Goal: Task Accomplishment & Management: Use online tool/utility

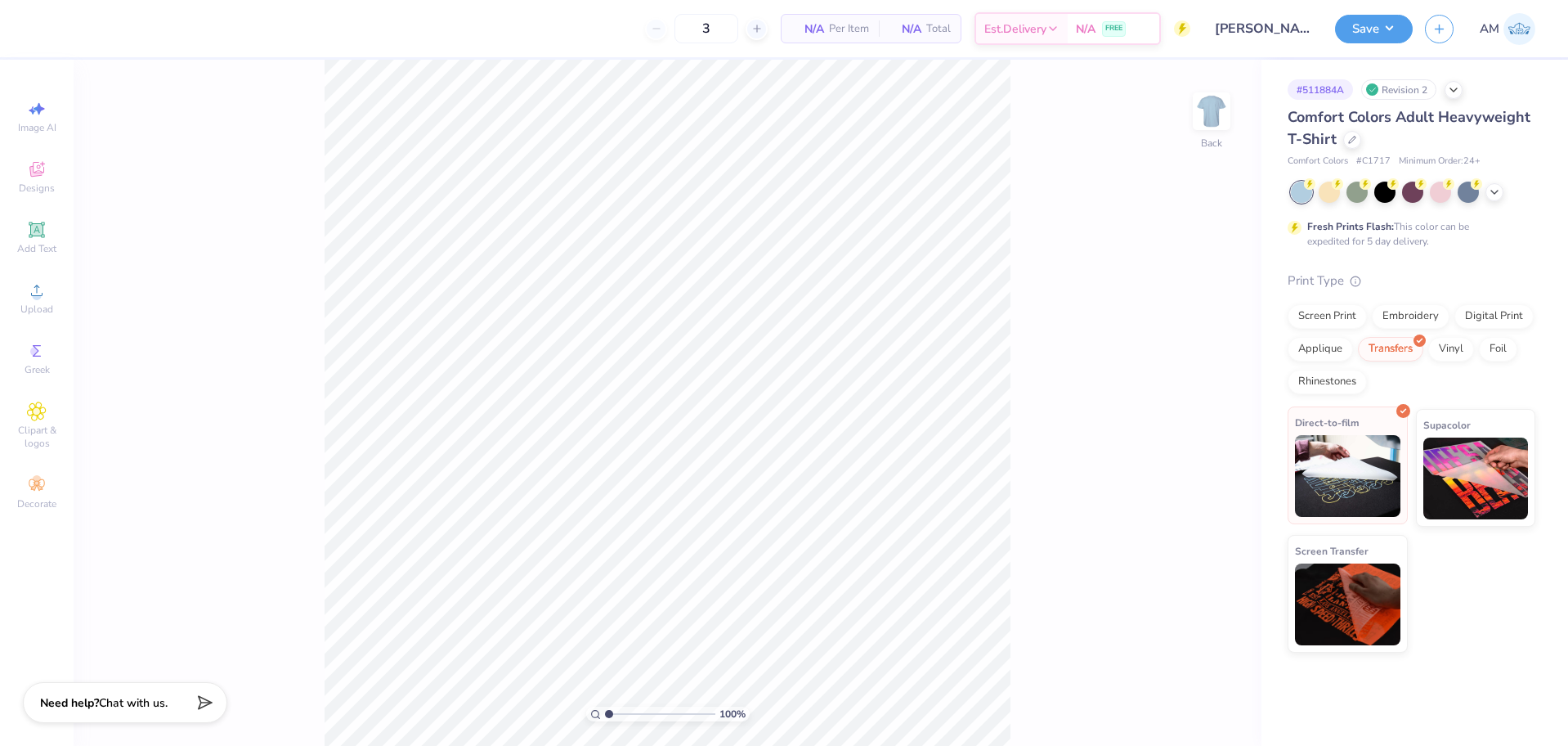
click at [1342, 482] on img at bounding box center [1348, 476] width 106 height 82
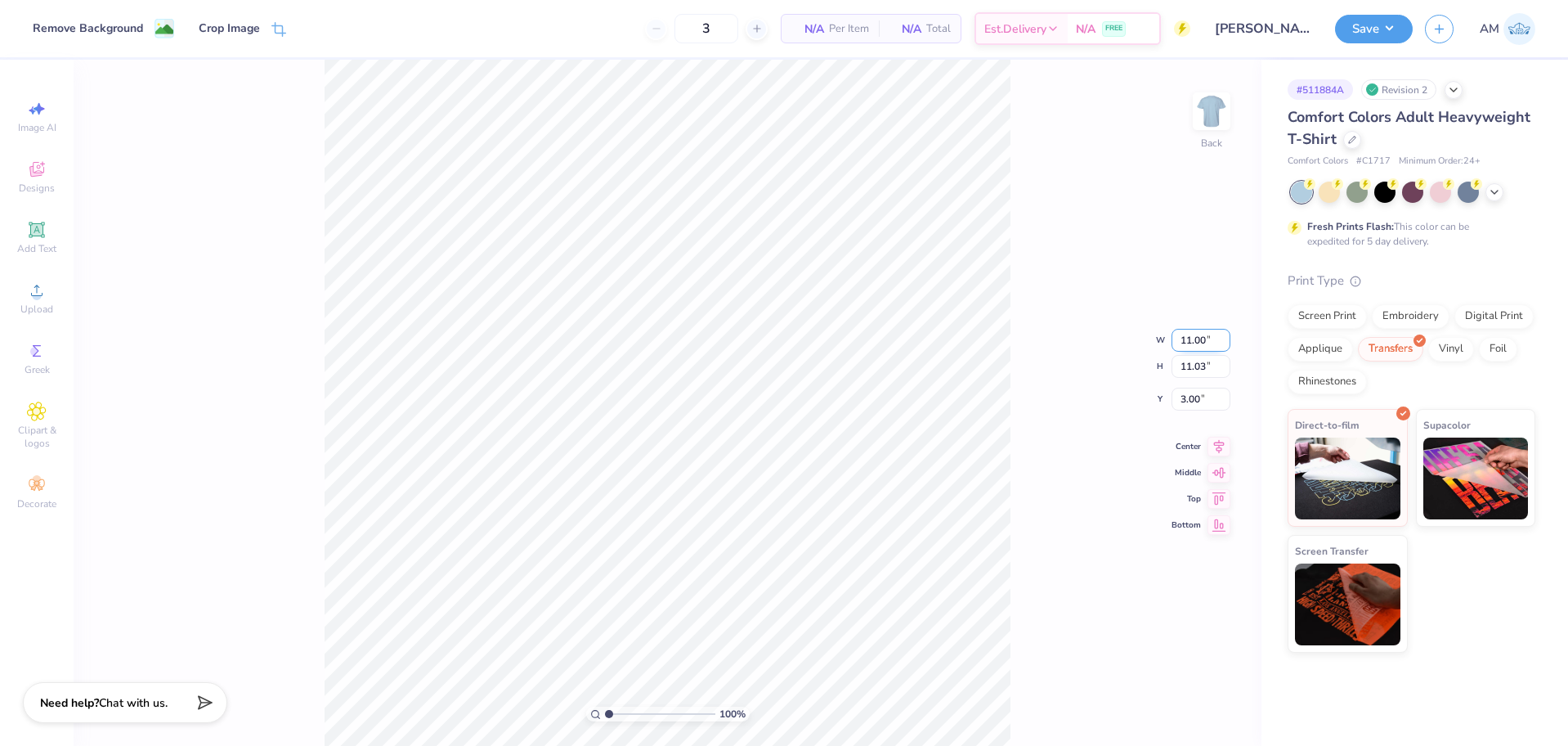
click at [1193, 340] on input "11.00" at bounding box center [1200, 340] width 59 height 23
type input "14.24"
type input "14.27"
type input "1.38"
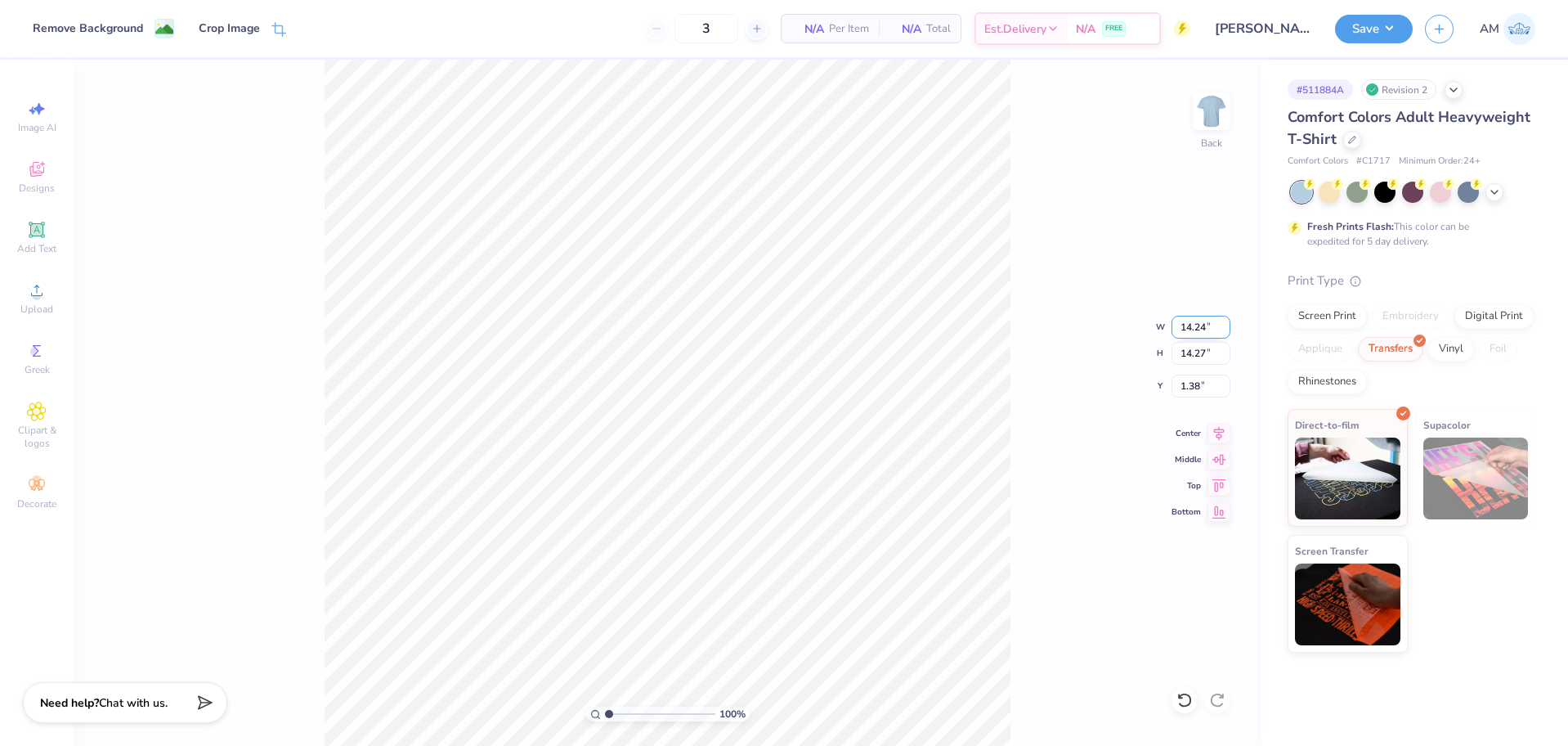
click at [1202, 327] on input "14.24" at bounding box center [1200, 327] width 59 height 23
type input "14.00"
type input "14.04"
type input "1.50"
click at [1194, 325] on input "14.00" at bounding box center [1200, 327] width 59 height 23
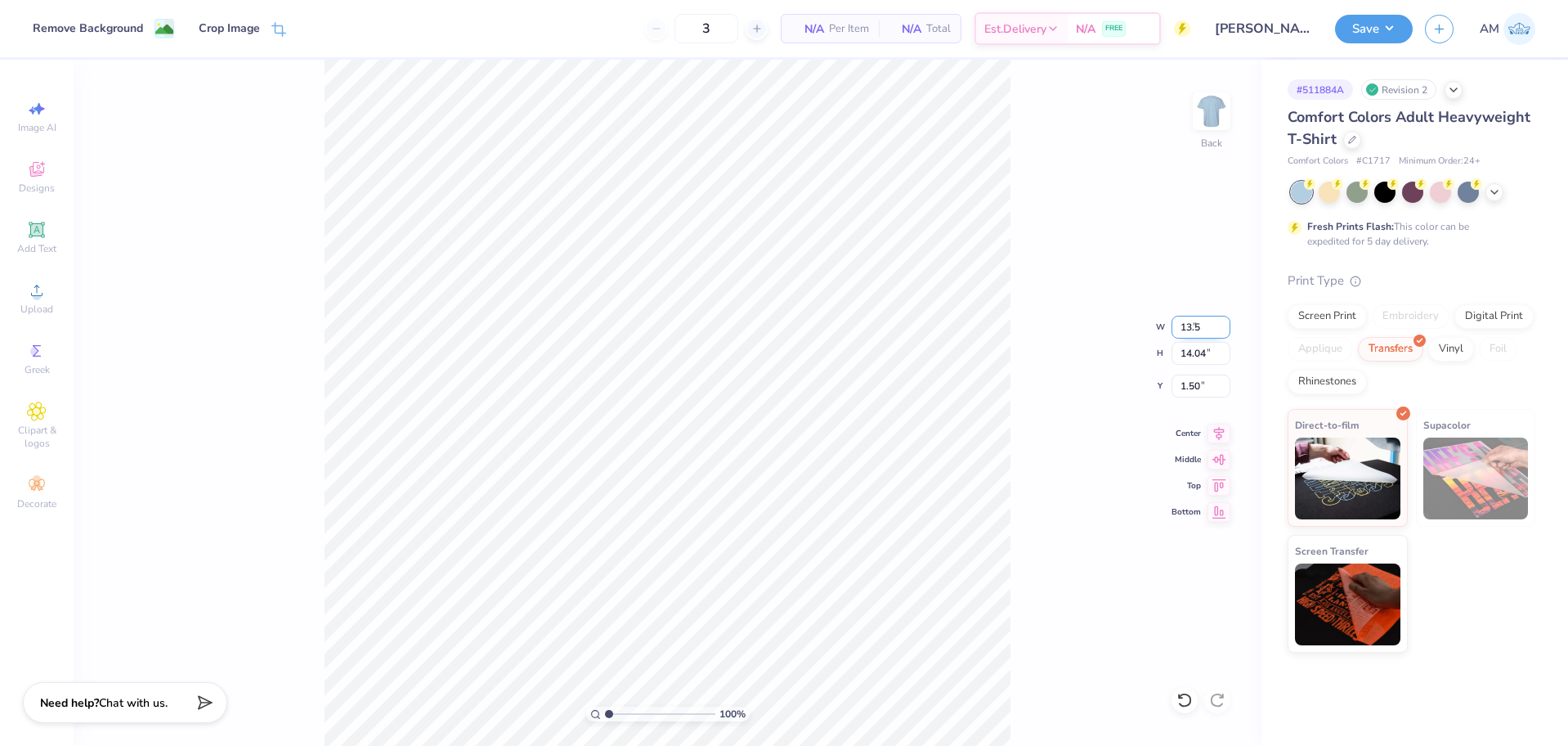
type input "13.50"
type input "13.54"
type input "1.75"
click at [1185, 706] on icon at bounding box center [1184, 700] width 14 height 15
type input "14.00"
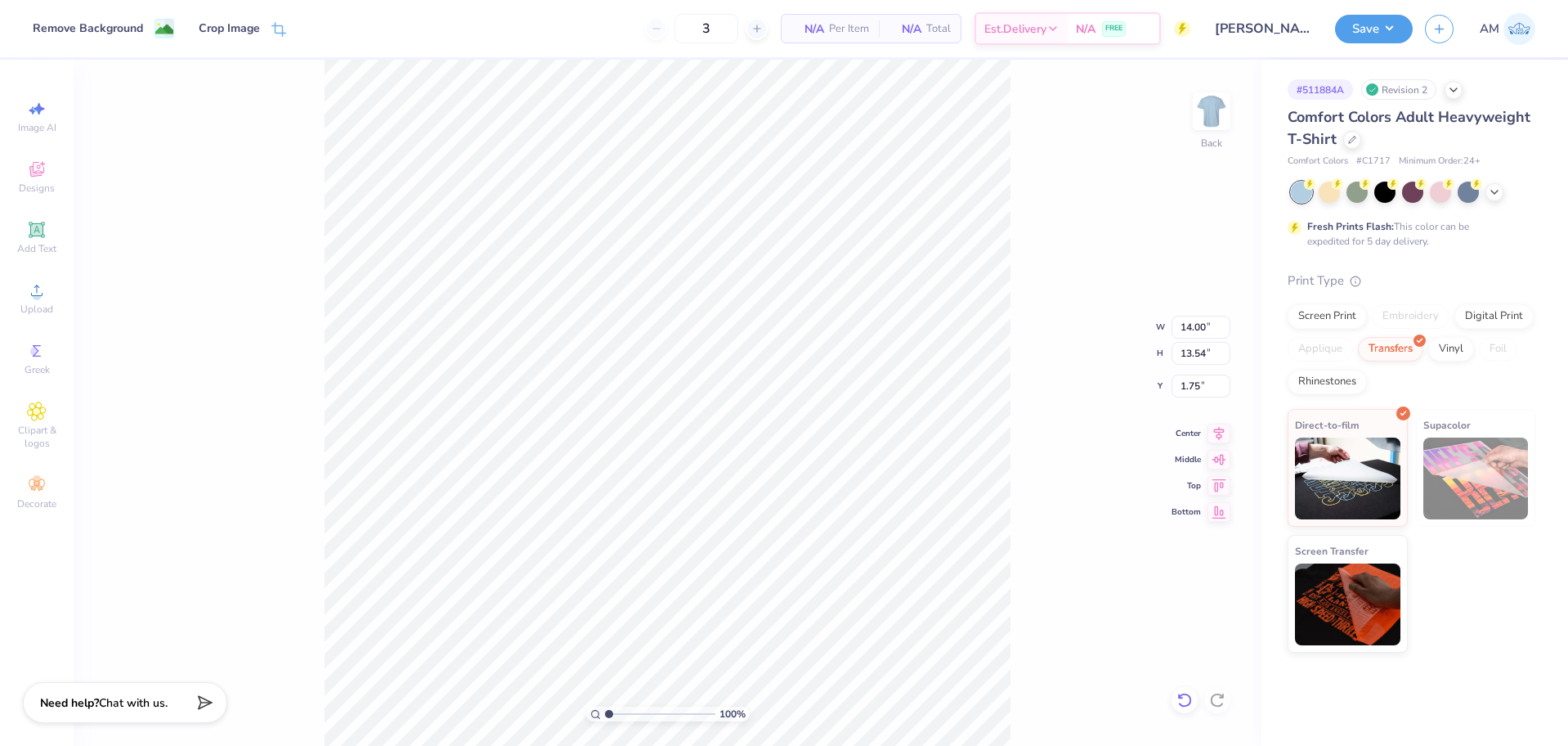
type input "14.04"
type input "1.50"
click at [1184, 706] on icon at bounding box center [1184, 700] width 14 height 15
type input "14.24"
type input "14.27"
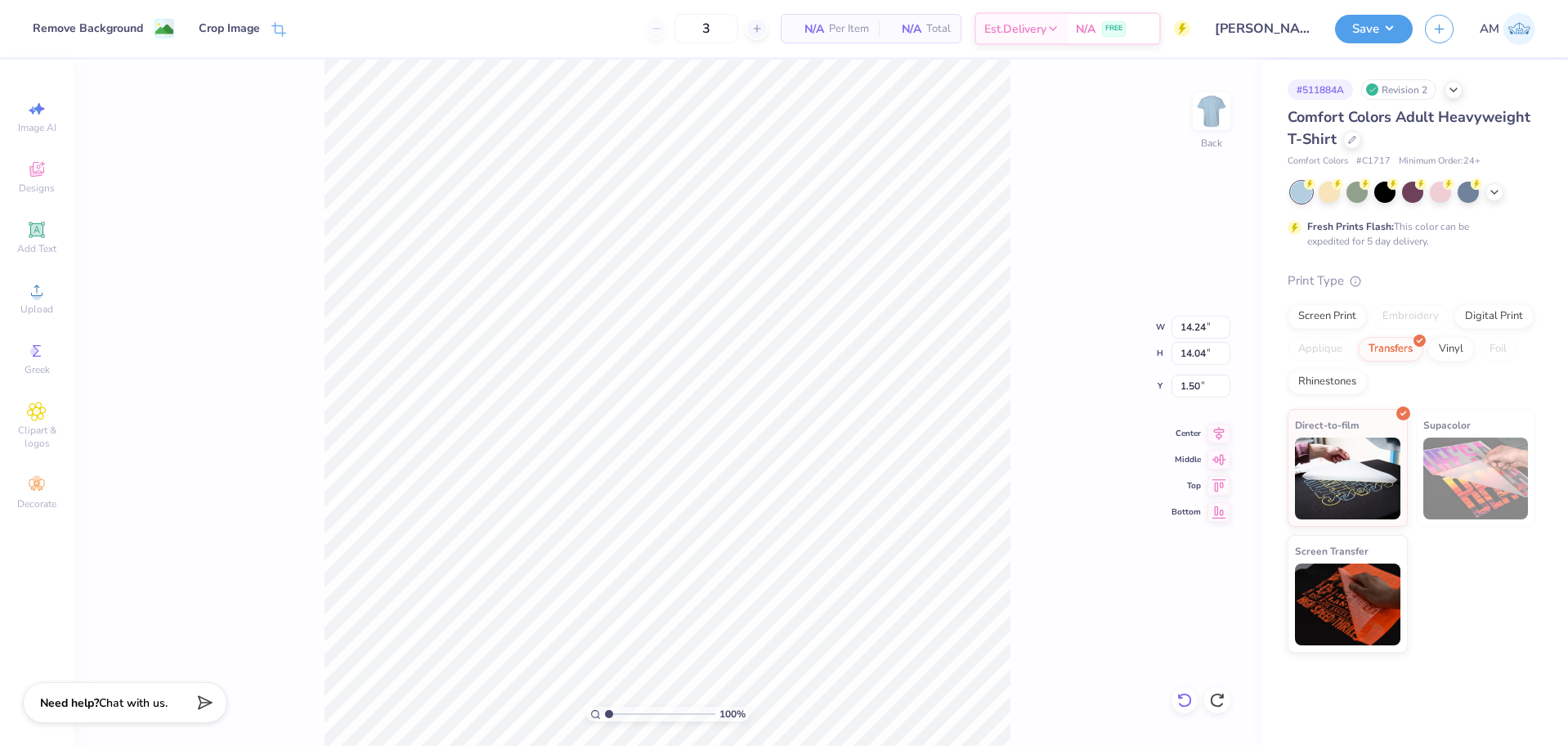
type input "1.38"
click at [1184, 706] on icon at bounding box center [1184, 700] width 14 height 15
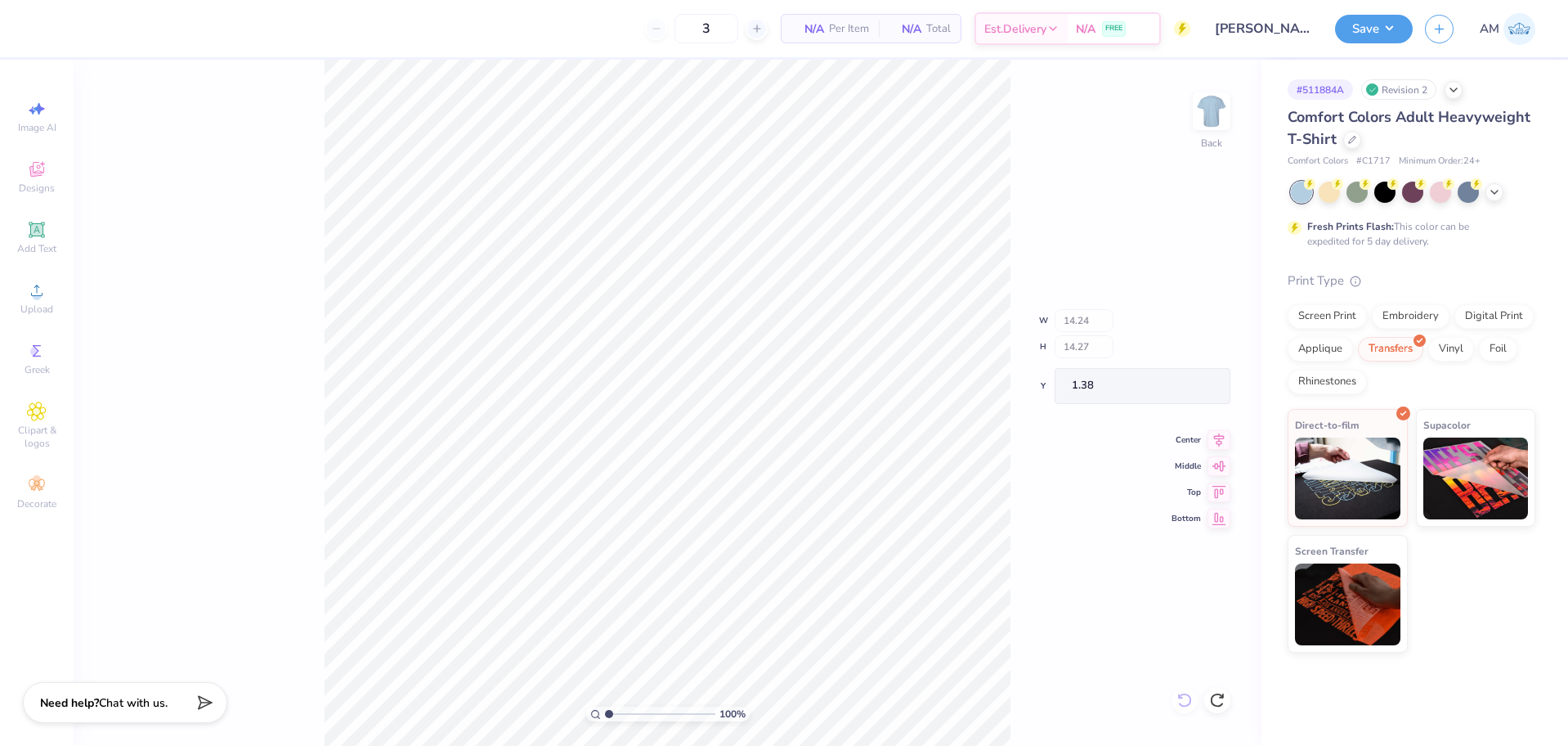
click at [1184, 706] on div "100 % Back W 14.24 H 14.27 Y 1.38 Center Middle Top Bottom" at bounding box center [667, 403] width 1188 height 686
click at [1184, 706] on div "100 % Back" at bounding box center [667, 403] width 1188 height 686
click at [1185, 706] on div "100 % Back" at bounding box center [667, 403] width 1188 height 686
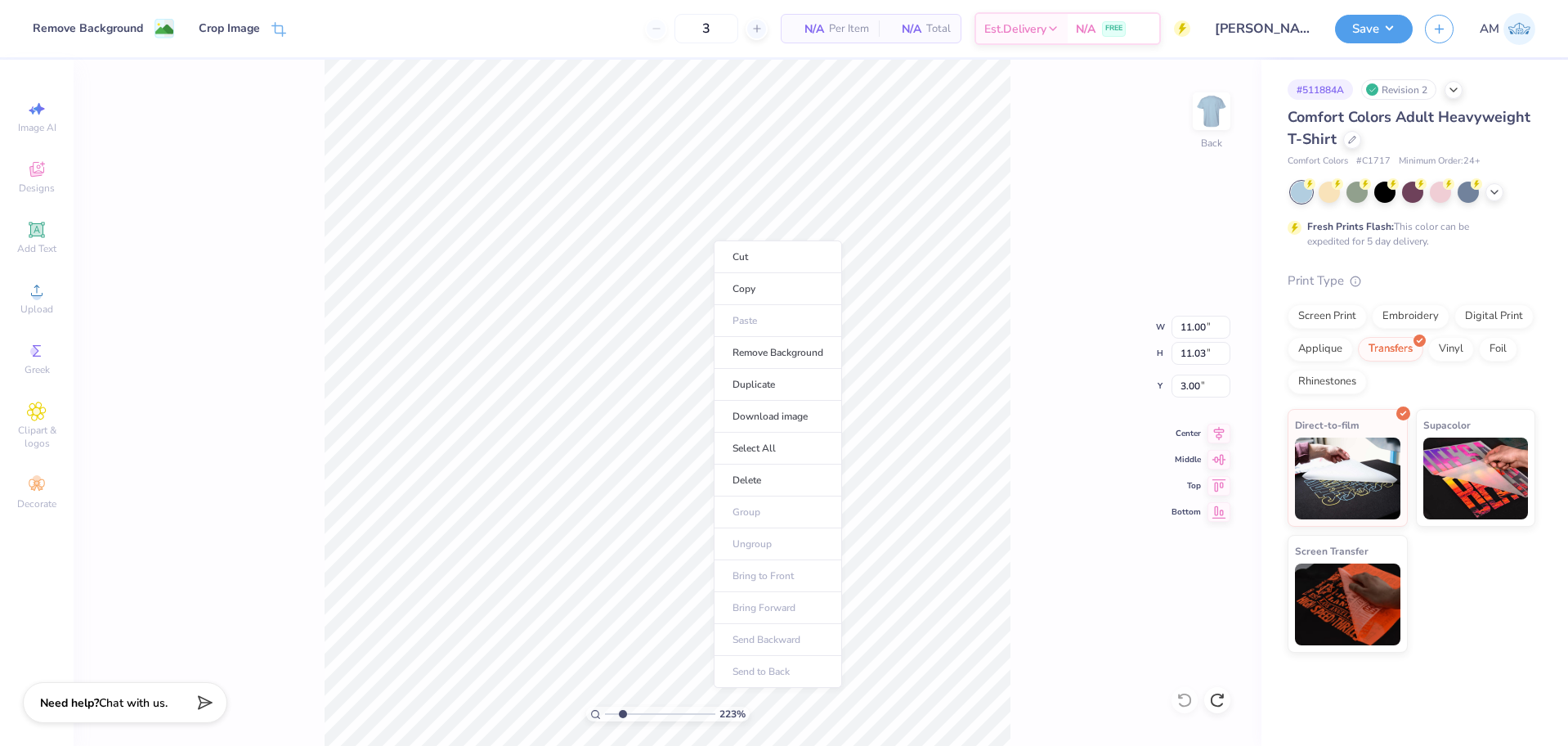
click at [1020, 388] on div "223 % Back W 11.00 11.00 " H 11.03 11.03 " Y 3.00 3.00 " Center Middle Top Bott…" at bounding box center [667, 403] width 1188 height 686
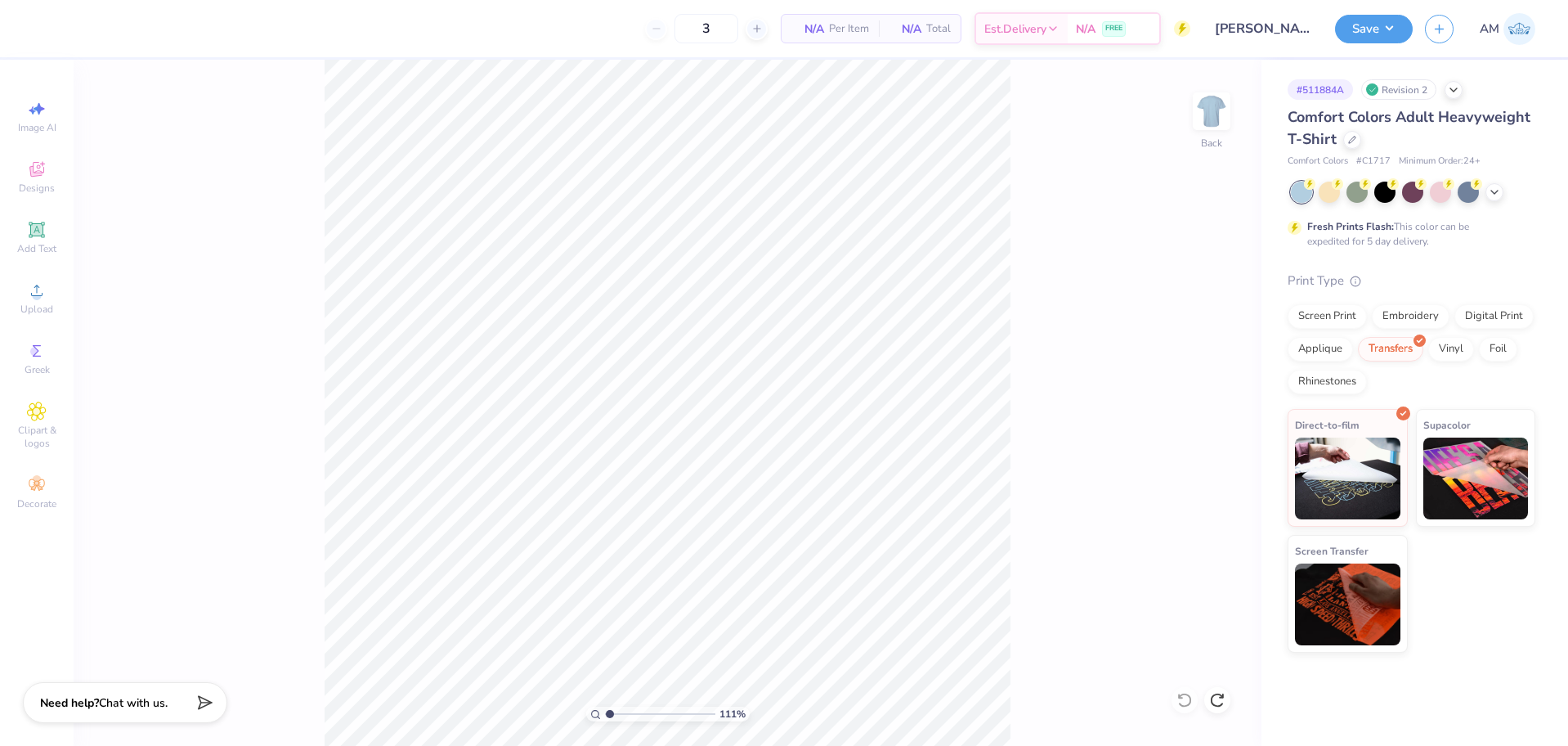
type input "1"
click at [1195, 331] on input "11.00" at bounding box center [1200, 327] width 59 height 23
type input "11"
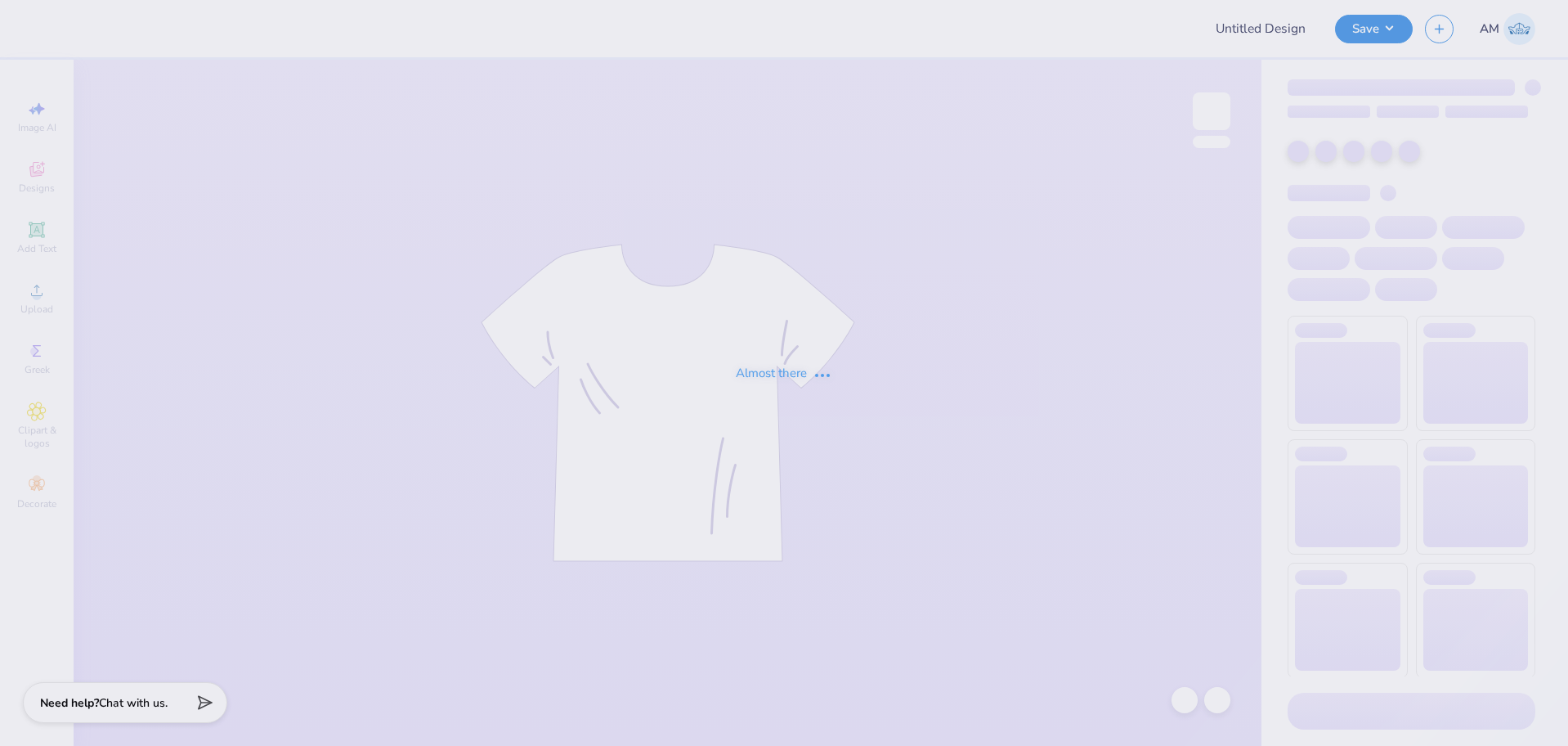
type input "Evan Big/Little 2"
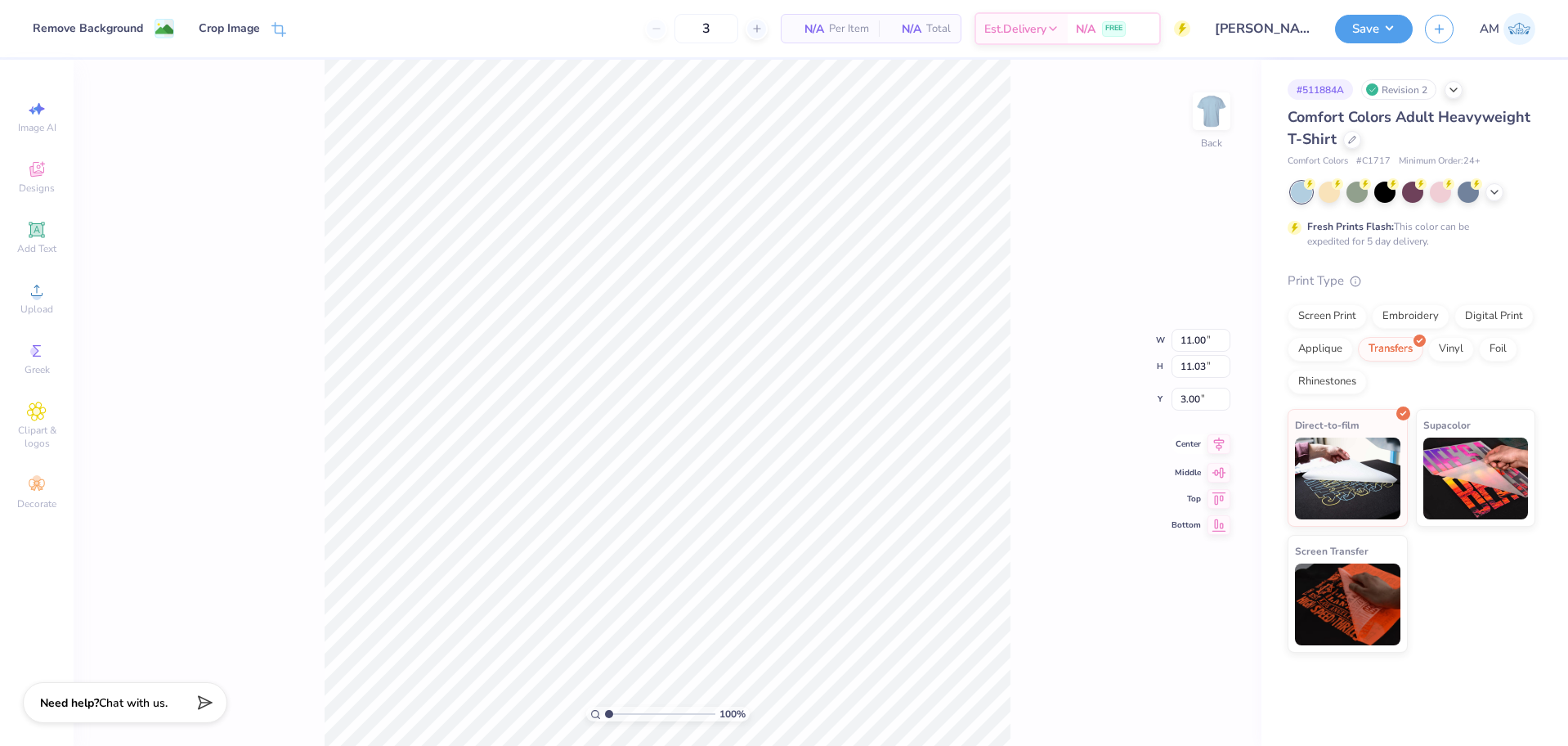
click at [1218, 444] on icon at bounding box center [1218, 444] width 23 height 20
click at [1359, 470] on img at bounding box center [1348, 476] width 106 height 82
click at [1383, 353] on div "Transfers" at bounding box center [1391, 347] width 66 height 25
click at [1397, 35] on button "Save" at bounding box center [1373, 26] width 78 height 29
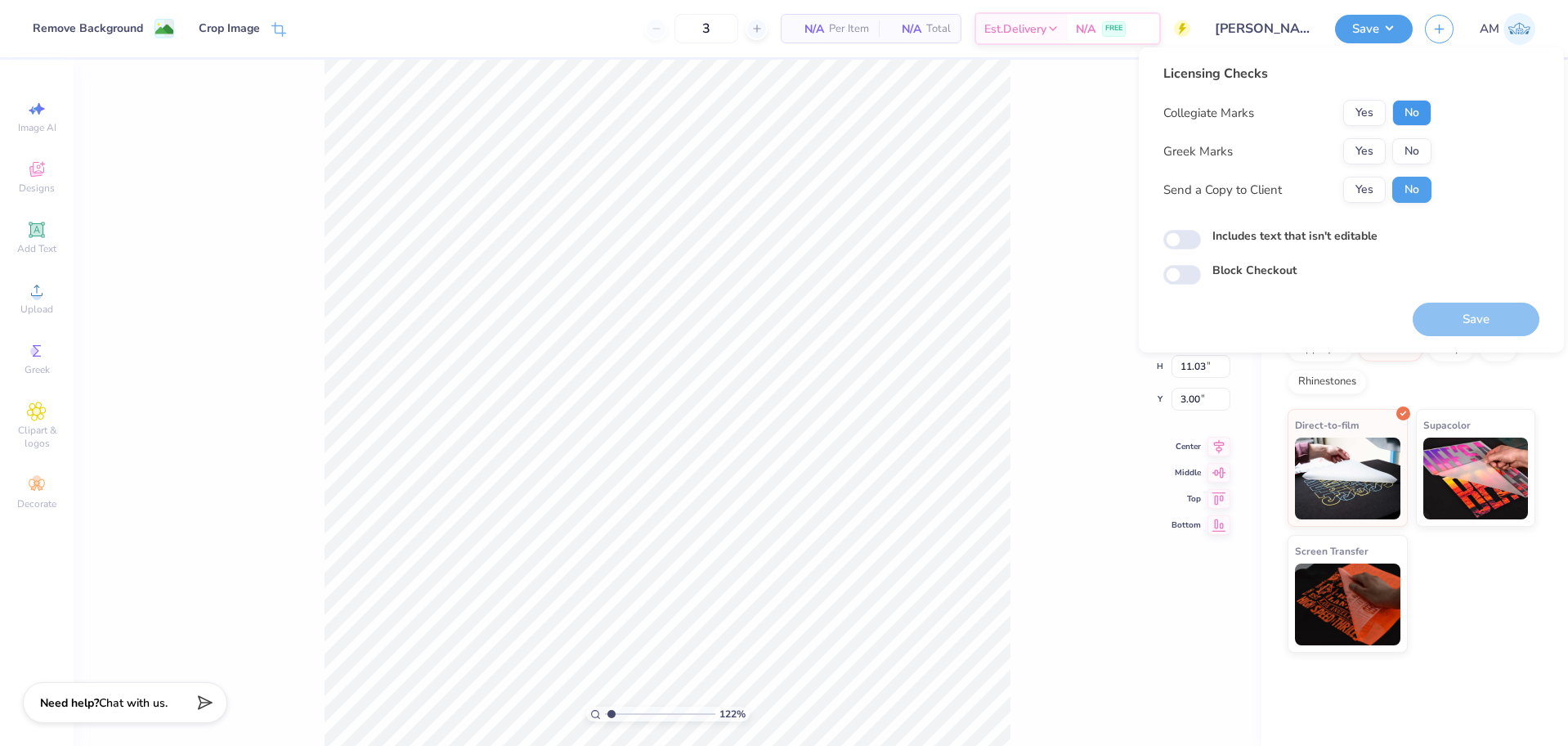
click at [1426, 113] on button "No" at bounding box center [1412, 113] width 39 height 26
click at [1416, 144] on button "No" at bounding box center [1412, 151] width 39 height 26
click at [1375, 181] on button "Yes" at bounding box center [1365, 189] width 43 height 26
type input "1.22152498603932"
click at [1181, 241] on input "Includes text that isn't editable" at bounding box center [1182, 239] width 38 height 20
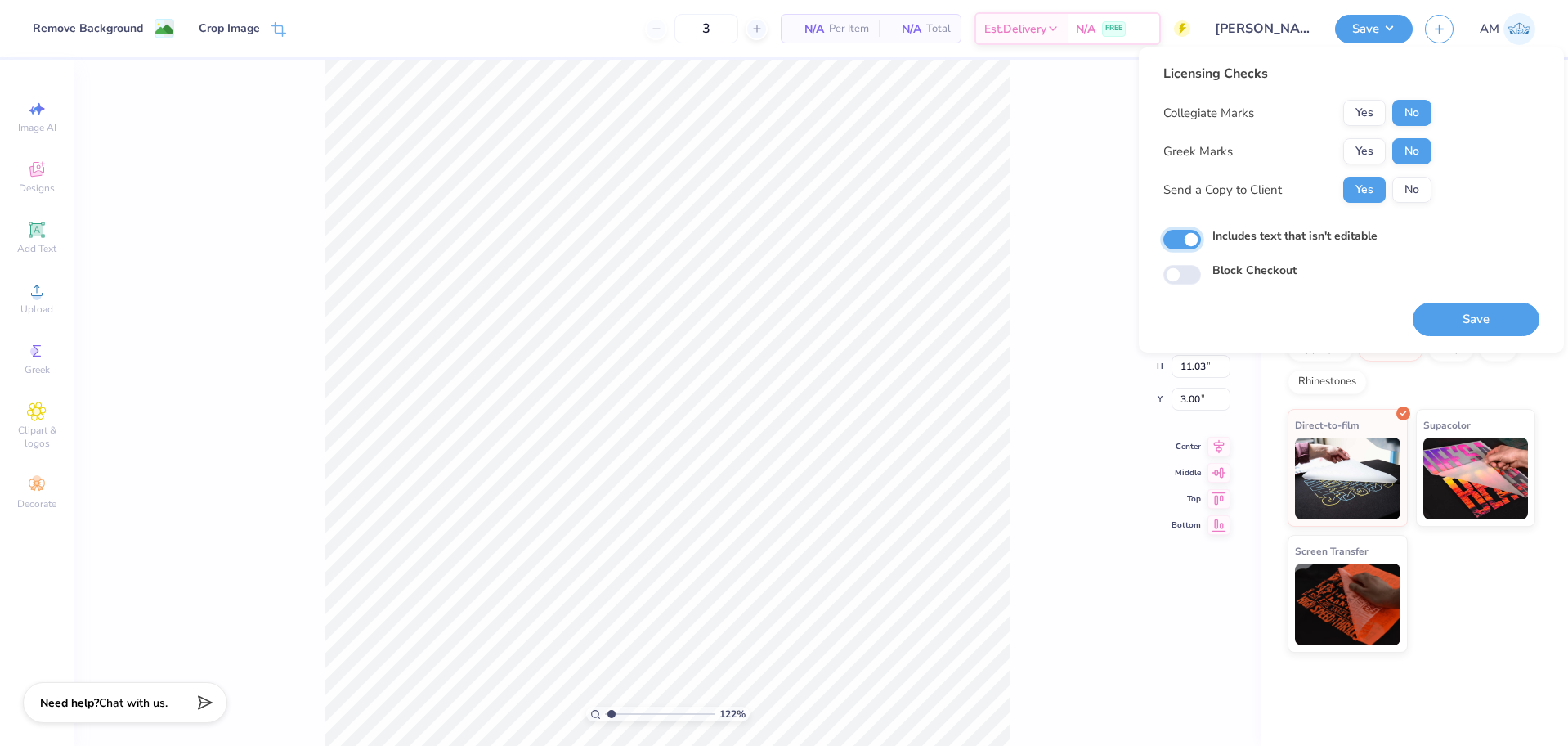
checkbox input "true"
click at [1454, 323] on button "Save" at bounding box center [1476, 319] width 127 height 33
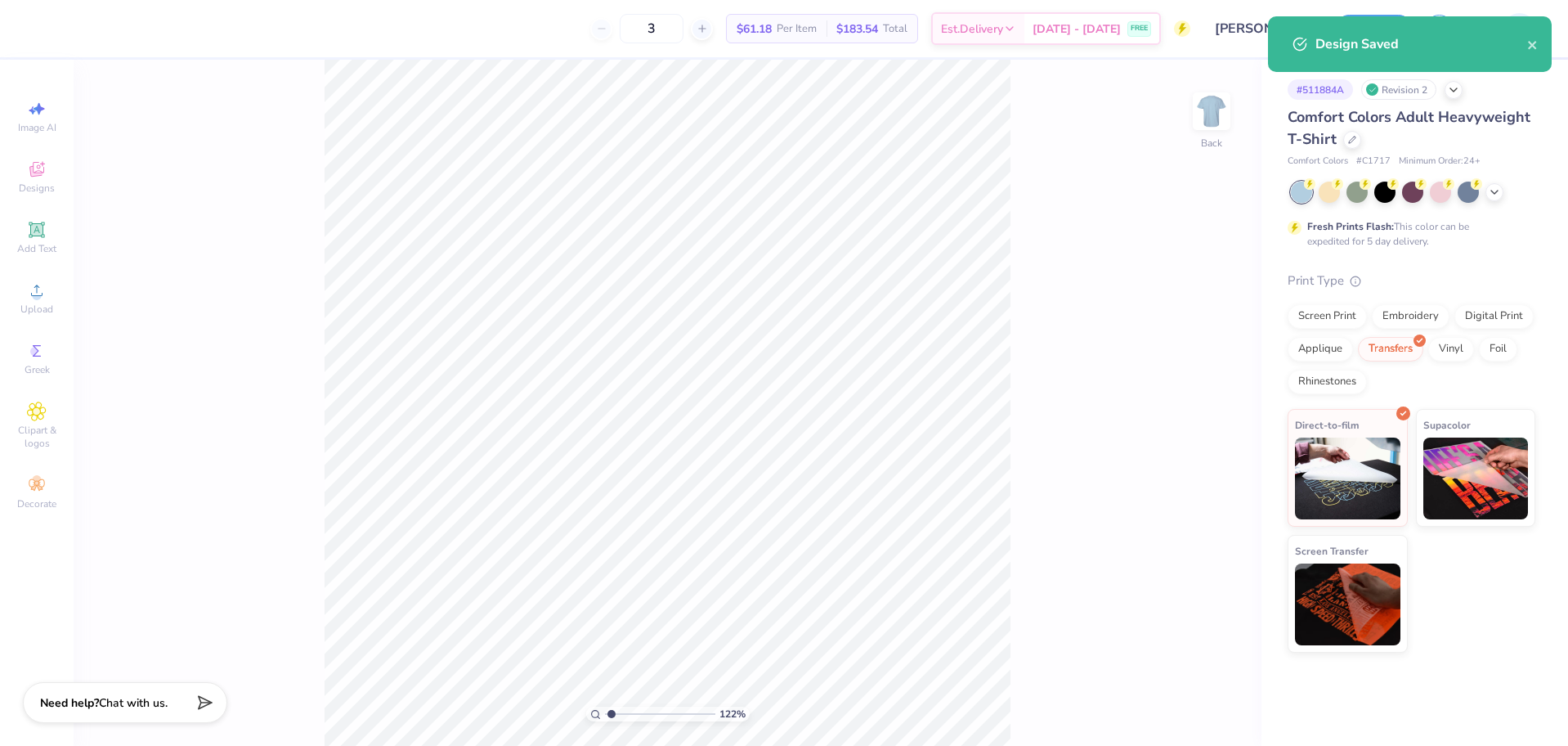
type input "1.22152498603932"
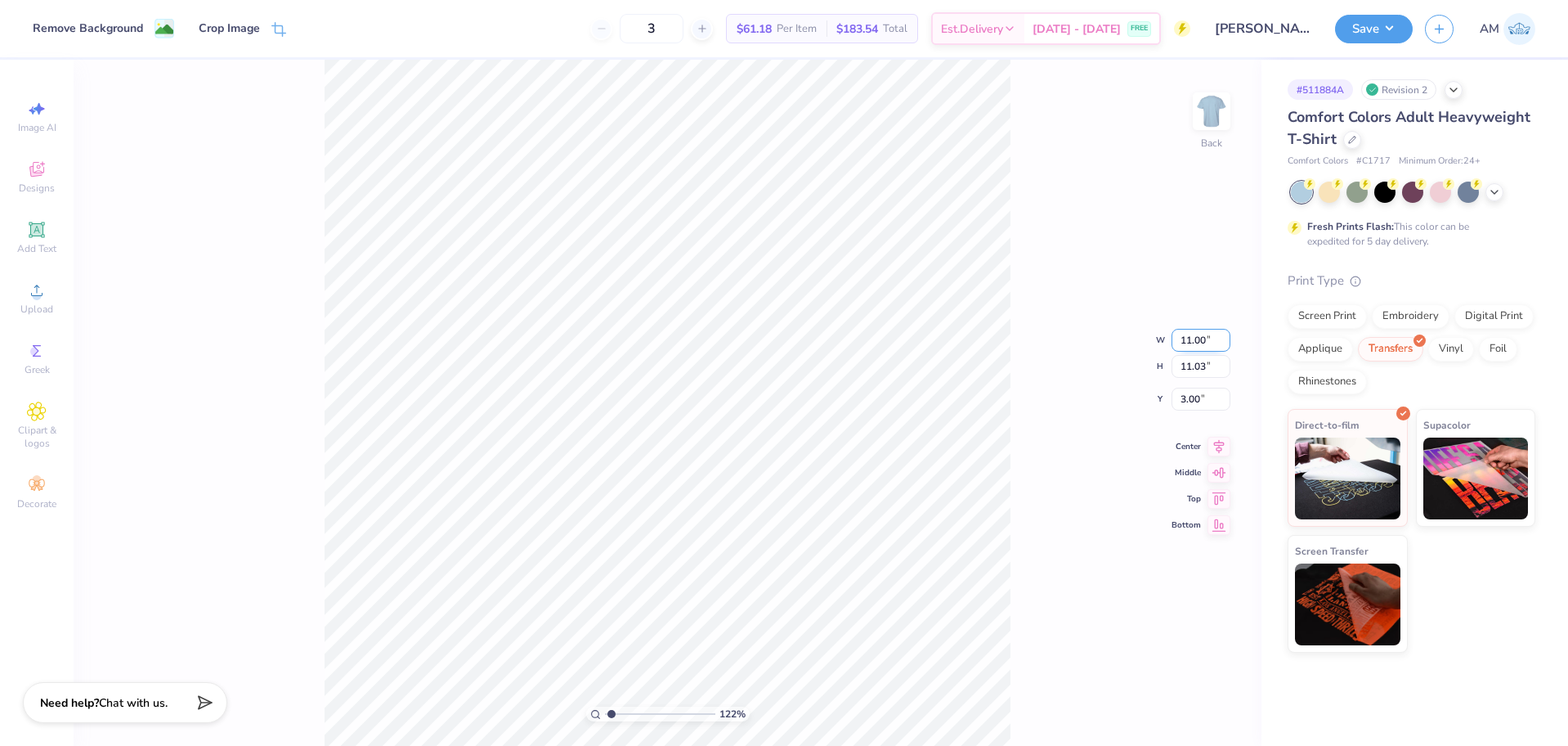
click at [1191, 340] on input "11.00" at bounding box center [1200, 340] width 59 height 23
type input "12"
type input "1.22152498603932"
type input "12.00"
type input "1.22152498603932"
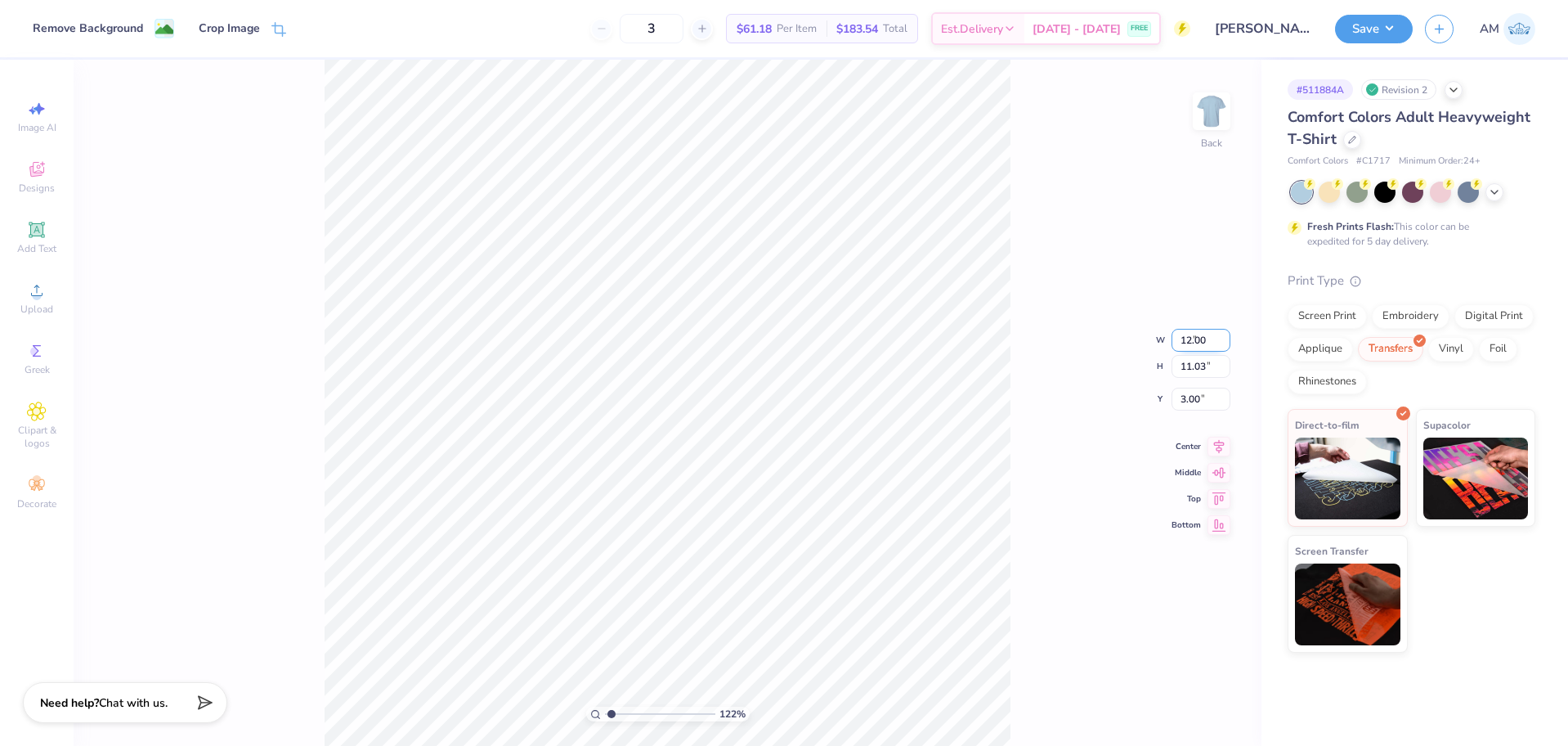
type input "12.03"
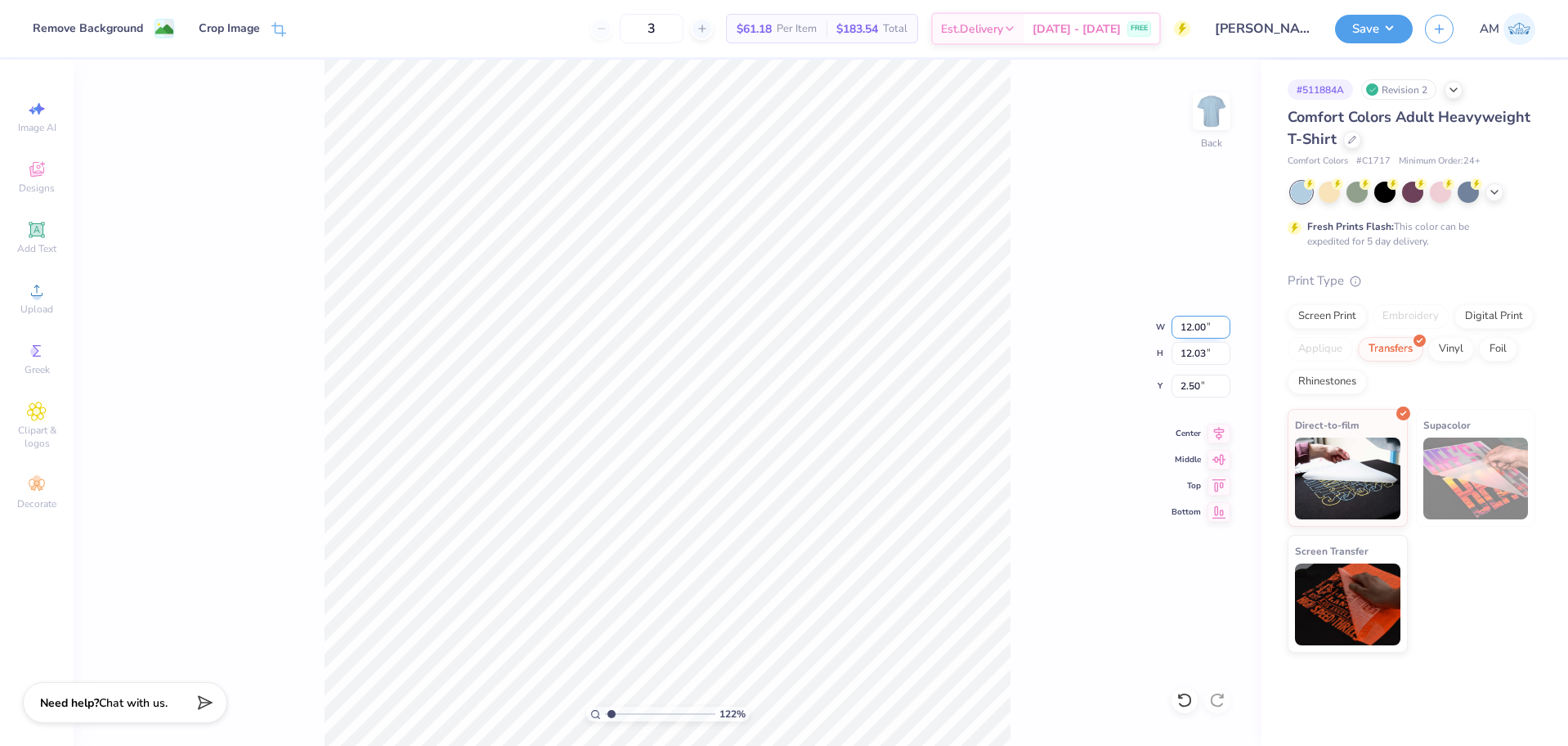
click at [1196, 333] on input "12.00" at bounding box center [1200, 327] width 59 height 23
click at [1197, 390] on input "2.50" at bounding box center [1200, 386] width 59 height 23
type input "3"
type input "1.22152498603932"
type input "3.00"
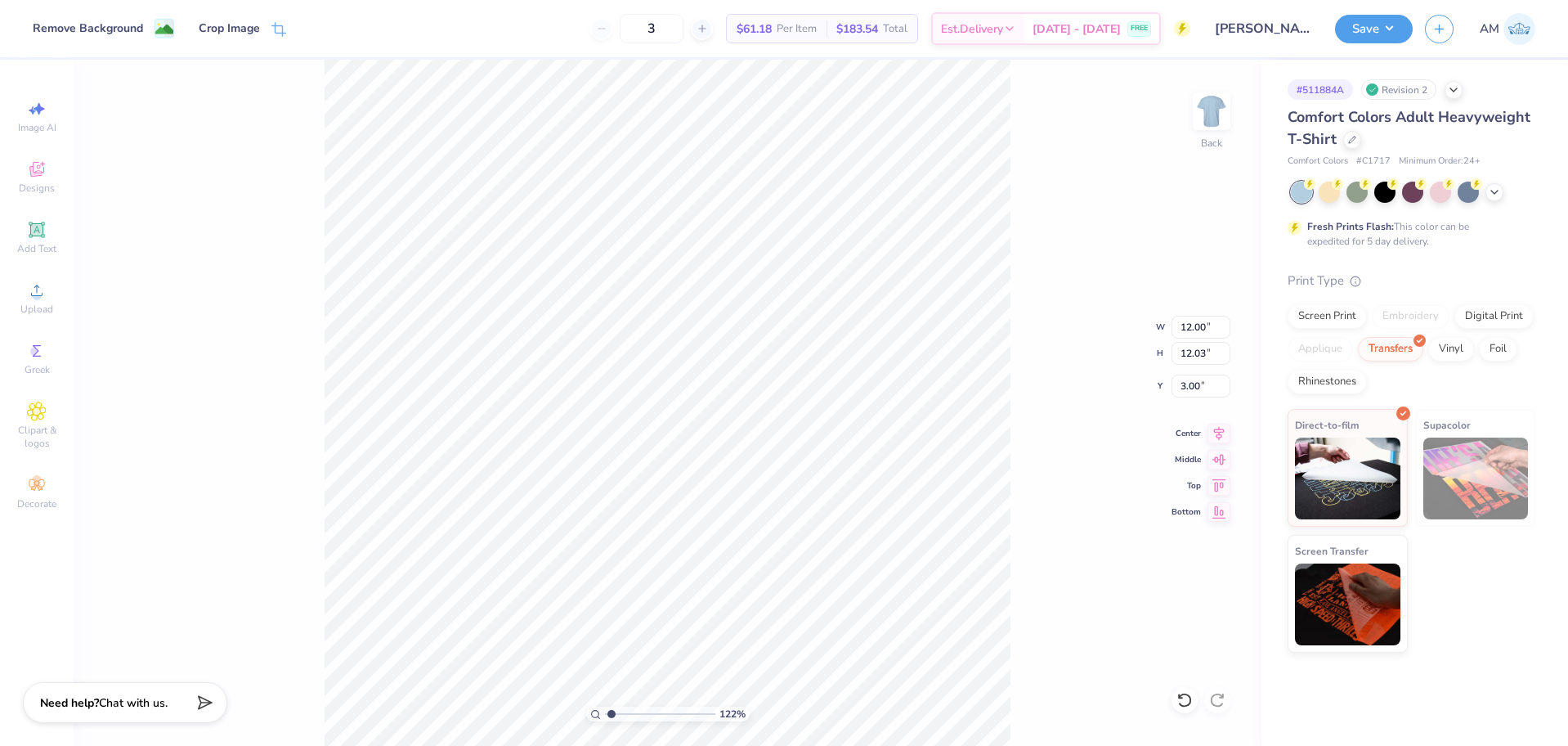
click at [1032, 353] on div "122 % Back W 12.00 12.00 " H 12.03 12.03 " Y 3.00 3.00 " Center Middle Top Bott…" at bounding box center [667, 403] width 1188 height 686
type input "1.22152498603932"
click at [1199, 324] on input "12.00" at bounding box center [1200, 327] width 59 height 23
type input "12.5"
type input "1.22152498603932"
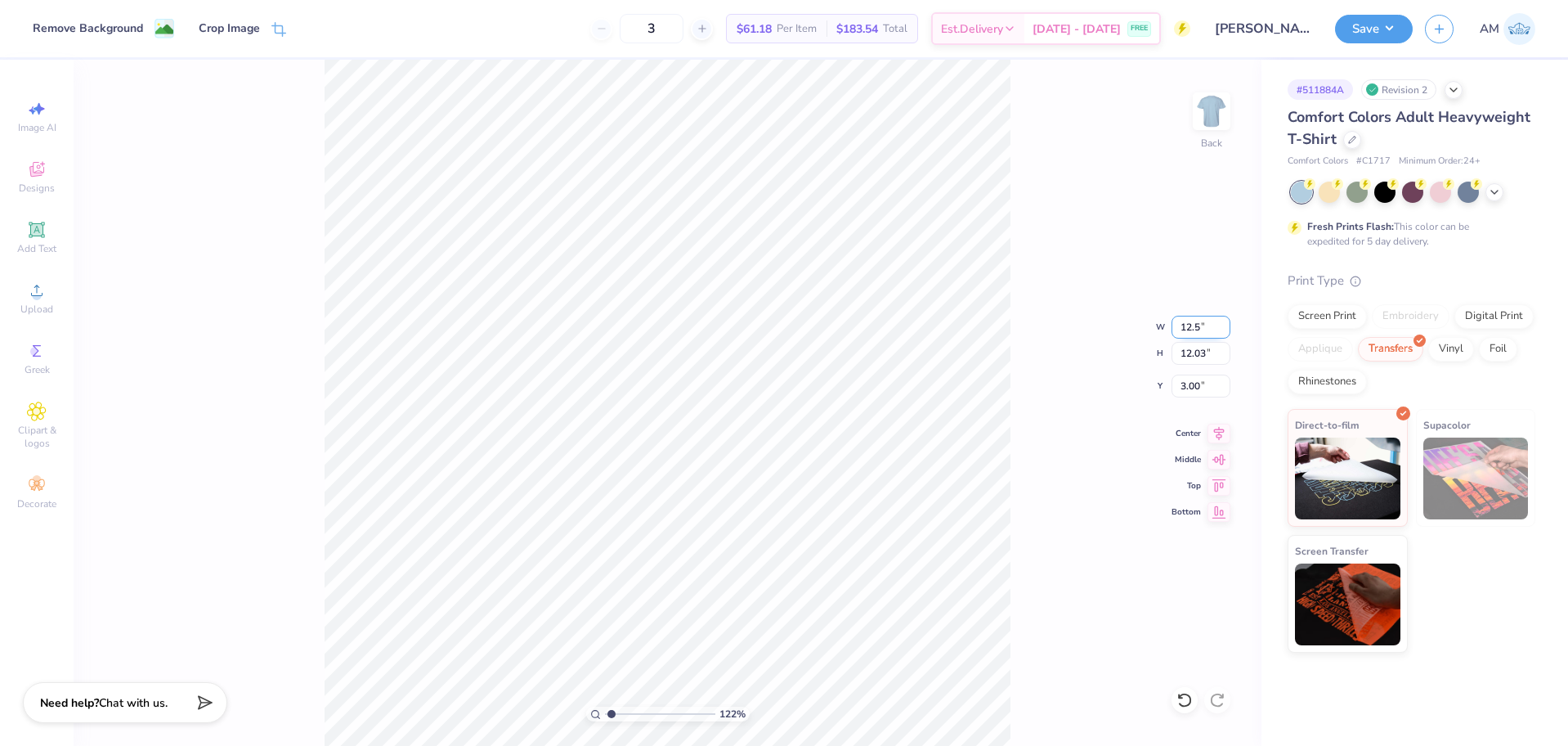
type input "12.50"
type input "12.53"
click at [1188, 387] on input "2.75" at bounding box center [1200, 386] width 59 height 23
type input "3"
type input "1.22152498603932"
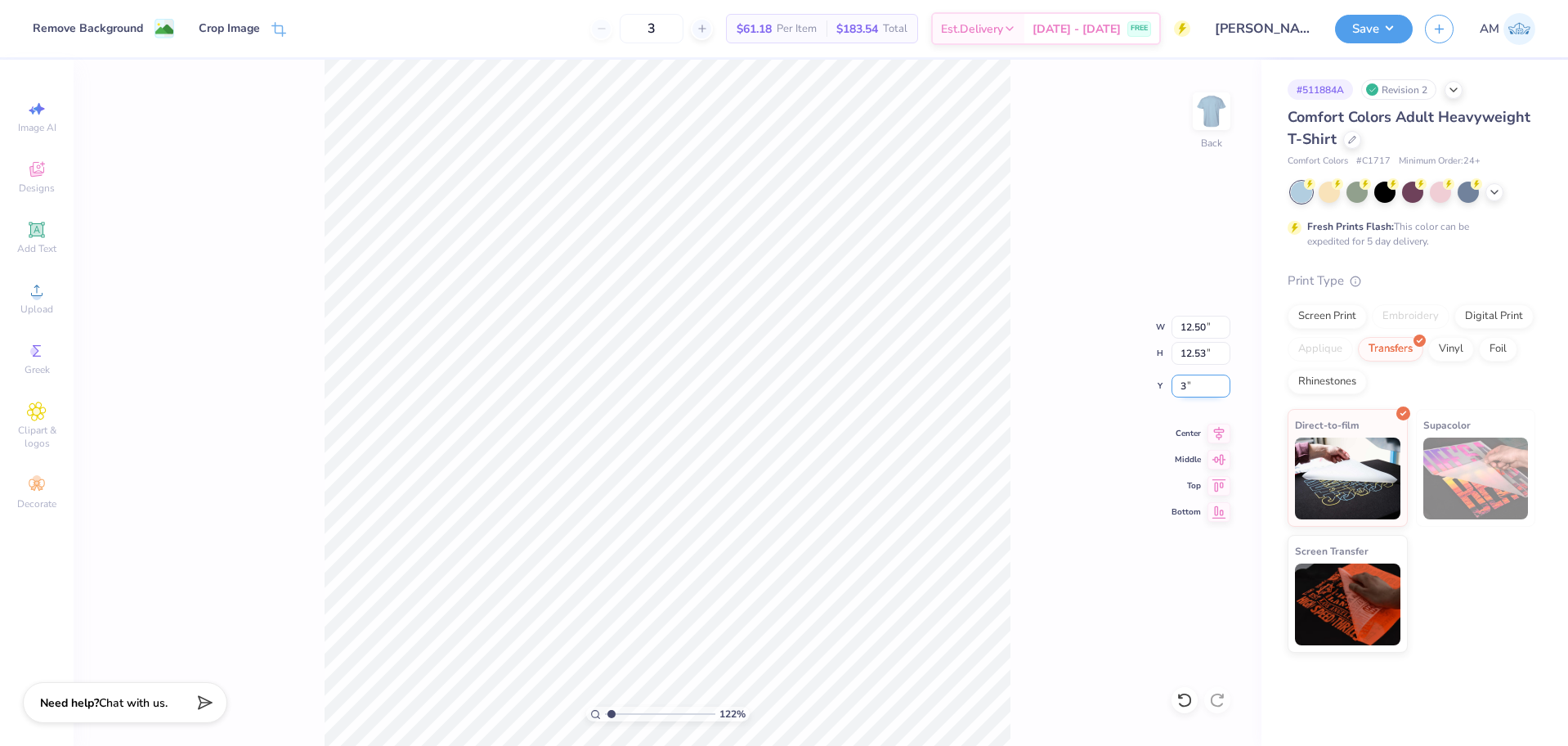
type input "3.00"
type input "1.22152498603932"
click at [1189, 329] on input "12.50" at bounding box center [1200, 327] width 59 height 23
type input "13"
type input "1.22152498603932"
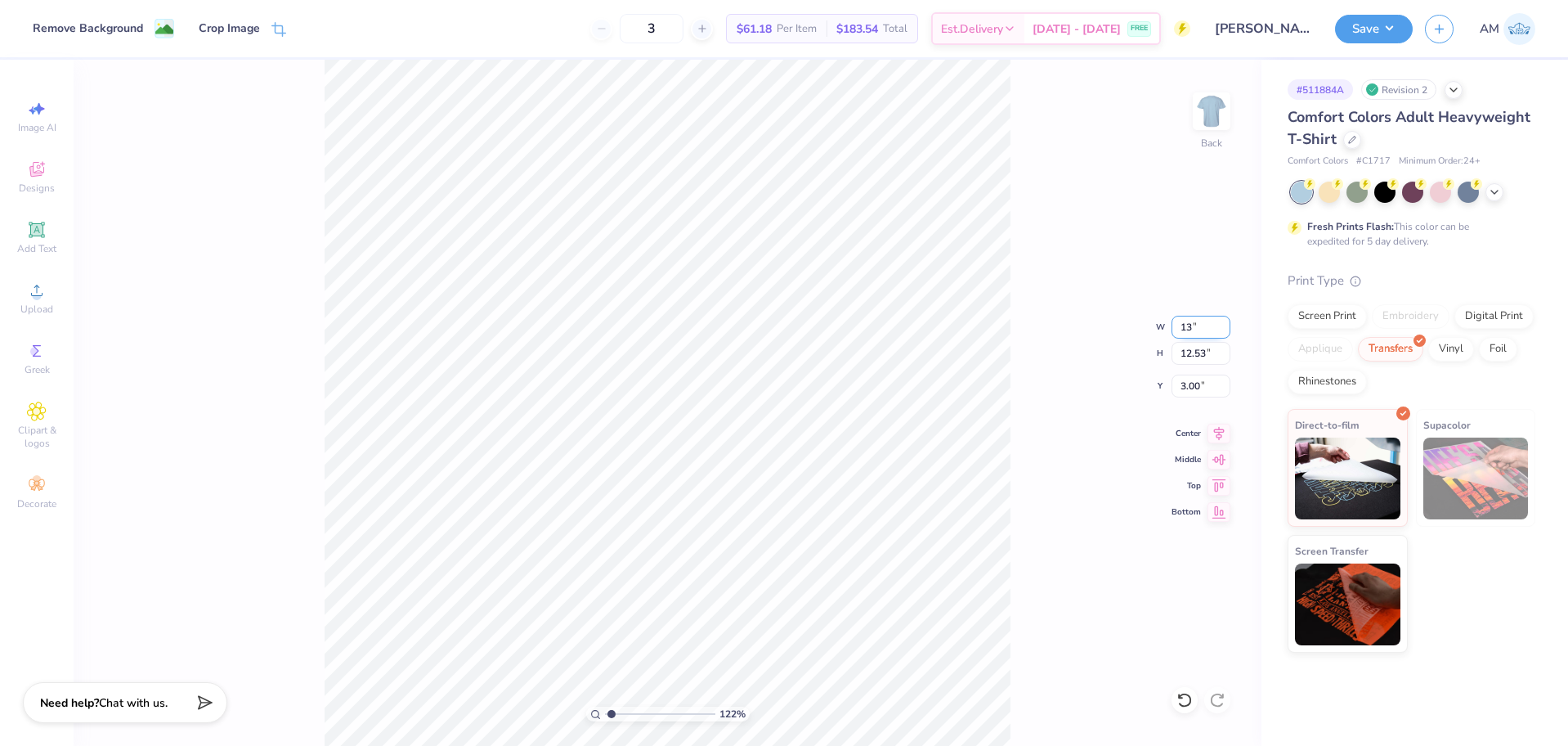
type input "13.00"
type input "13.04"
type input "2.75"
click at [1180, 703] on icon at bounding box center [1184, 700] width 16 height 16
type input "1.22152498603932"
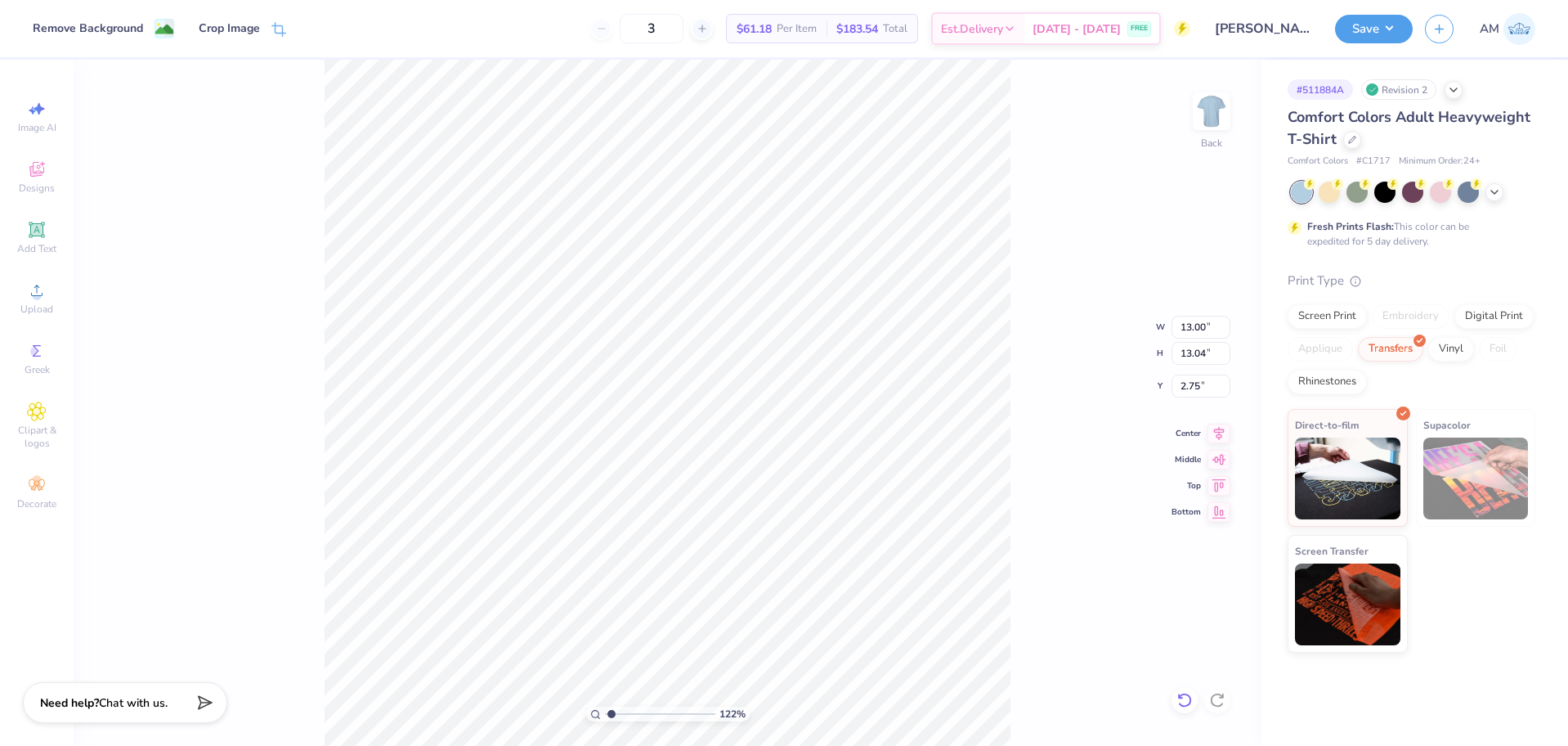
type input "12.50"
type input "12.53"
type input "3.00"
click at [1195, 334] on input "12.50" at bounding box center [1200, 327] width 59 height 23
type input "13"
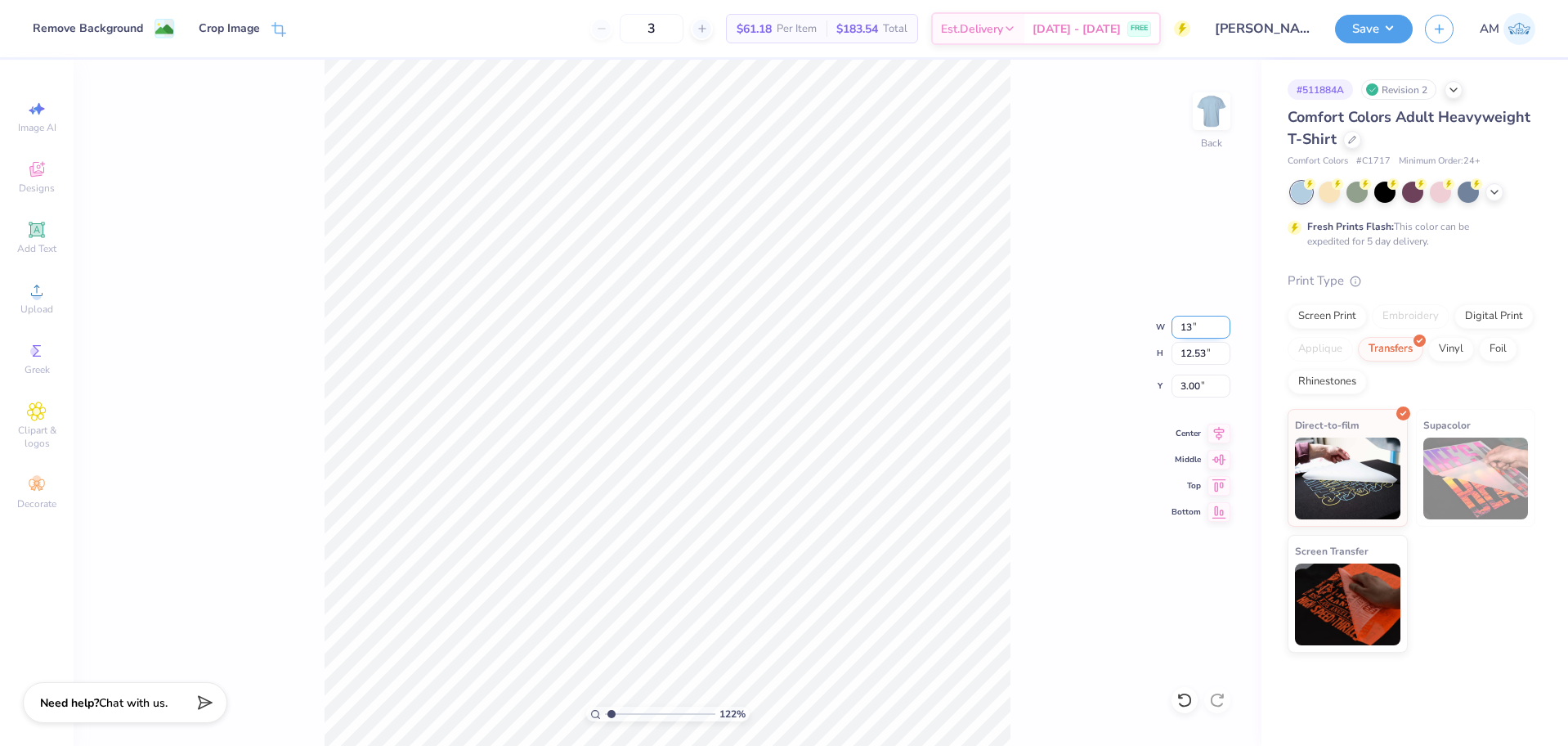
type input "1.22152498603932"
type input "13.00"
type input "13.04"
click at [1180, 382] on input "2.75" at bounding box center [1200, 386] width 59 height 23
type input "3"
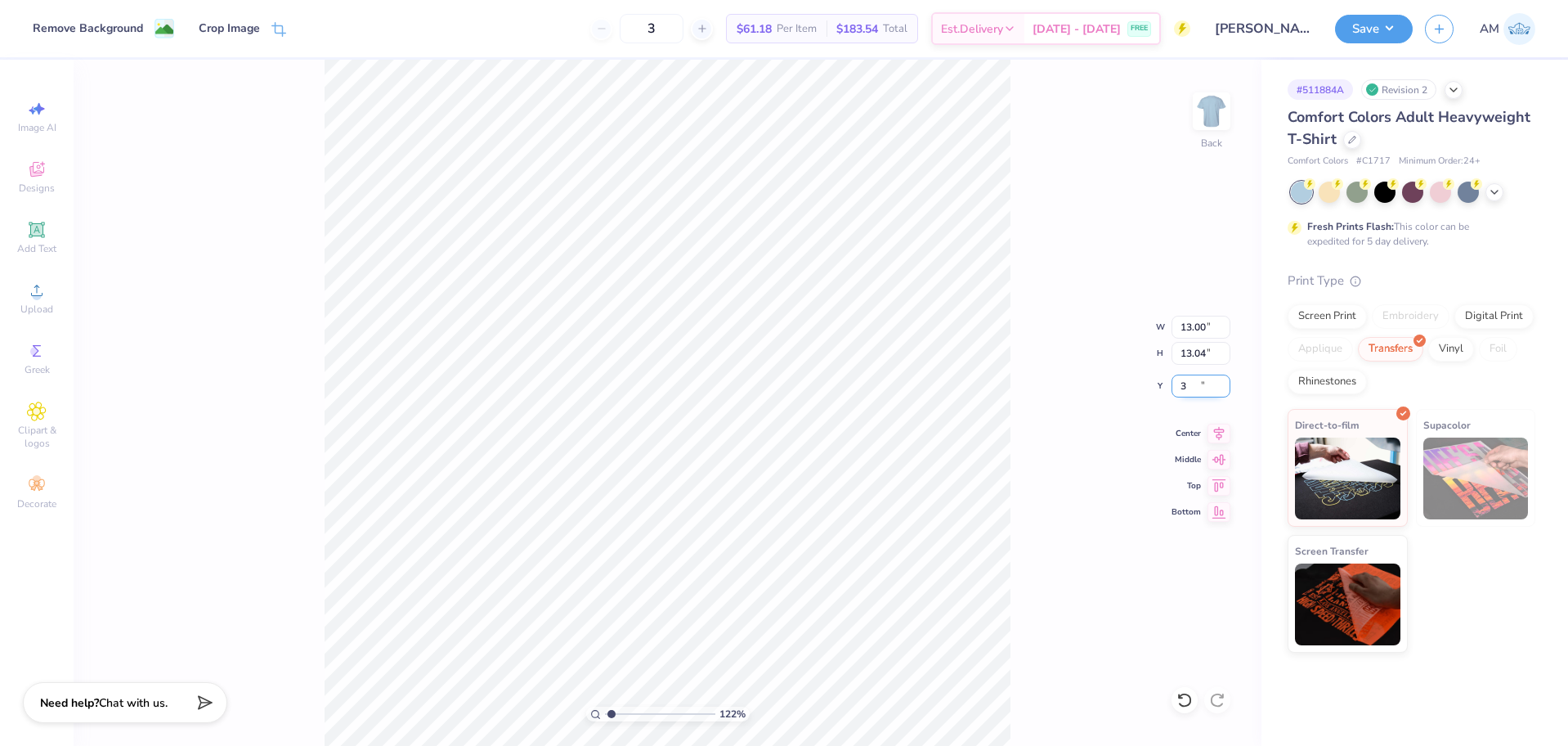
type input "1.22152498603932"
type input "3.00"
click at [1028, 375] on div "122 % Back W 13.00 13.00 " H 13.04 13.04 " Y 3.00 3.00 " Center Middle Top Bott…" at bounding box center [667, 403] width 1188 height 686
type input "1.22152498603932"
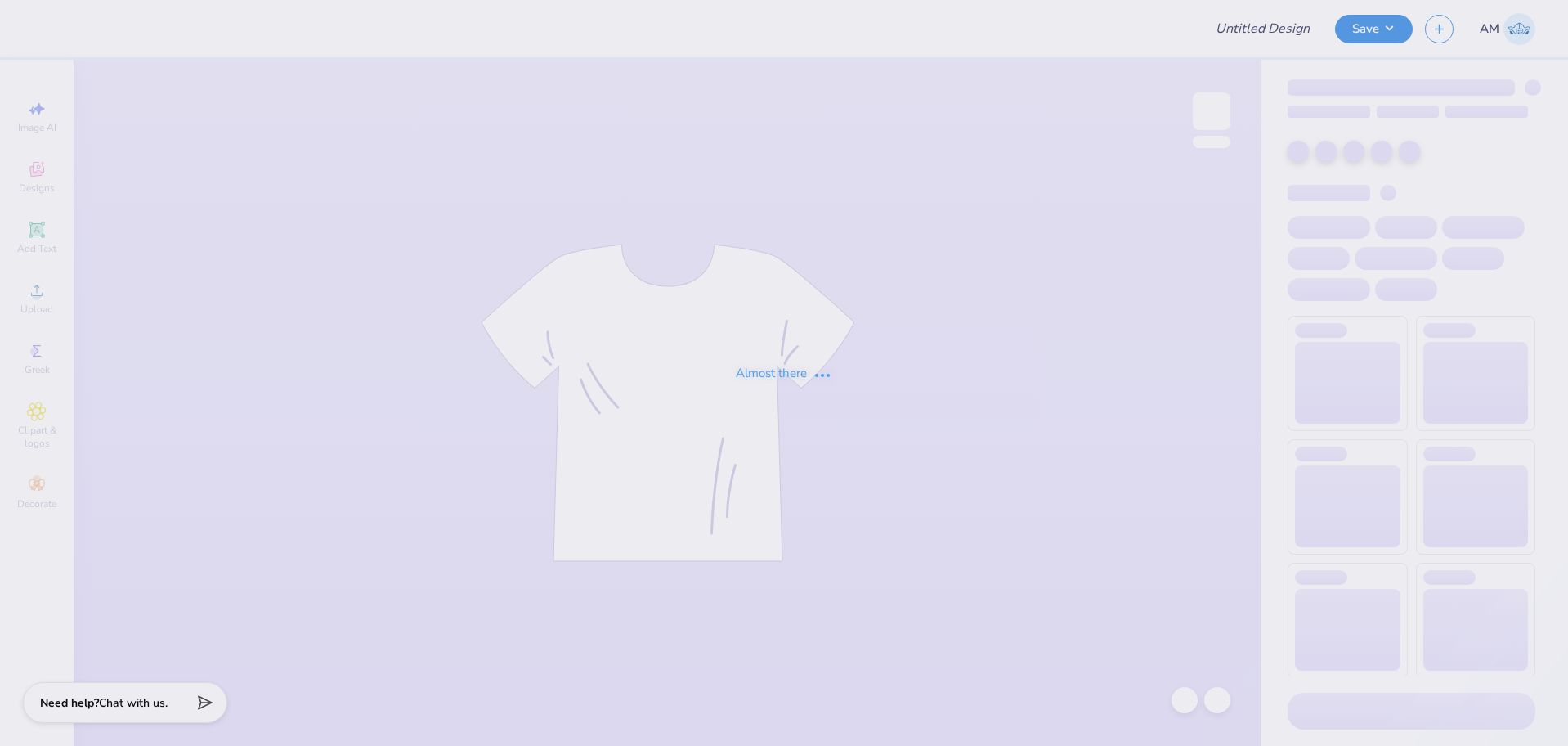
type input "Pepperdine Law: Custom Sweatshirts"
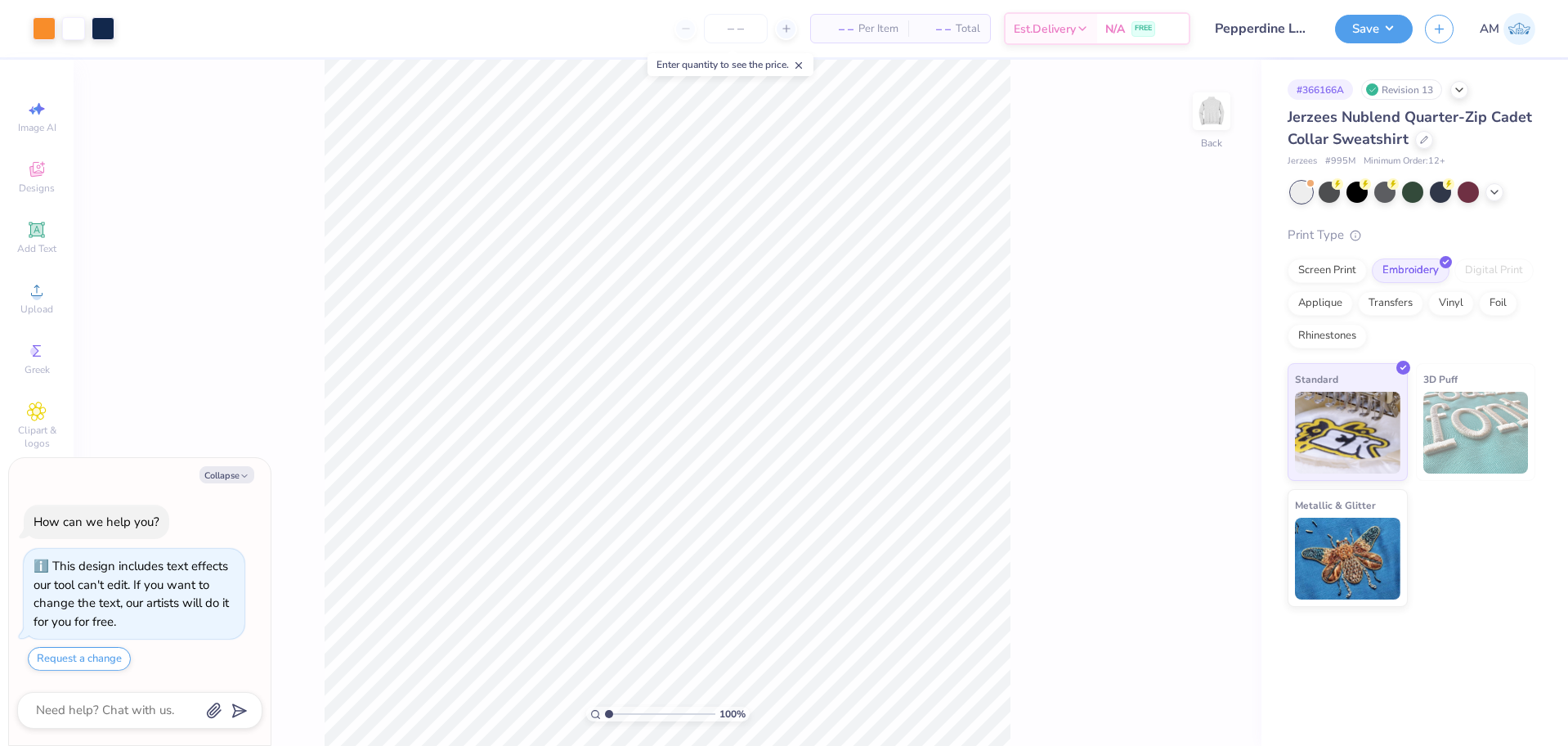
scroll to position [28, 0]
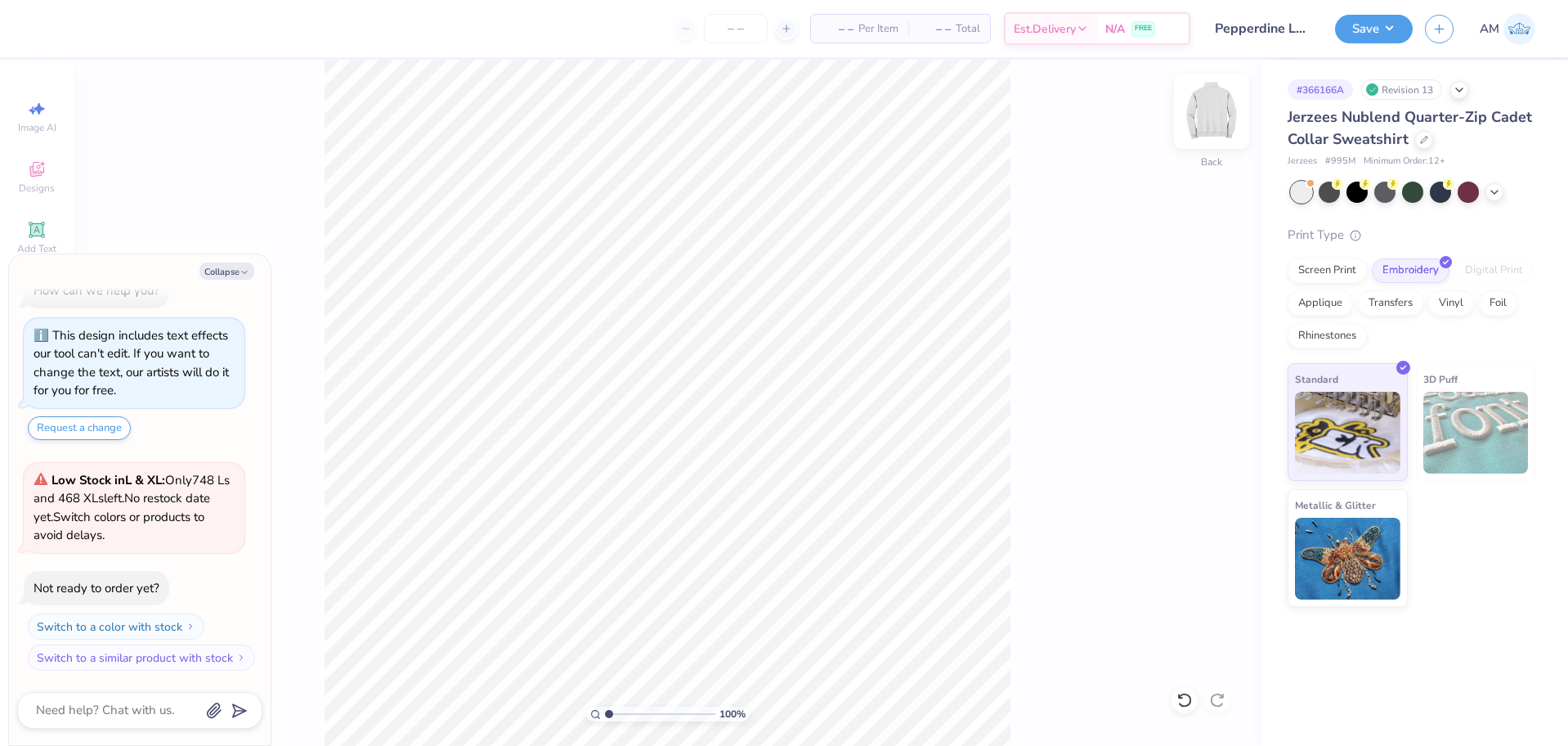
click at [1228, 107] on img at bounding box center [1211, 111] width 66 height 66
type textarea "x"
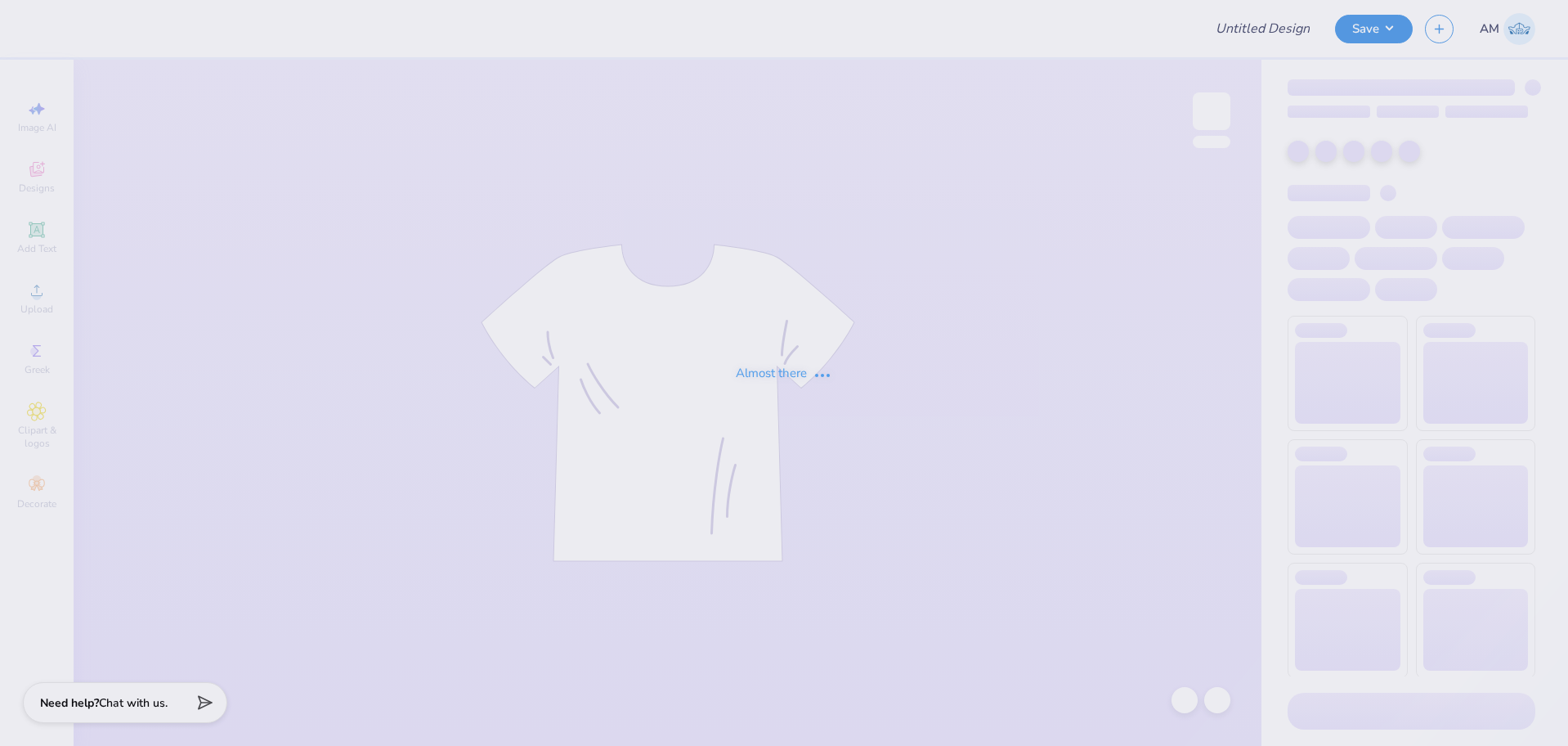
type input "Pepperdine Law: Custom Sweatshirts"
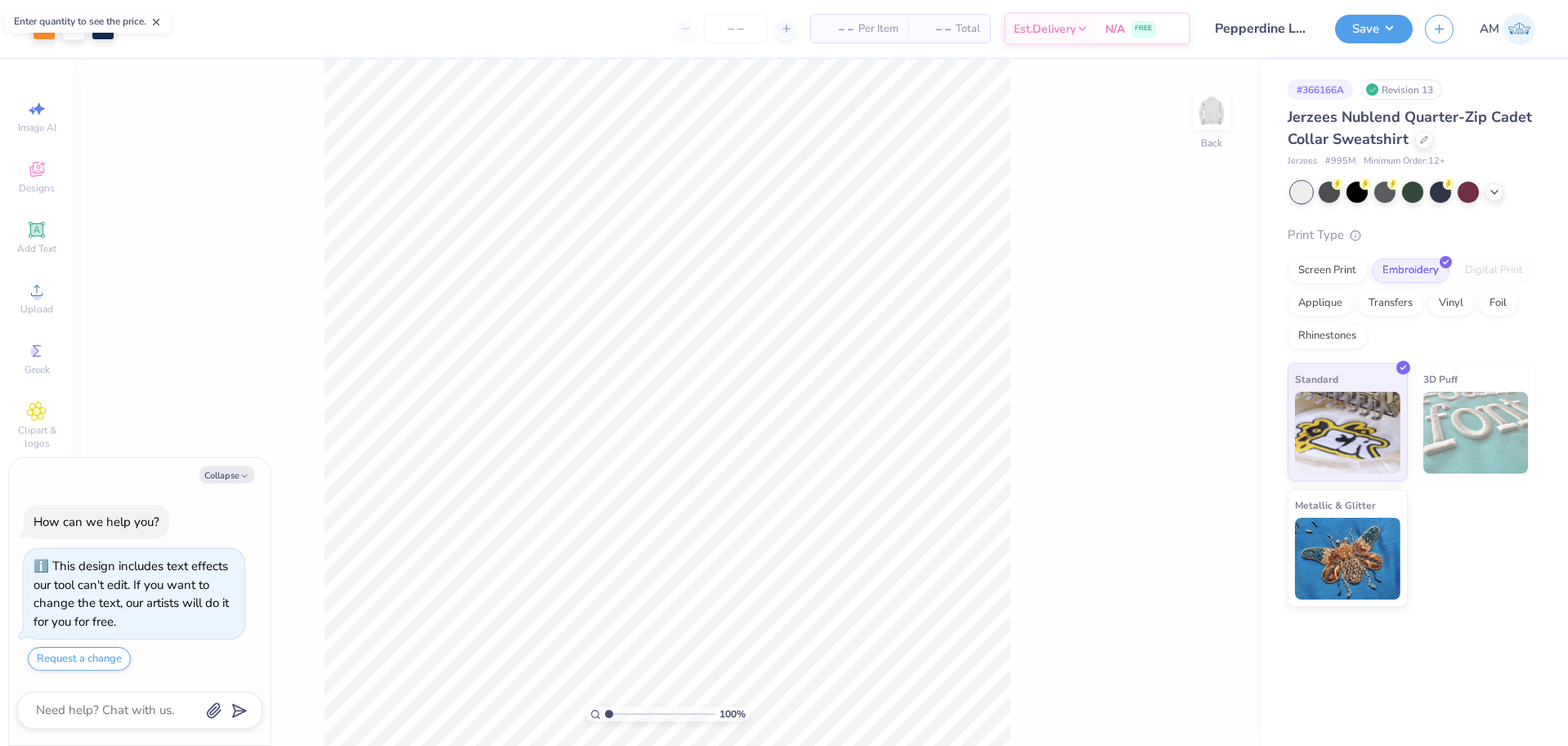
type textarea "x"
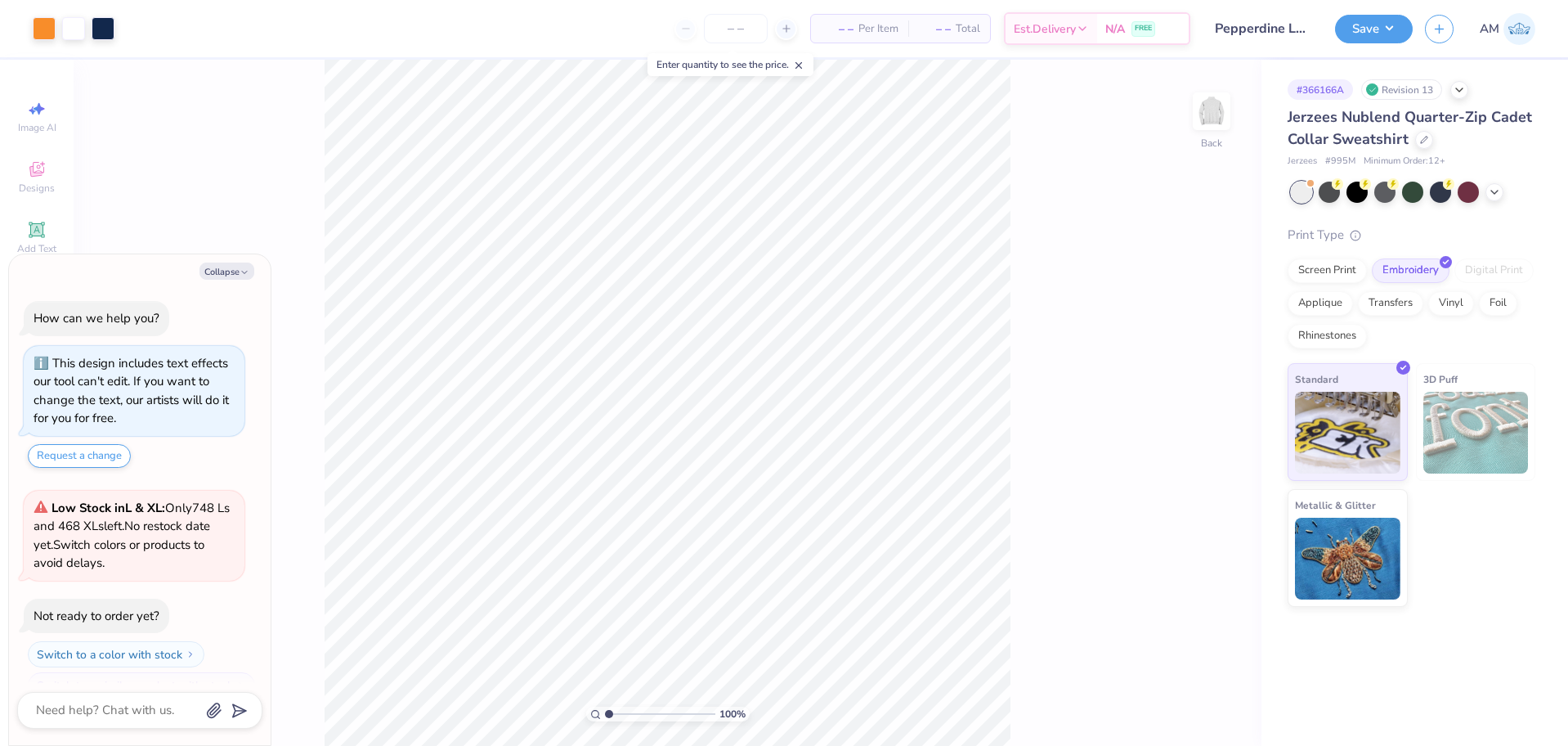
scroll to position [28, 0]
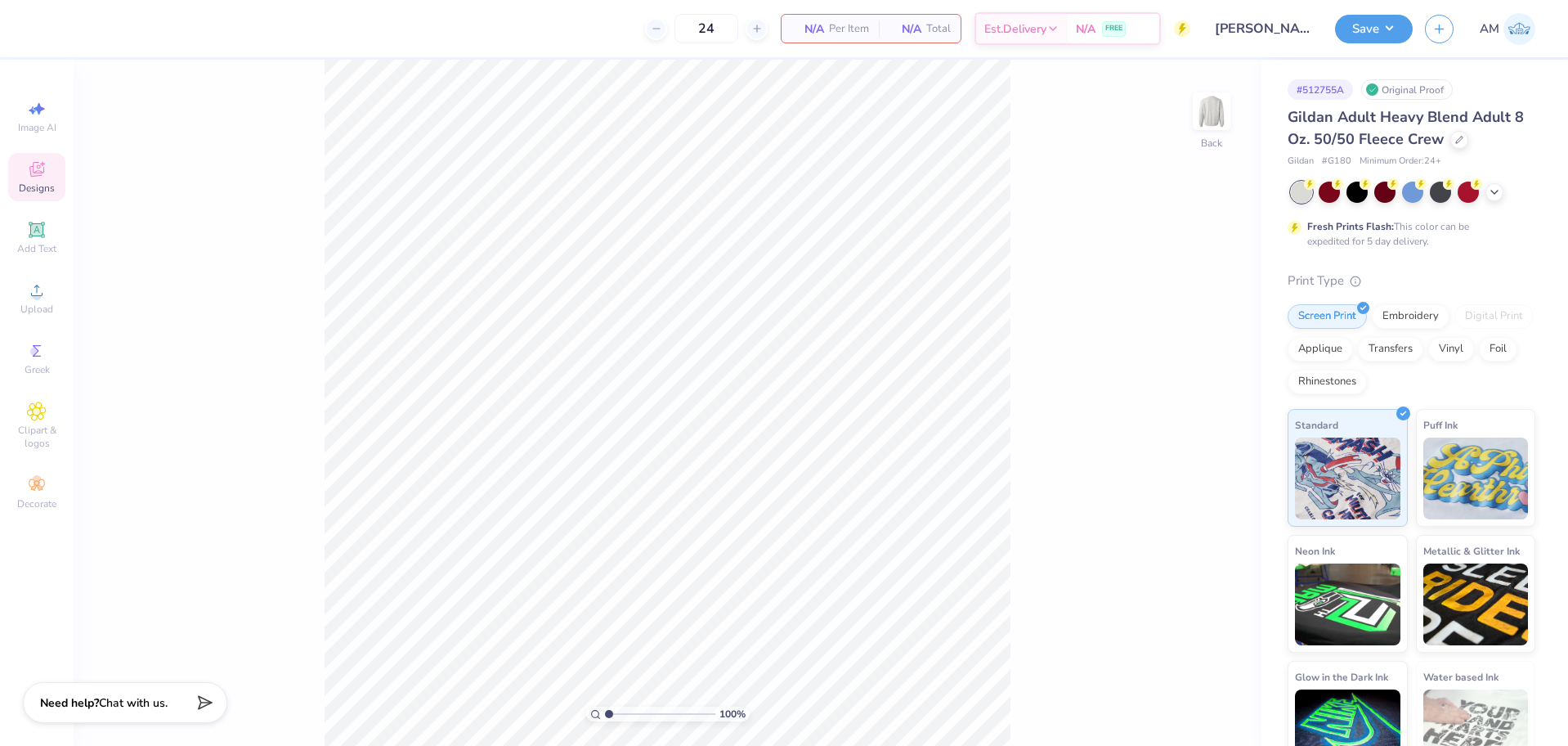
click at [33, 175] on icon at bounding box center [36, 172] width 13 height 10
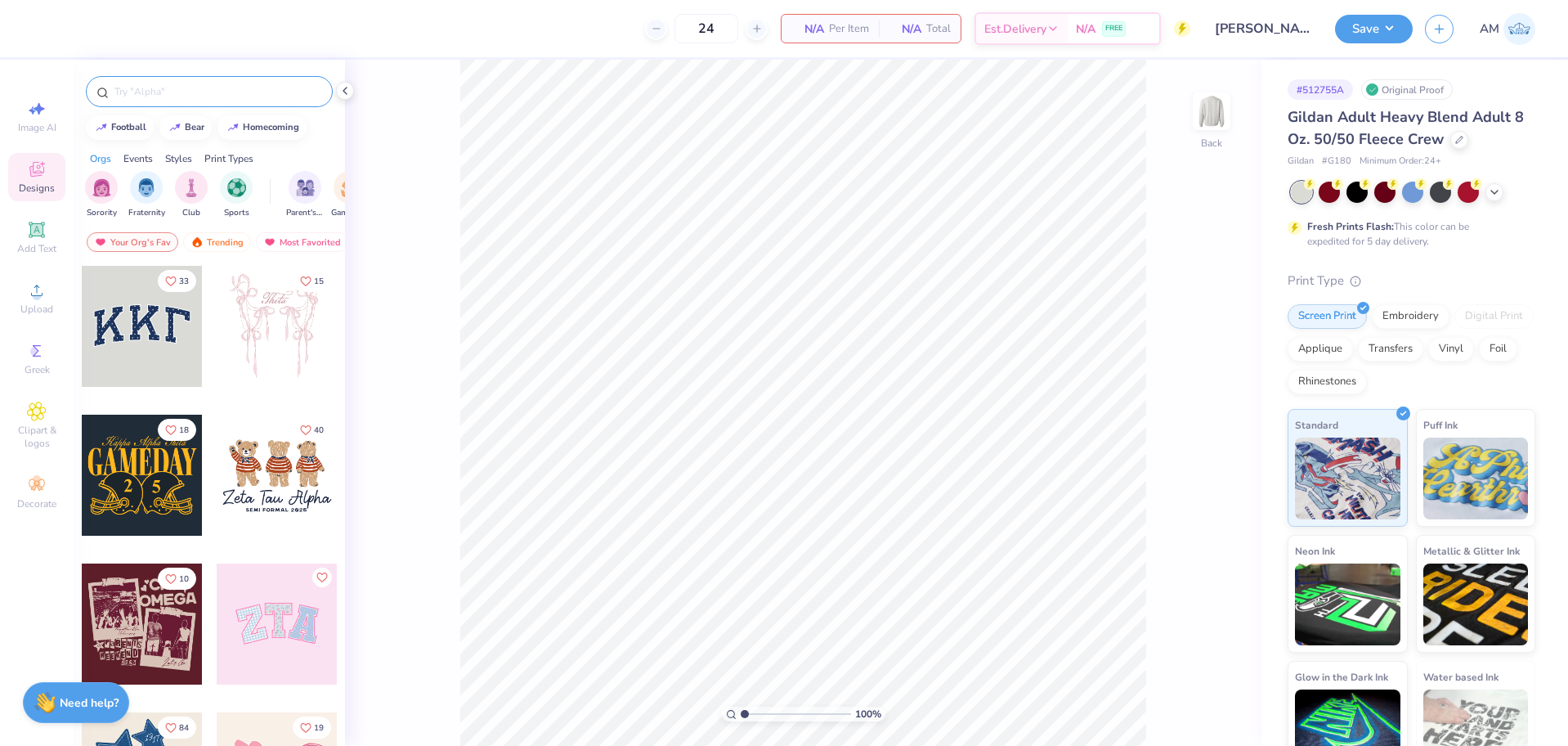
click at [199, 85] on input "text" at bounding box center [217, 91] width 209 height 16
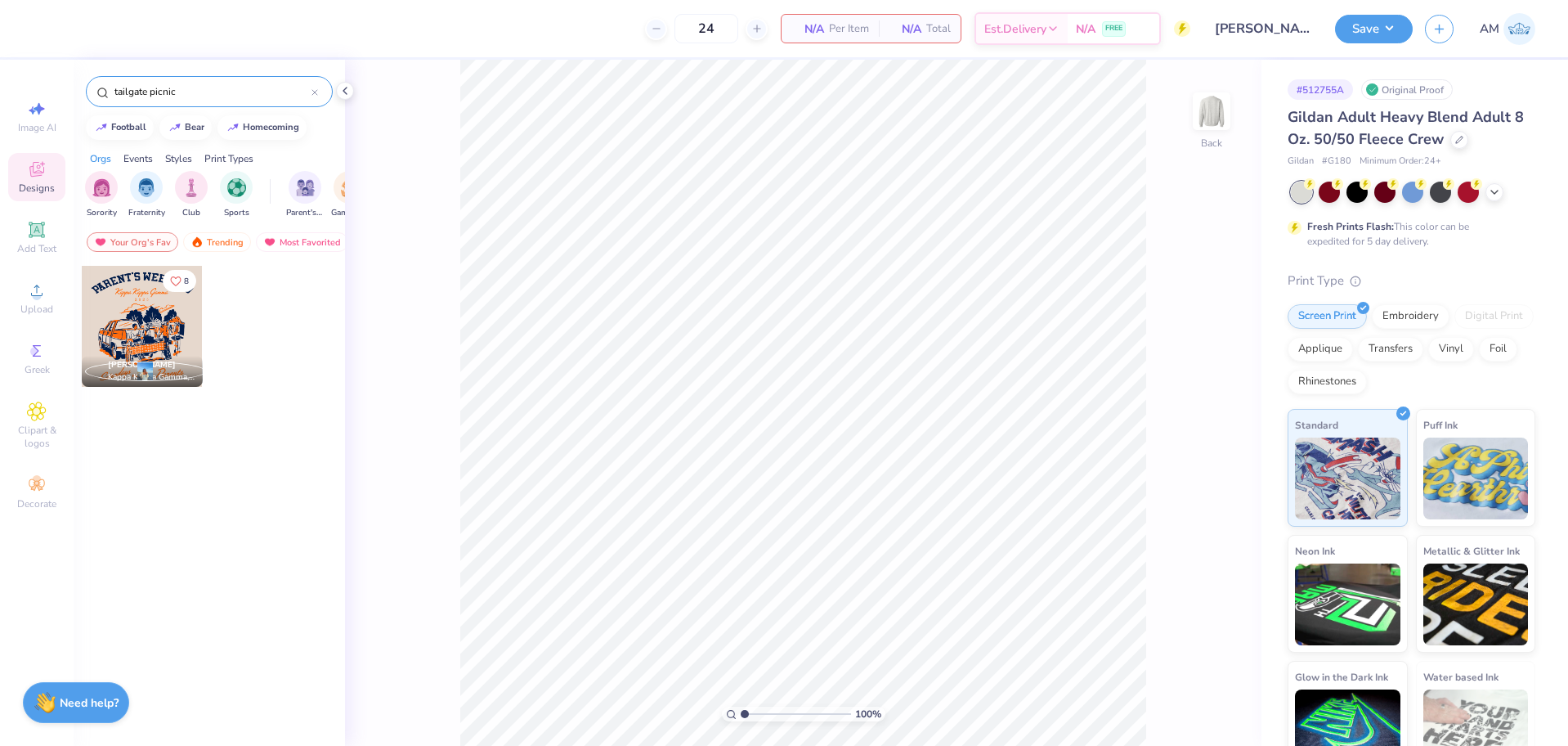
type input "tailgate picnic"
click at [134, 328] on div at bounding box center [142, 326] width 121 height 121
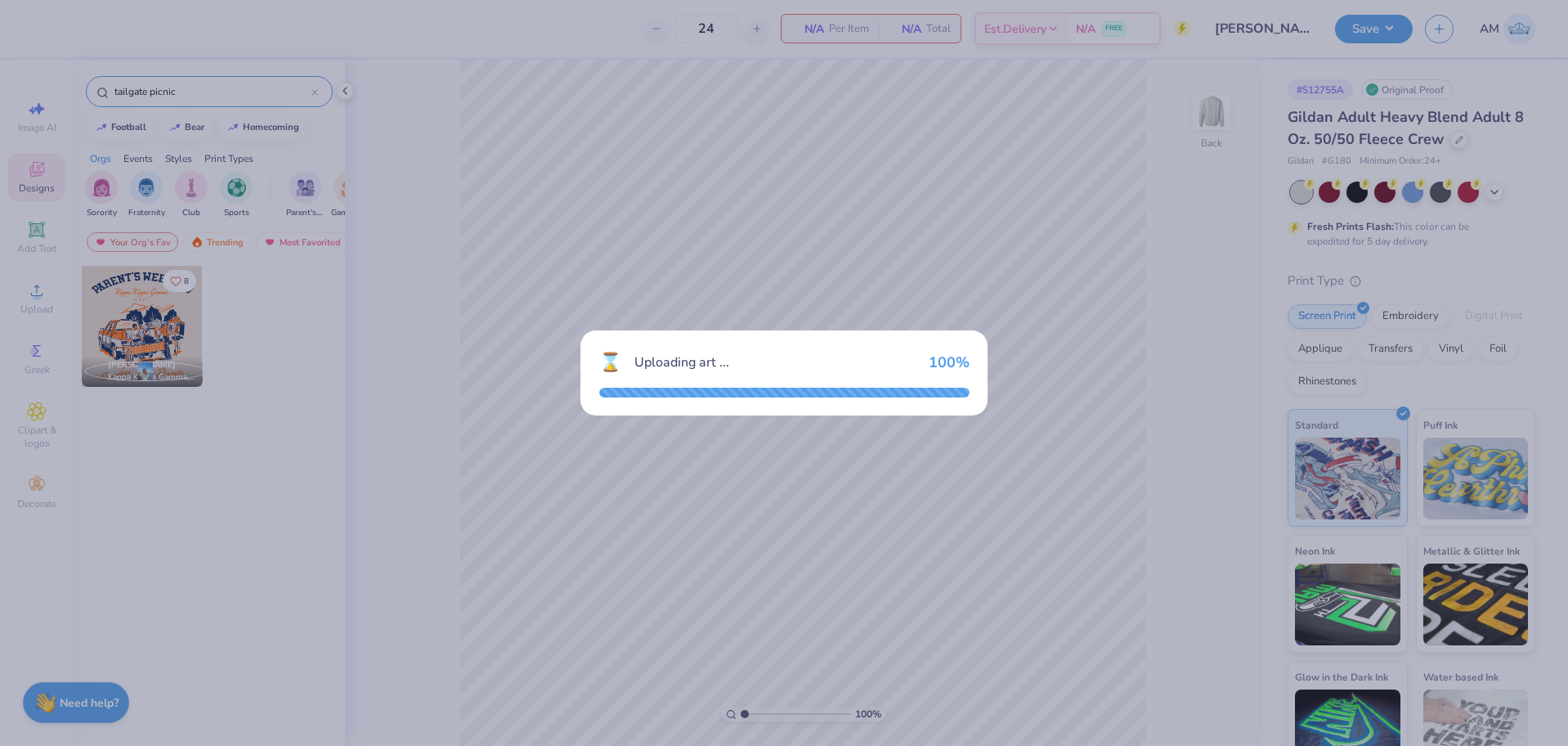
click at [344, 92] on div "⌛ Uploading art ... 100 %" at bounding box center [784, 373] width 1568 height 746
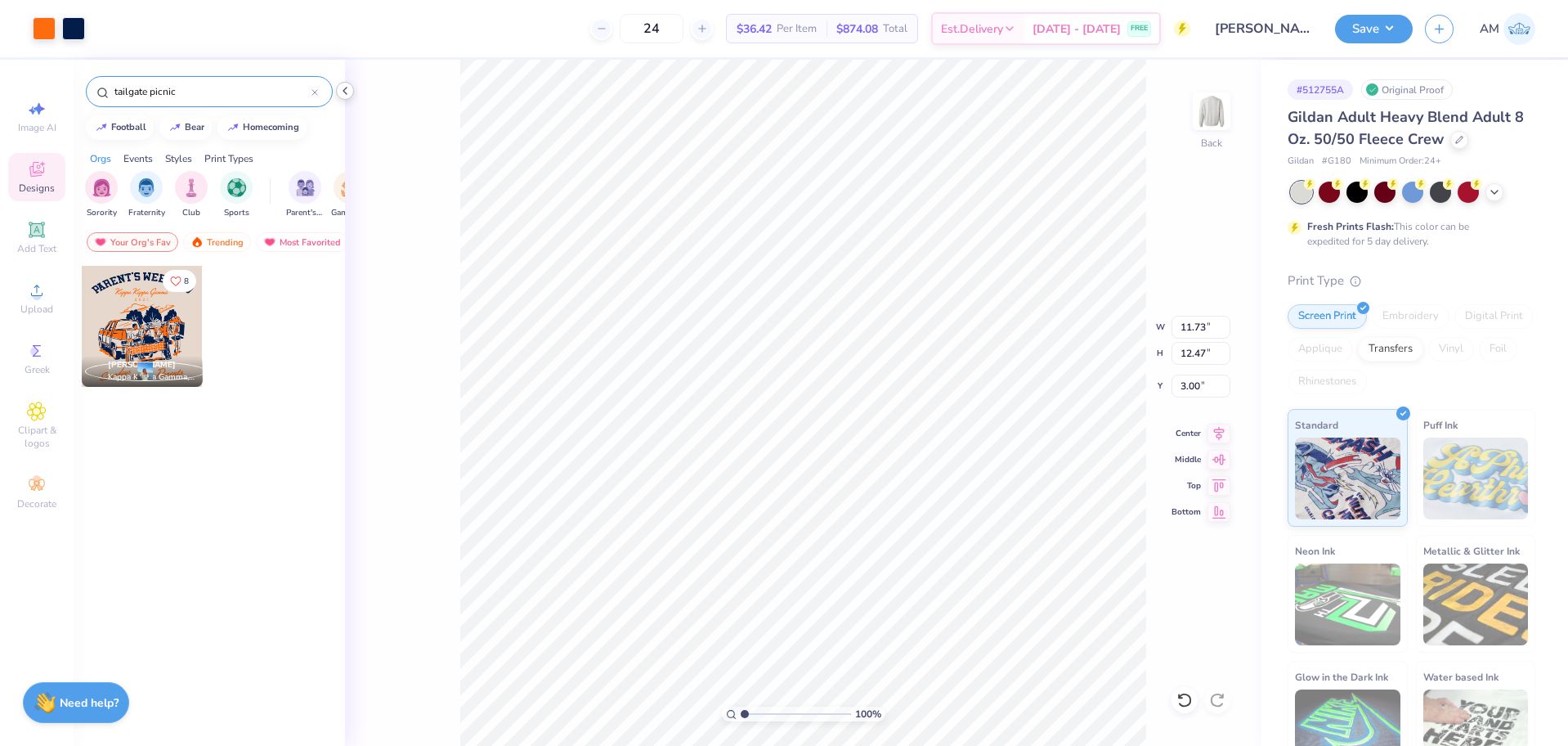
click at [347, 91] on icon at bounding box center [345, 90] width 13 height 13
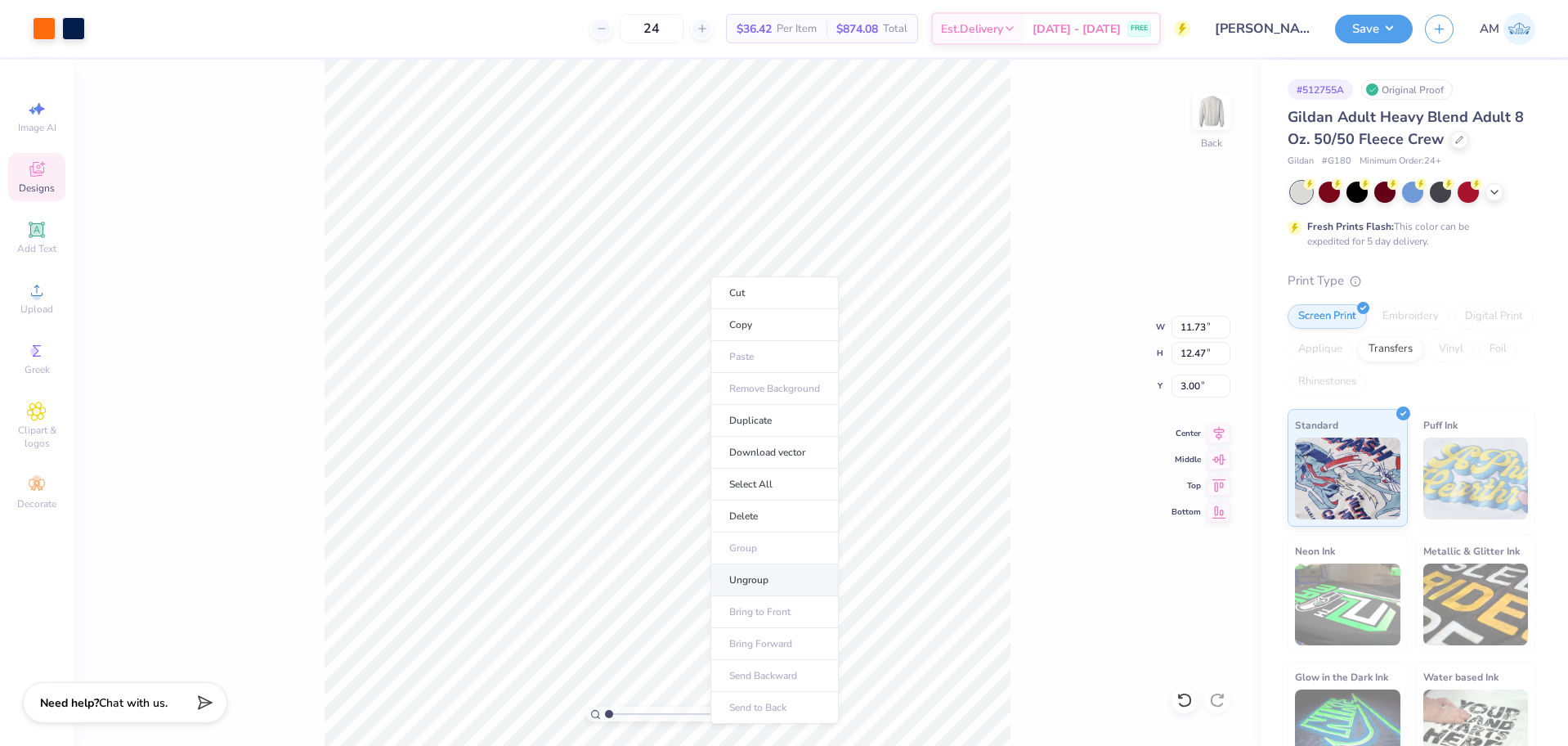
click at [759, 578] on li "Ungroup" at bounding box center [775, 580] width 128 height 32
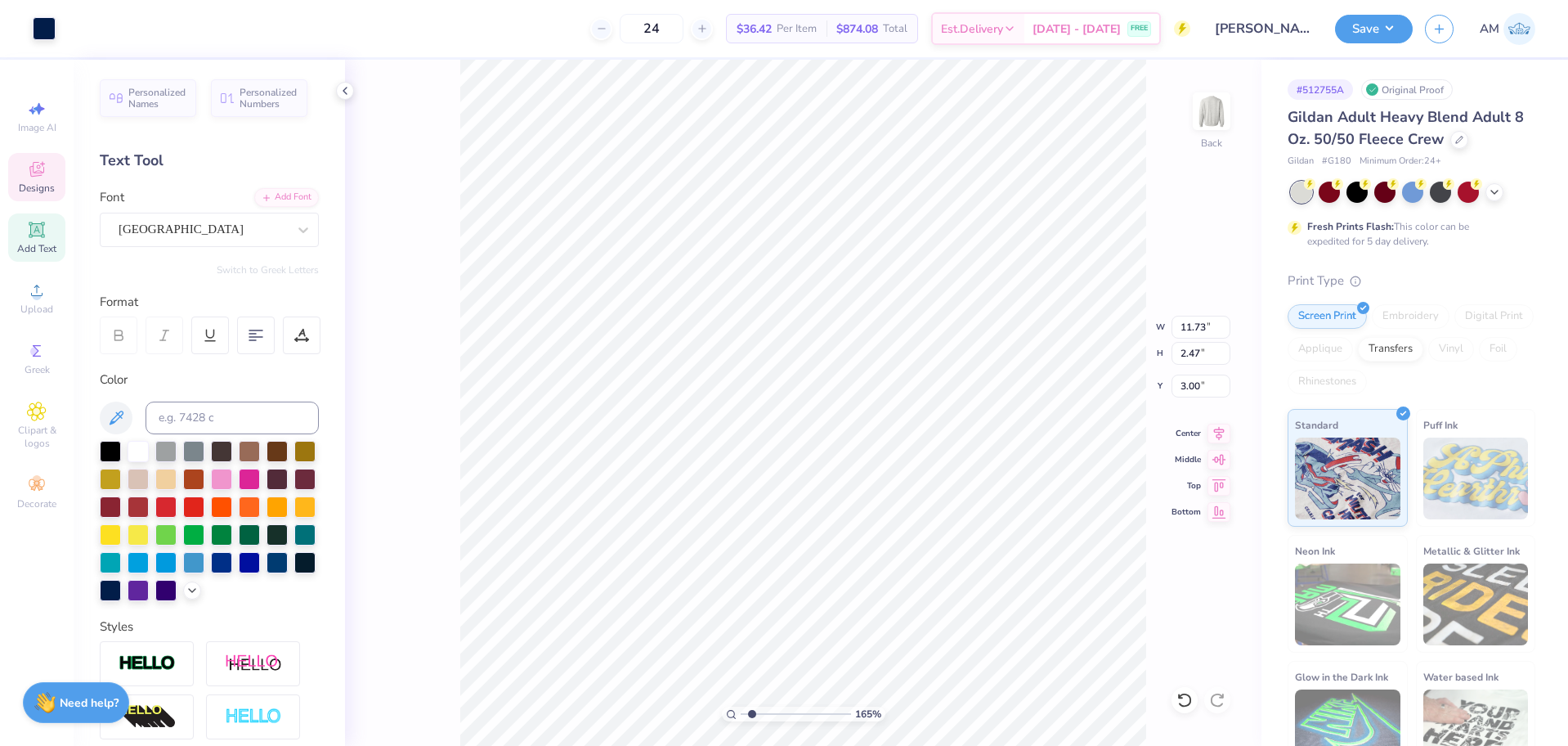
scroll to position [14, 3]
click at [344, 89] on icon at bounding box center [345, 90] width 13 height 13
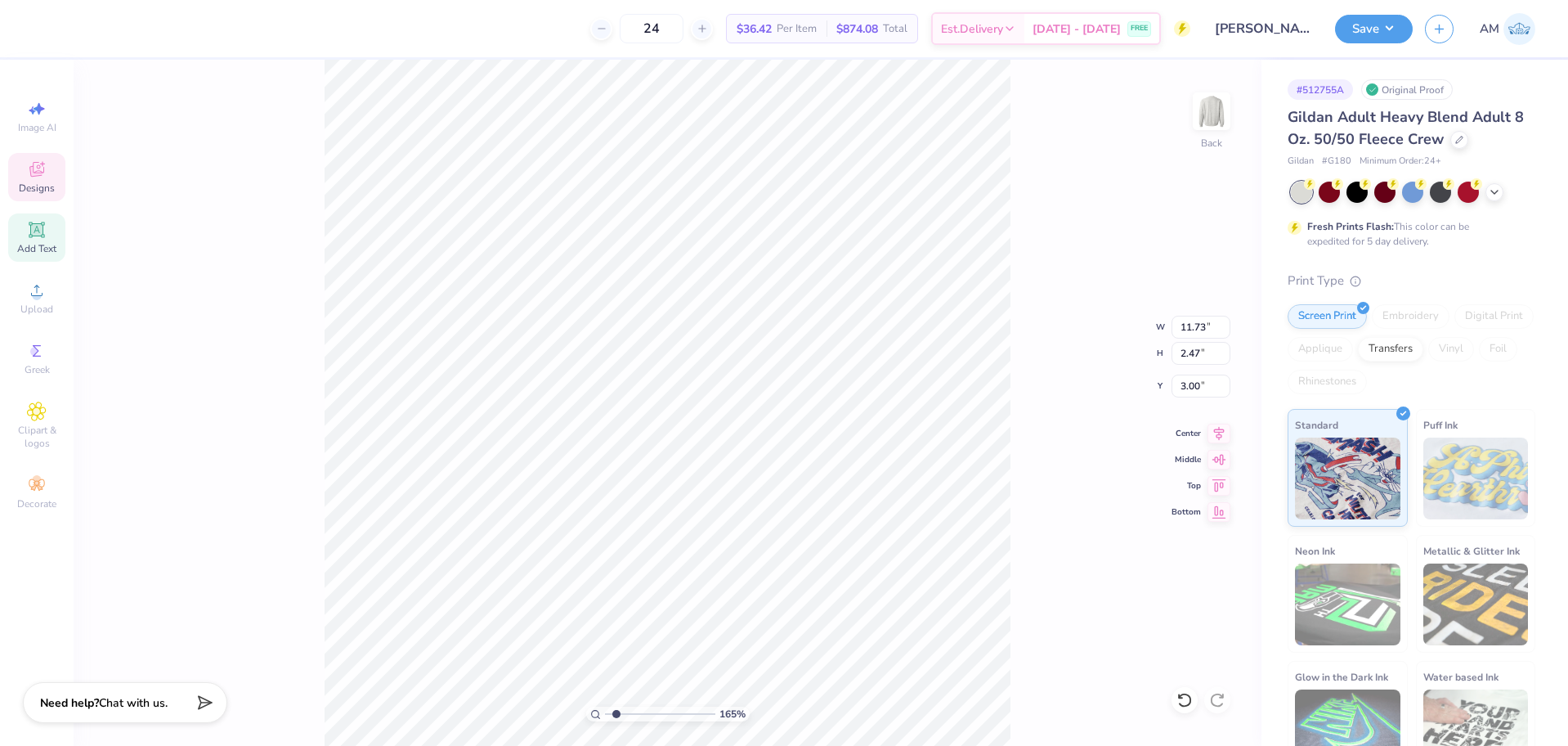
click at [1070, 382] on div "165 % Back W 11.73 11.73 " H 2.47 2.47 " Y 3.00 3.00 " Center Middle Top Bottom" at bounding box center [667, 403] width 1188 height 686
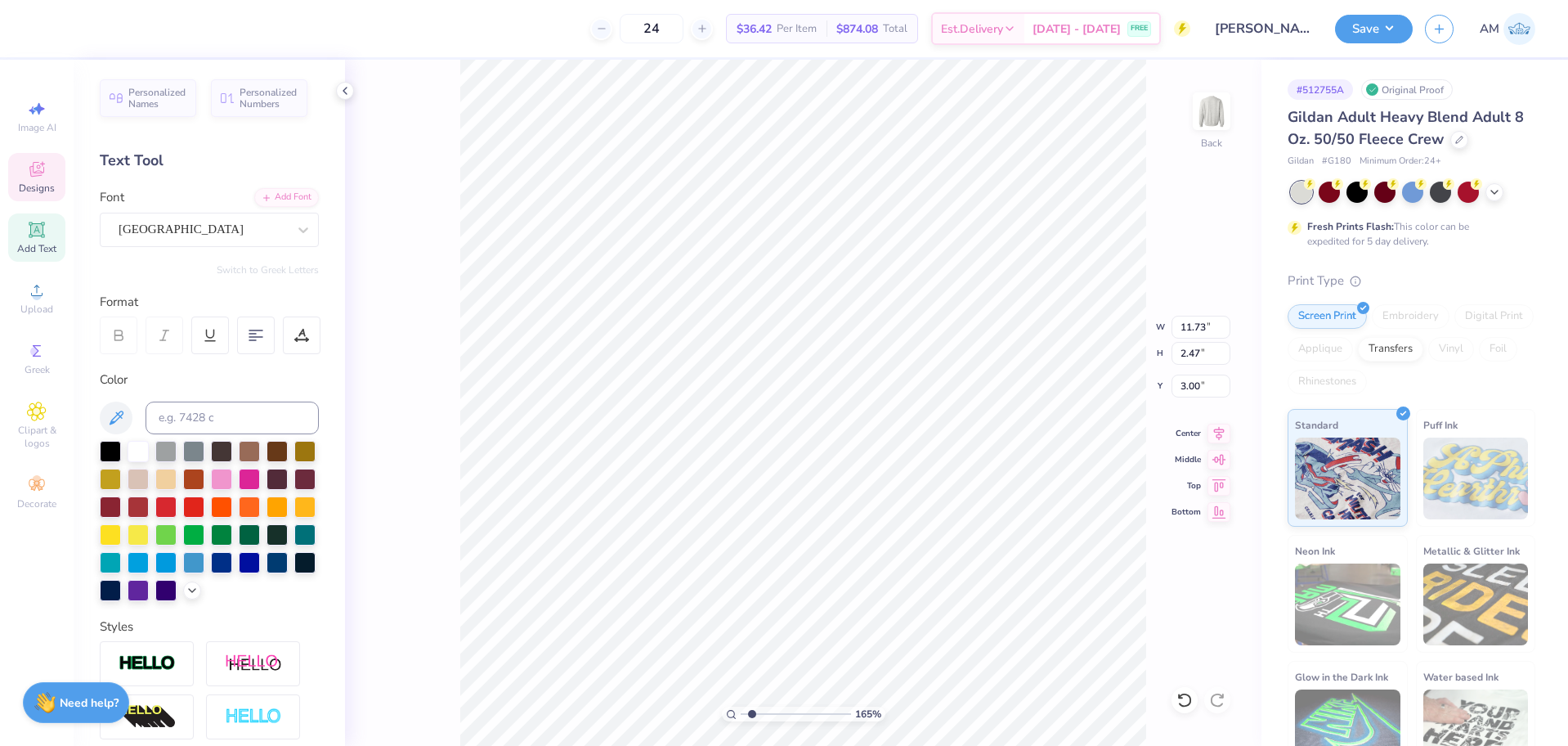
type input "1.64913377760655"
type input "6.07"
type input "1.05"
type input "4.84"
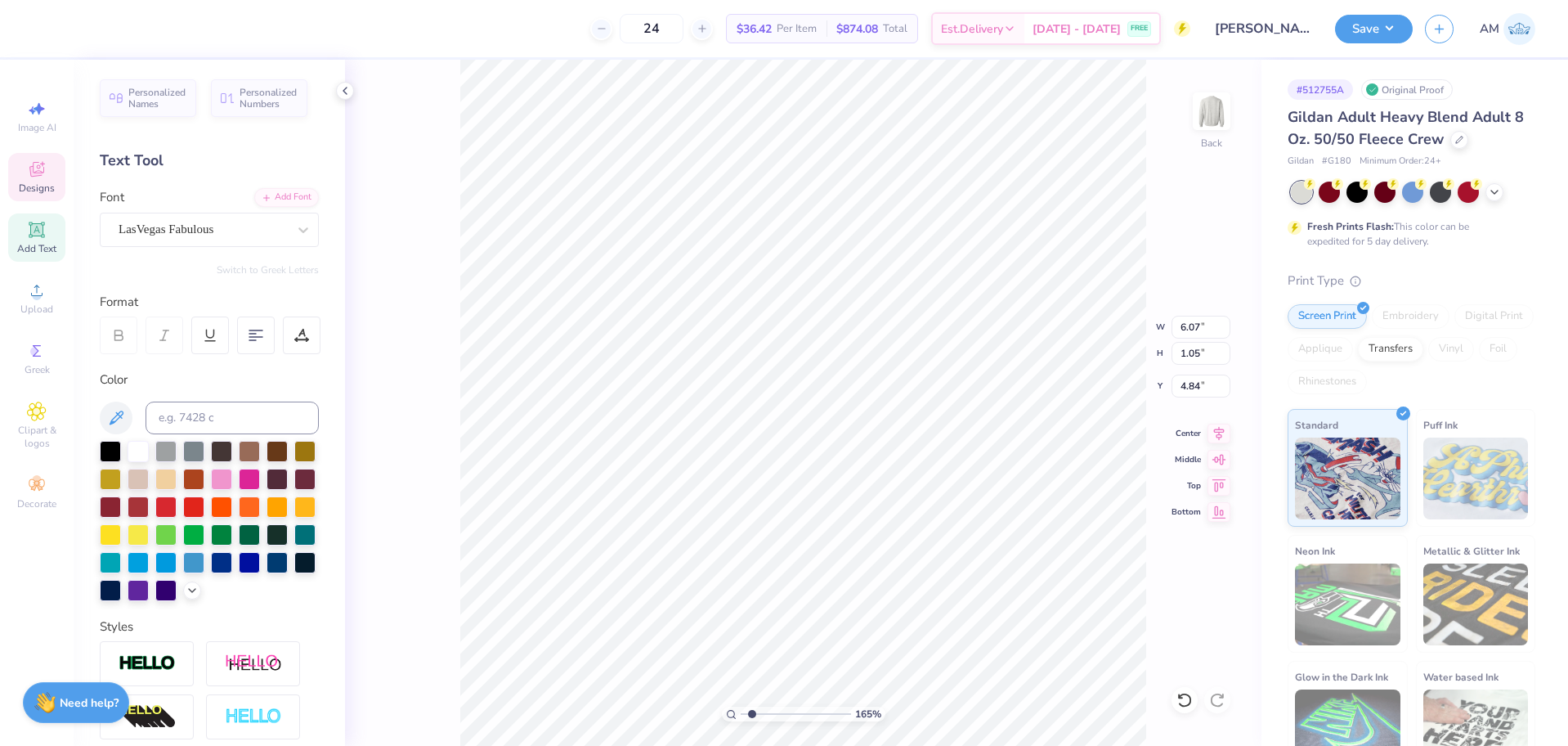
type input "1.64913377760655"
type textarea "P"
type input "1.64913377760655"
type textarea "Ph"
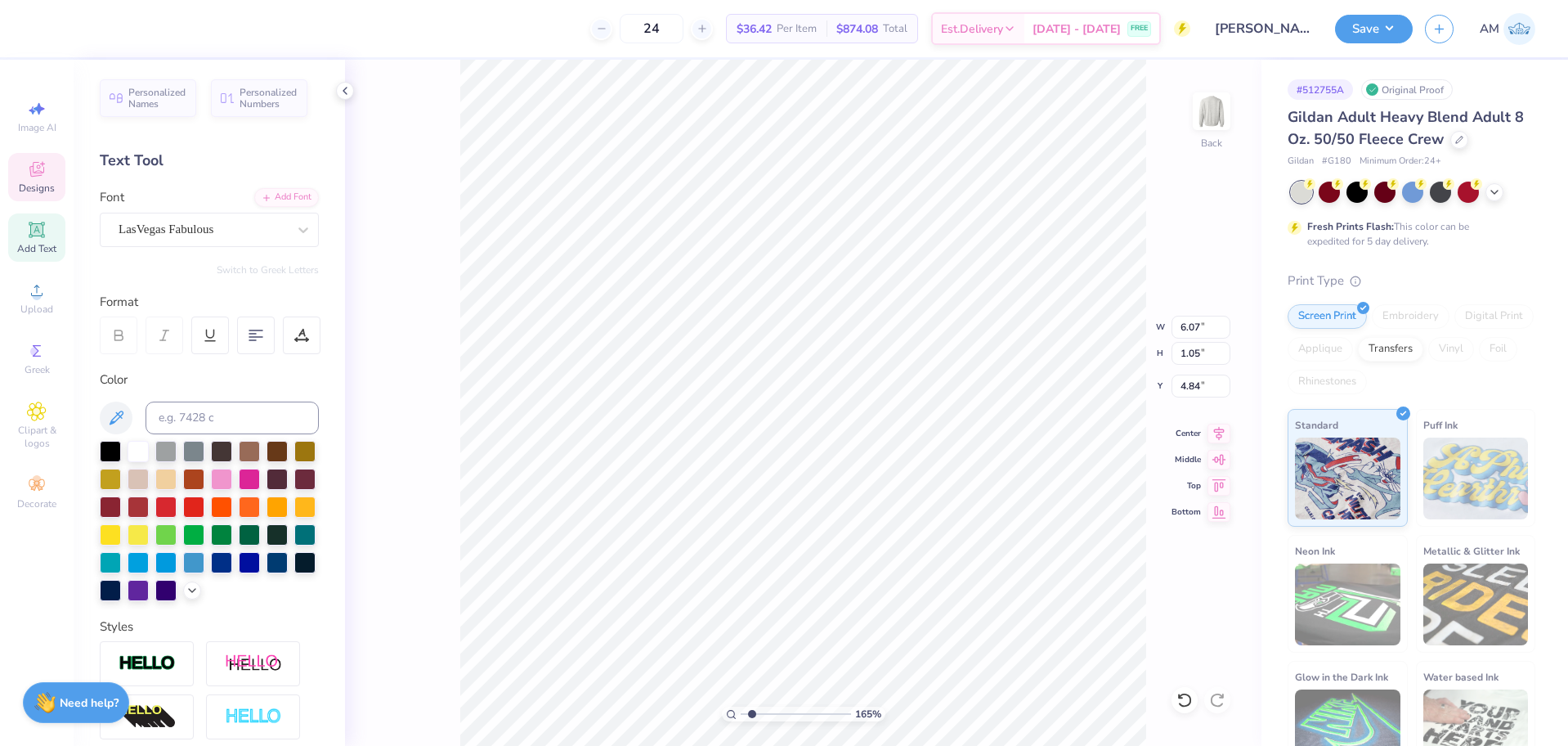
type input "1.64913377760655"
type textarea "Phi"
type input "1.64913377760655"
type textarea "Phi"
type input "1.64913377760655"
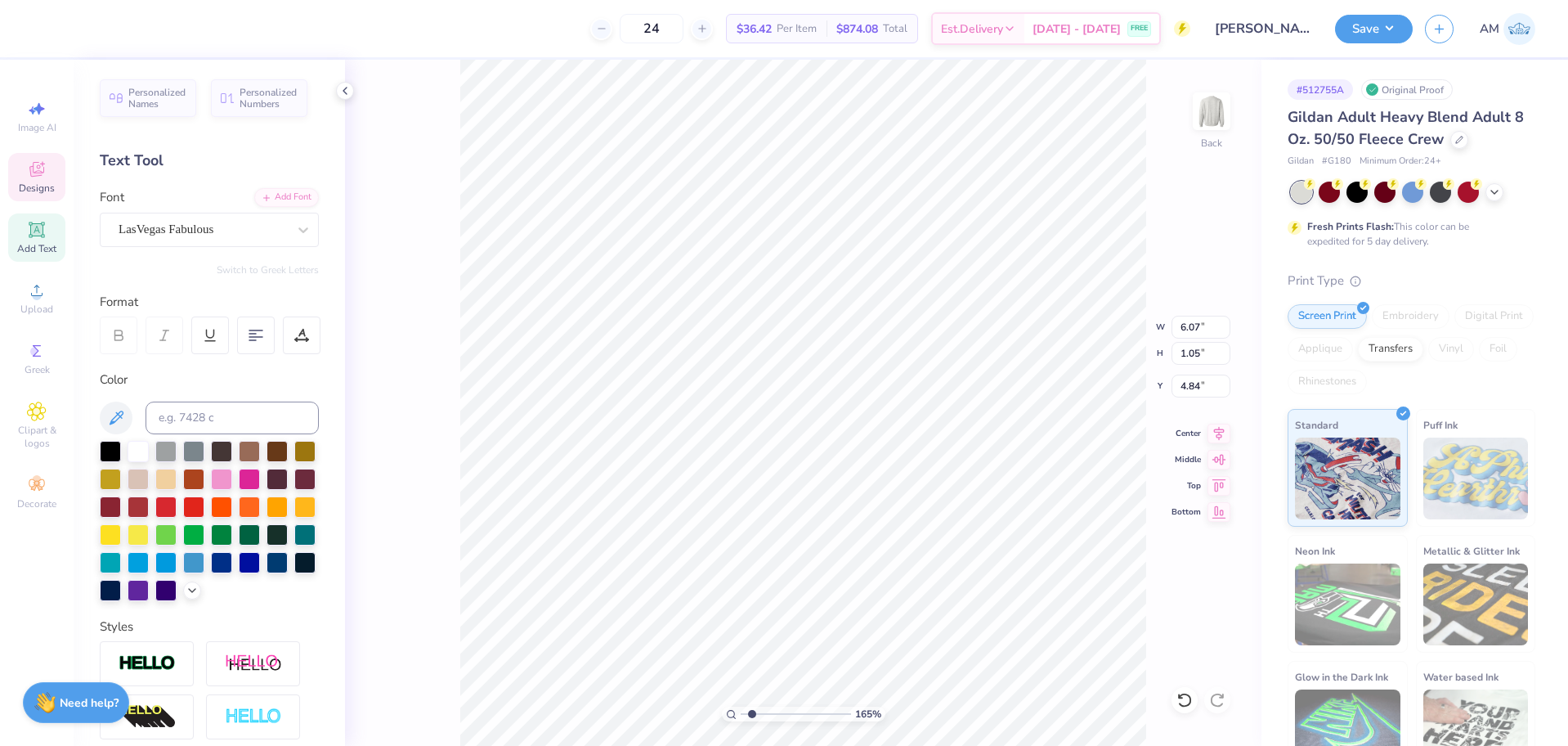
type textarea "Phi KL"
type input "1.64913377760655"
type textarea "Phi K"
type input "1.64913377760655"
type textarea "Phi Kap"
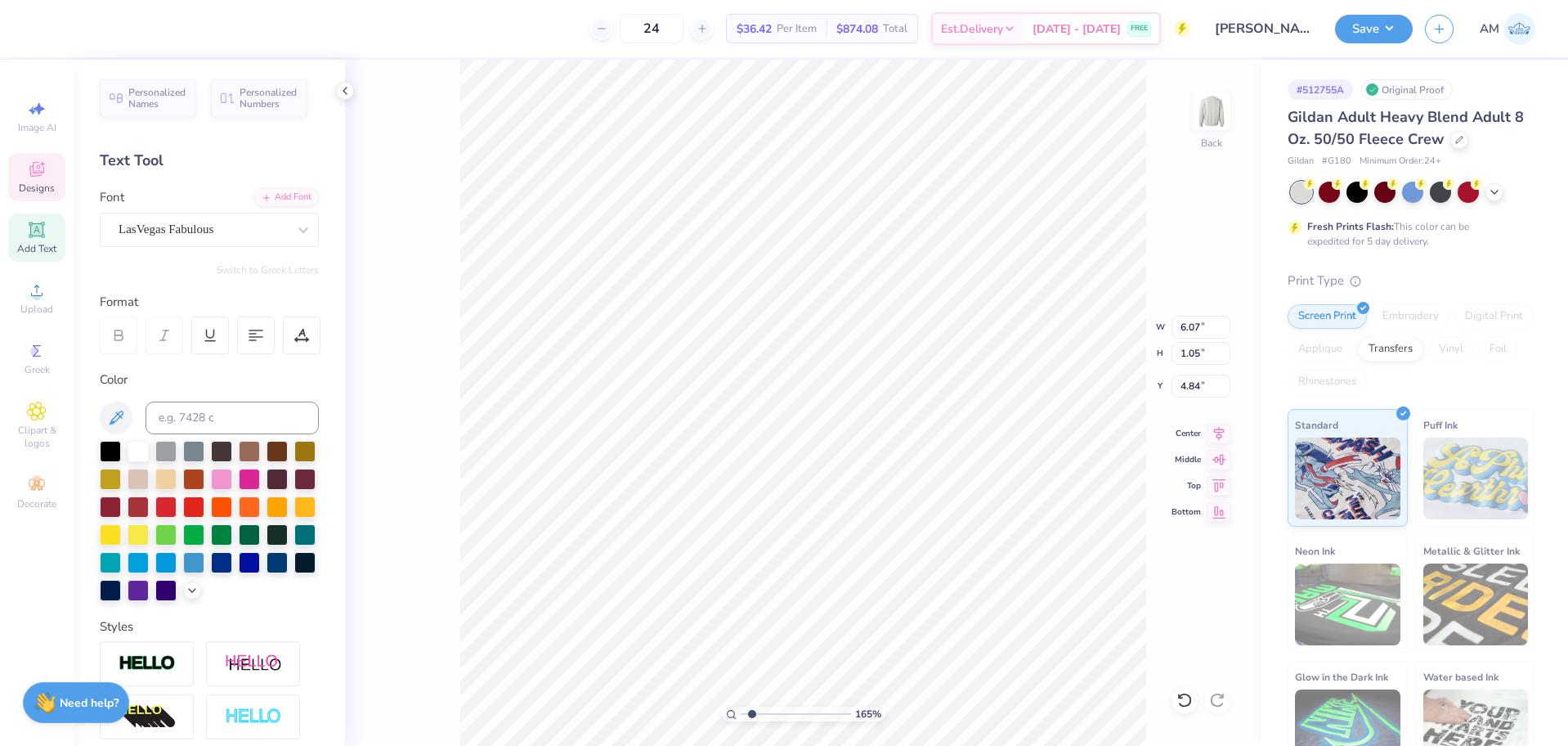
type input "1.64913377760655"
type textarea "Phi Kapp"
type input "1.64913377760655"
type textarea "Phi Kappa"
type input "1.64913377760655"
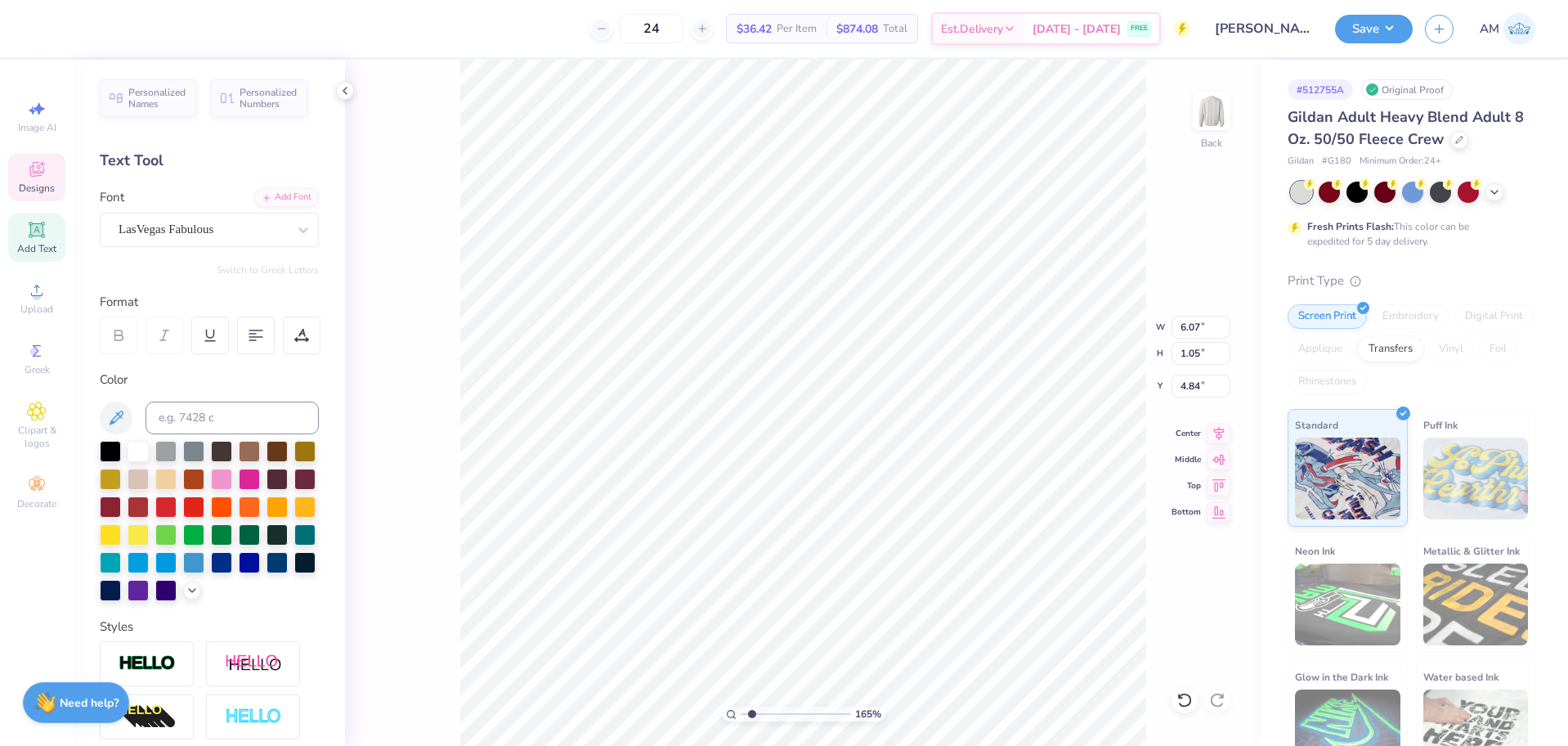
type textarea "Phi Kappa"
type input "1.64913377760655"
type textarea "Phi Kappa T"
type input "1.64913377760655"
type textarea "Phi Kappa Tau"
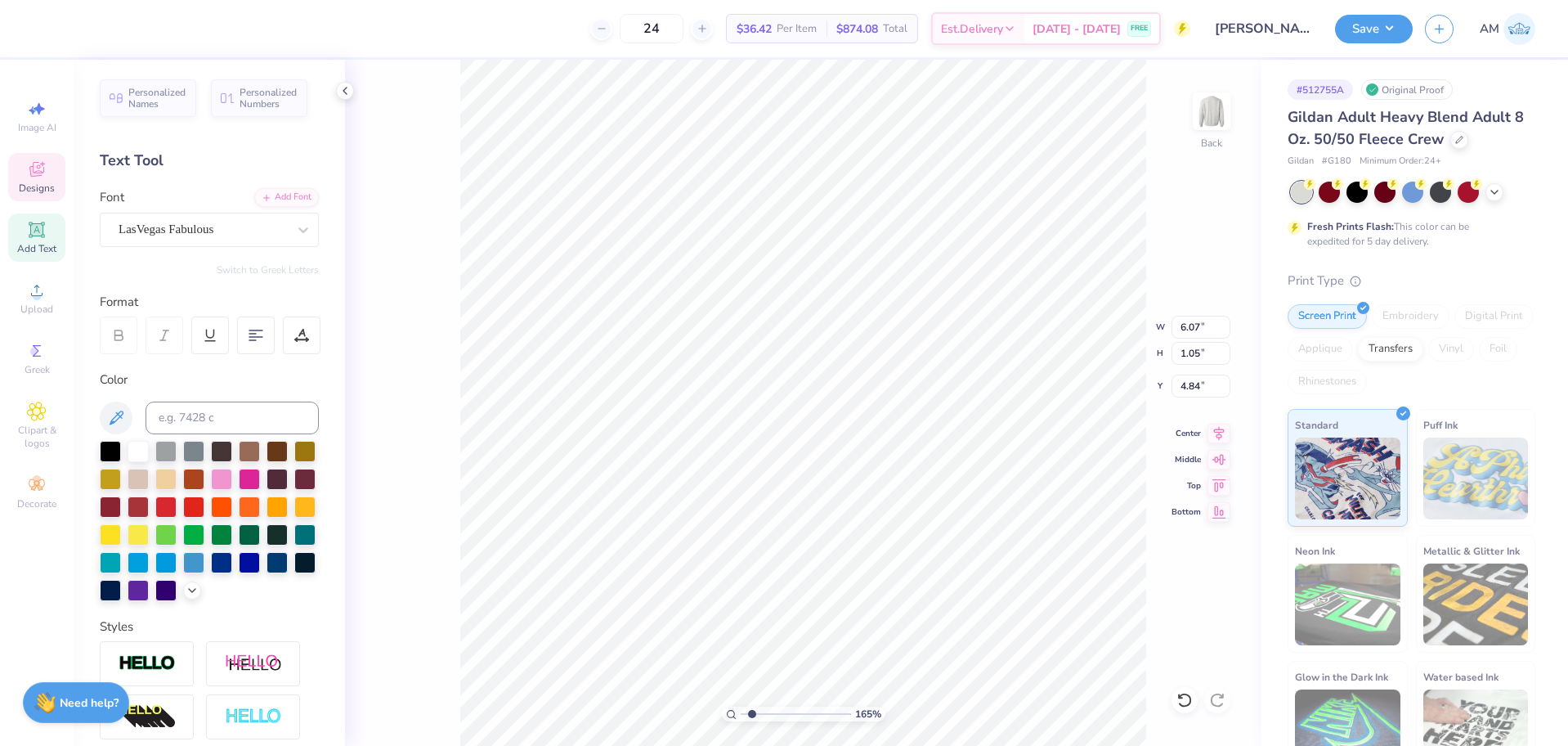
type input "1.64913377760655"
type textarea "Phi Kappa Tau"
click at [1213, 434] on icon at bounding box center [1218, 431] width 23 height 20
type input "1.64913377760655"
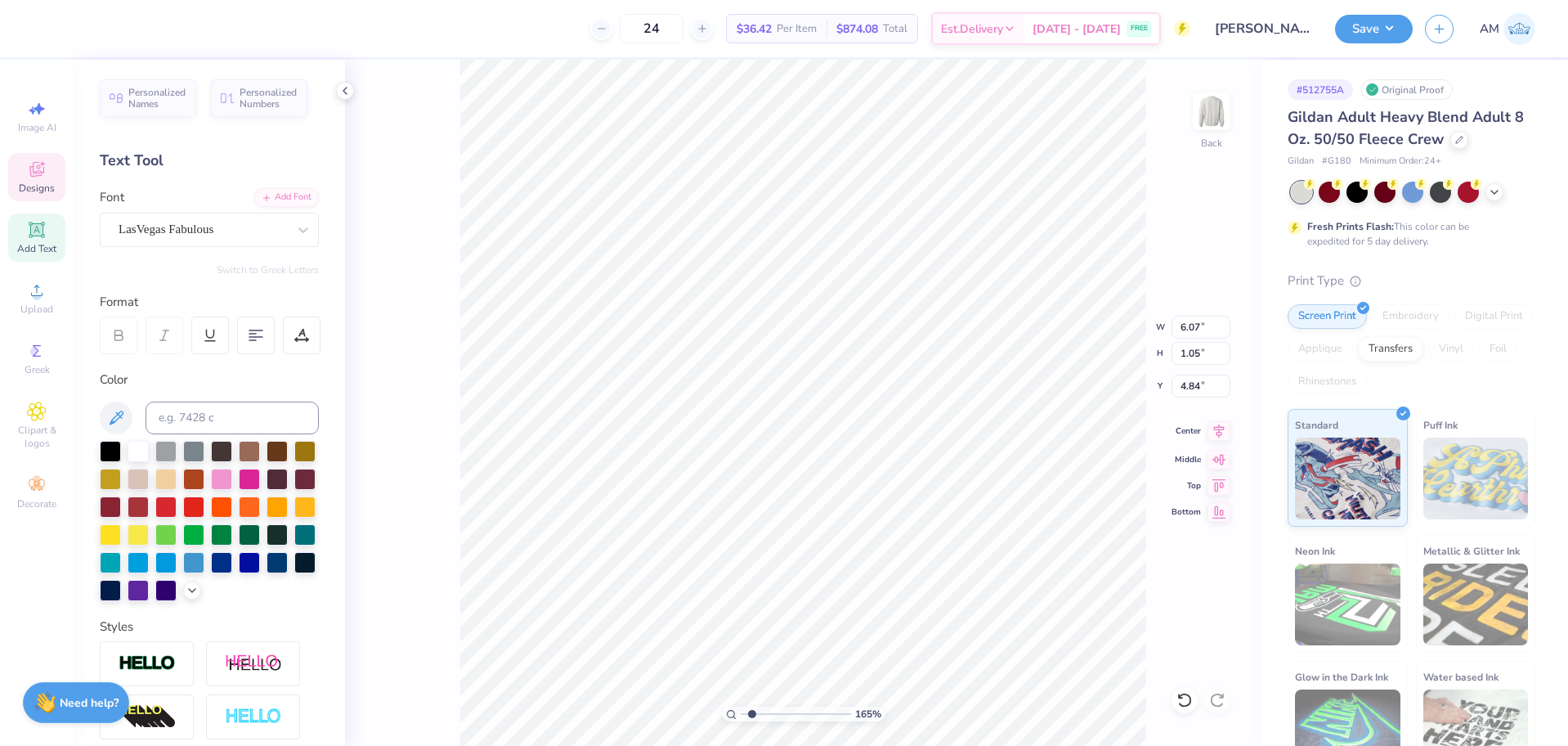
type input "4.31"
type input "1.03"
click at [73, 28] on div at bounding box center [73, 26] width 23 height 23
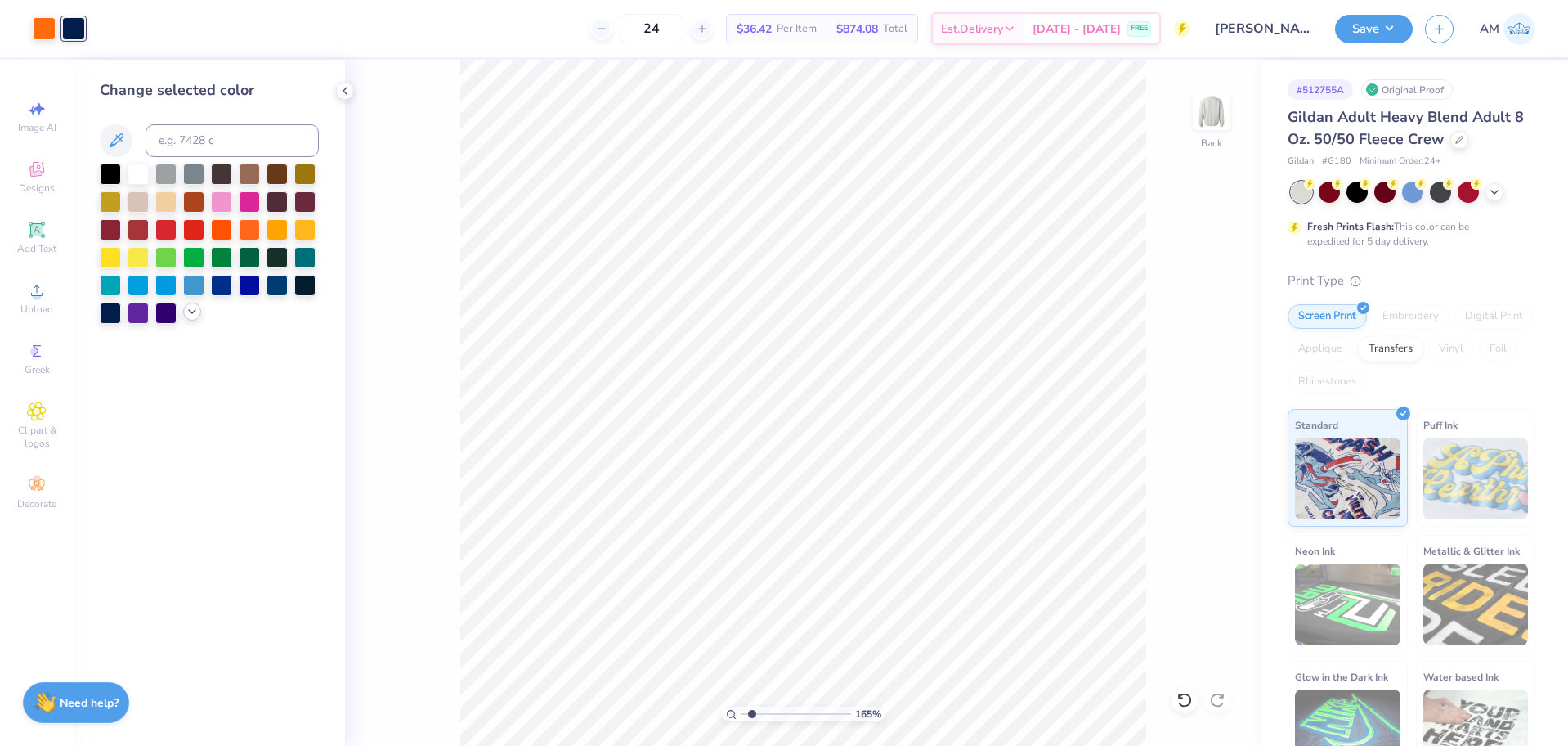
click at [193, 317] on icon at bounding box center [192, 311] width 13 height 13
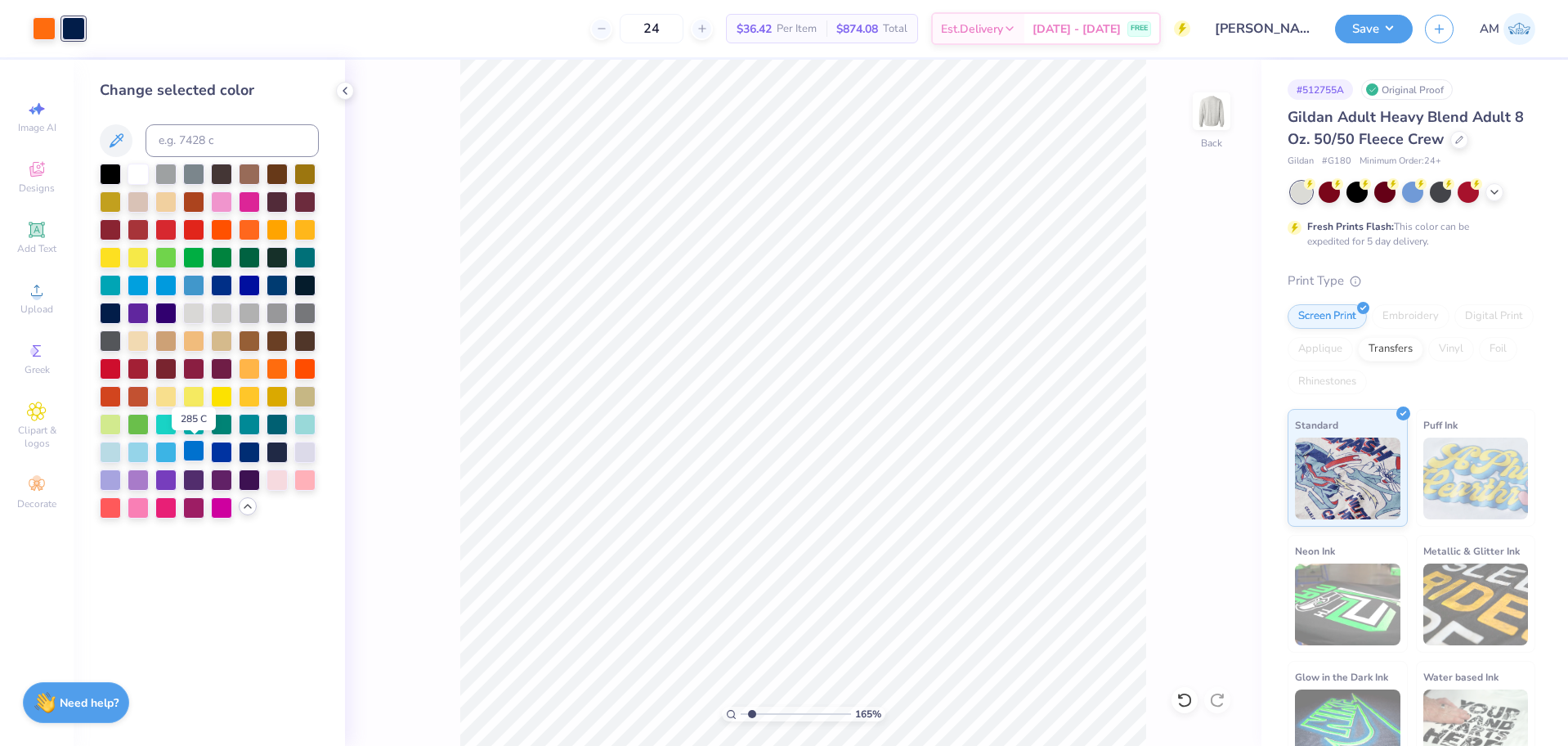
click at [199, 454] on div at bounding box center [194, 451] width 21 height 21
click at [305, 229] on div at bounding box center [305, 228] width 21 height 21
click at [189, 449] on div at bounding box center [194, 451] width 21 height 21
click at [32, 32] on div at bounding box center [44, 26] width 23 height 23
click at [255, 399] on div at bounding box center [249, 394] width 21 height 21
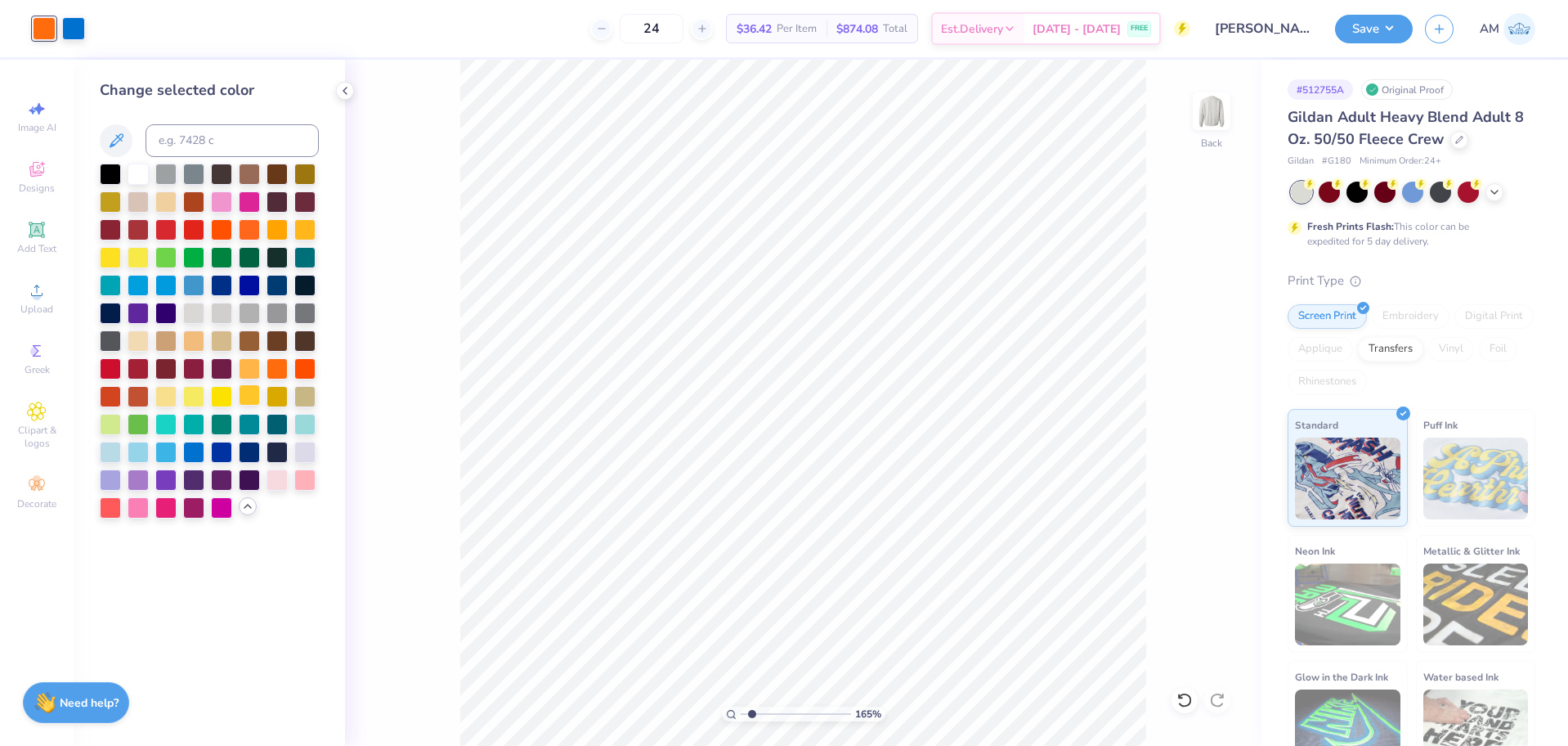
type input "1.64913377760655"
click at [214, 142] on input at bounding box center [232, 141] width 173 height 32
type input "109"
click at [73, 23] on div at bounding box center [73, 26] width 23 height 23
type input "1.64913377760655"
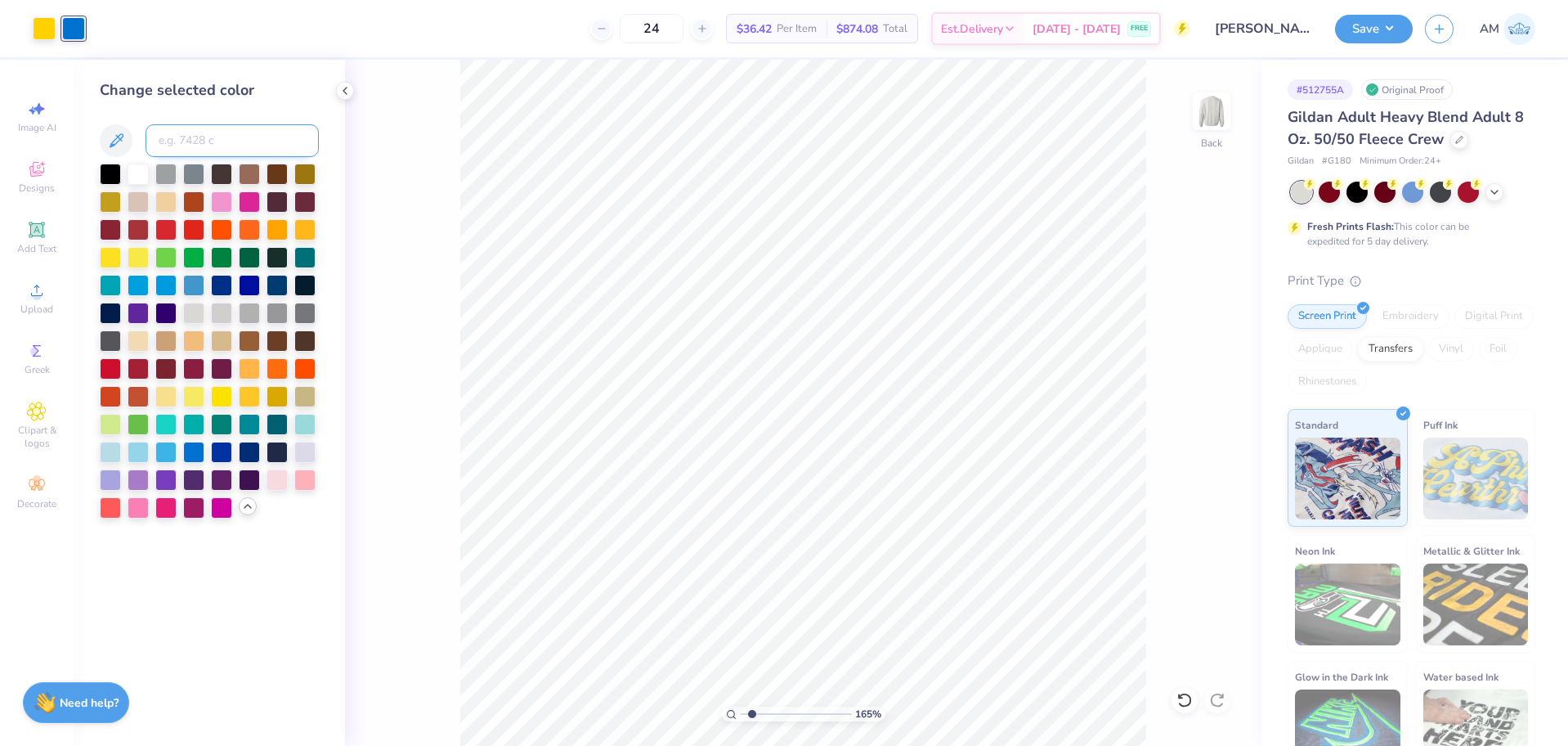
click at [201, 137] on input at bounding box center [232, 141] width 173 height 32
type input "2945"
click at [255, 403] on div at bounding box center [249, 394] width 21 height 21
click at [47, 33] on div at bounding box center [44, 26] width 23 height 23
type input "1.64913377760655"
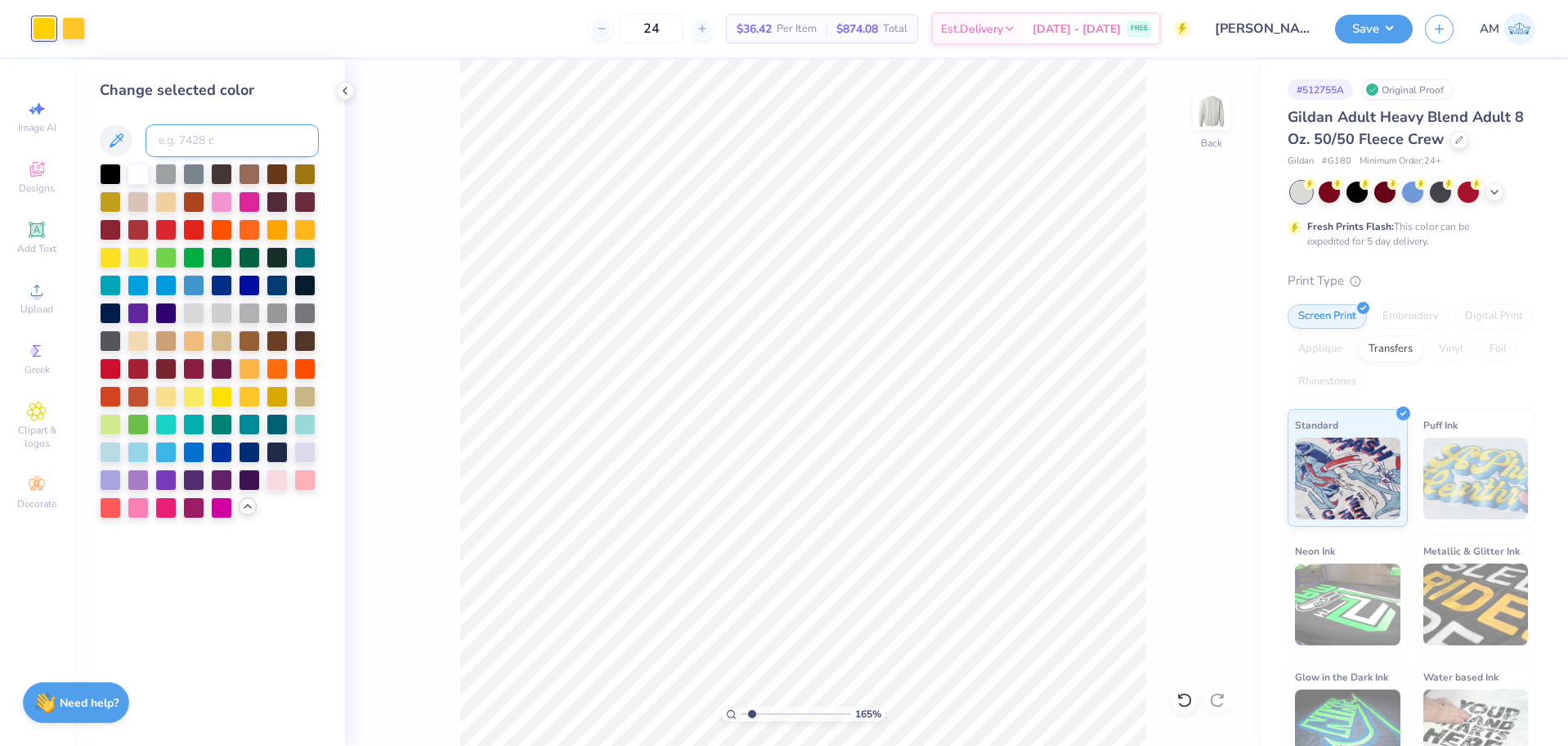
click at [214, 141] on input at bounding box center [232, 141] width 173 height 32
type input "2945"
click at [70, 24] on div at bounding box center [73, 26] width 23 height 23
type input "1.64913377760655"
click at [206, 138] on input at bounding box center [232, 141] width 173 height 32
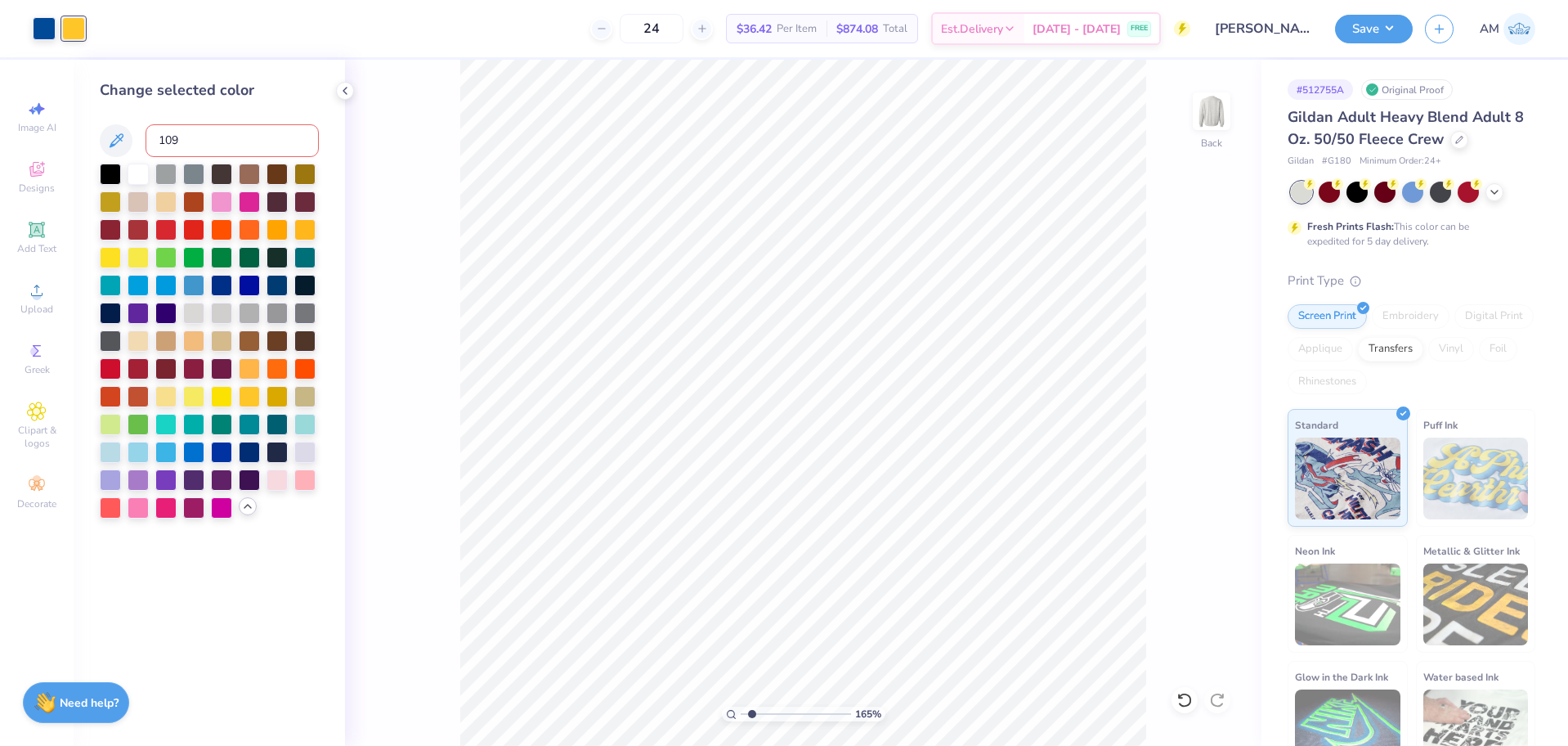
type input "109"
click at [344, 96] on icon at bounding box center [345, 90] width 13 height 13
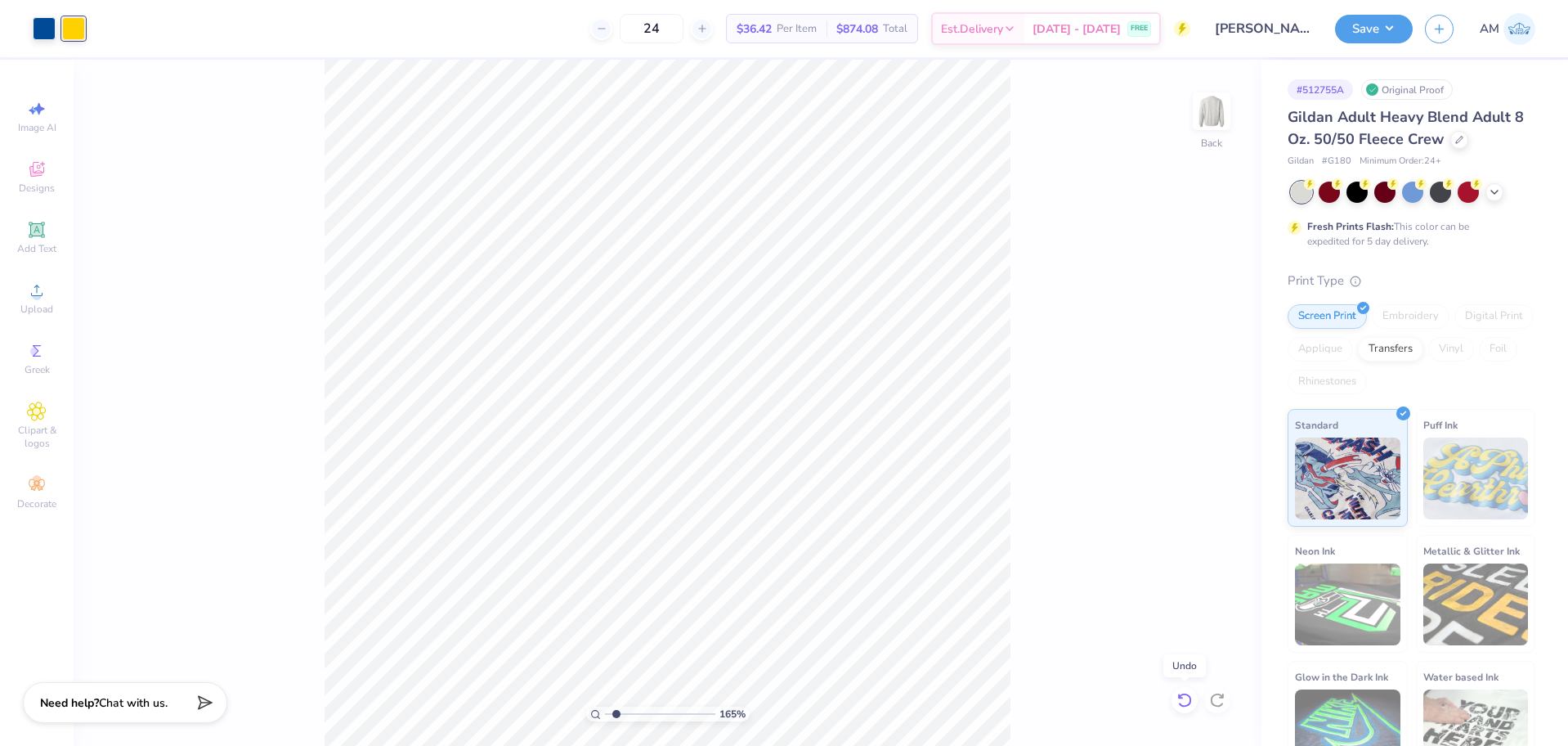
click at [1190, 701] on icon at bounding box center [1184, 700] width 14 height 15
click at [1188, 701] on icon at bounding box center [1184, 700] width 16 height 16
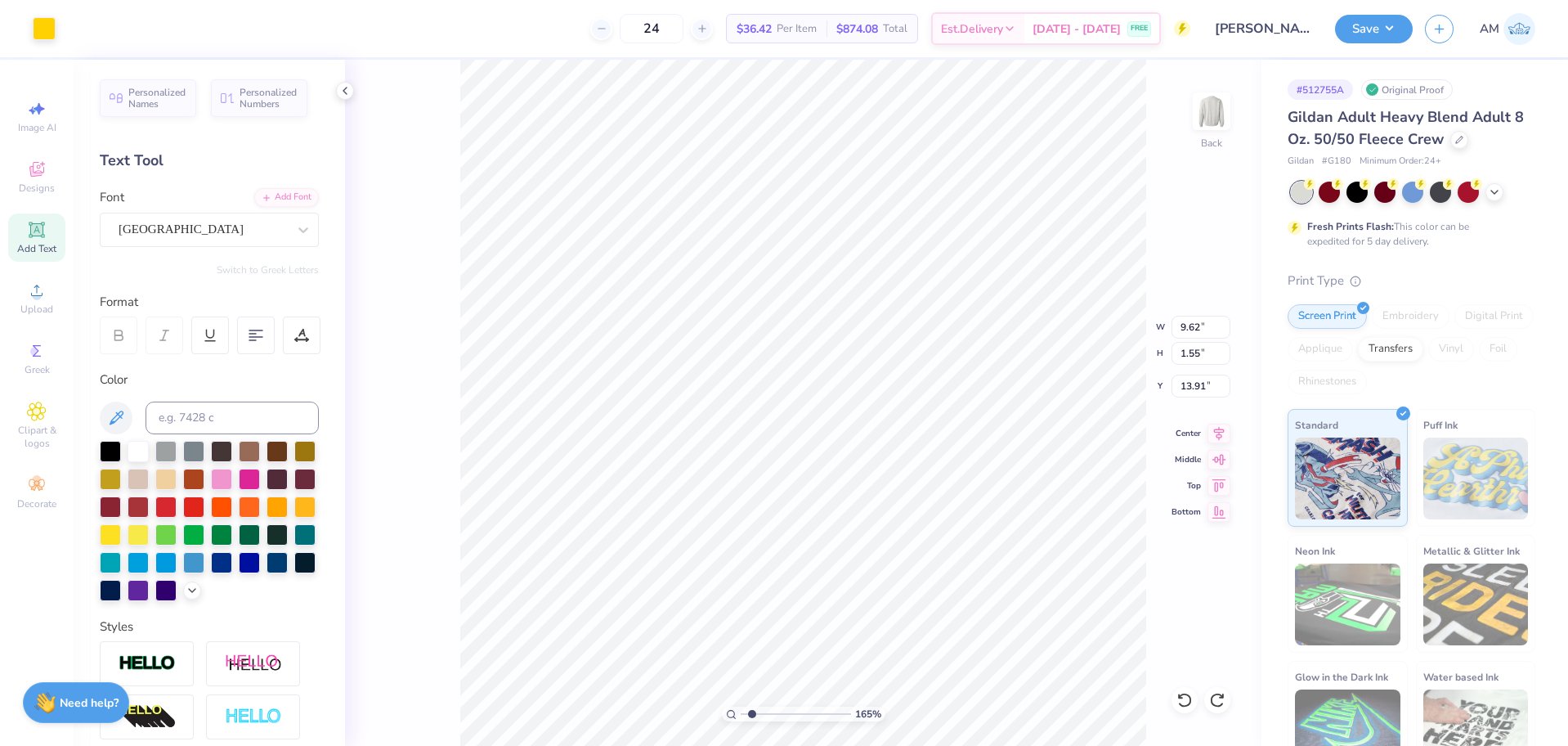
click at [1128, 319] on div "165 % Back W 9.62 9.62 " H 1.55 1.55 " Y 13.91 13.91 " Center Middle Top Bottom" at bounding box center [803, 403] width 916 height 686
drag, startPoint x: 751, startPoint y: 717, endPoint x: 716, endPoint y: 719, distance: 35.1
type input "1"
click at [740, 719] on input "range" at bounding box center [795, 714] width 110 height 15
click at [227, 415] on input at bounding box center [232, 418] width 173 height 32
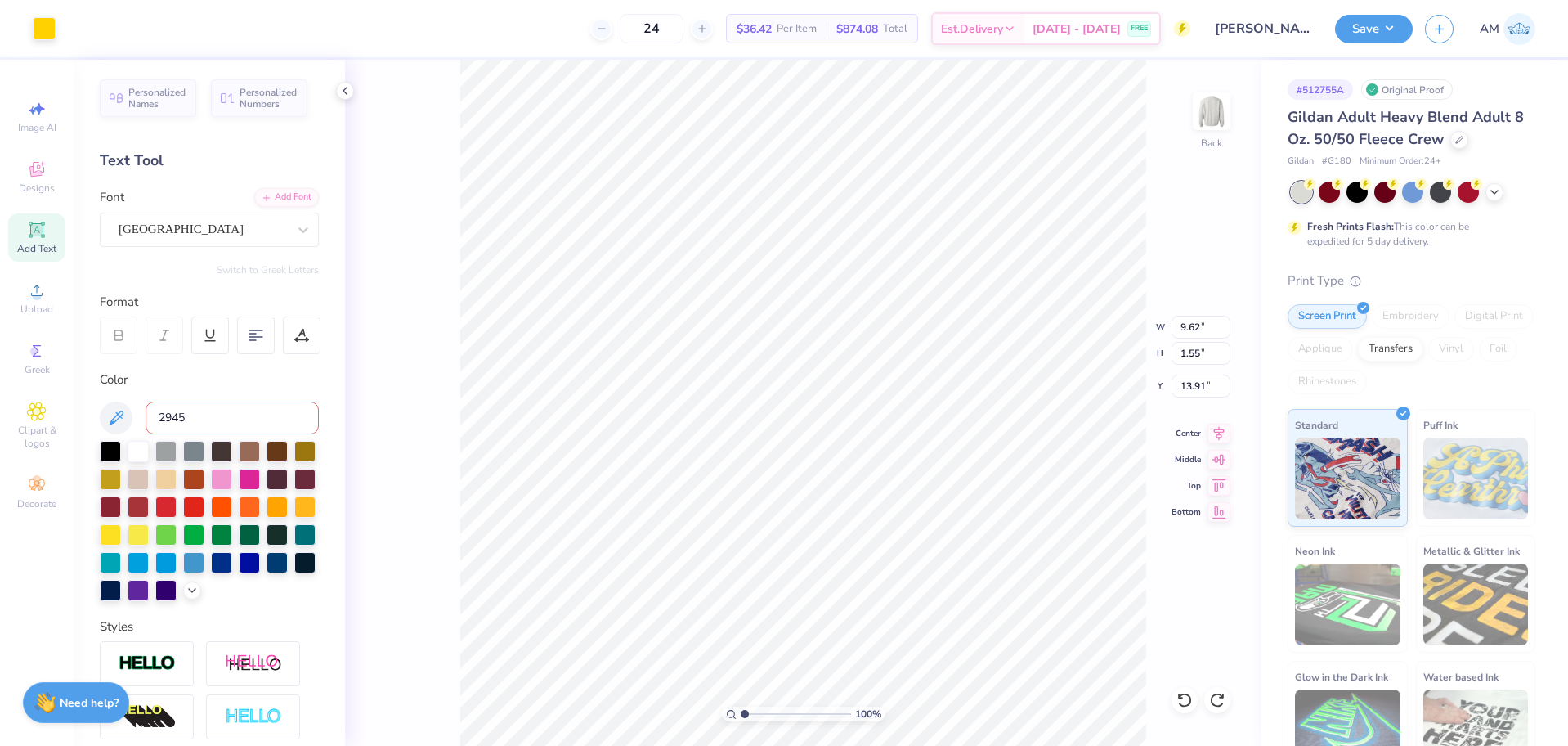
type input "2945"
click at [44, 29] on div at bounding box center [44, 26] width 23 height 23
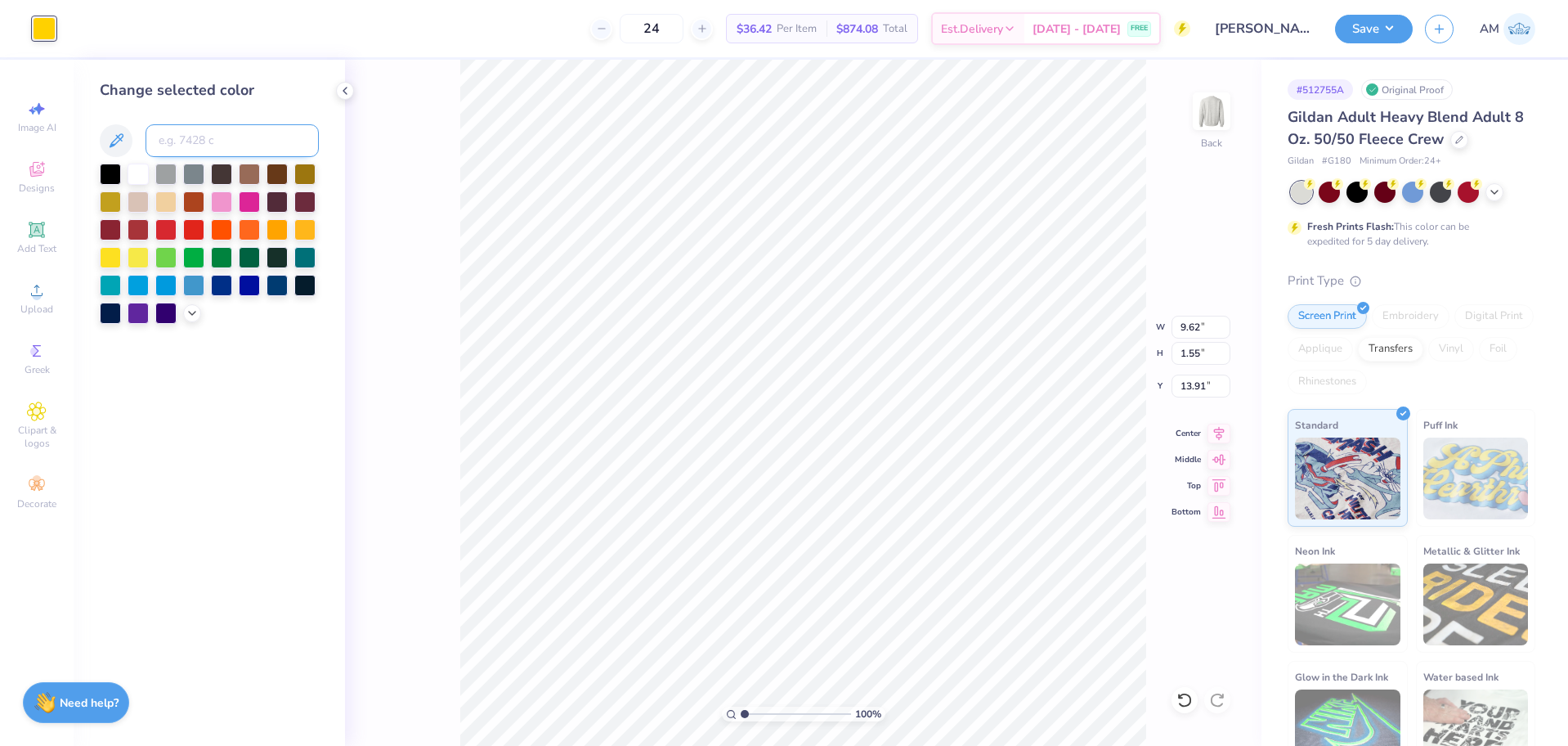
click at [203, 150] on input at bounding box center [232, 141] width 173 height 32
type input "2945"
type input "1.82266588284093"
type input "11.73"
type input "2.47"
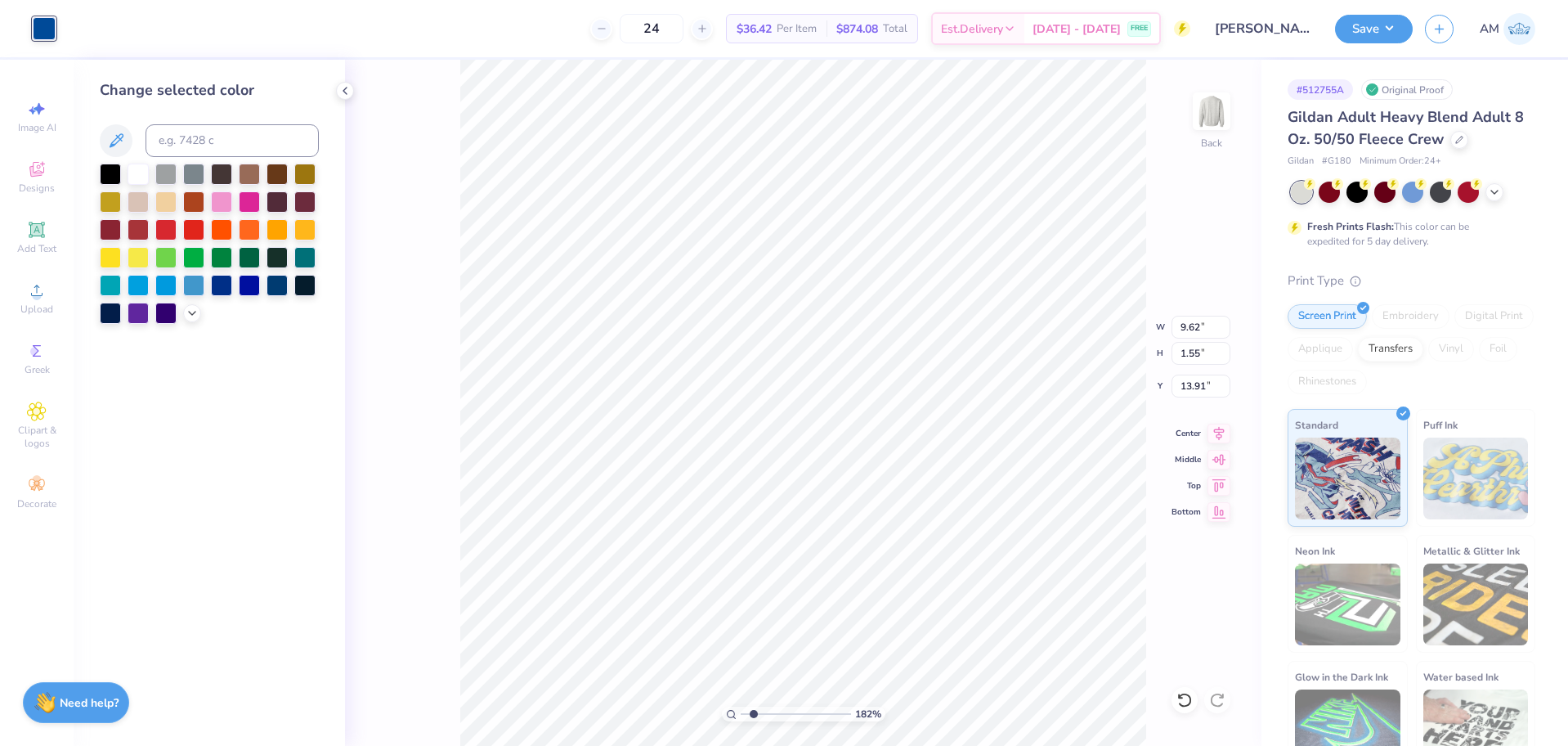
type input "3.00"
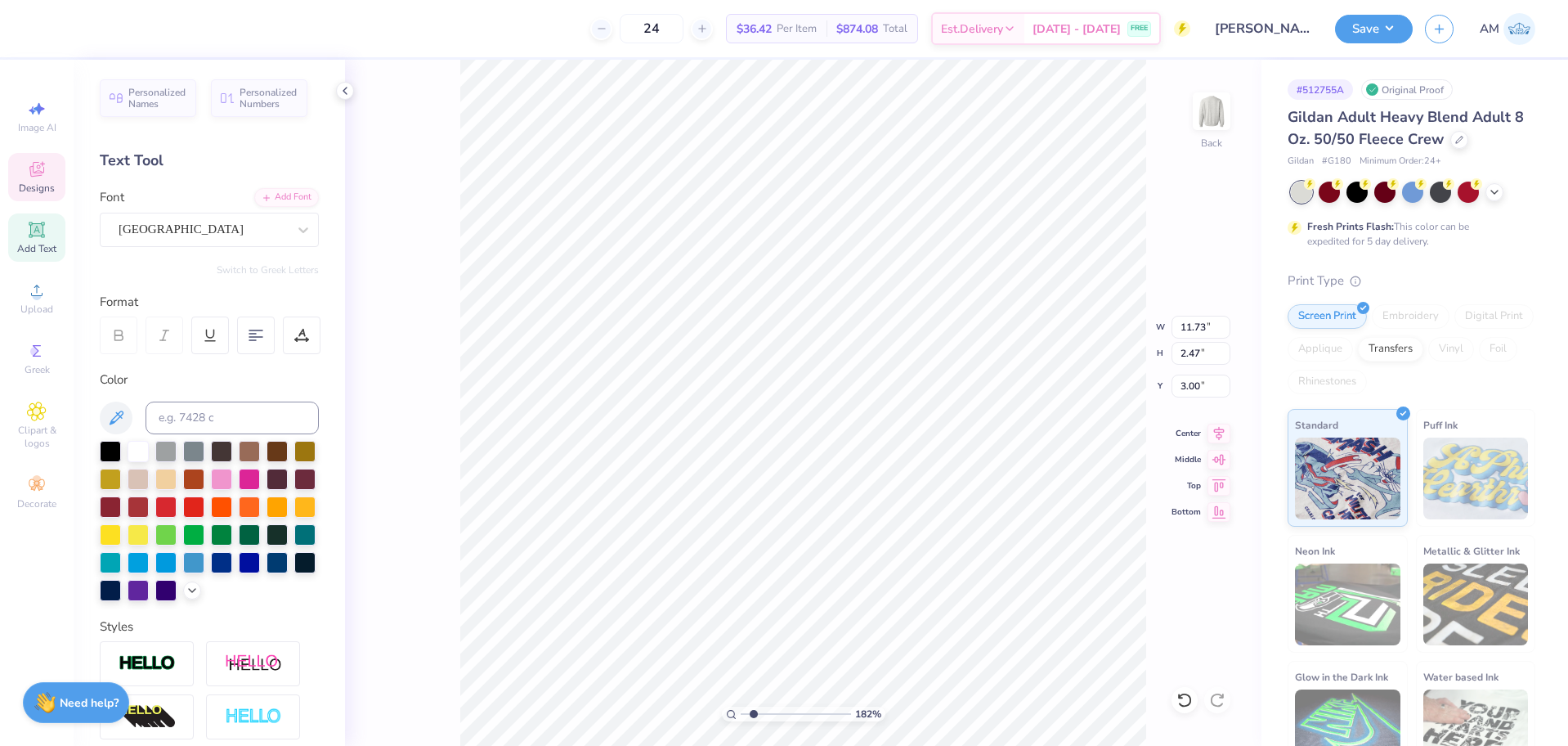
type input "1.82266588284093"
type input "1.54"
type input "0.29"
type input "6.00"
click at [237, 412] on input at bounding box center [232, 418] width 173 height 32
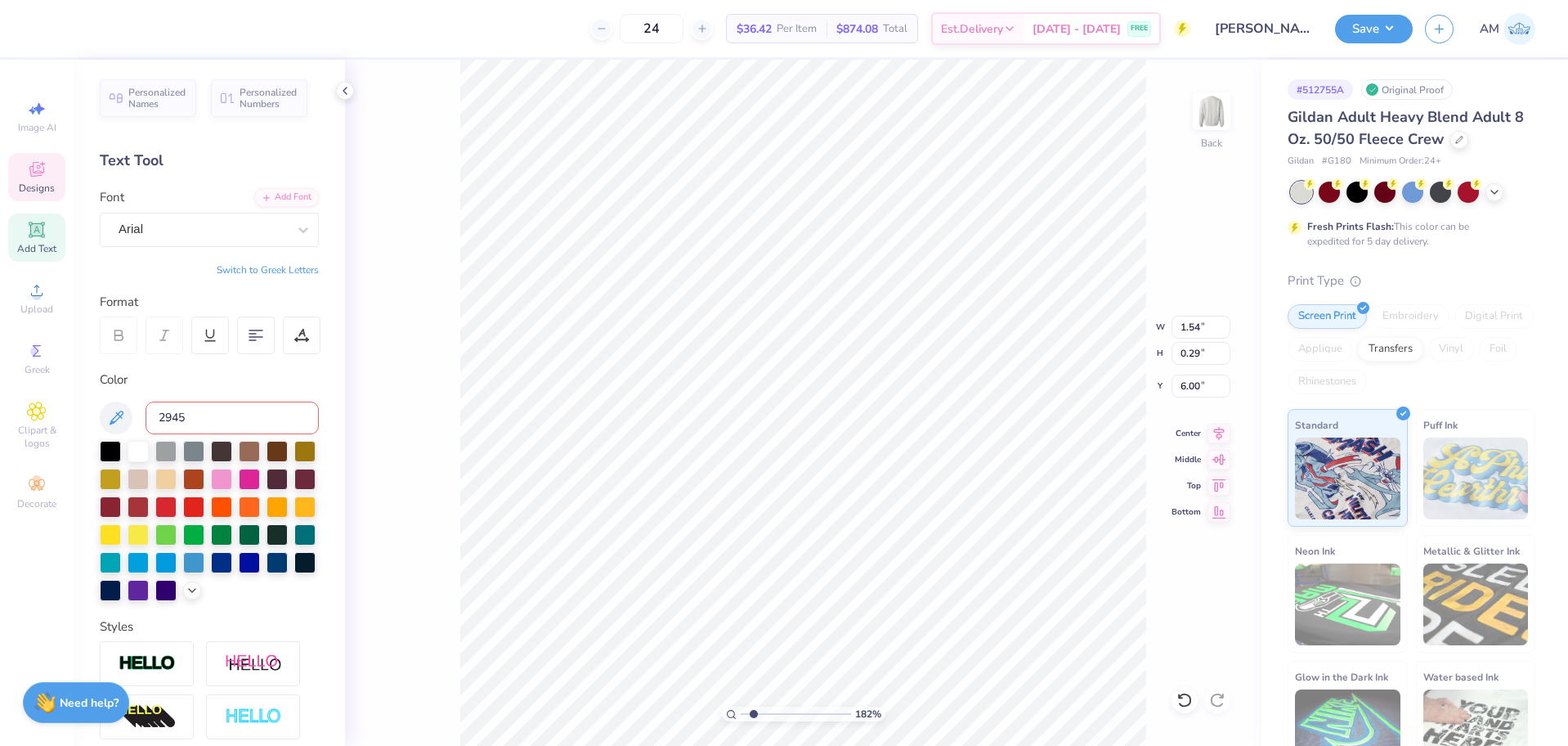
type input "2945"
type input "1.82266588284093"
type input "4.31"
type input "1.03"
type input "4.84"
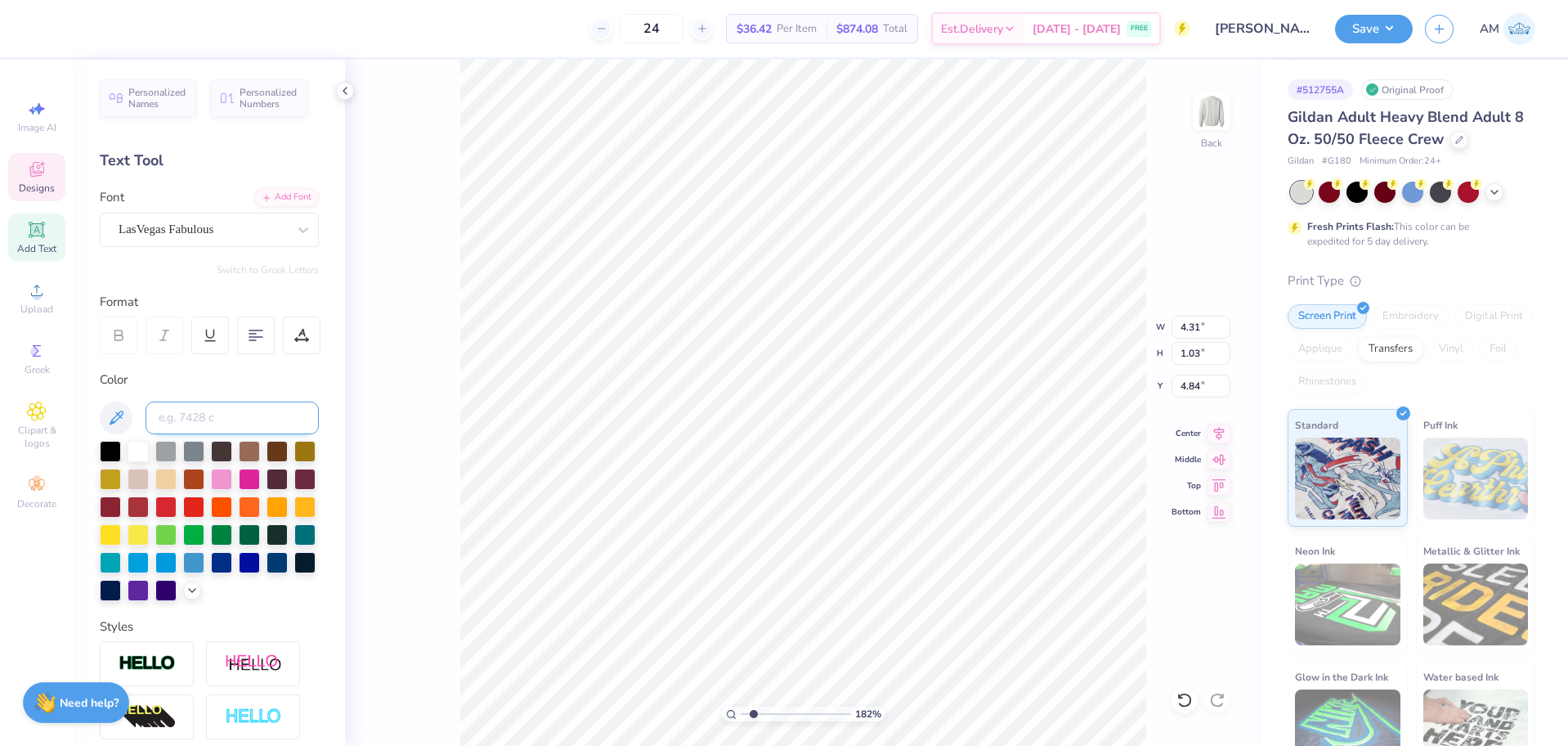
click at [231, 423] on input at bounding box center [232, 418] width 173 height 32
type input "2945"
click at [345, 91] on icon at bounding box center [345, 90] width 13 height 13
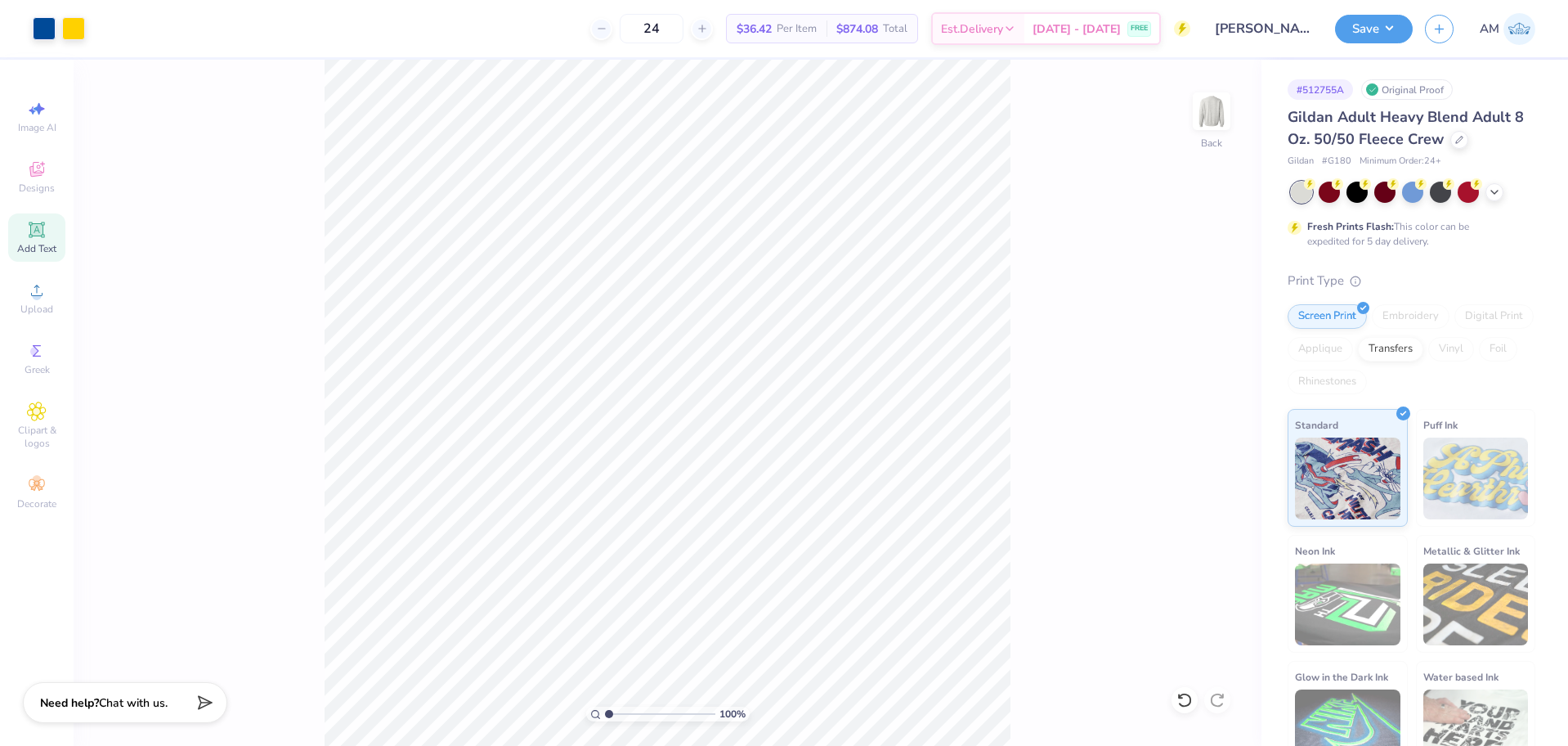
drag, startPoint x: 591, startPoint y: 718, endPoint x: 554, endPoint y: 718, distance: 37.0
click at [605, 718] on input "range" at bounding box center [659, 714] width 110 height 15
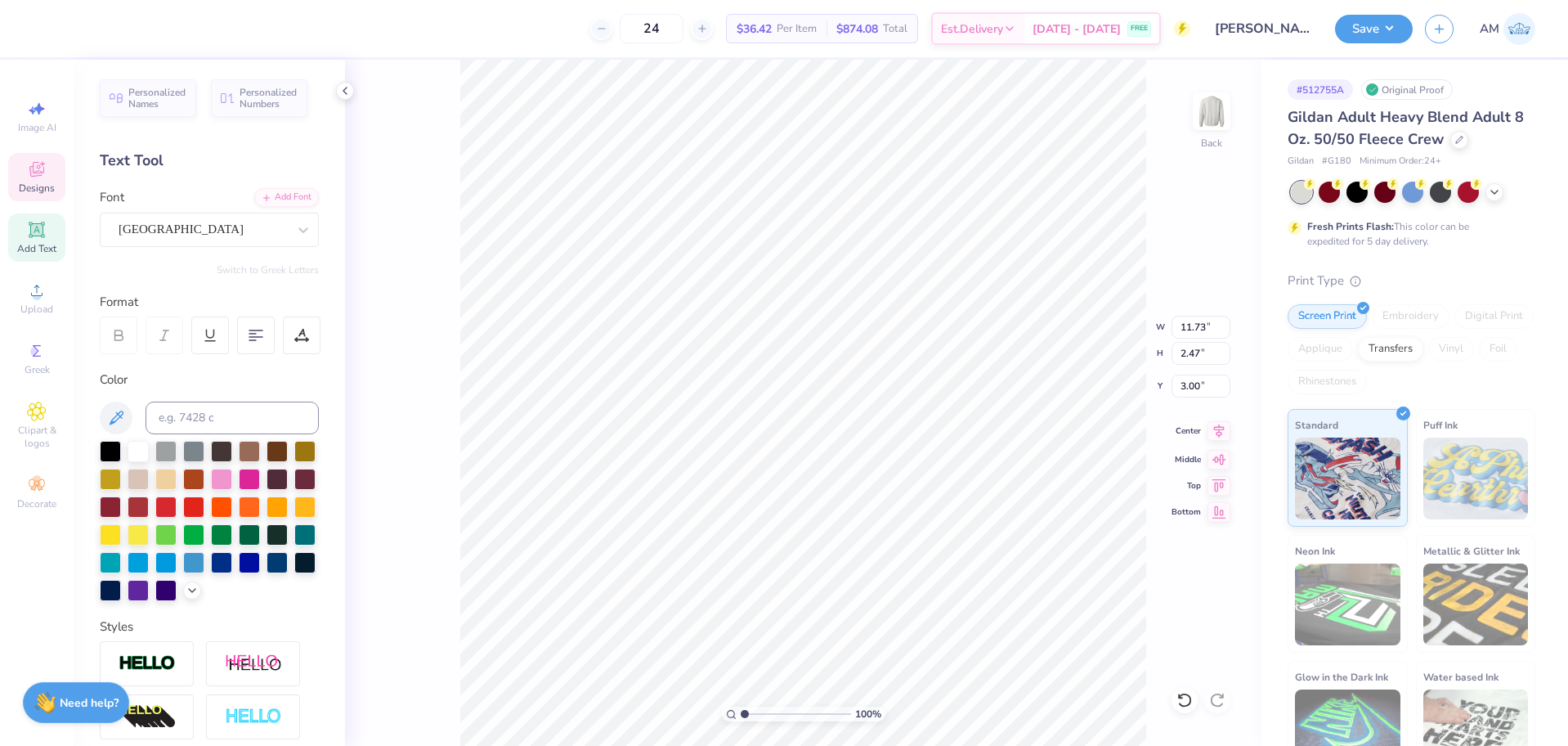
click at [1211, 430] on icon at bounding box center [1218, 431] width 23 height 20
click at [345, 92] on polyline at bounding box center [346, 91] width 3 height 7
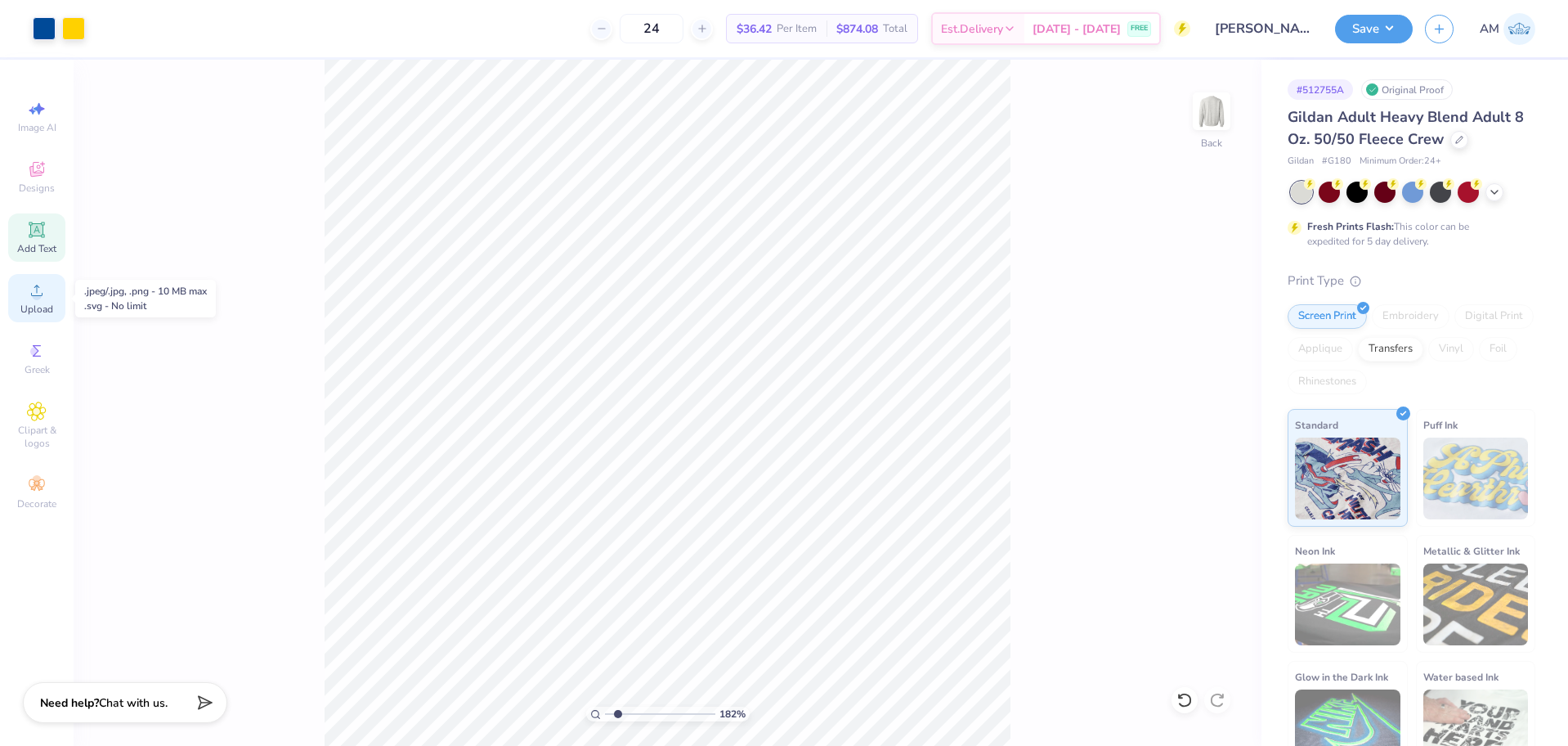
click at [28, 288] on icon at bounding box center [37, 290] width 20 height 20
type input "1.82266588284093"
type input "5.25"
type input "4.63"
type input "11.96"
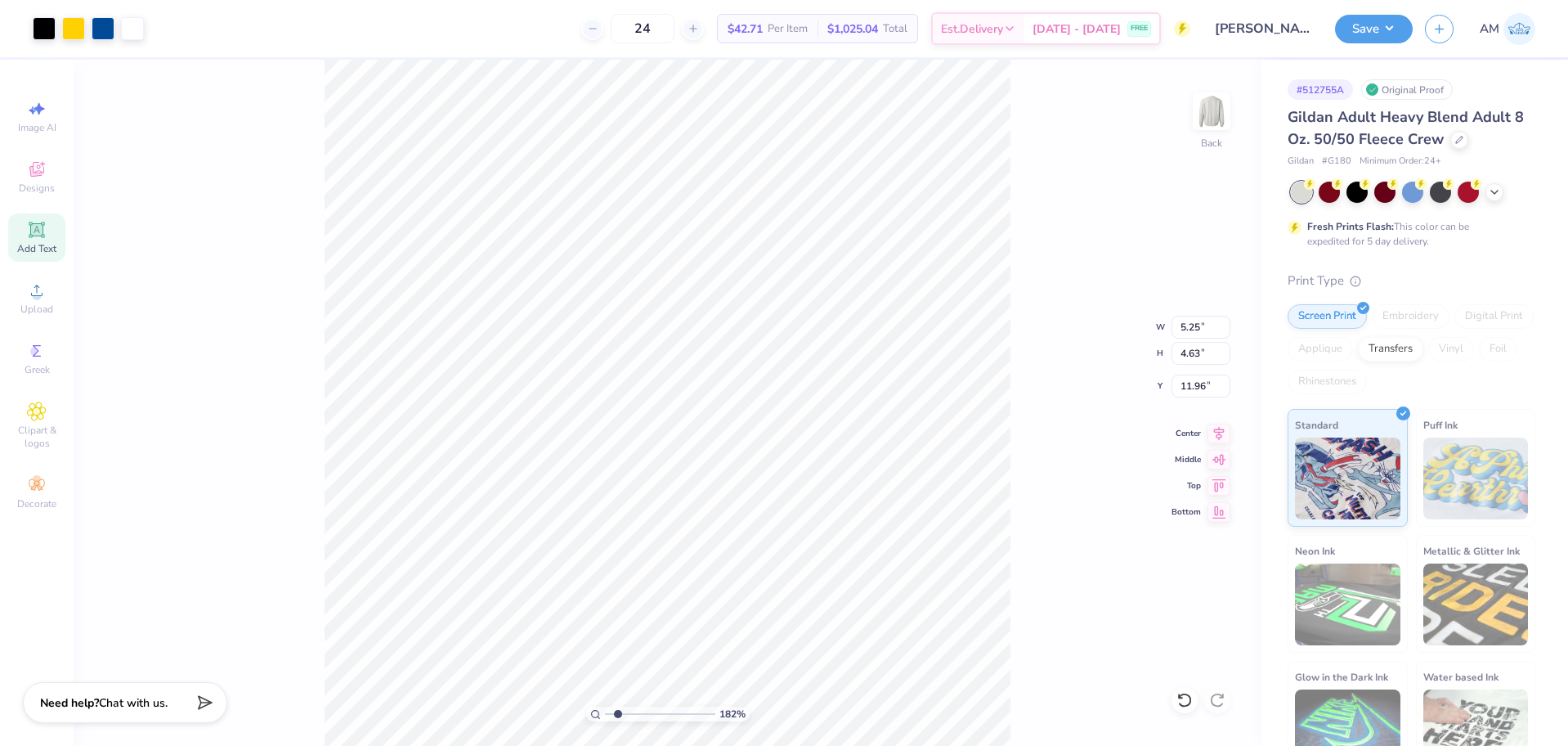
type input "1.82266588284093"
type input "9.33"
type input "1.82266588284093"
type input "4.08"
type input "3.60"
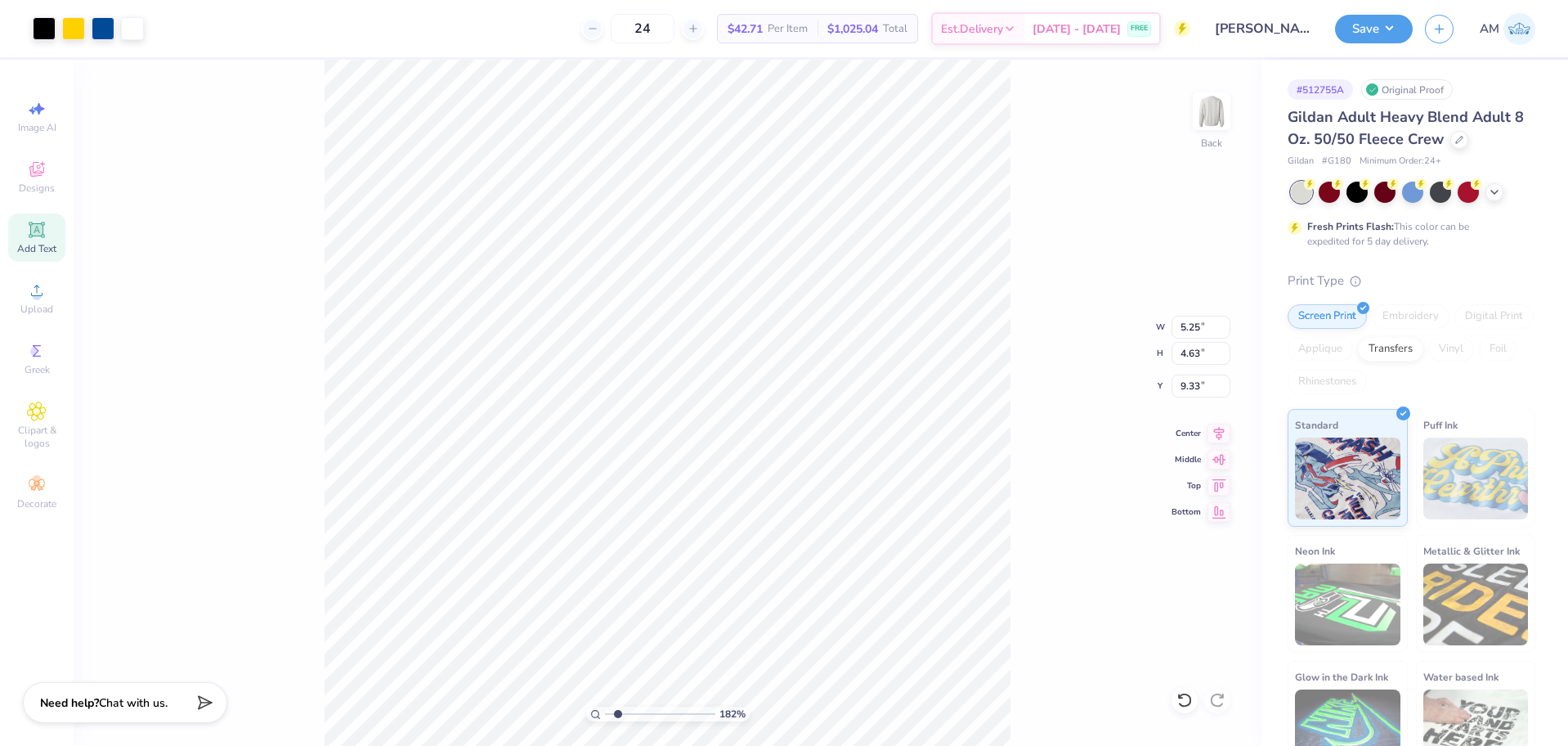
type input "10.36"
drag, startPoint x: 617, startPoint y: 714, endPoint x: 565, endPoint y: 713, distance: 52.0
type input "1"
click at [605, 713] on input "range" at bounding box center [659, 714] width 110 height 15
click at [1022, 448] on div "100 % Back" at bounding box center [667, 403] width 1188 height 686
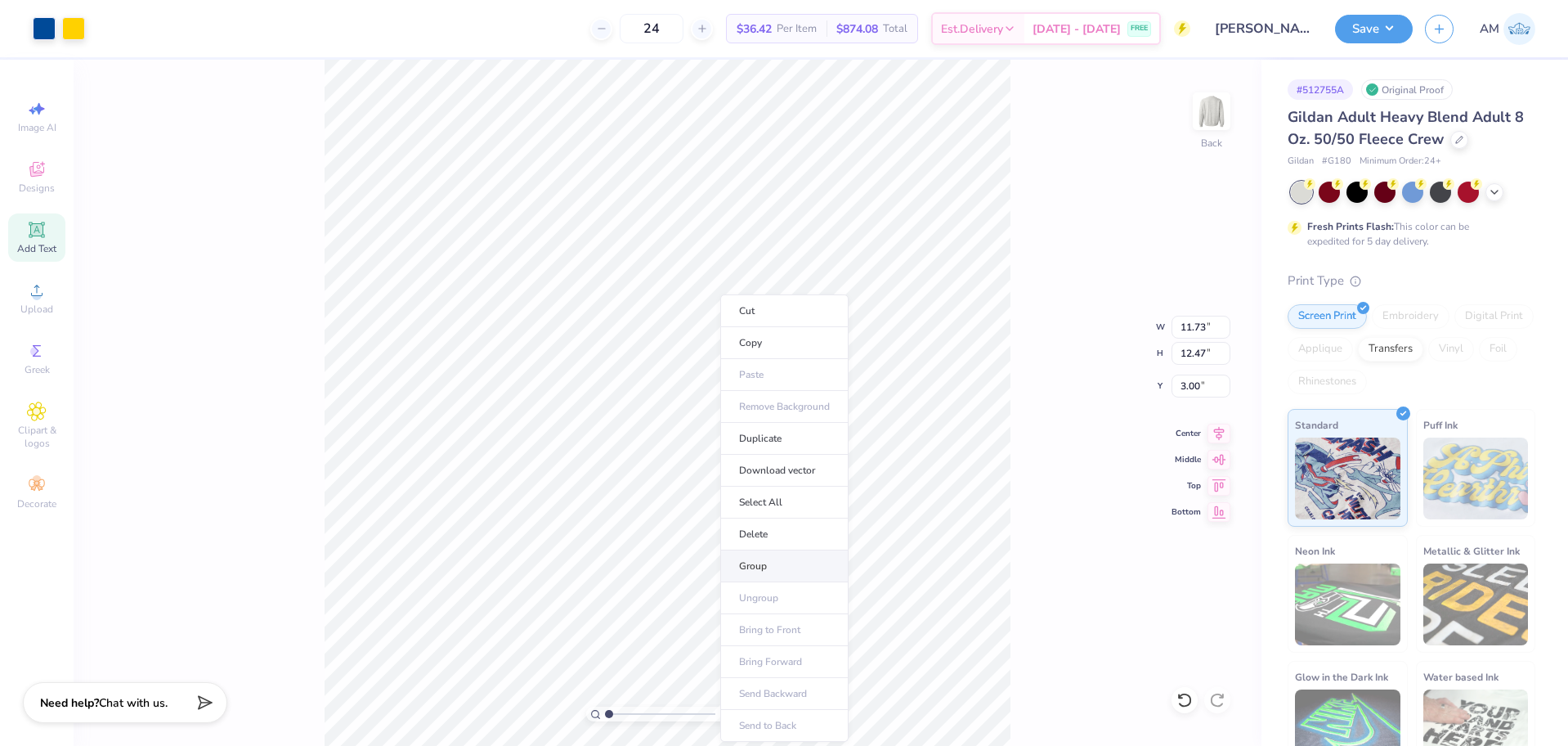
click at [765, 573] on li "Group" at bounding box center [784, 566] width 128 height 32
click at [1215, 439] on icon at bounding box center [1218, 431] width 23 height 20
click at [1195, 351] on input "12.47" at bounding box center [1200, 353] width 59 height 23
type input "12.5"
type input "11.76"
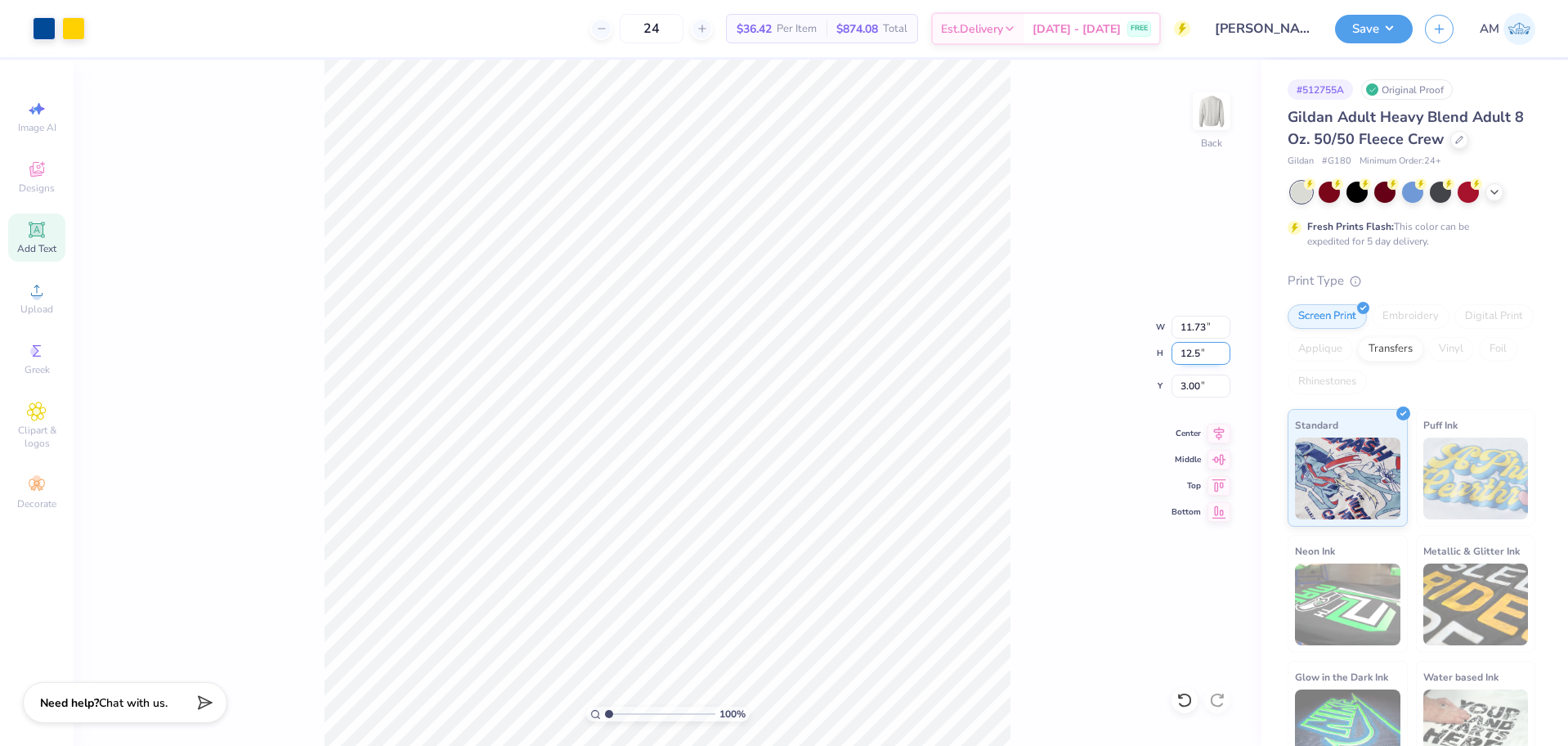
type input "12.50"
type input "2.98"
click at [1214, 433] on icon at bounding box center [1218, 431] width 23 height 20
click at [30, 314] on span "Upload" at bounding box center [37, 309] width 32 height 13
type input "1.82266588284093"
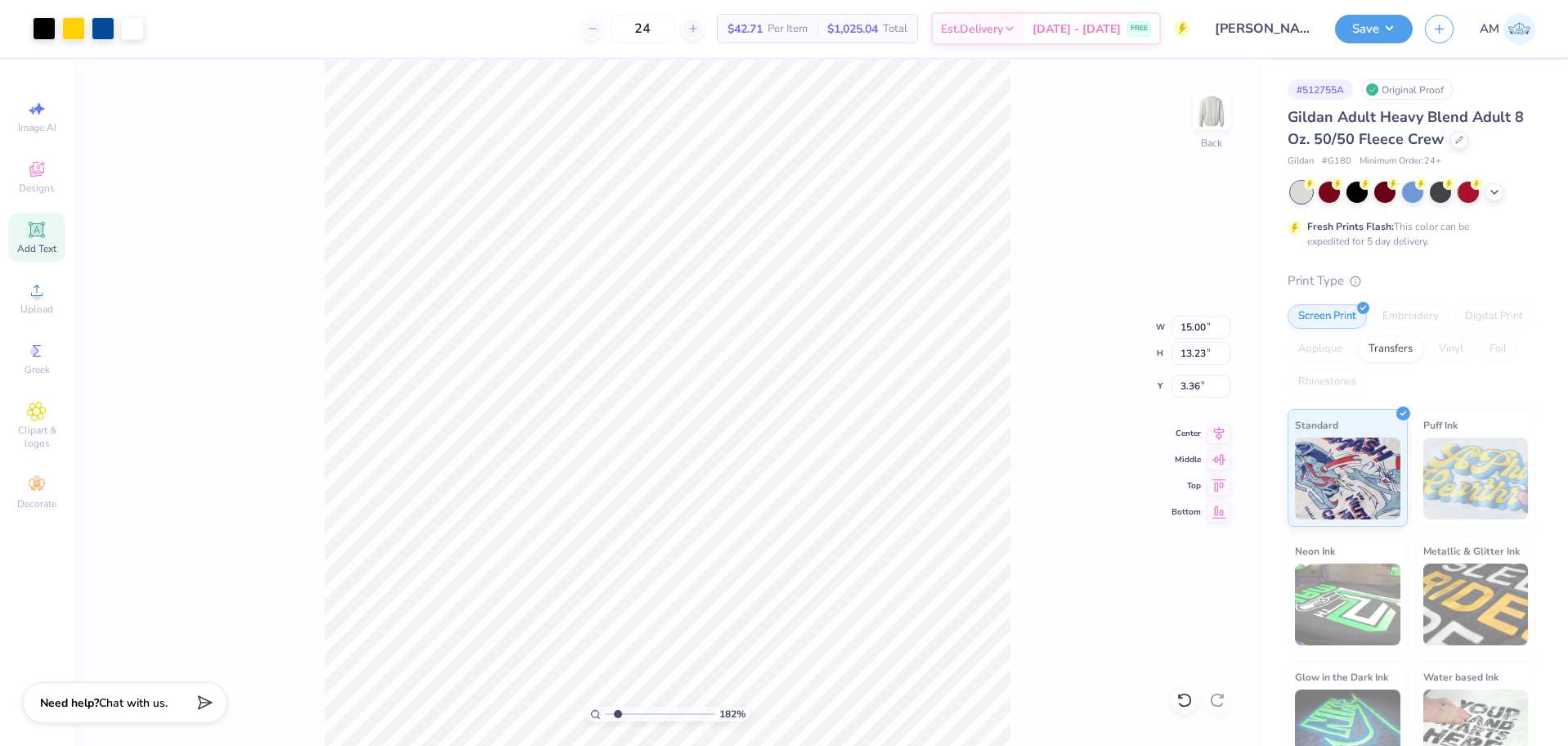
type input "5.25"
type input "4.63"
type input "11.96"
type input "1.82266588284093"
type input "9.23"
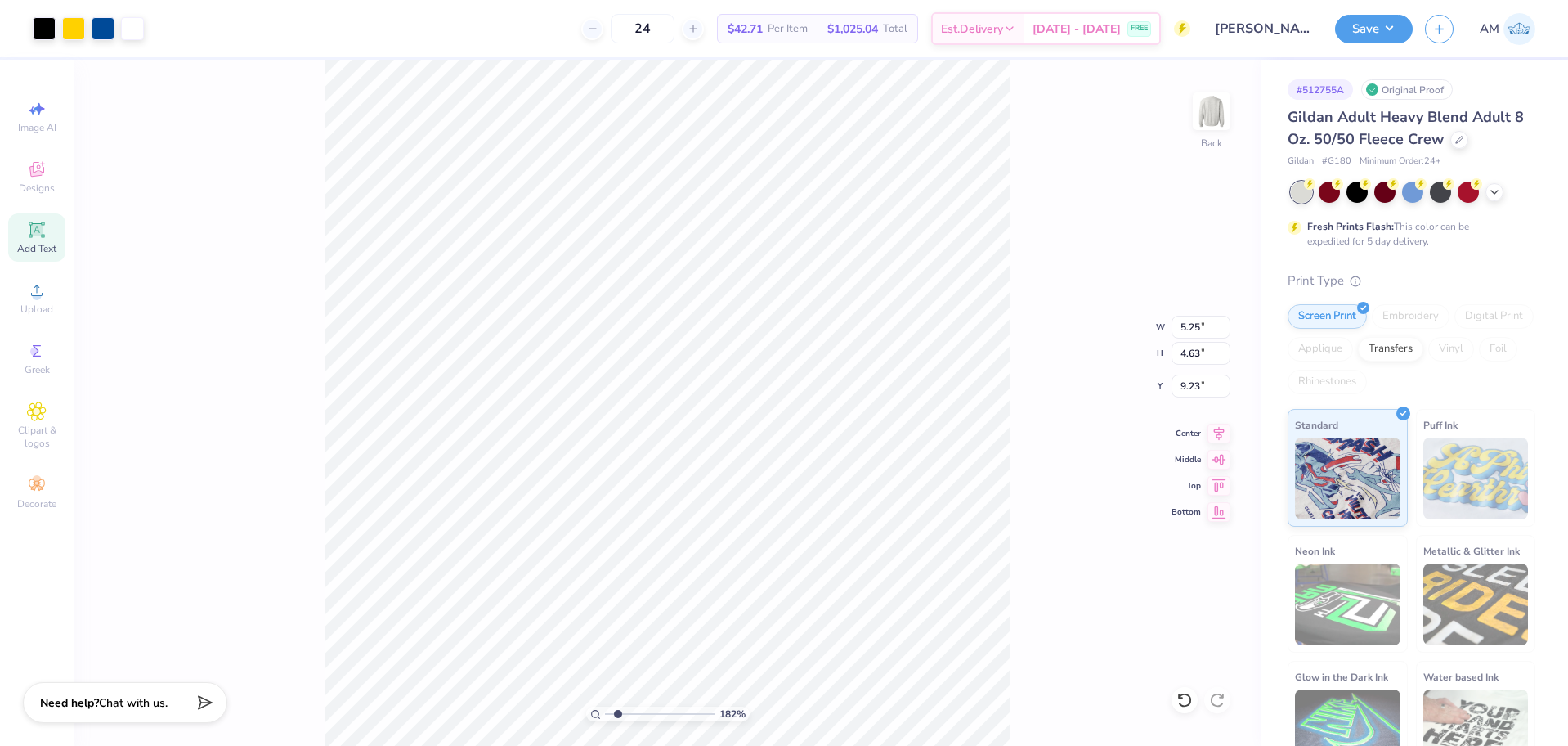
type input "1.82266588284093"
type input "3.02"
type input "2.66"
type input "11.20"
click at [729, 598] on li "Ungroup" at bounding box center [750, 597] width 128 height 32
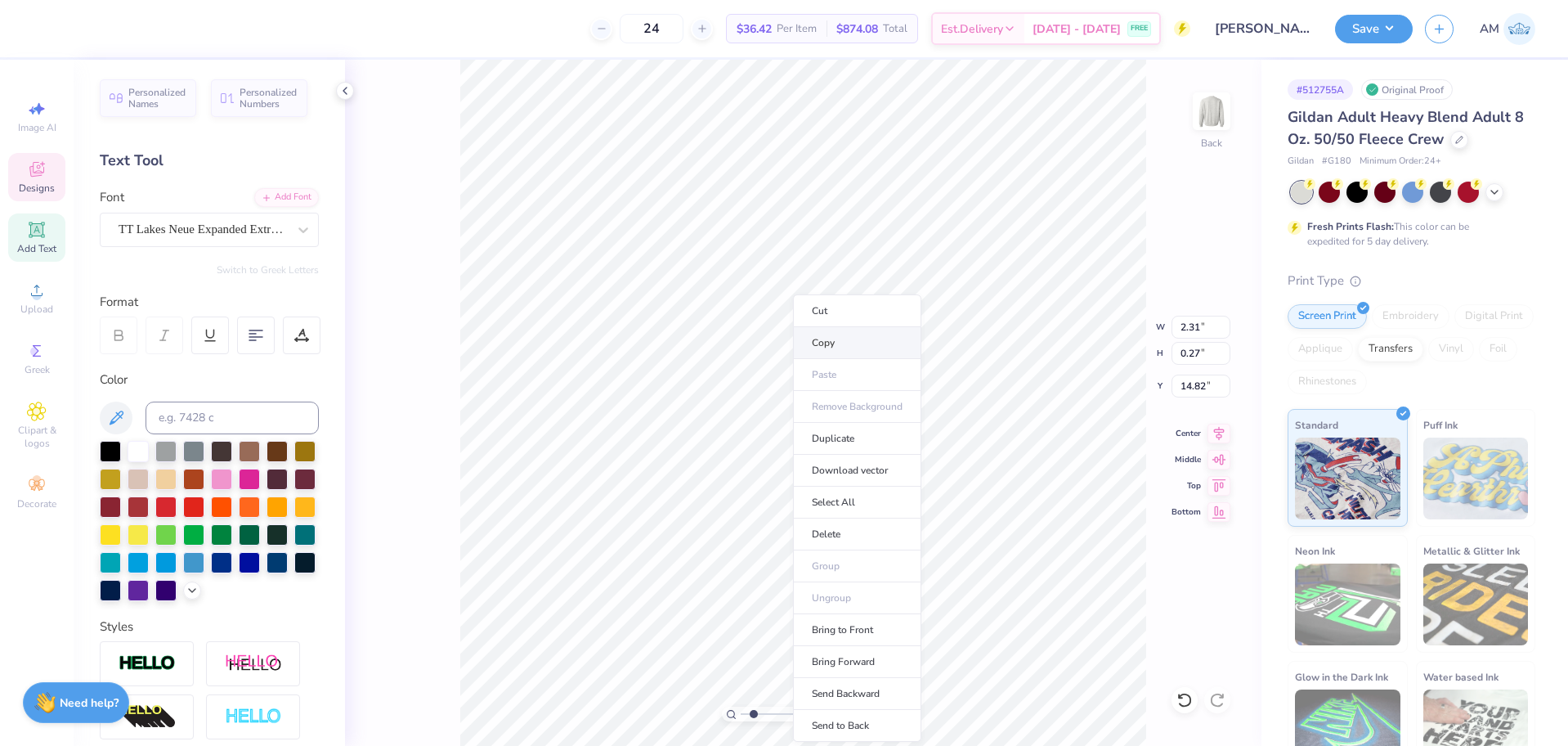
click at [845, 341] on li "Copy" at bounding box center [857, 342] width 128 height 32
type input "1.82266588284093"
type input "11.76"
type input "12.50"
type input "2.98"
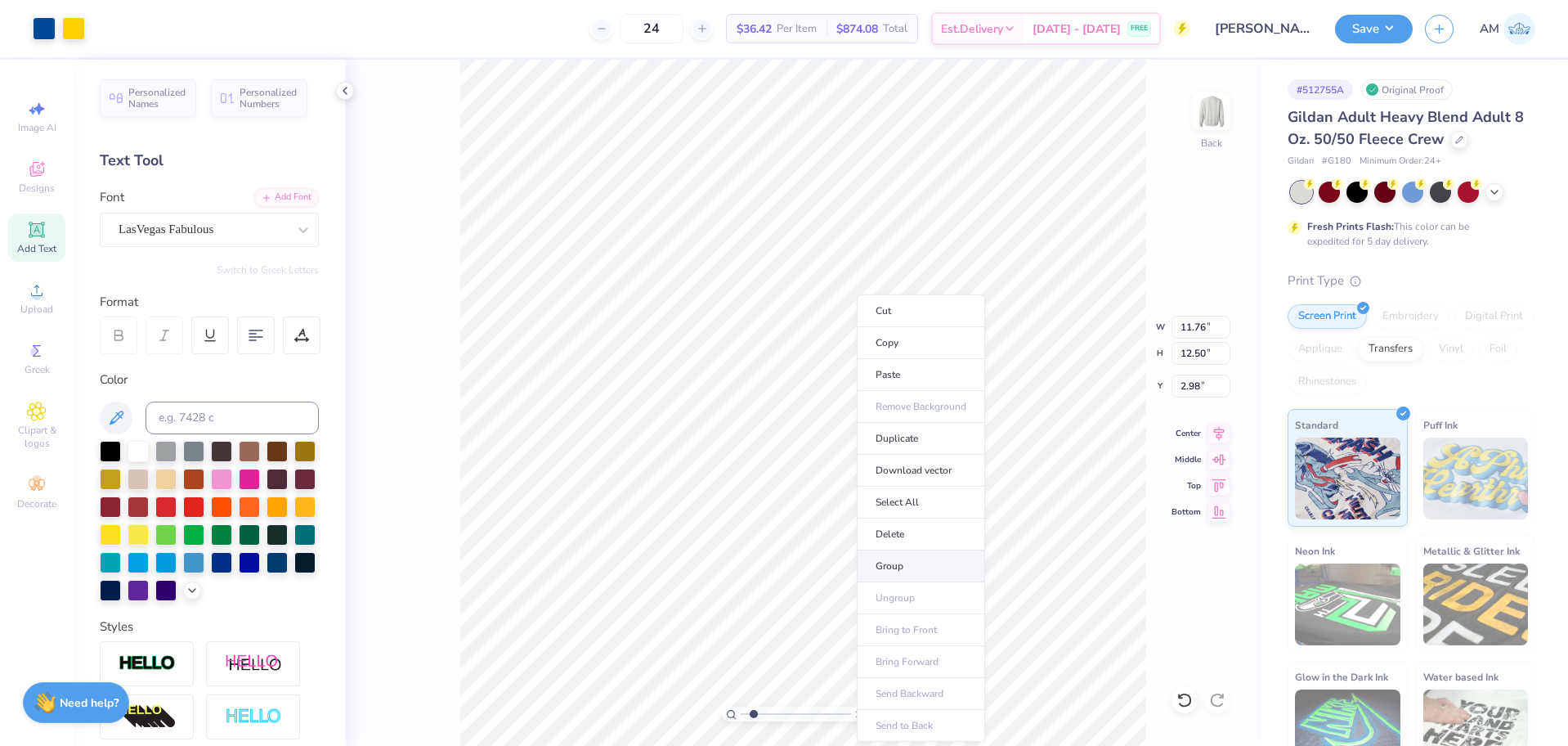
click at [899, 568] on li "Group" at bounding box center [920, 566] width 128 height 32
click at [874, 379] on li "Paste" at bounding box center [903, 375] width 128 height 32
type input "1.82266588284093"
type input "2.31"
type input "0.27"
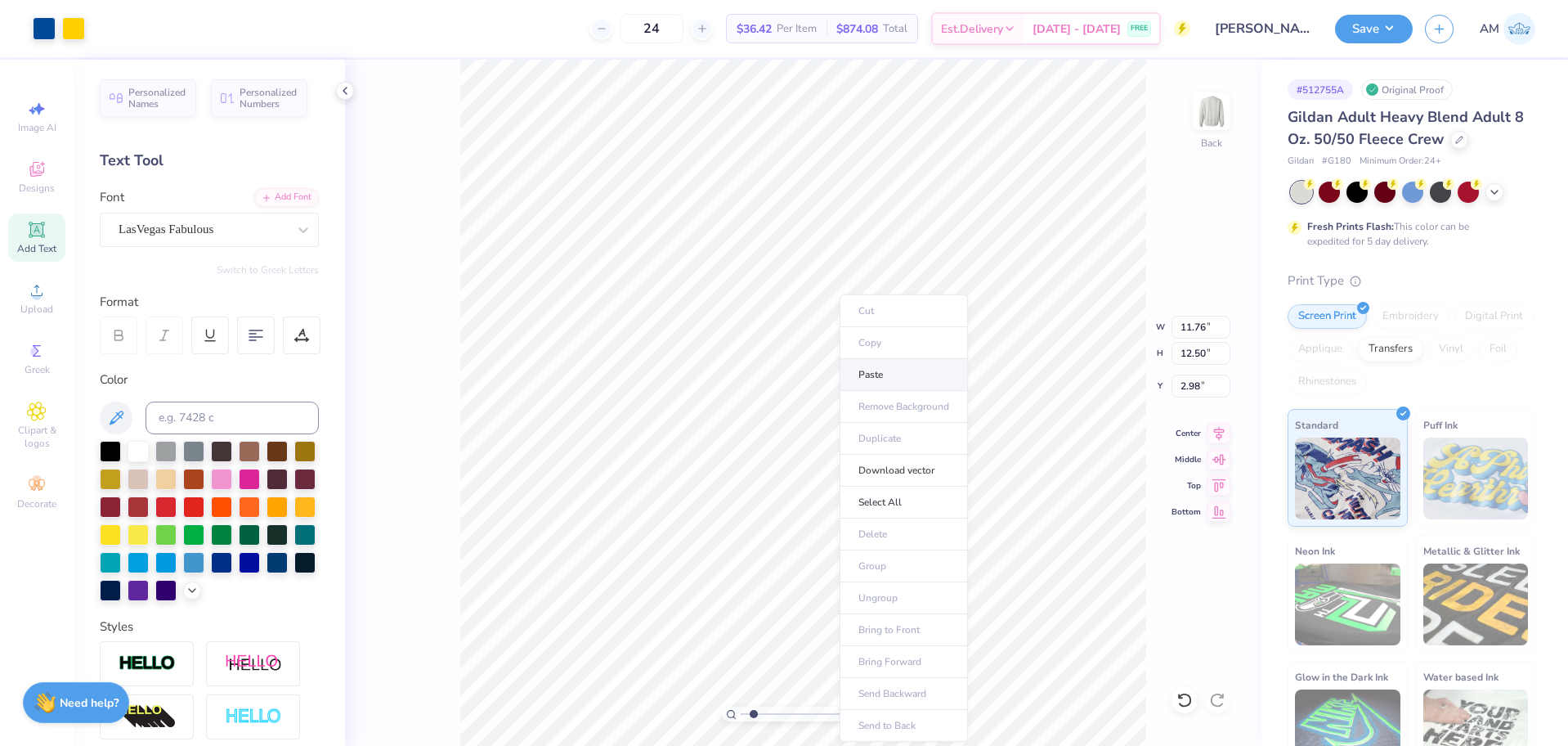
type input "15.82"
type input "1.82266588284093"
type textarea "U"
type input "1.82266588284093"
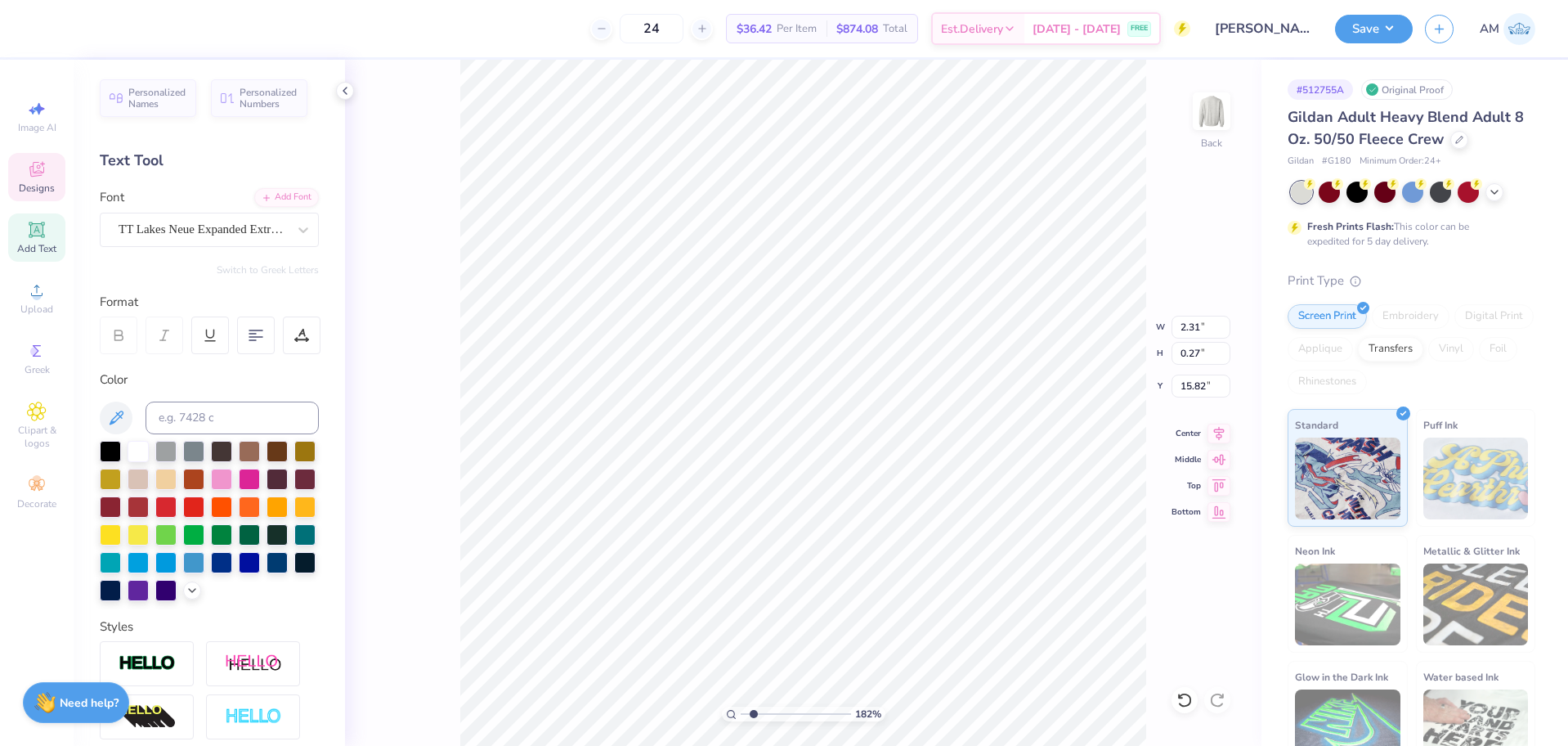
type textarea "UN"
type input "1.82266588284093"
type textarea "UNI"
type input "1.82266588284093"
type textarea "UNIV"
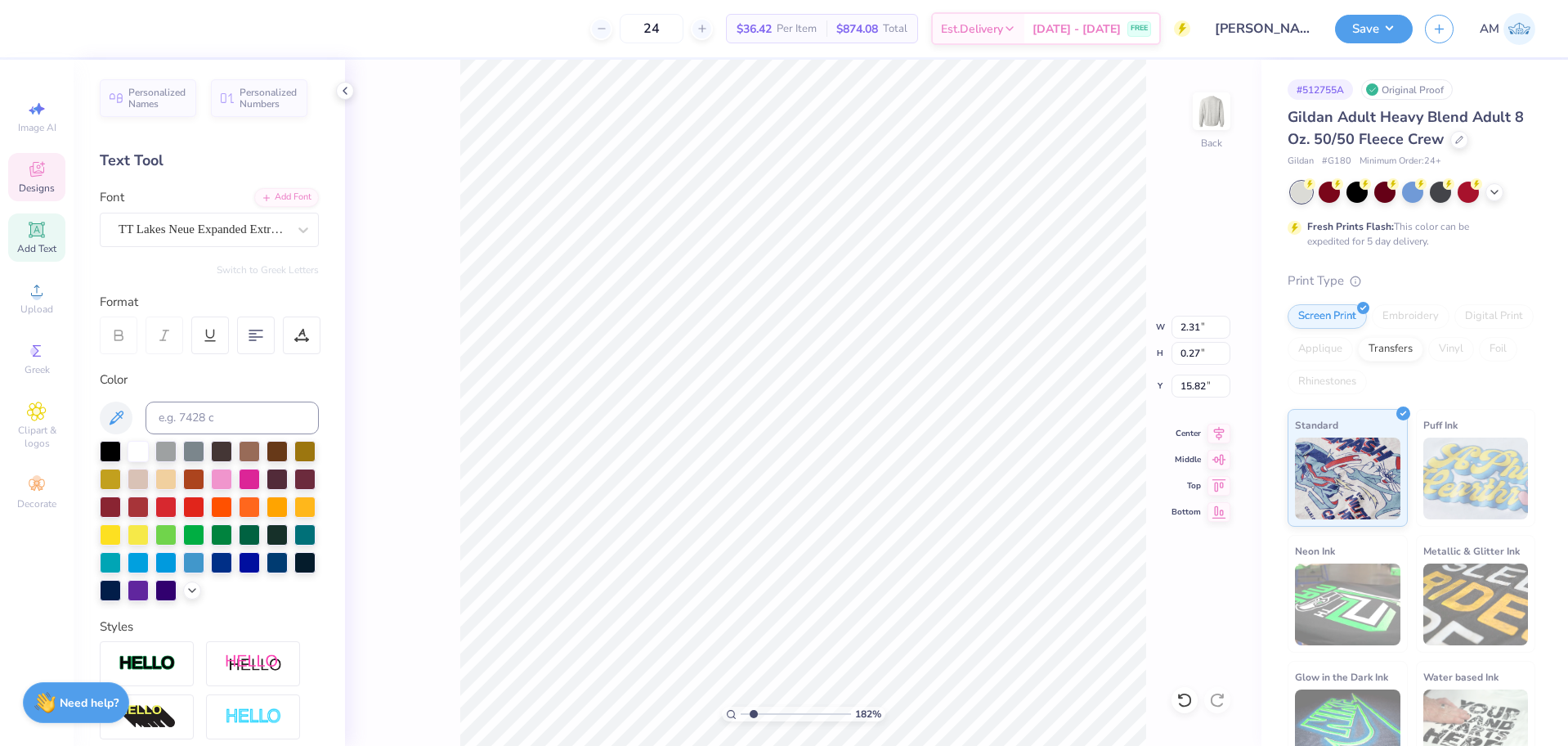
type input "1.82266588284093"
type textarea "UNIVER"
type input "1.82266588284093"
type textarea "UNIVERS"
type input "1.82266588284093"
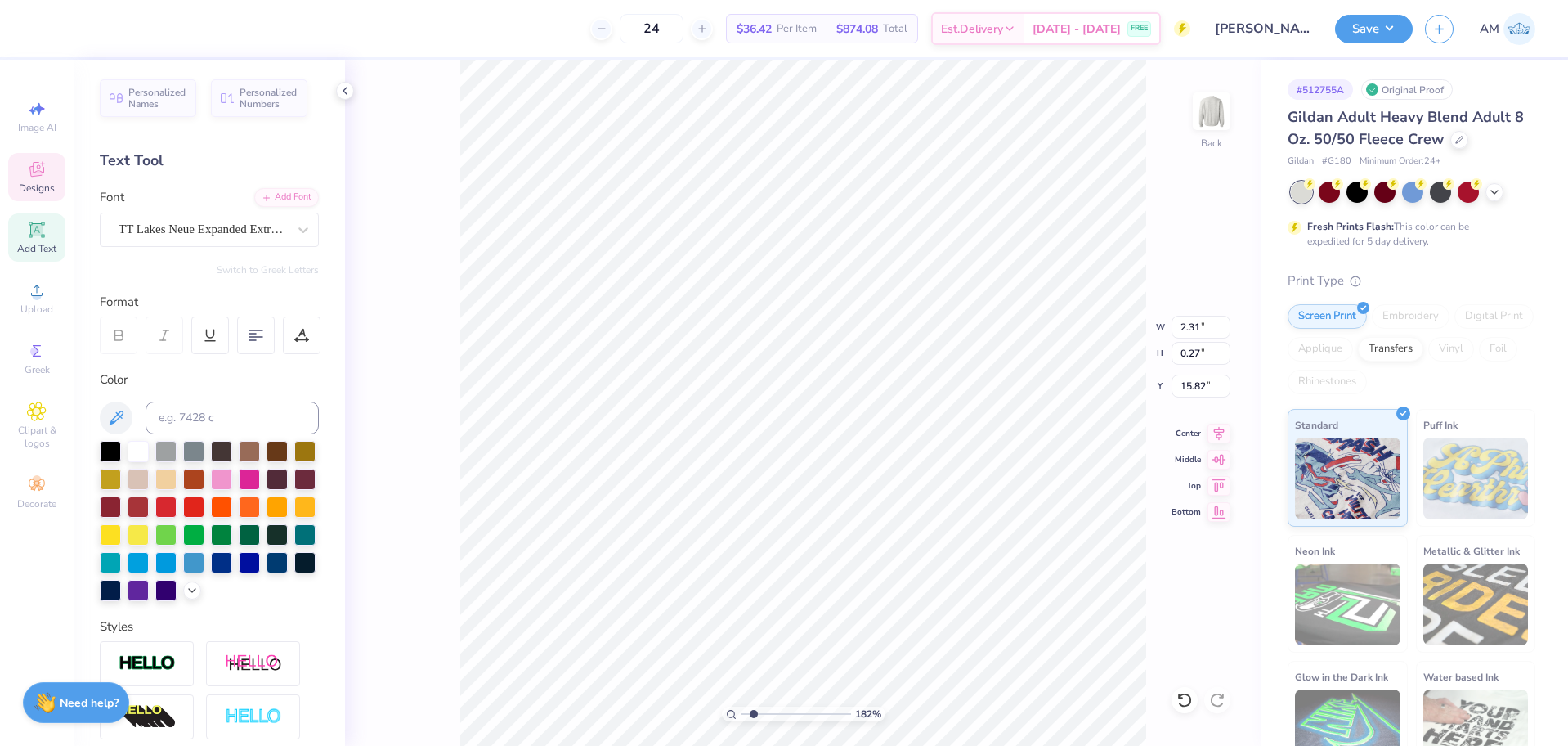
type textarea "UNIVERSI"
type input "1.82266588284093"
type textarea "UNIVERSIT"
type input "1.82266588284093"
type textarea "UNIVERSITY"
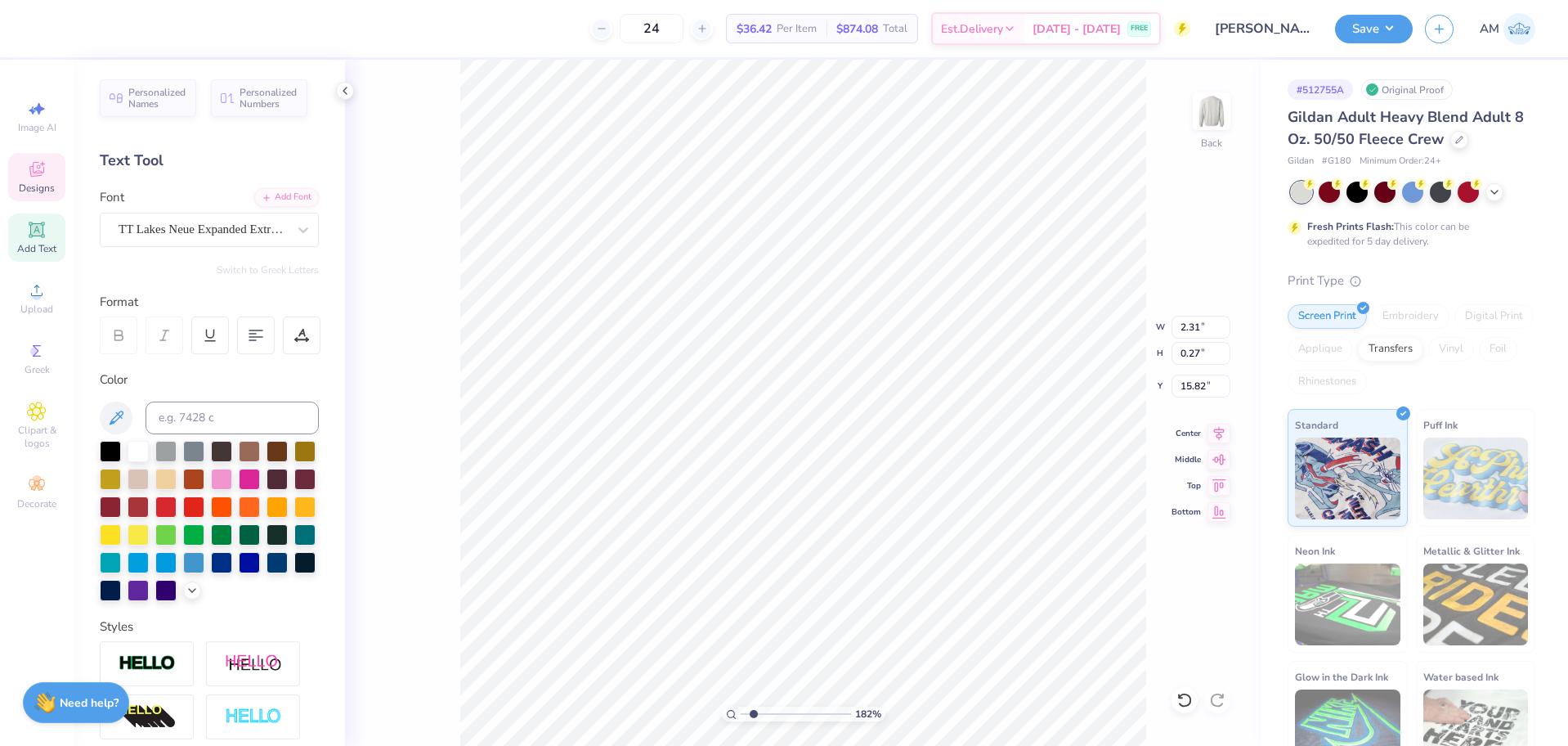
type input "1.82266588284093"
type textarea "UNIVERSITY"
type input "1.82266588284093"
type textarea "UNIVERSITY O"
type input "1.82266588284093"
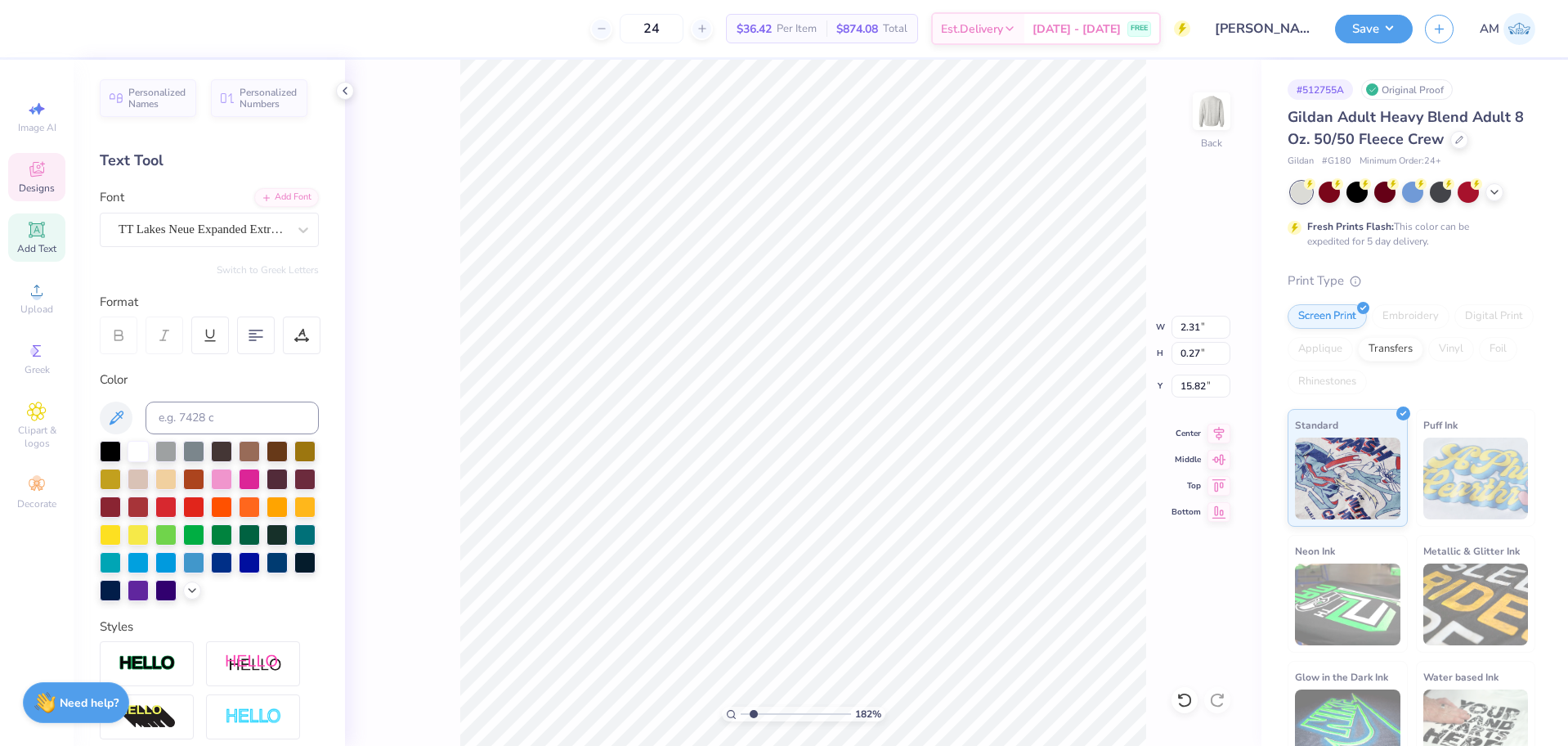
type textarea "UNIVERSITY OF"
type input "1.82266588284093"
type textarea "UNIVERSITY OF D"
type input "1.82266588284093"
type textarea "UNIVERSITY OF DE"
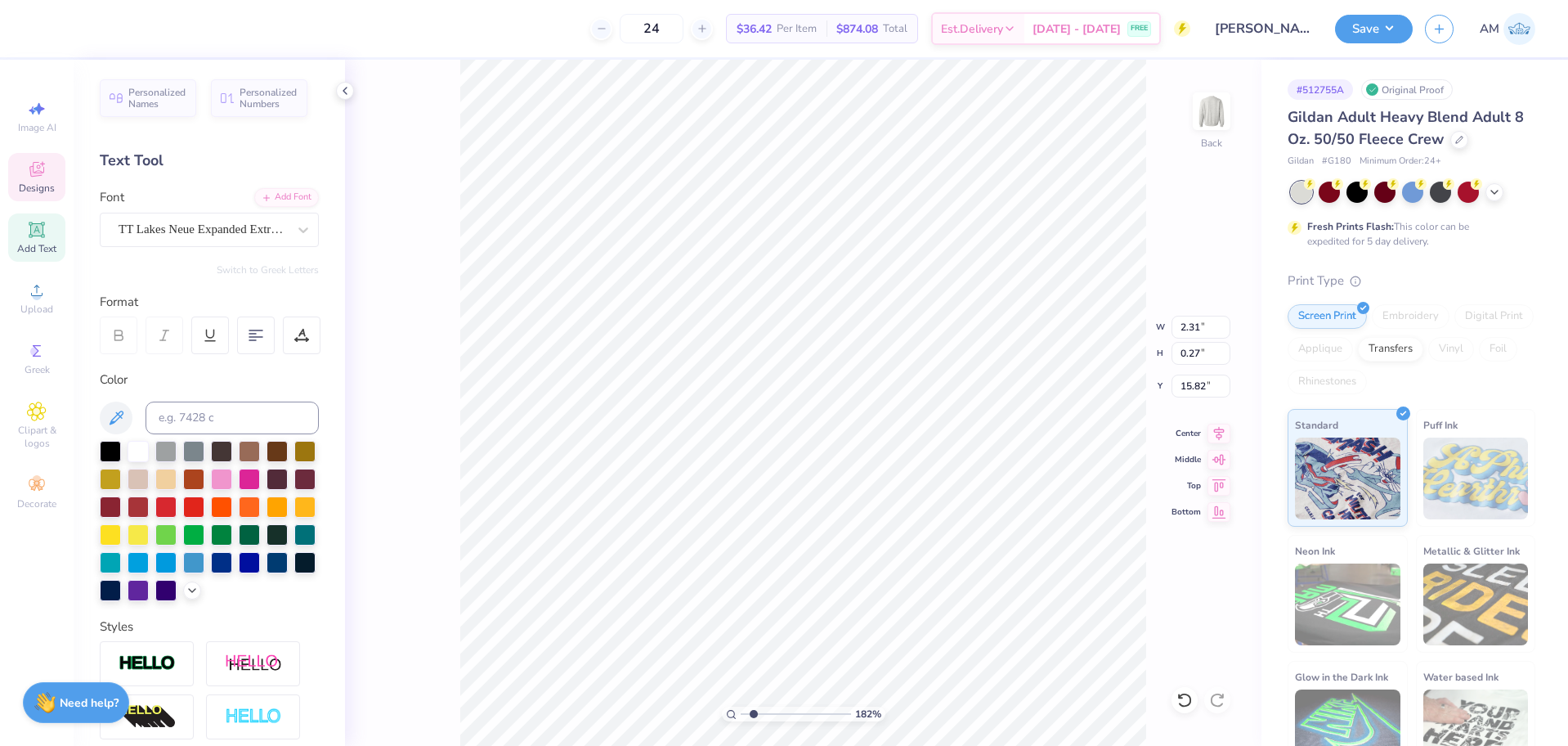
type input "1.82266588284093"
type textarea "UNIVERSITY OF DEL"
type input "1.82266588284093"
type textarea "UNIVERSITY OF DELA"
type input "1.82266588284093"
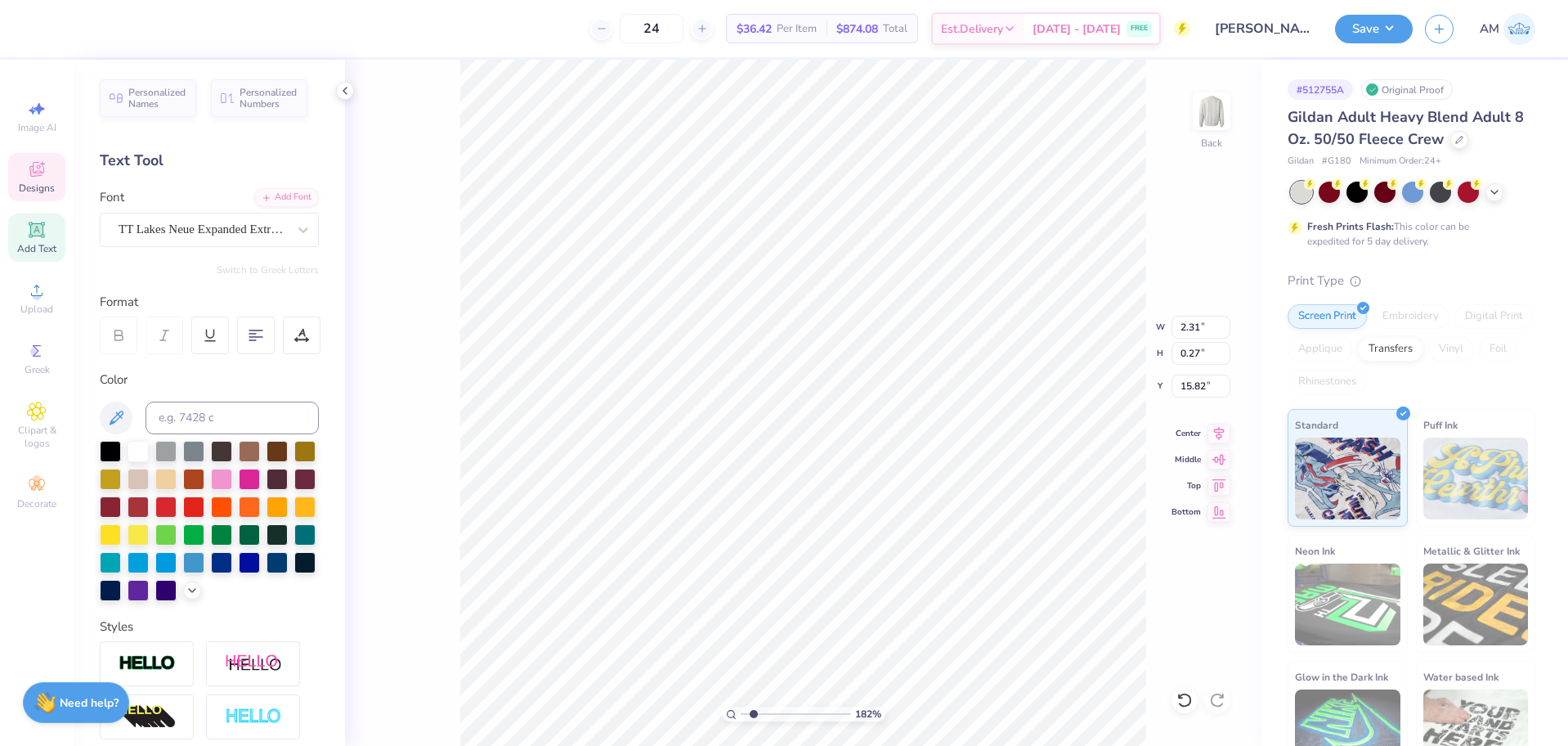
type textarea "UNIVERSITY OF DELAW"
type input "1.82266588284093"
type textarea "UNIVERSITY OF DELAWAR"
type input "1.82266588284093"
type textarea "UNIVERSITY OF DELAWARTE"
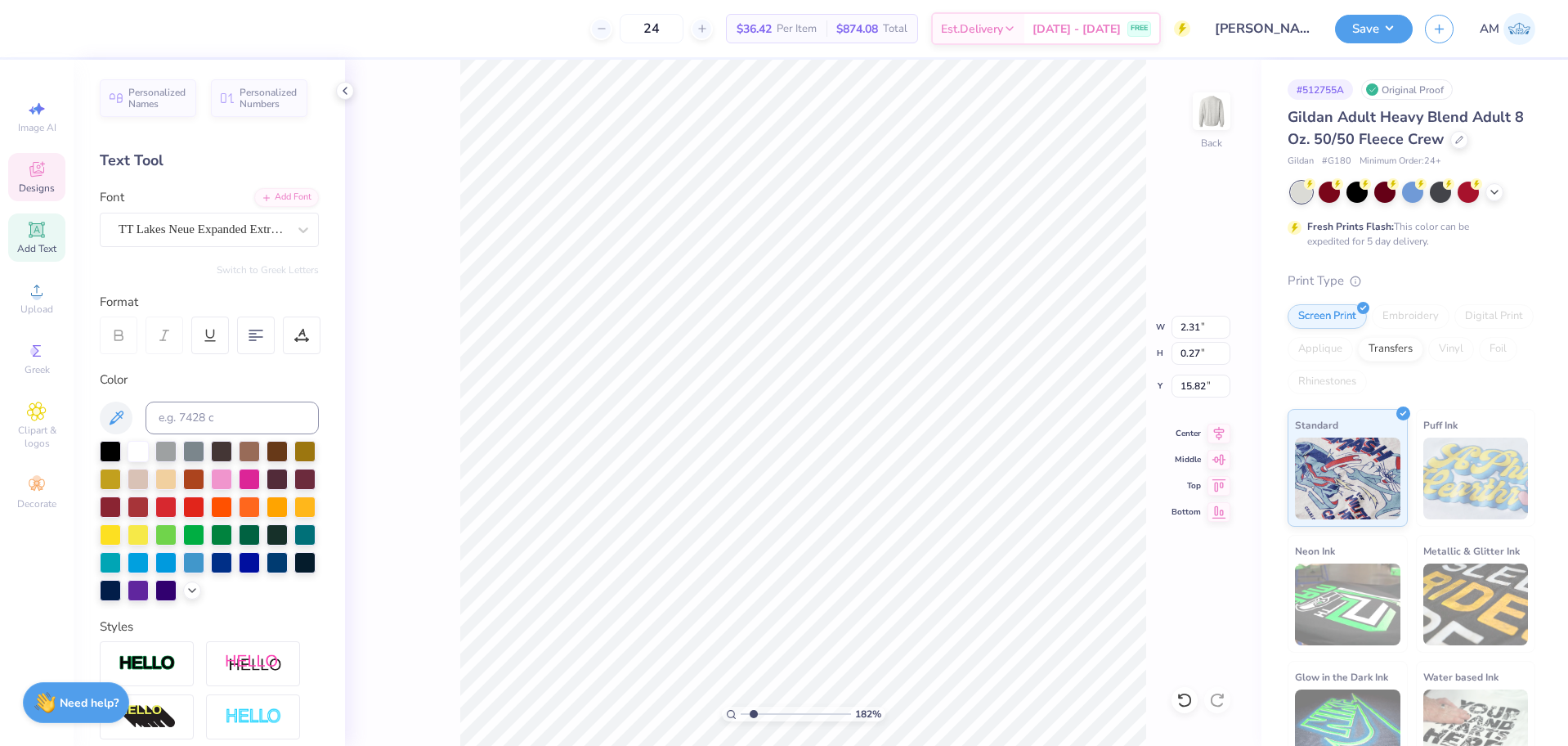
scroll to position [14, 11]
type input "1.82266588284093"
type textarea "UNIVERSITY OF DELAWART"
type input "1.82266588284093"
type textarea "UNIVERSITY OF DELAWAR"
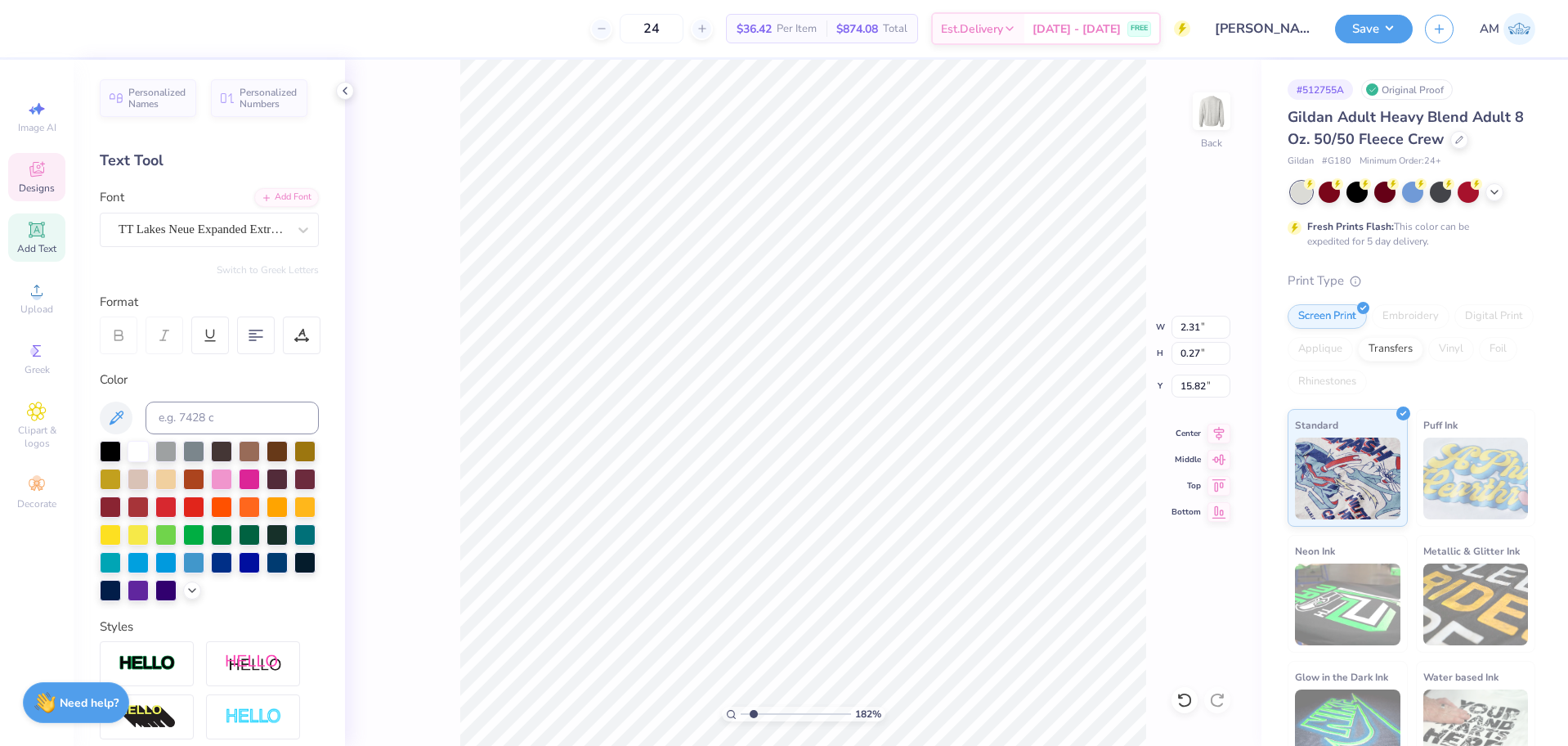
type input "1.82266588284093"
type textarea "UNIVERSITY OF DELAWARE"
click at [343, 91] on icon at bounding box center [345, 90] width 13 height 13
type input "1.82266588284093"
type input "7.52"
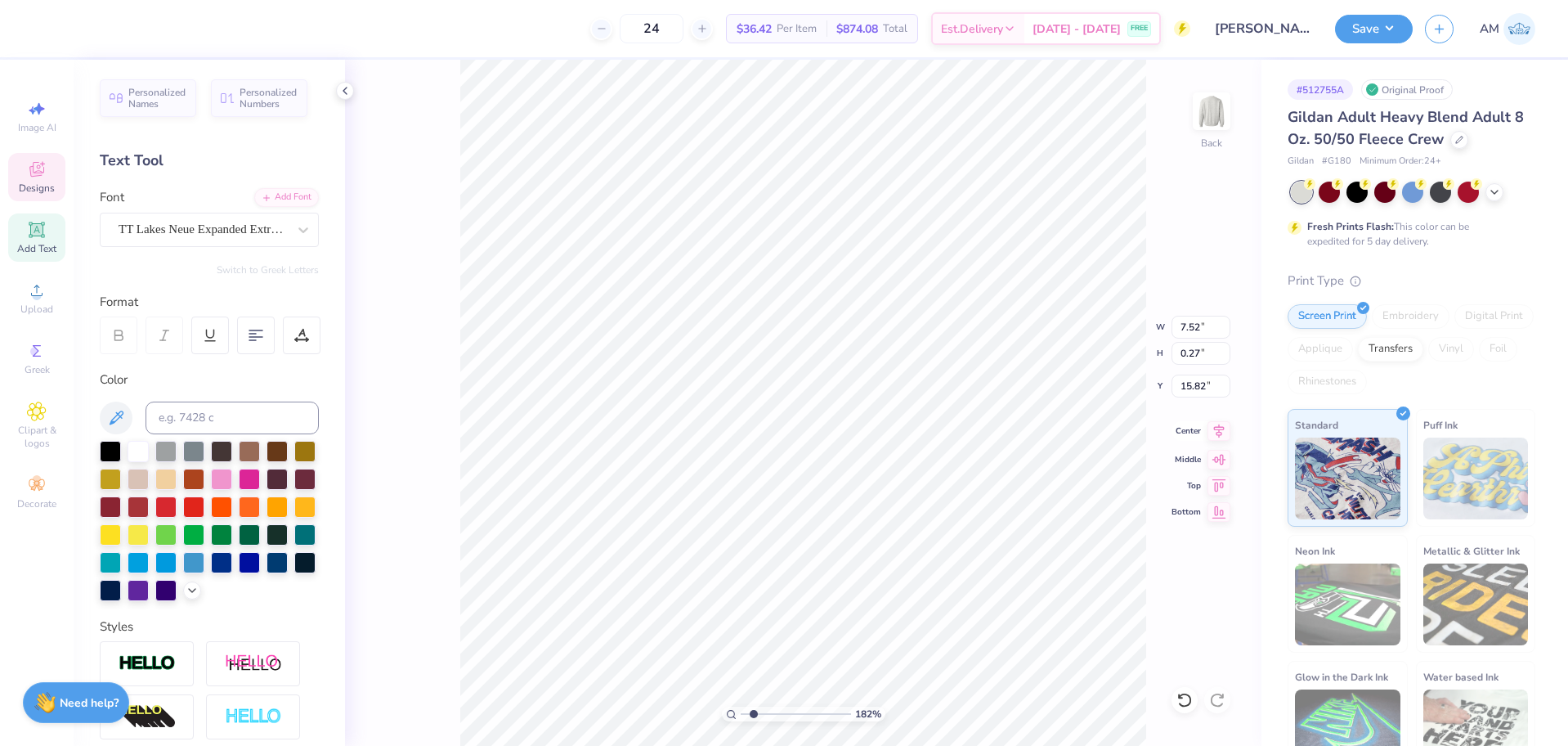
click at [1212, 428] on icon at bounding box center [1218, 431] width 23 height 20
drag, startPoint x: 751, startPoint y: 714, endPoint x: 707, endPoint y: 719, distance: 44.3
type input "1"
click at [740, 719] on input "range" at bounding box center [795, 714] width 110 height 15
click at [1193, 325] on input "7.52" at bounding box center [1200, 327] width 59 height 23
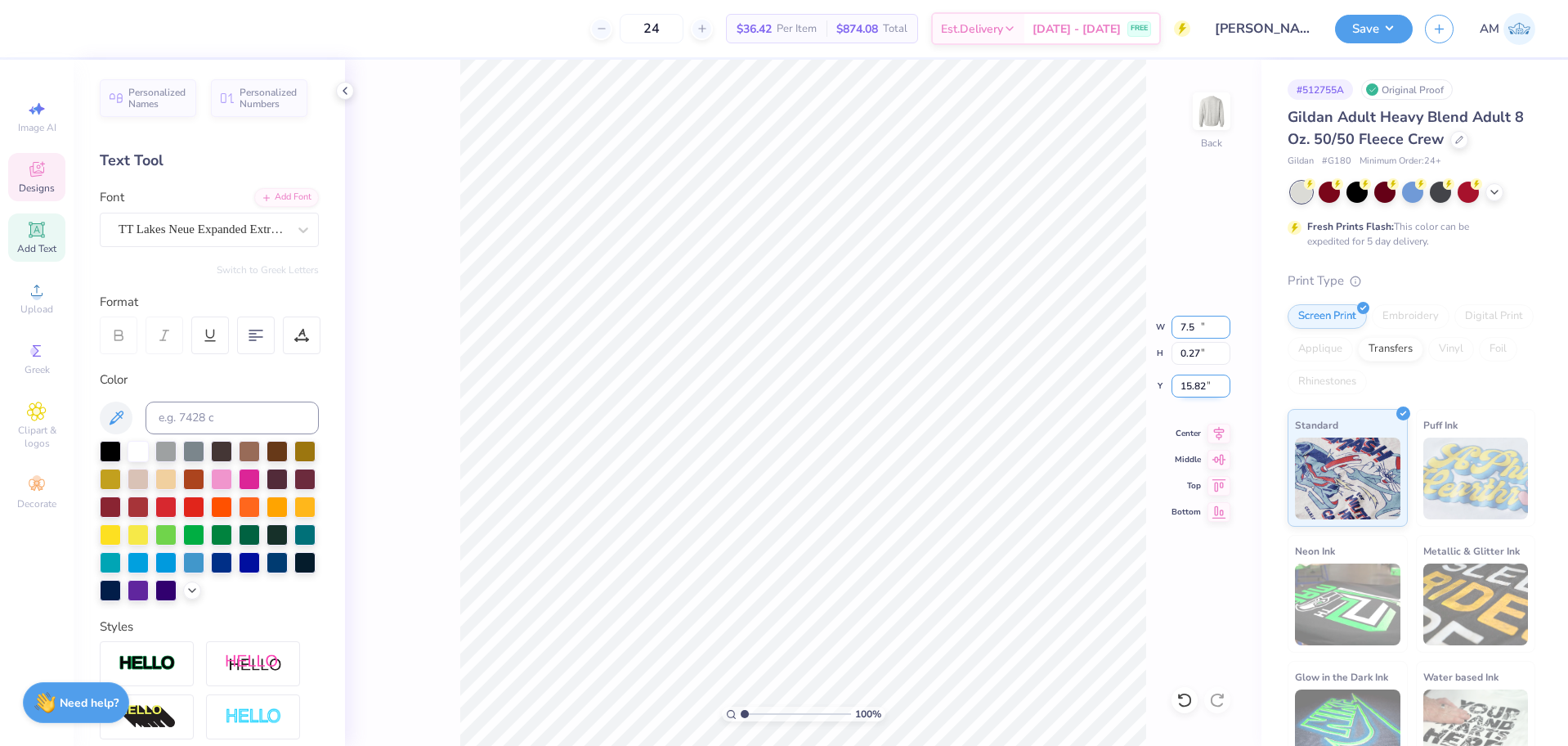
type input "7.50"
click at [1216, 430] on icon at bounding box center [1219, 431] width 10 height 14
click at [339, 89] on icon at bounding box center [345, 90] width 13 height 13
type input "16.05"
click at [347, 92] on icon at bounding box center [345, 90] width 13 height 13
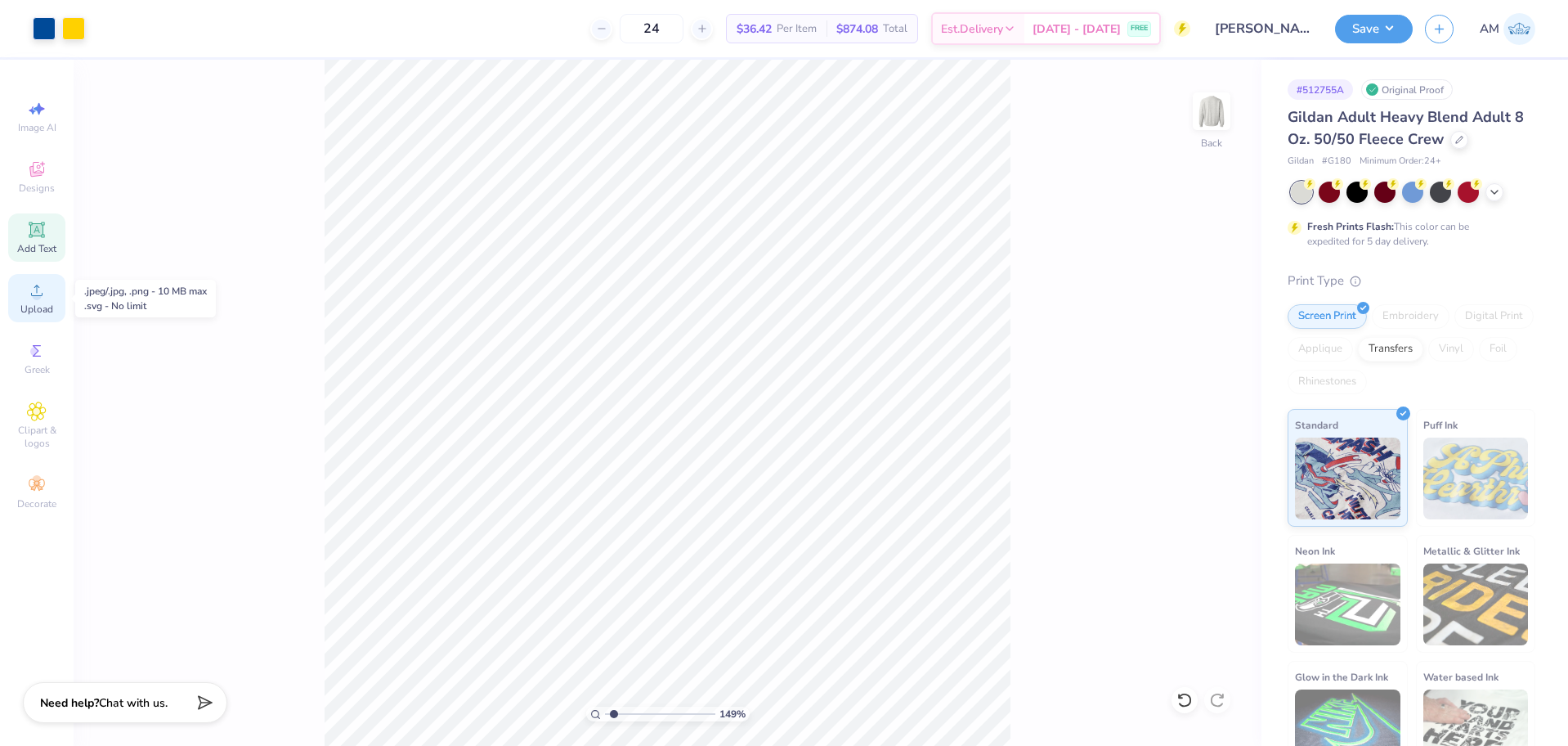
click at [43, 289] on icon at bounding box center [37, 290] width 20 height 20
type input "1.49212329151837"
type input "1.38"
type input "18.01"
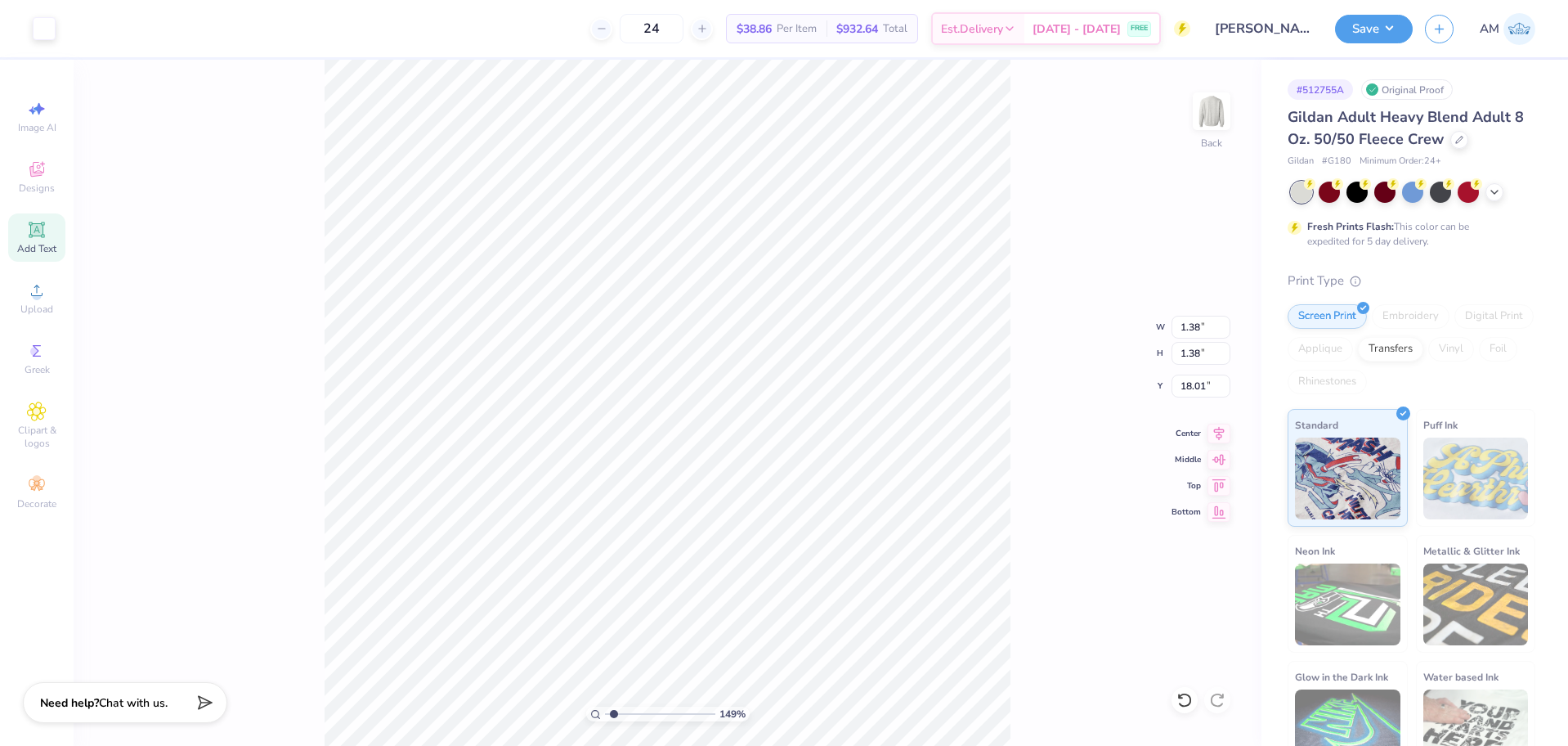
type input "1.49212329151837"
type input "18.16"
type input "1.49212329151837"
type input "11.76"
type input "12.50"
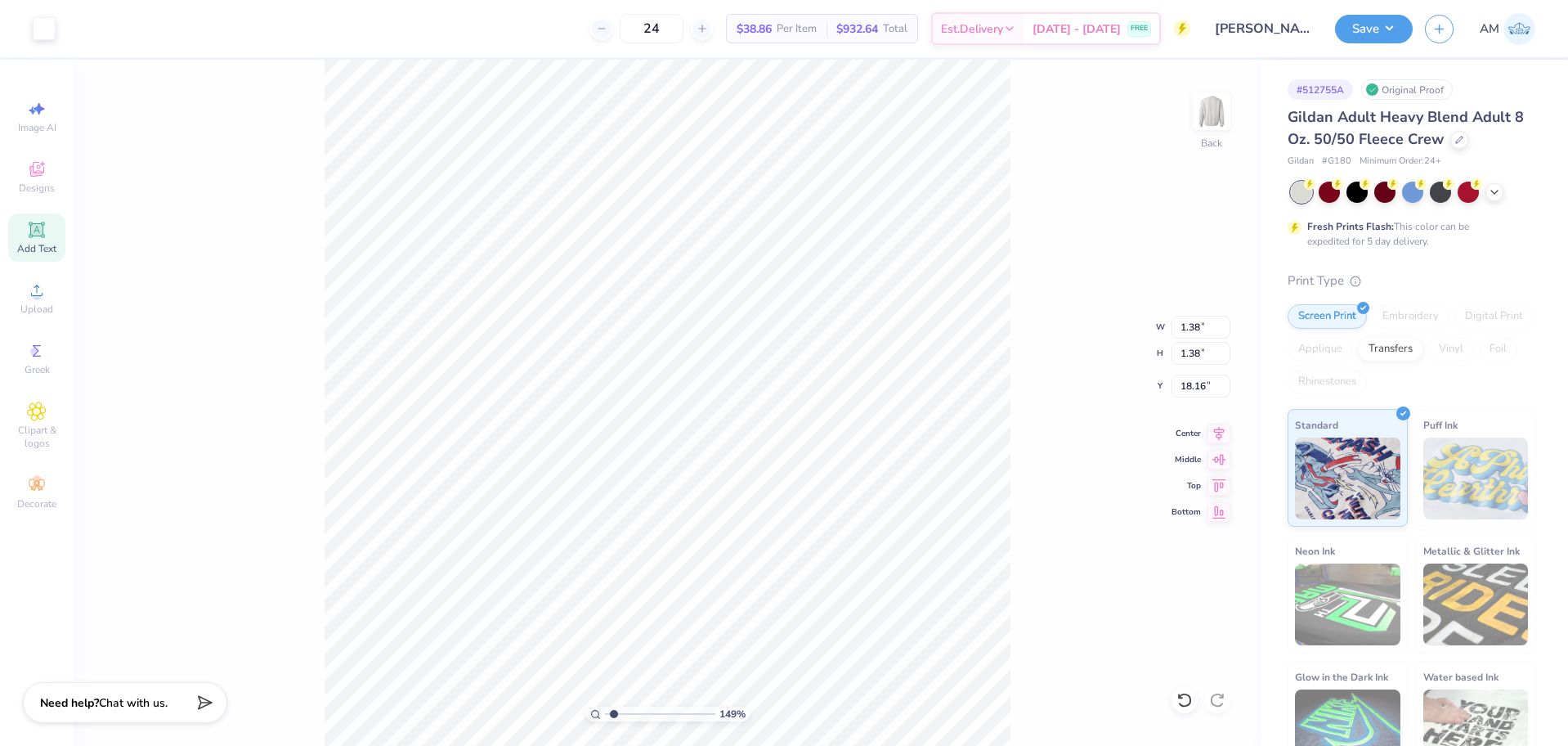
type input "2.98"
type input "1.49212329151837"
type input "1.38"
type input "18.16"
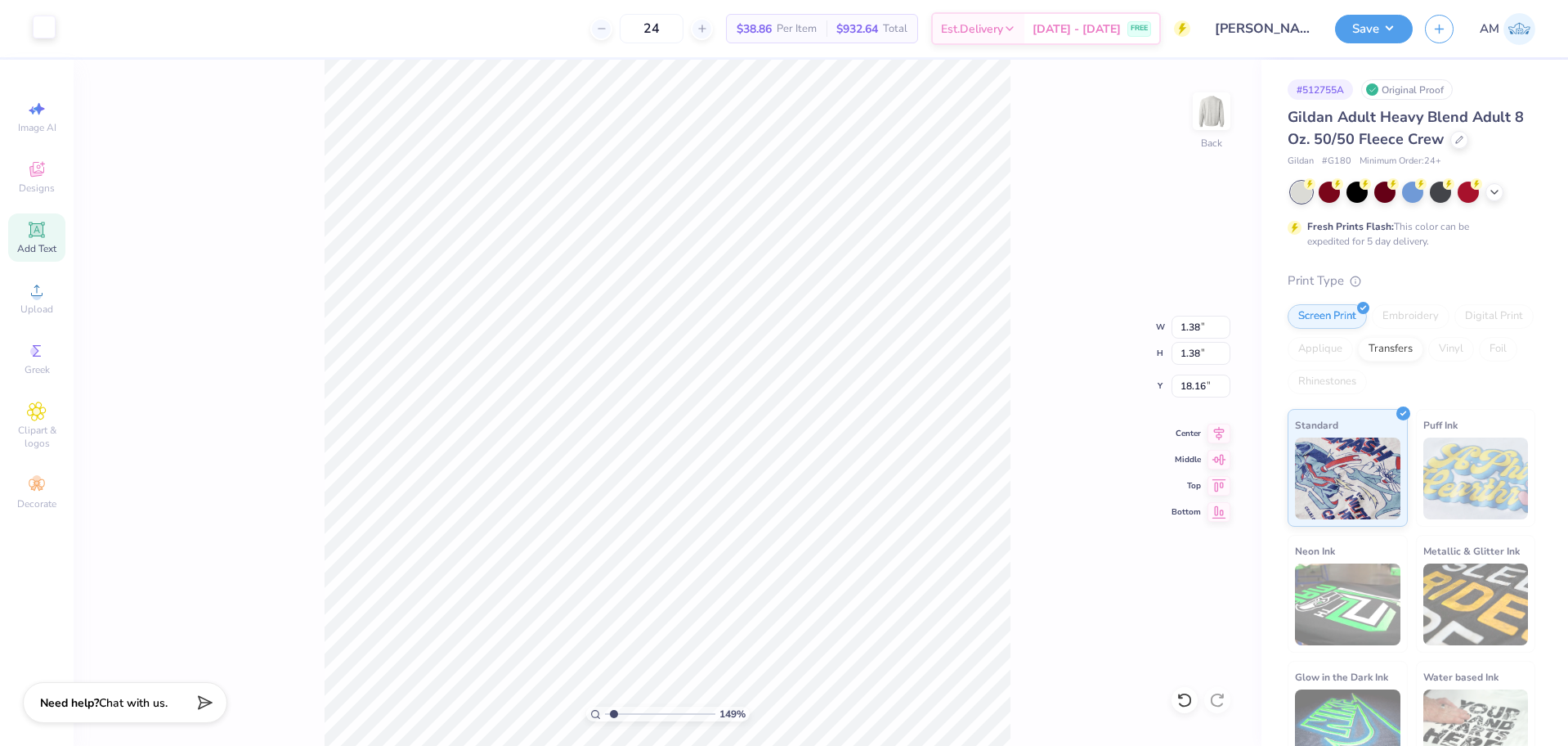
click at [44, 33] on div at bounding box center [44, 26] width 23 height 23
type input "1.49212329151837"
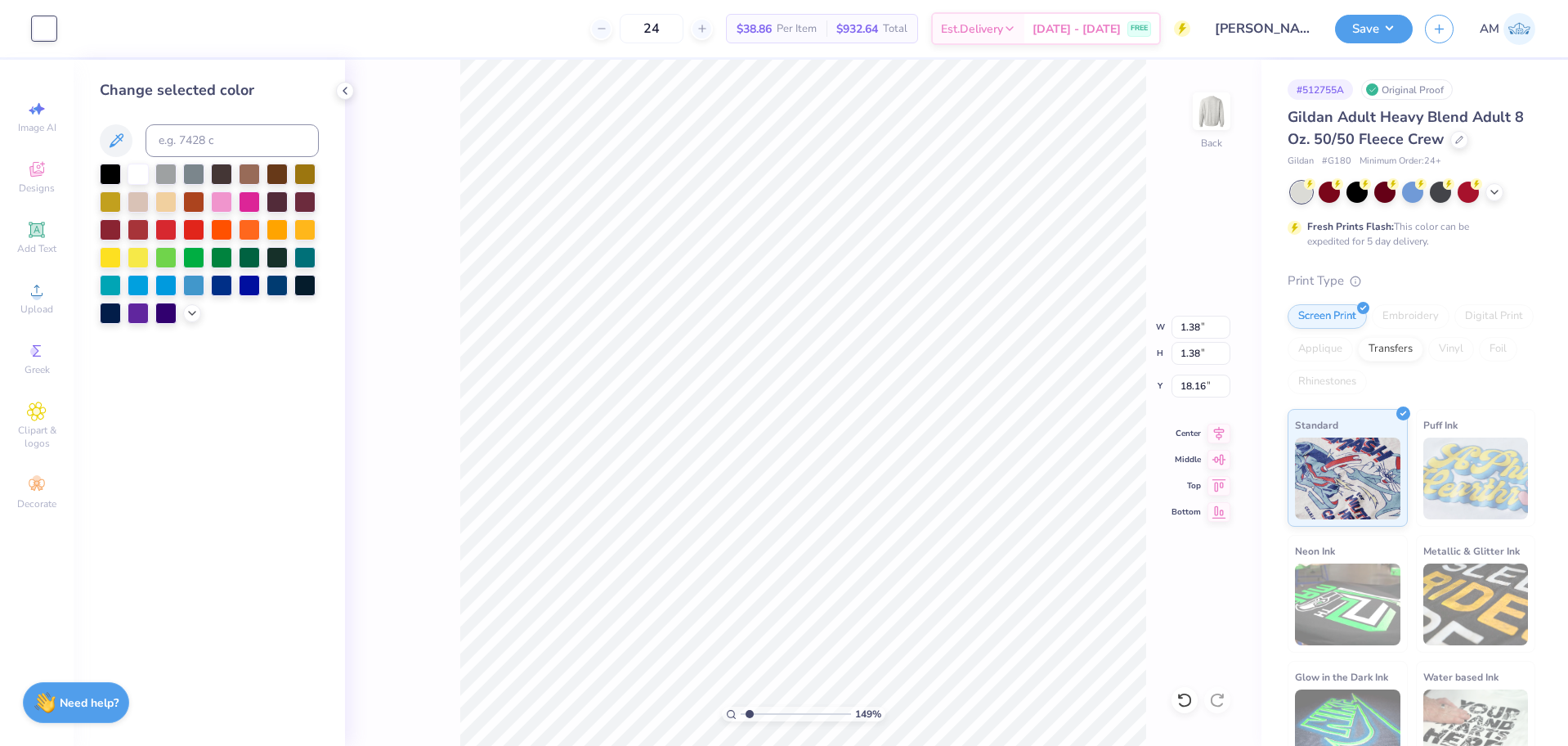
click at [229, 124] on div "Change selected color" at bounding box center [209, 201] width 219 height 245
click at [226, 135] on input at bounding box center [232, 141] width 173 height 32
type input "2945"
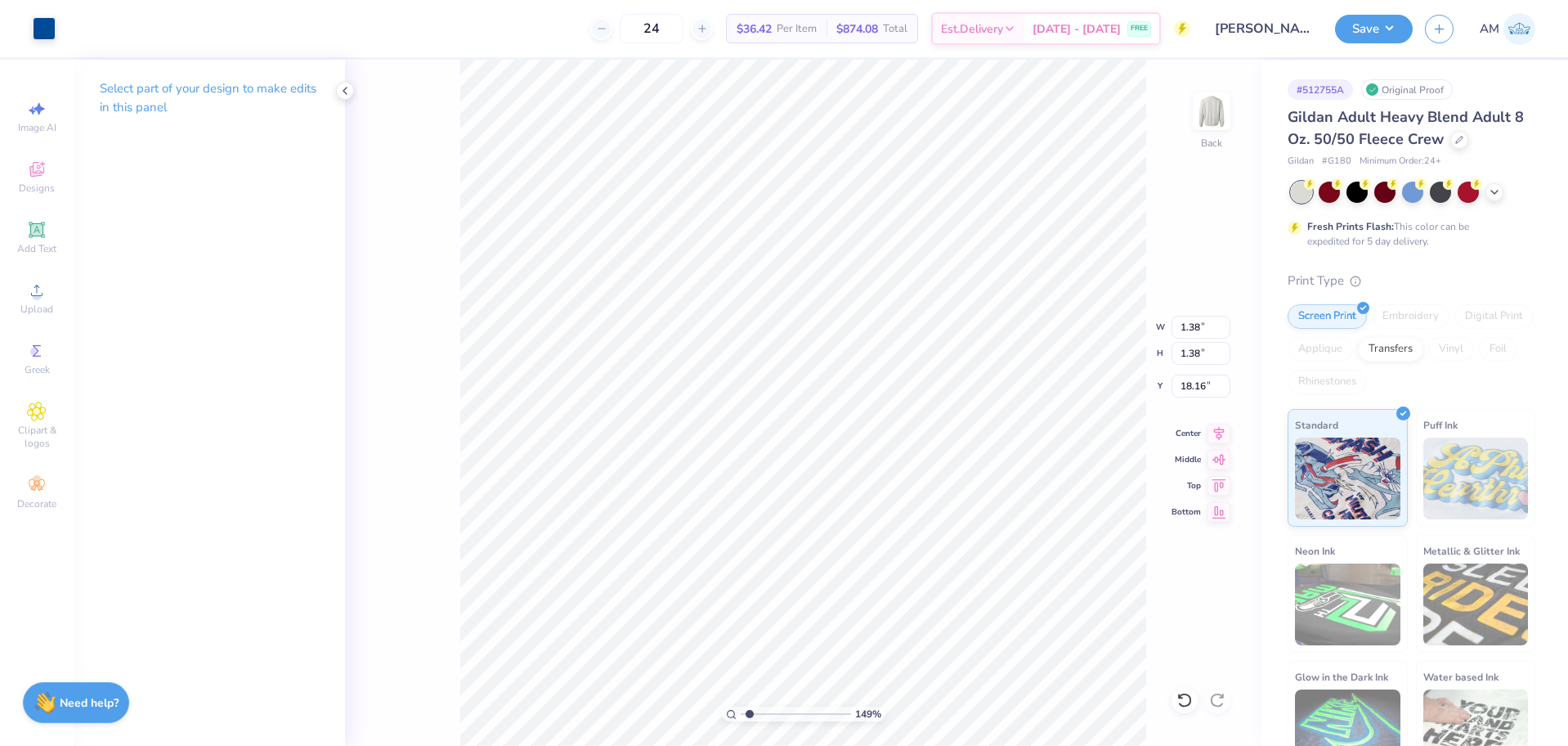
type input "1.49212329151837"
type input "16.67"
type input "2.71964221644285"
type input "0.34"
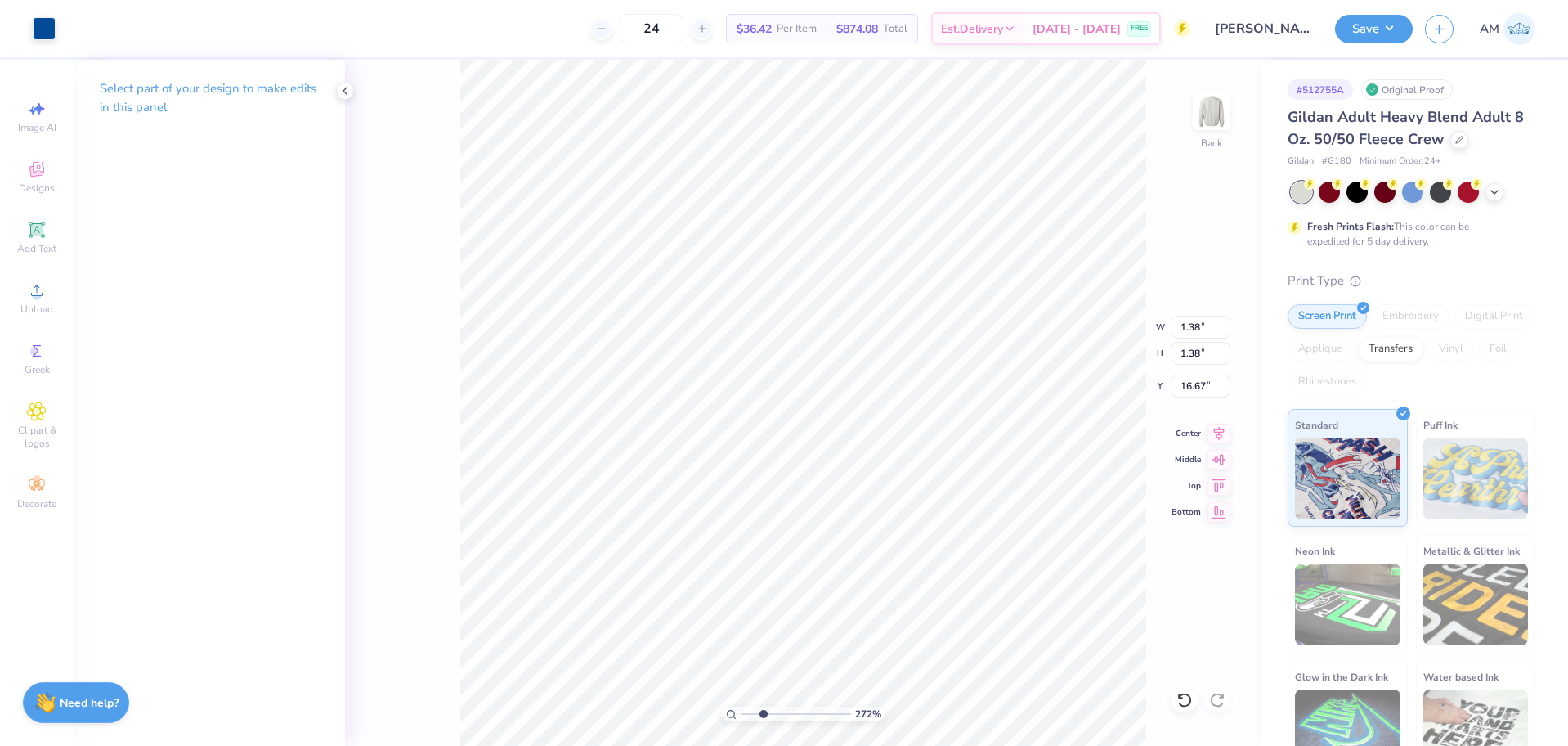
type input "16.68"
click at [1189, 331] on input "0.34" at bounding box center [1200, 327] width 59 height 23
click at [1194, 328] on input "0.34" at bounding box center [1200, 327] width 59 height 23
type input "0.2"
type input "2.71964221644285"
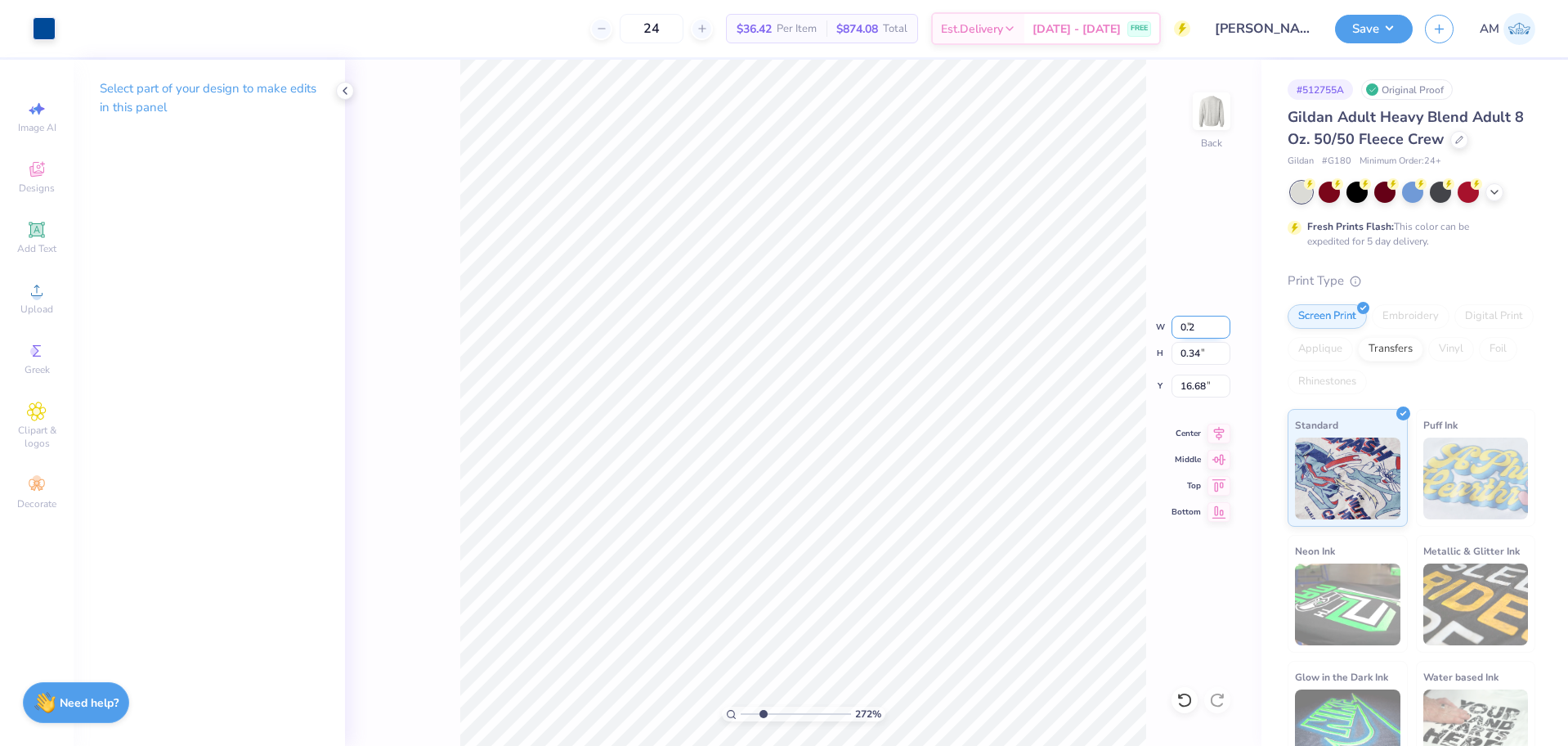
type input "0.20"
type input "16.74"
drag, startPoint x: 765, startPoint y: 714, endPoint x: 813, endPoint y: 708, distance: 48.4
type input "7.22"
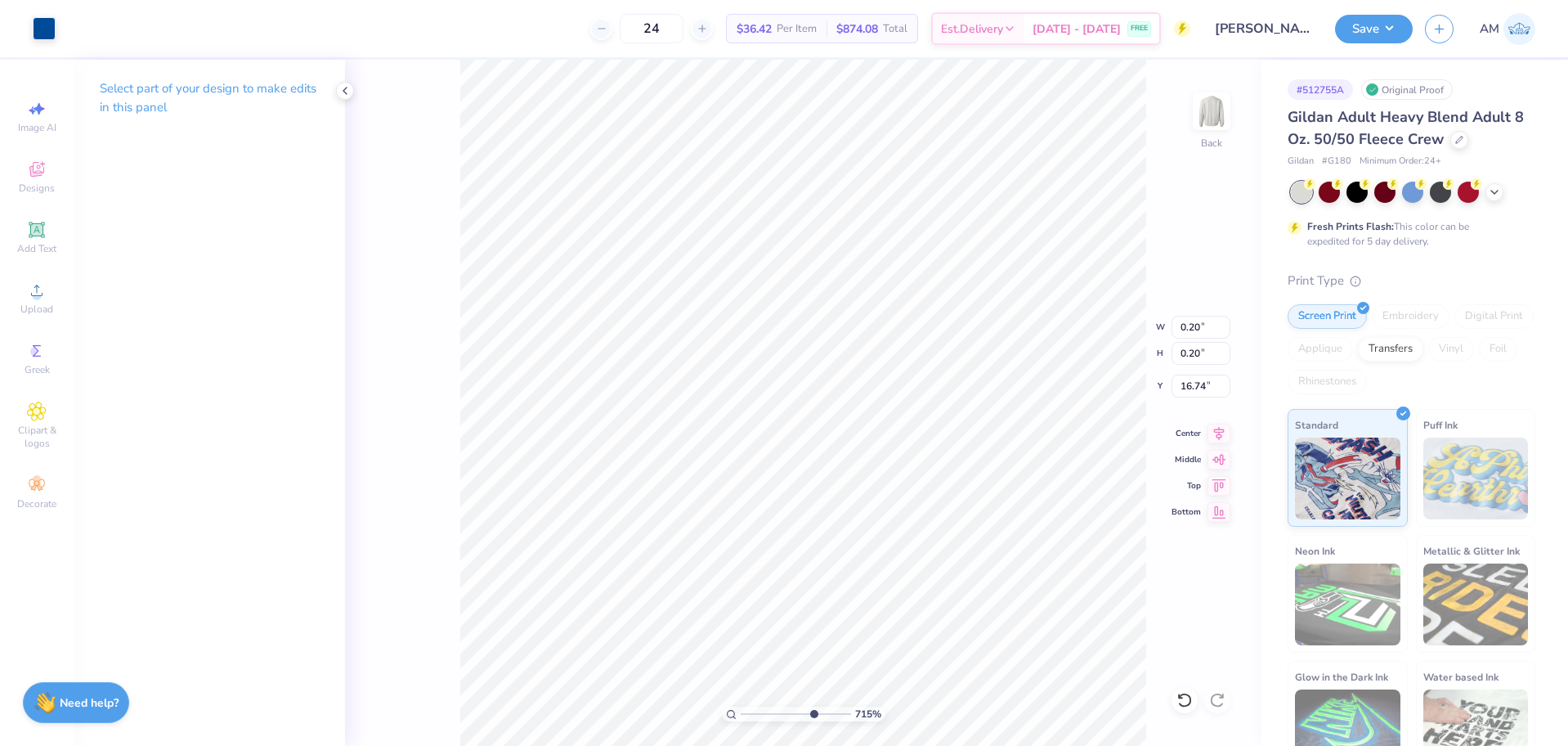
click at [813, 708] on input "range" at bounding box center [795, 714] width 110 height 15
type input "16.05"
drag, startPoint x: 812, startPoint y: 716, endPoint x: 685, endPoint y: 720, distance: 127.1
type input "1"
click at [740, 720] on input "range" at bounding box center [795, 714] width 110 height 15
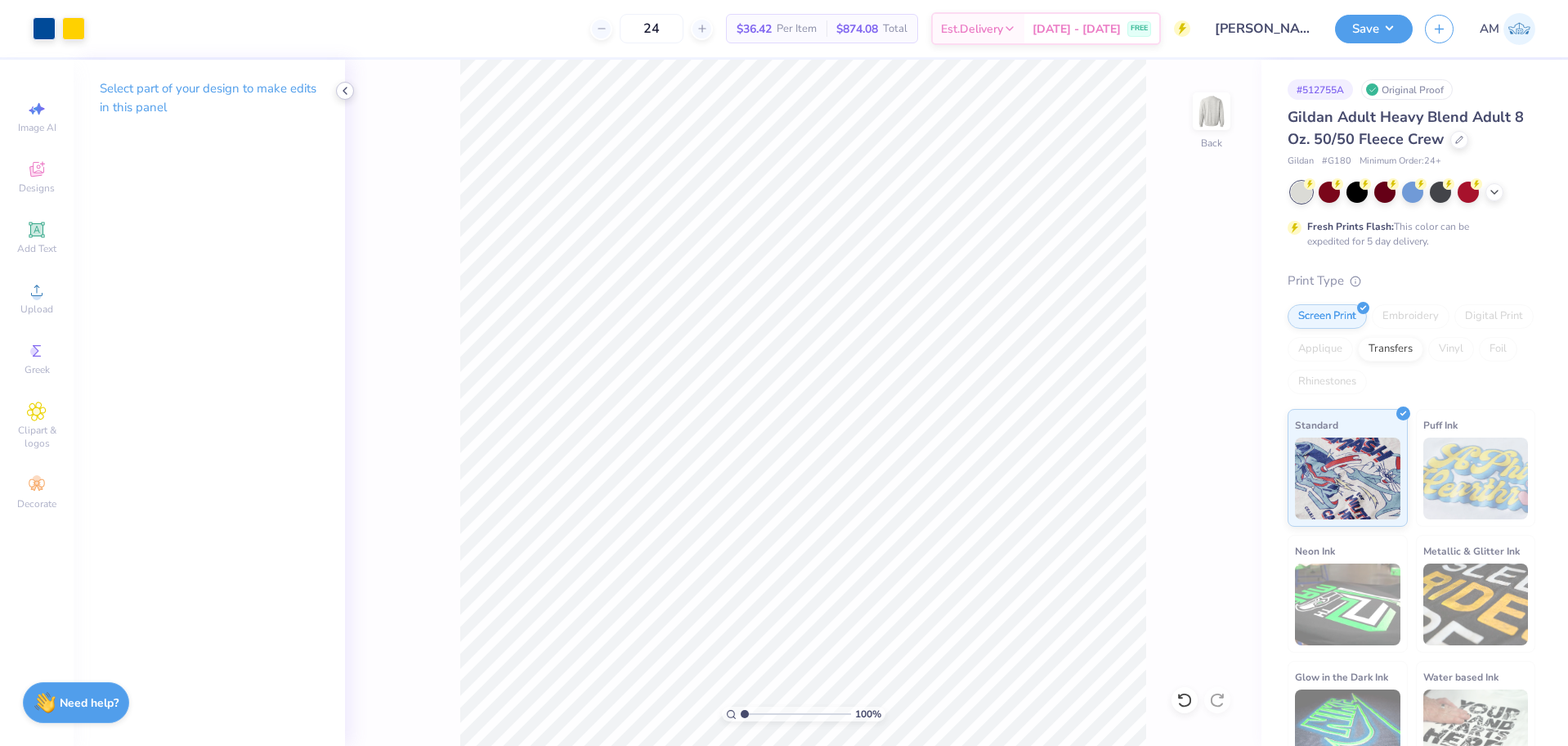
click at [344, 92] on icon at bounding box center [345, 90] width 13 height 13
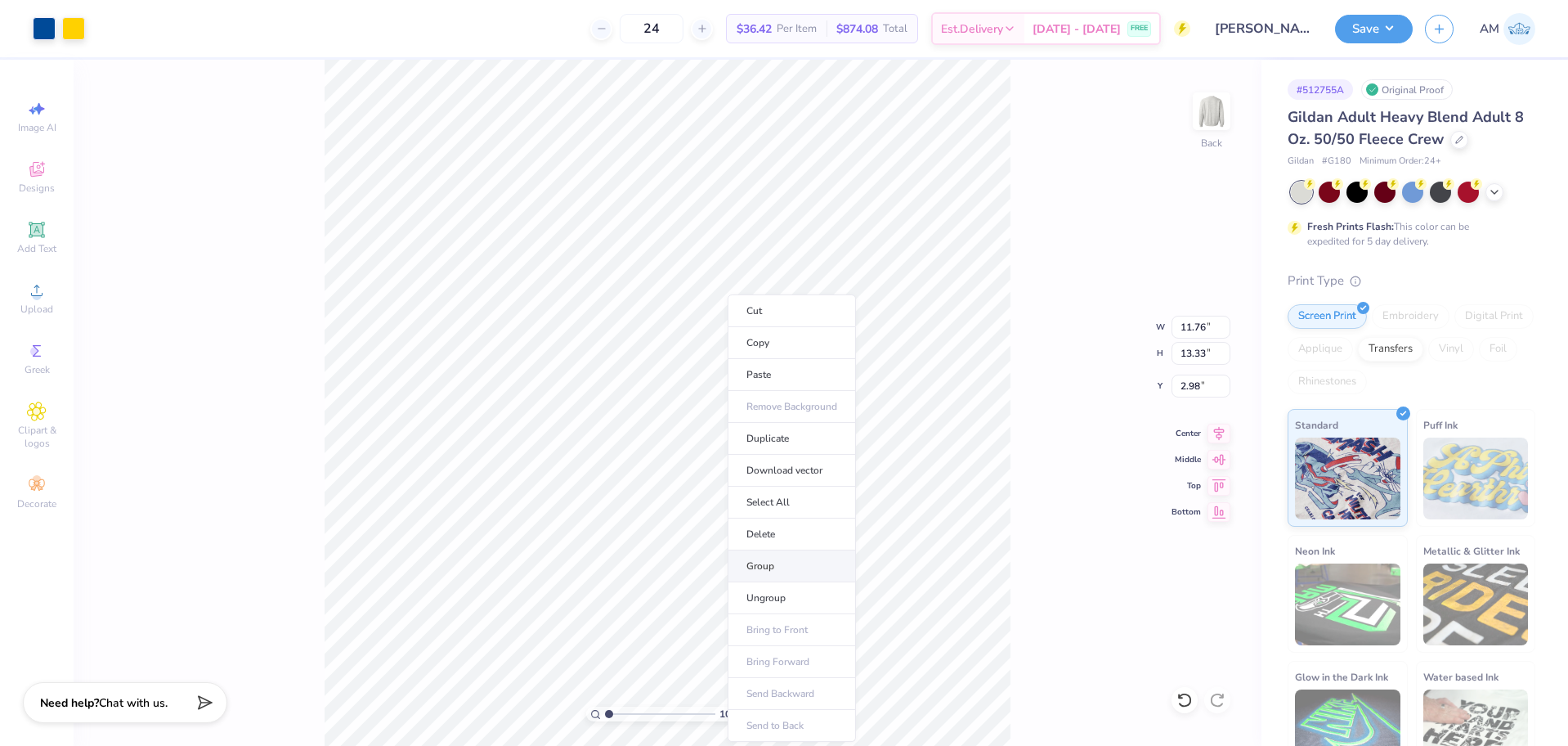
click at [765, 562] on li "Group" at bounding box center [792, 566] width 128 height 32
click at [1192, 329] on input "11.76" at bounding box center [1200, 327] width 59 height 23
click at [1196, 323] on input "11.76" at bounding box center [1200, 327] width 59 height 23
type input "12.50"
type input "14.17"
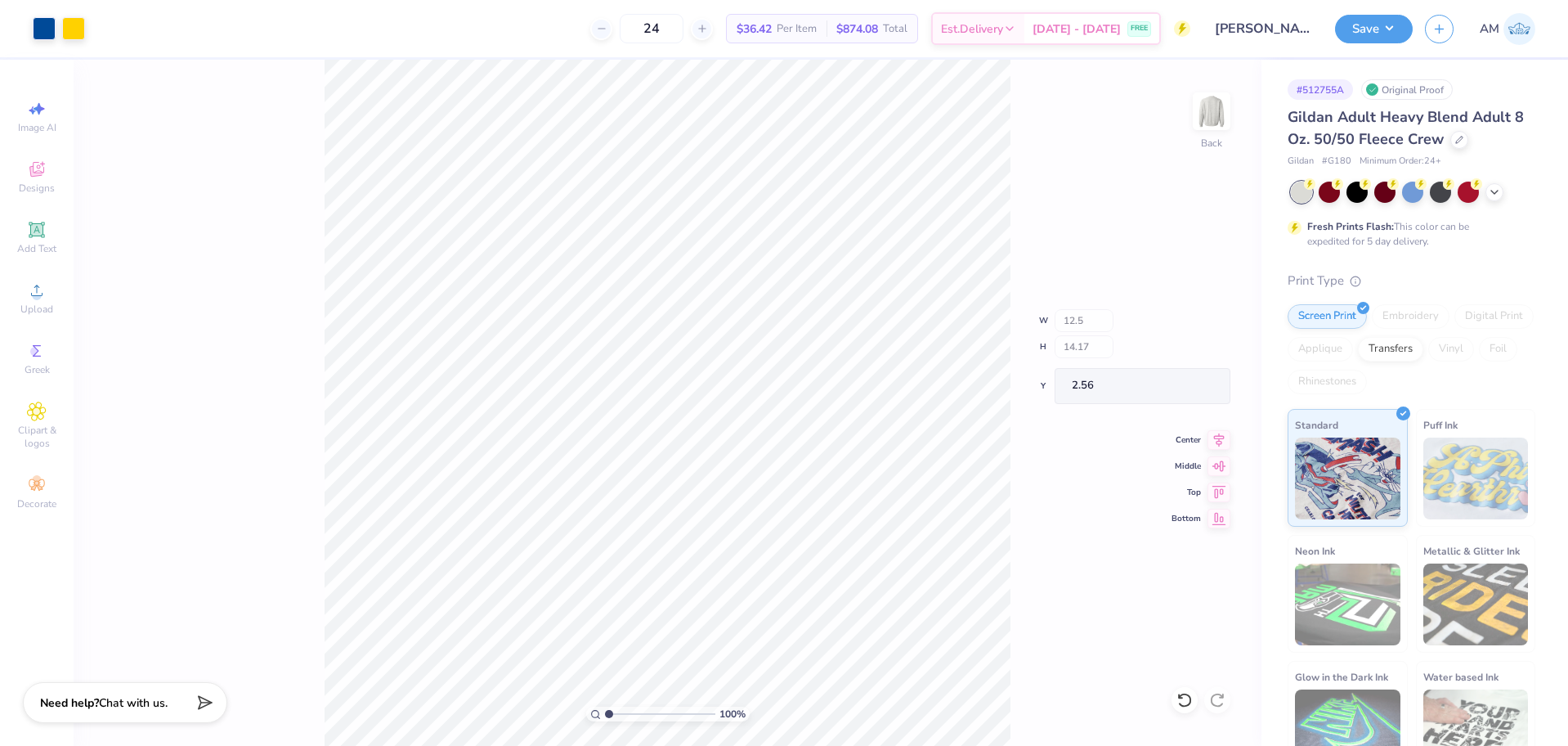
type input "2.56"
click at [1188, 382] on input "2.56" at bounding box center [1200, 386] width 59 height 23
type input "3.00"
click at [1217, 434] on icon at bounding box center [1218, 433] width 23 height 20
click at [1391, 36] on button "Save" at bounding box center [1373, 26] width 78 height 29
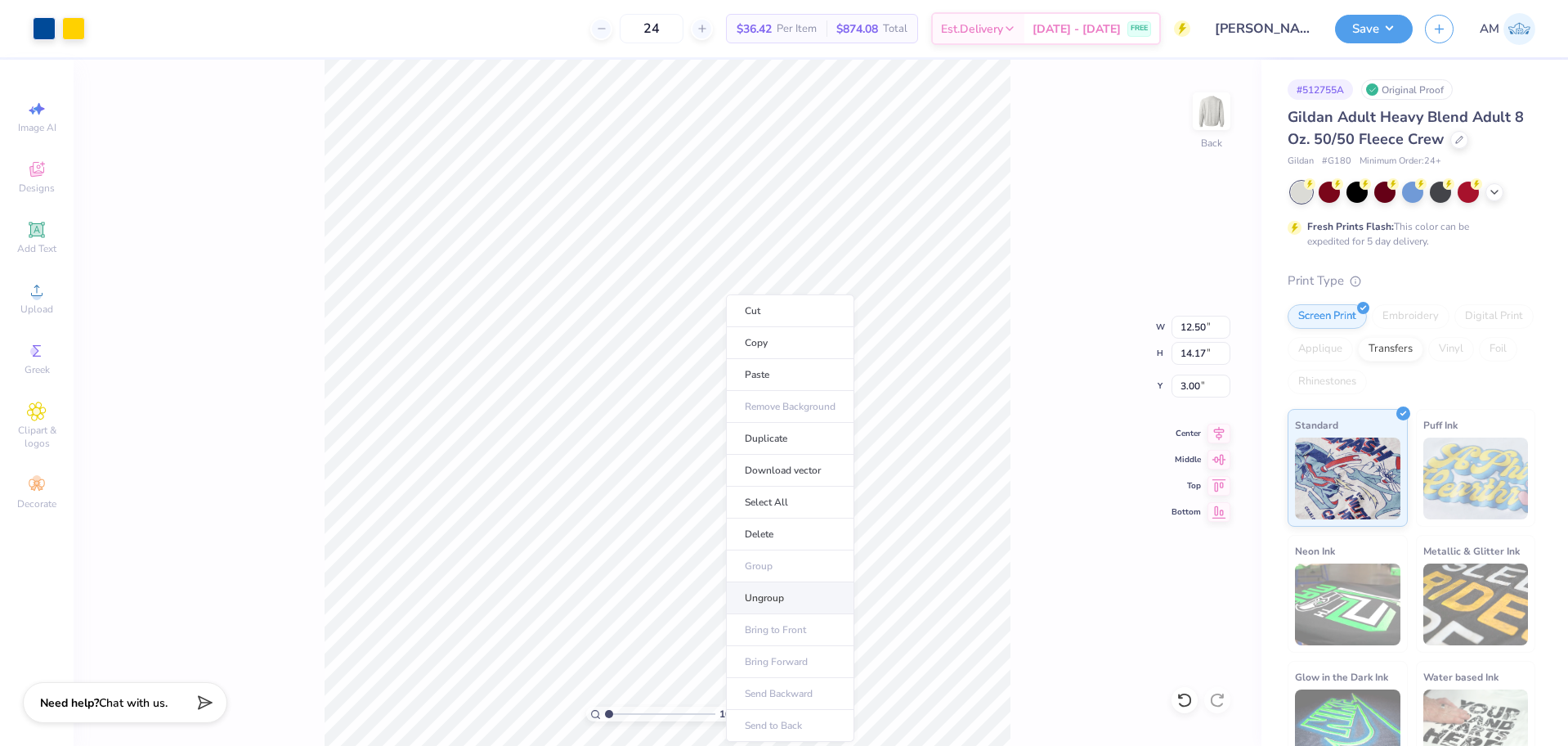
click at [768, 603] on li "Ungroup" at bounding box center [790, 597] width 128 height 32
click at [803, 592] on li "Ungroup" at bounding box center [834, 594] width 128 height 32
click at [704, 564] on li "Group" at bounding box center [737, 566] width 128 height 32
click at [706, 473] on li "Download vector" at bounding box center [713, 470] width 128 height 32
click at [1180, 702] on icon at bounding box center [1184, 700] width 16 height 16
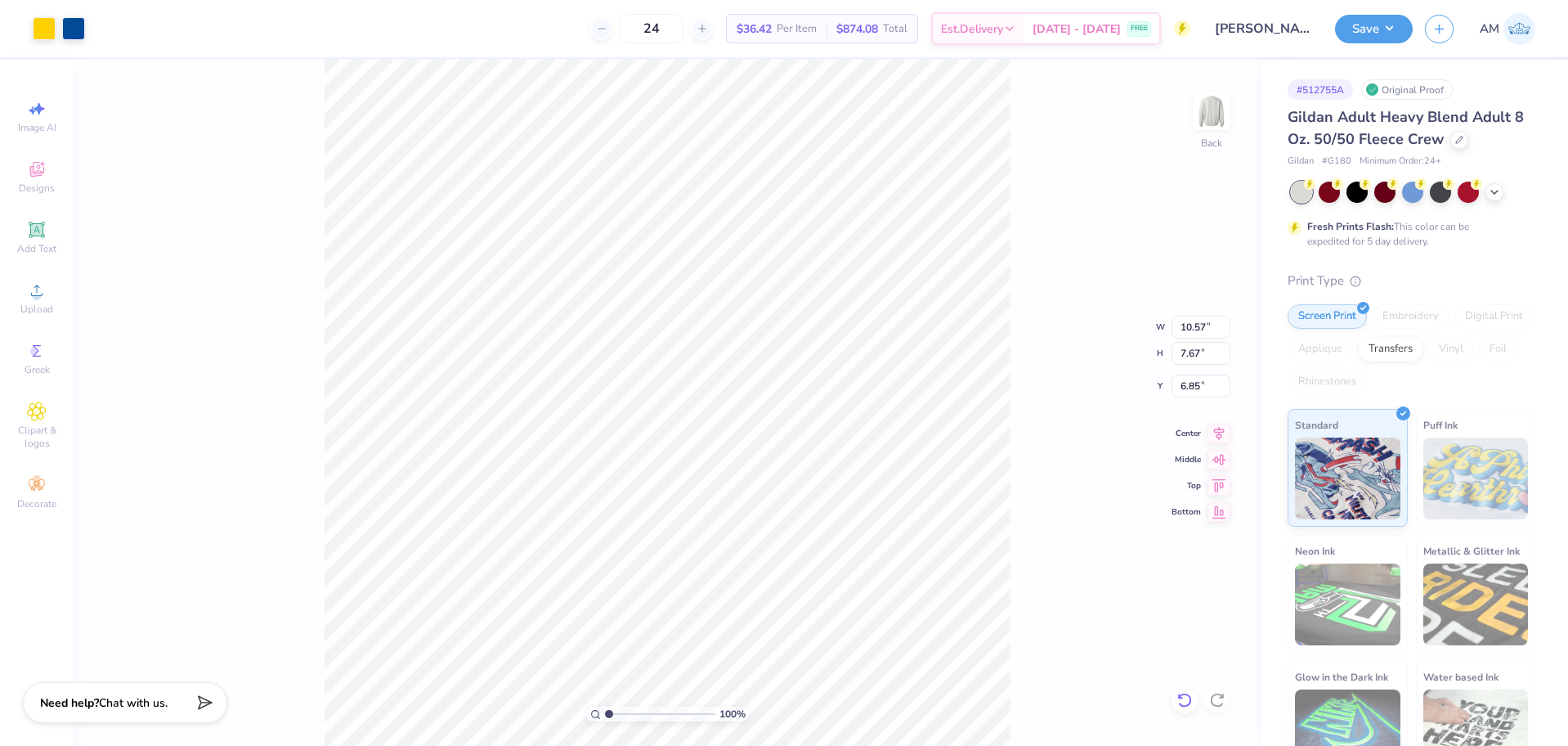
click at [1182, 700] on icon at bounding box center [1184, 700] width 16 height 16
click at [1183, 698] on icon at bounding box center [1184, 700] width 16 height 16
click at [1183, 701] on icon at bounding box center [1184, 700] width 16 height 16
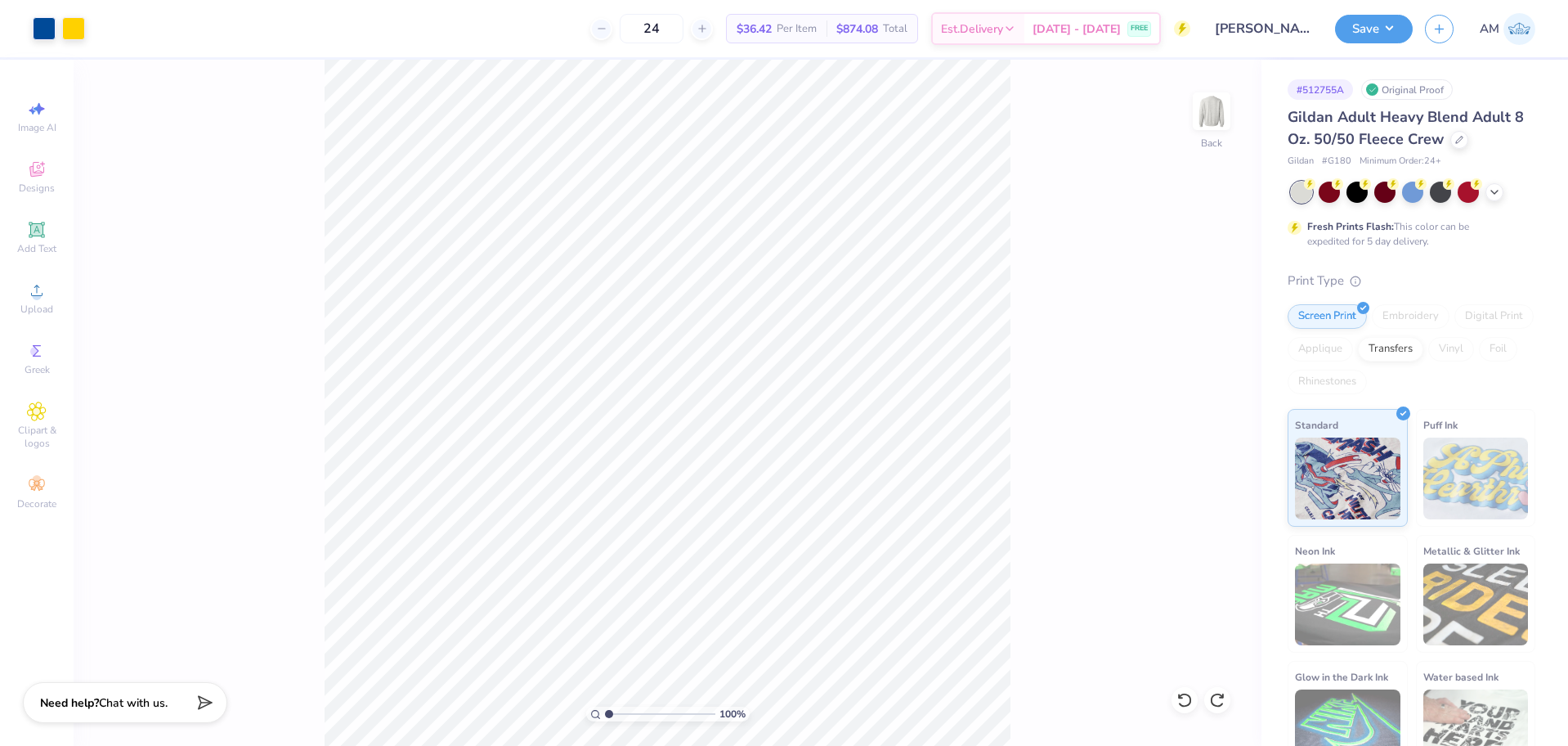
click at [1040, 514] on div "100 % Back" at bounding box center [667, 403] width 1188 height 686
click at [310, 86] on div "100 % Back" at bounding box center [667, 403] width 1188 height 686
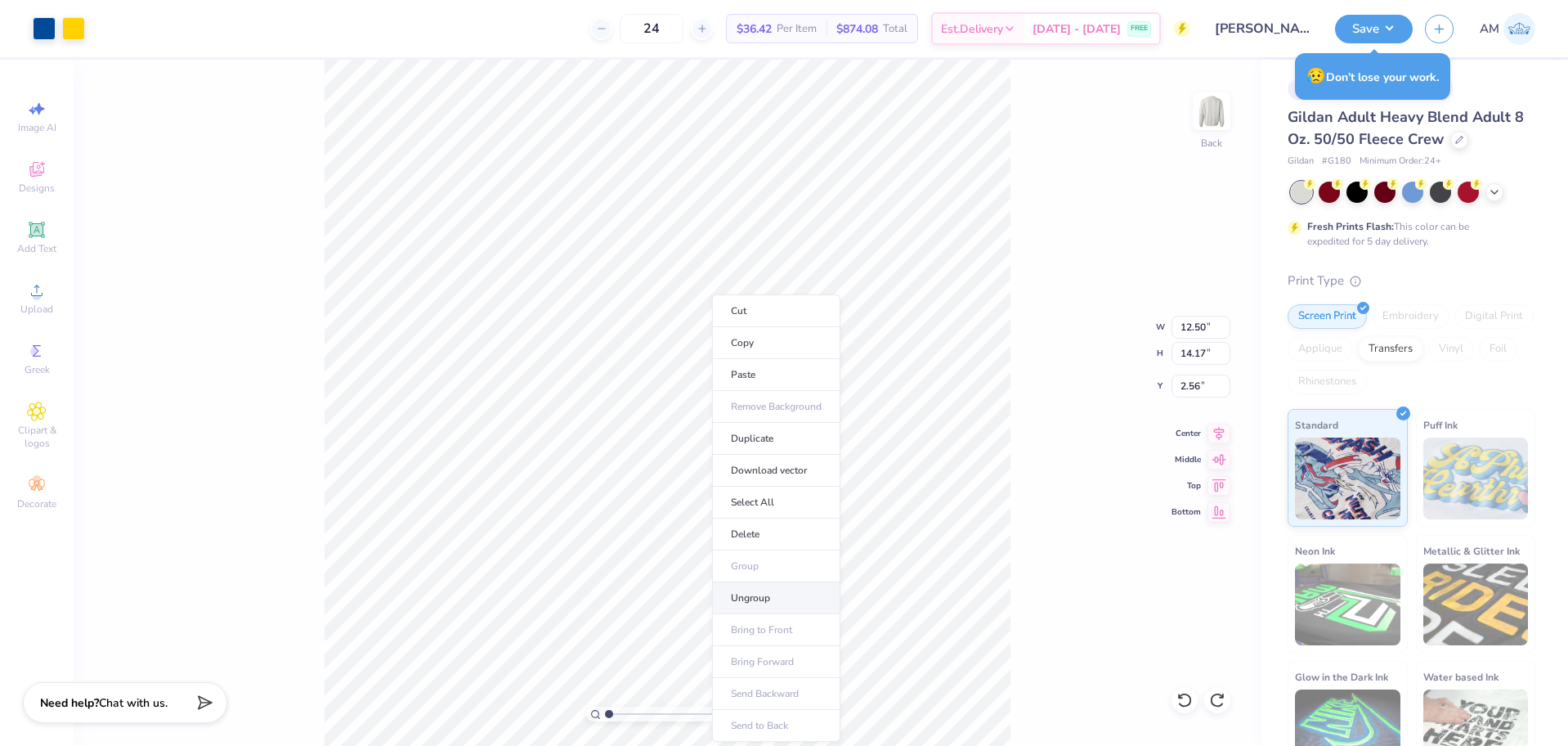
click at [750, 599] on li "Ungroup" at bounding box center [776, 597] width 128 height 32
click at [746, 585] on li "Ungroup" at bounding box center [779, 597] width 128 height 32
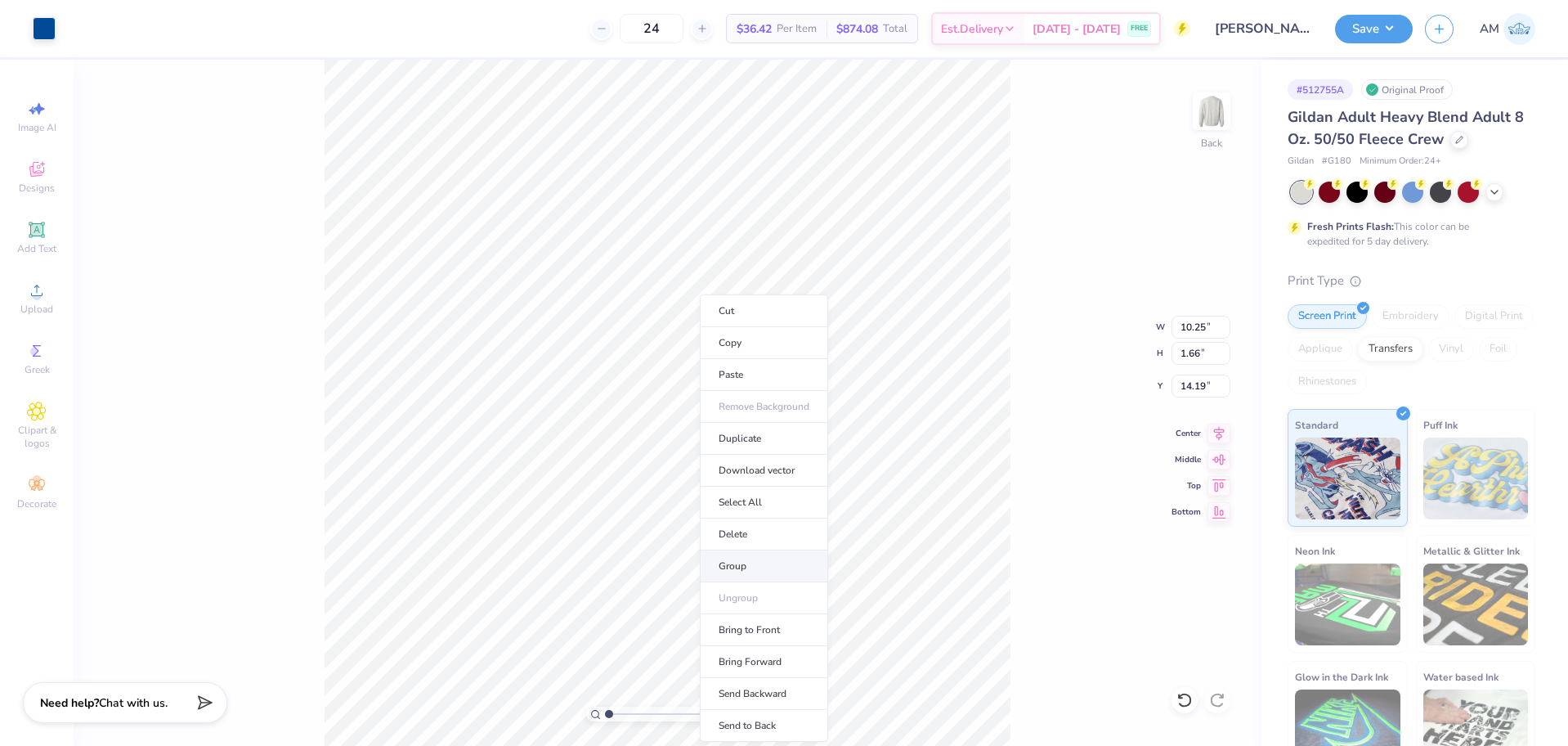
click at [735, 558] on li "Group" at bounding box center [764, 566] width 128 height 32
type input "12.50"
type input "3.51"
type input "2.56"
click at [753, 524] on li "Group" at bounding box center [777, 524] width 128 height 32
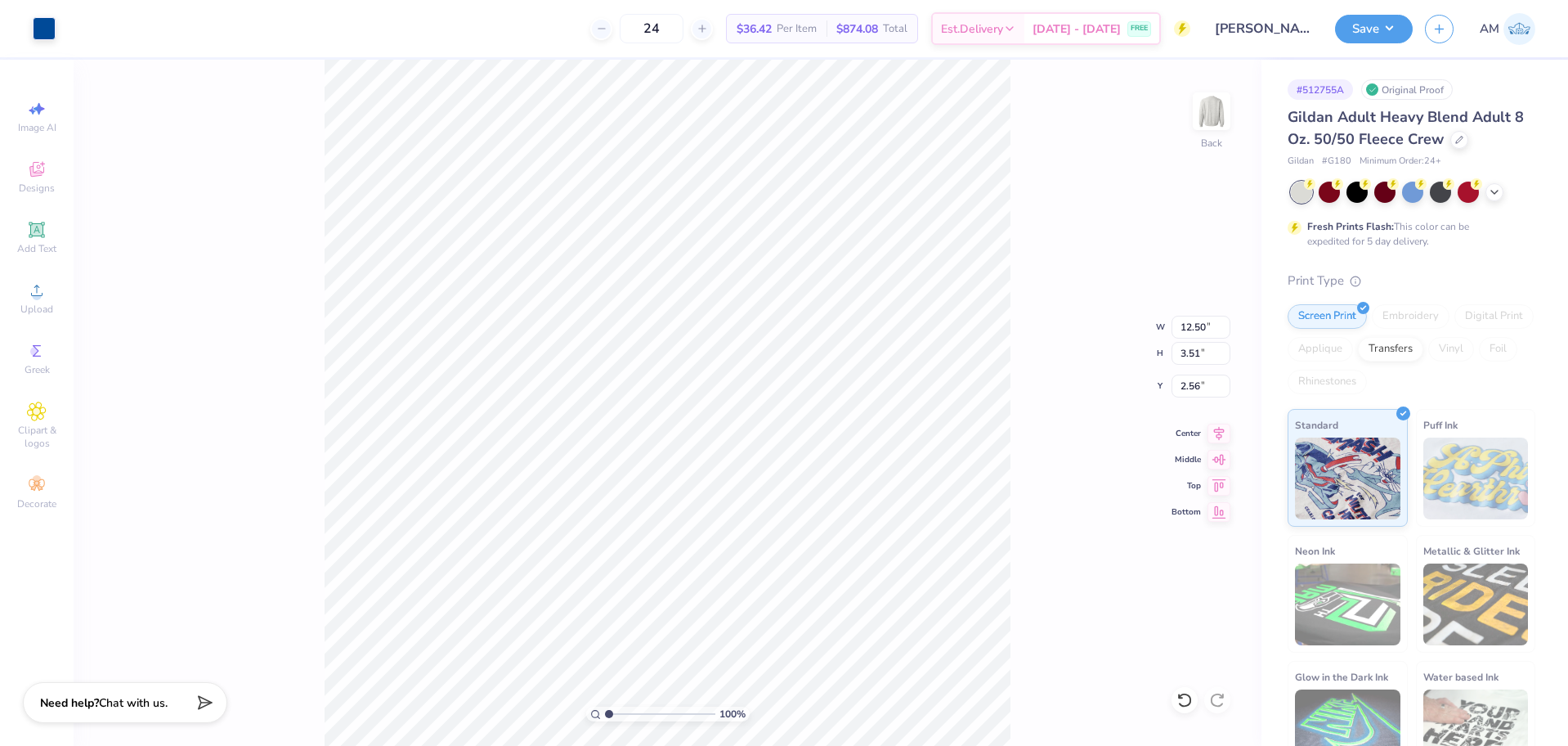
type input "10.57"
type input "7.36"
type input "6.71"
click at [732, 564] on li "Group" at bounding box center [748, 566] width 128 height 32
type input "10.57"
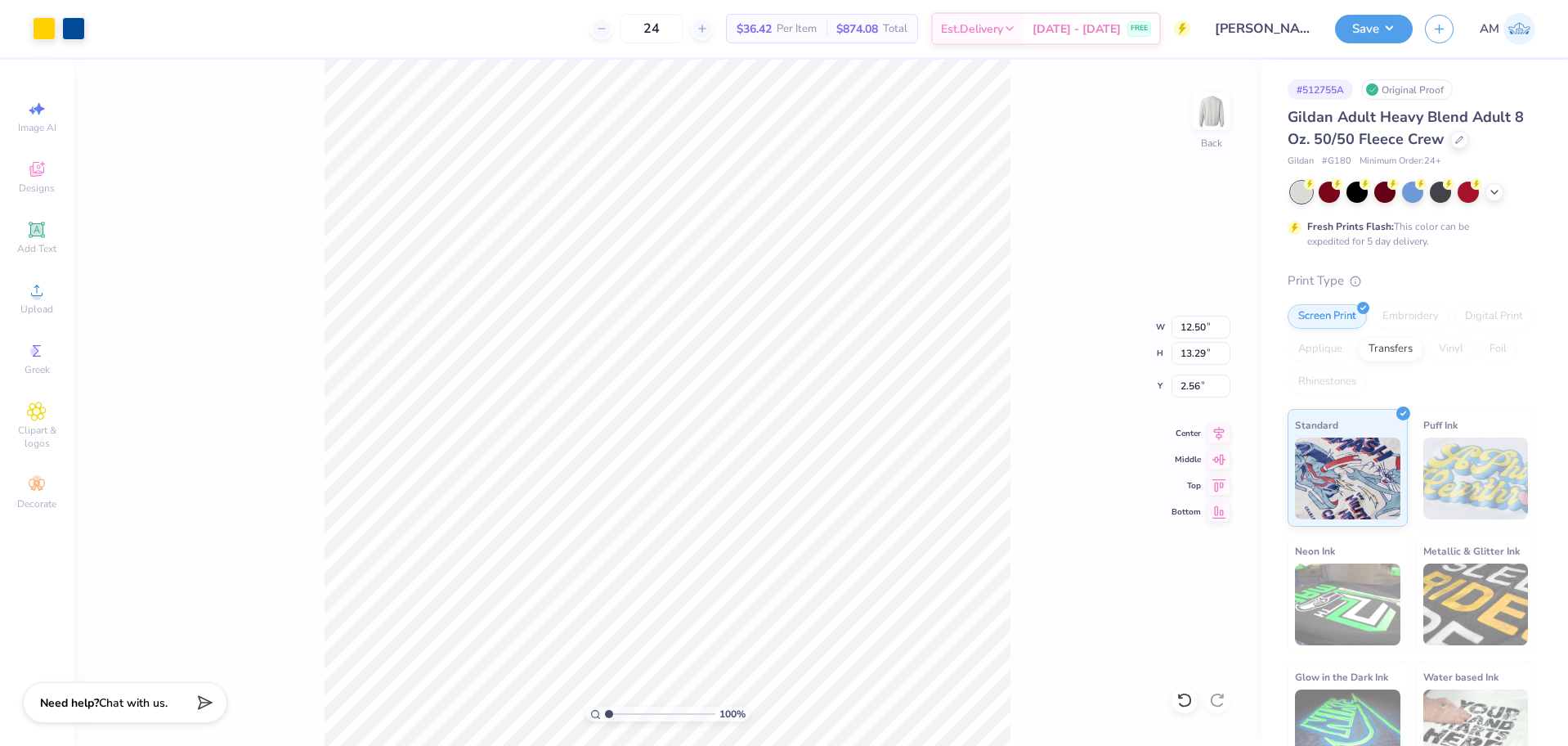
type input "7.67"
type input "6.41"
click at [41, 305] on span "Upload" at bounding box center [37, 309] width 32 height 13
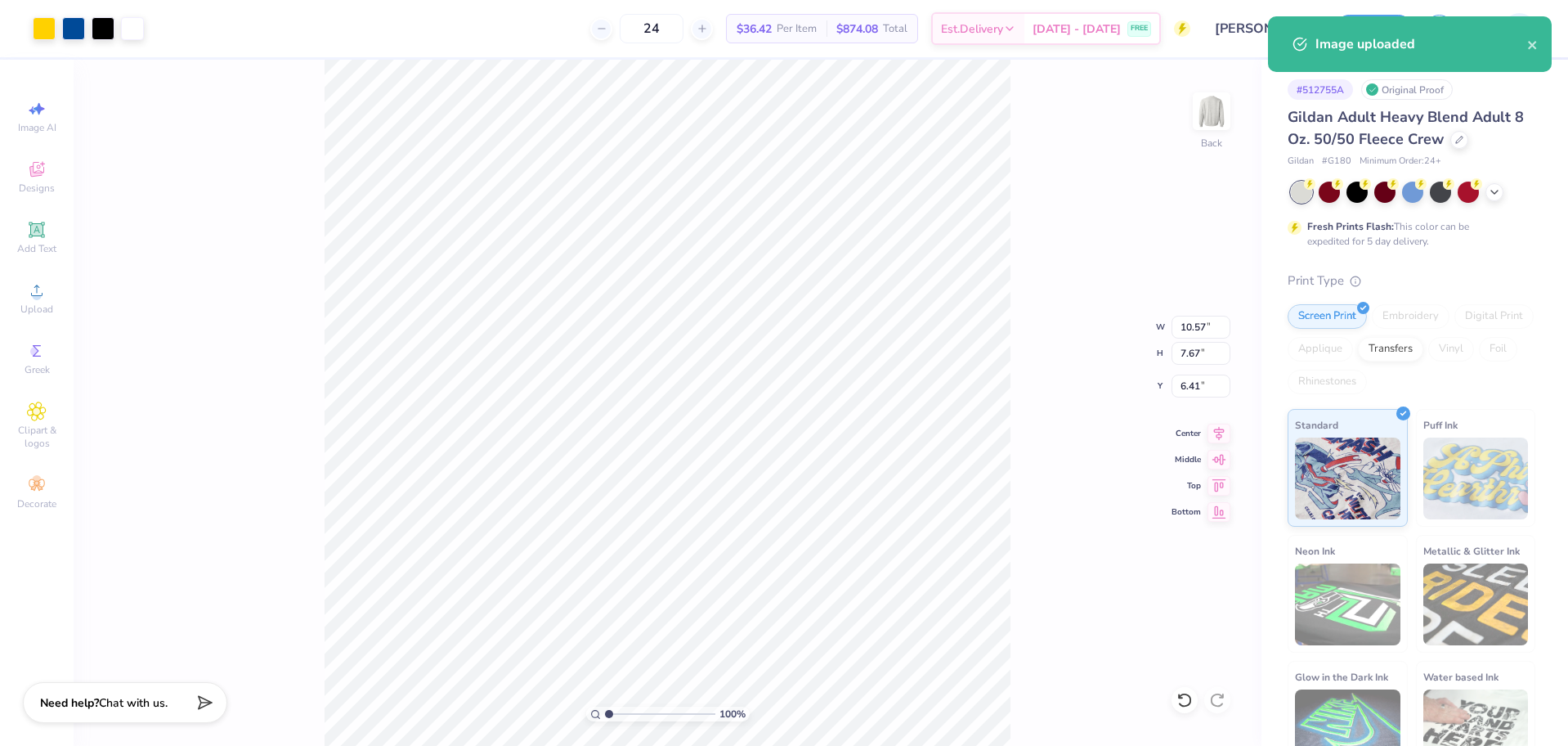
type input "15.00"
type input "9.99"
type input "6.88"
click at [1194, 334] on input "15.00" at bounding box center [1200, 327] width 59 height 23
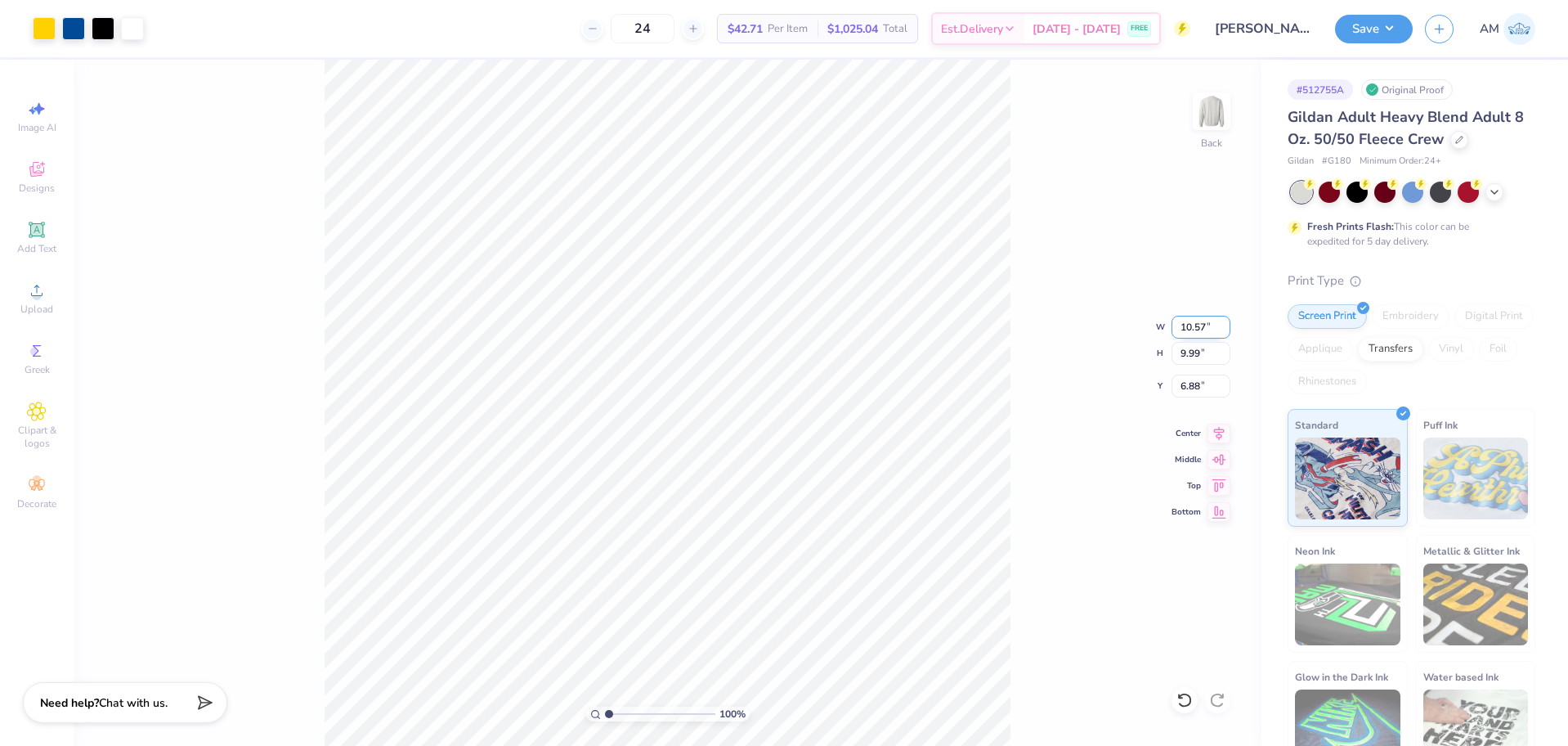
type input "10.57"
type input "7.04"
type input "8.36"
type input "6.73"
click at [618, 717] on input "range" at bounding box center [659, 714] width 110 height 15
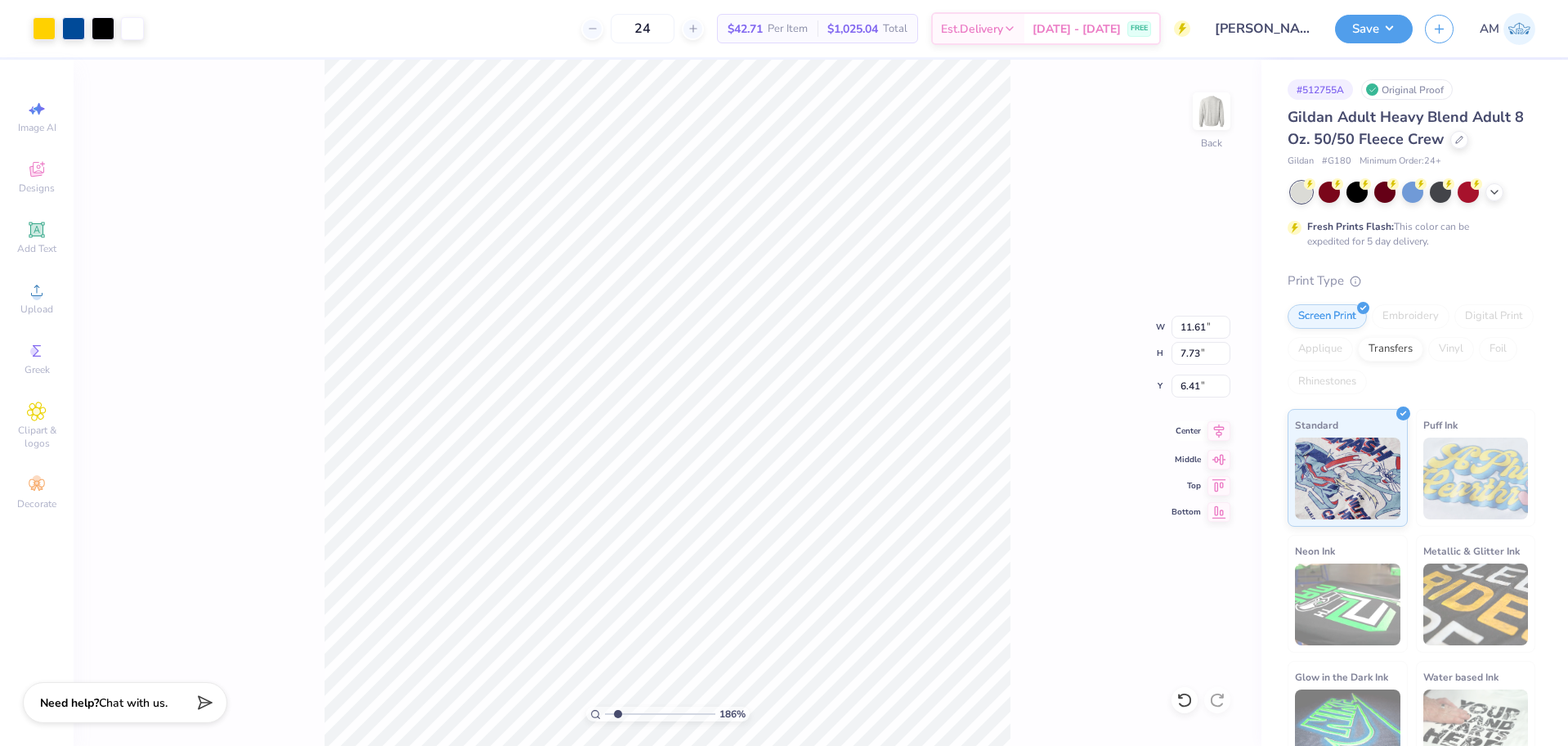
click at [1222, 435] on icon at bounding box center [1219, 431] width 10 height 14
click at [1079, 414] on div "186 % Back W 11.61 11.61 " H 7.73 7.73 " Y 6.41 6.41 " Center Middle Top Bottom" at bounding box center [667, 403] width 1188 height 686
click at [1192, 707] on icon at bounding box center [1184, 700] width 16 height 16
click at [1186, 704] on icon at bounding box center [1184, 700] width 16 height 16
drag, startPoint x: 620, startPoint y: 714, endPoint x: 533, endPoint y: 713, distance: 87.0
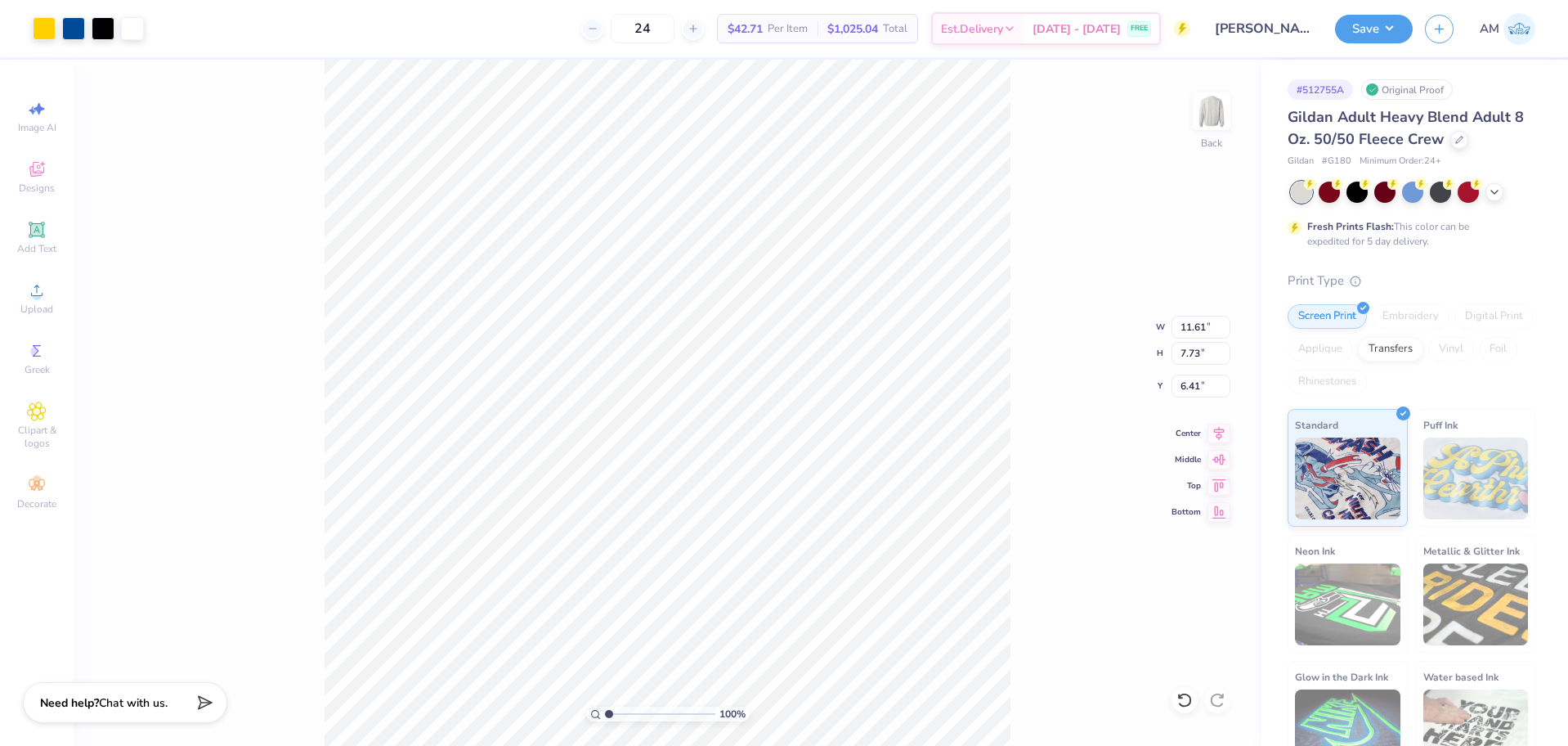
click at [605, 713] on input "range" at bounding box center [659, 714] width 110 height 15
click at [785, 562] on li "Group" at bounding box center [817, 566] width 128 height 32
click at [1188, 388] on input "2.56" at bounding box center [1200, 386] width 59 height 23
click at [1025, 379] on div "111 % Back W 12.50 12.50 " H 13.29 13.29 " Y 3.00 3 " Center Middle Top Bottom" at bounding box center [667, 403] width 1188 height 686
click at [1198, 329] on input "12.50" at bounding box center [1200, 327] width 59 height 23
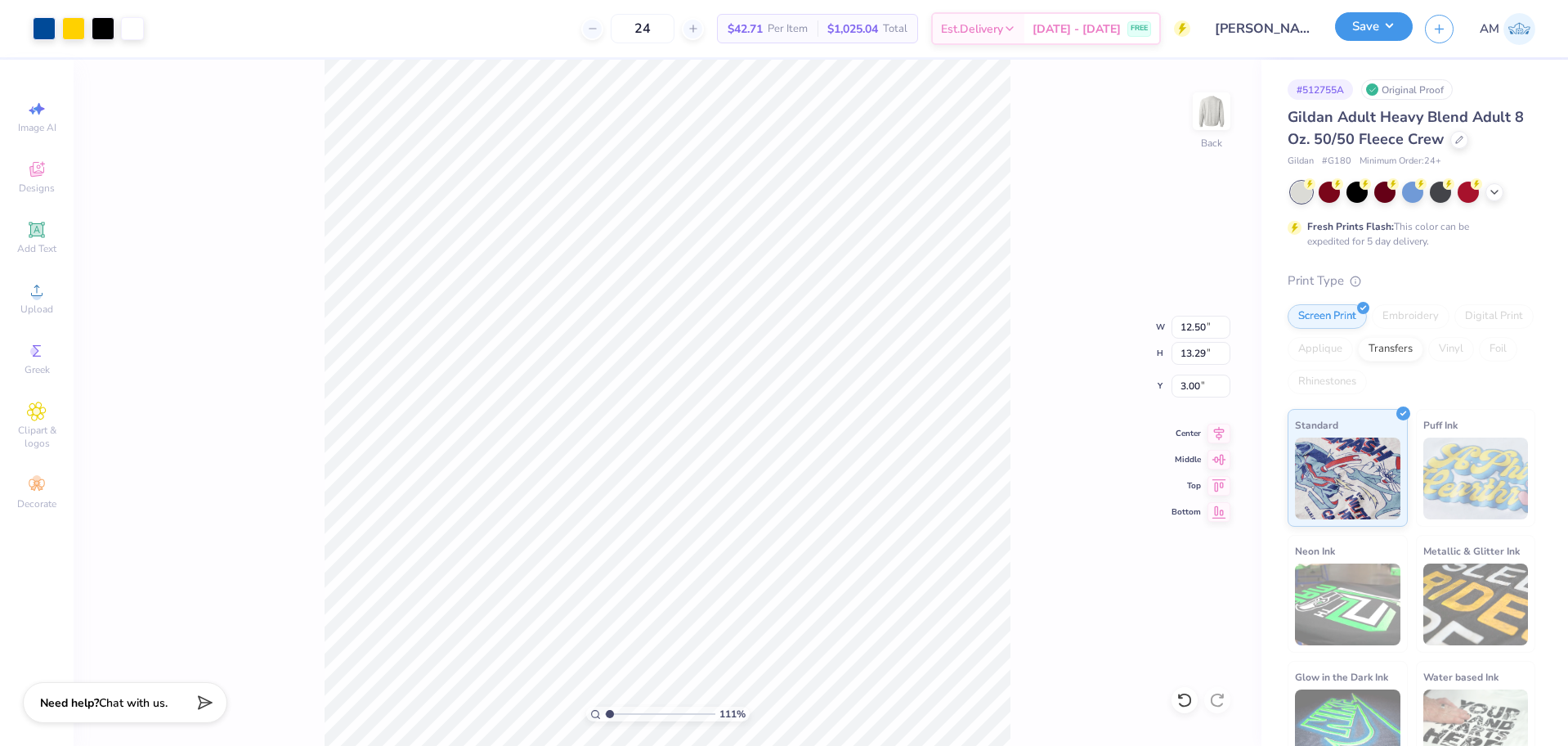
click at [1362, 37] on button "Save" at bounding box center [1373, 26] width 78 height 29
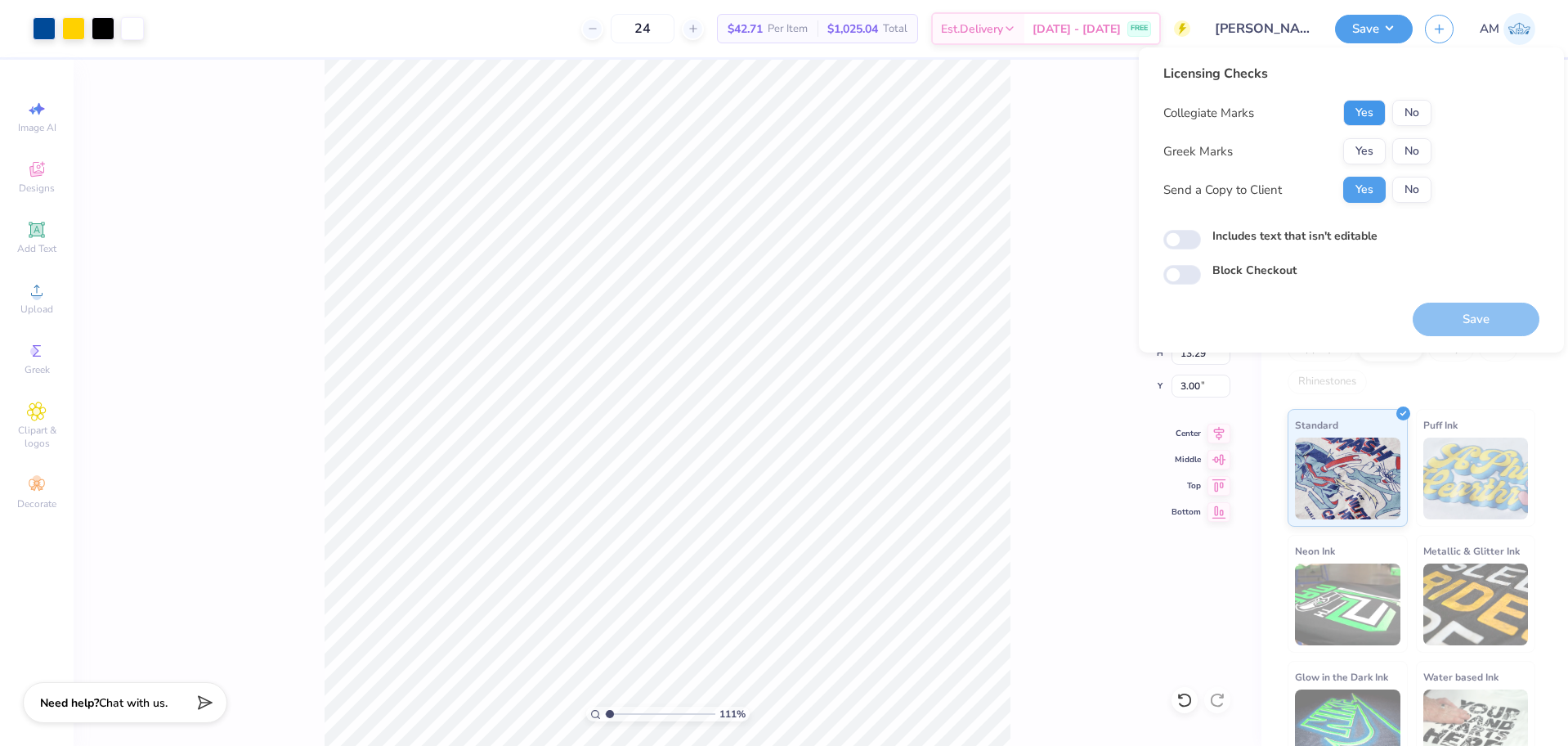
click at [1362, 115] on button "Yes" at bounding box center [1365, 113] width 43 height 26
click at [1353, 148] on button "Yes" at bounding box center [1365, 151] width 43 height 26
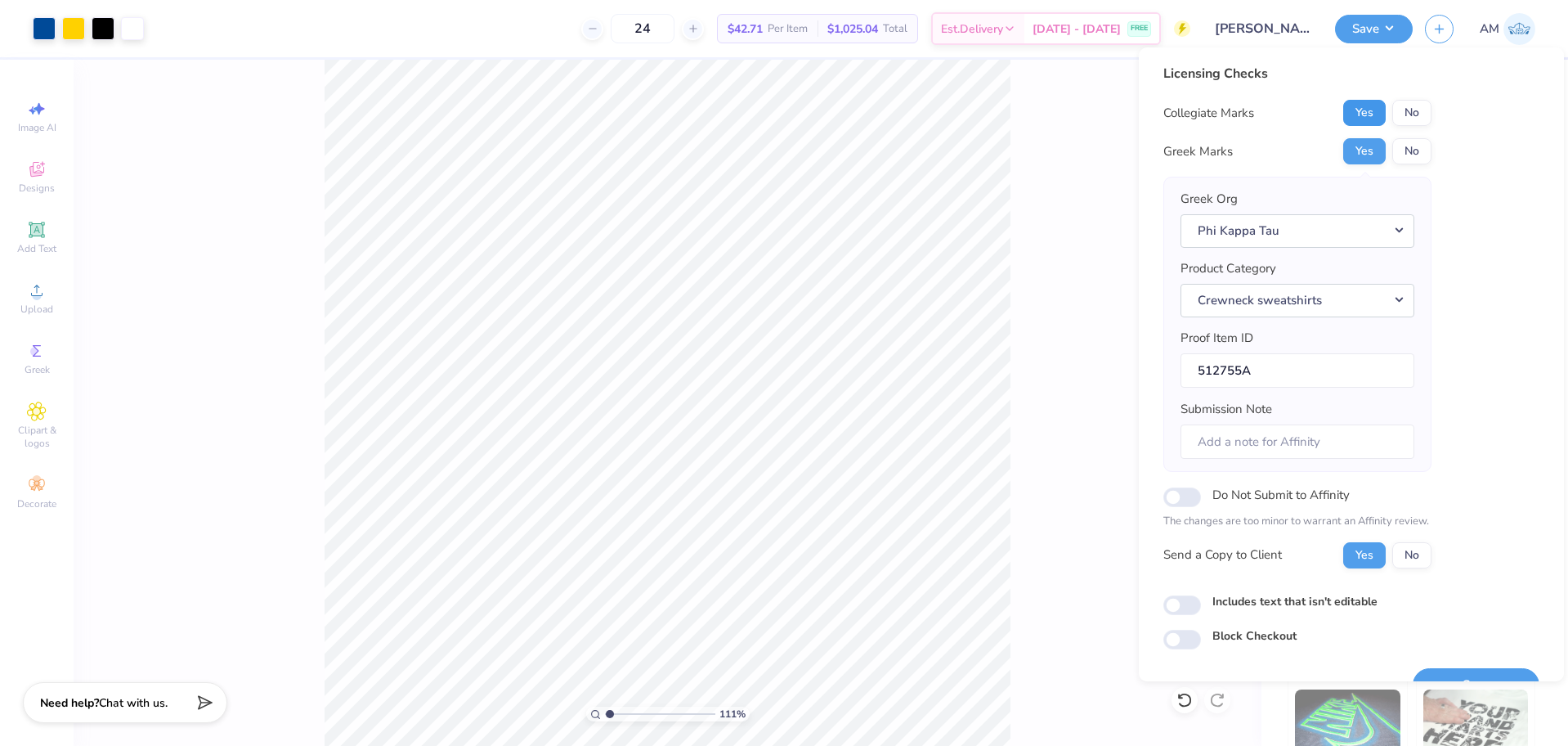
click at [1365, 122] on button "Yes" at bounding box center [1365, 113] width 43 height 26
click at [1363, 157] on button "Yes" at bounding box center [1365, 151] width 43 height 26
click at [1370, 551] on button "Yes" at bounding box center [1365, 555] width 43 height 26
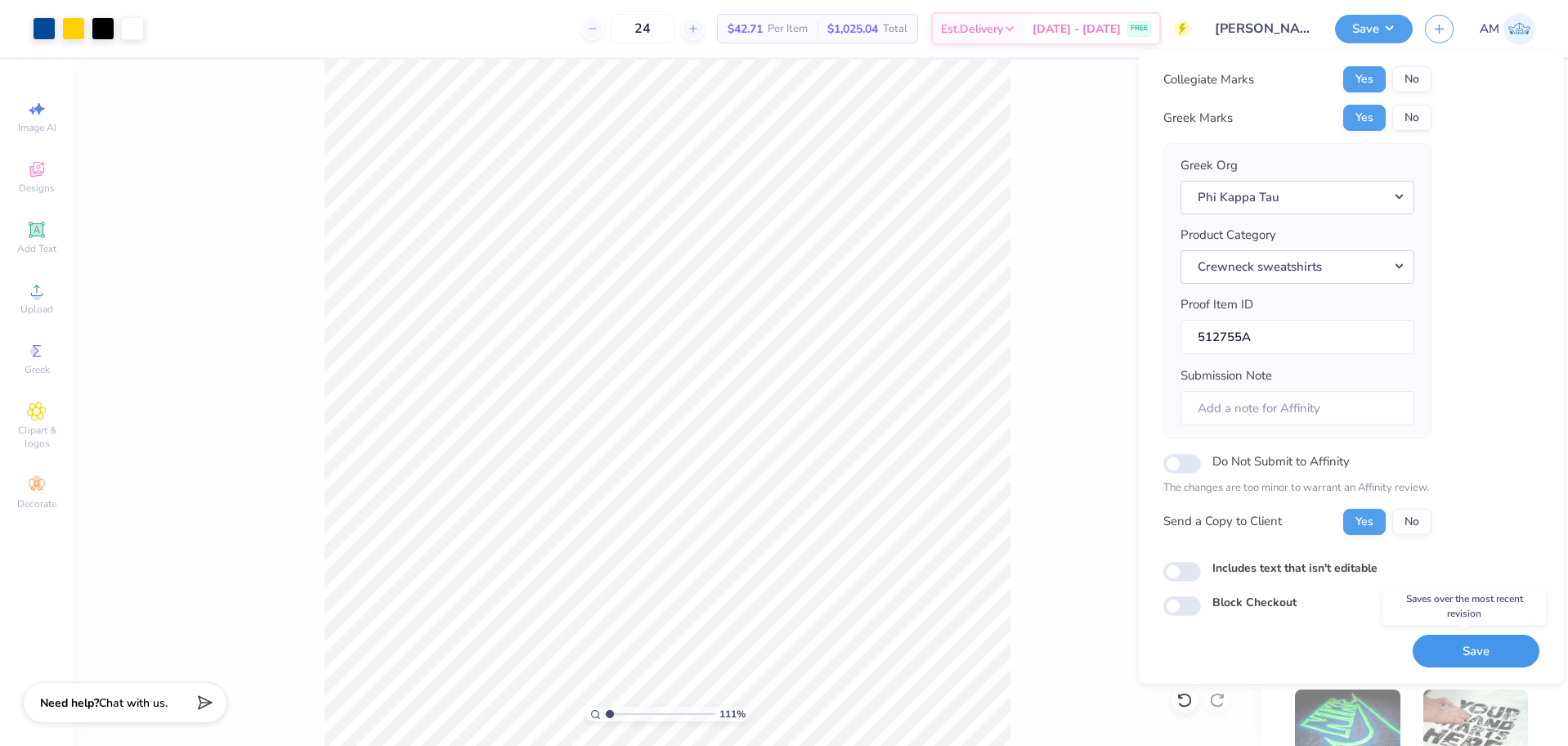
click at [1431, 642] on button "Save" at bounding box center [1476, 651] width 127 height 33
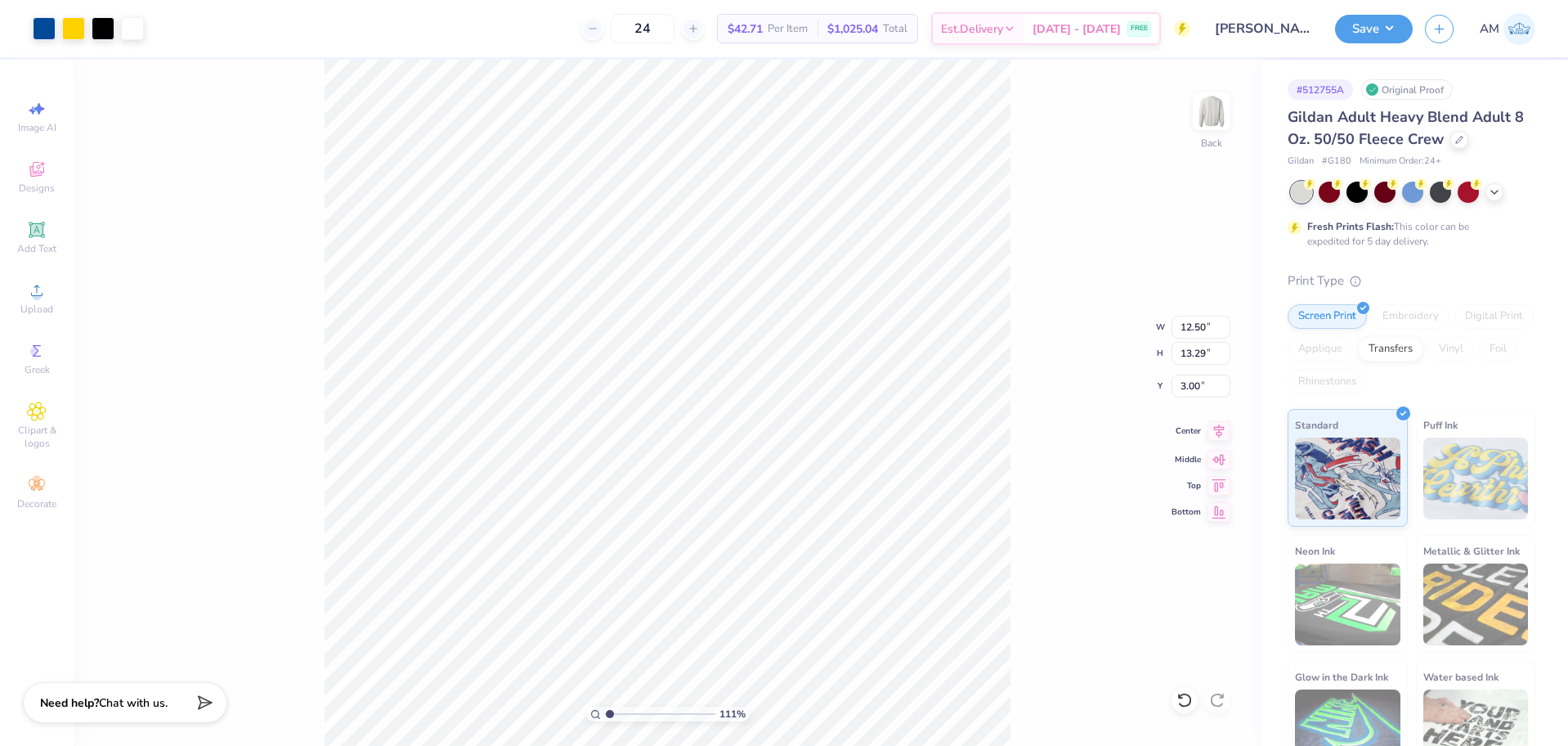
click at [1220, 435] on icon at bounding box center [1219, 431] width 10 height 14
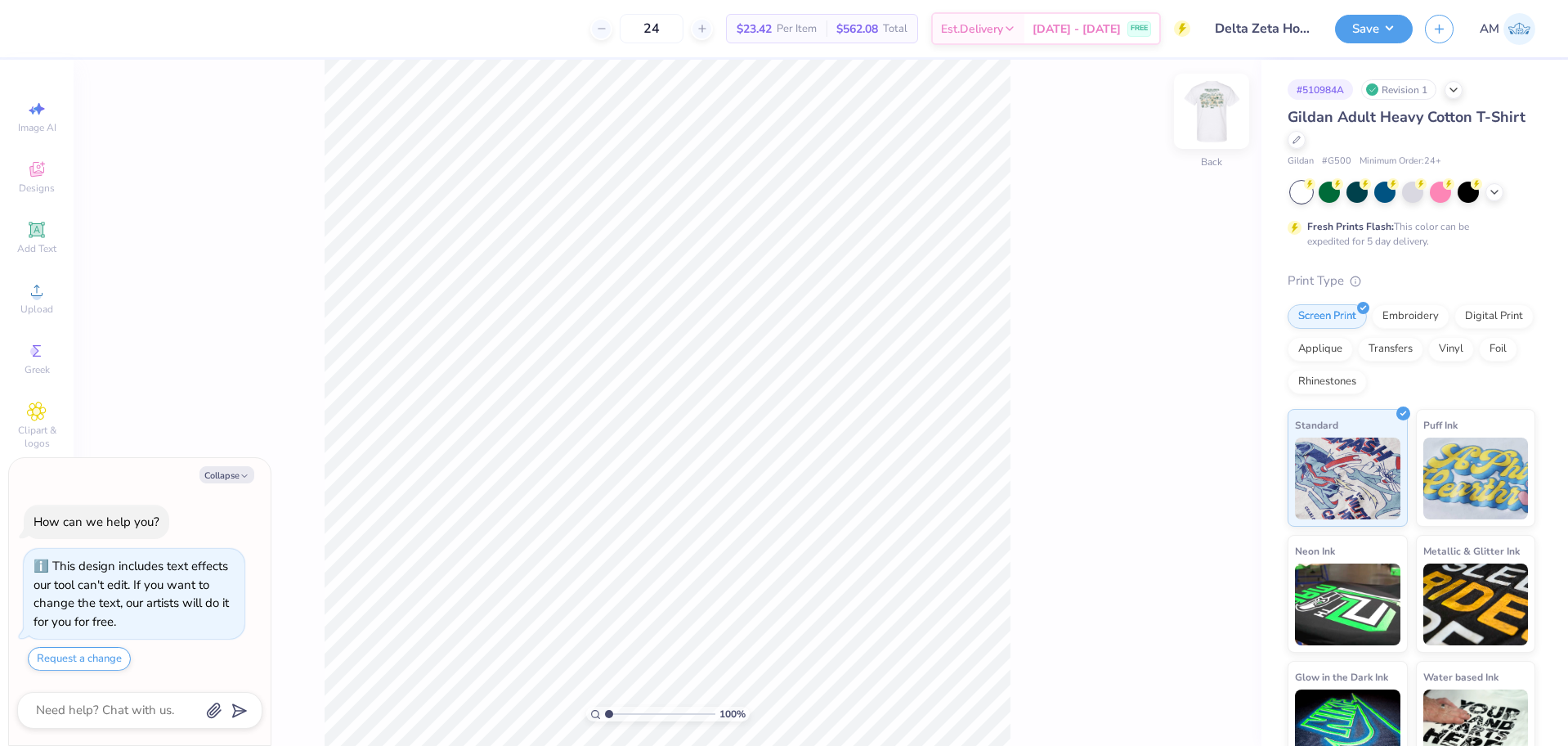
click at [1199, 113] on img at bounding box center [1211, 111] width 66 height 66
type textarea "x"
type input "2.22643191709162"
type textarea "x"
type input "1"
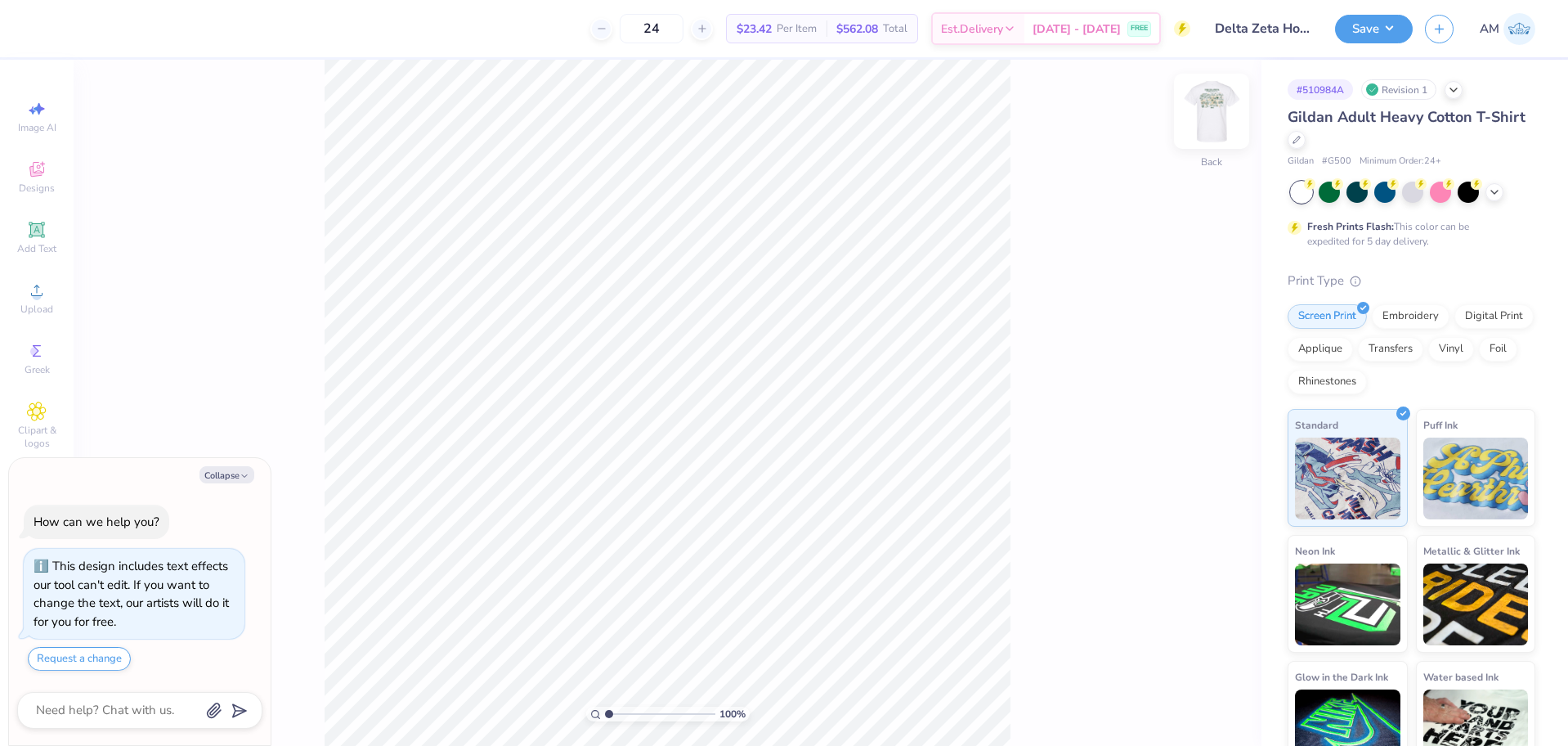
click at [1211, 130] on div at bounding box center [1211, 111] width 75 height 75
click at [44, 305] on span "Upload" at bounding box center [37, 309] width 32 height 13
click at [49, 301] on div "Upload" at bounding box center [37, 298] width 57 height 49
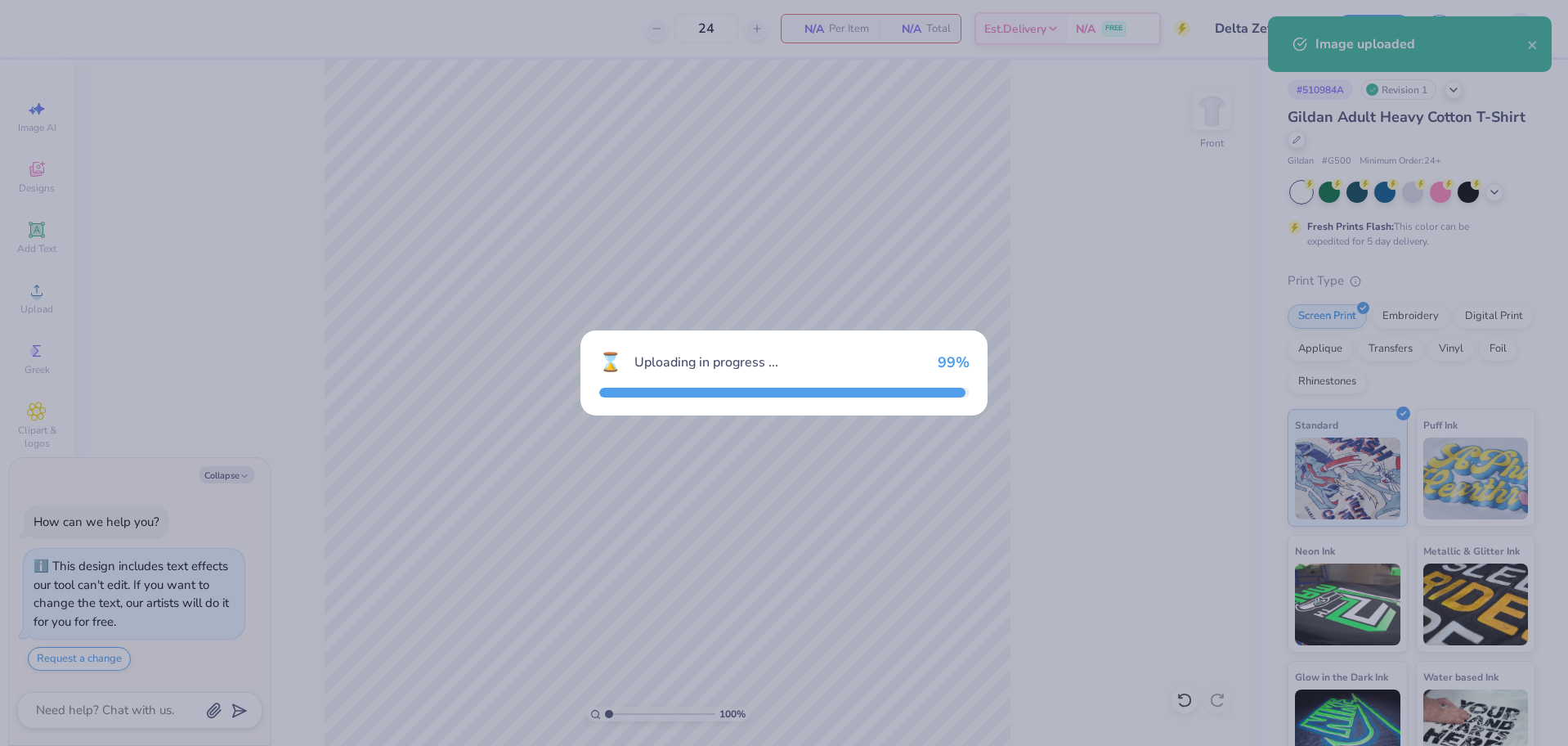
type textarea "x"
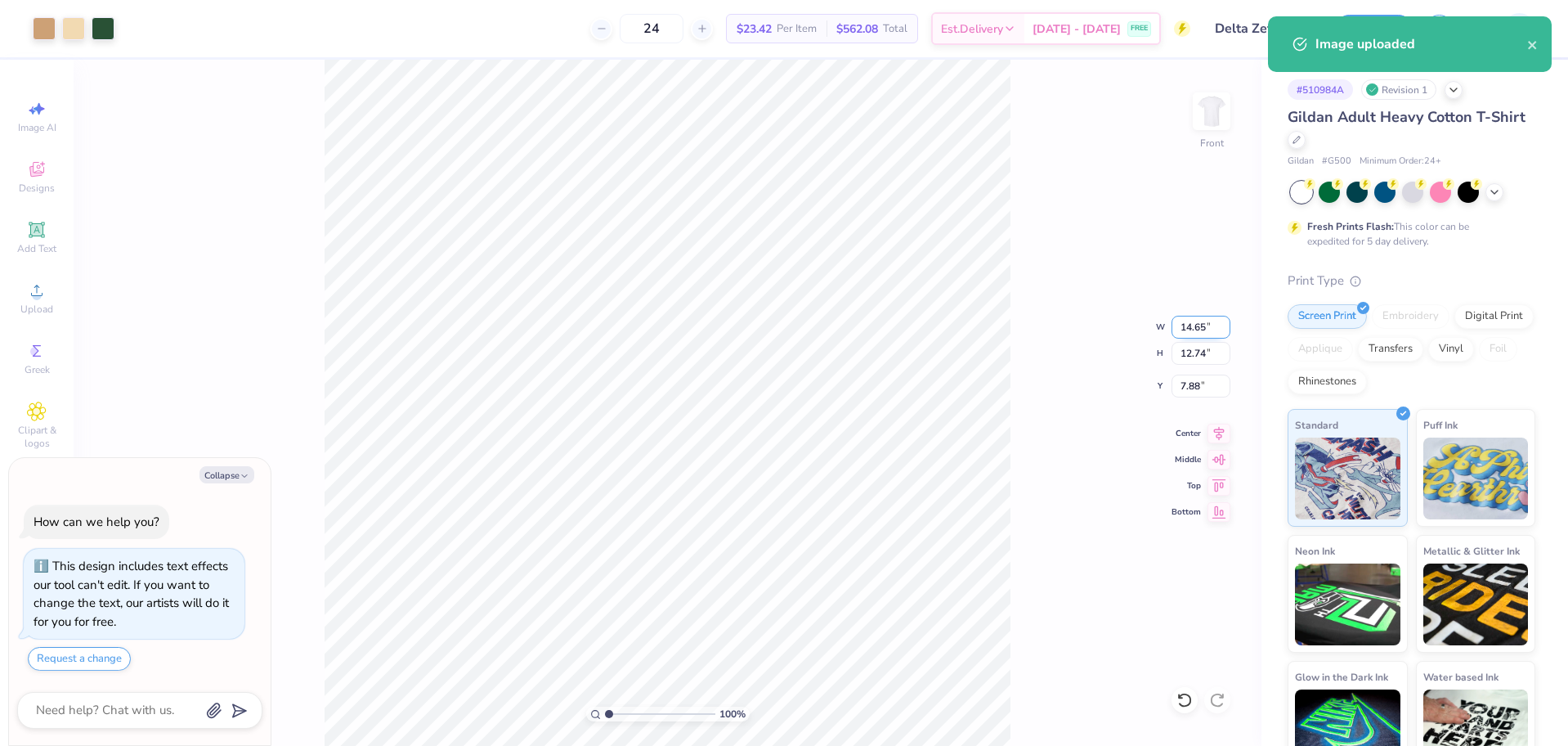
click at [1198, 330] on input "14.65" at bounding box center [1200, 327] width 59 height 23
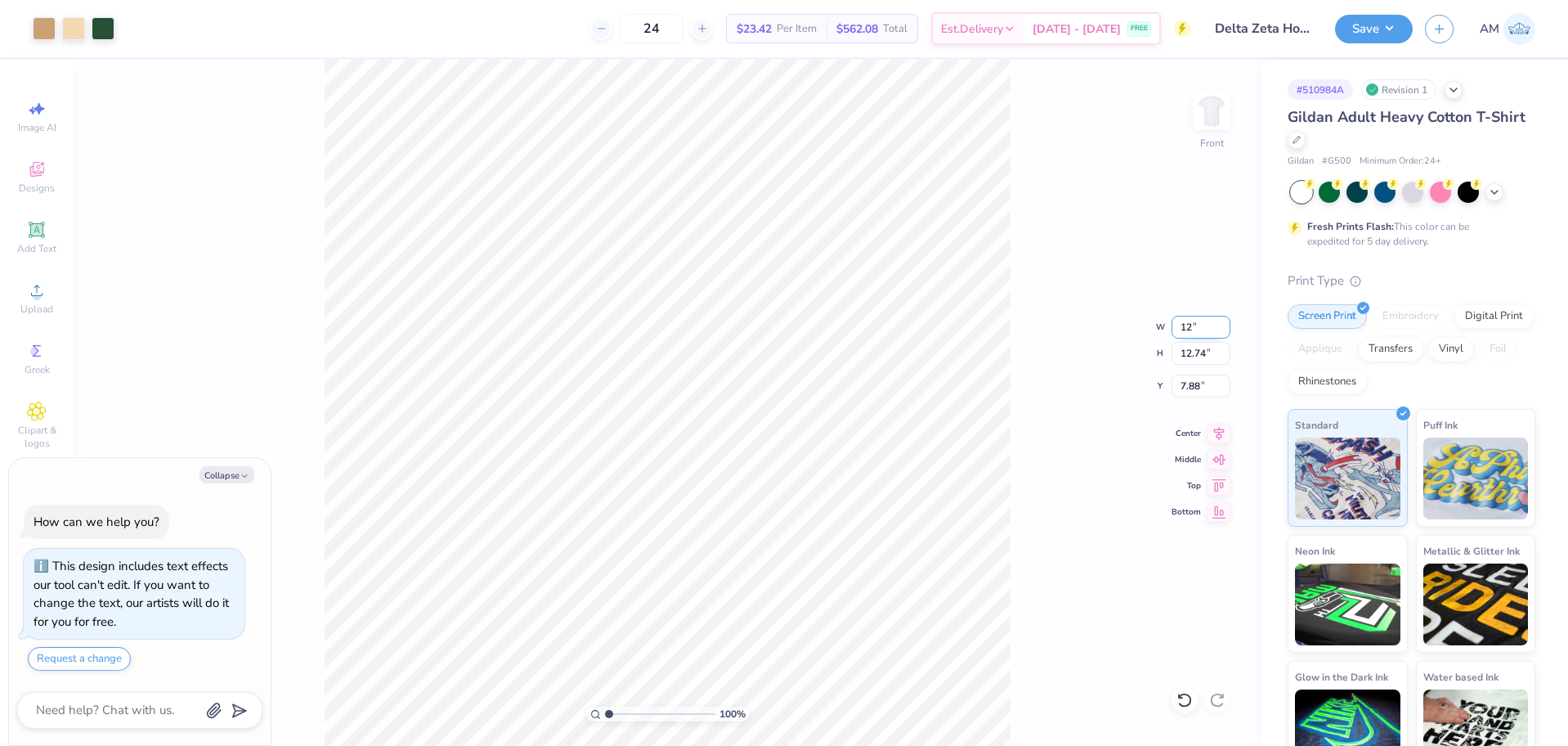
type input "12"
type textarea "x"
type input "12.00"
type input "10.44"
click at [1191, 384] on input "9.03" at bounding box center [1200, 386] width 59 height 23
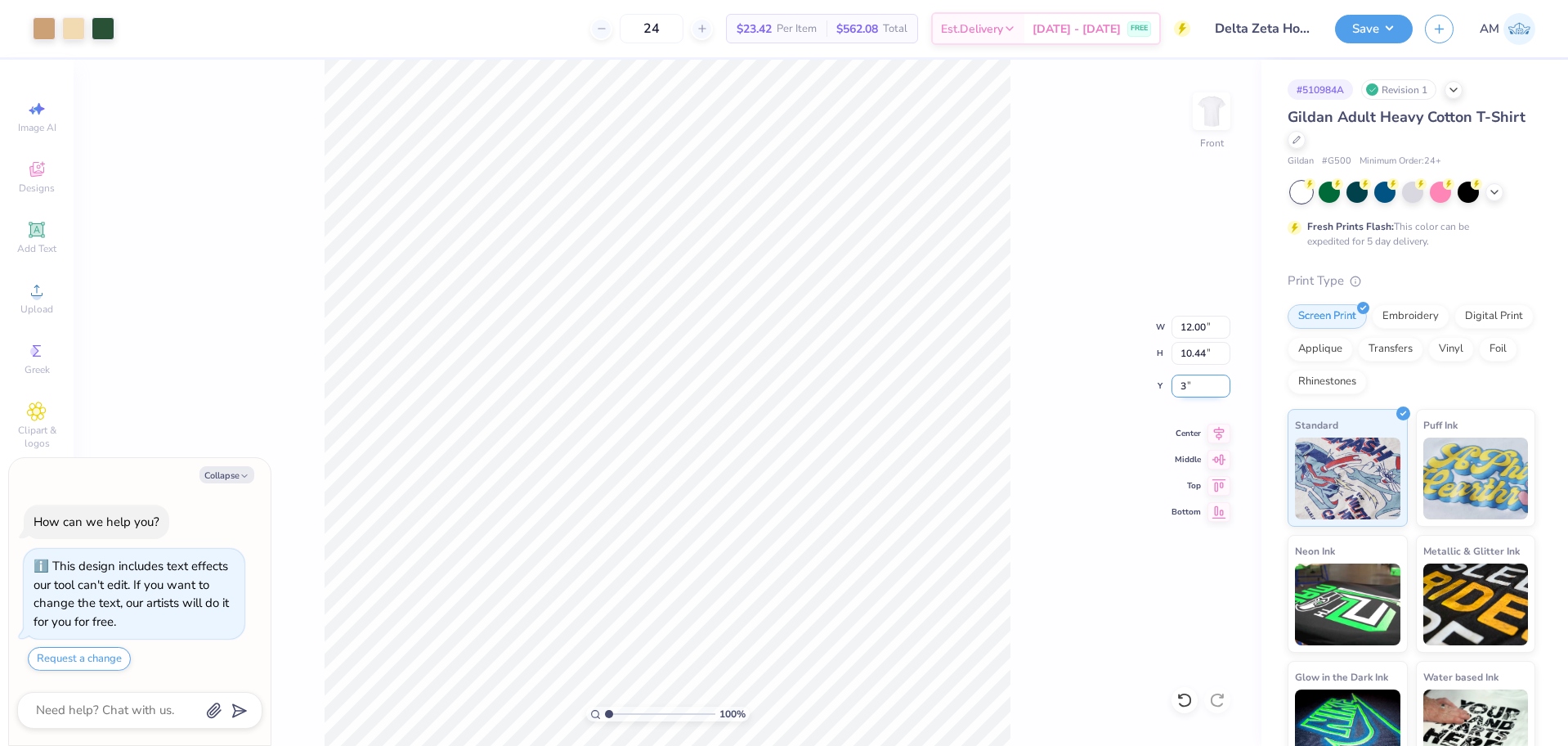
type input "3"
type textarea "x"
type input "3.00"
click at [1212, 432] on icon at bounding box center [1218, 431] width 23 height 20
click at [1020, 457] on div "100 % Front W 12.00 12.00 " H 10.44 10.44 " Y 3.00 3.00 " Center Middle Top Bot…" at bounding box center [667, 403] width 1188 height 686
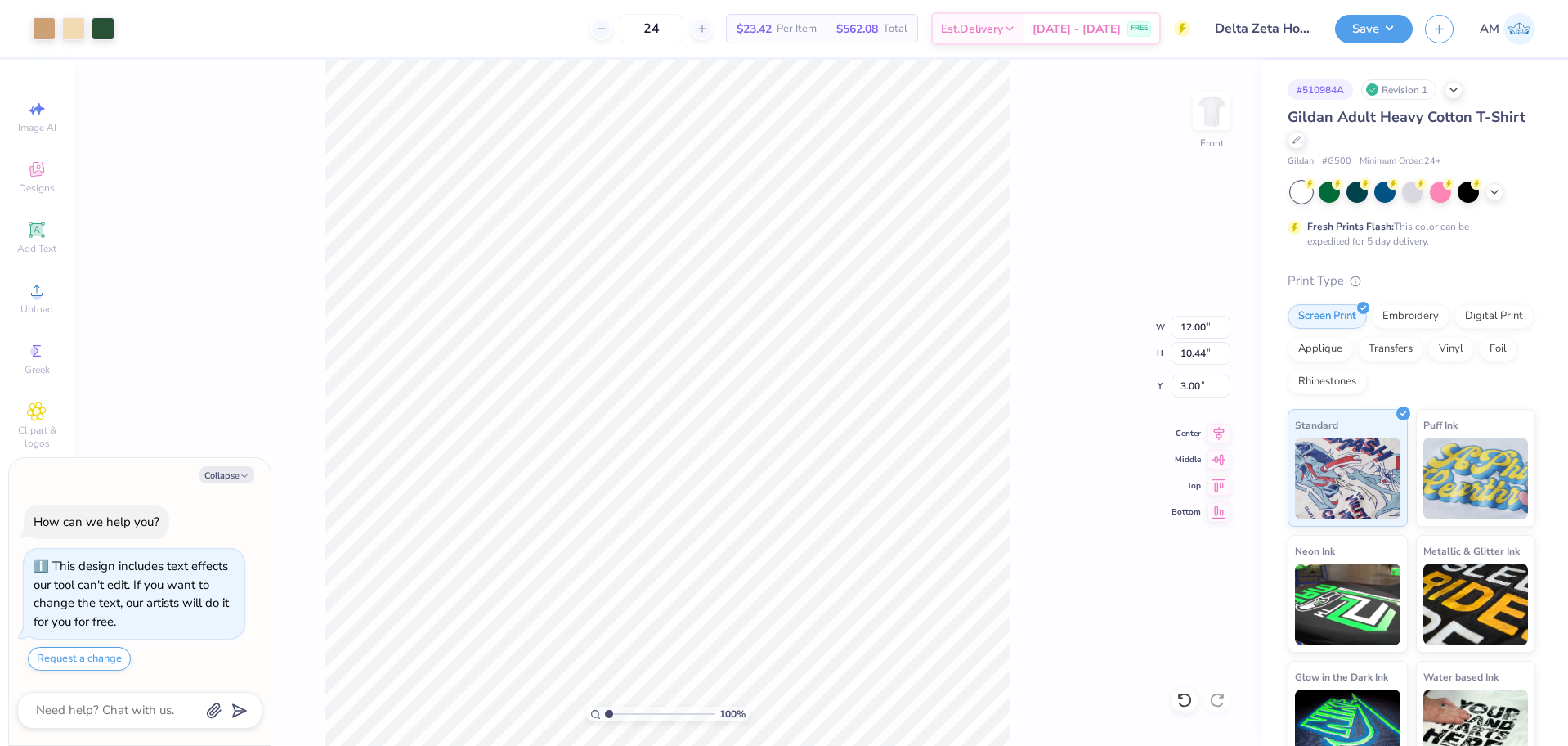
type textarea "x"
drag, startPoint x: 639, startPoint y: 715, endPoint x: 561, endPoint y: 725, distance: 78.6
type input "1"
click at [605, 721] on input "range" at bounding box center [659, 714] width 110 height 15
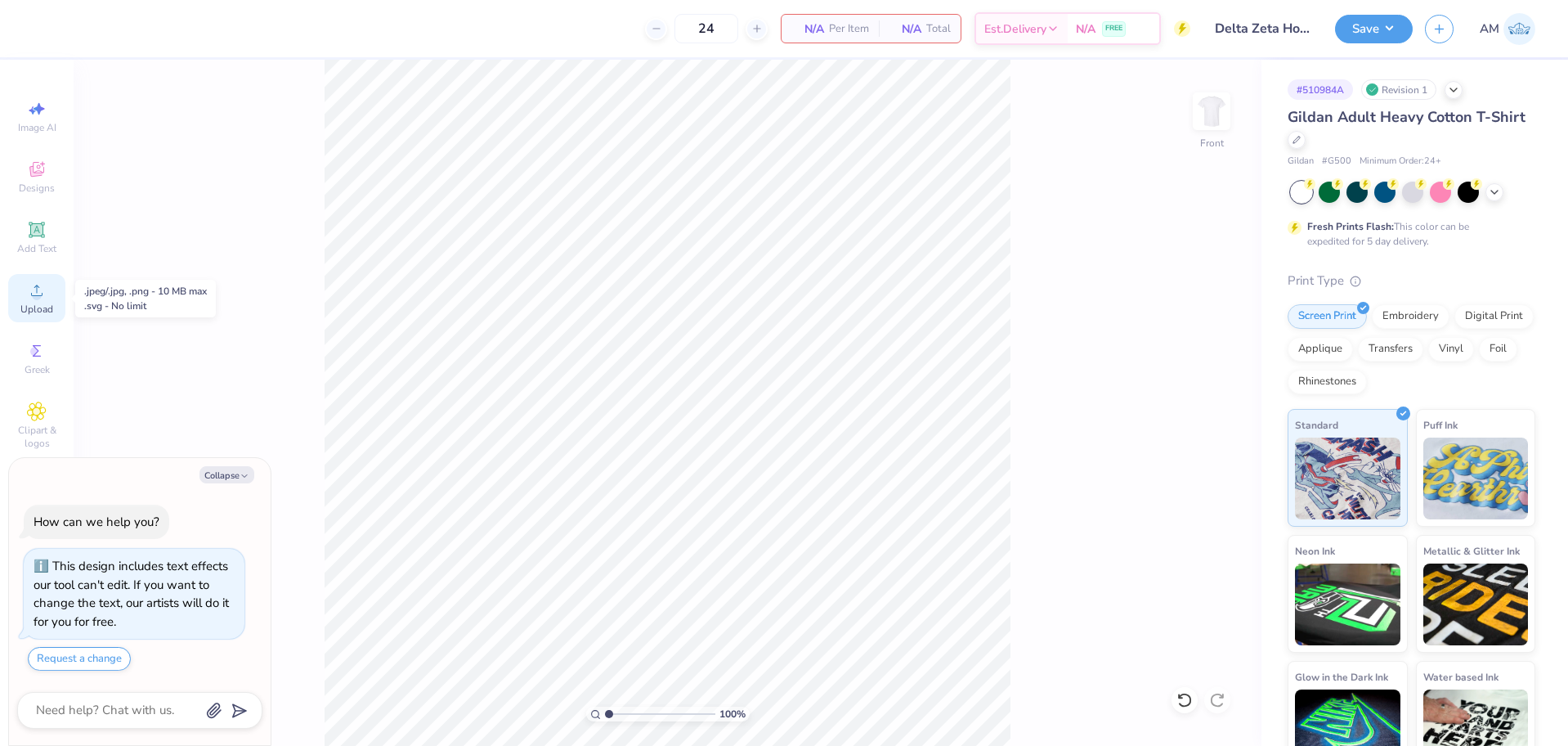
click at [30, 299] on icon at bounding box center [37, 290] width 20 height 20
click at [35, 300] on circle at bounding box center [36, 295] width 9 height 9
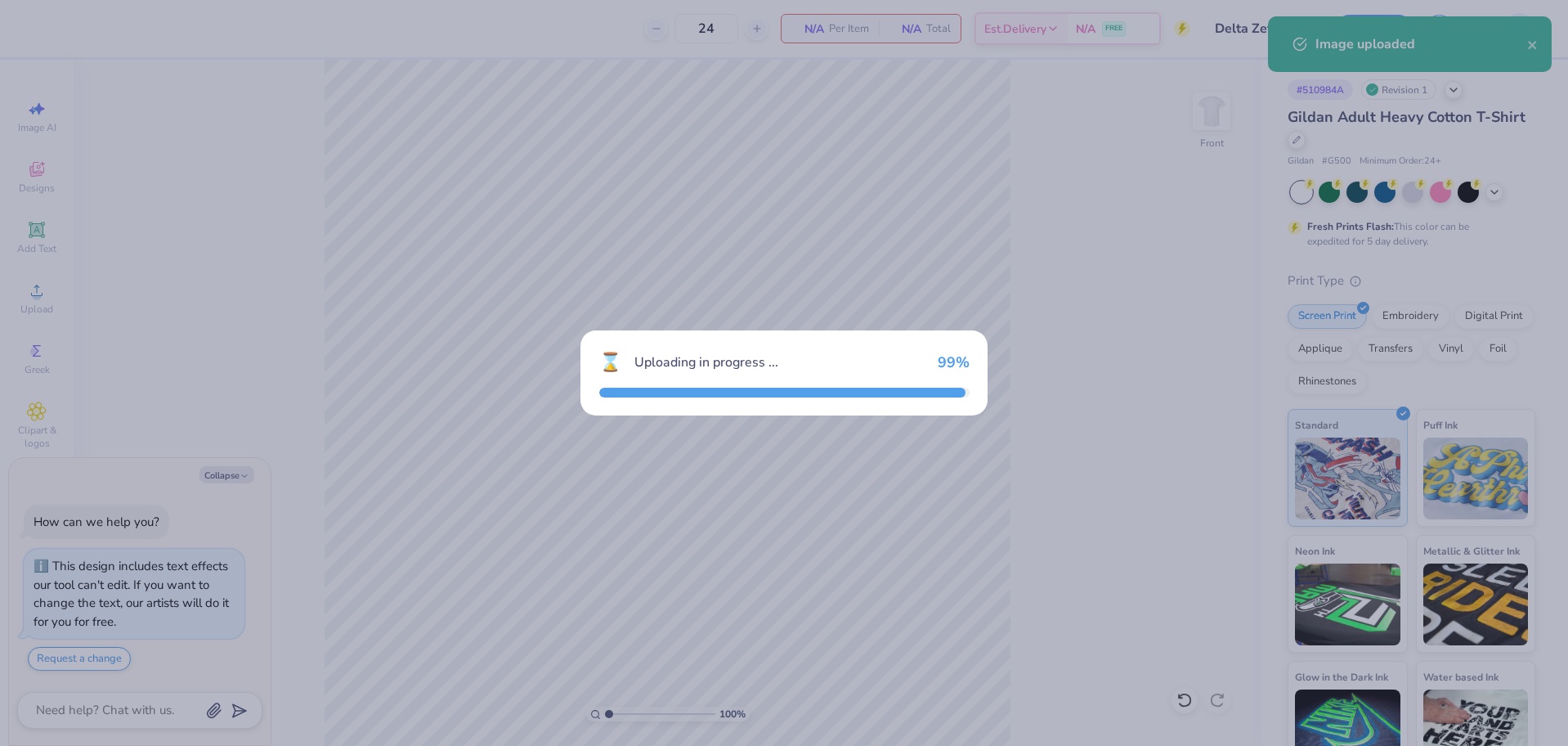
type textarea "x"
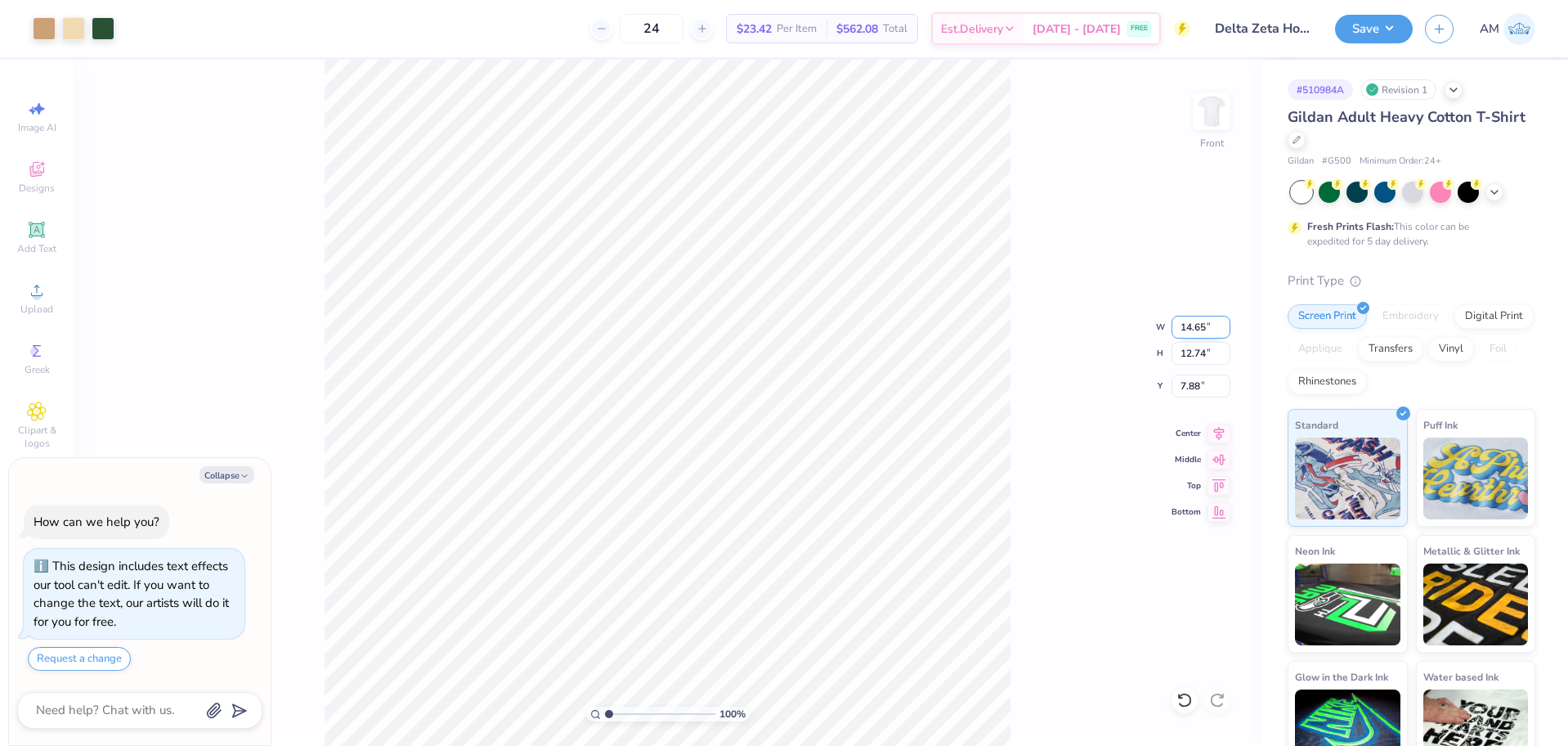
click at [1195, 329] on input "14.65" at bounding box center [1200, 327] width 59 height 23
type input "12"
type textarea "x"
type input "12.00"
type input "10.44"
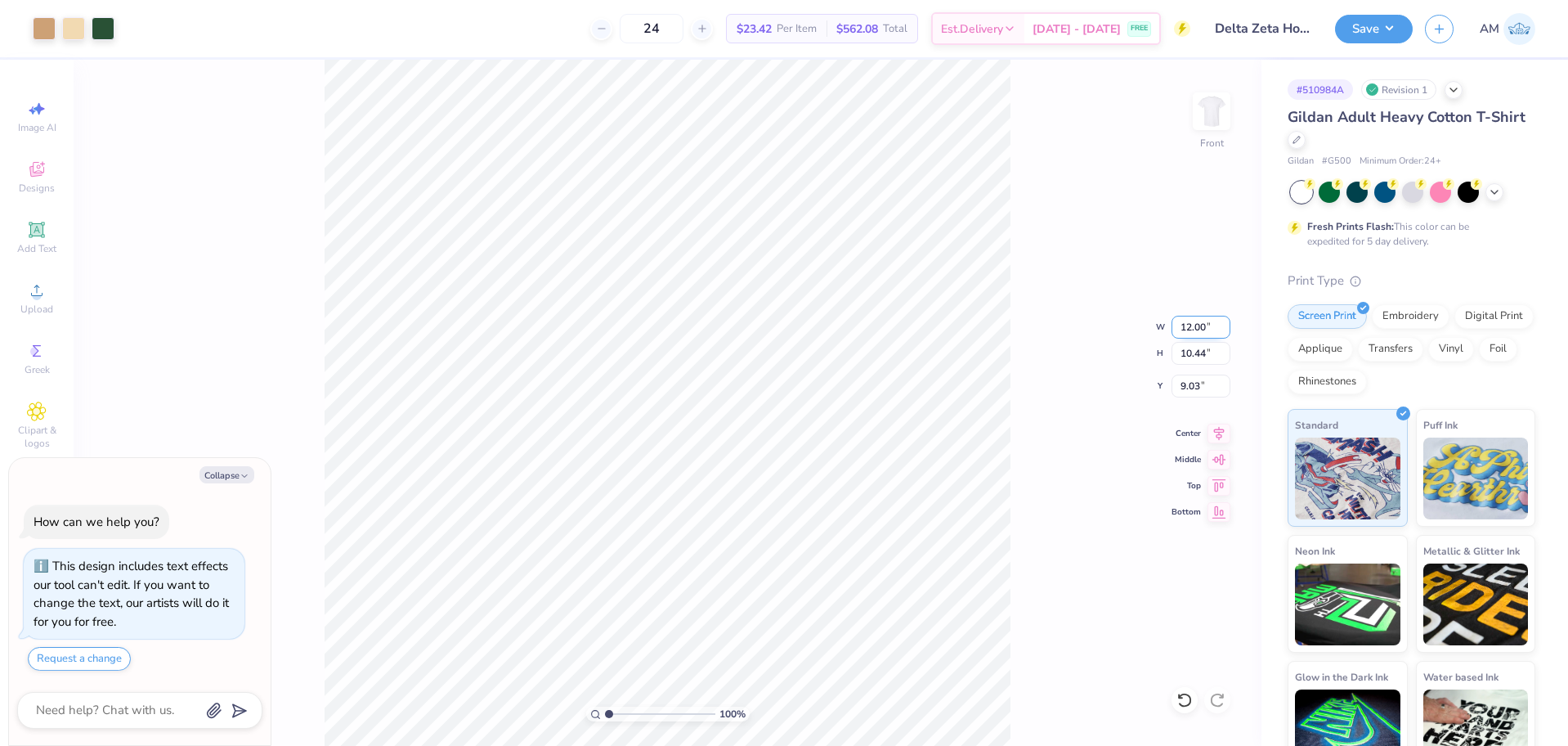
click at [1217, 435] on icon at bounding box center [1219, 434] width 10 height 14
click at [1190, 388] on input "9.03" at bounding box center [1200, 386] width 59 height 23
type input "3"
type textarea "x"
type input "3.00"
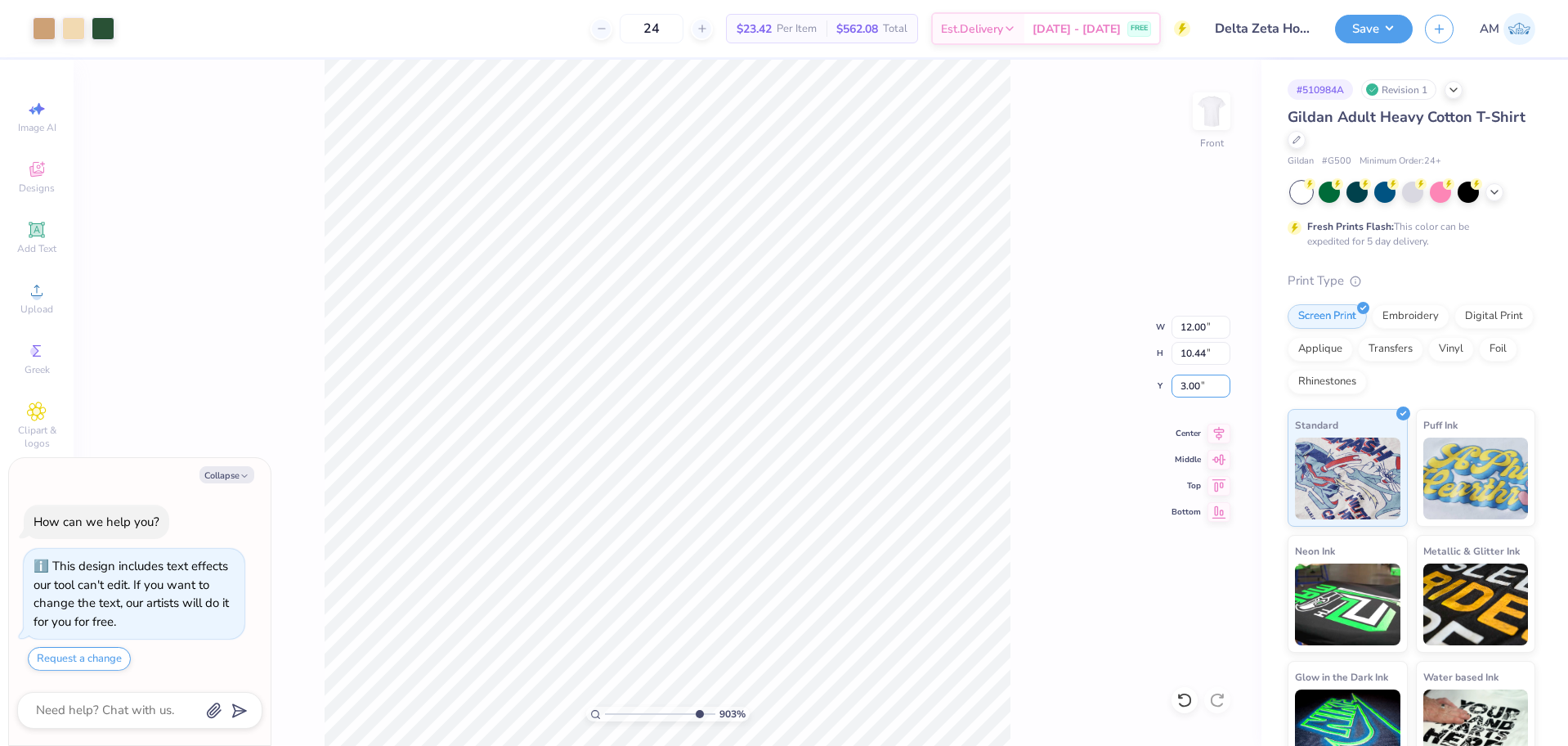
type input "10"
type textarea "x"
type input "10"
type textarea "x"
type input "10"
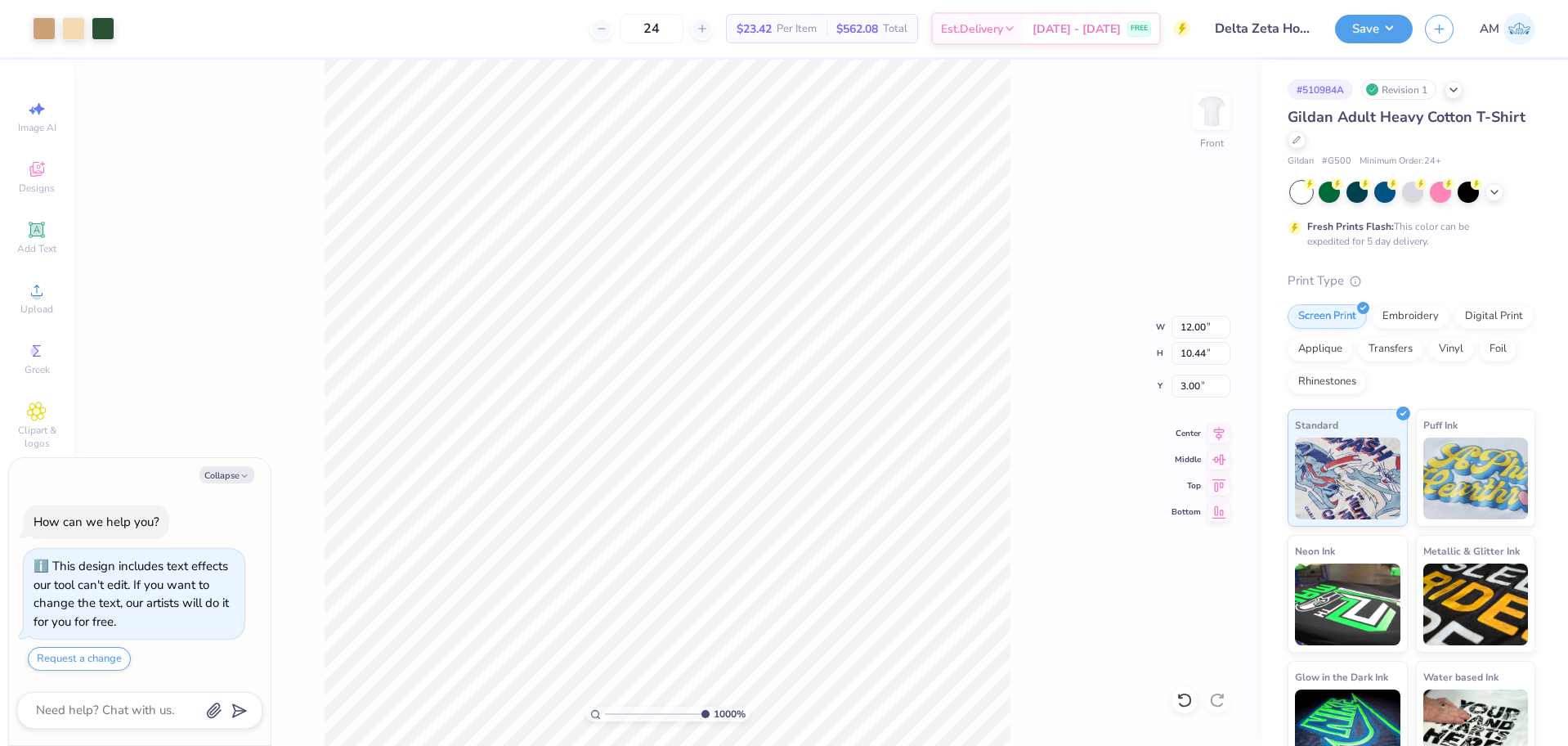
type input "3.09"
drag, startPoint x: 701, startPoint y: 716, endPoint x: 529, endPoint y: 720, distance: 172.0
type input "1"
click at [605, 720] on input "range" at bounding box center [659, 714] width 110 height 15
click at [1205, 430] on div "Center" at bounding box center [1200, 431] width 59 height 20
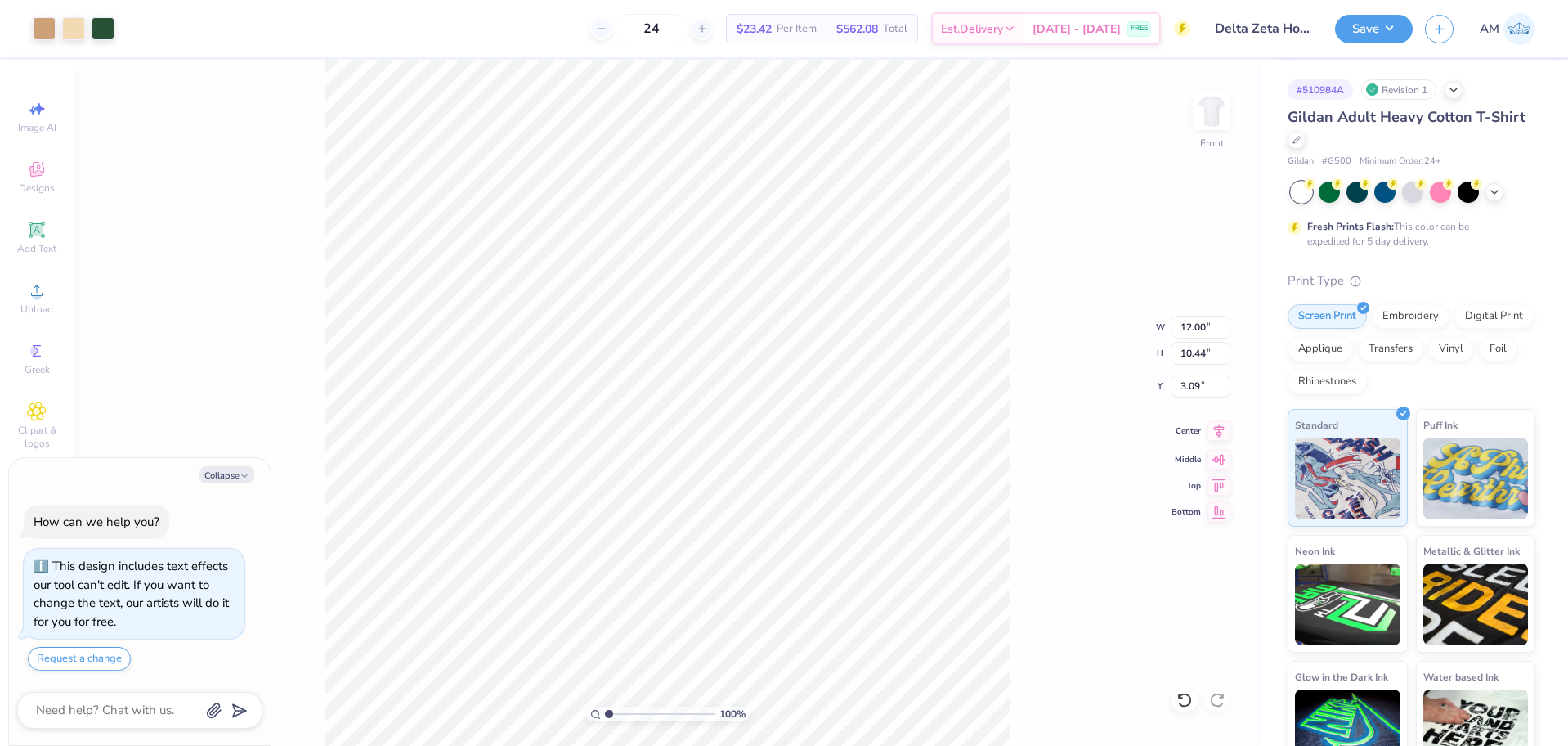
click at [1207, 430] on icon at bounding box center [1218, 431] width 23 height 20
type textarea "x"
click at [1188, 383] on input "3.09" at bounding box center [1200, 386] width 59 height 23
type input "3"
type textarea "x"
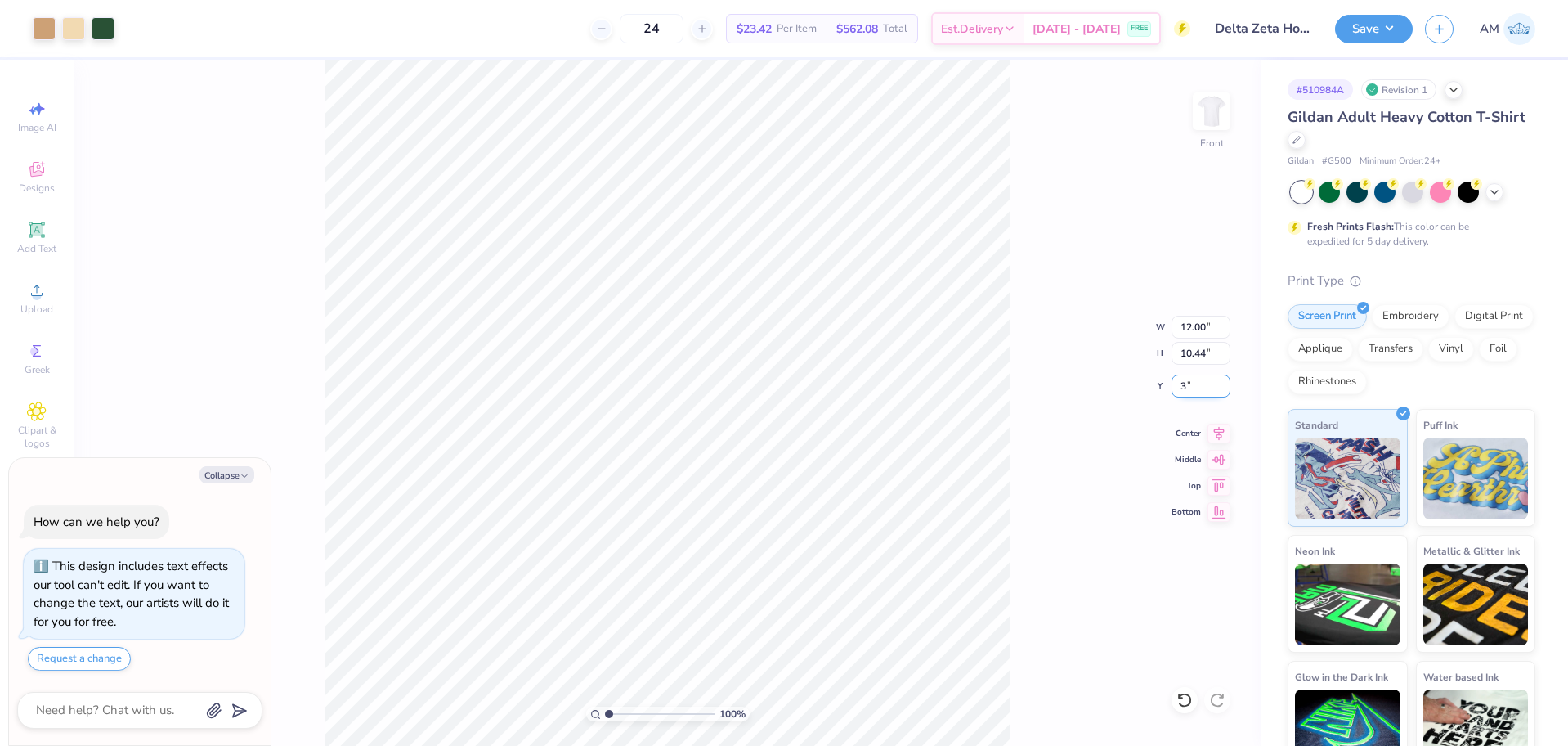
type input "3.00"
click at [1375, 21] on button "Save" at bounding box center [1373, 26] width 78 height 29
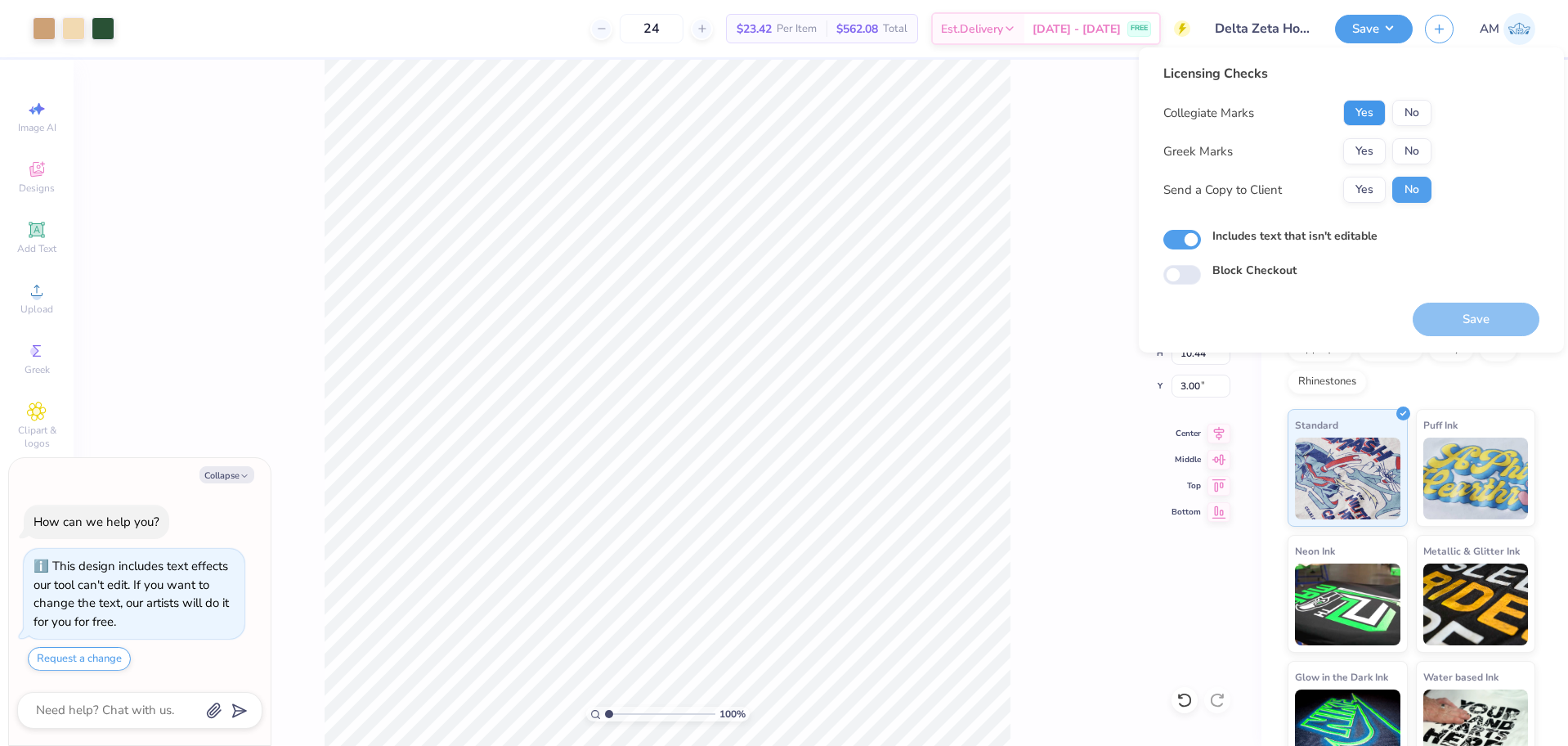
click at [1358, 113] on button "Yes" at bounding box center [1365, 113] width 43 height 26
click at [1361, 148] on button "Yes" at bounding box center [1365, 151] width 43 height 26
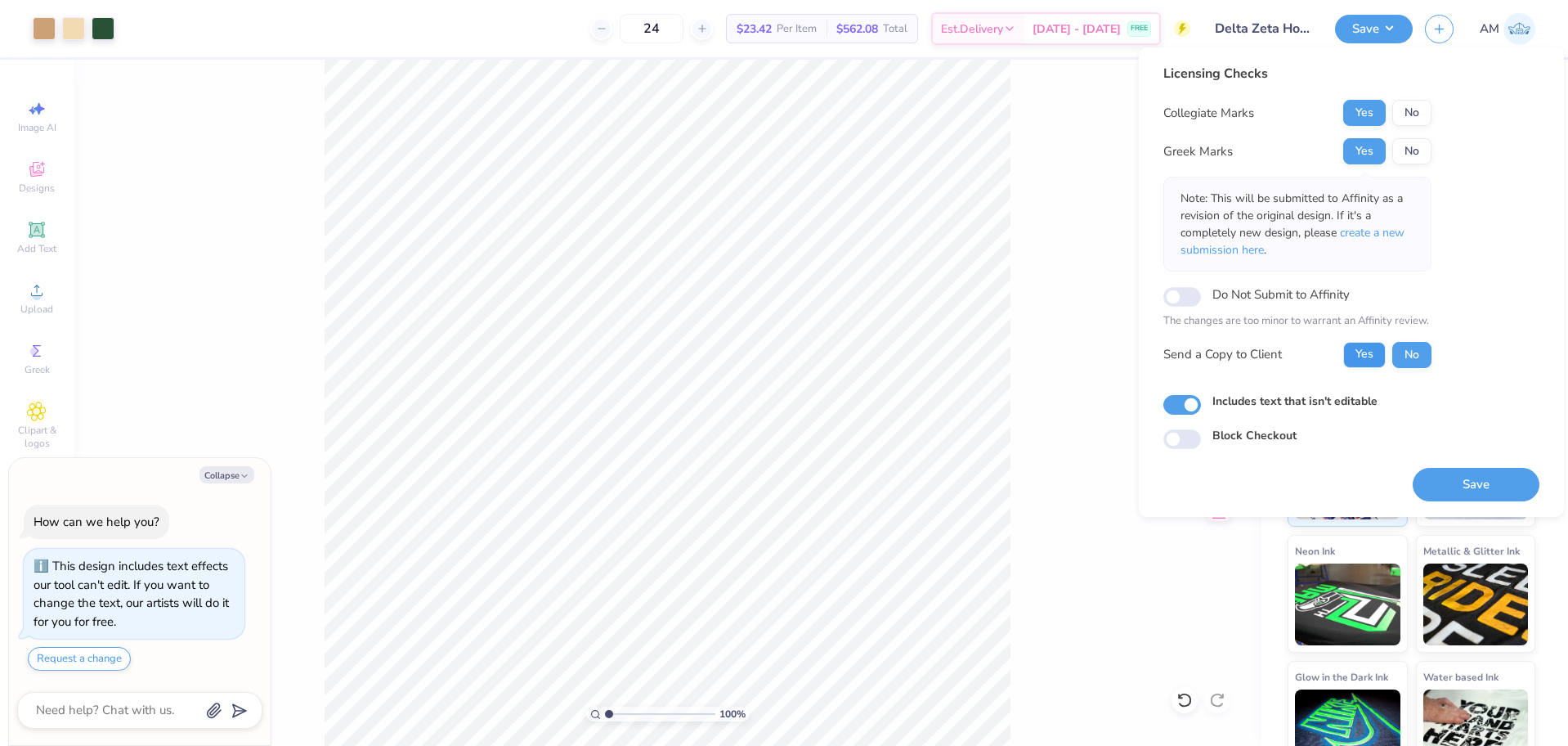
click at [1368, 357] on button "Yes" at bounding box center [1365, 355] width 43 height 26
click at [1066, 472] on div "100 % Front W 12.00 12.00 " H 10.44 10.44 " Y 3.00 3.00 " Center Middle Top Bot…" at bounding box center [667, 403] width 1188 height 686
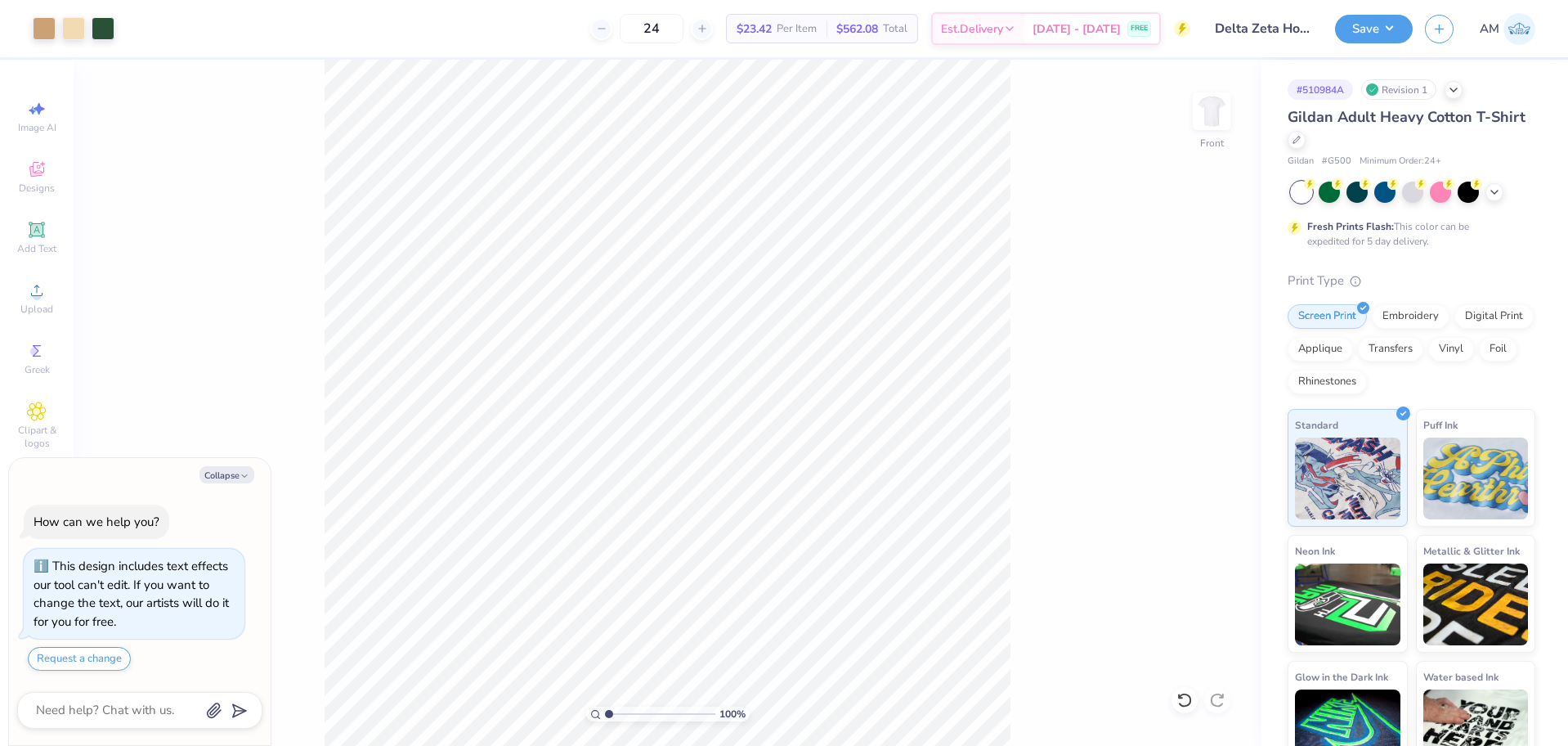
click at [380, 43] on div "Art colors 24 $23.42 Per Item $562.08 Total Est. Delivery Sep 9 - 12 FREE Desig…" at bounding box center [784, 373] width 1568 height 746
click at [1355, 32] on button "Save" at bounding box center [1373, 26] width 78 height 29
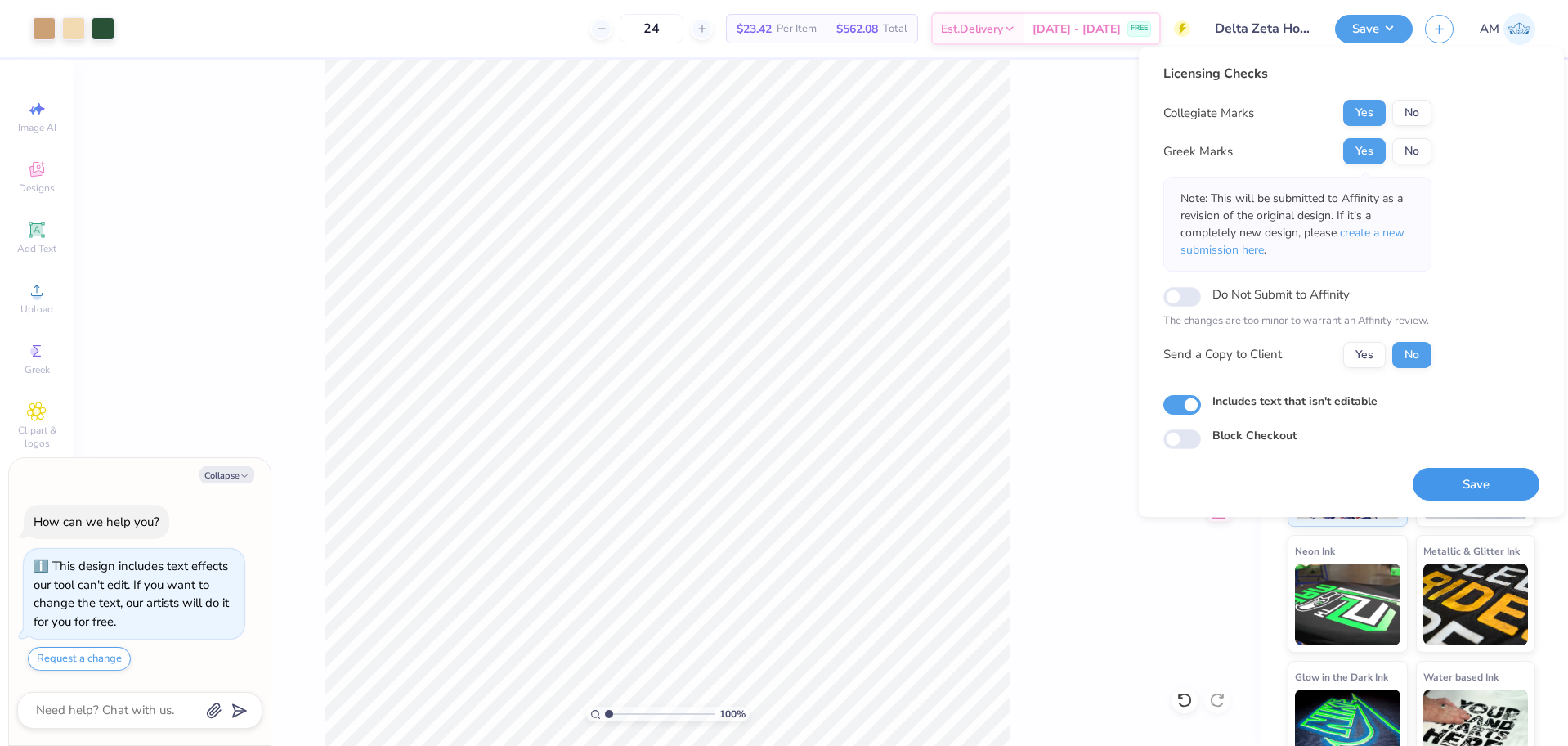
click at [1483, 479] on button "Save" at bounding box center [1476, 484] width 127 height 33
type textarea "x"
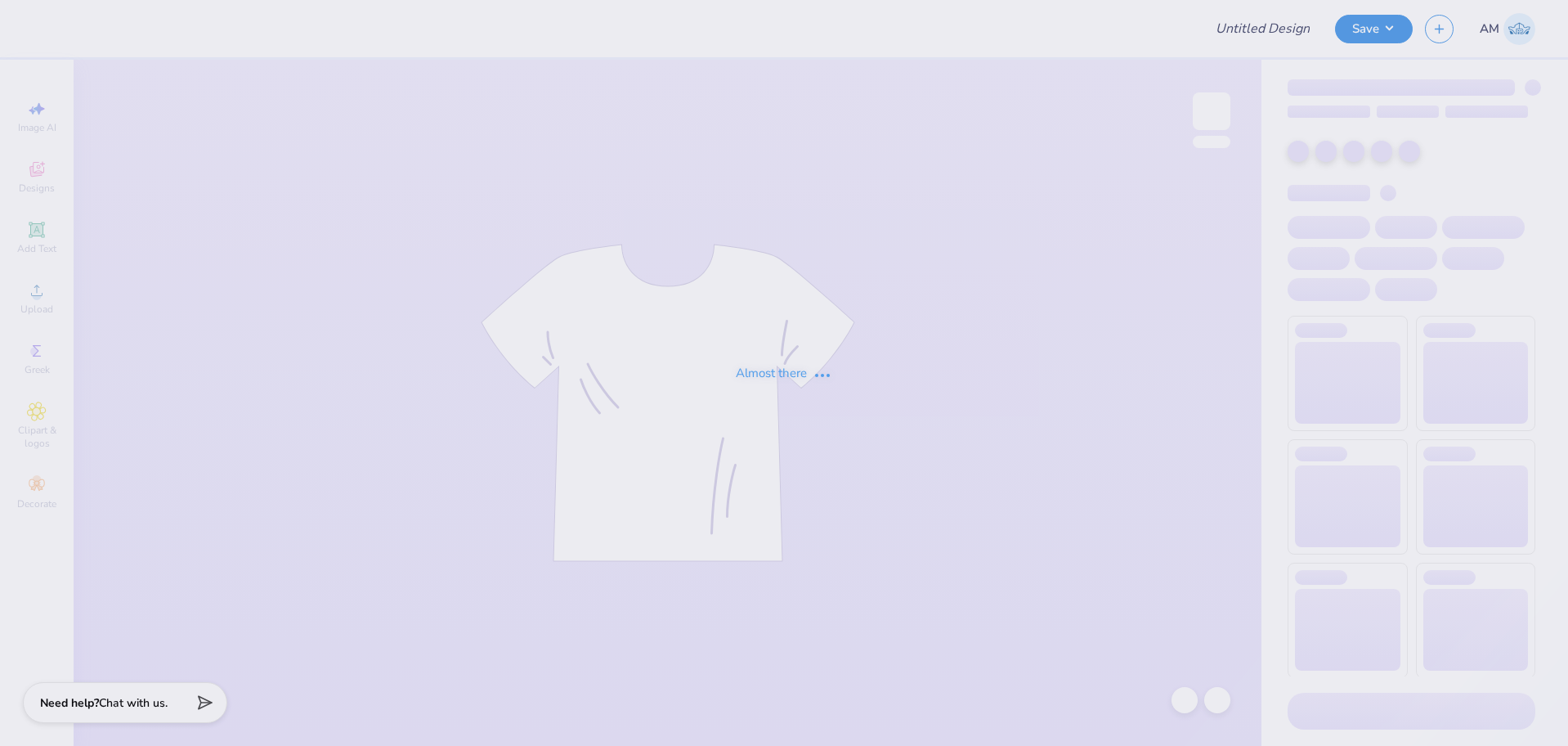
type input "Connor Haskins : University of Delaware"
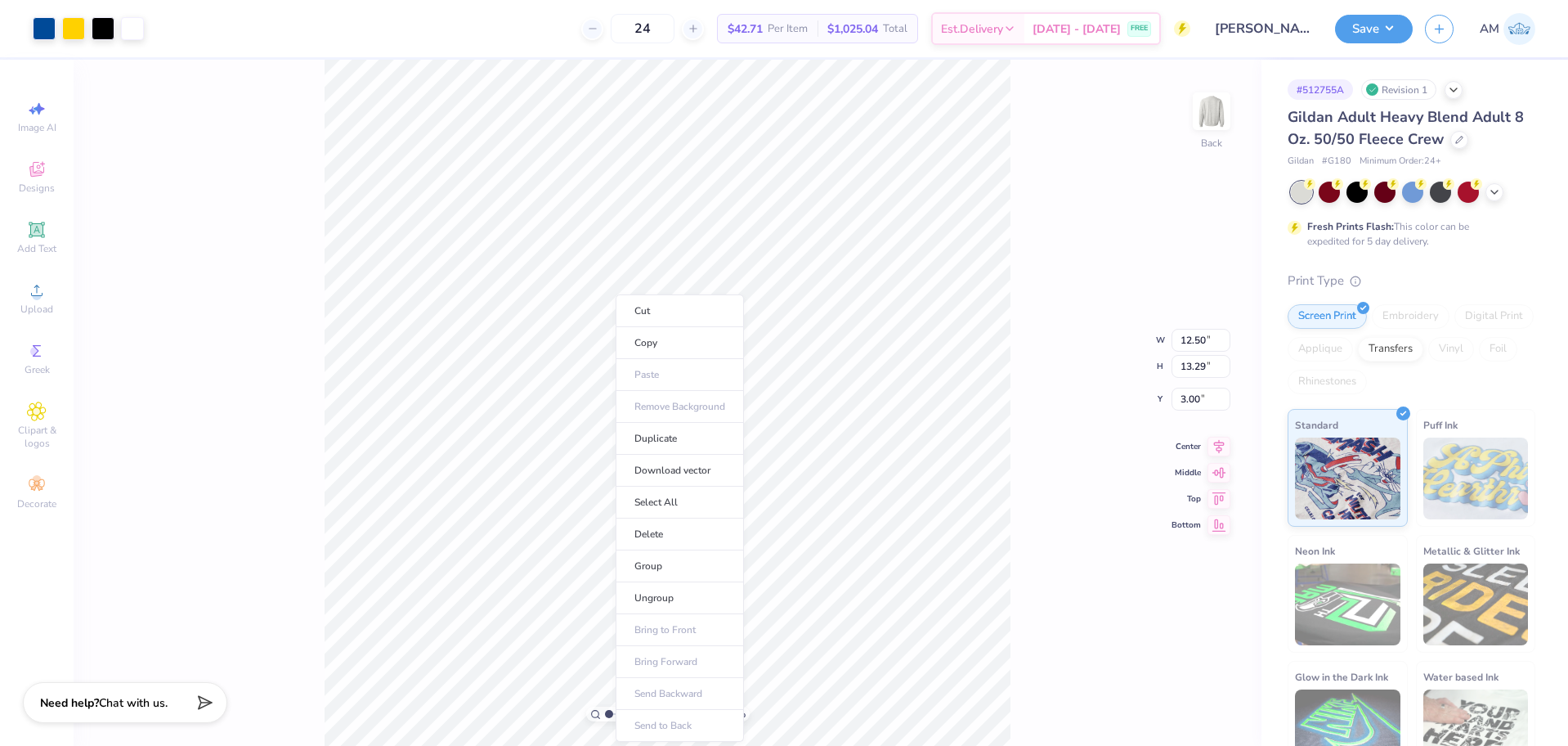
click at [677, 726] on ul "Cut Copy Paste Remove Background Duplicate Download vector Select All Delete Gr…" at bounding box center [680, 518] width 128 height 447
click at [668, 437] on li "Duplicate" at bounding box center [680, 438] width 128 height 32
type input "3.80"
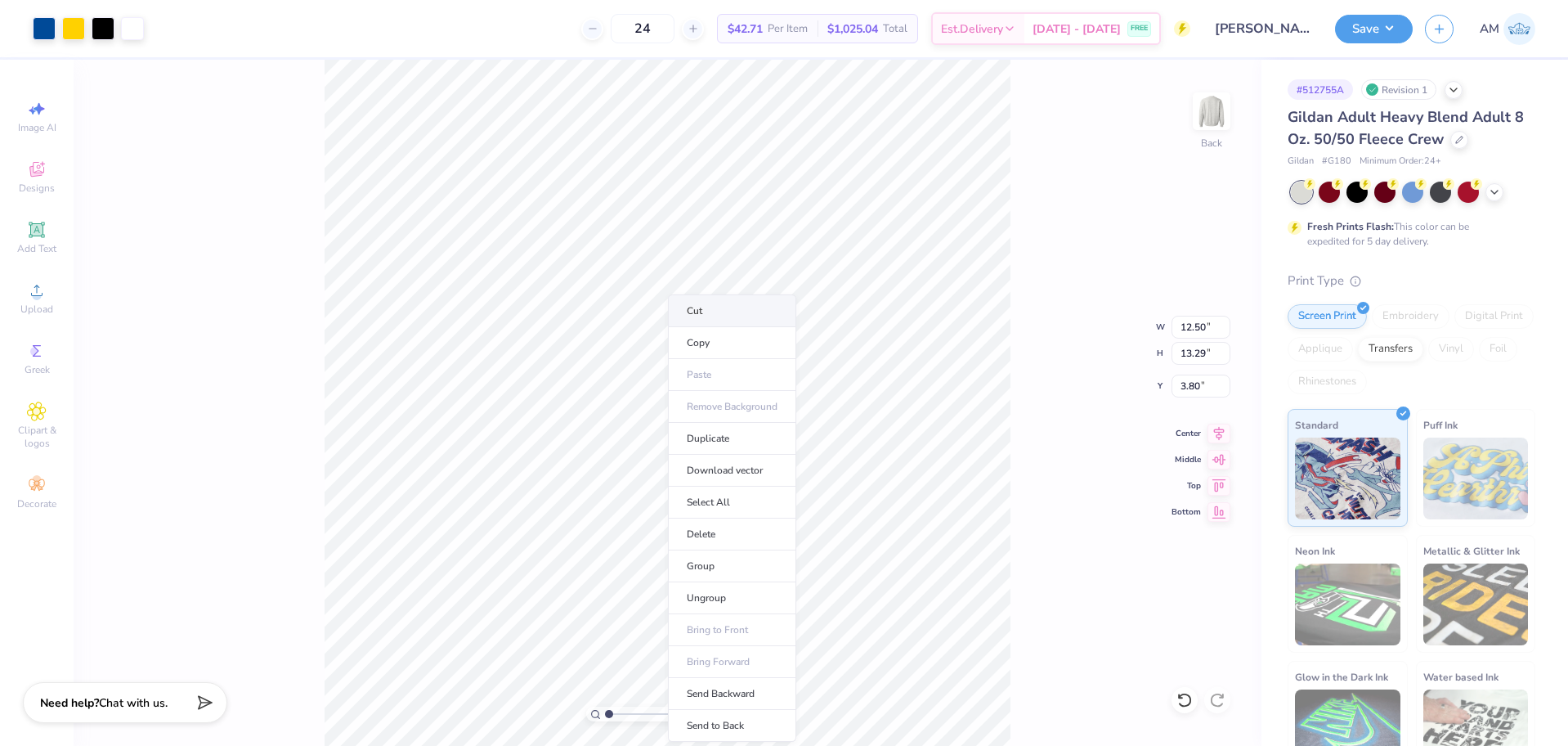
click at [714, 318] on li "Cut" at bounding box center [732, 311] width 128 height 32
click at [1210, 108] on img at bounding box center [1211, 111] width 32 height 32
click at [1063, 250] on div "100 % Back W 12.50 12.50 " H 13.29 13.29 " Y 3.00 3.00 " Center Middle Top Bott…" at bounding box center [667, 403] width 1188 height 686
click at [1213, 109] on img at bounding box center [1211, 111] width 66 height 66
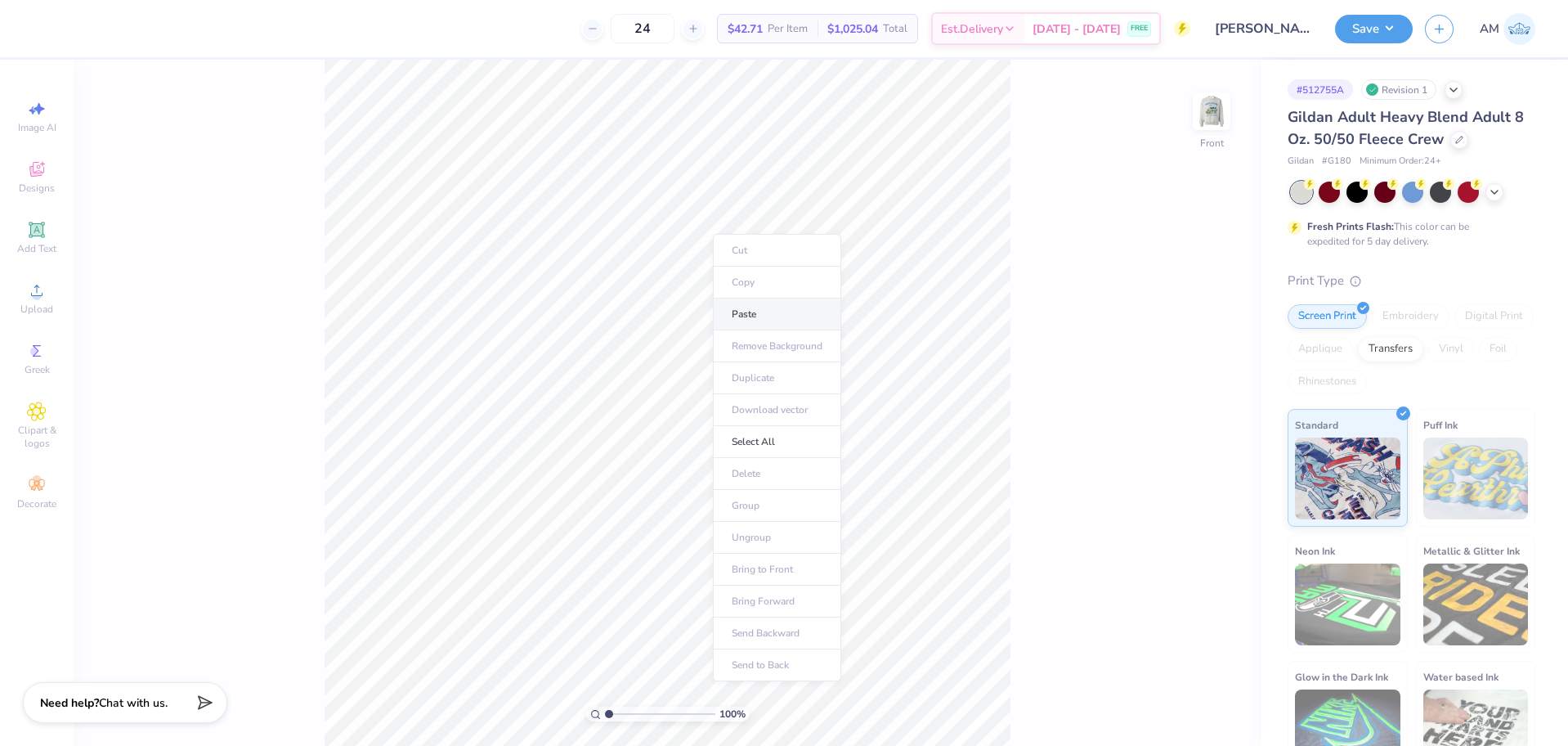
click at [766, 312] on li "Paste" at bounding box center [777, 314] width 128 height 32
type input "4.25"
click at [1197, 328] on input "12.53" at bounding box center [1200, 327] width 59 height 23
type input "12.50"
type input "13.29"
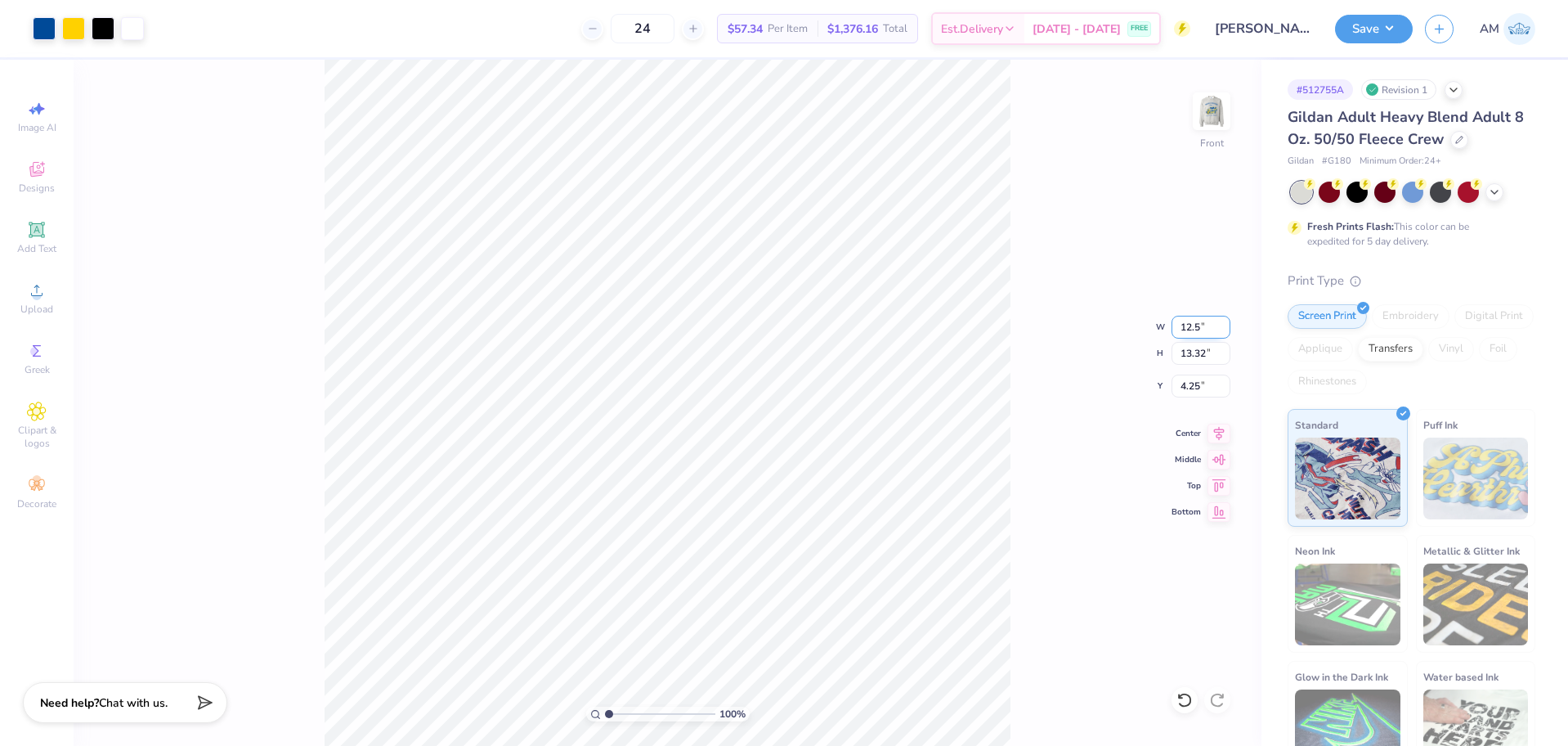
type input "4.26"
click at [1031, 303] on div "100 % Front W 12.50 12.50 " H 13.29 13.29 " Y 4.26 4.26 " Center Middle Top Bot…" at bounding box center [667, 403] width 1188 height 686
click at [1226, 99] on img at bounding box center [1211, 111] width 66 height 66
click at [713, 320] on li "Cut" at bounding box center [744, 311] width 128 height 32
click at [1217, 118] on img at bounding box center [1211, 111] width 66 height 66
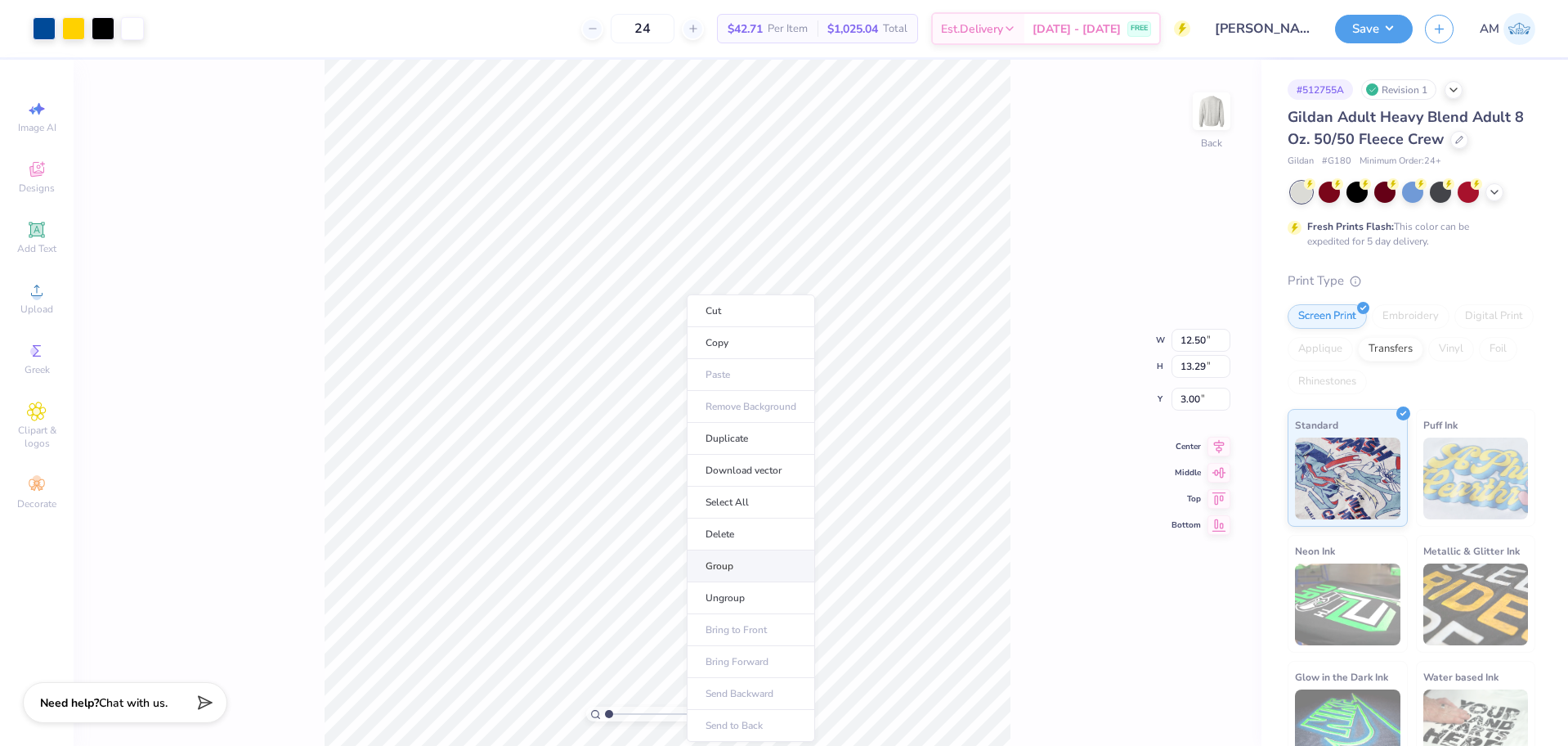
click at [729, 566] on li "Group" at bounding box center [751, 566] width 128 height 32
click at [694, 313] on li "Cut" at bounding box center [730, 311] width 128 height 32
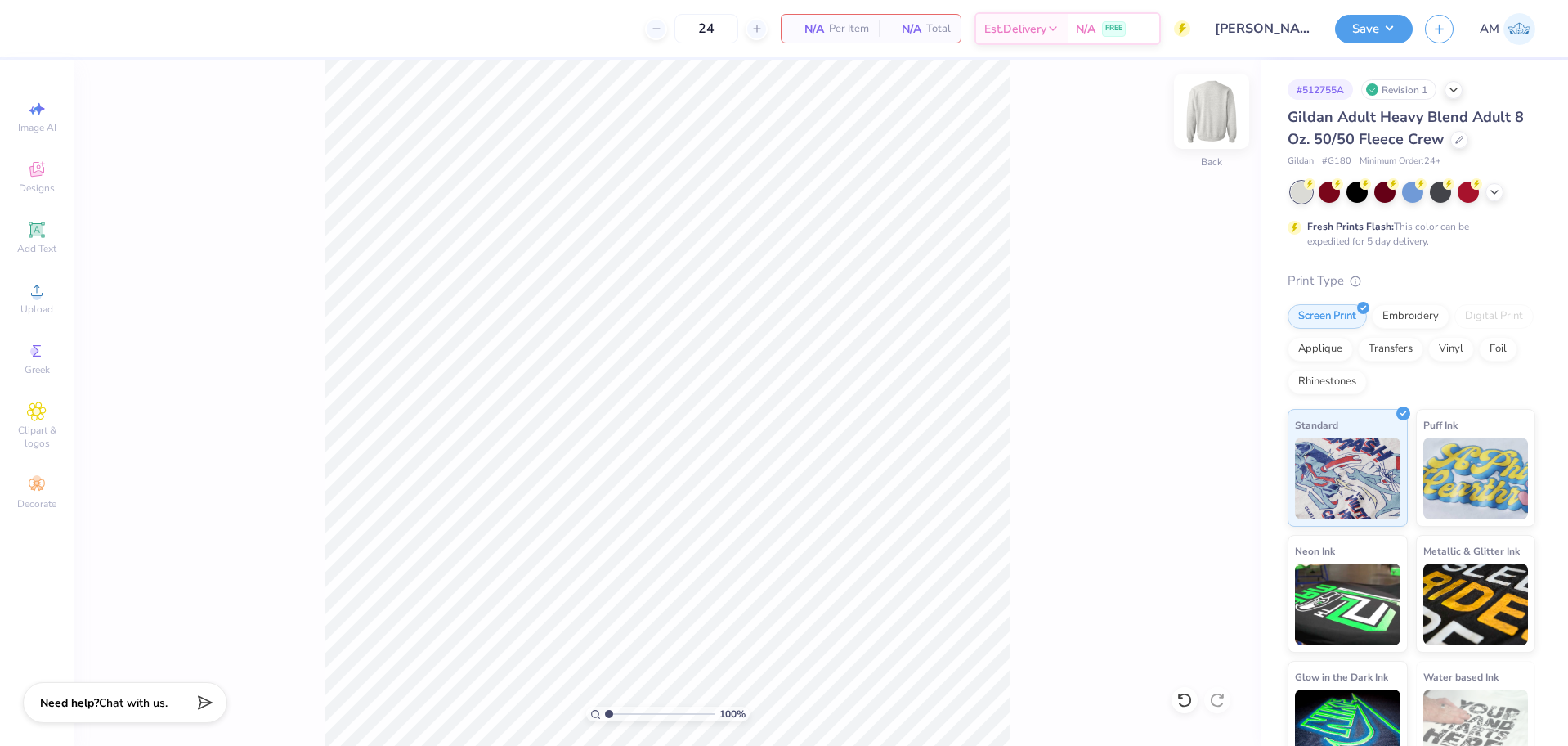
click at [1212, 107] on img at bounding box center [1211, 111] width 66 height 66
click at [691, 323] on li "Paste" at bounding box center [722, 328] width 128 height 32
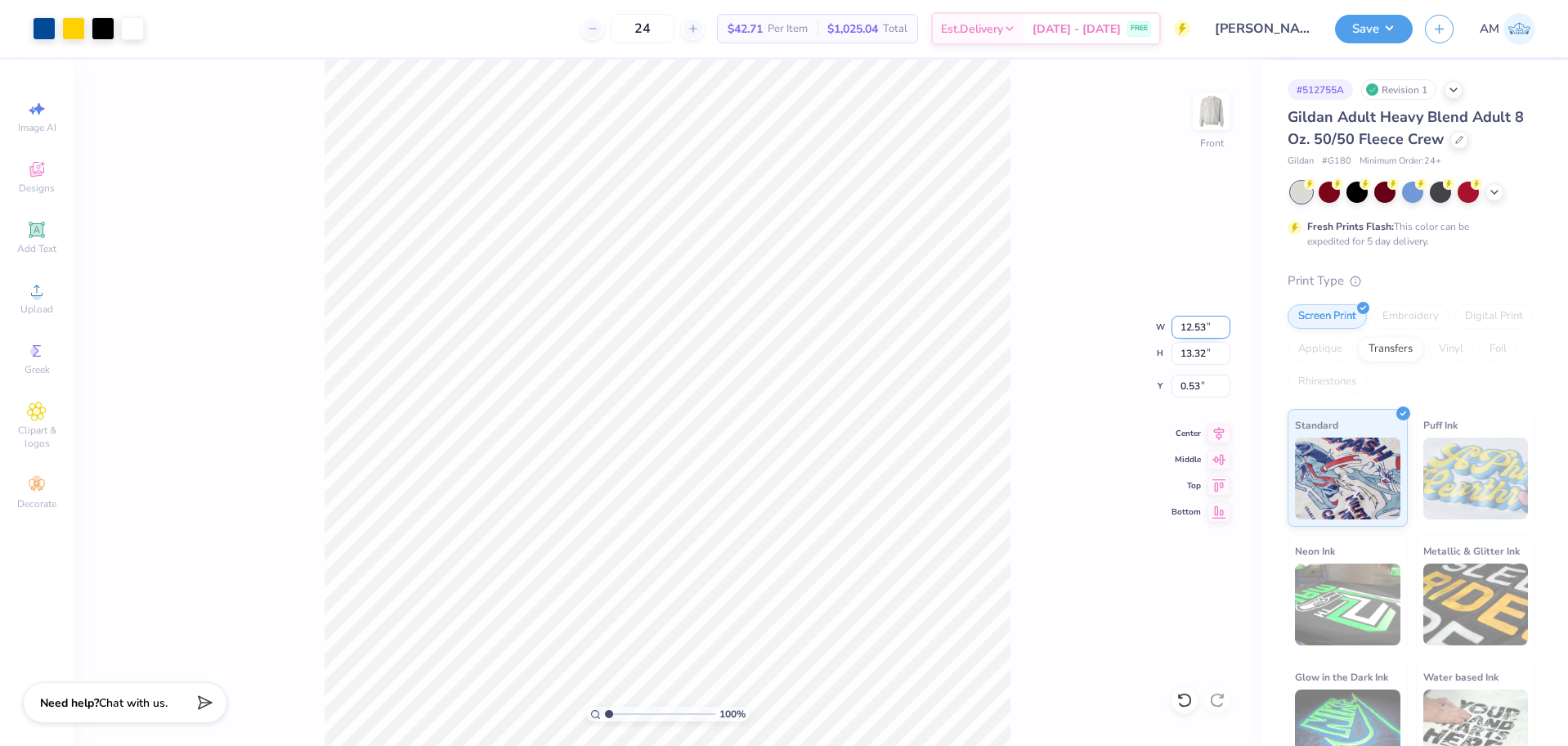
click at [1195, 330] on input "12.53" at bounding box center [1200, 327] width 59 height 23
type input "12.50"
type input "13.29"
click at [1197, 386] on input "0.55" at bounding box center [1200, 386] width 59 height 23
type input "3.00"
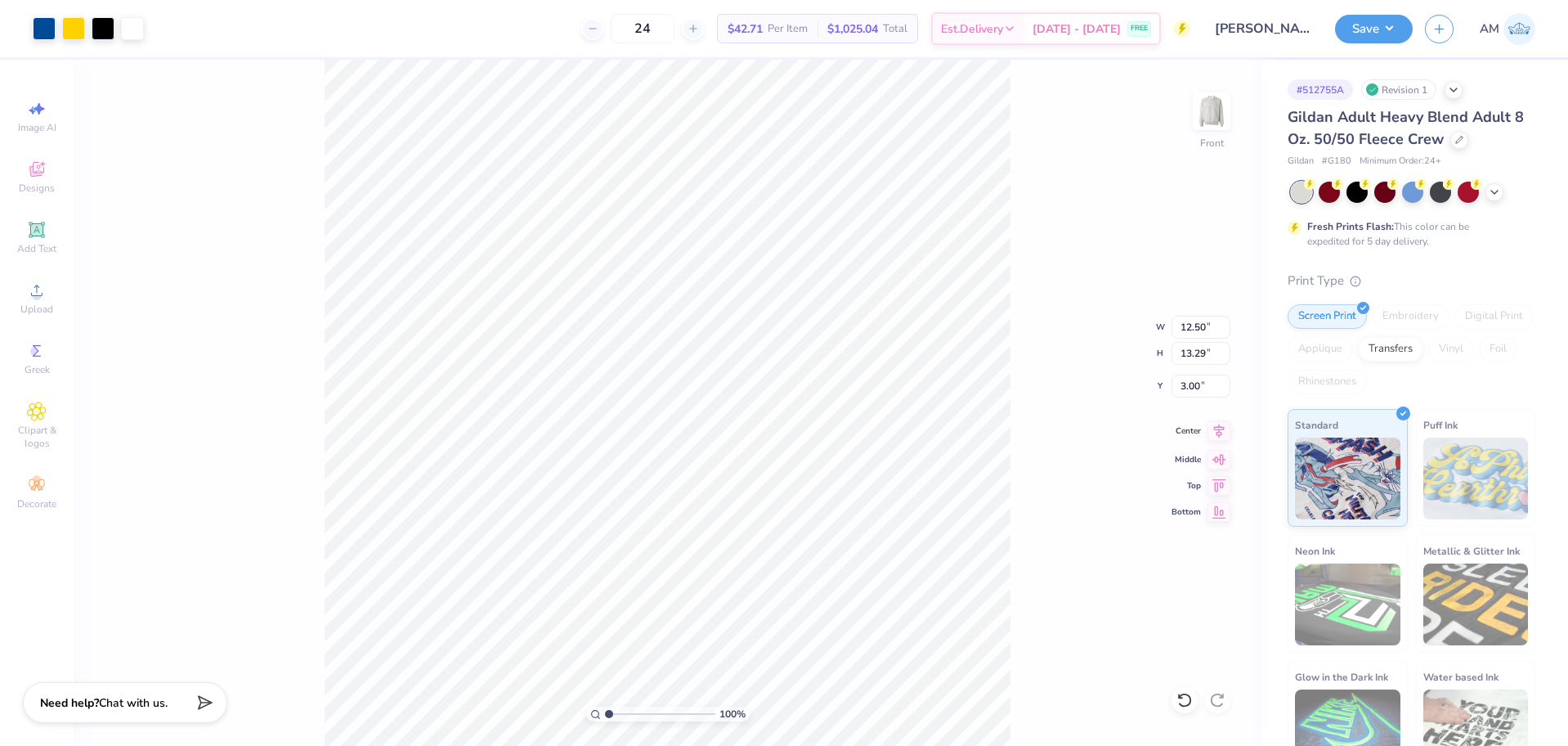
click at [1217, 429] on icon at bounding box center [1218, 431] width 23 height 20
click at [808, 508] on li "Ungroup" at bounding box center [827, 511] width 128 height 32
click at [802, 500] on li "Ungroup" at bounding box center [803, 501] width 128 height 32
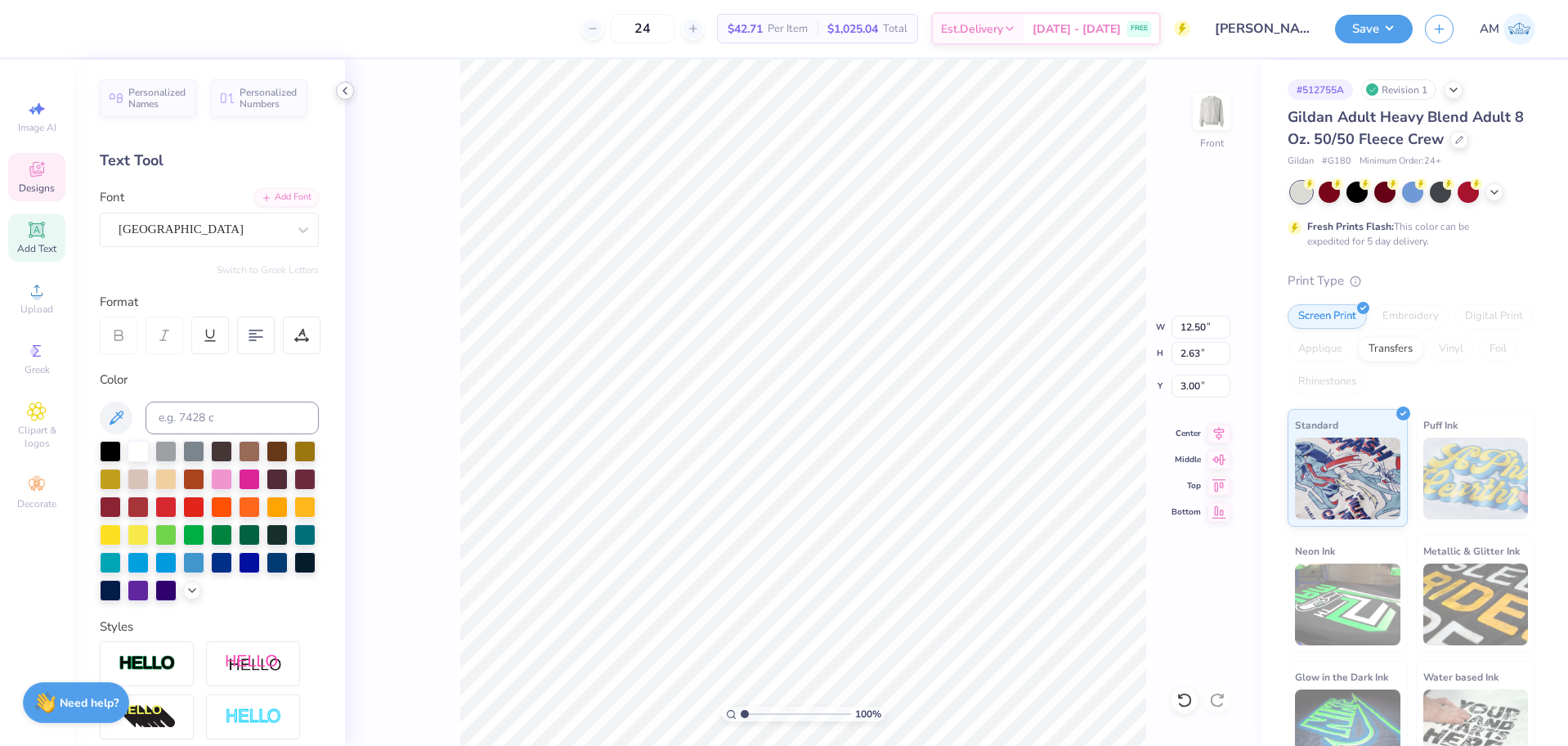
click at [348, 90] on icon at bounding box center [345, 90] width 13 height 13
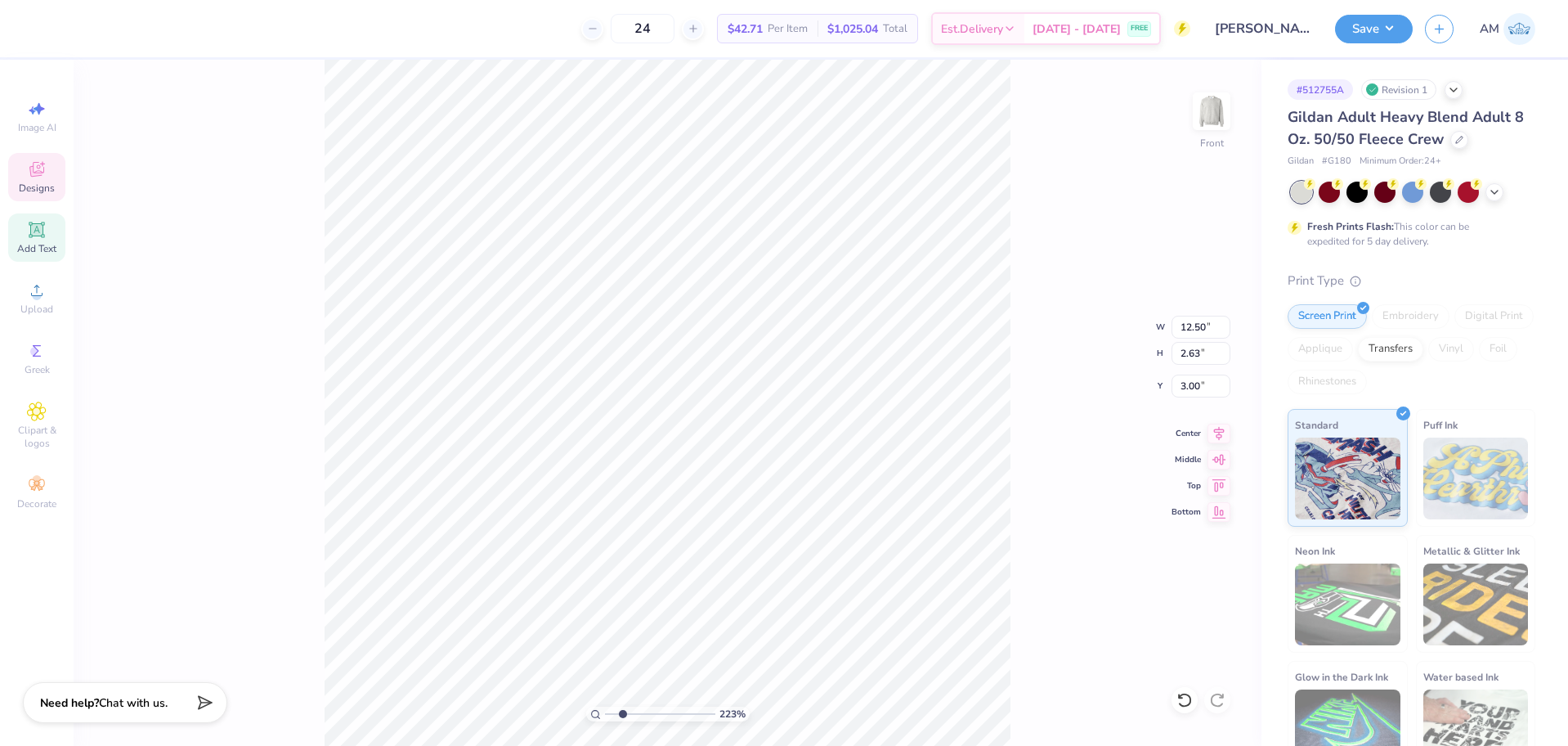
type input "2.22643191709162"
type input "4.59"
type input "1.10"
type input "4.96"
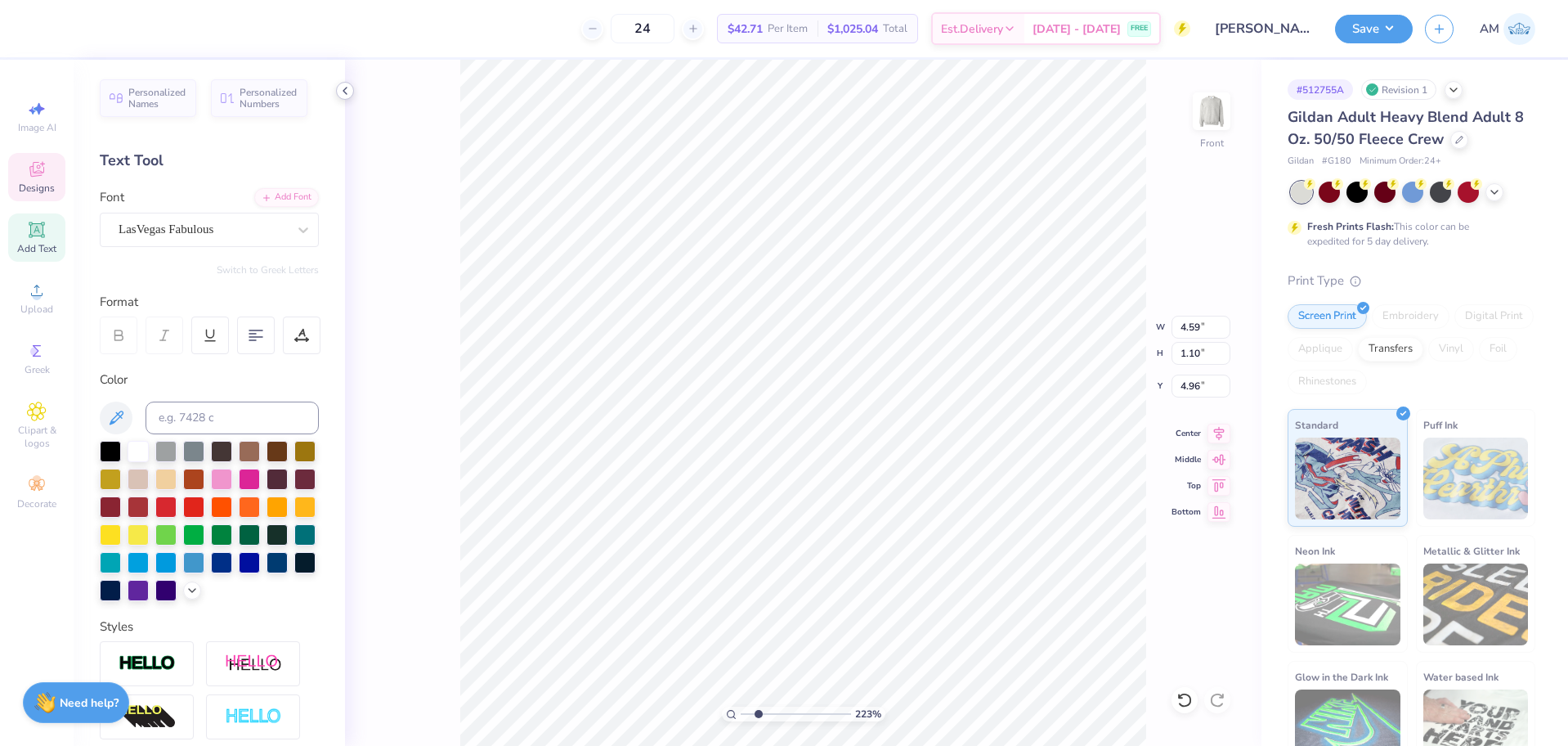
click at [346, 95] on icon at bounding box center [345, 90] width 13 height 13
type input "2.22643191709162"
type input "12.50"
type input "3.51"
type input "3.00"
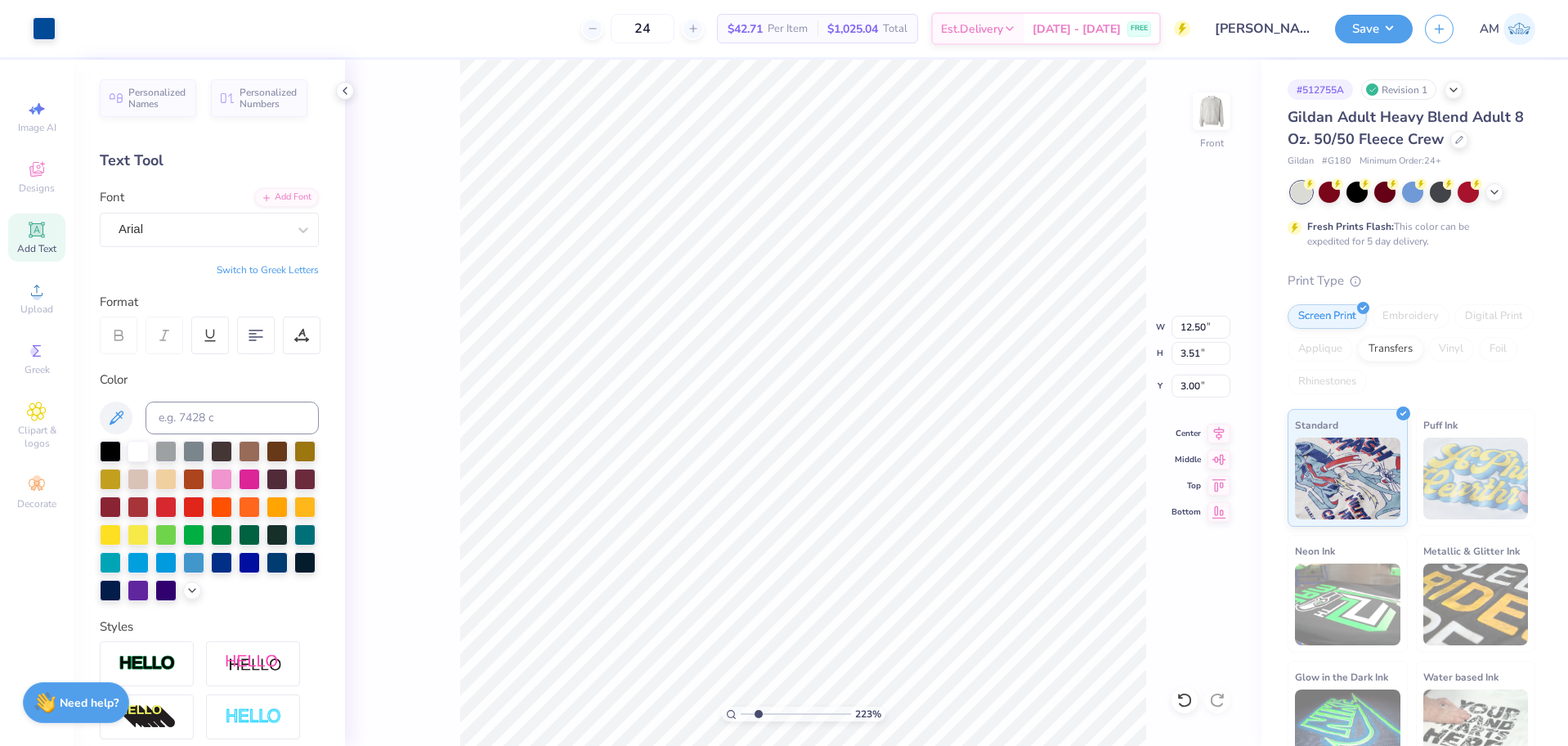
type input "2.22643191709162"
type input "1.64"
type input "0.31"
type input "7.74"
type input "2.22643191709162"
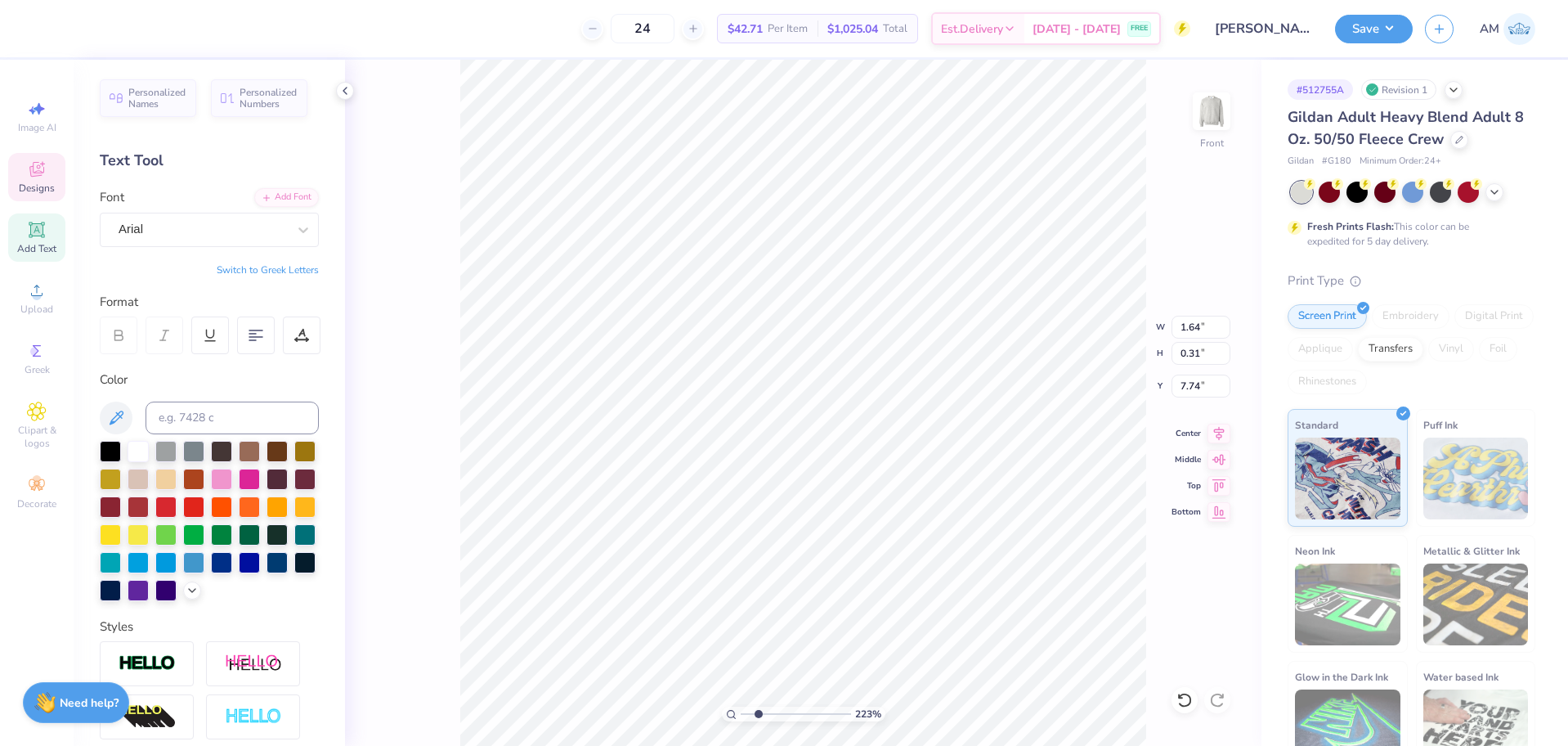
type input "4.59"
type input "1.55"
type input "4.96"
type input "2.22643191709162"
type input "4.65"
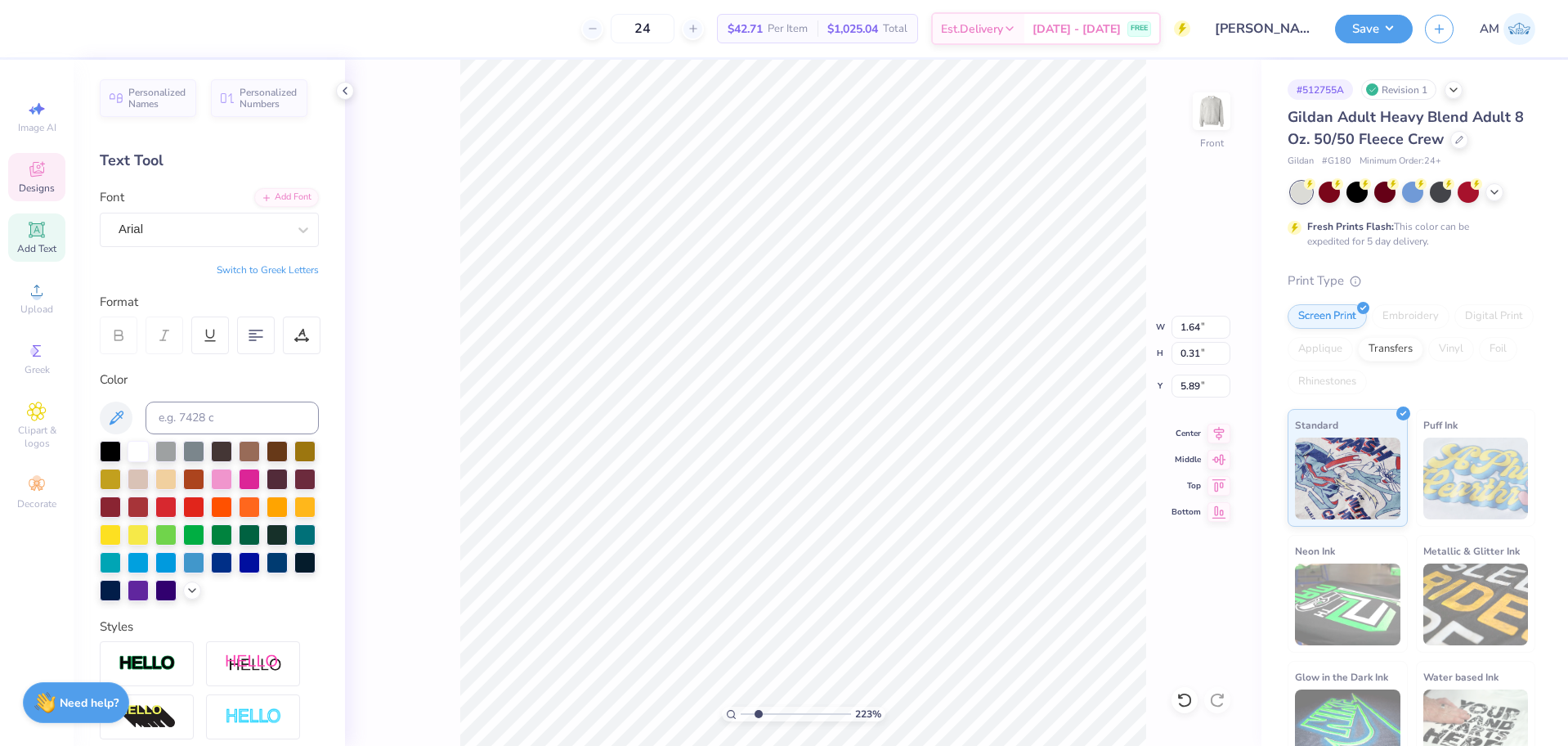
type input "2.22643191709162"
type input "1.99"
type input "0.38"
type input "5.82"
click at [1226, 437] on icon at bounding box center [1218, 431] width 23 height 20
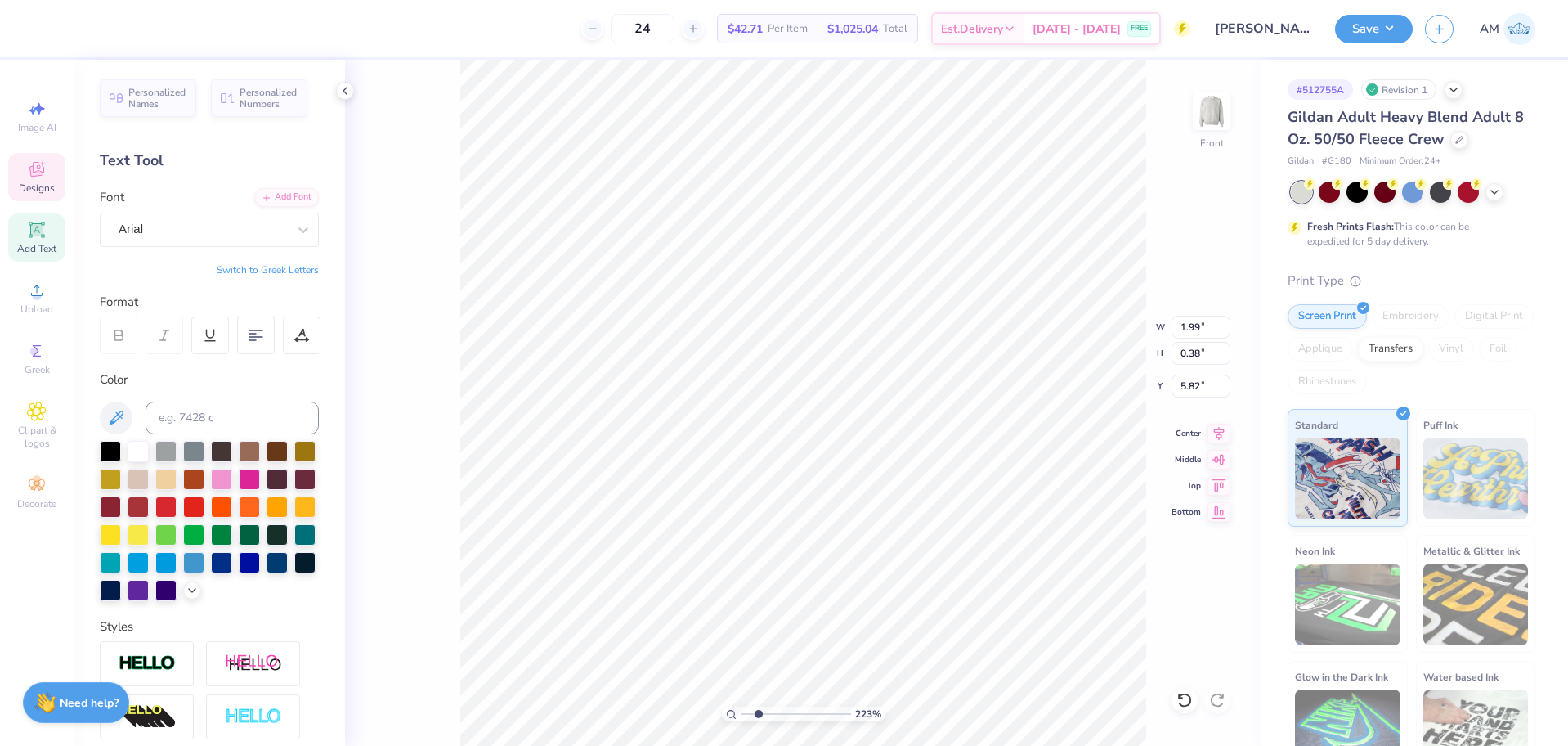
type input "2.22643191709162"
type input "12.50"
type input "2.63"
type input "3.00"
type input "2.22643191709162"
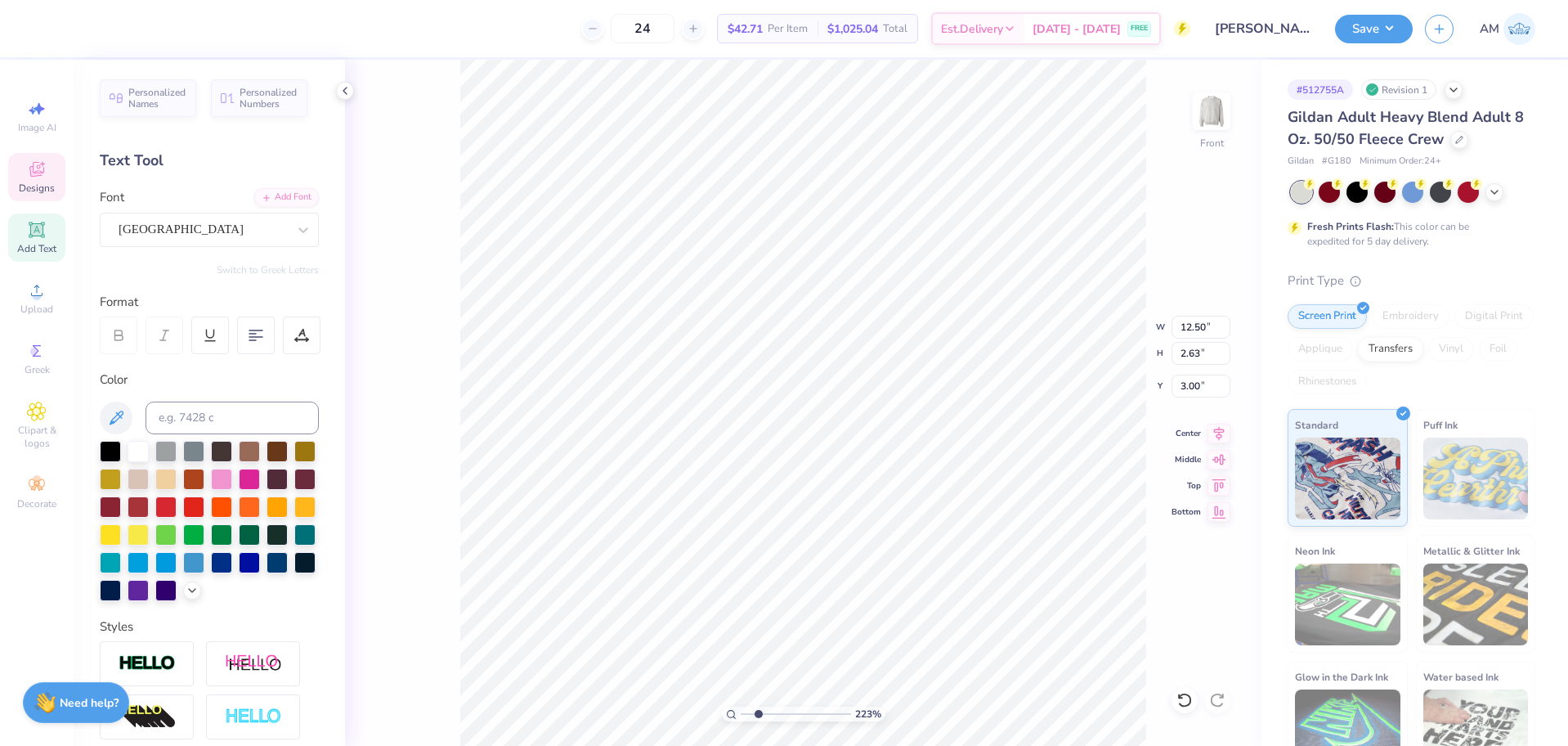
type input "3.12"
click at [351, 90] on icon at bounding box center [345, 90] width 13 height 13
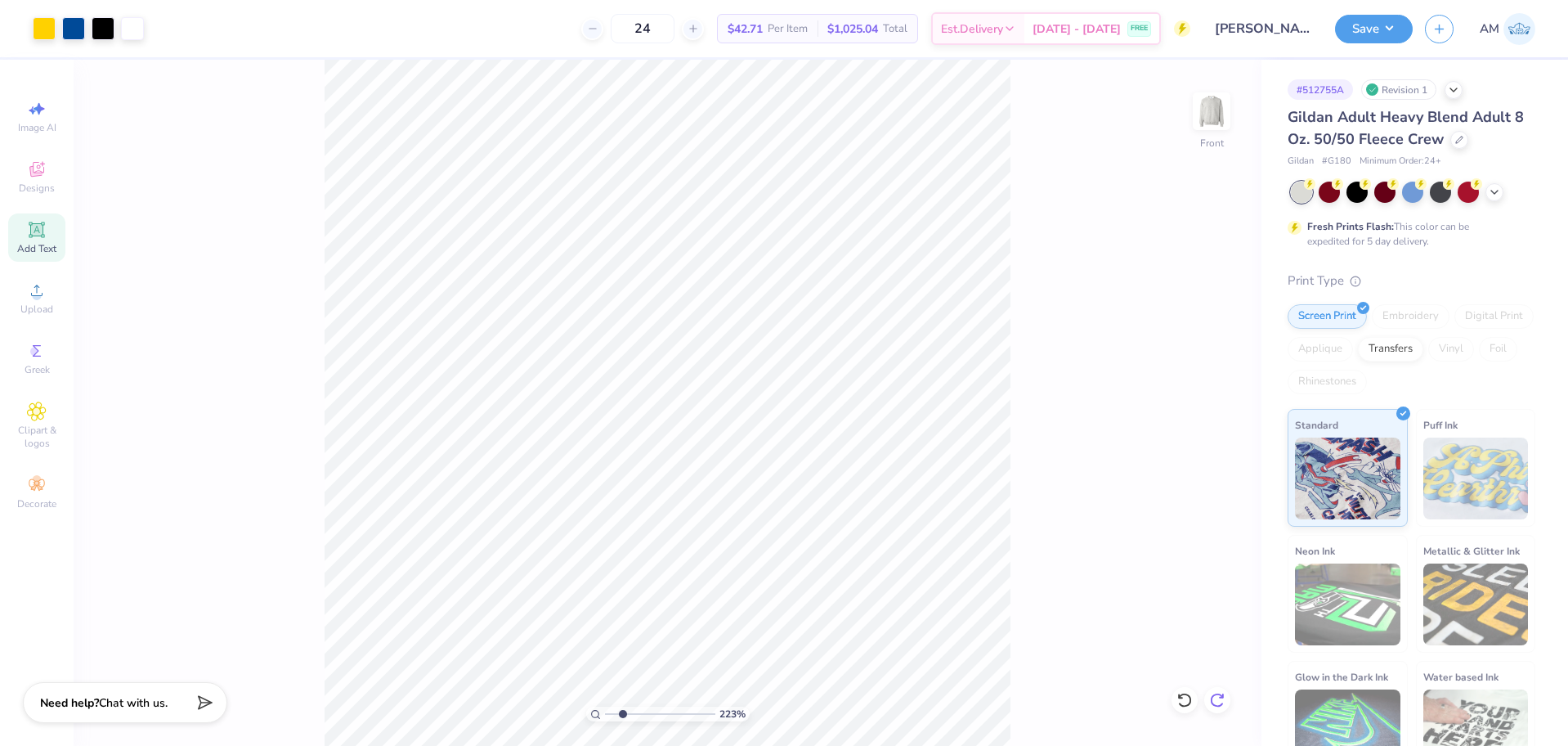
click at [1219, 702] on icon at bounding box center [1217, 700] width 16 height 16
click at [1184, 702] on icon at bounding box center [1184, 700] width 16 height 16
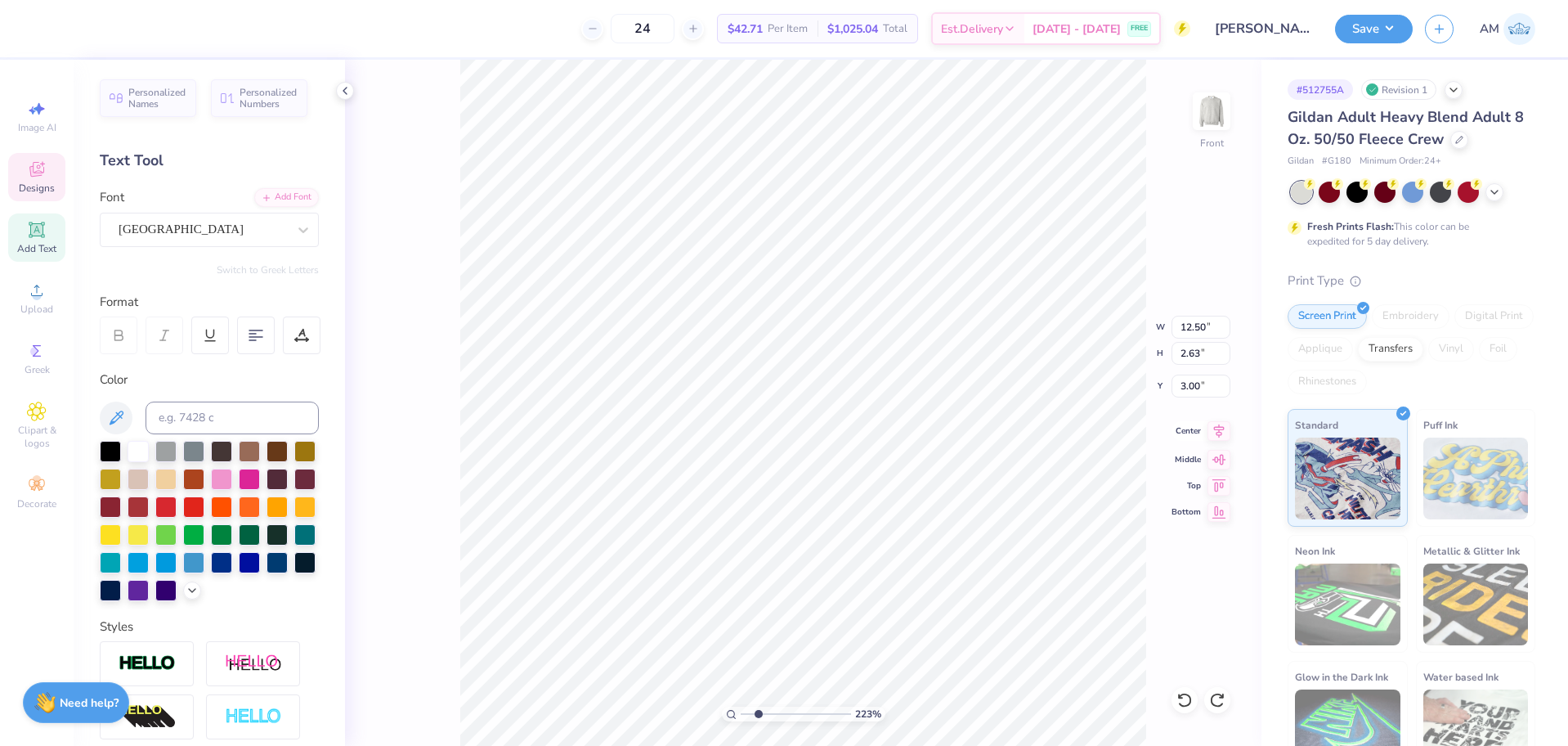
click at [1213, 438] on icon at bounding box center [1218, 431] width 23 height 20
click at [345, 96] on icon at bounding box center [345, 90] width 13 height 13
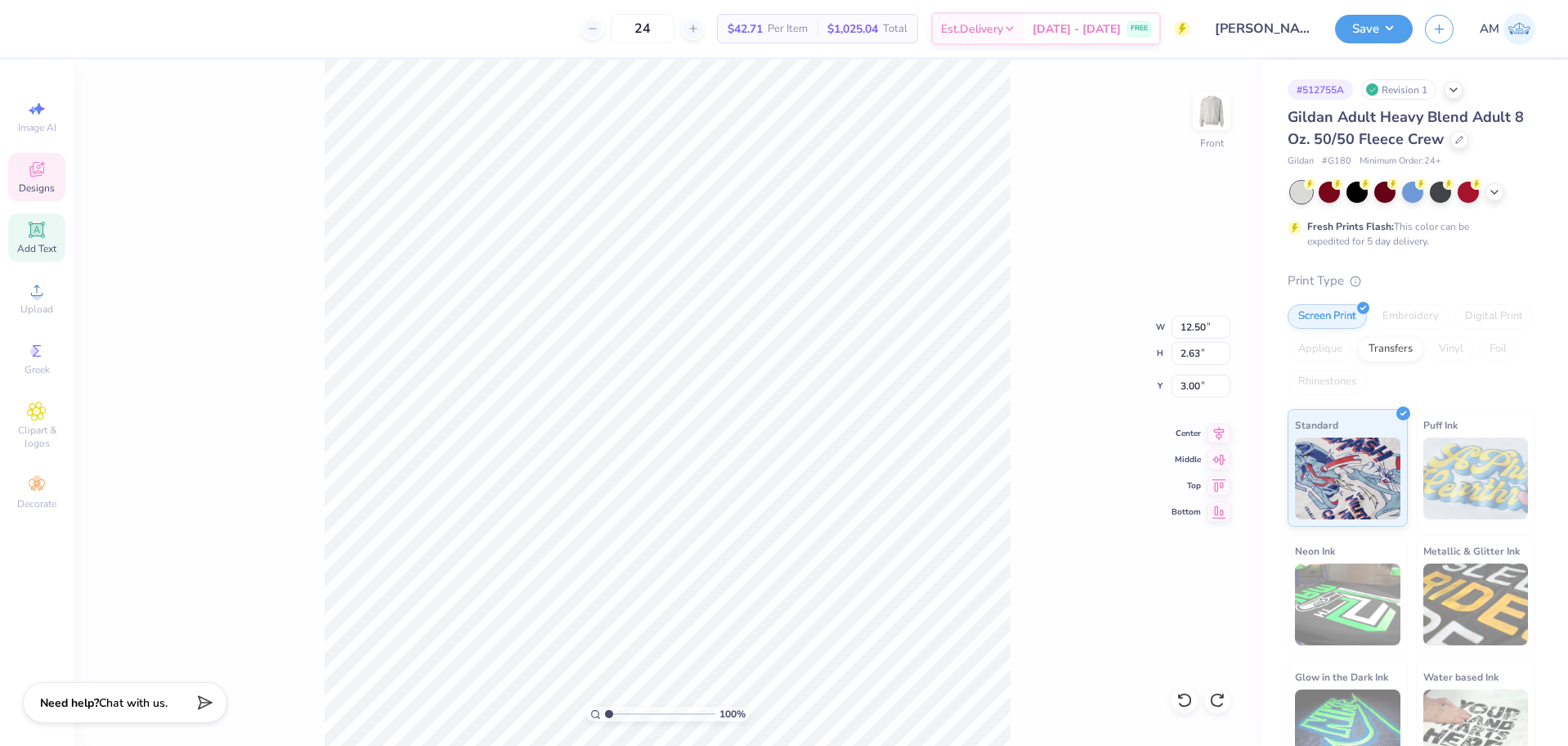
drag, startPoint x: 621, startPoint y: 713, endPoint x: 576, endPoint y: 710, distance: 45.1
click at [605, 710] on input "range" at bounding box center [659, 714] width 110 height 15
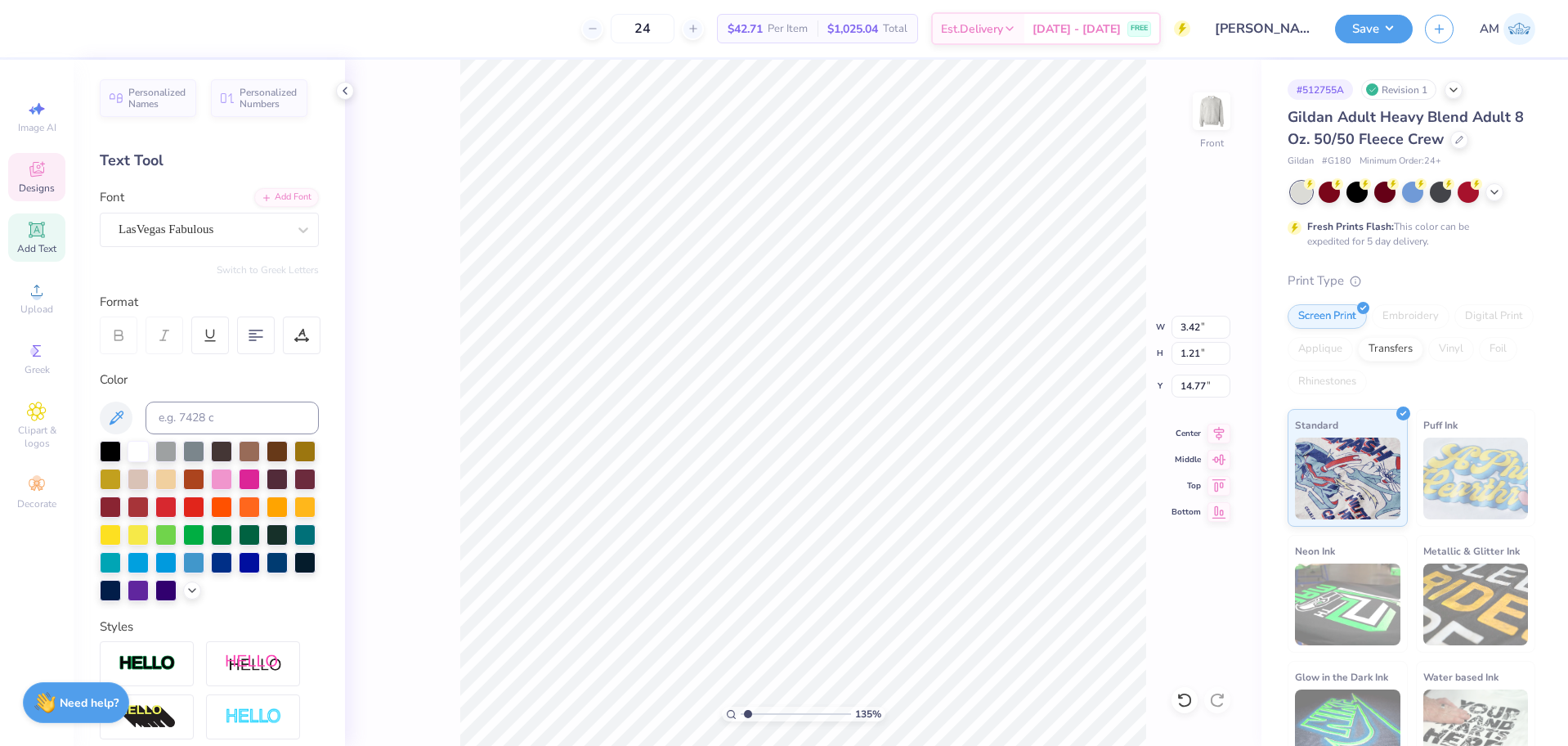
type input "1.35006143669128"
type input "3.82"
type input "1.66"
type input "14.63"
type input "1.35006143669128"
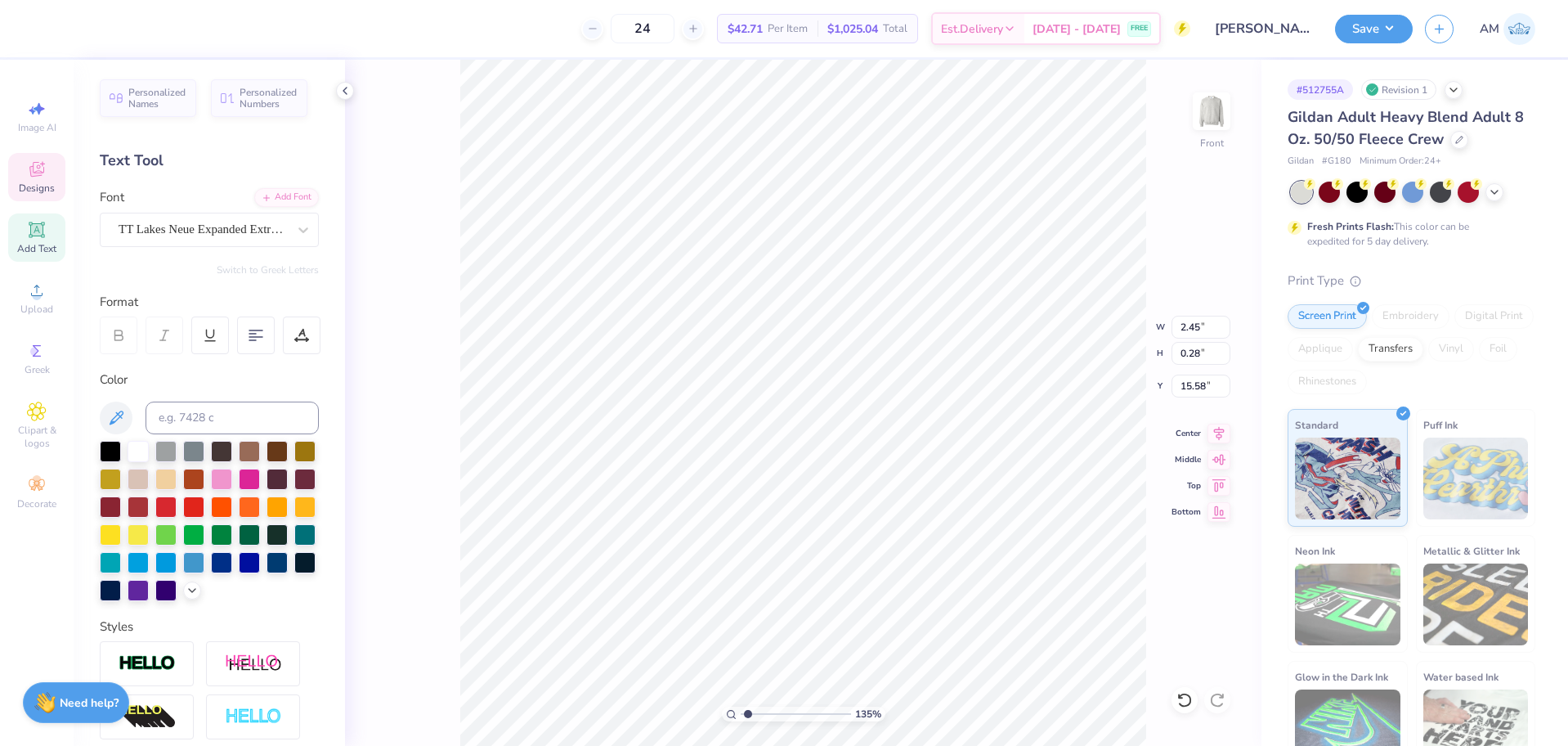
type input "1.12"
type input "15.06"
type input "1.35006143669128"
type input "2.45"
type input "0.70"
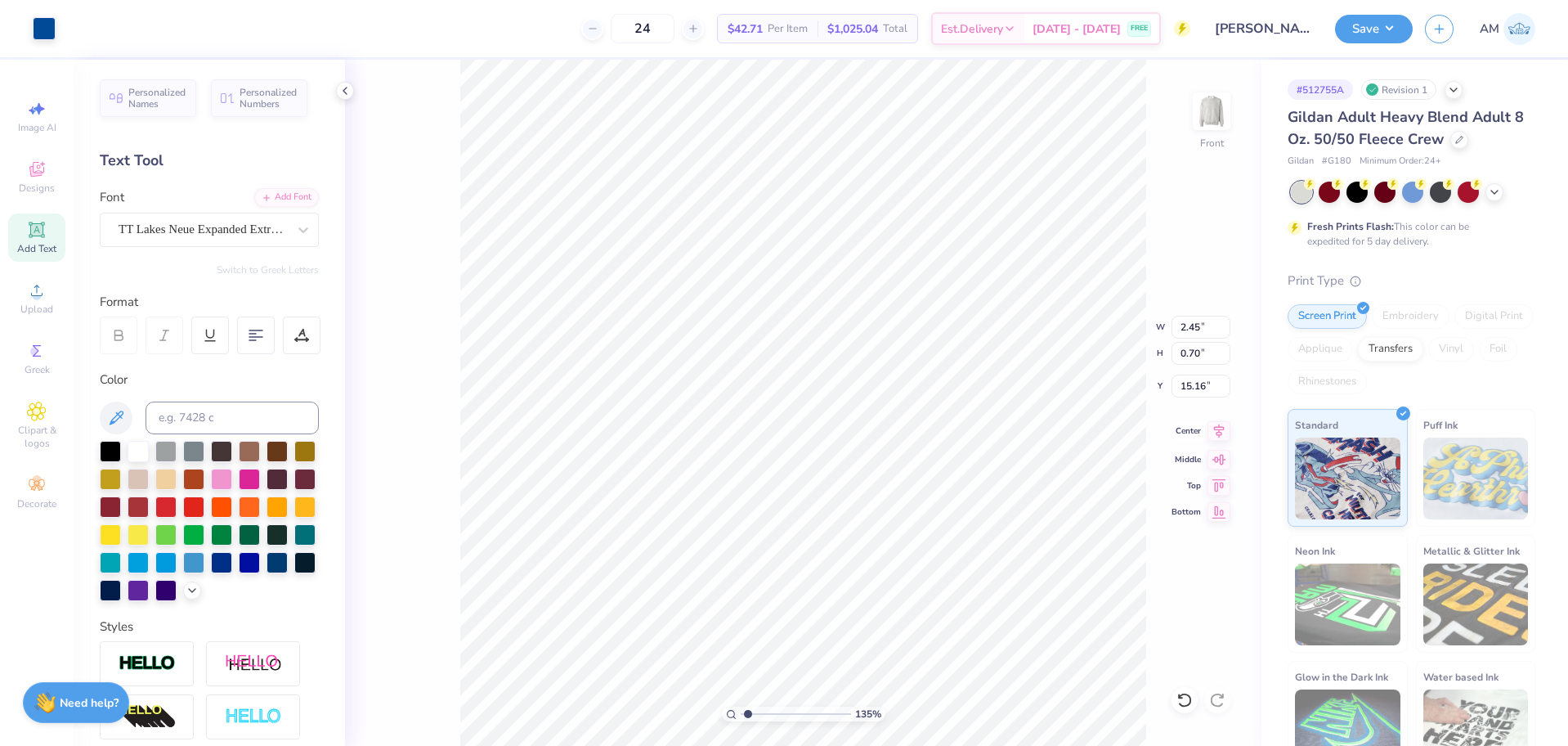
click at [1218, 432] on icon at bounding box center [1218, 431] width 23 height 20
click at [849, 562] on li "Group" at bounding box center [881, 566] width 128 height 32
type input "1.35006143669128"
type input "3.42"
type input "1.21"
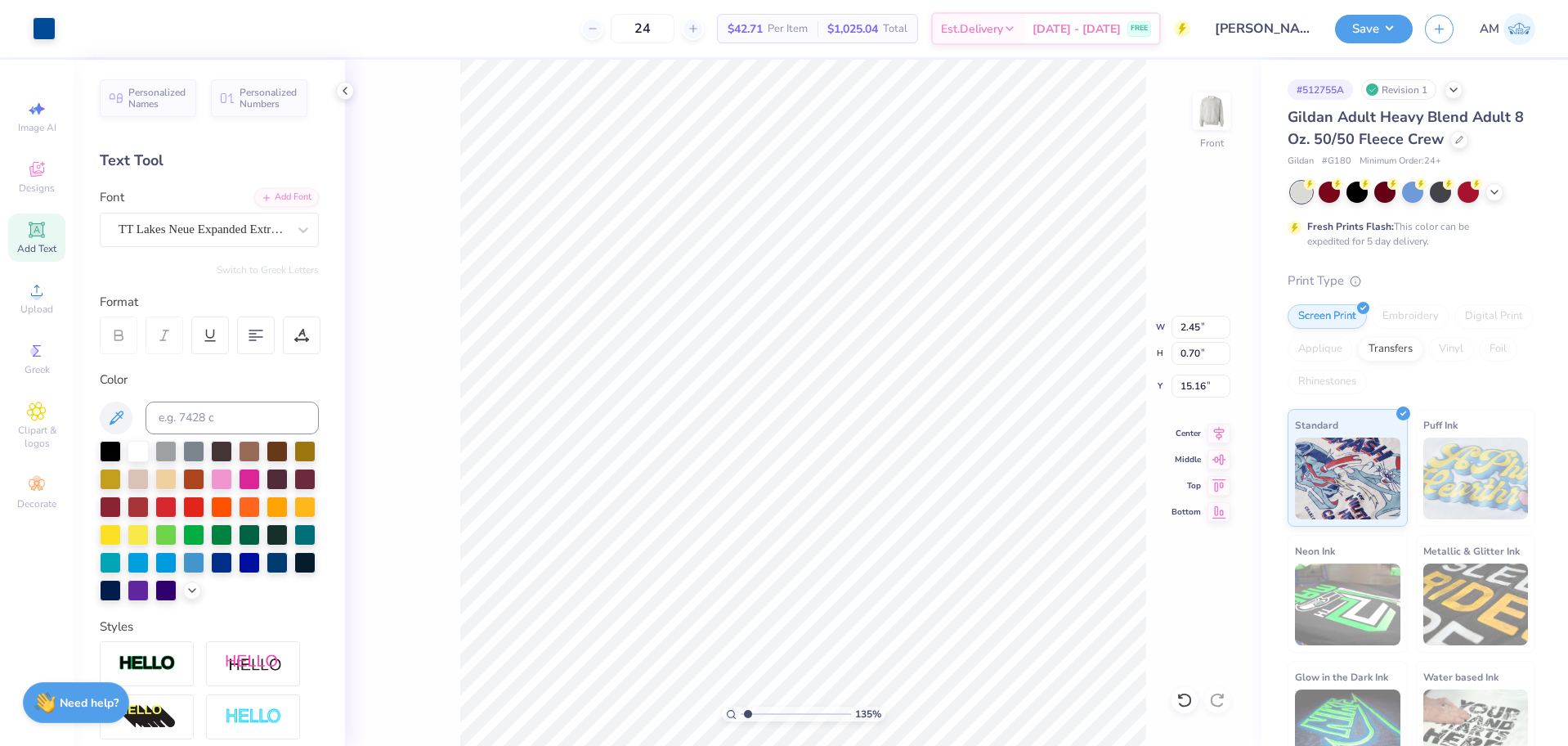
type input "14.87"
type input "1.35006143669128"
type input "3.82"
type input "1.66"
type input "14.63"
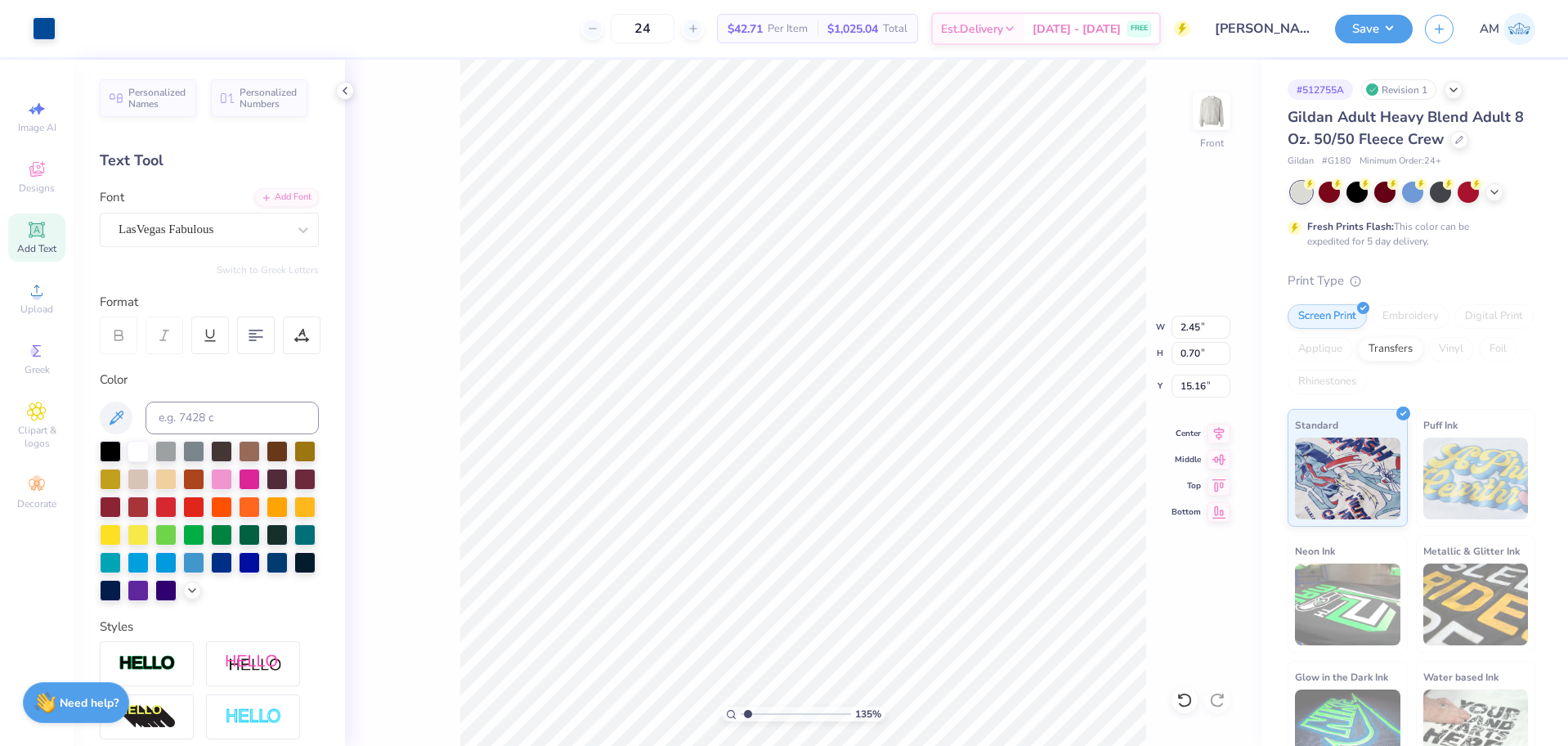
type input "1.35006143669128"
type input "6.21"
type input "1.66"
type input "14.63"
click at [926, 562] on li "Group" at bounding box center [966, 566] width 128 height 32
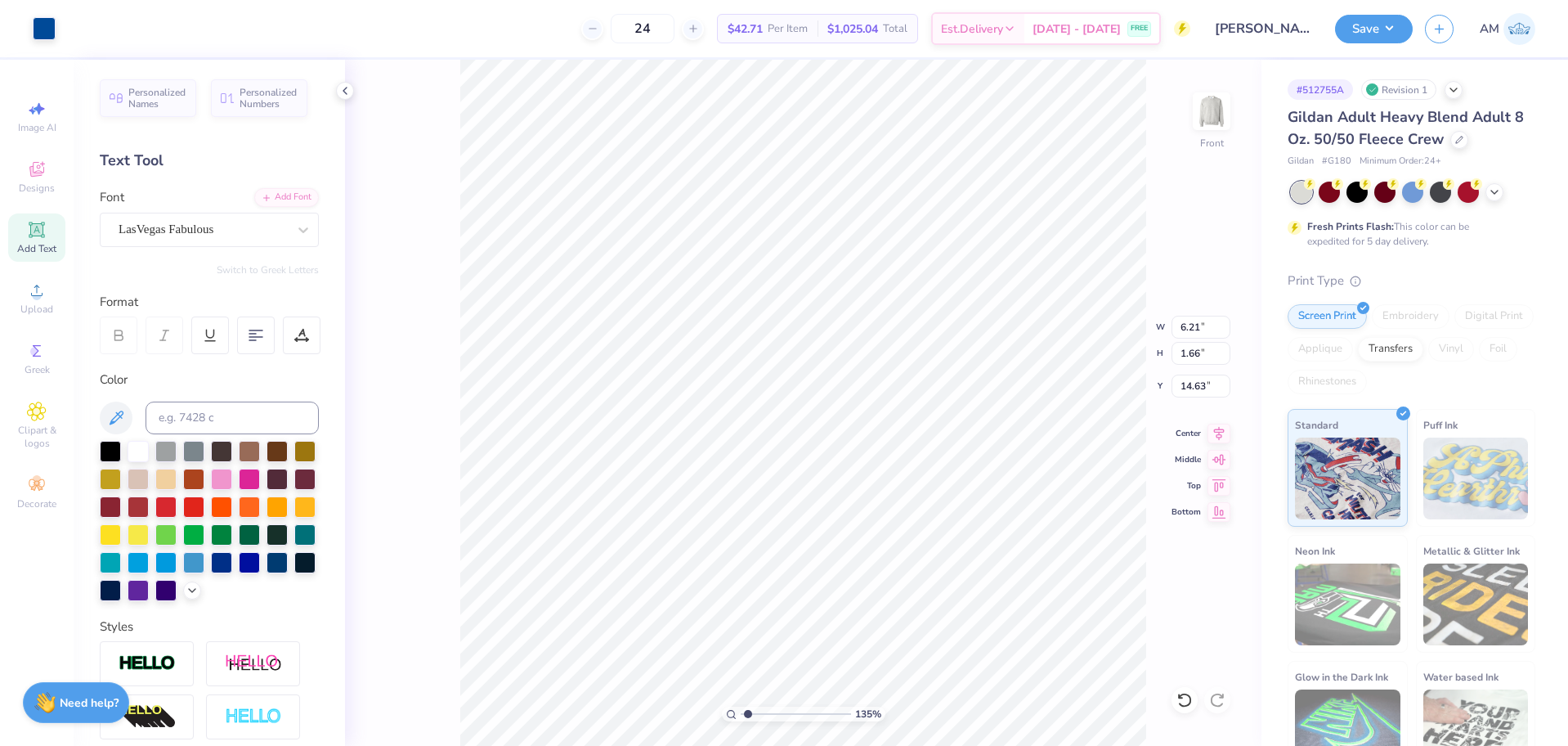
type input "1.35006143669128"
type input "9.86"
type input "1.35006143669128"
type input "12.50"
type input "2.63"
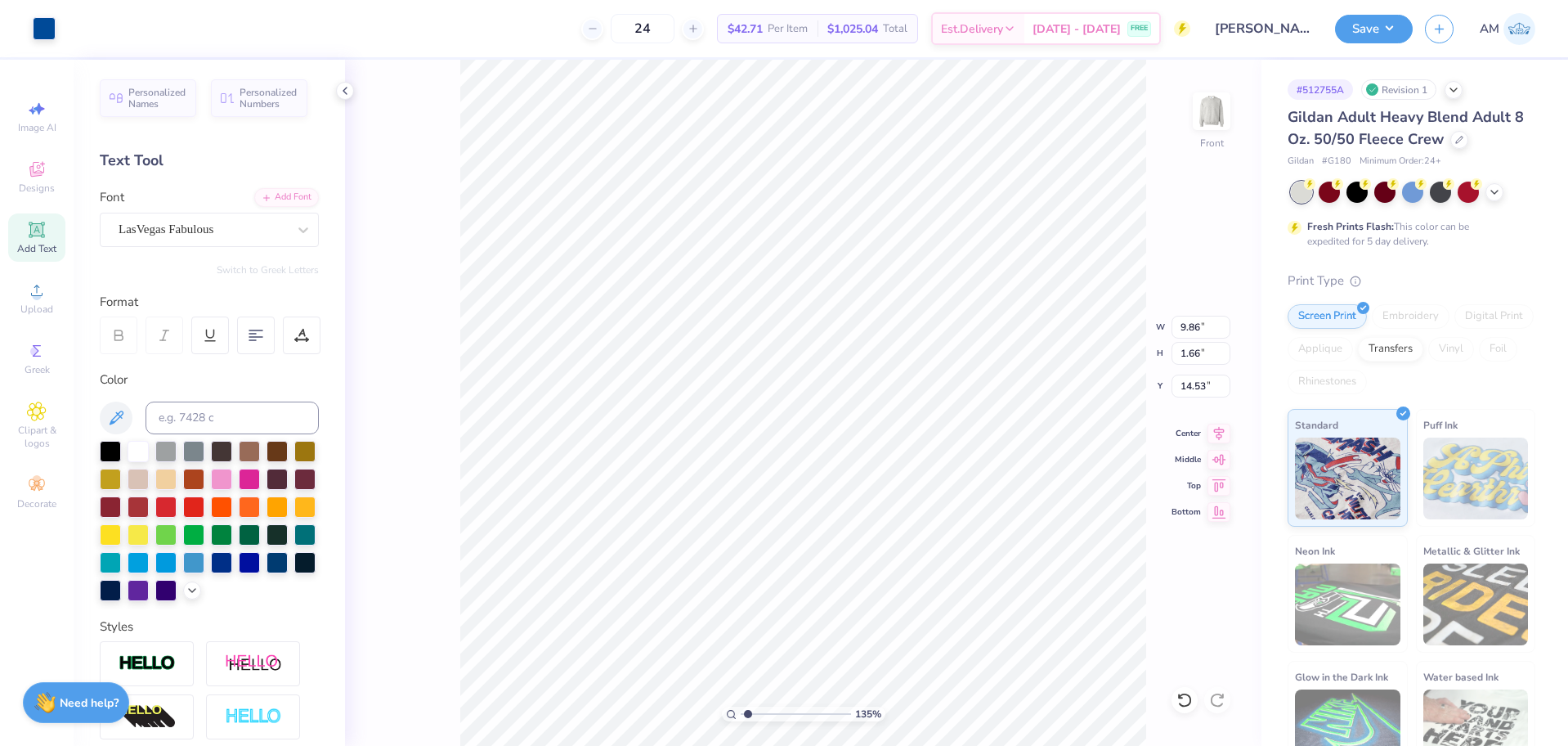
type input "3.10"
click at [348, 94] on icon at bounding box center [345, 90] width 13 height 13
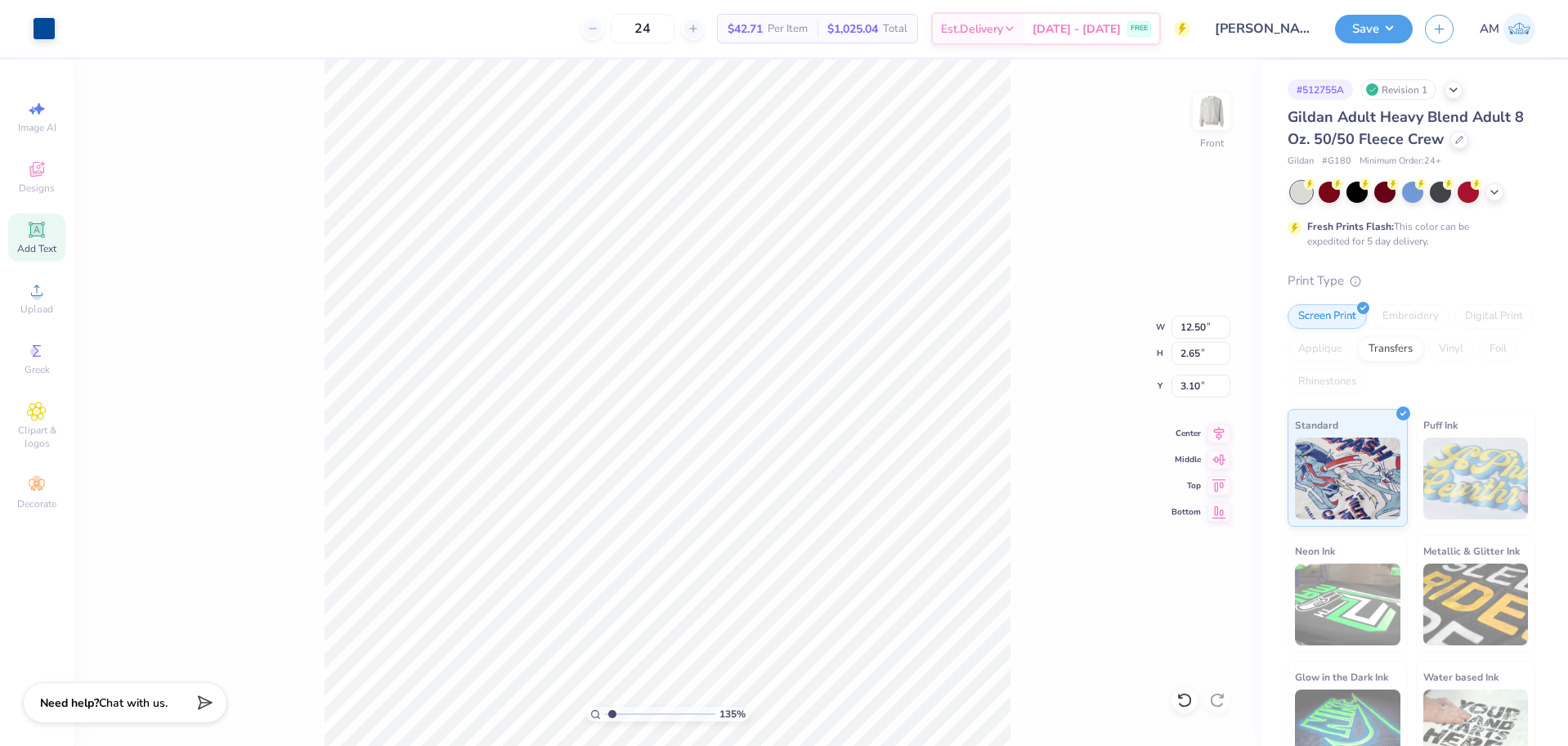
type input "1.35006143669128"
type input "4.59"
type input "1.10"
type input "5.26"
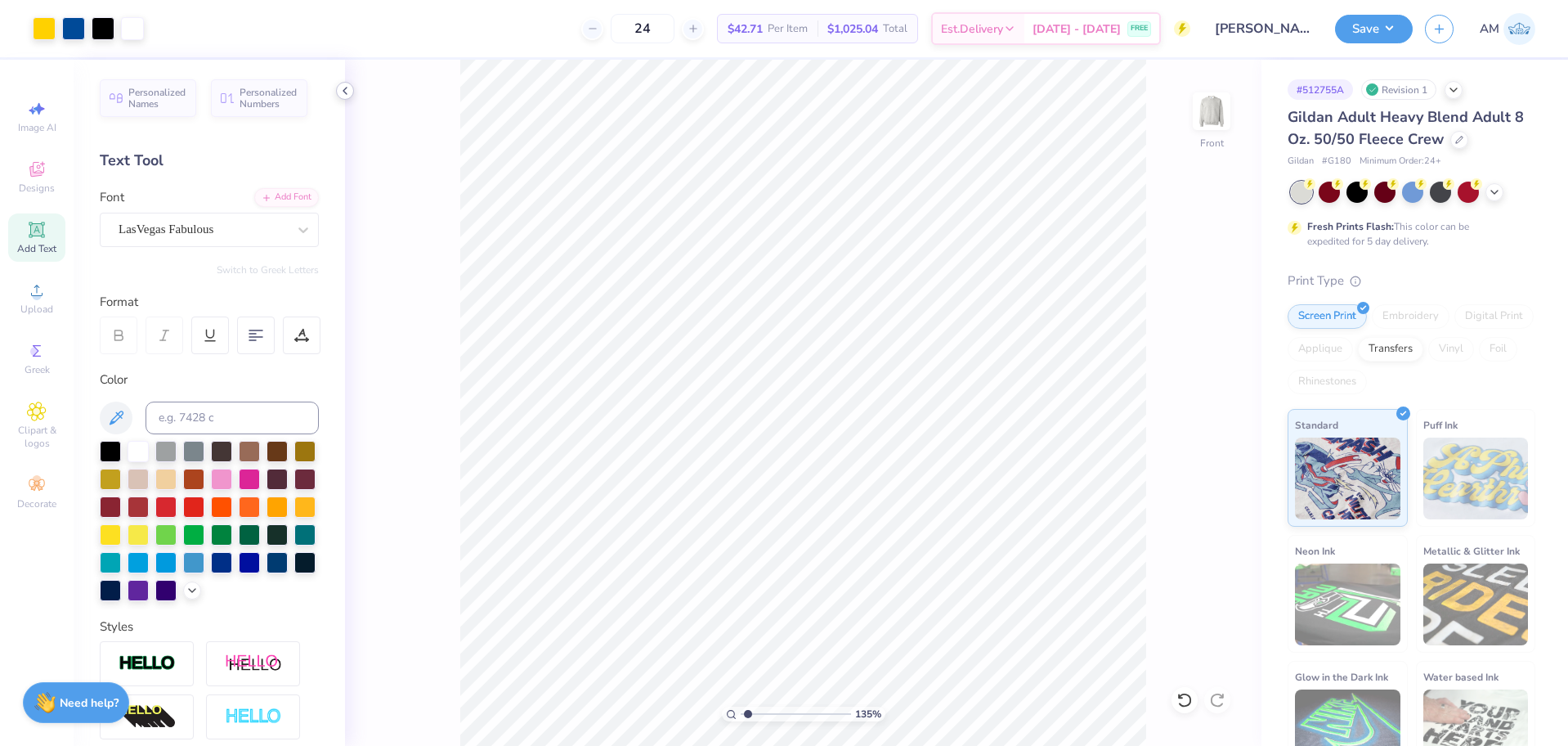
click at [342, 90] on icon at bounding box center [345, 90] width 13 height 13
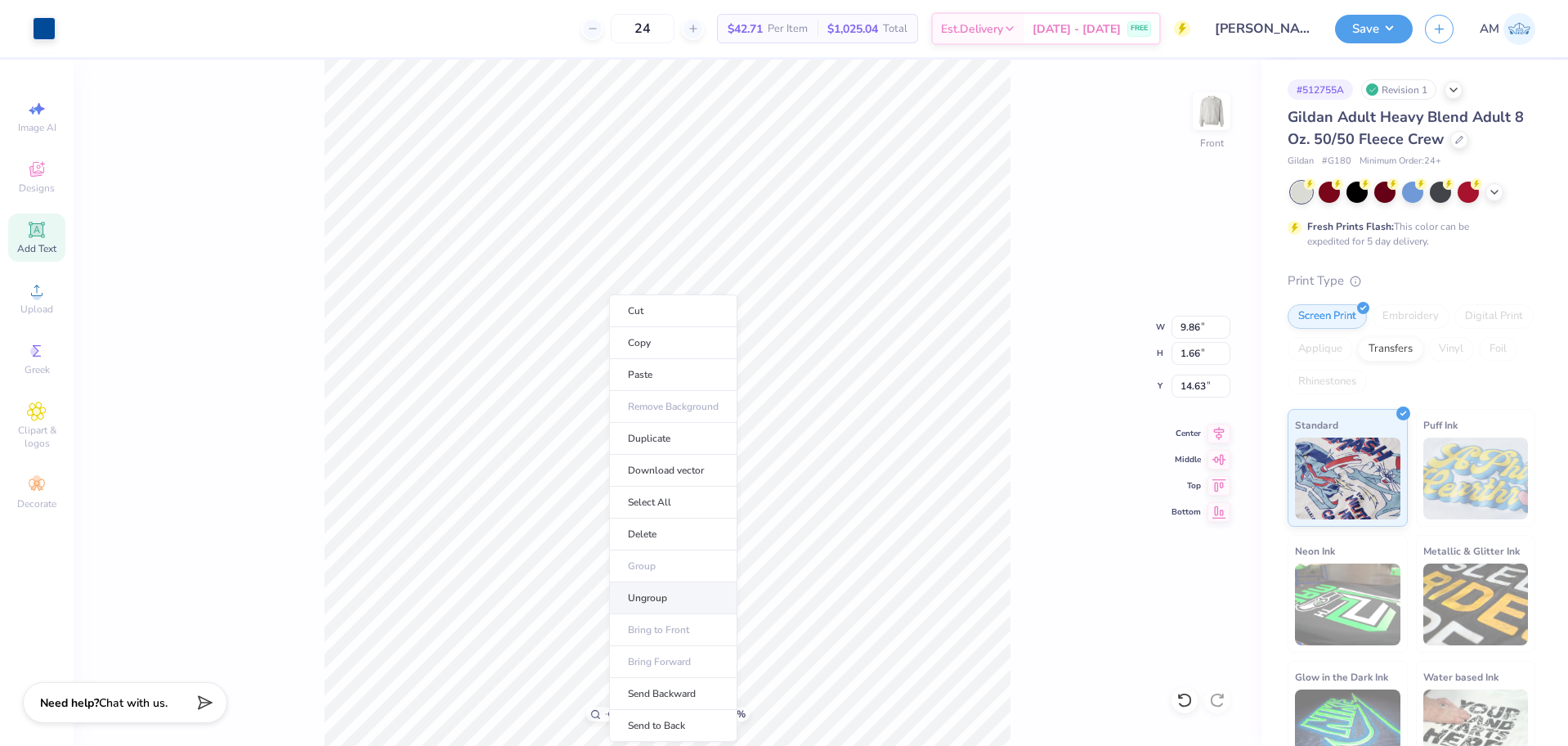
click at [648, 602] on li "Ungroup" at bounding box center [673, 597] width 128 height 32
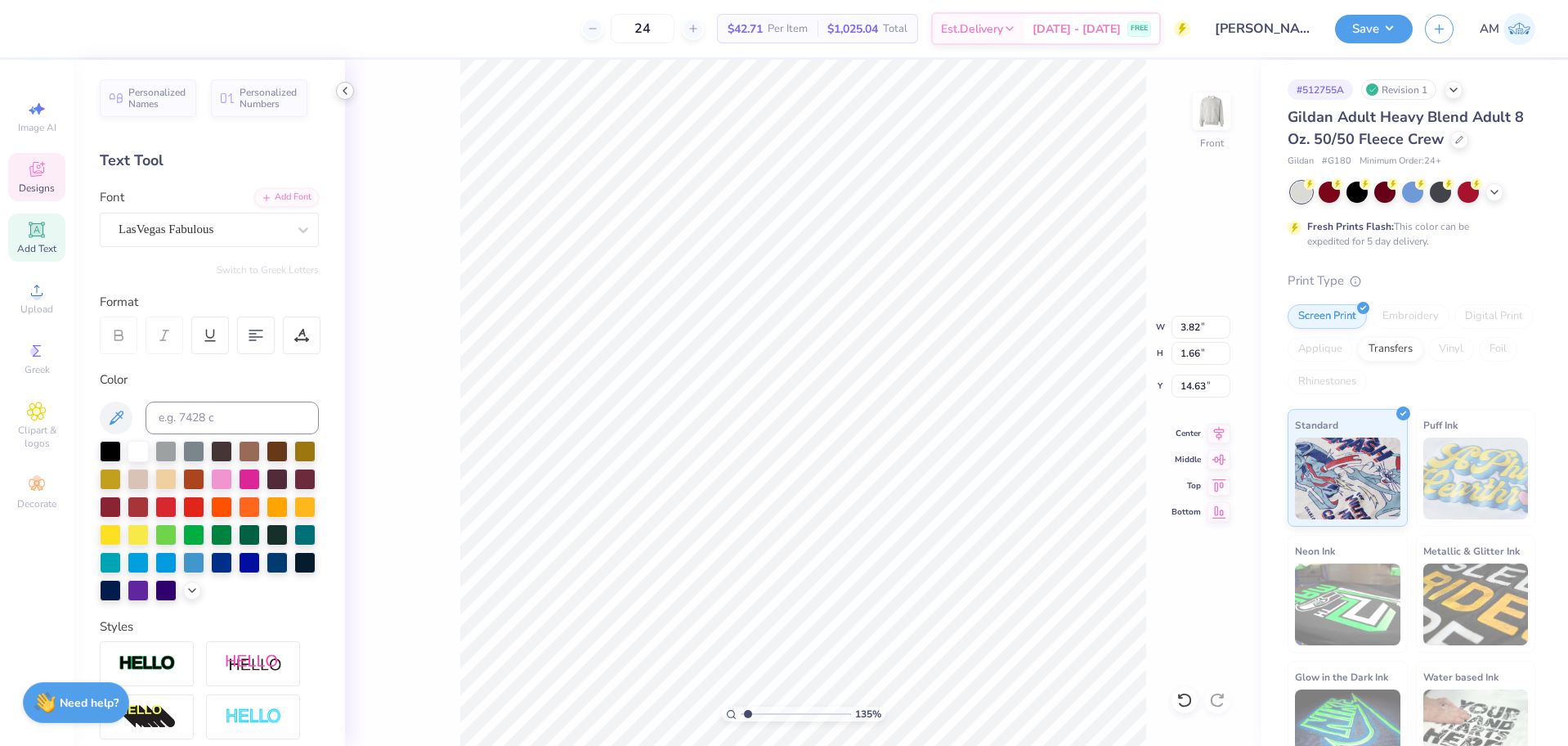
click at [346, 93] on icon at bounding box center [345, 90] width 13 height 13
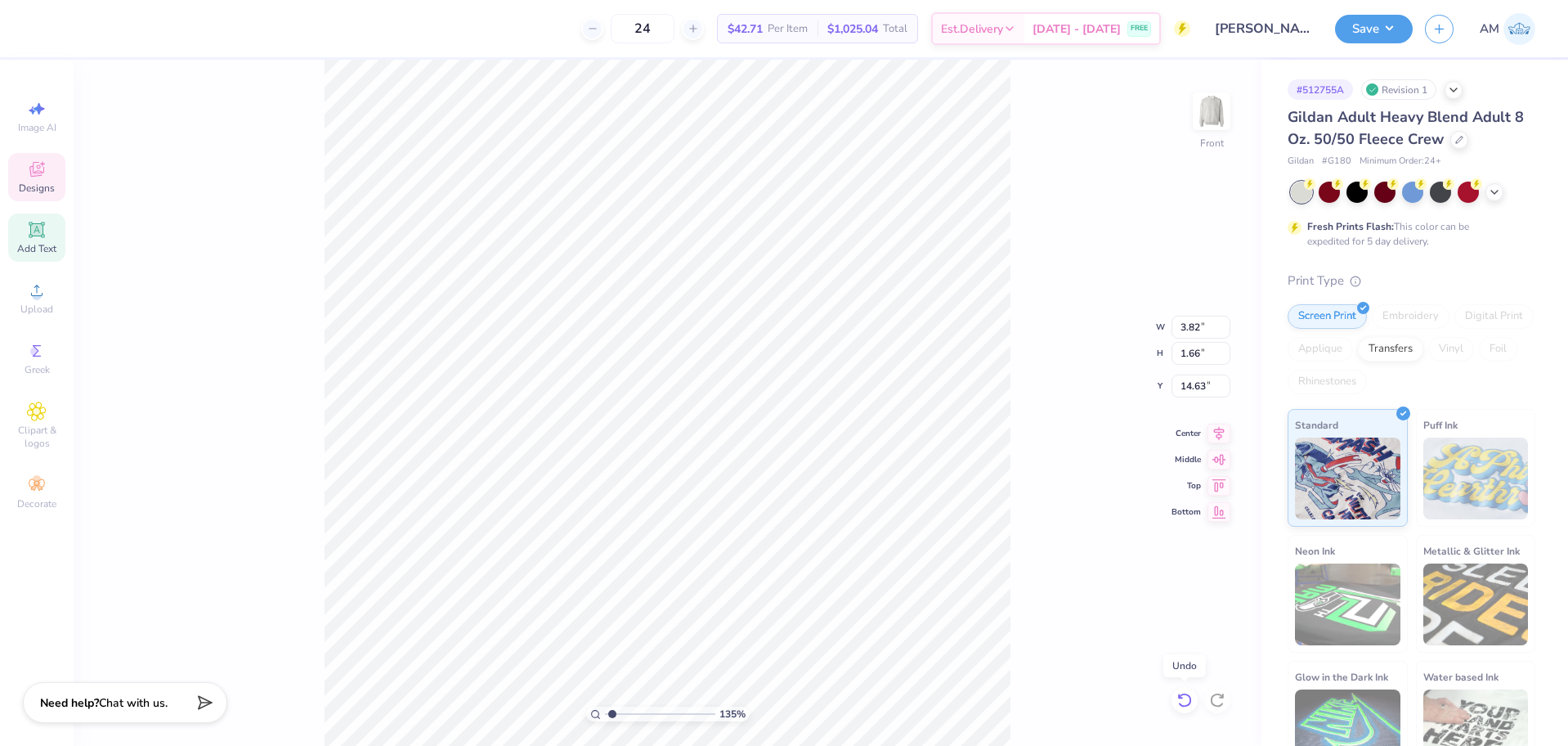
click at [1187, 704] on icon at bounding box center [1184, 700] width 16 height 16
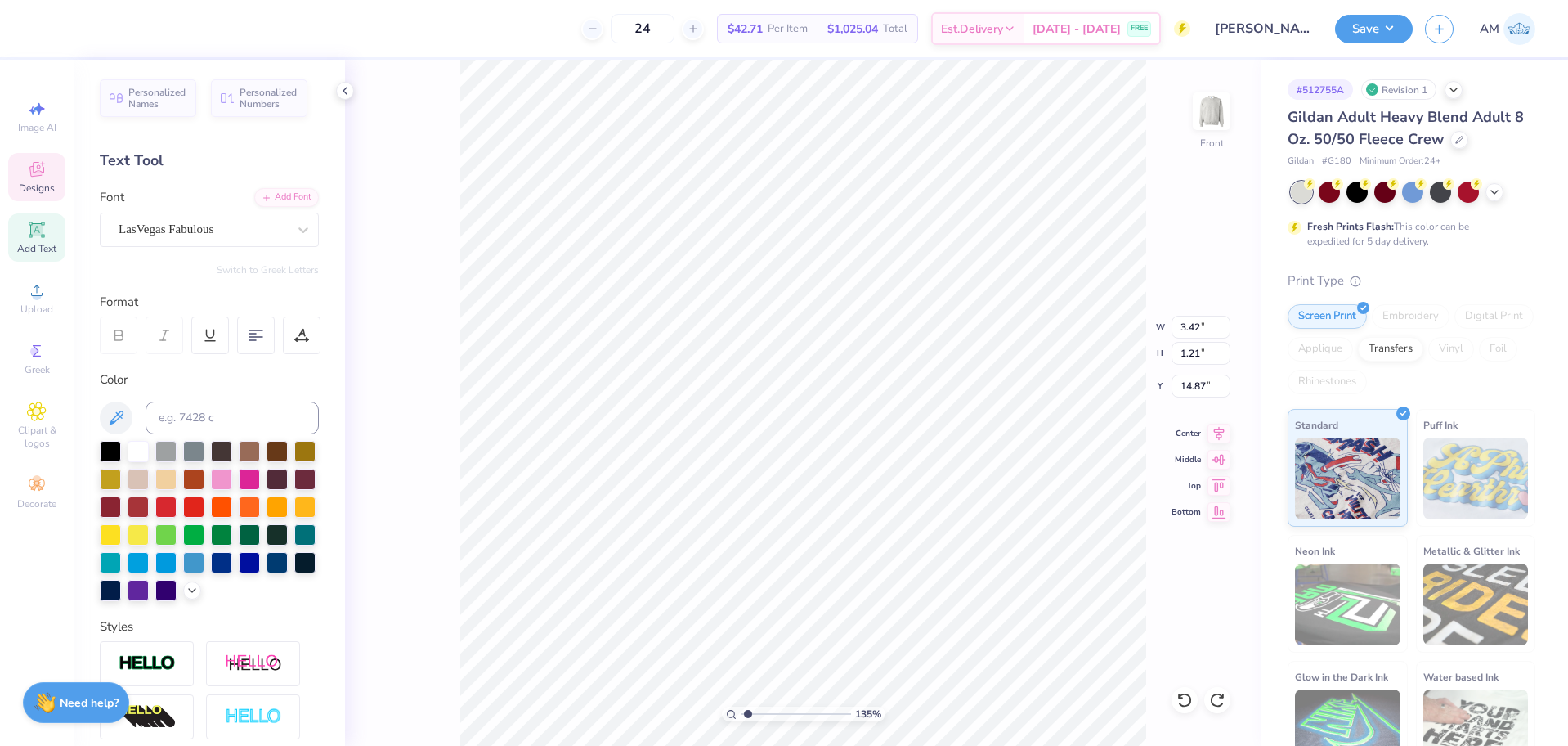
type input "1.35006143669128"
type input "3.82"
type input "1.66"
type input "14.63"
type input "1.35006143669128"
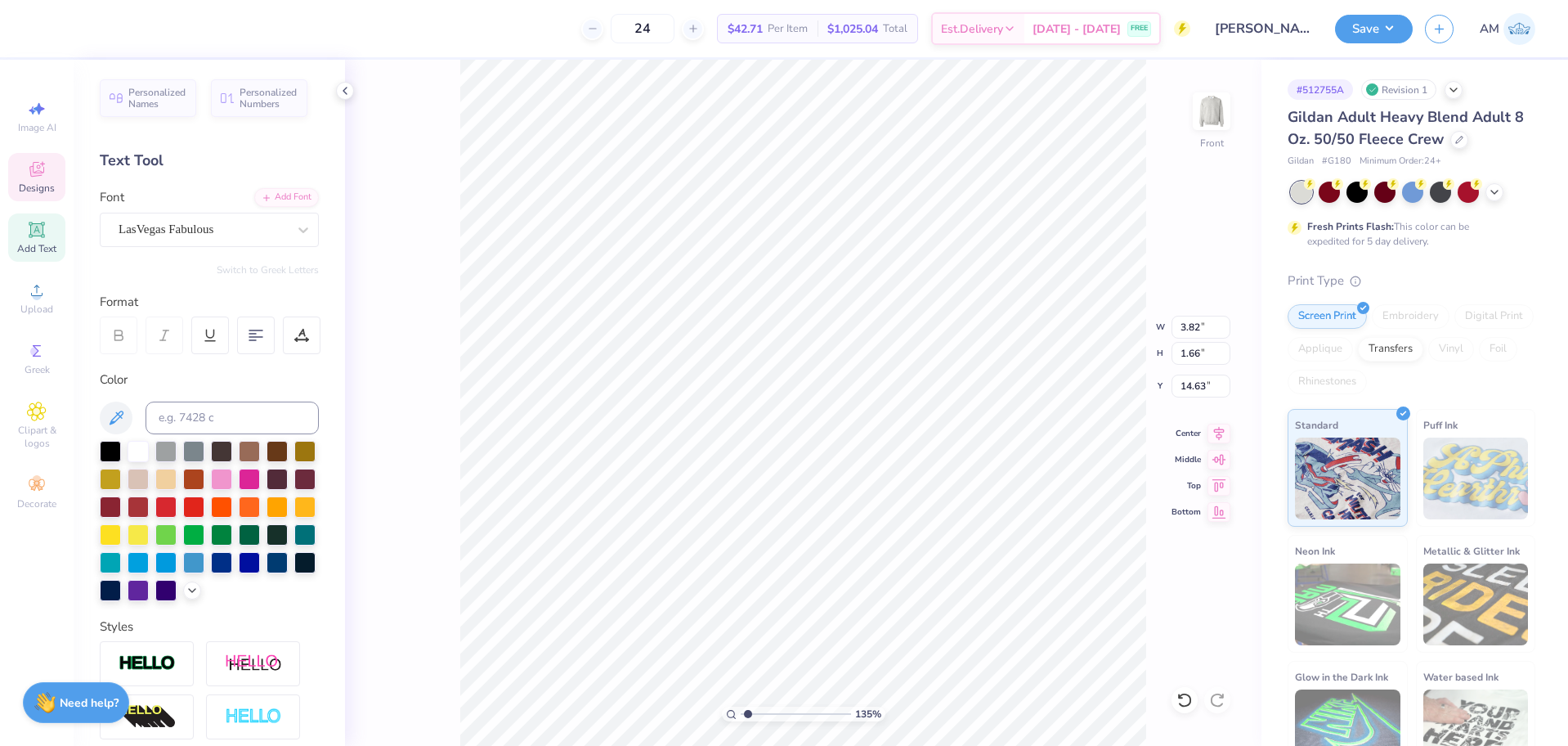
type input "3.42"
type input "1.21"
type input "14.87"
type input "1.35006143669128"
type input "3.82"
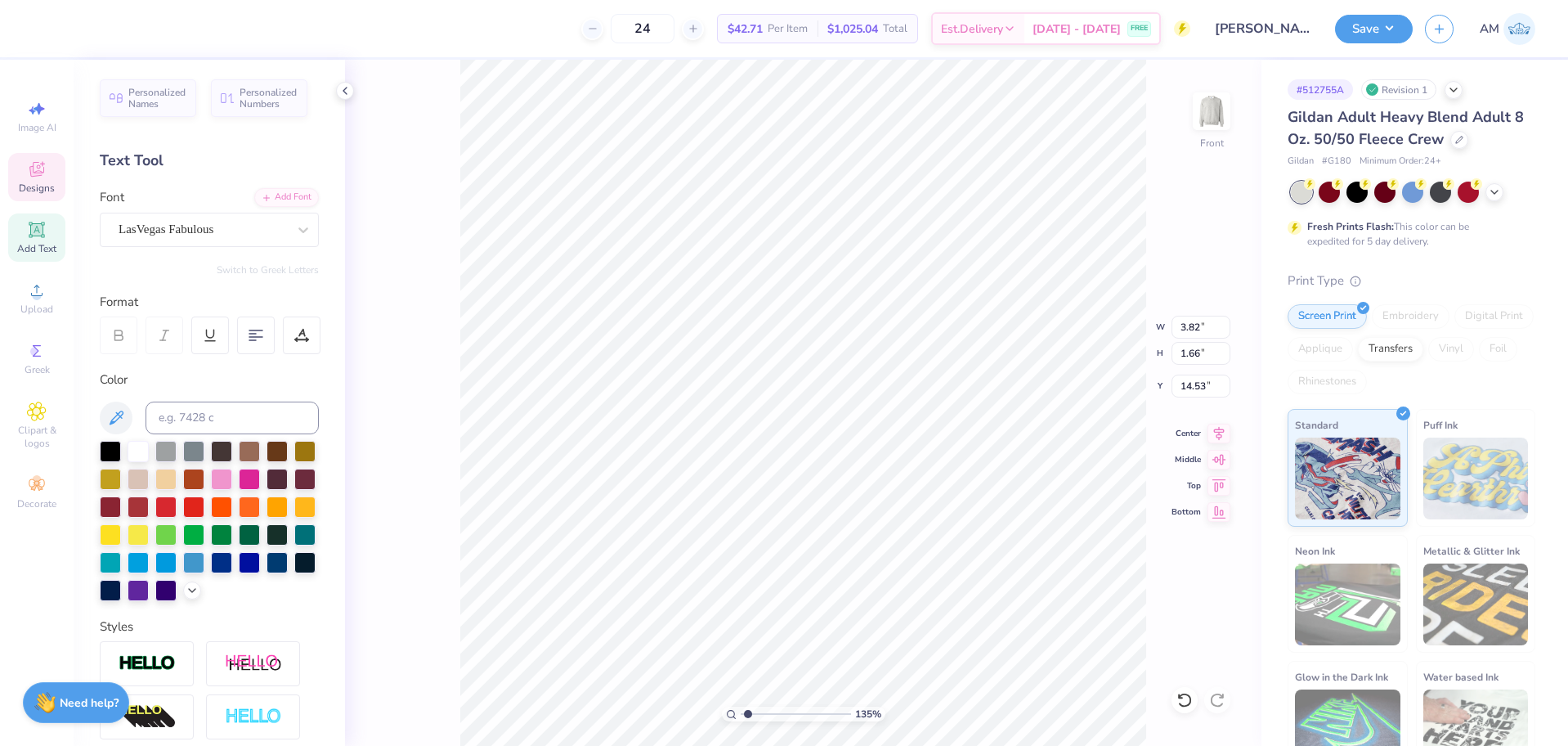
type input "1.66"
type input "14.53"
click at [1186, 701] on icon at bounding box center [1184, 700] width 16 height 16
click at [1170, 630] on div "135 % Front W 3.82 3.82 " H 1.66 1.66 " Y 14.53 14.53 " Center Middle Top Bottom" at bounding box center [803, 403] width 916 height 686
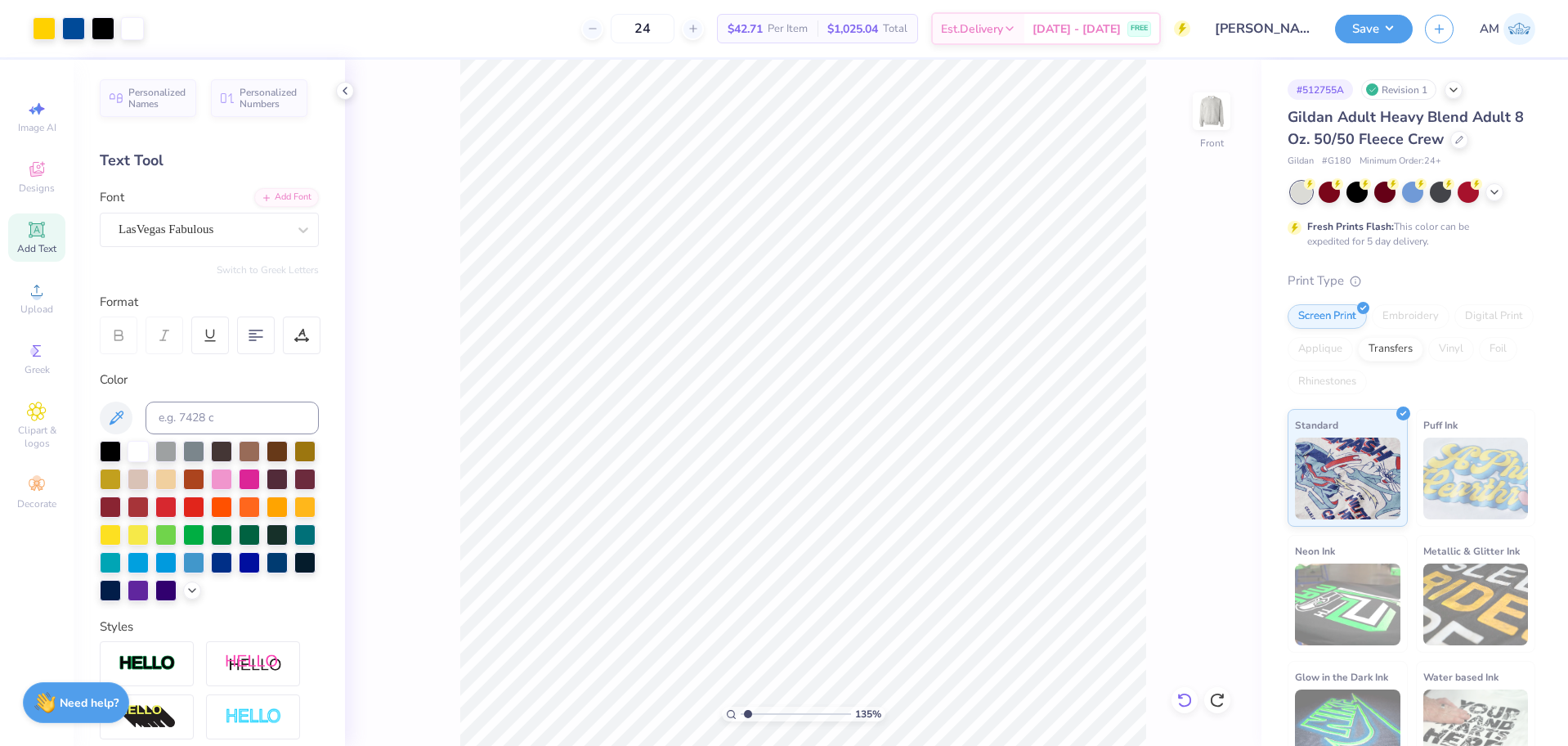
click at [1176, 701] on div at bounding box center [1184, 700] width 26 height 26
click at [1178, 702] on icon at bounding box center [1184, 700] width 16 height 16
click at [1178, 703] on icon at bounding box center [1184, 700] width 16 height 16
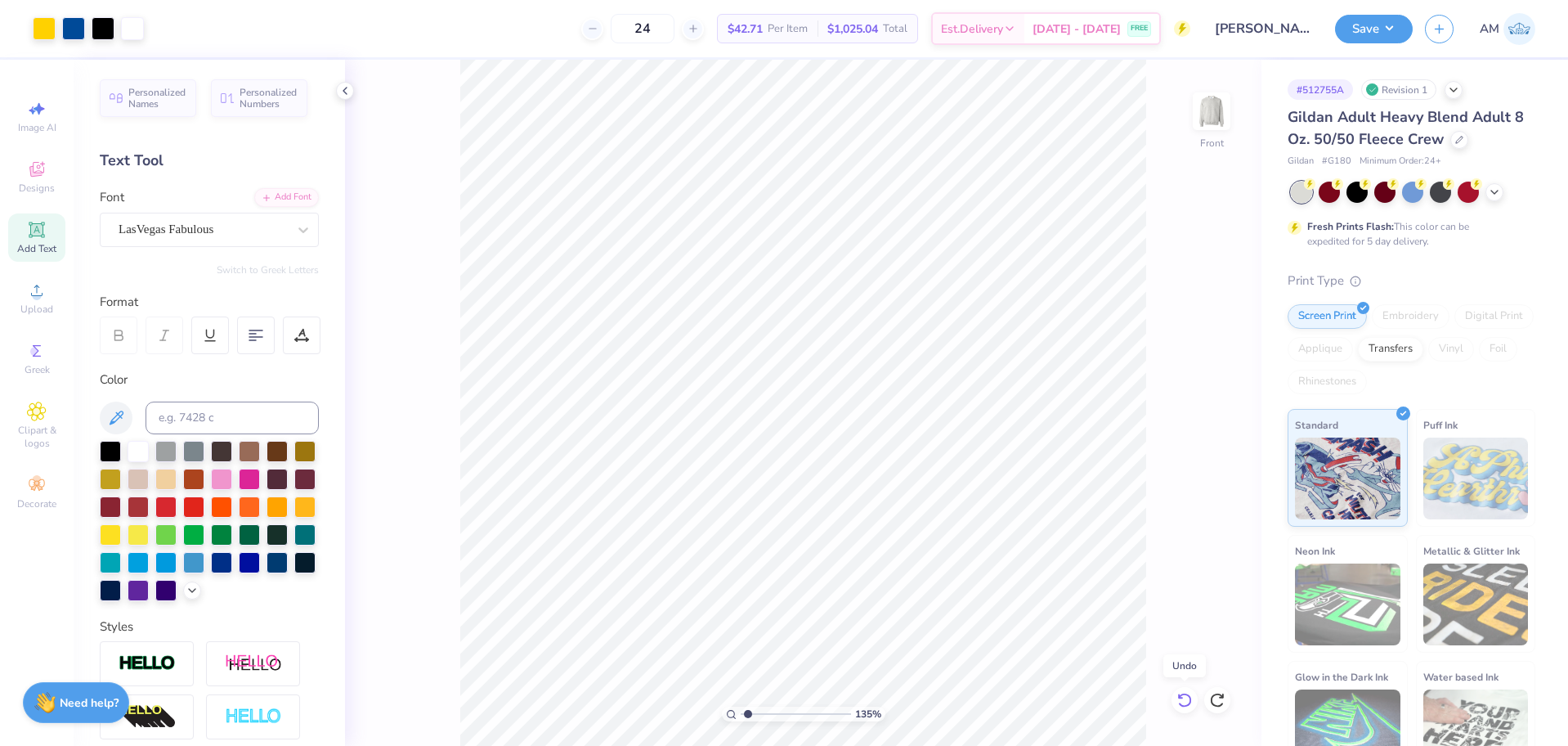
click at [1178, 703] on icon at bounding box center [1184, 700] width 16 height 16
click at [1179, 704] on icon at bounding box center [1184, 700] width 16 height 16
click at [1215, 705] on icon at bounding box center [1217, 700] width 14 height 15
click at [890, 562] on li "Group" at bounding box center [905, 566] width 128 height 32
click at [1213, 430] on icon at bounding box center [1218, 431] width 23 height 20
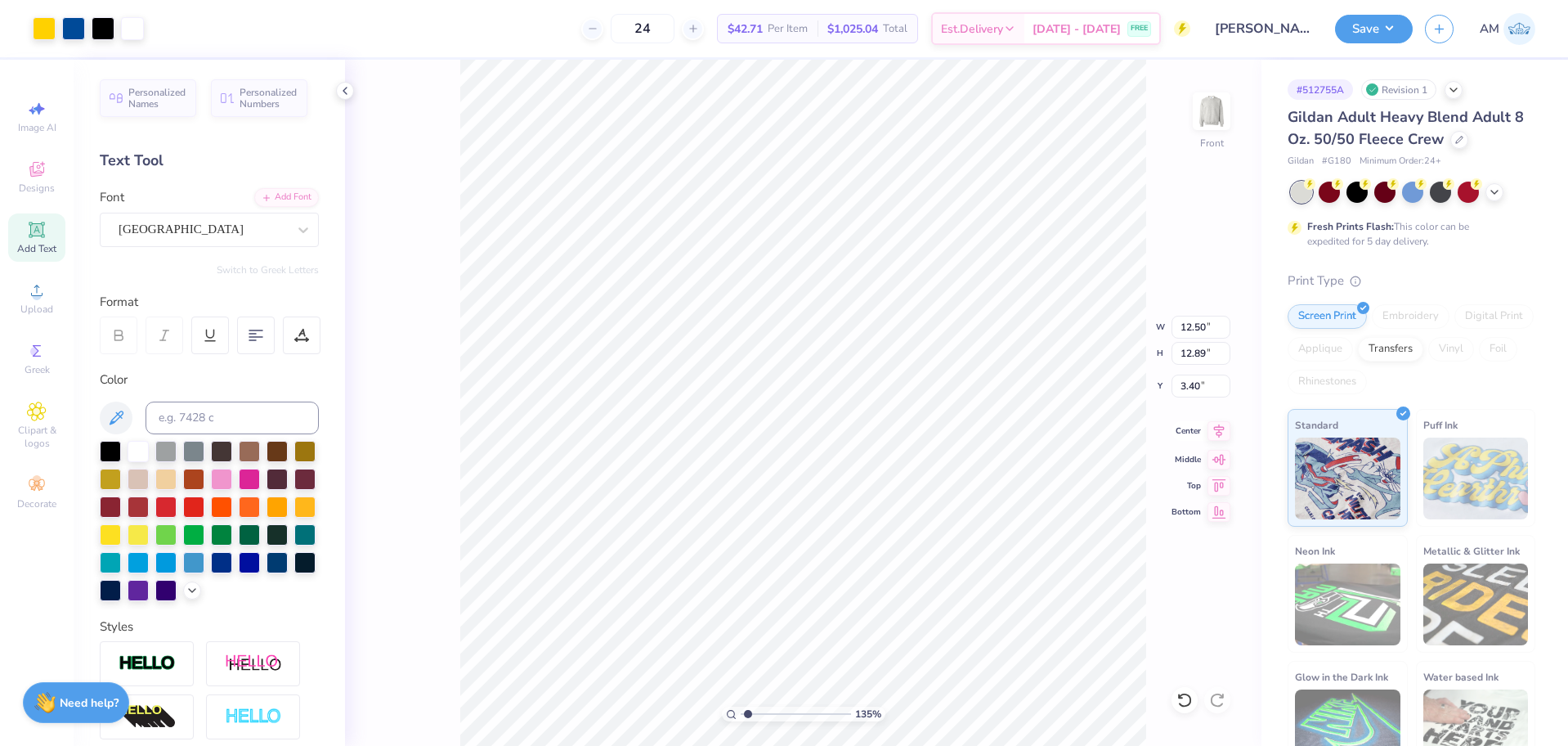
type input "1.35006143669128"
click at [1199, 317] on input "12.50" at bounding box center [1200, 327] width 59 height 23
type input "12.5"
type input "1.35006143669128"
type input "12.50"
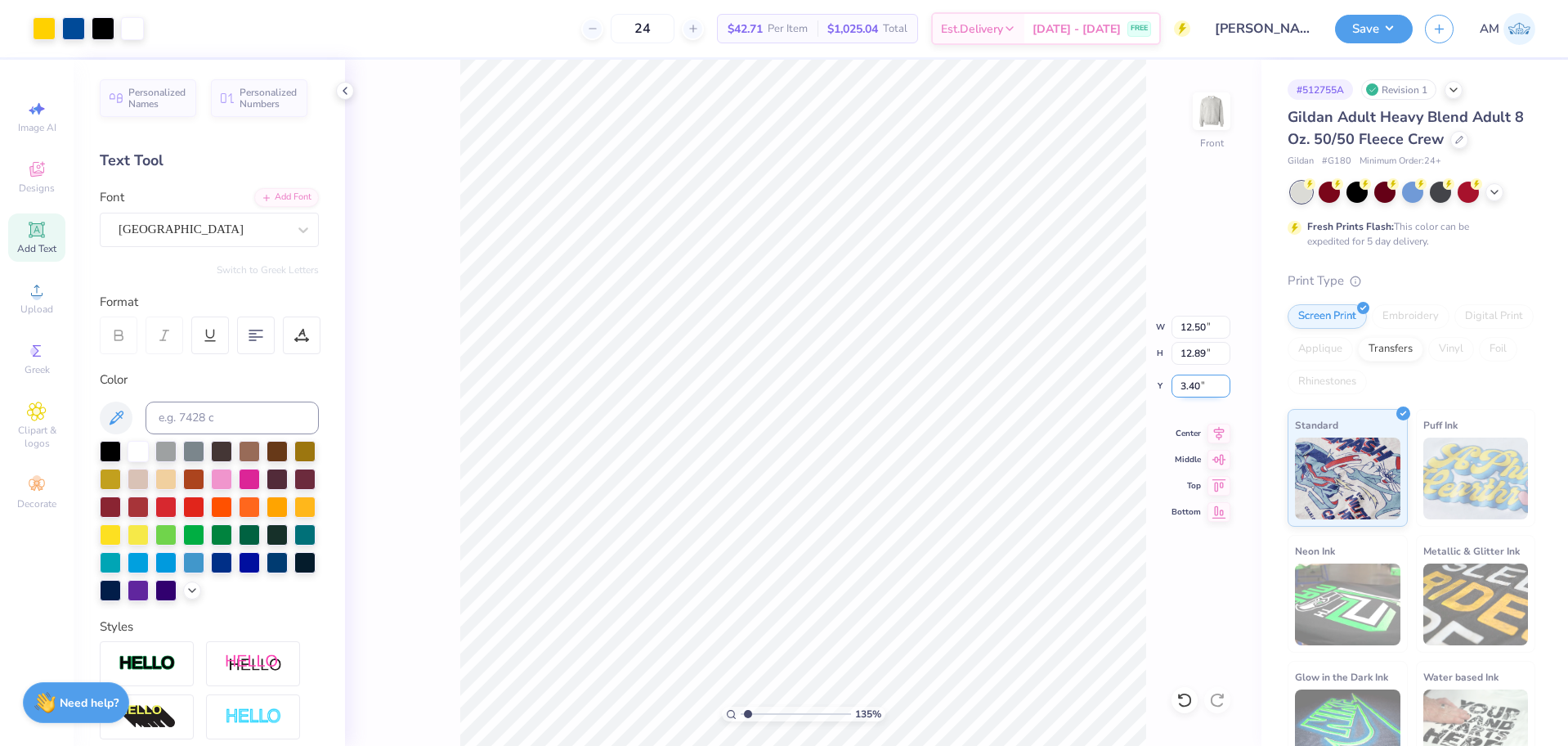
drag, startPoint x: 1200, startPoint y: 319, endPoint x: 1190, endPoint y: 383, distance: 64.8
click at [1190, 383] on input "3.40" at bounding box center [1200, 386] width 59 height 23
type input "3"
type input "1.35006143669128"
type input "3.00"
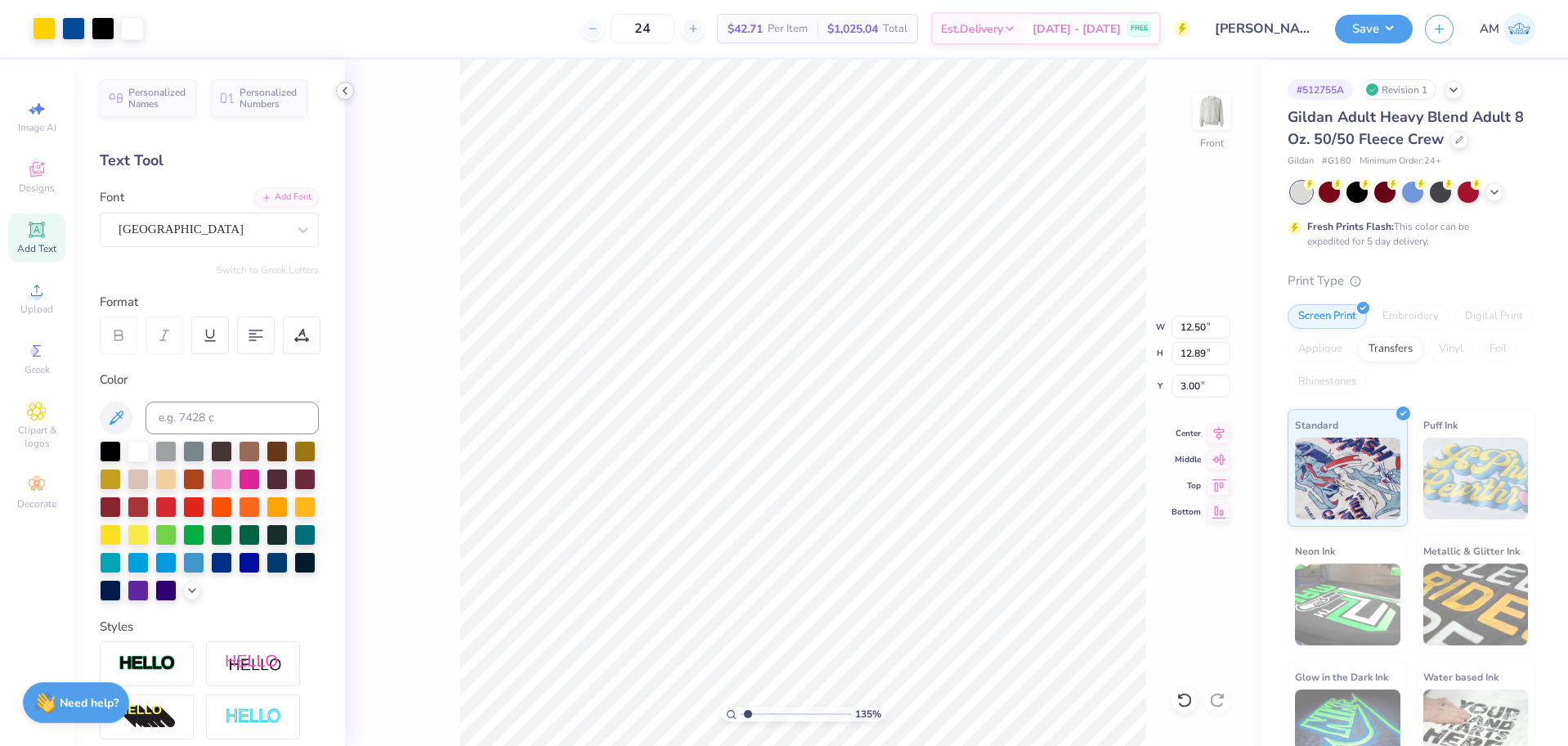
click at [342, 93] on icon at bounding box center [345, 90] width 13 height 13
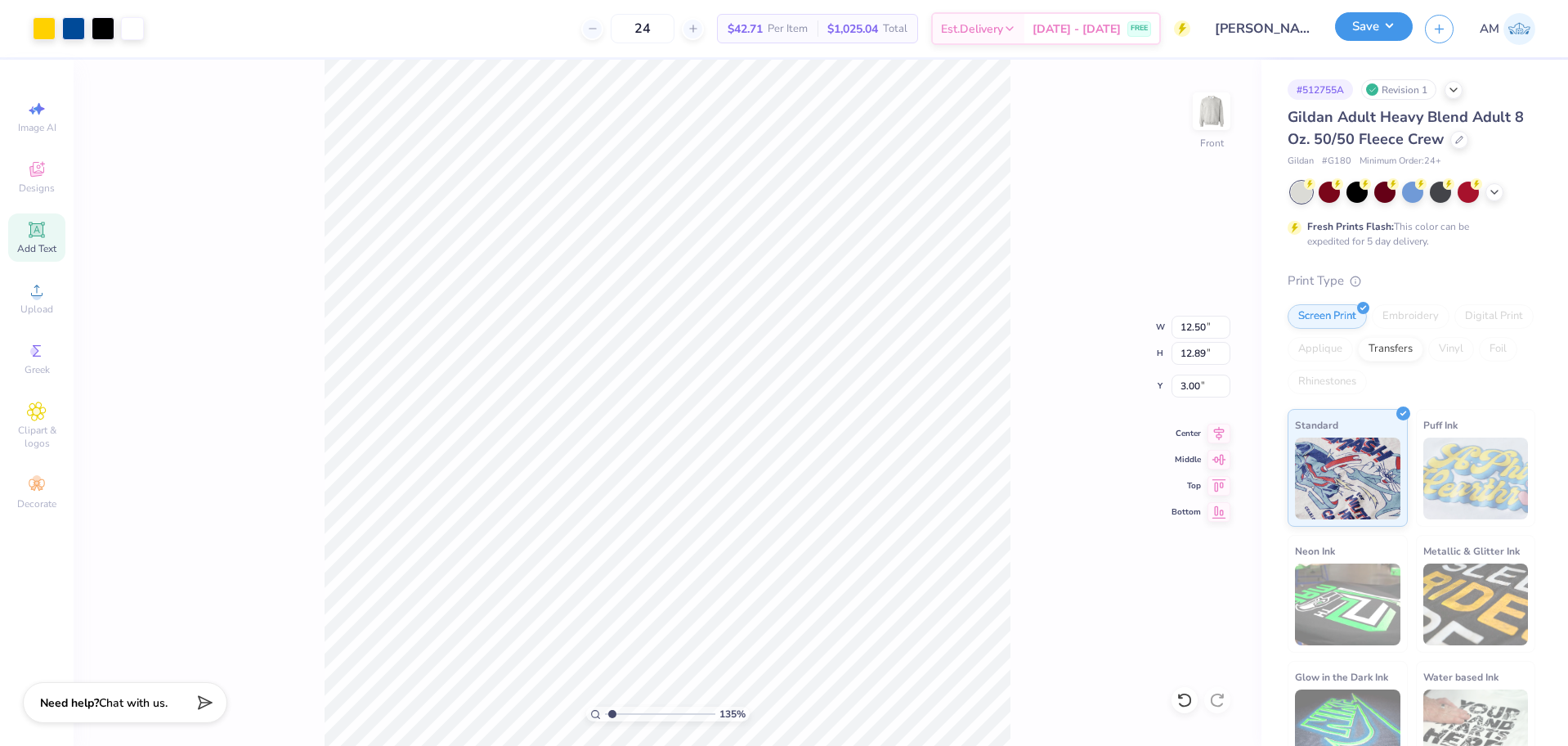
click at [1373, 30] on button "Save" at bounding box center [1373, 26] width 78 height 29
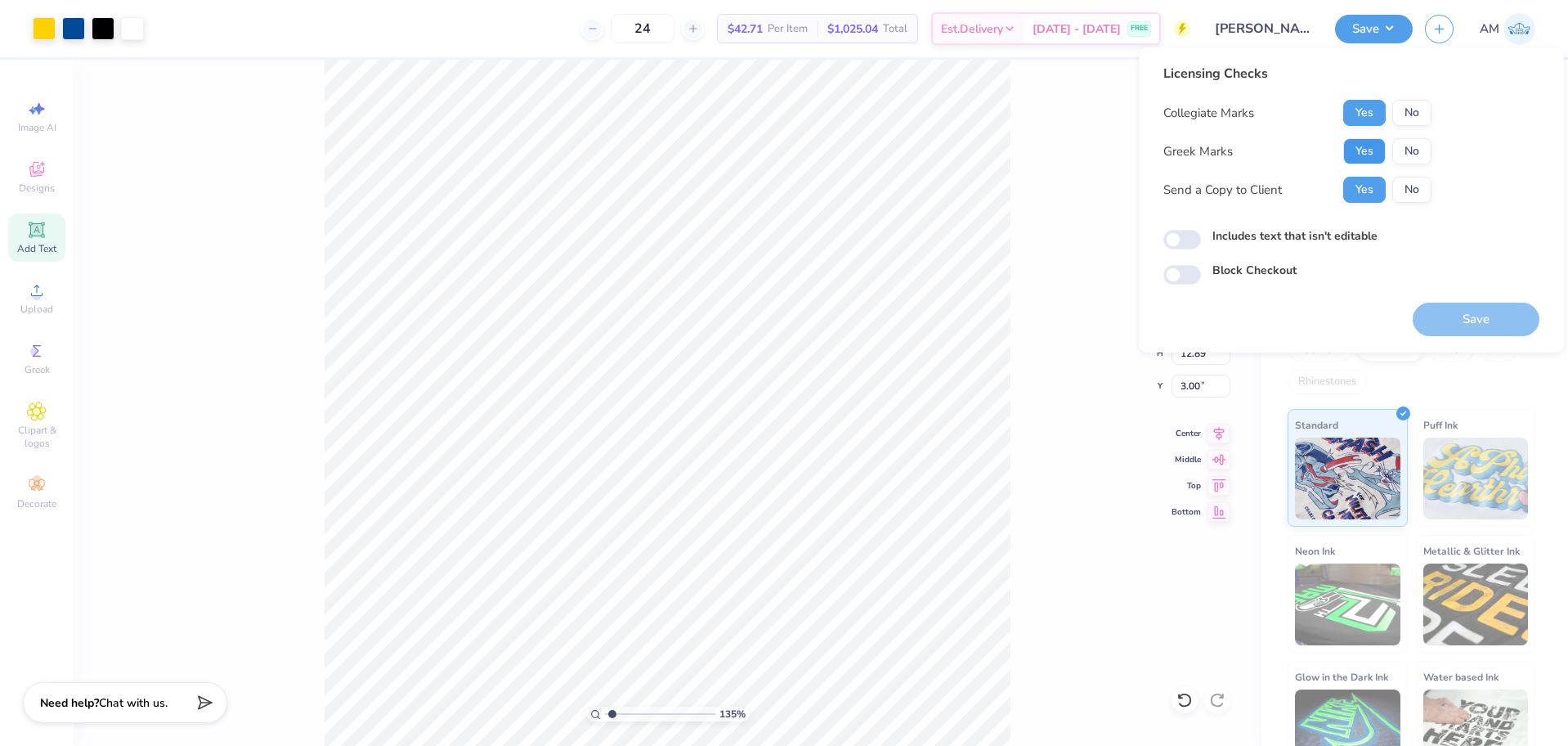
click at [1366, 148] on button "Yes" at bounding box center [1365, 151] width 43 height 26
type input "1.35006143669128"
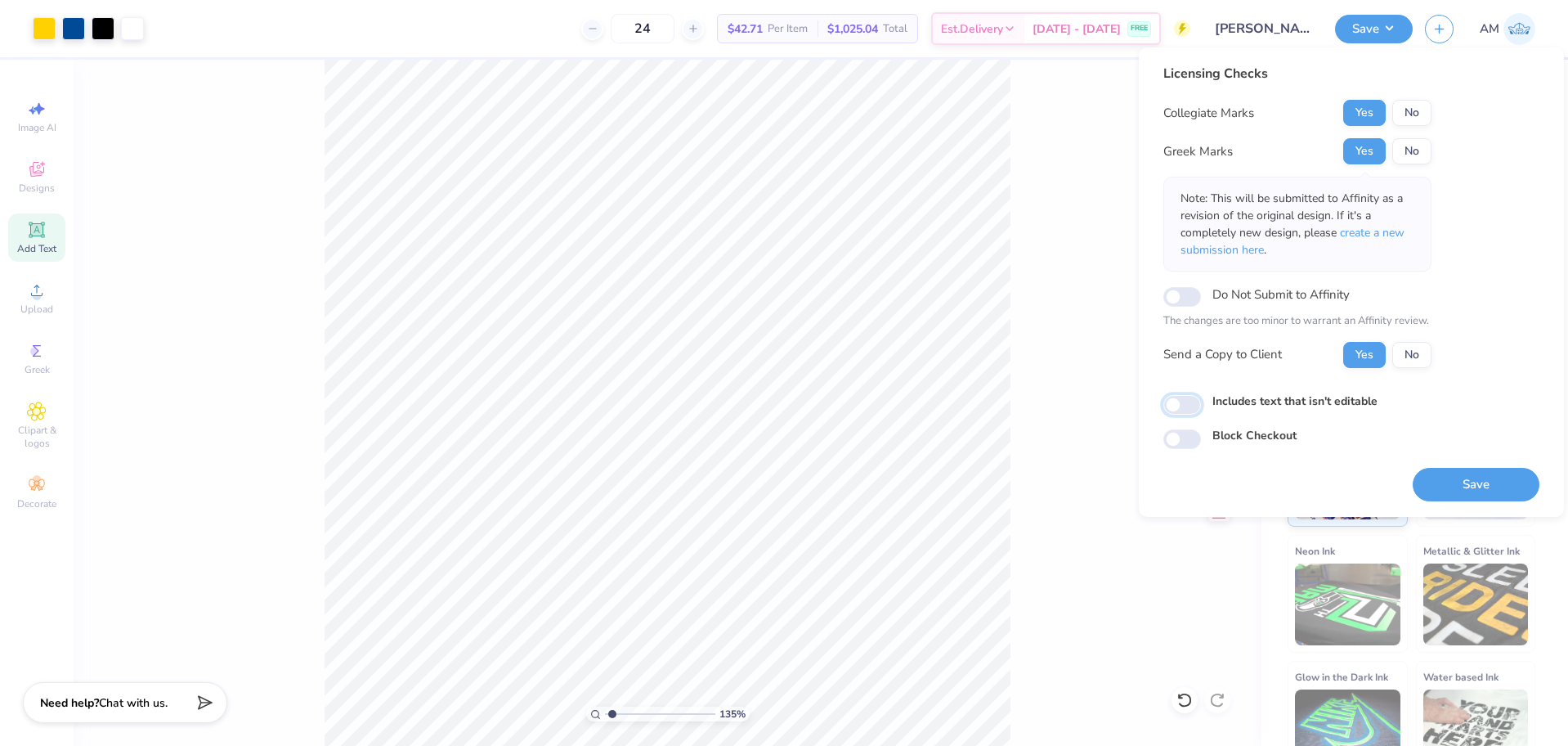
click at [1182, 403] on input "Includes text that isn't editable" at bounding box center [1182, 405] width 38 height 20
checkbox input "true"
type input "1.35006143669128"
click at [1182, 403] on input "Includes text that isn't editable" at bounding box center [1182, 405] width 38 height 20
checkbox input "false"
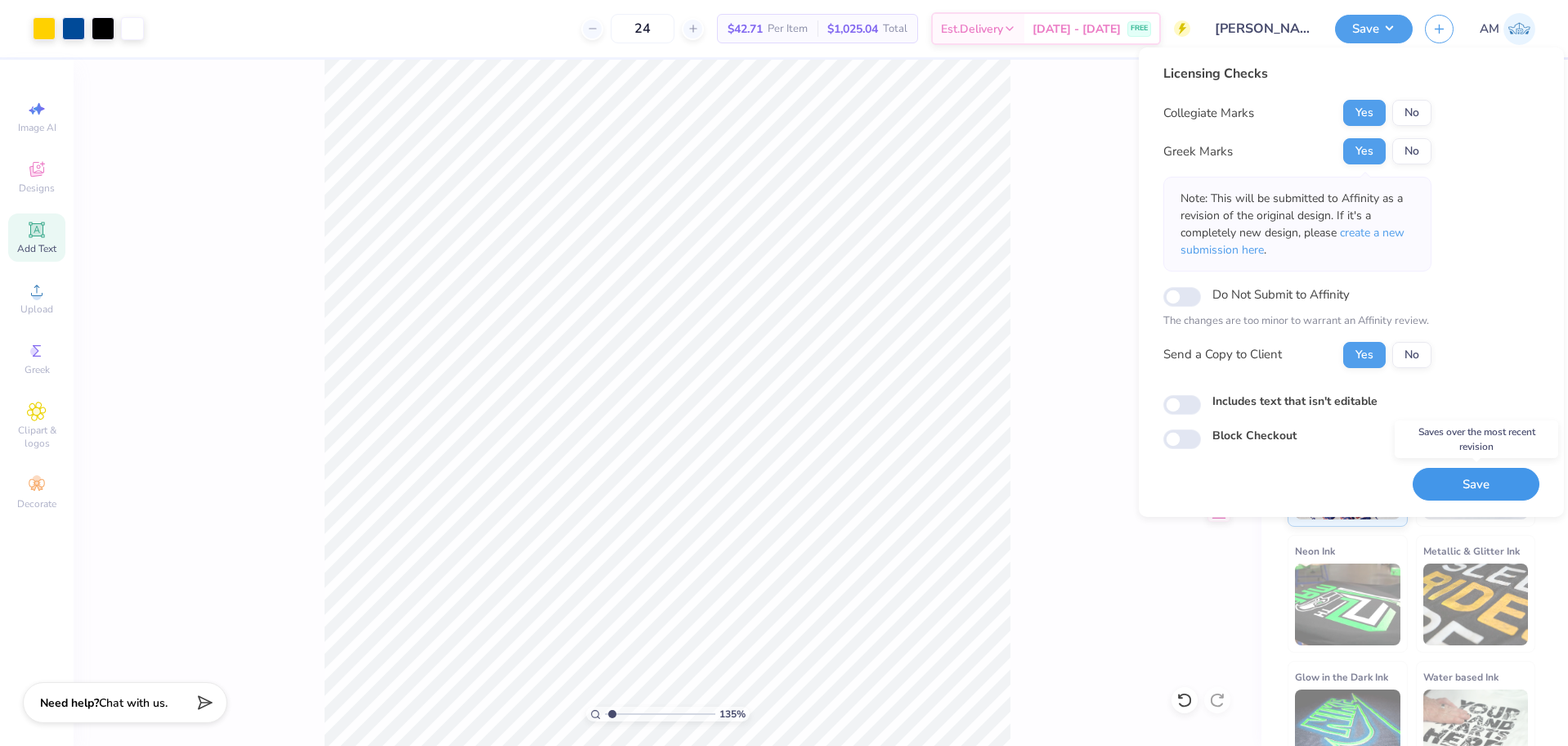
click at [1471, 492] on button "Save" at bounding box center [1476, 484] width 127 height 33
type input "1.35006143669128"
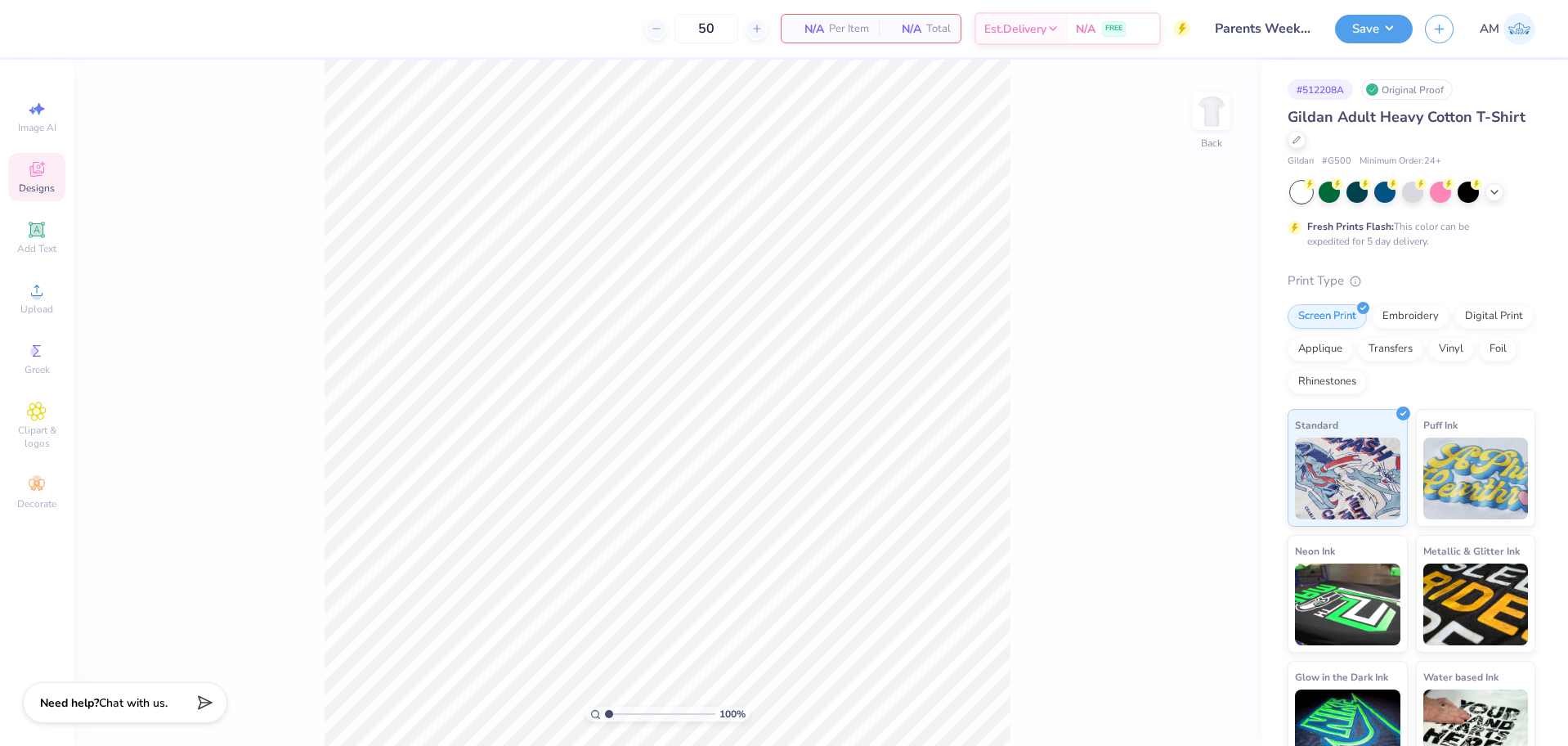
click at [37, 187] on span "Designs" at bounding box center [37, 188] width 36 height 13
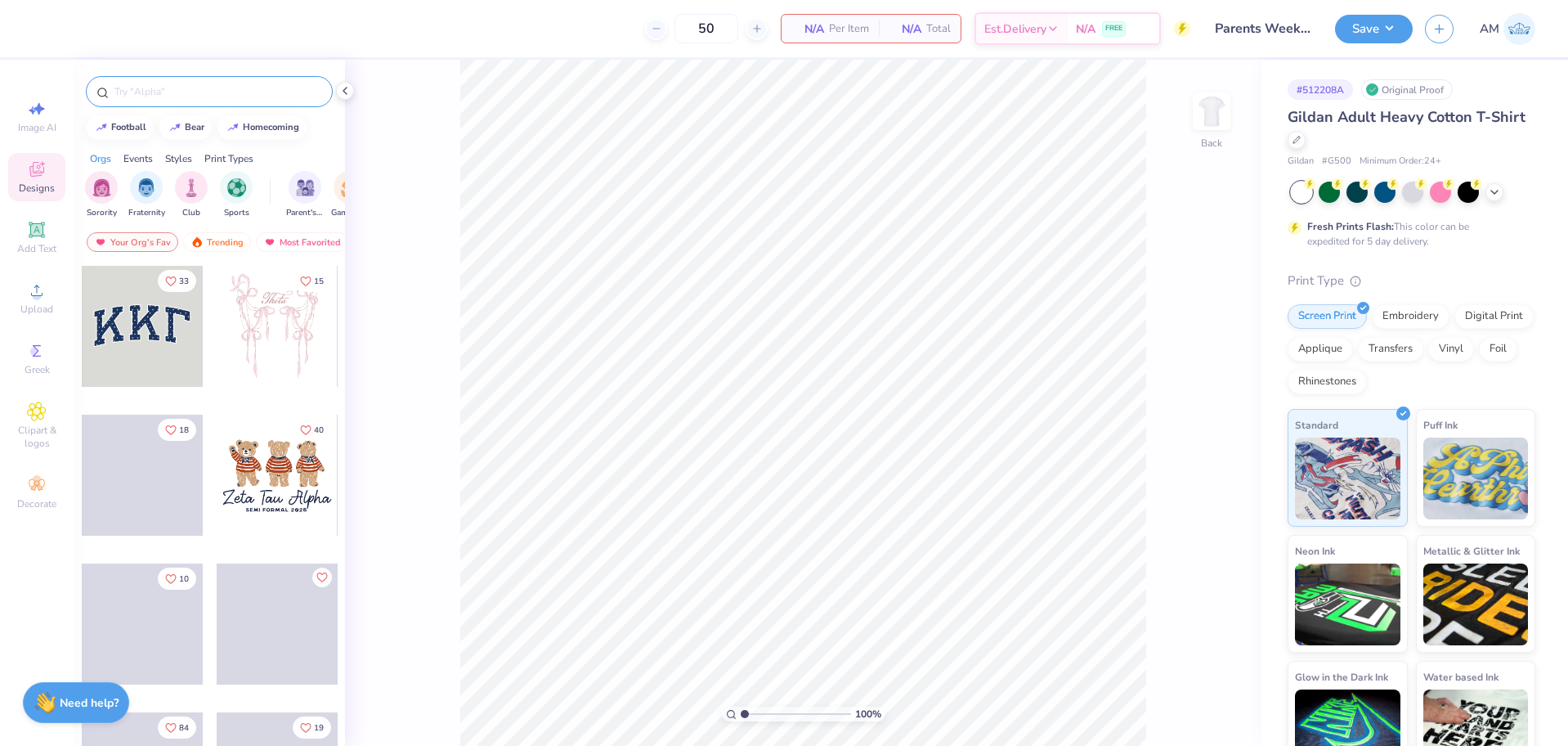
click at [175, 86] on input "text" at bounding box center [217, 91] width 209 height 16
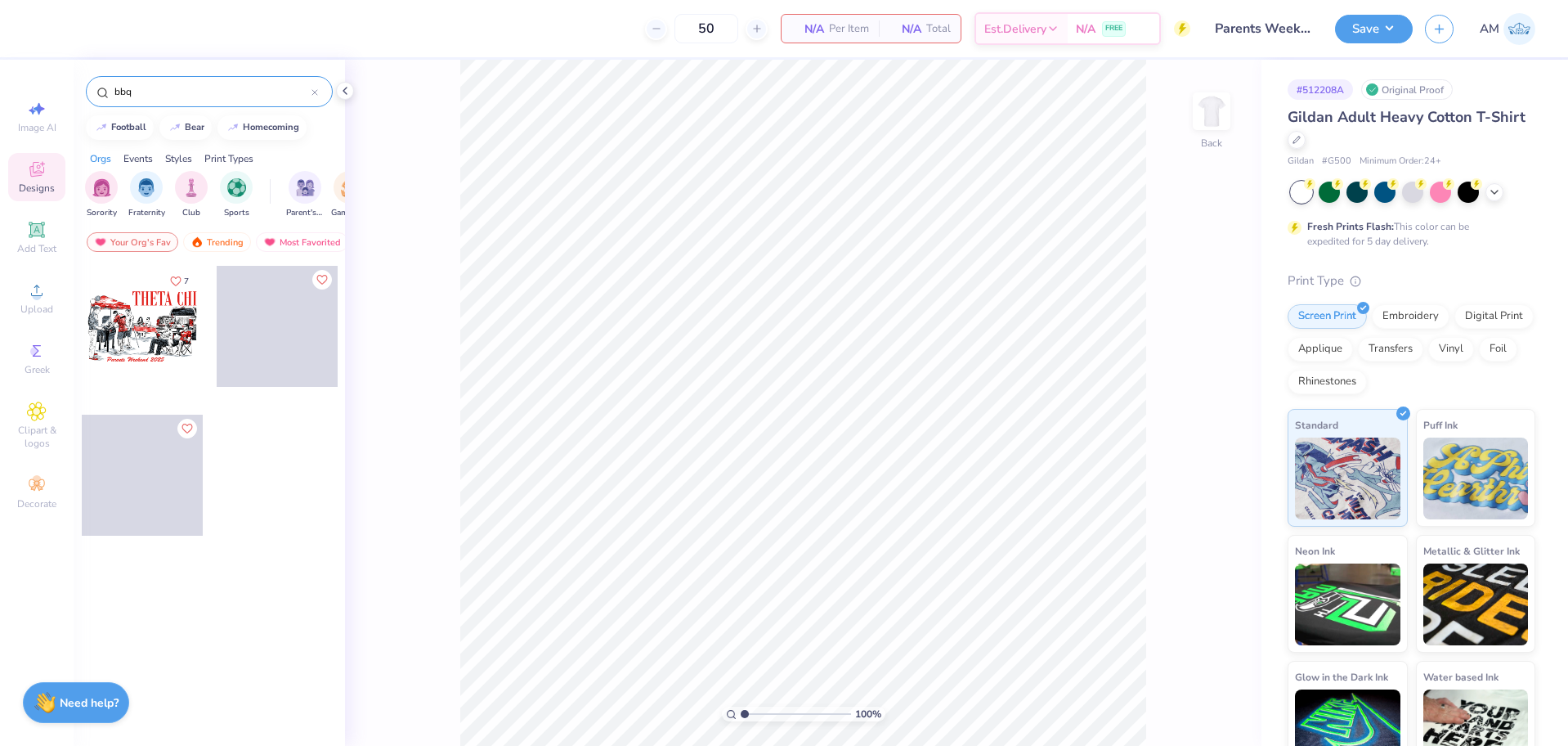
type input "bbq"
click at [157, 340] on div at bounding box center [142, 326] width 121 height 121
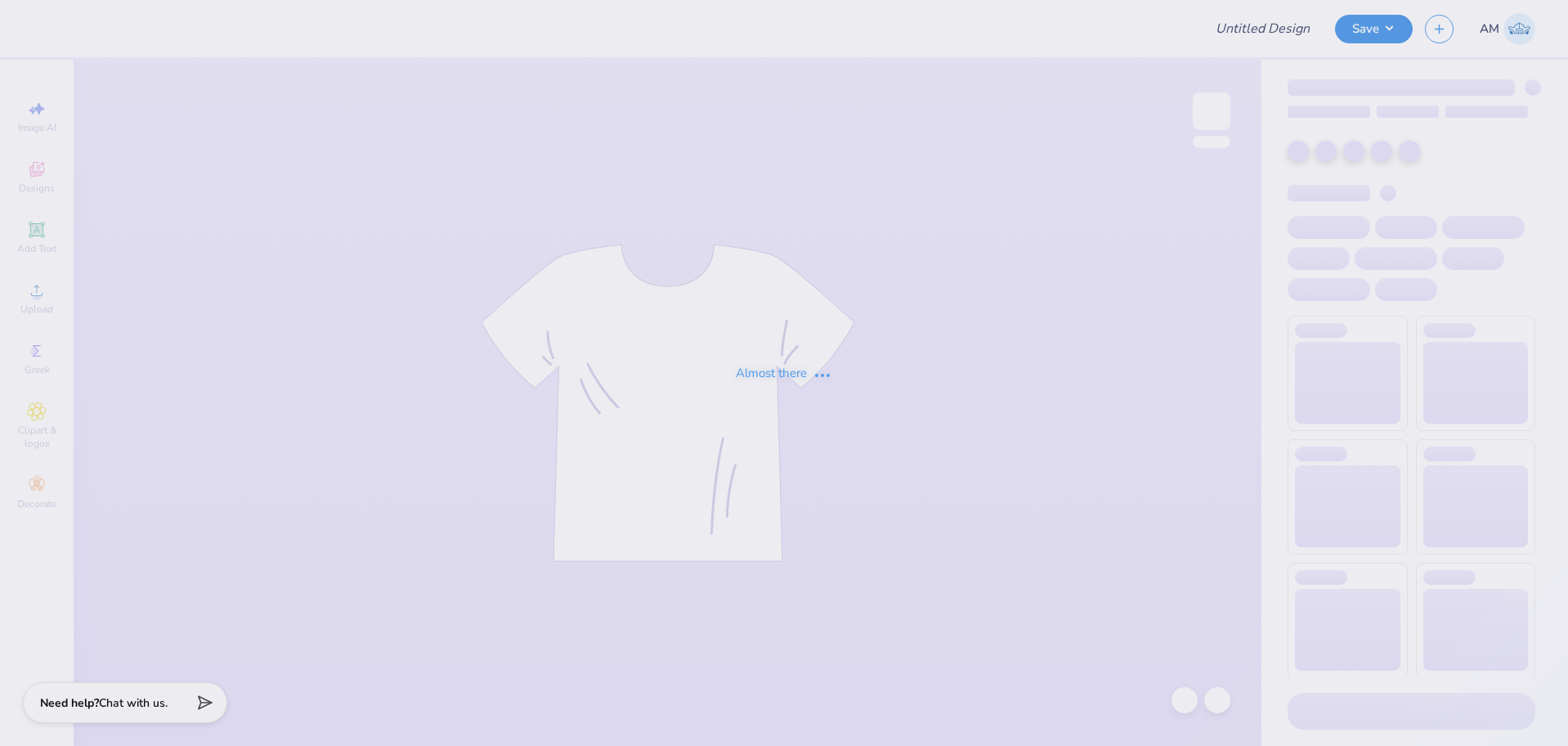
type input "Parents Weekend ZTA"
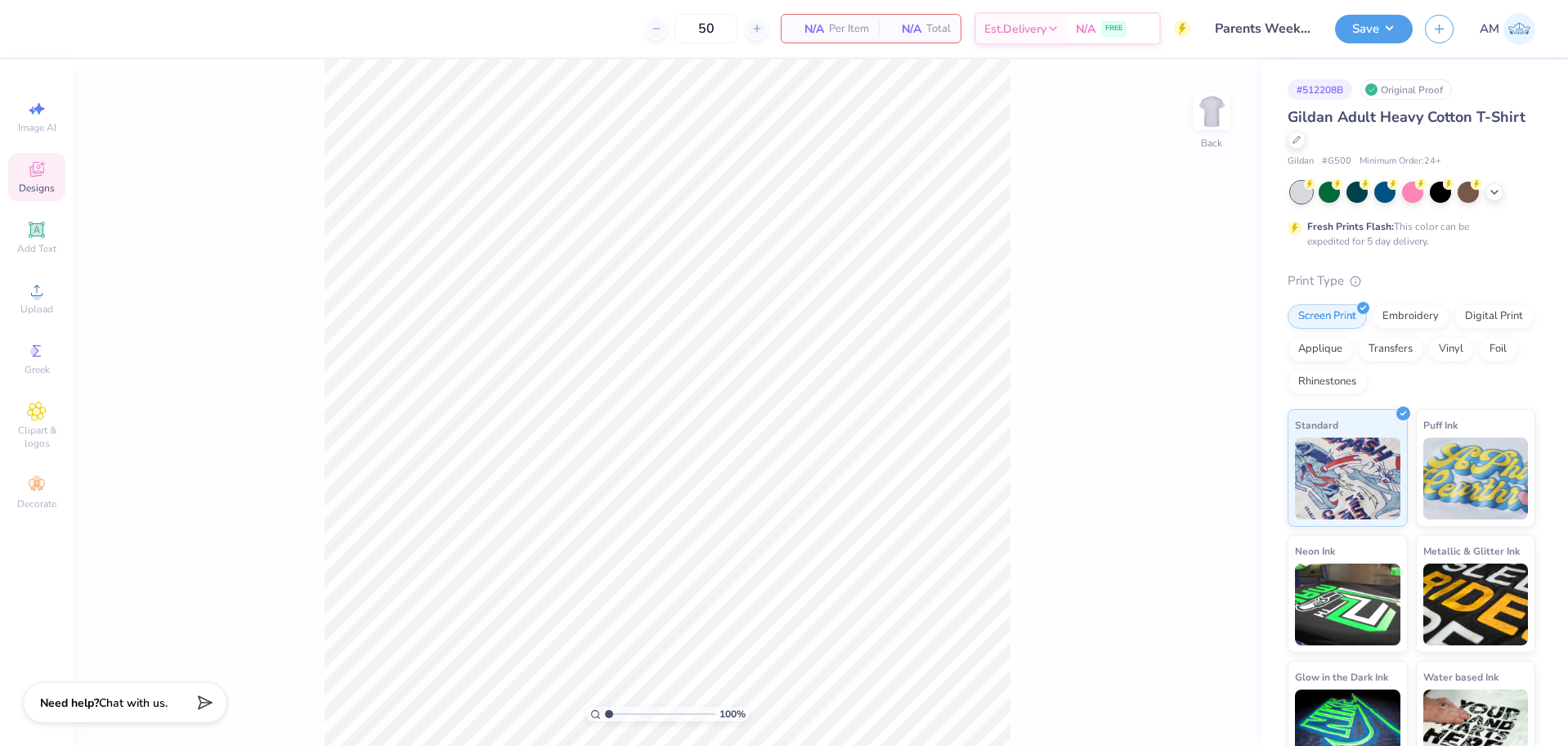
click at [37, 182] on span "Designs" at bounding box center [37, 188] width 36 height 13
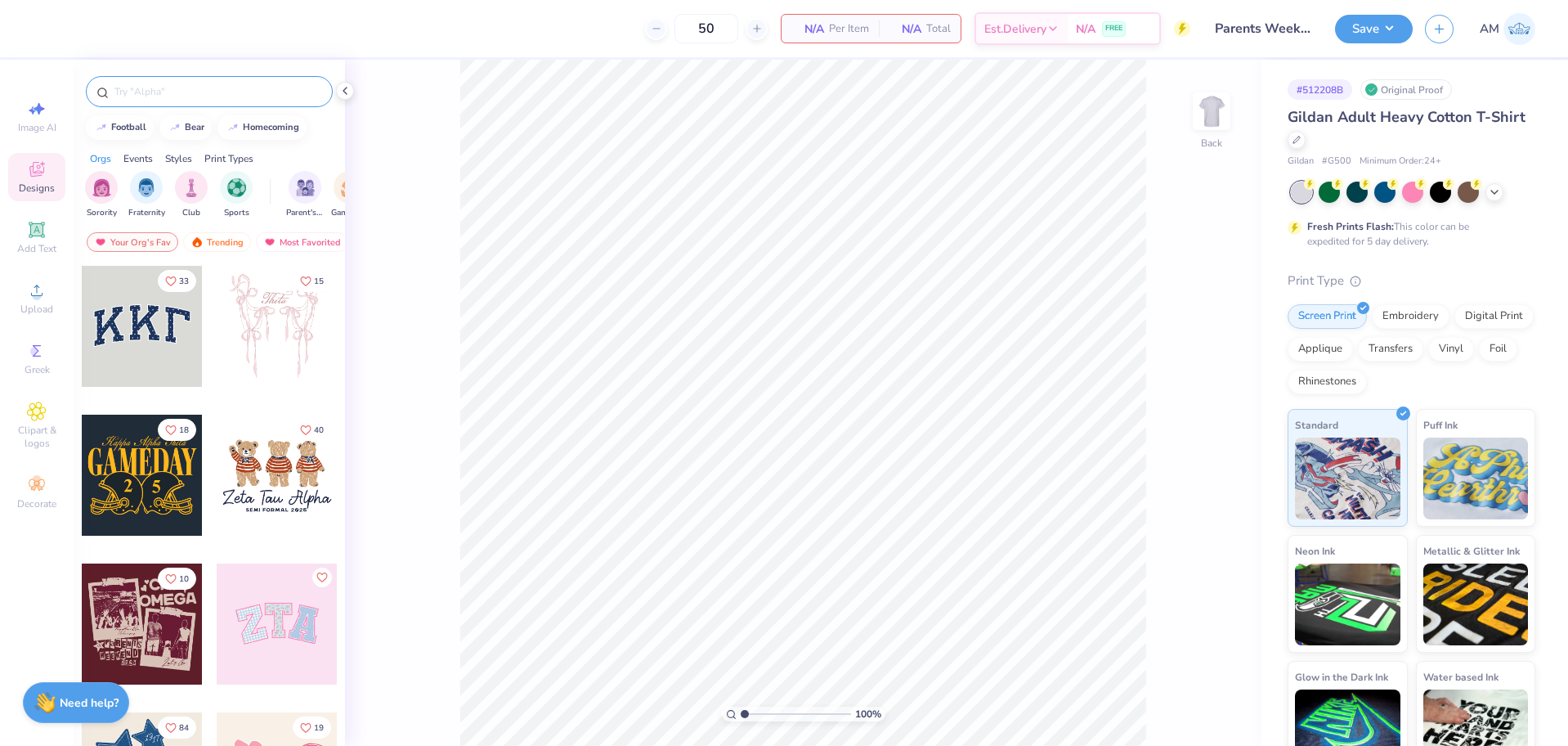
click at [196, 88] on input "text" at bounding box center [217, 91] width 209 height 16
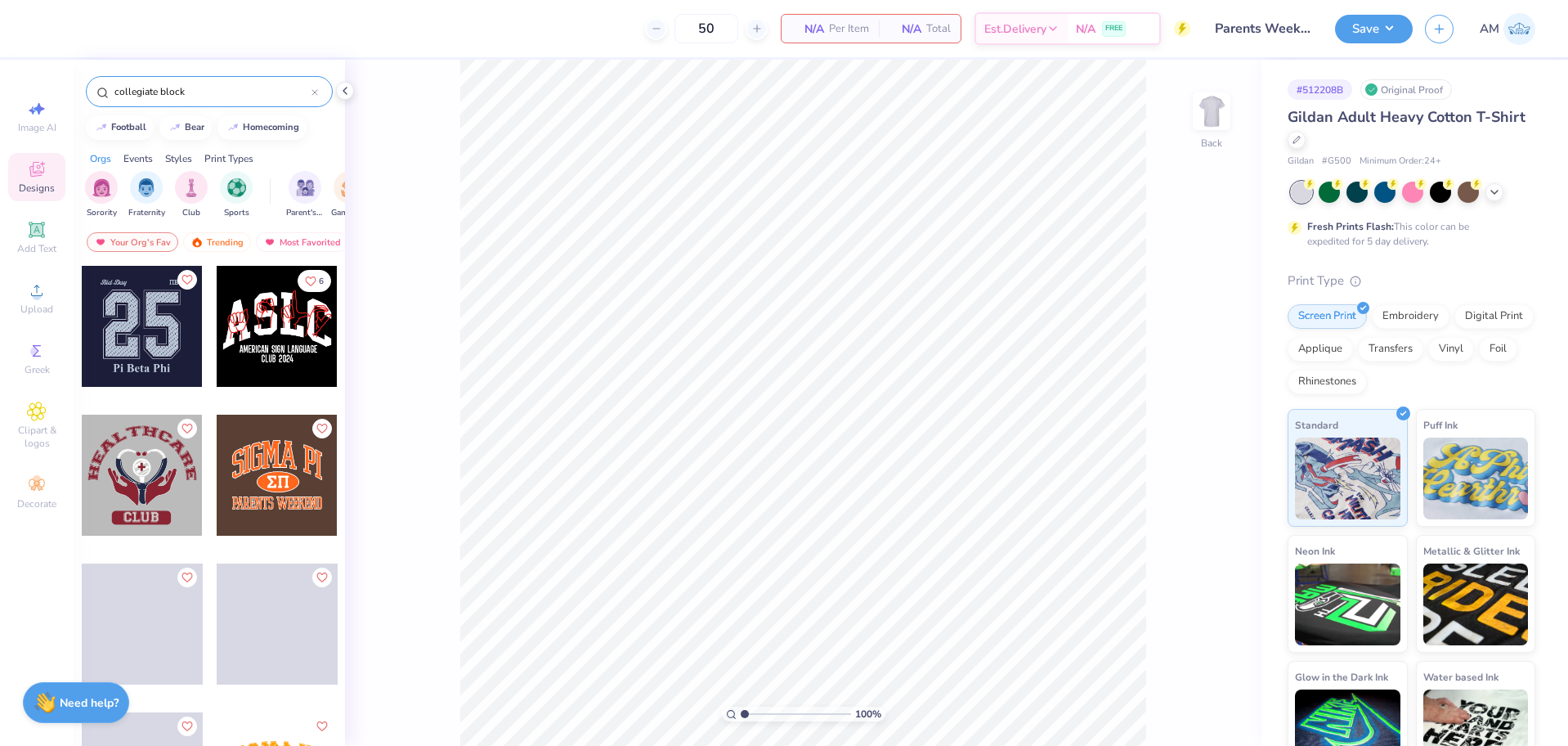
type input "collegiate block"
click at [265, 467] on div at bounding box center [277, 475] width 121 height 121
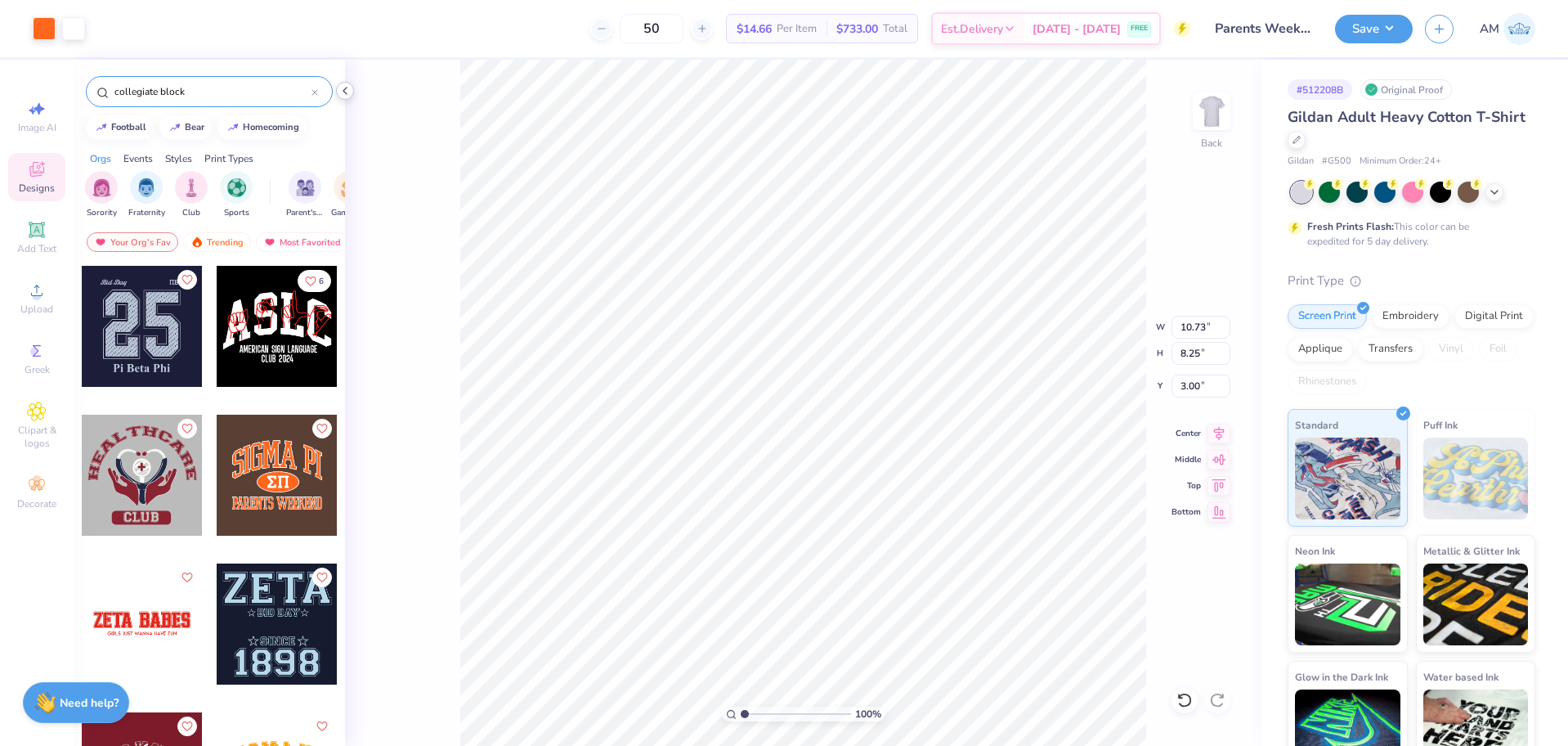
click at [345, 90] on icon at bounding box center [345, 90] width 13 height 13
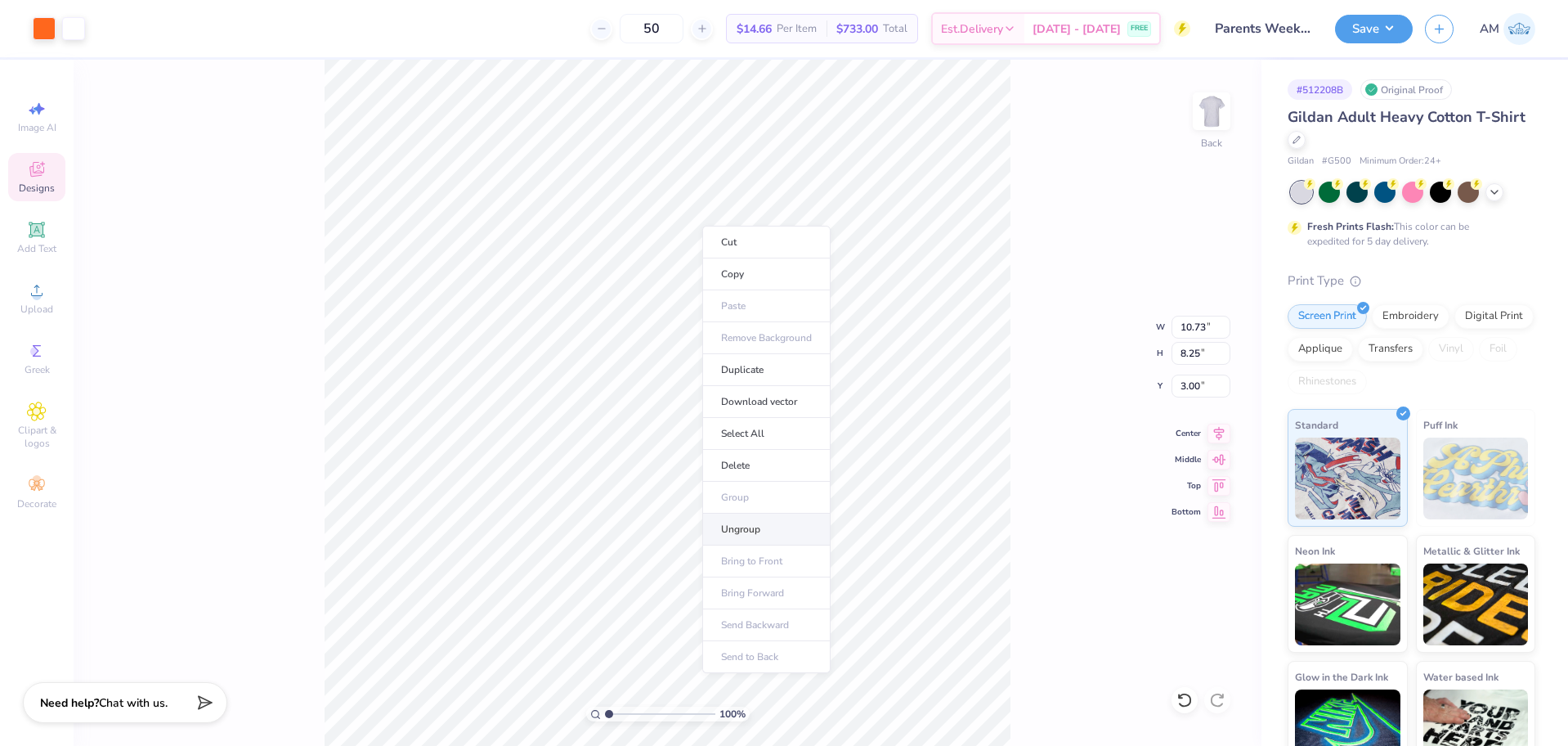
click at [748, 532] on li "Ungroup" at bounding box center [766, 529] width 128 height 32
type input "10.57"
type input "4.60"
type input "3.08"
type input "3.90"
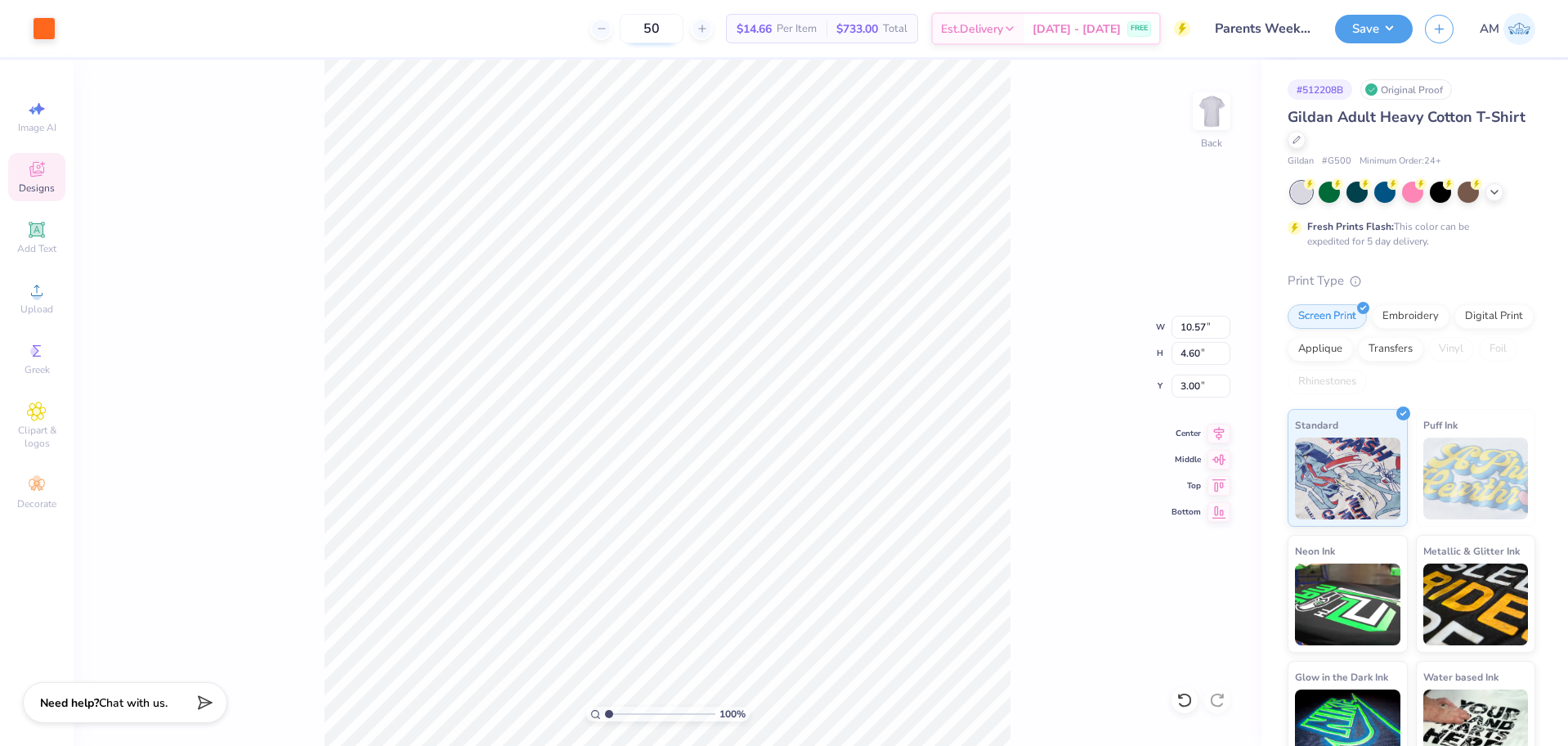
type input "2.53"
type input "1.47"
type input "7.25"
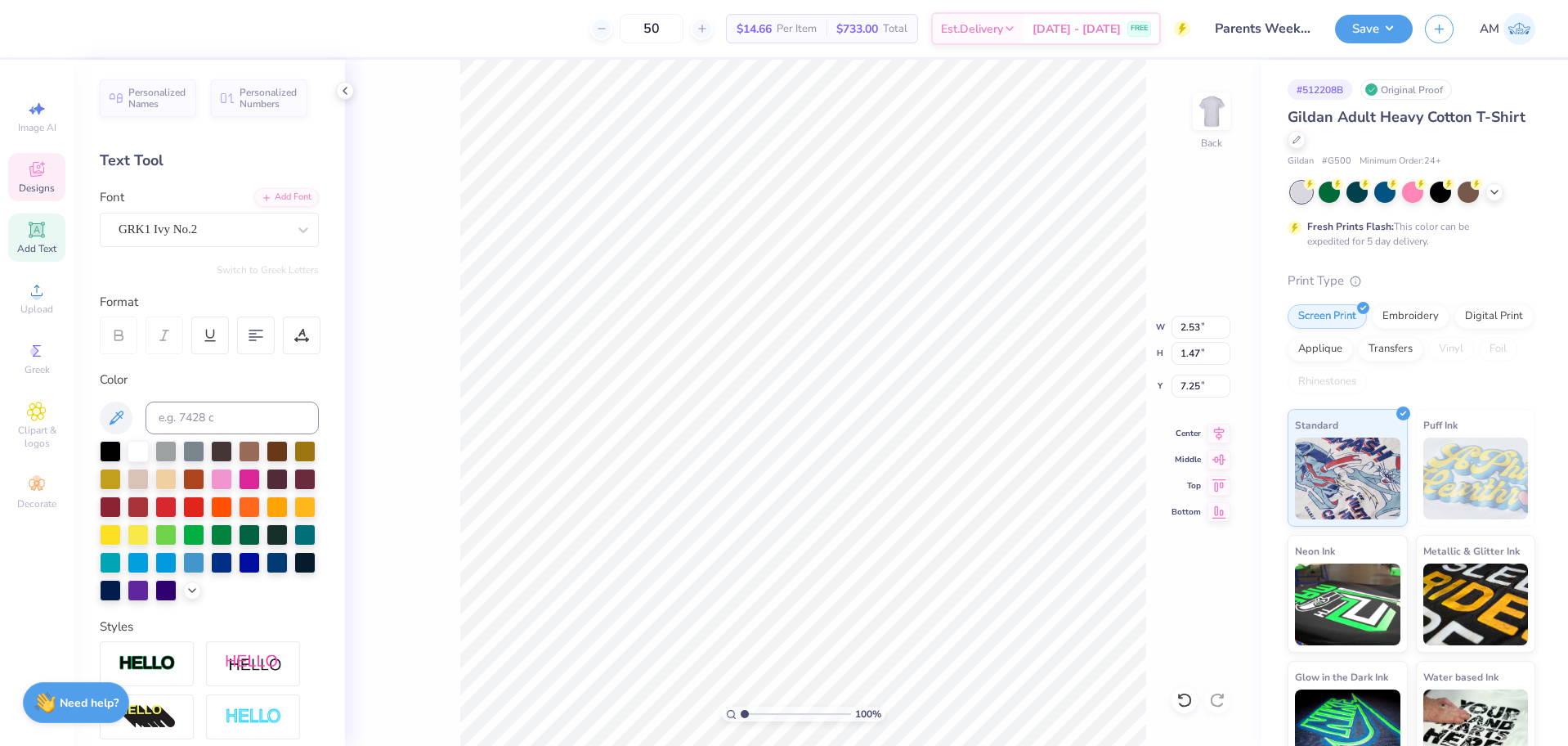
scroll to position [14, 2]
type textarea "X"
type textarea "ZTA"
click at [1192, 324] on input "2.53" at bounding box center [1200, 327] width 59 height 23
type input "3.50"
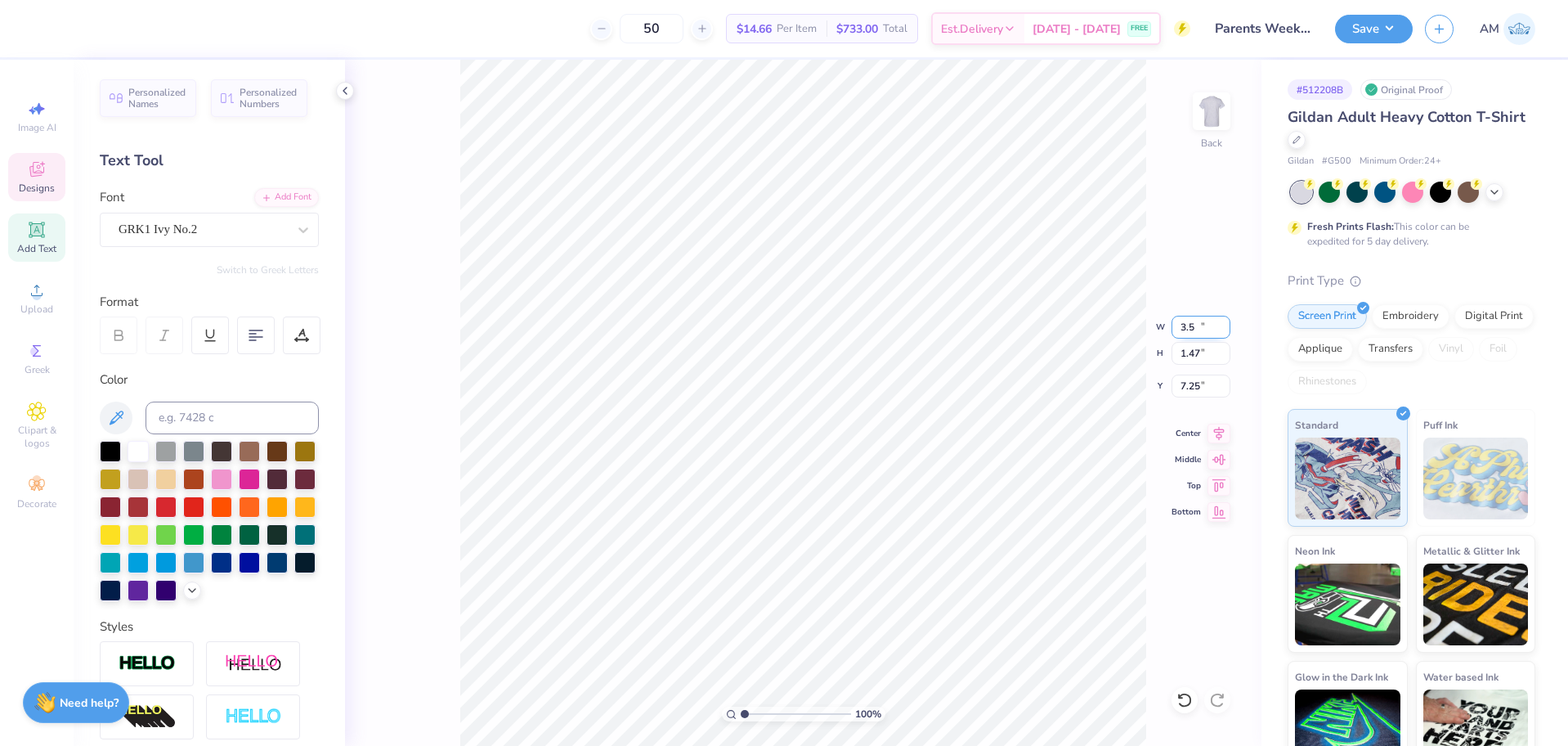
type input "1.33"
type input "7.32"
click at [1214, 432] on icon at bounding box center [1218, 431] width 23 height 20
click at [1191, 700] on icon at bounding box center [1184, 700] width 14 height 15
type input "10.63"
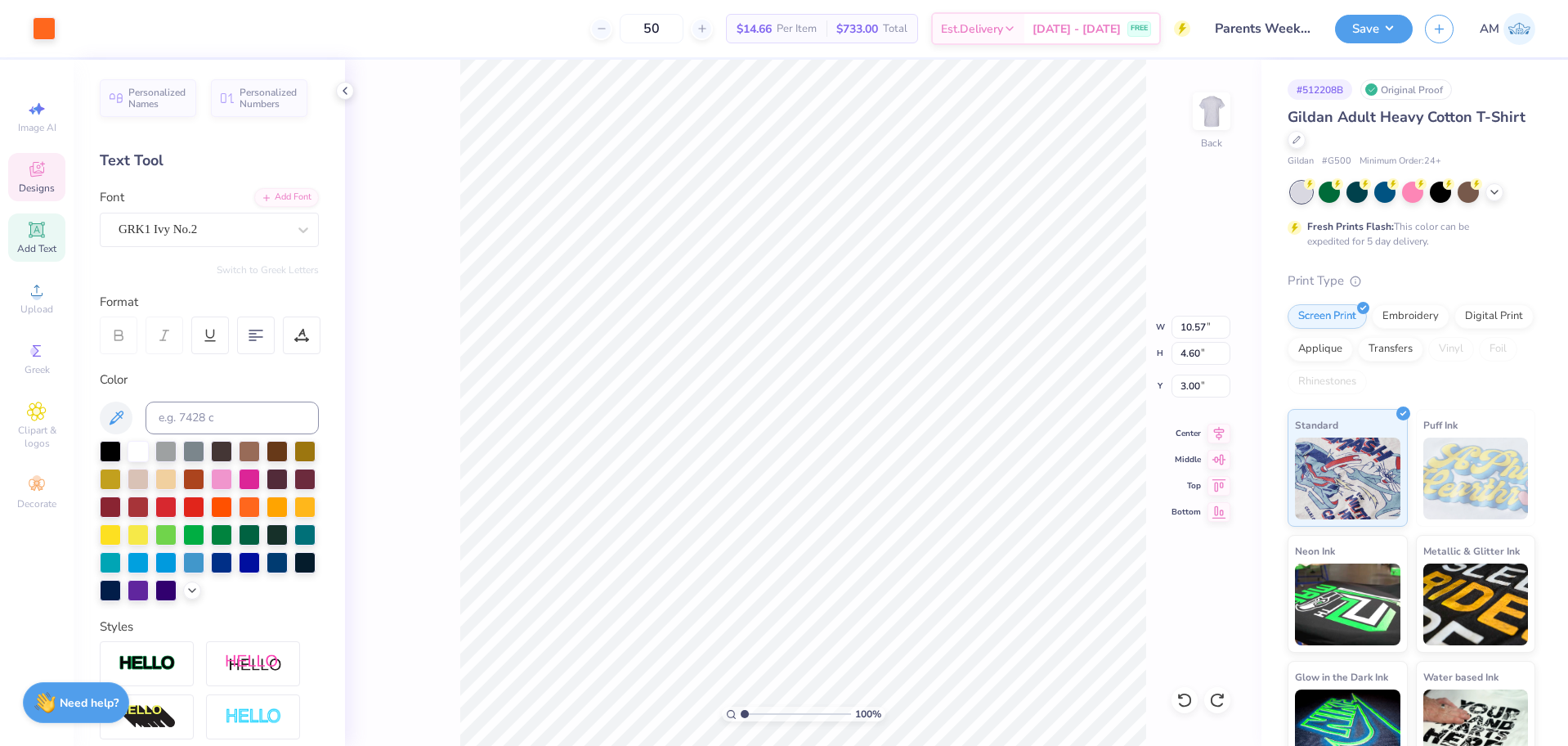
type input "1.40"
type input "9.80"
type input "10.72"
type input "1.50"
type input "13.25"
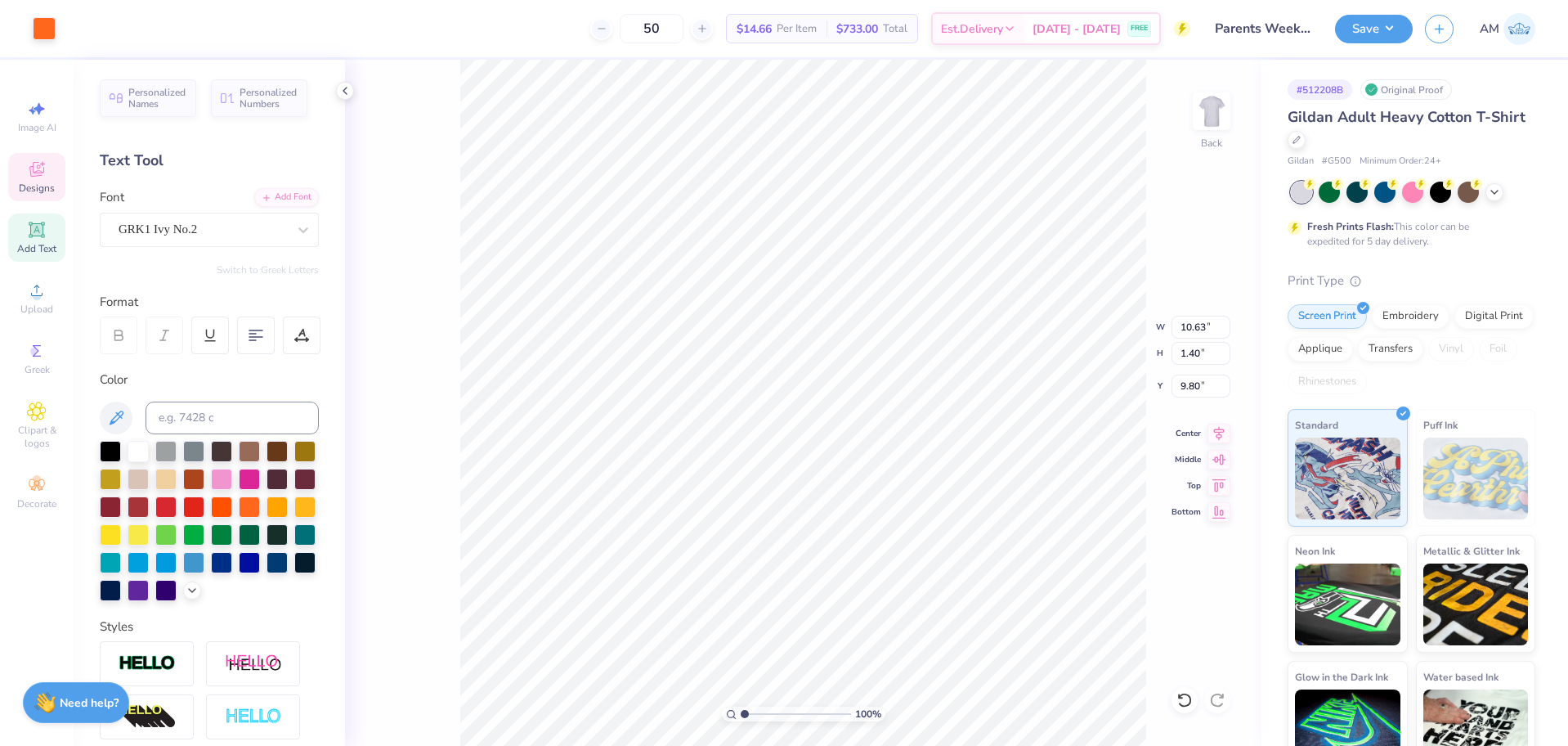
type input "11.85"
type input "10.45"
click at [1187, 318] on div "100 % Back W 10.63 10.63 " H 1.40 1.40 " Y 10.45 10.45 " Center Middle Top Bott…" at bounding box center [803, 403] width 916 height 686
click at [1176, 702] on div at bounding box center [1184, 700] width 26 height 26
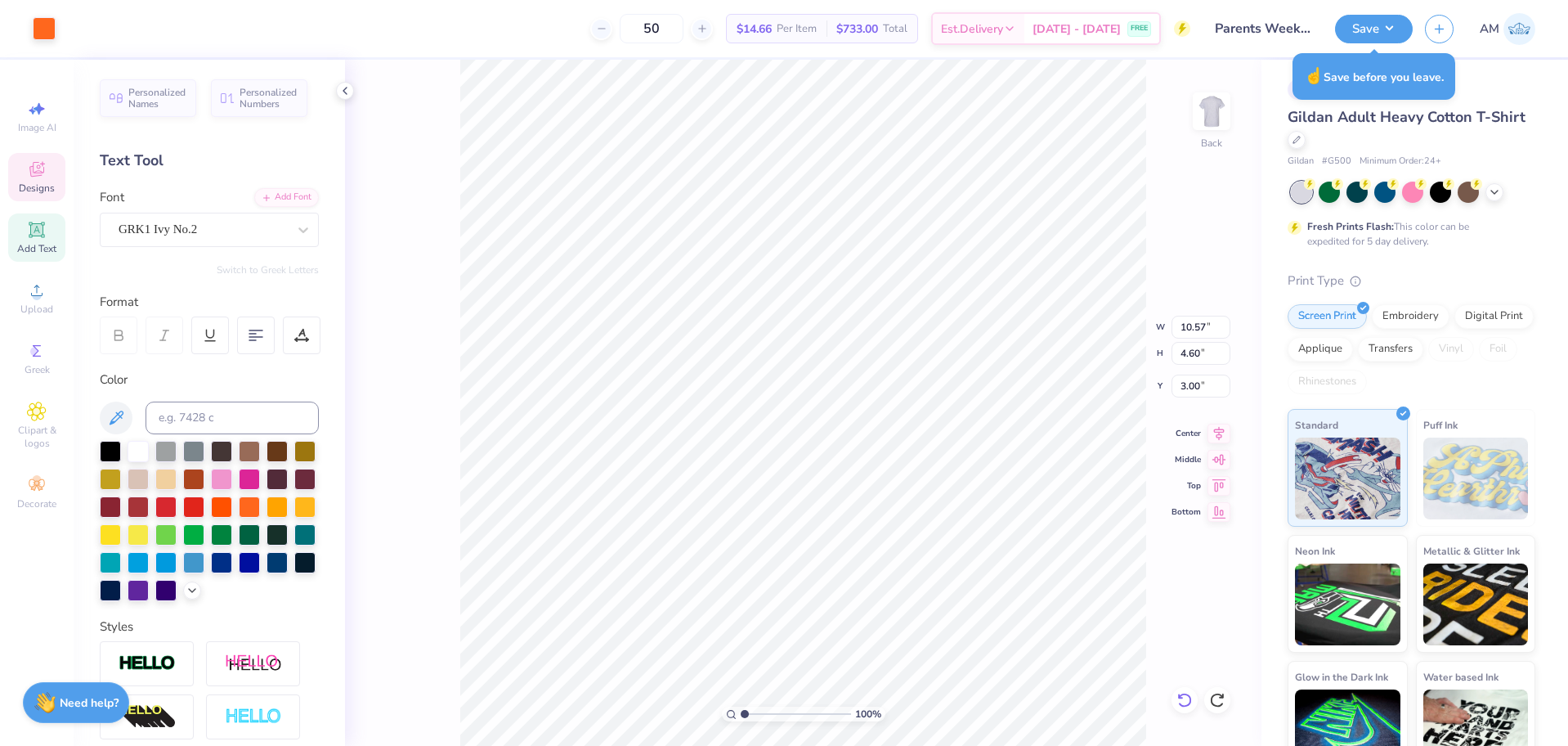
click at [1180, 701] on icon at bounding box center [1184, 700] width 16 height 16
click at [1181, 699] on icon at bounding box center [1184, 700] width 16 height 16
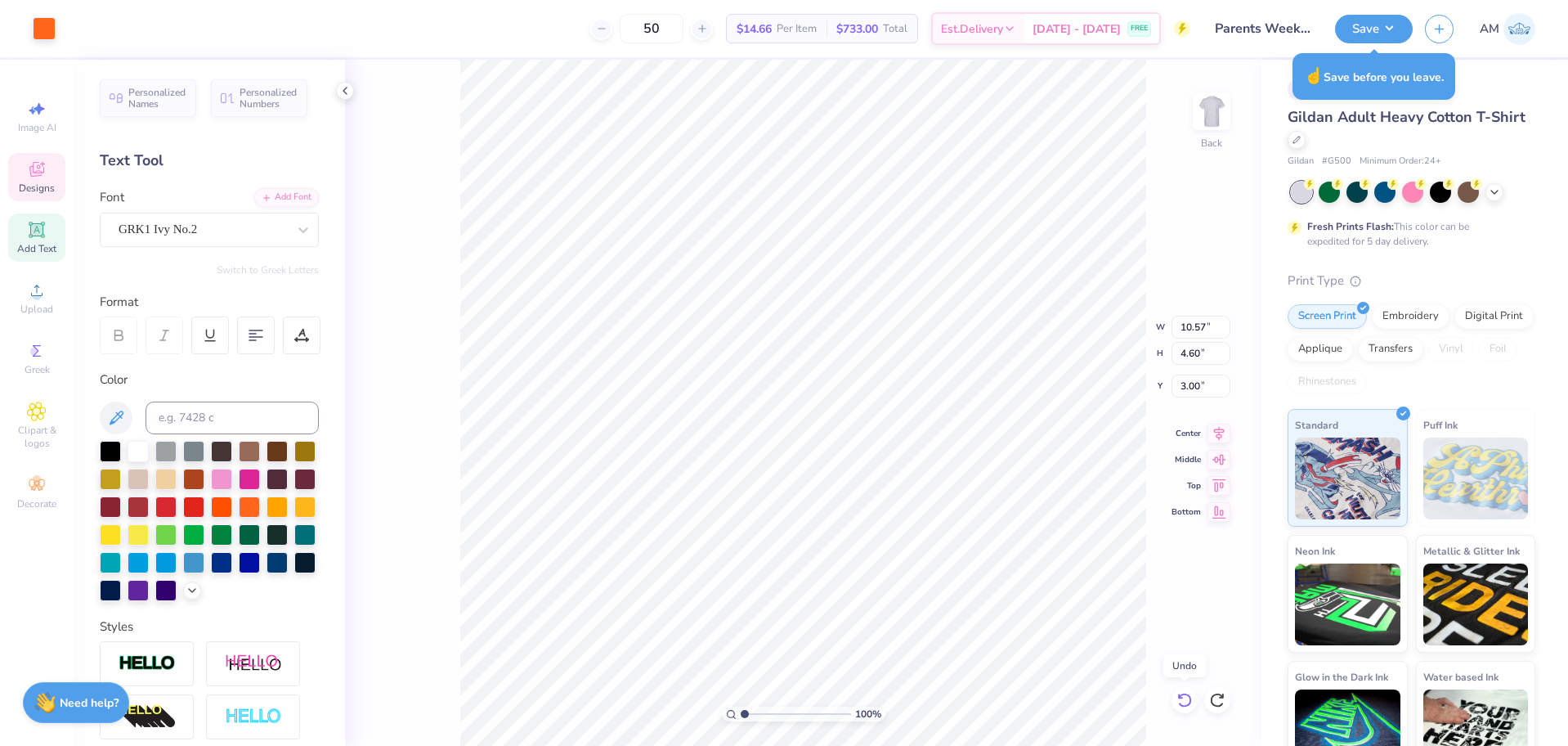
click at [1181, 699] on icon at bounding box center [1184, 700] width 16 height 16
type input "3.08"
click at [1181, 699] on icon at bounding box center [1184, 700] width 16 height 16
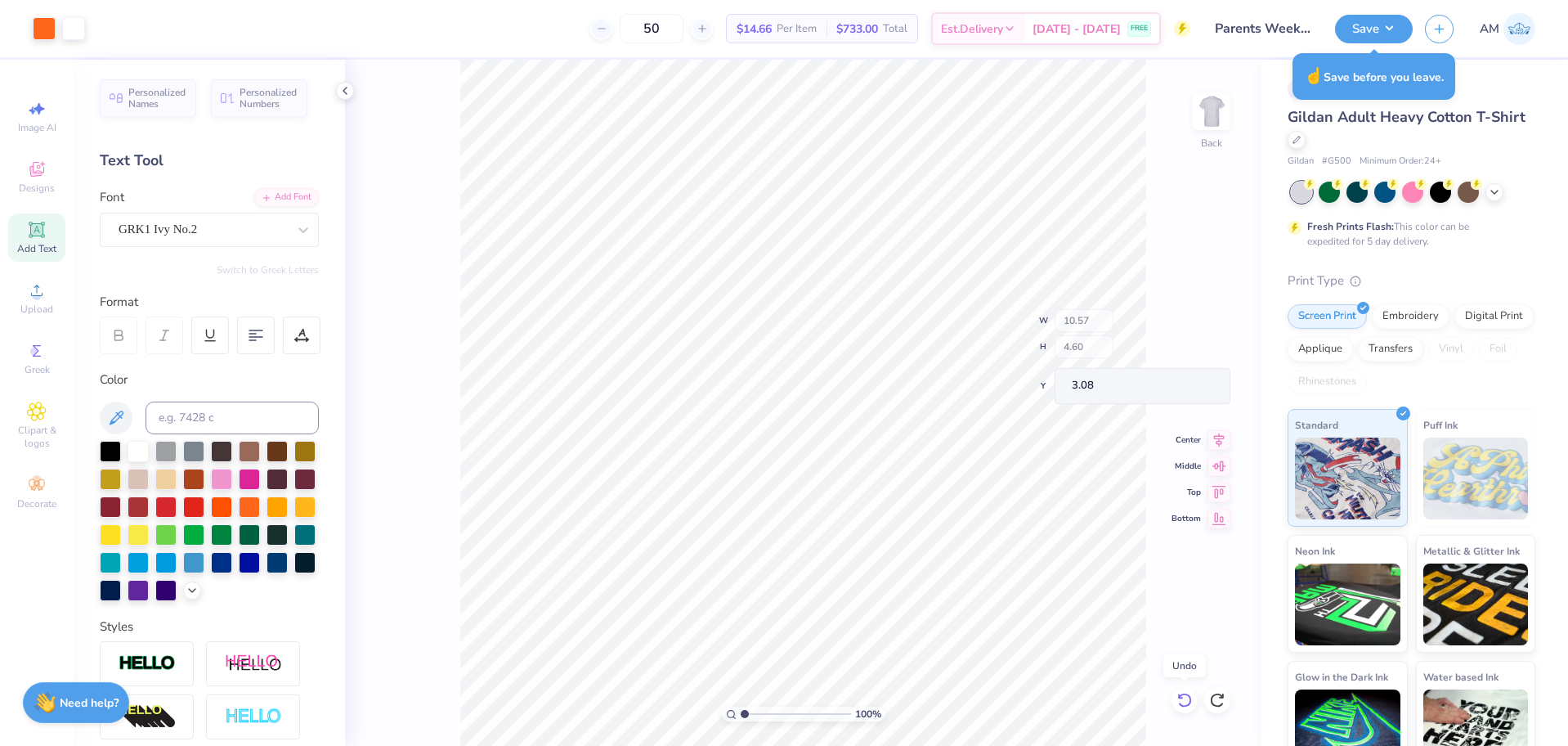
type input "10.73"
type input "8.25"
type input "3.00"
click at [1181, 699] on icon at bounding box center [1184, 700] width 16 height 16
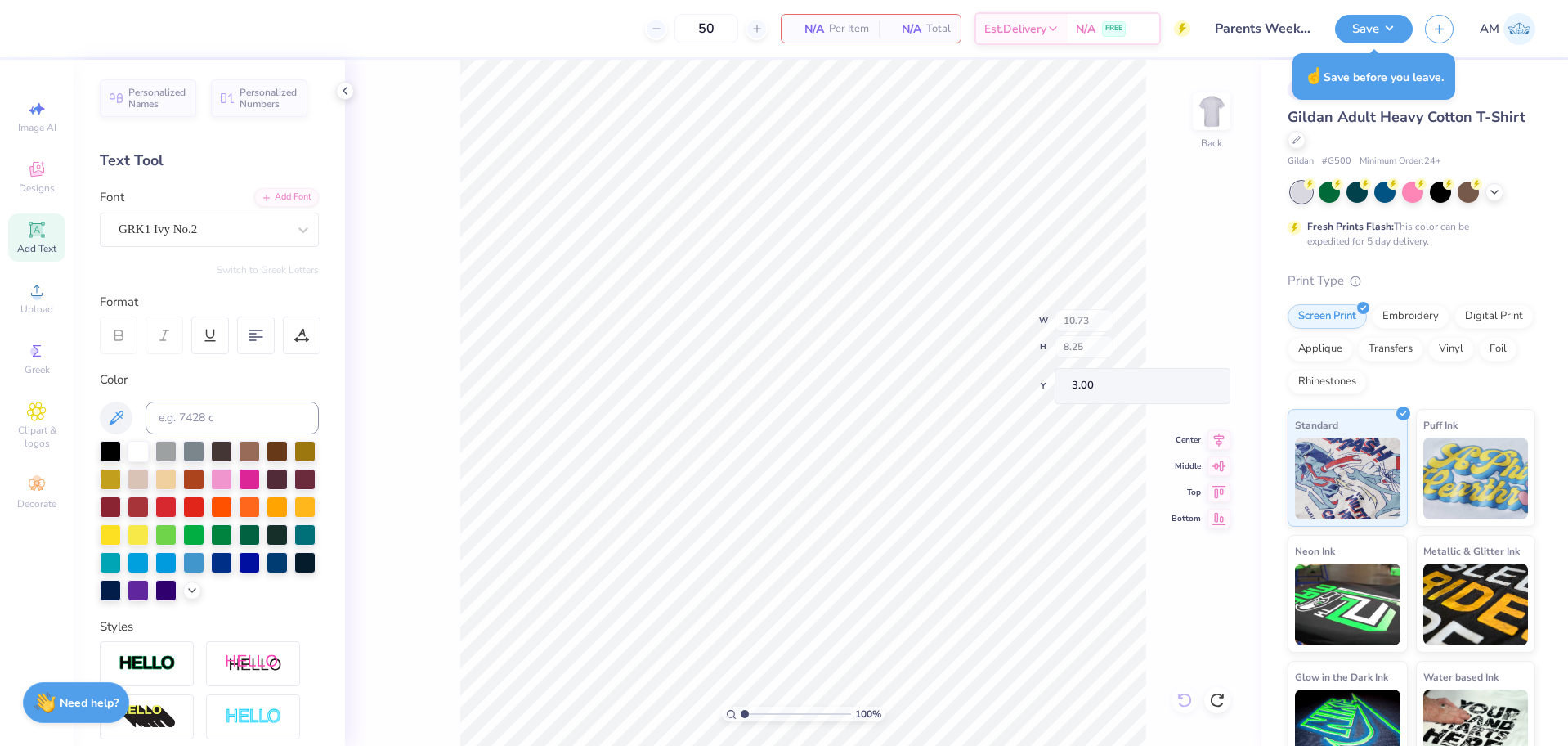
click at [1181, 699] on div "100 % Back W 10.73 H 8.25 Y 3.00 Center Middle Top Bottom" at bounding box center [803, 403] width 916 height 686
click at [1181, 699] on div "100 % Back" at bounding box center [803, 403] width 916 height 686
click at [1221, 700] on body "50 N/A Per Item N/A Total Est. Delivery N/A FREE Design Title Parents Weekend Z…" at bounding box center [784, 373] width 1568 height 746
click at [1221, 700] on icon at bounding box center [1217, 700] width 16 height 16
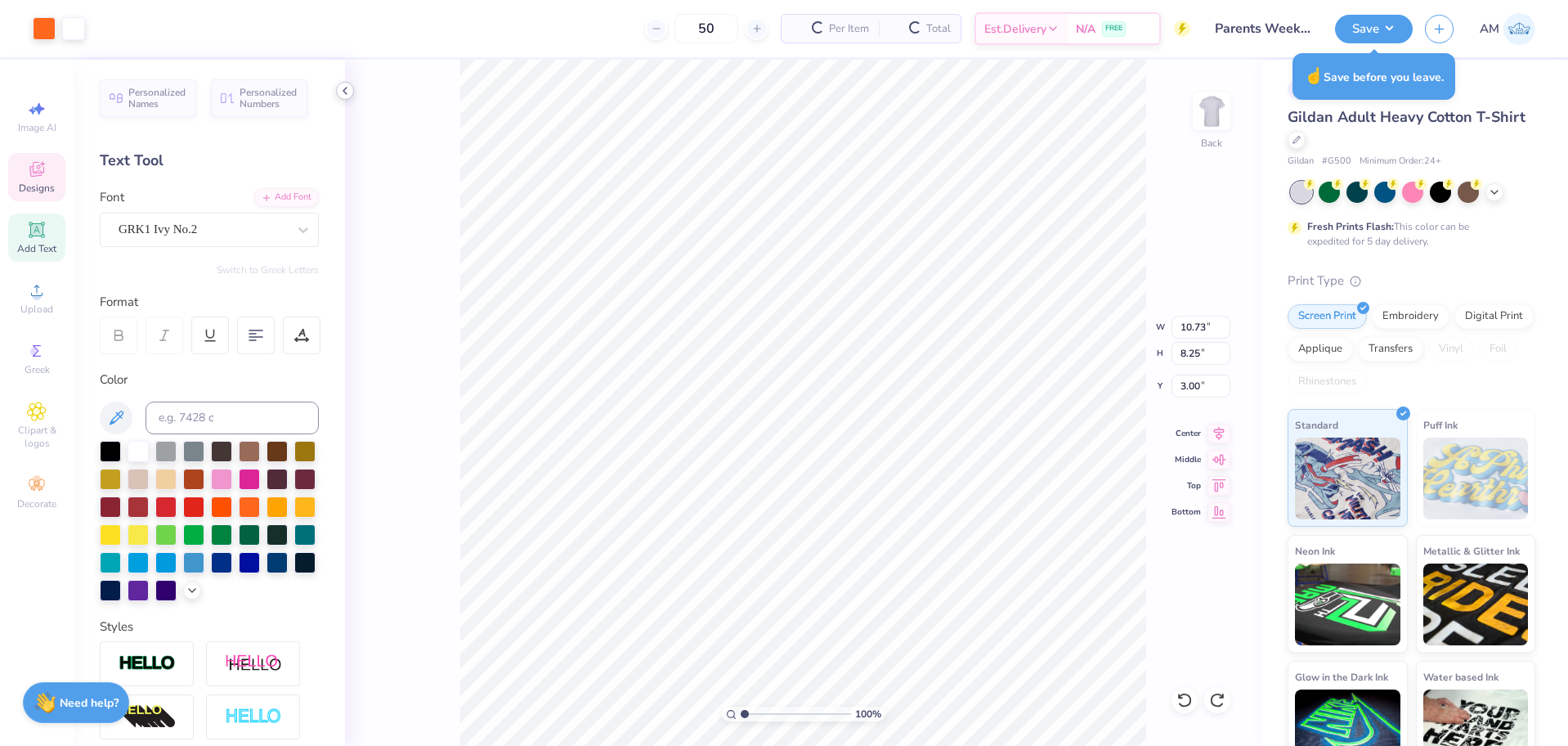
click at [337, 87] on div at bounding box center [345, 90] width 18 height 18
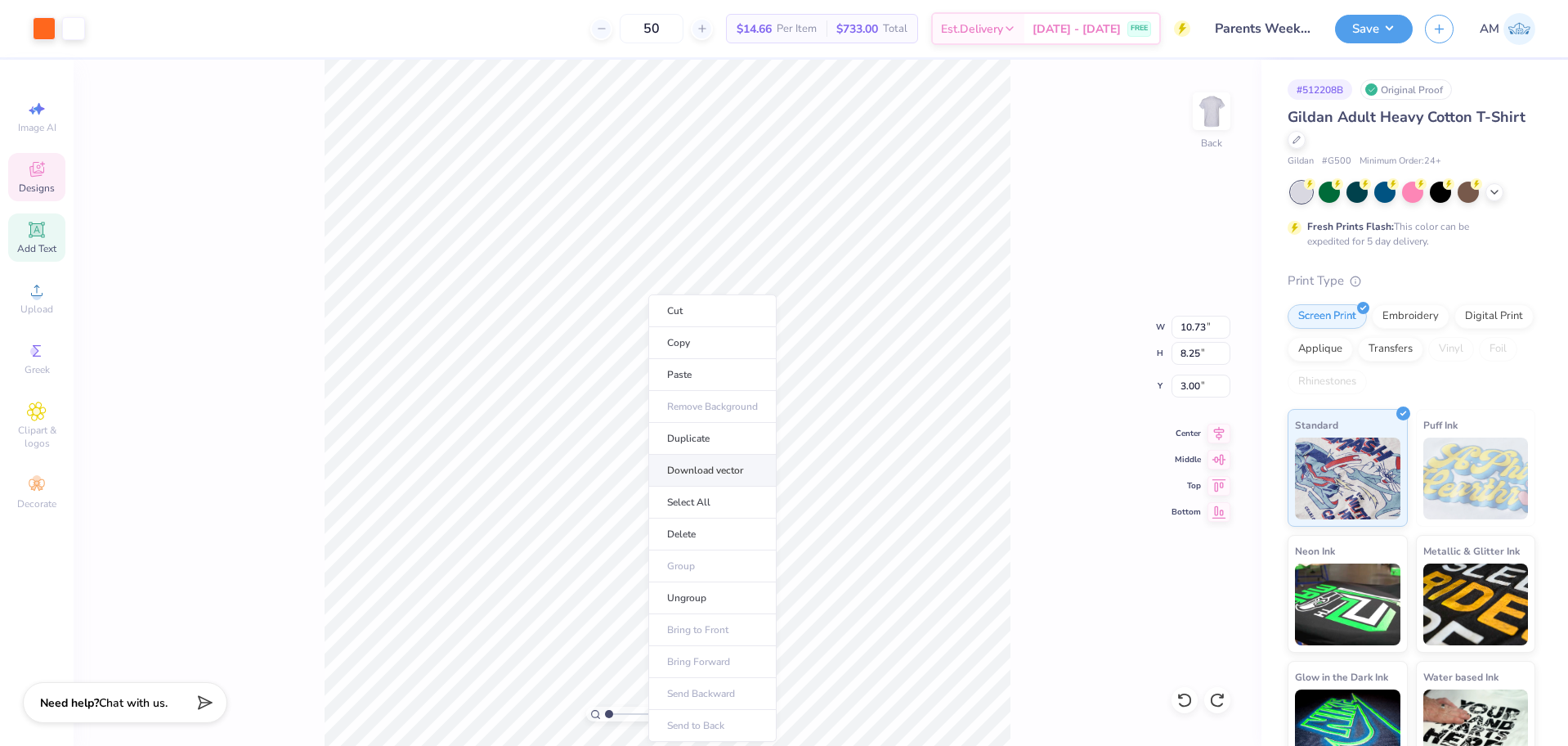
click at [719, 472] on li "Download vector" at bounding box center [712, 470] width 128 height 32
click at [749, 592] on li "Ungroup" at bounding box center [763, 597] width 128 height 32
click at [783, 425] on li "Download vector" at bounding box center [758, 424] width 128 height 32
click at [1186, 700] on icon at bounding box center [1184, 700] width 16 height 16
click at [1179, 697] on icon at bounding box center [1181, 696] width 3 height 3
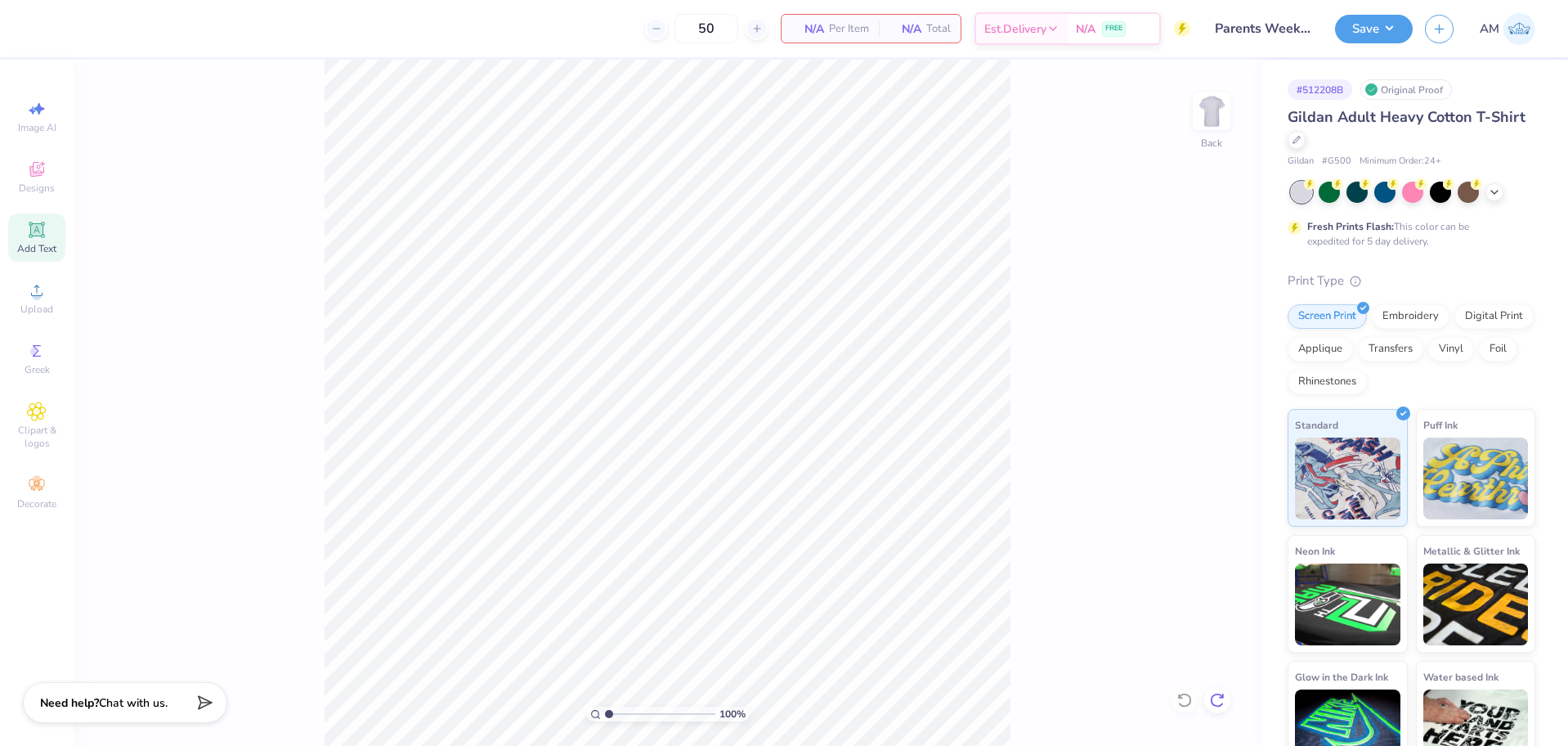
click at [1212, 697] on icon at bounding box center [1217, 700] width 14 height 15
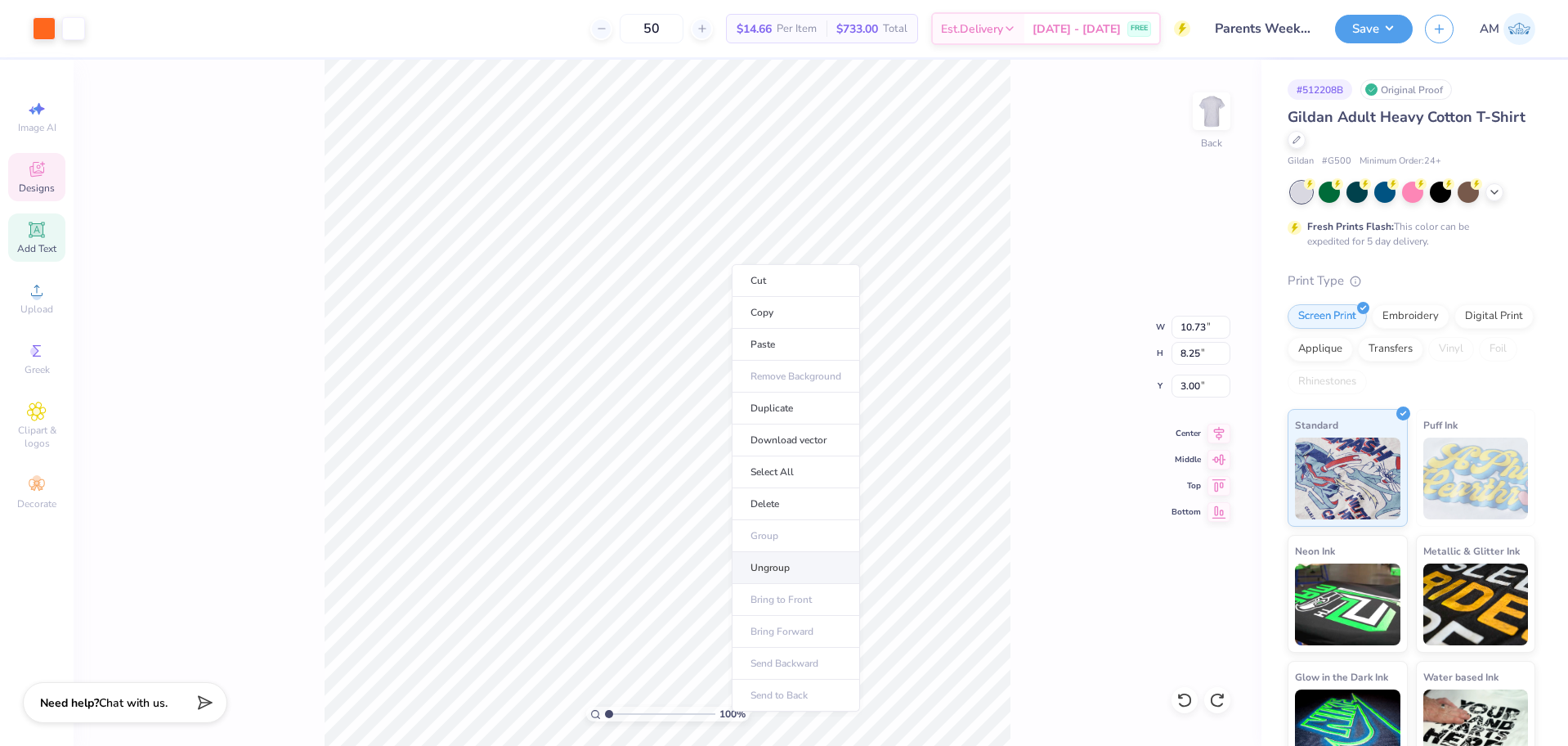
click at [786, 562] on li "Ungroup" at bounding box center [796, 568] width 128 height 32
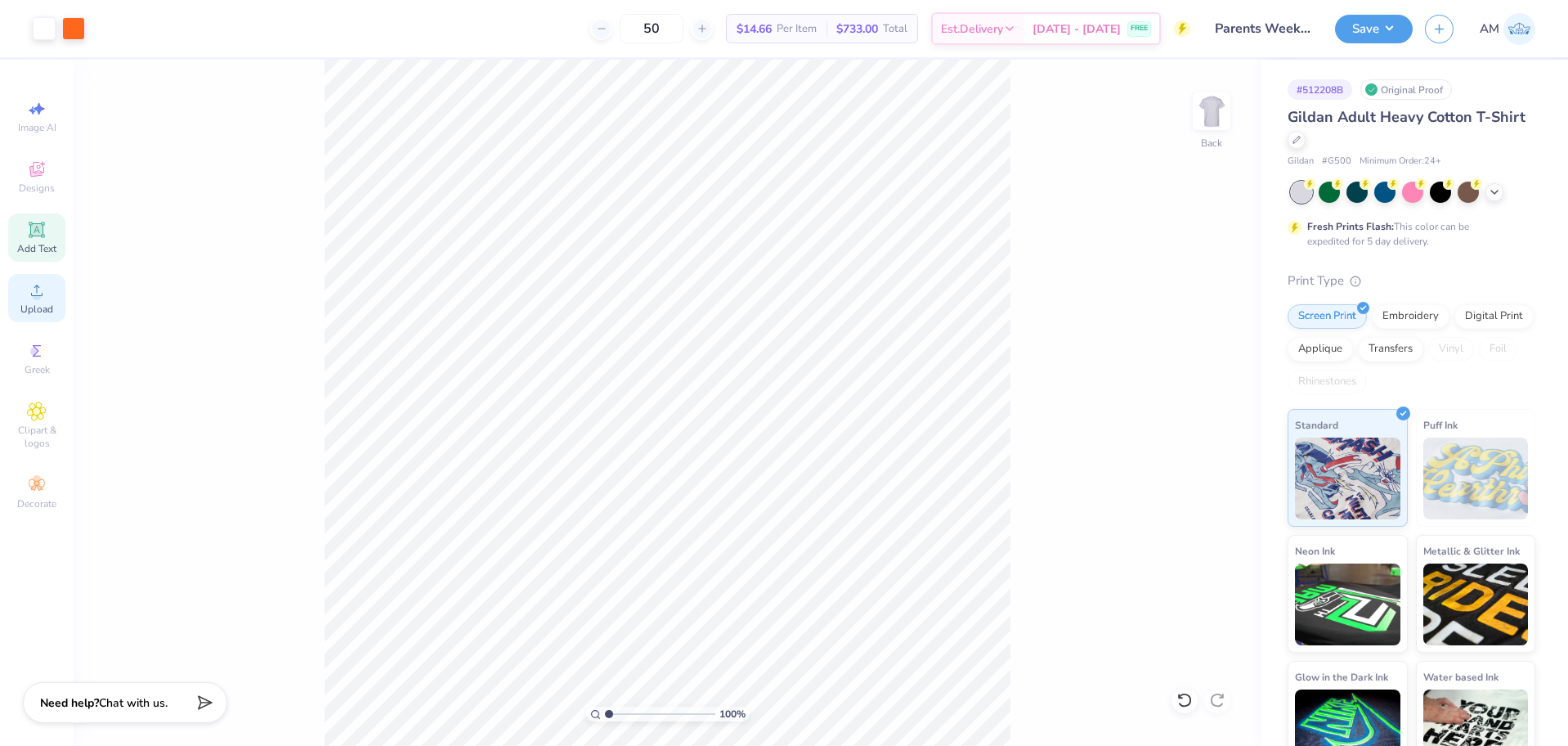
click at [18, 296] on div "Upload" at bounding box center [37, 298] width 57 height 49
click at [26, 306] on span "Upload" at bounding box center [37, 309] width 32 height 13
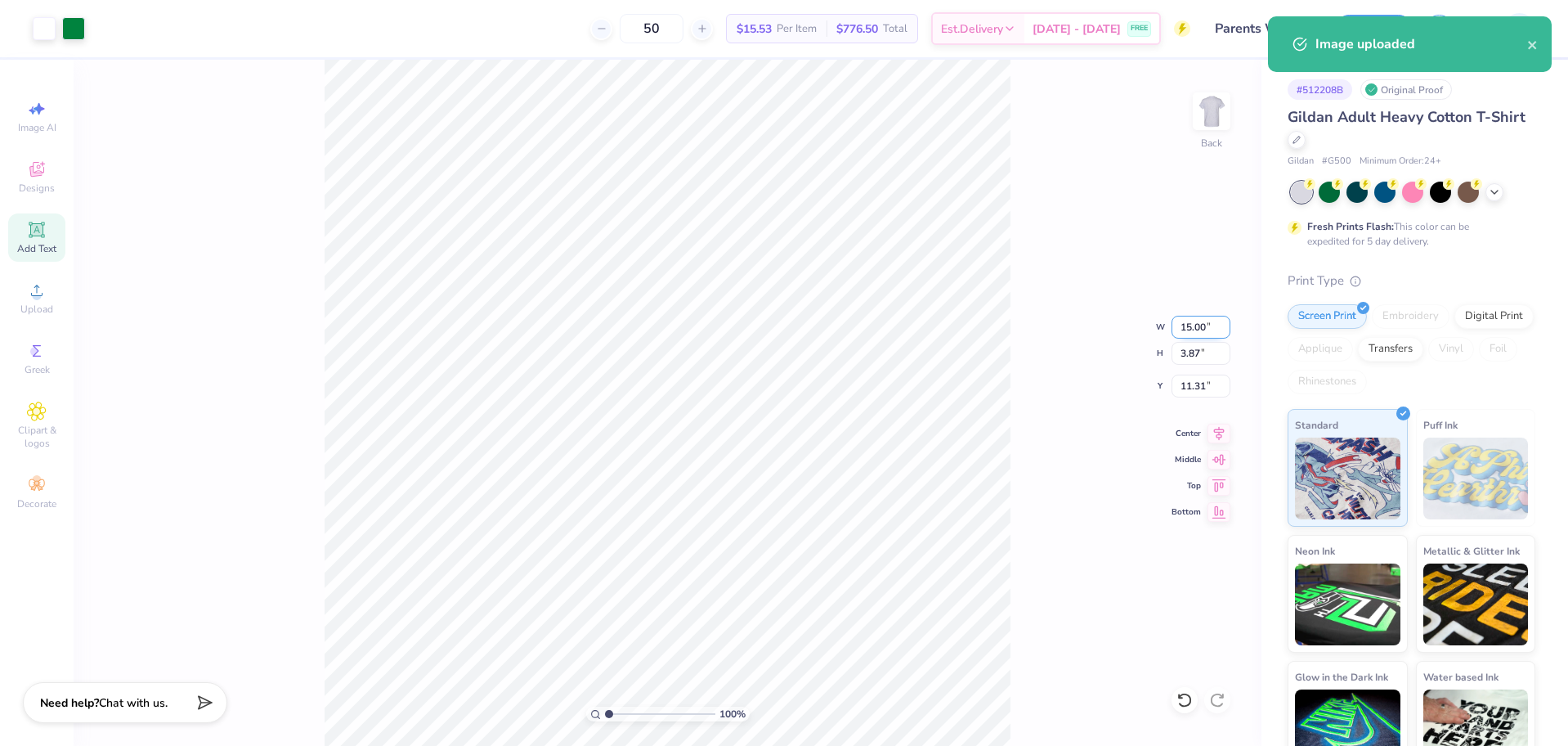
click at [1197, 333] on input "15.00" at bounding box center [1200, 327] width 59 height 23
type input "10.57"
type input "2.73"
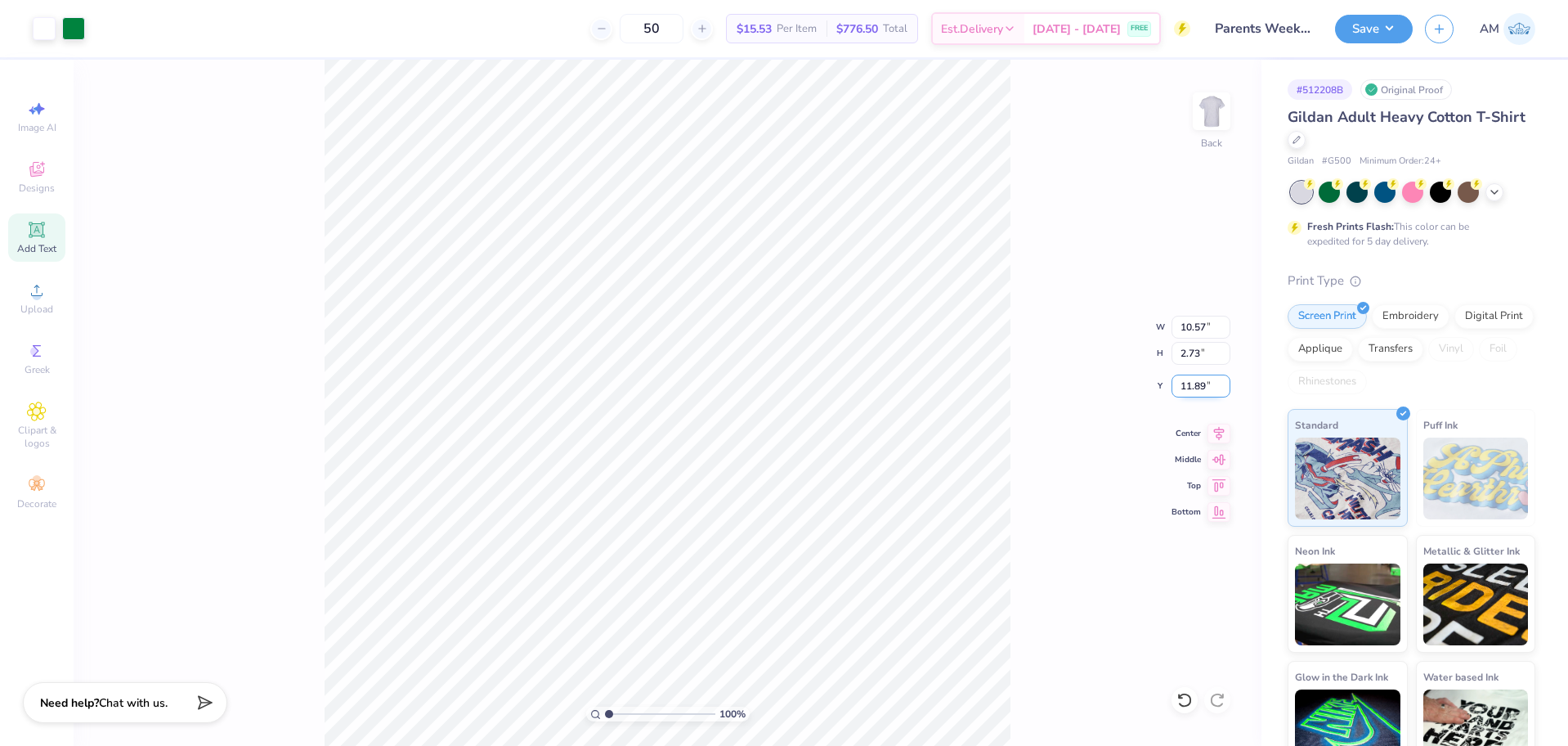
click at [1193, 386] on input "11.89" at bounding box center [1200, 386] width 59 height 23
type input "3.08"
click at [1217, 429] on icon at bounding box center [1219, 431] width 10 height 14
click at [1218, 429] on icon at bounding box center [1218, 431] width 23 height 20
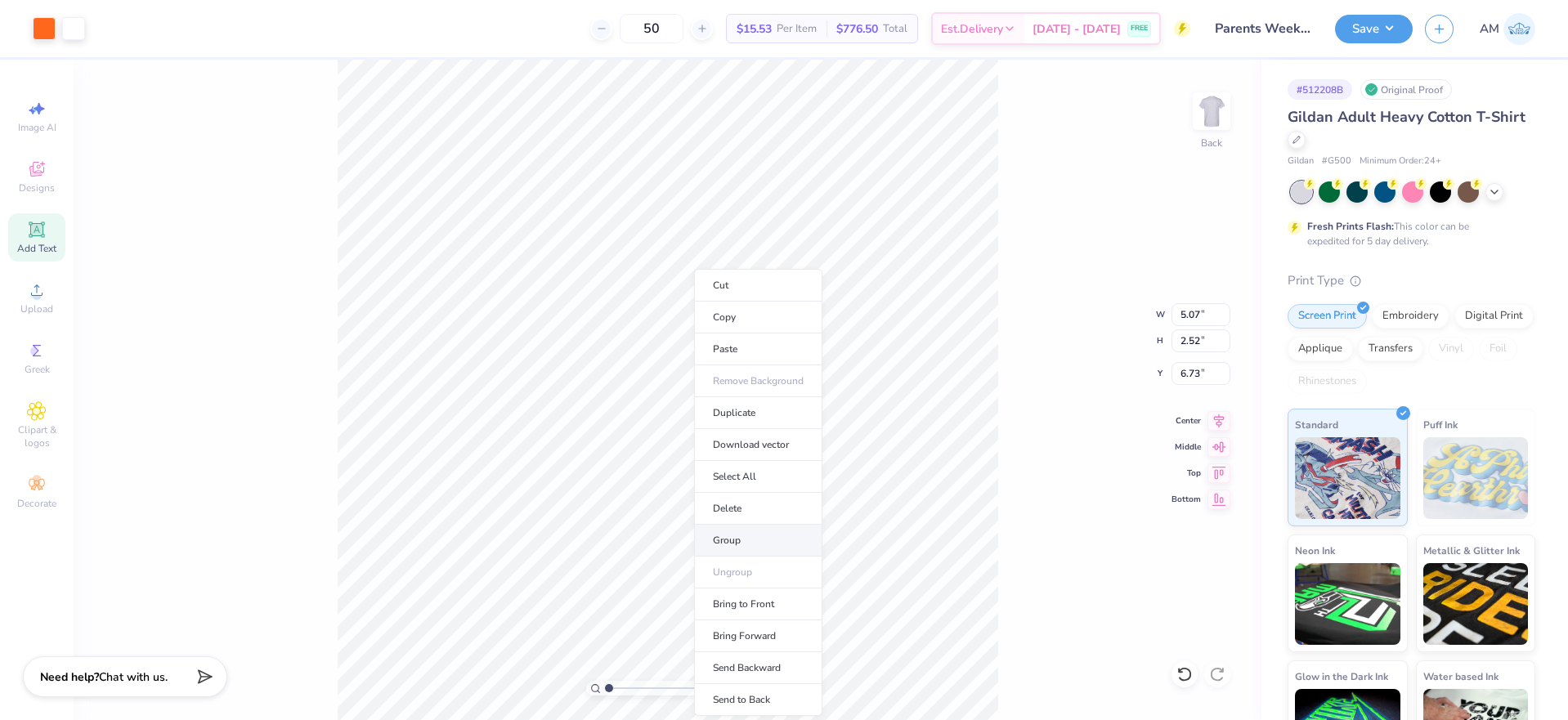
click at [738, 530] on li "Group" at bounding box center [758, 540] width 128 height 32
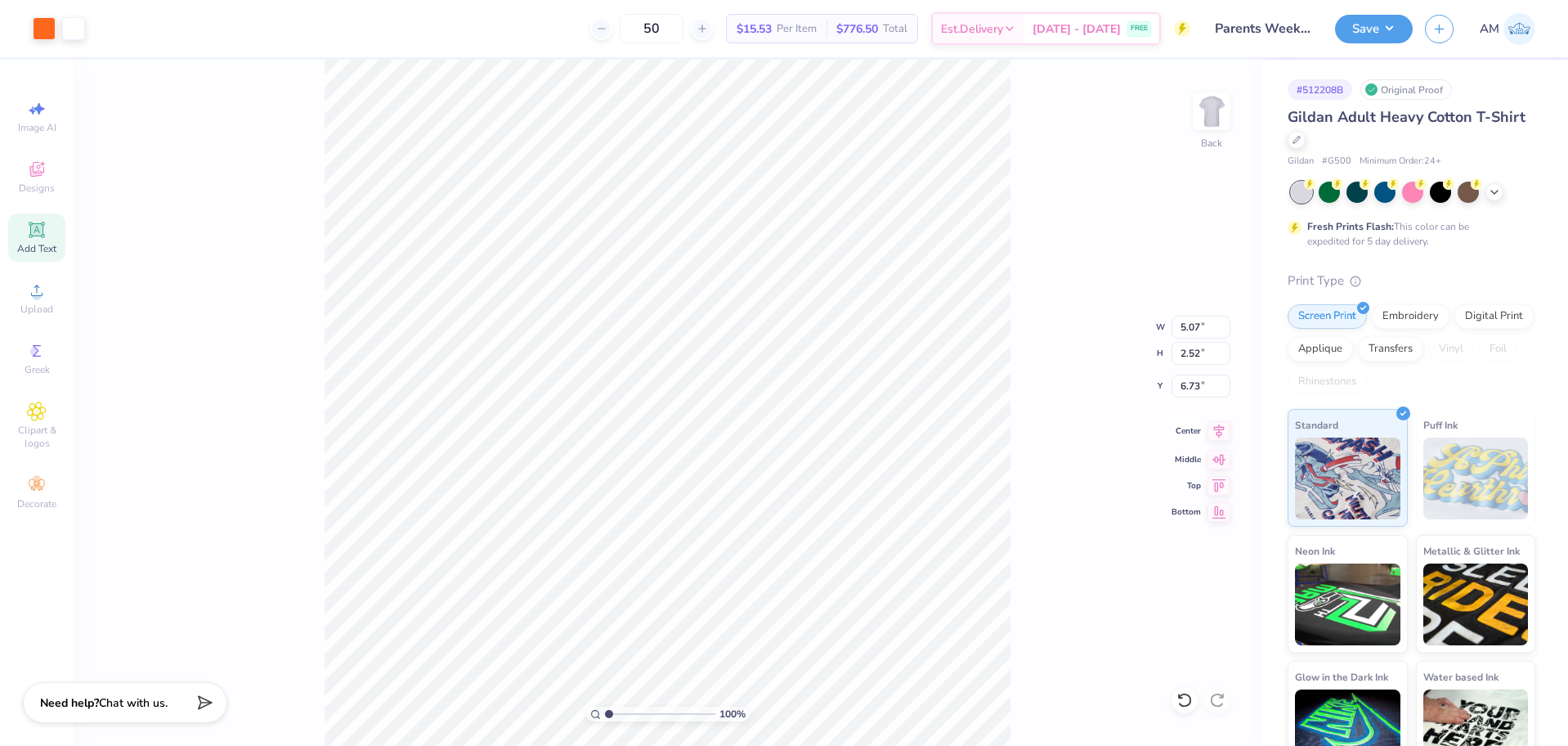
click at [1212, 428] on icon at bounding box center [1218, 431] width 23 height 20
click at [698, 565] on li "Group" at bounding box center [720, 566] width 128 height 32
click at [1221, 437] on icon at bounding box center [1218, 431] width 23 height 20
type input "18.87"
type input "8.65"
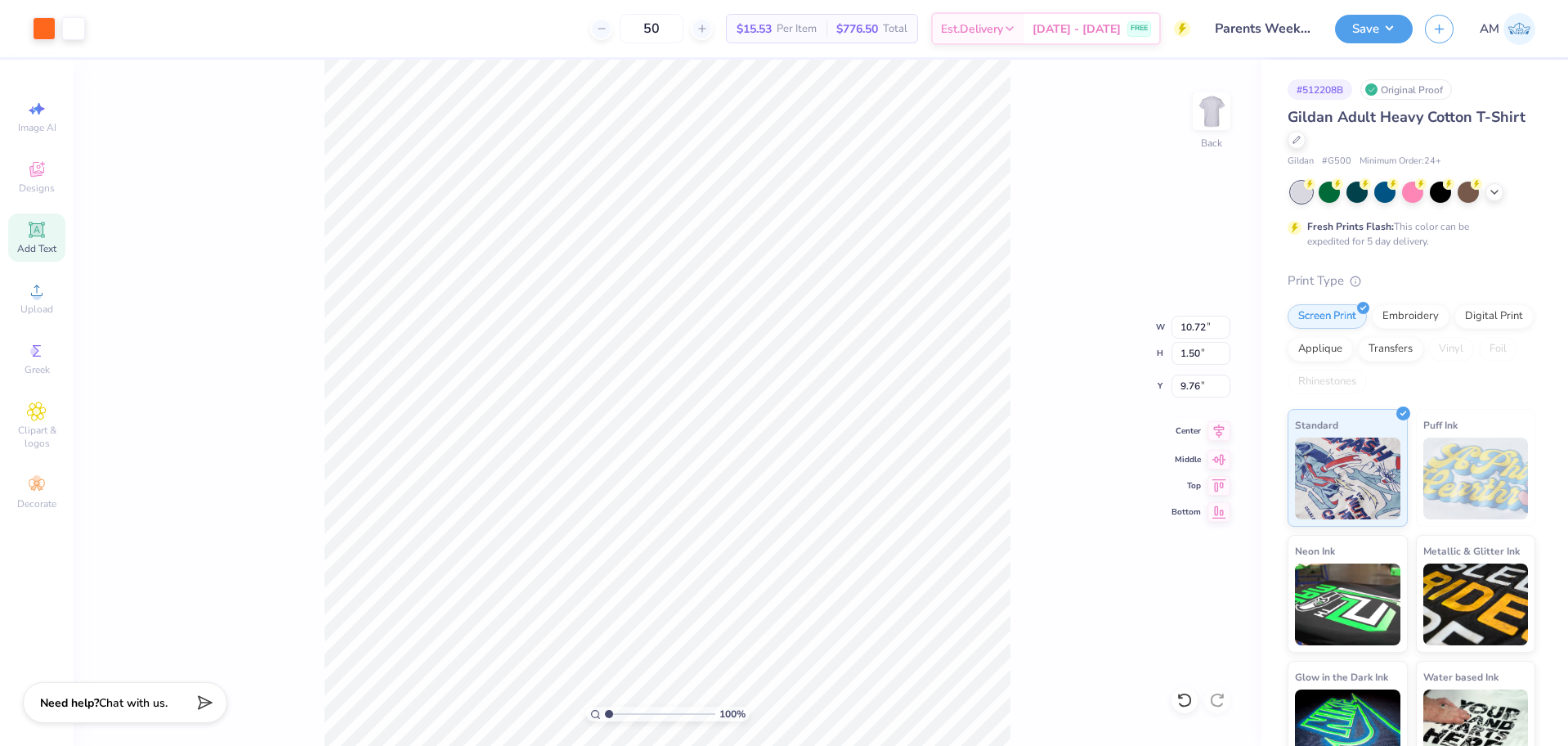
type input "-4.64"
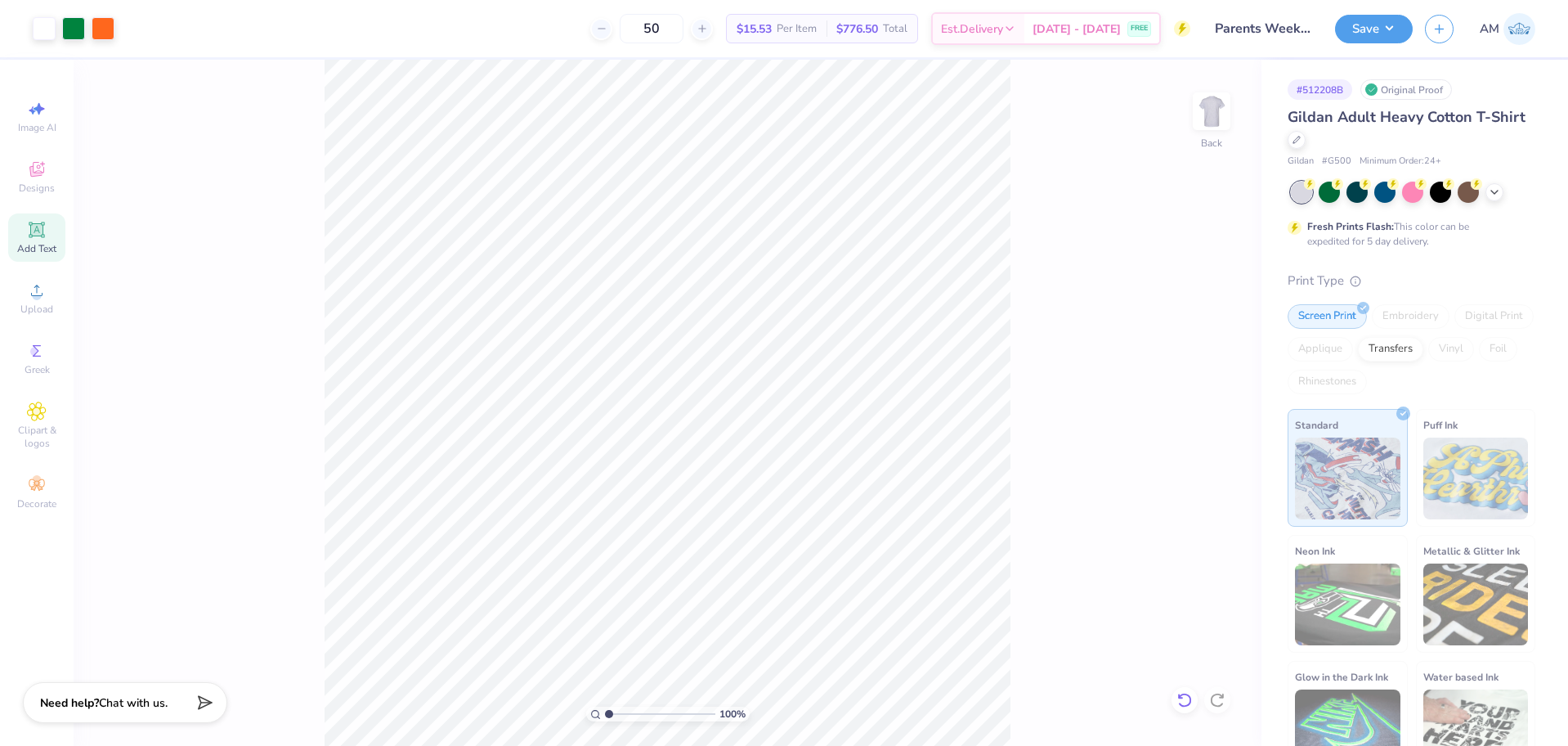
click at [1187, 700] on icon at bounding box center [1184, 700] width 16 height 16
click at [1062, 619] on div "100 % Back" at bounding box center [667, 403] width 1188 height 686
click at [1192, 704] on icon at bounding box center [1184, 700] width 16 height 16
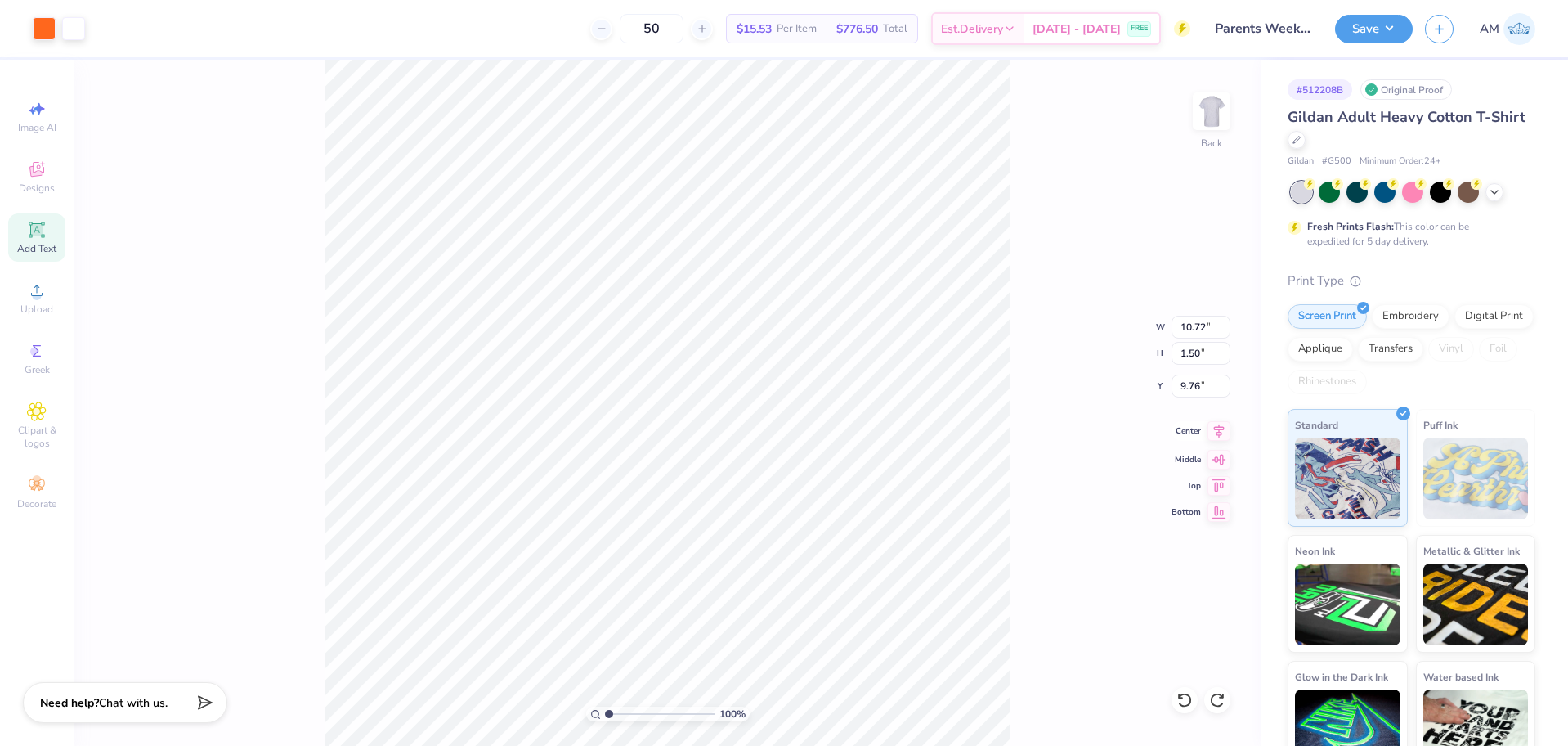
click at [1220, 440] on icon at bounding box center [1218, 431] width 23 height 20
type input "10.57"
type input "2.73"
type input "3.08"
type input "5.81"
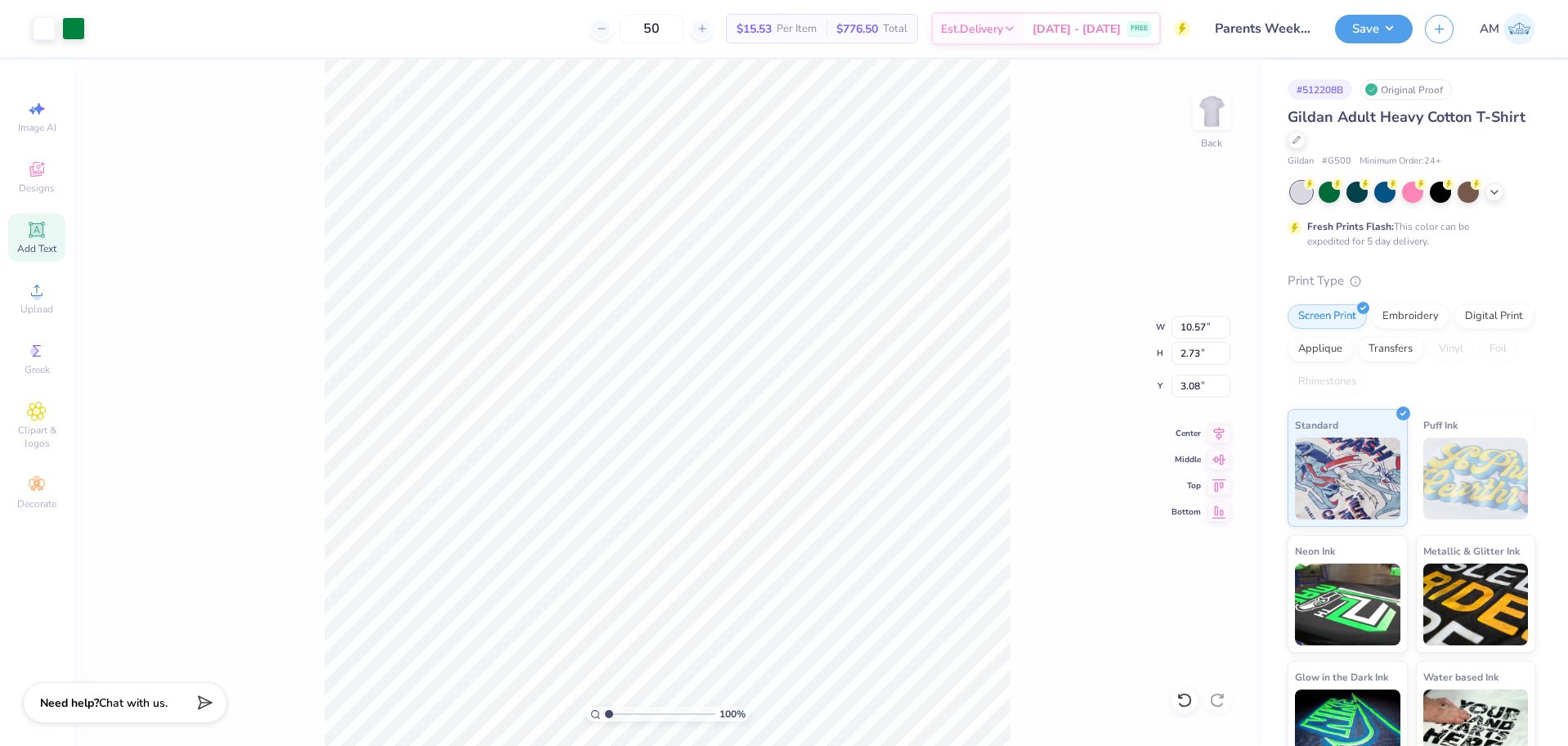
type input "3.90"
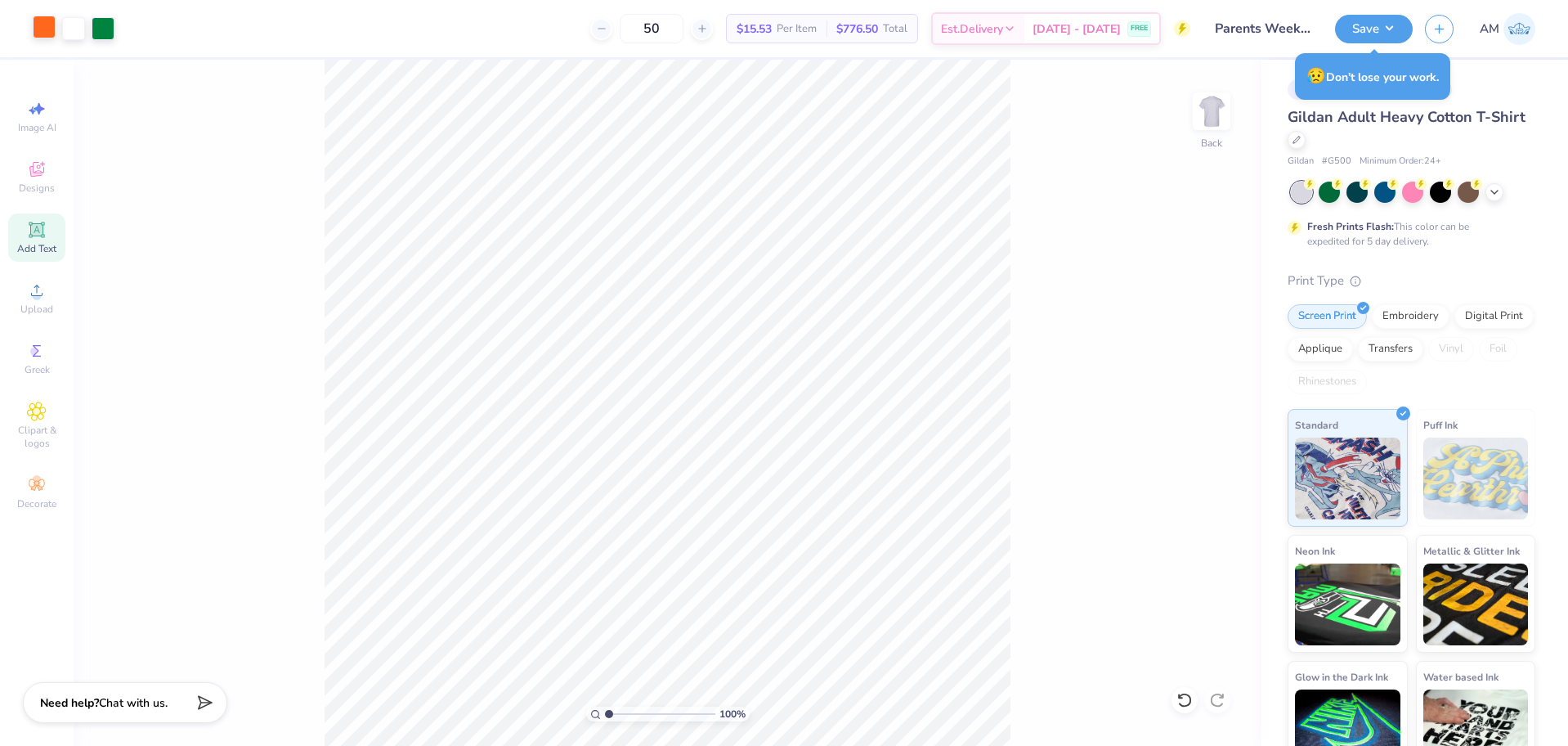
click at [39, 31] on div at bounding box center [44, 26] width 23 height 23
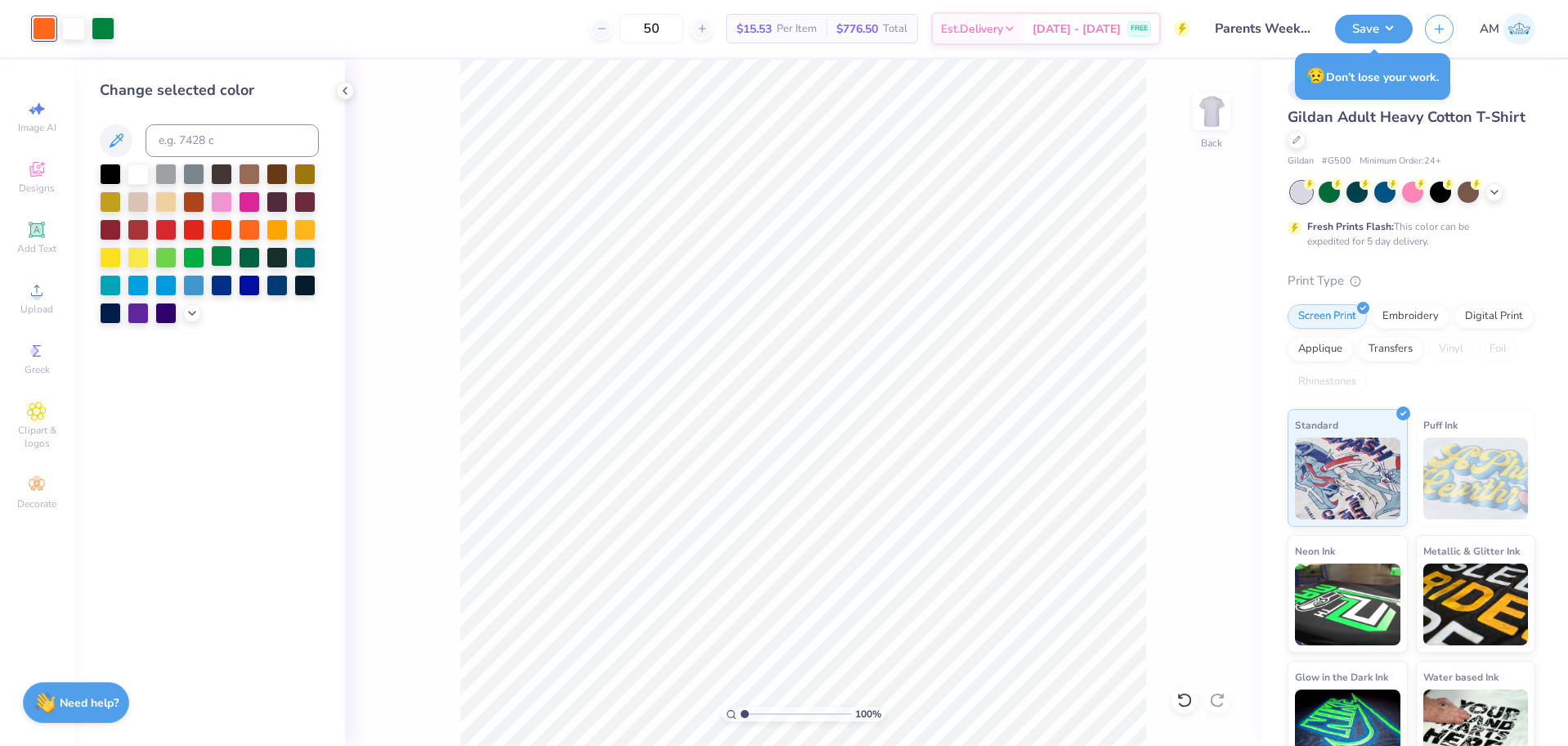
click at [221, 259] on div at bounding box center [221, 256] width 21 height 21
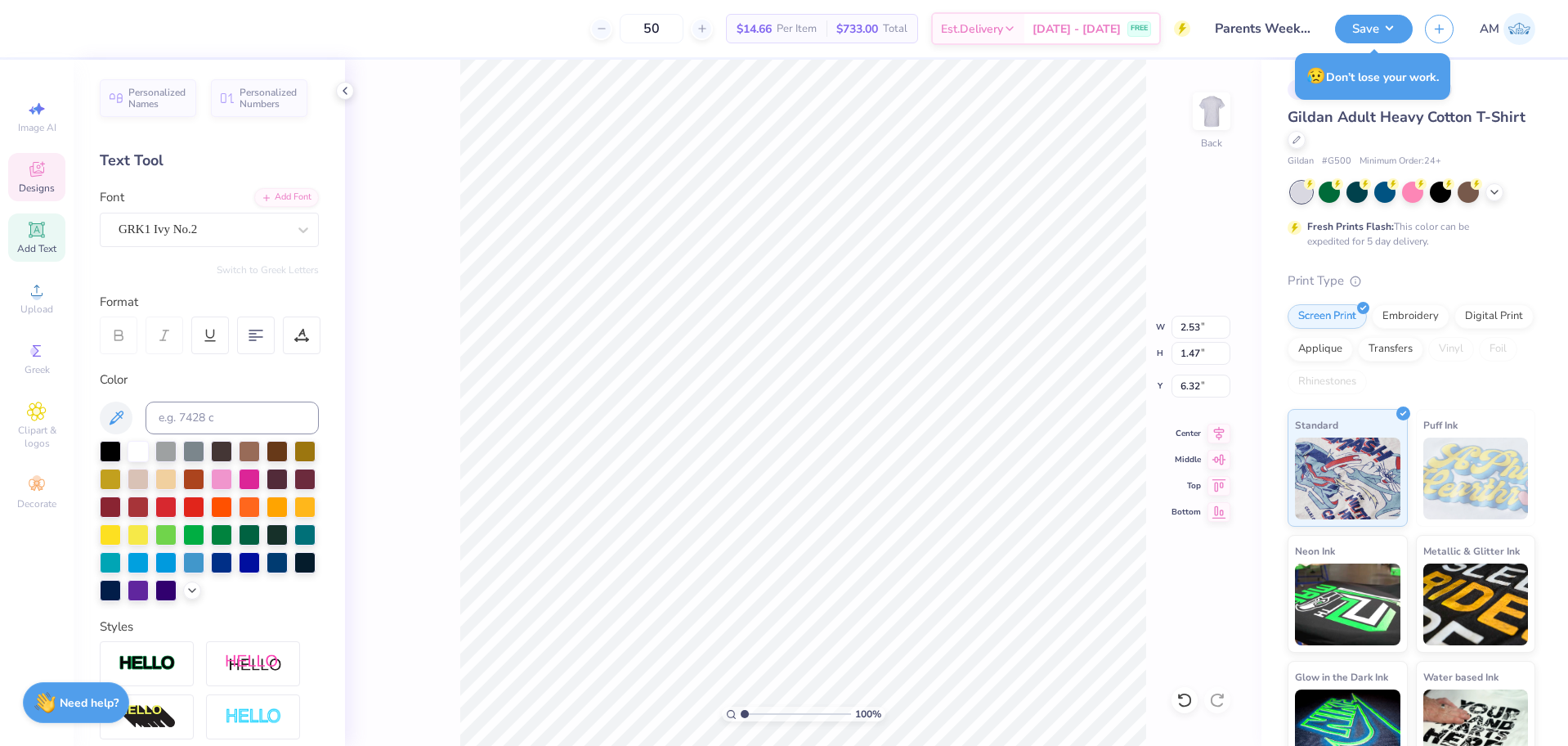
scroll to position [14, 2]
type textarea "ZTA"
type input "3.36"
type input "1.28"
type input "6.52"
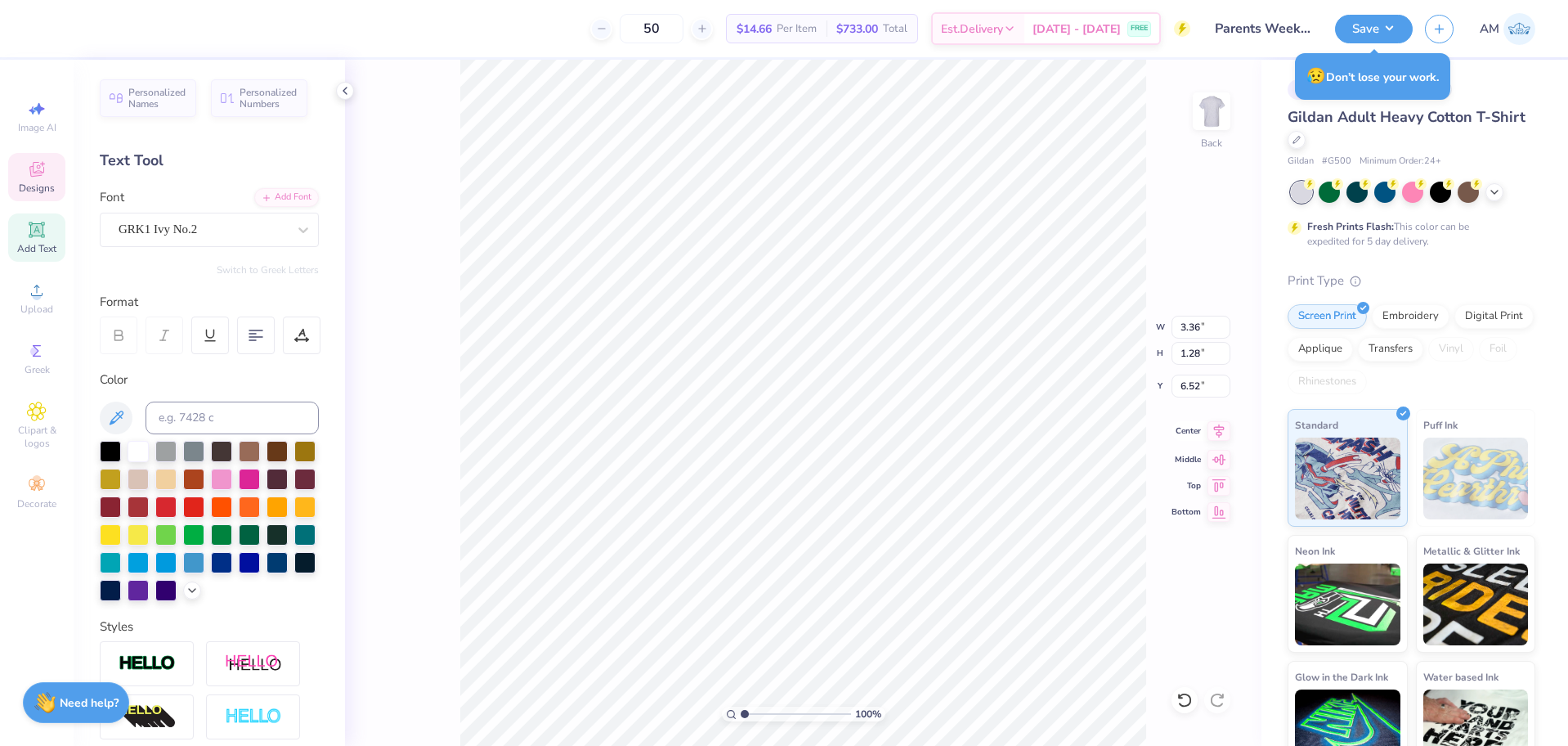
click at [1214, 428] on icon at bounding box center [1219, 431] width 10 height 14
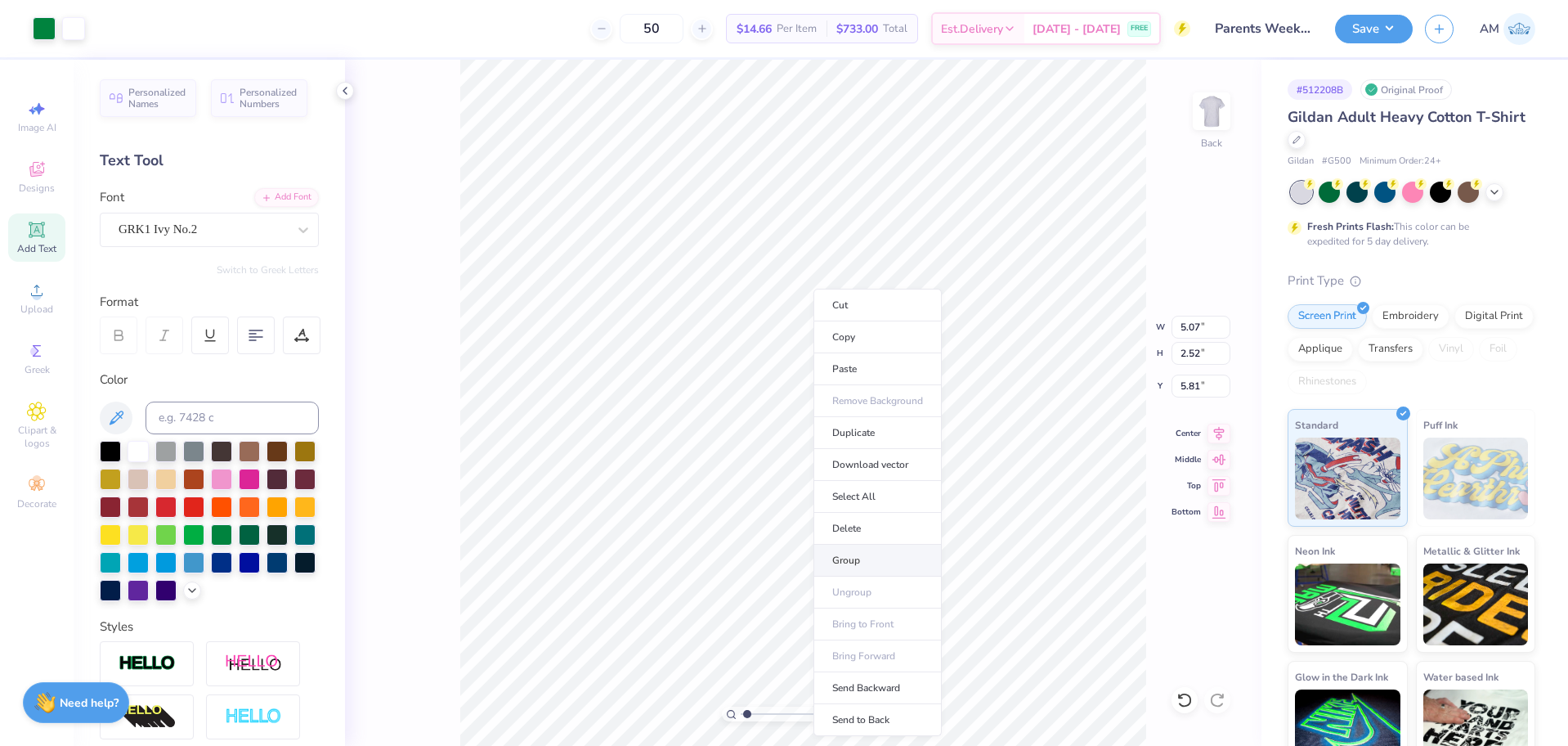
click at [862, 555] on li "Group" at bounding box center [878, 560] width 128 height 32
type input "1.22152498603932"
type input "10.72"
type input "1.50"
type input "8.83"
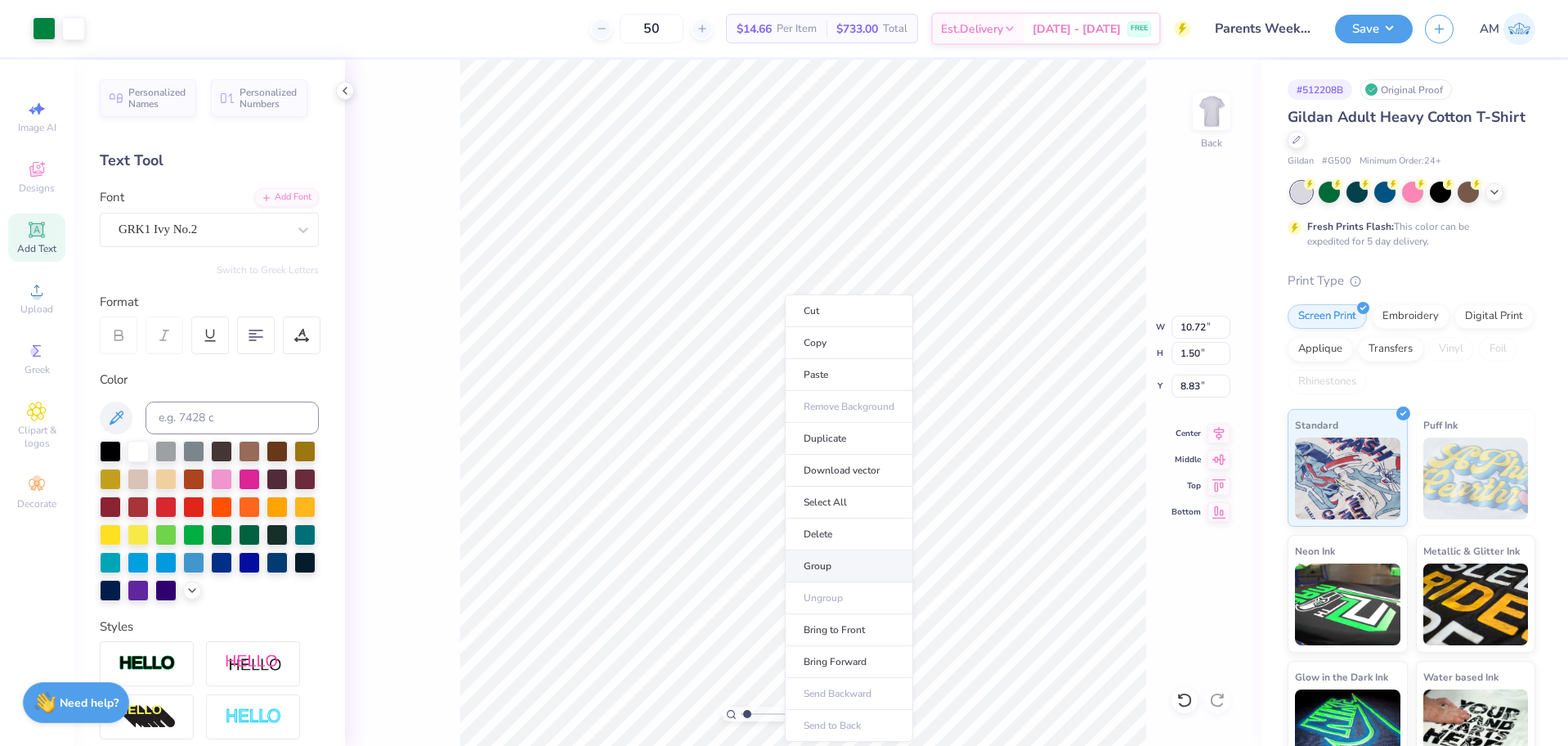
click at [833, 562] on li "Group" at bounding box center [849, 566] width 128 height 32
type input "1.22152498603932"
type input "10.57"
type input "2.73"
type input "3.90"
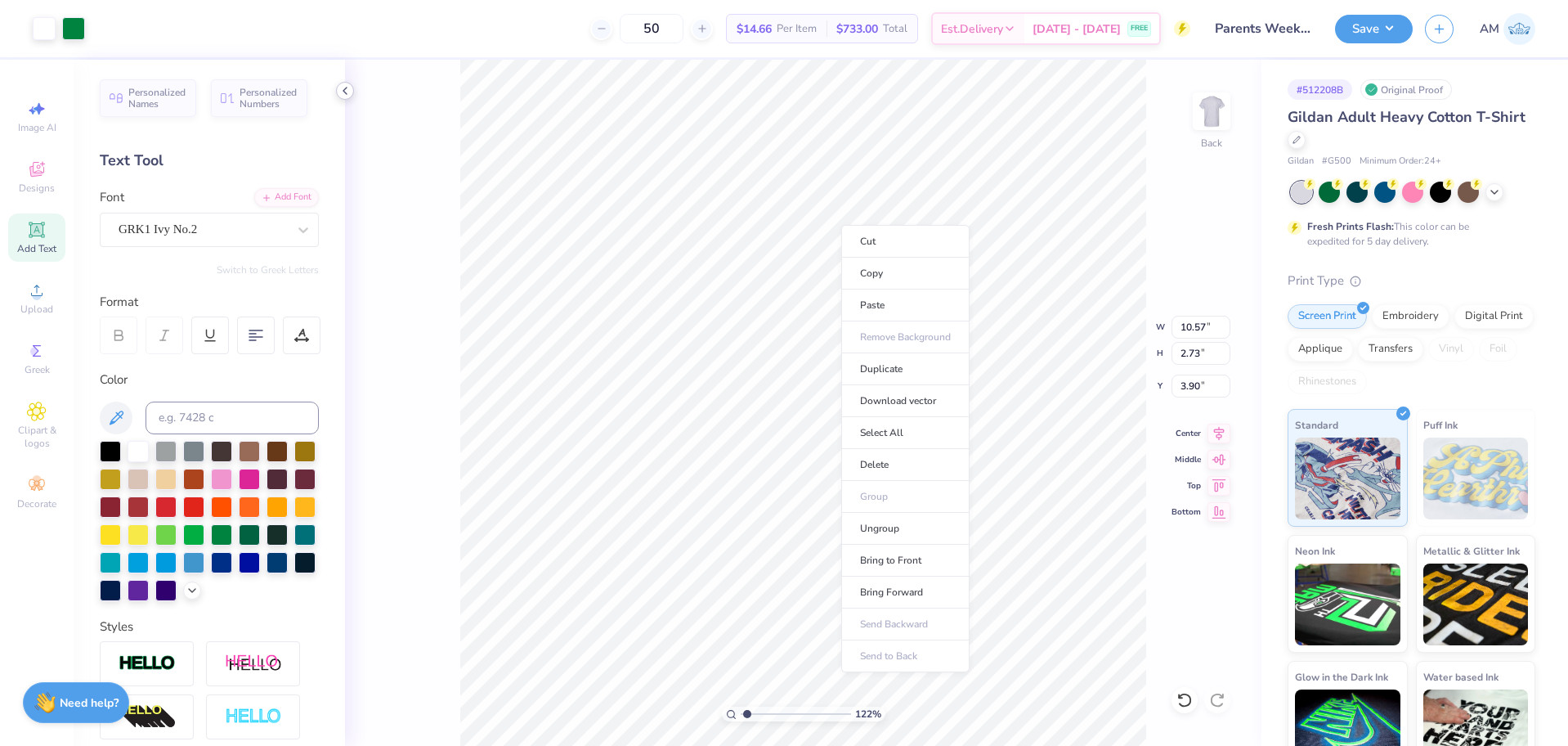
click at [344, 89] on icon at bounding box center [345, 90] width 13 height 13
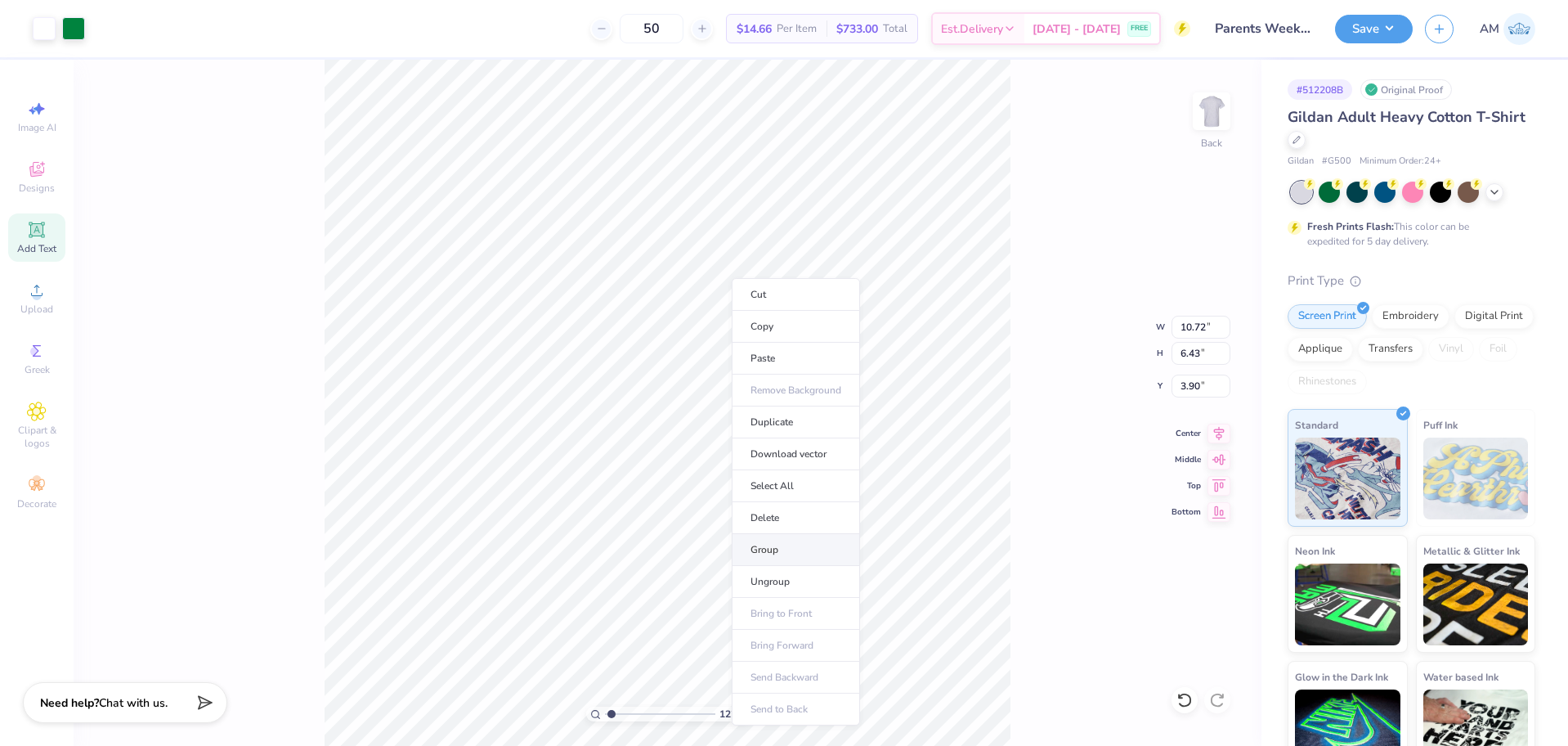
click at [766, 547] on li "Group" at bounding box center [796, 550] width 128 height 32
type input "1.22152498603932"
click at [1198, 328] on input "10.72" at bounding box center [1200, 327] width 59 height 23
type input "11"
type input "1.22152498603932"
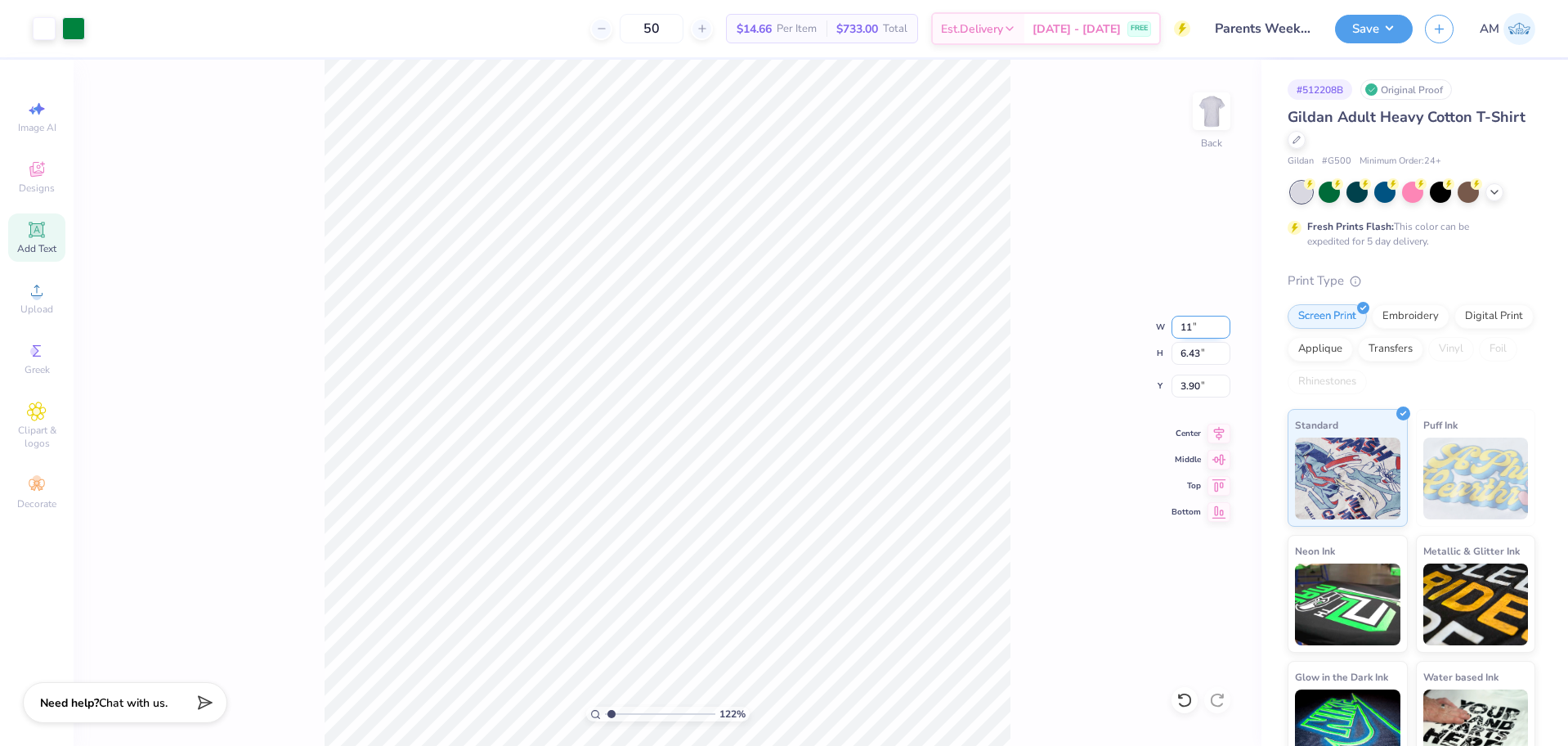
click at [1183, 329] on input "11" at bounding box center [1200, 327] width 59 height 23
click at [1192, 392] on input "3.90" at bounding box center [1200, 386] width 59 height 23
type input "3"
type input "1.22152498603932"
type input "3.00"
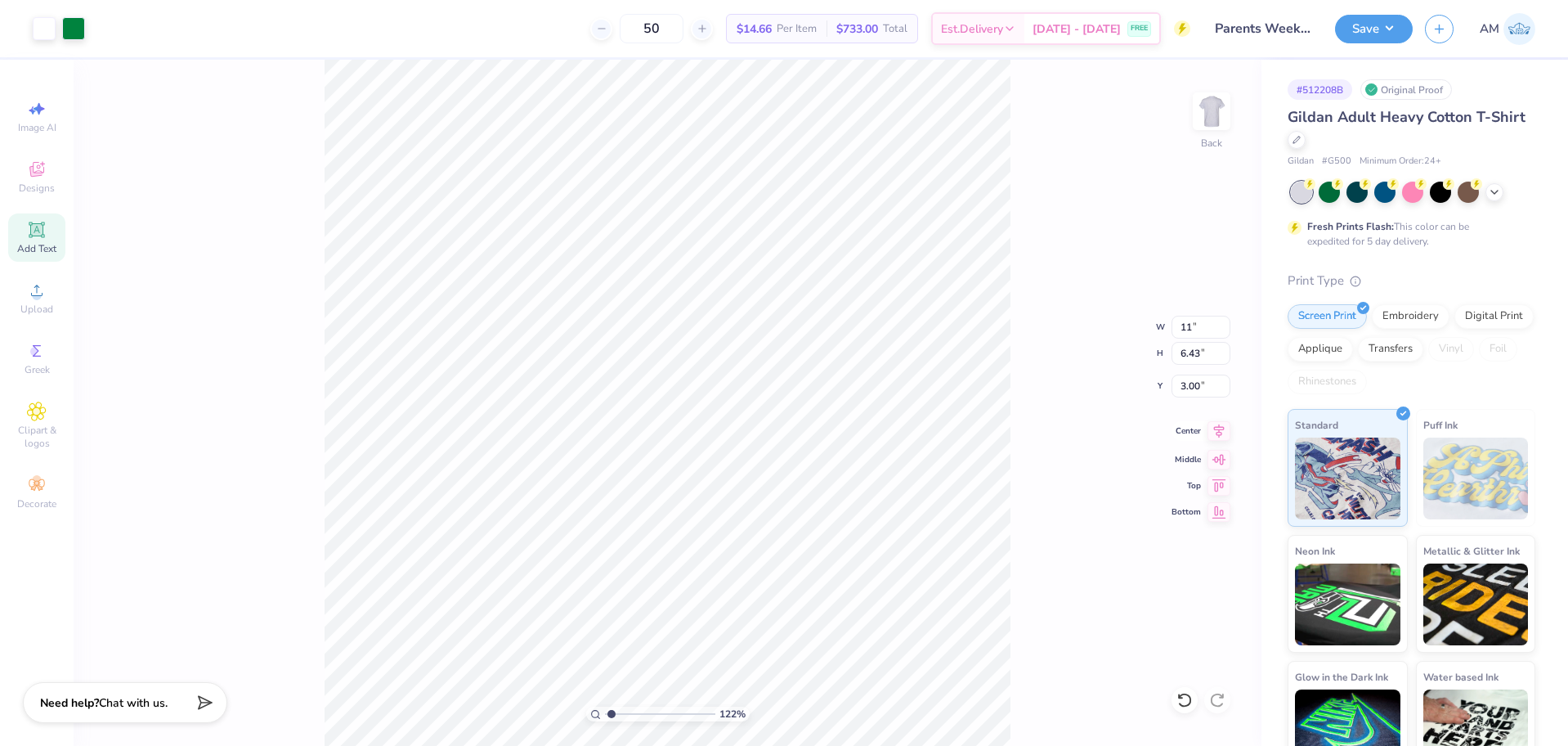
click at [1214, 423] on icon at bounding box center [1218, 431] width 23 height 20
type input "1.22152498603932"
click at [1189, 331] on input "10.72" at bounding box center [1200, 327] width 59 height 23
type input "12.5"
type input "1.22152498603932"
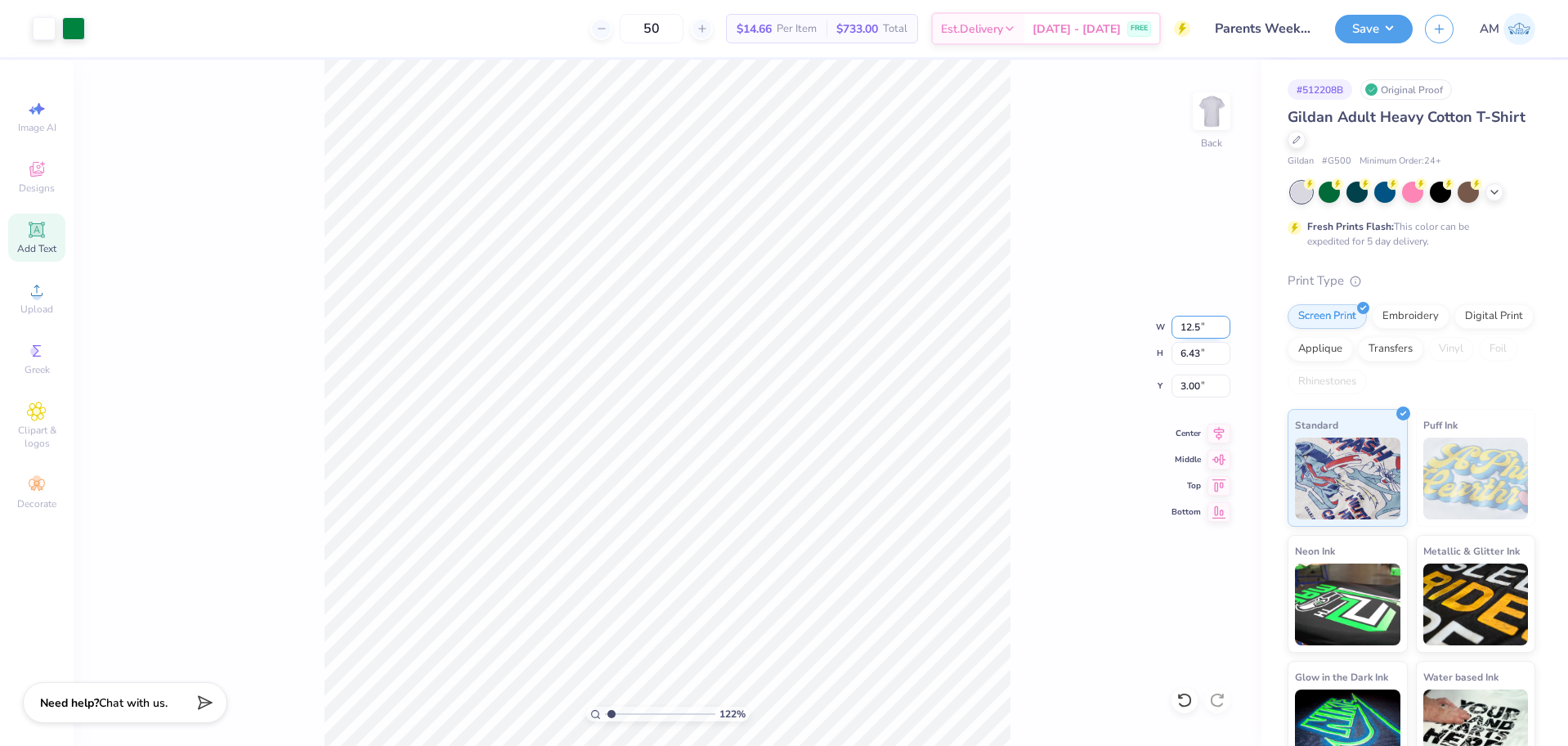
type input "12.50"
type input "7.50"
type input "2.47"
click at [1184, 328] on input "12.50" at bounding box center [1200, 327] width 59 height 23
type input "11.5"
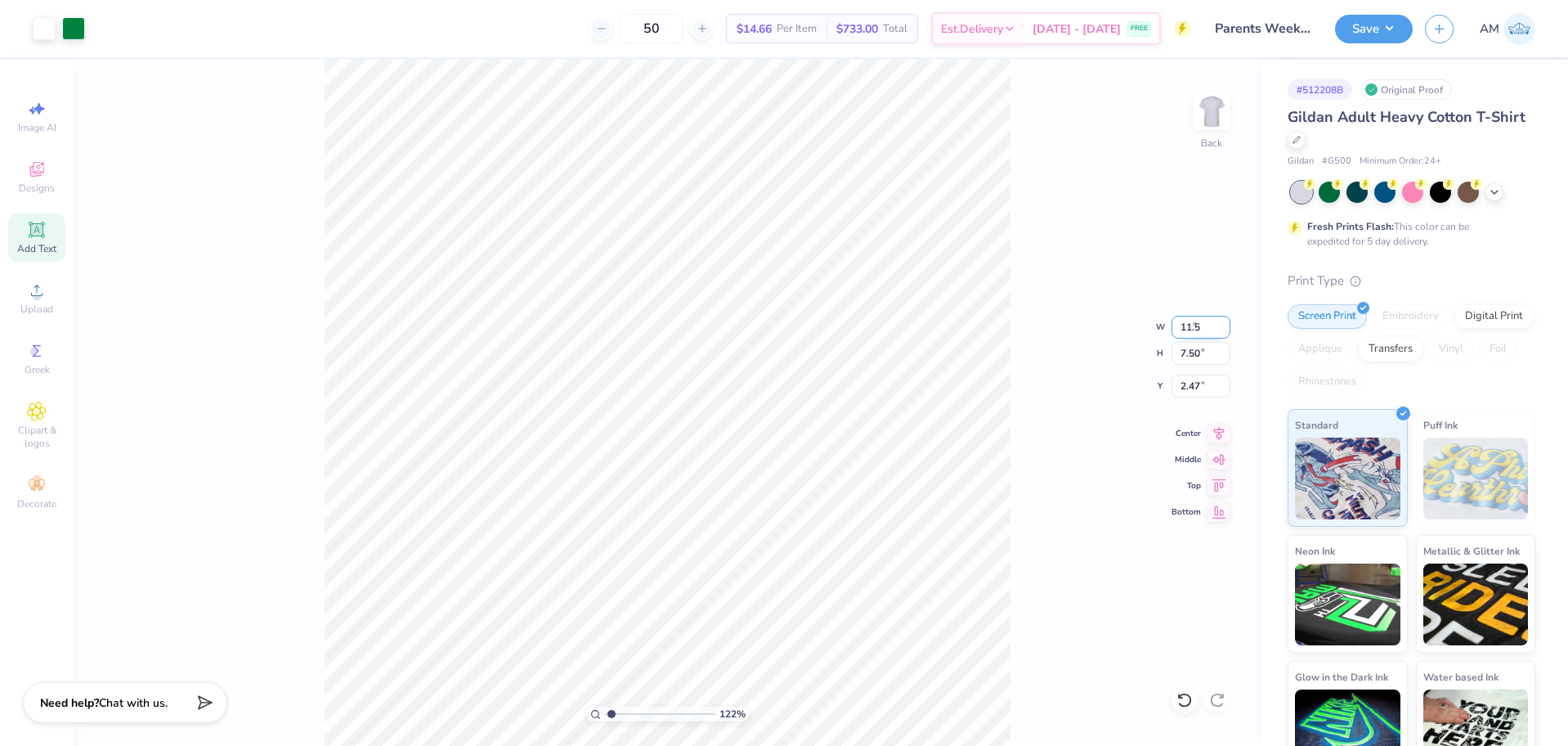
type input "1.22152498603932"
type input "11.50"
type input "6.90"
click at [1180, 391] on input "2.77" at bounding box center [1200, 386] width 59 height 23
type input "3"
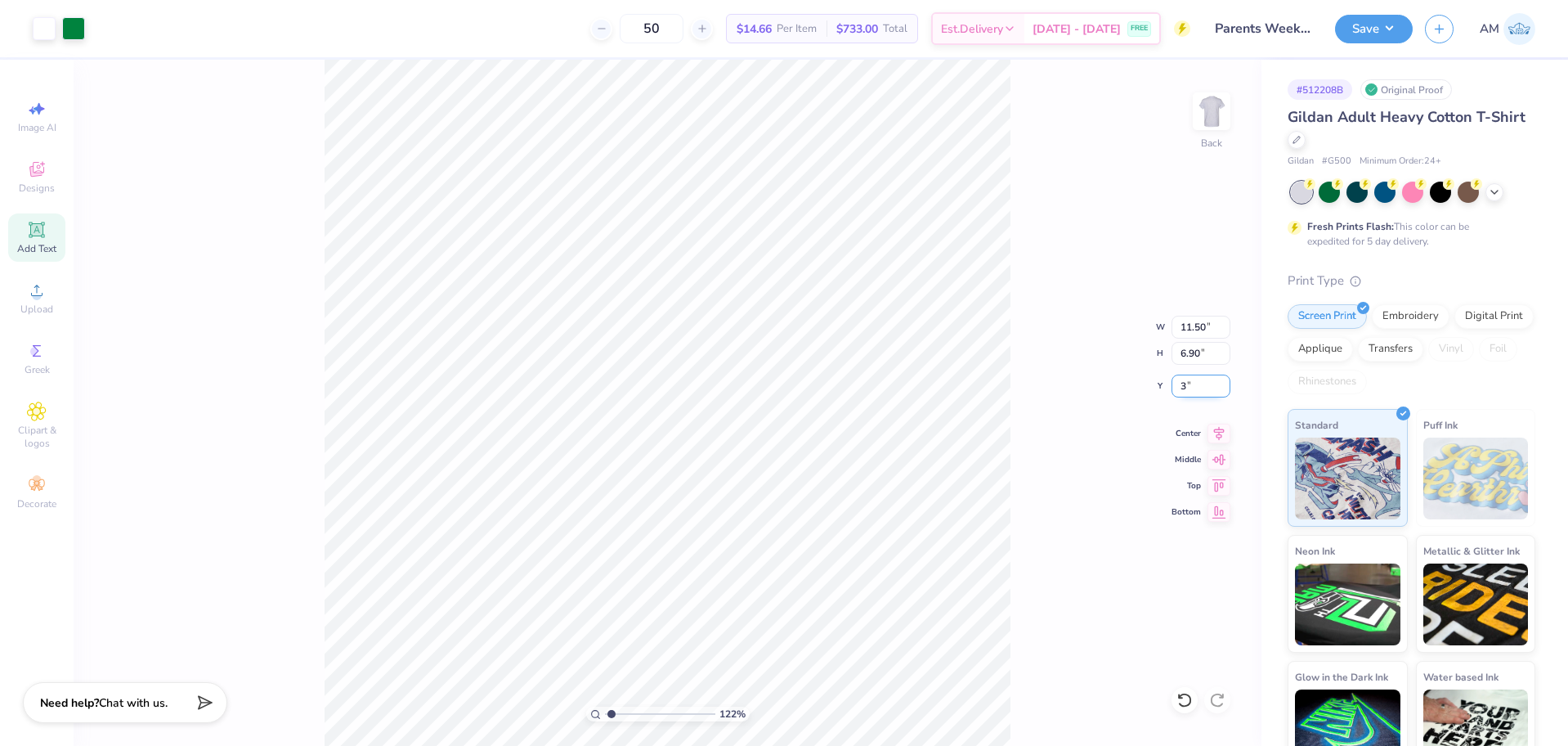
type input "1.22152498603932"
type input "3.00"
click at [781, 597] on li "Ungroup" at bounding box center [790, 597] width 128 height 32
type input "1.22152498603932"
type input "11.34"
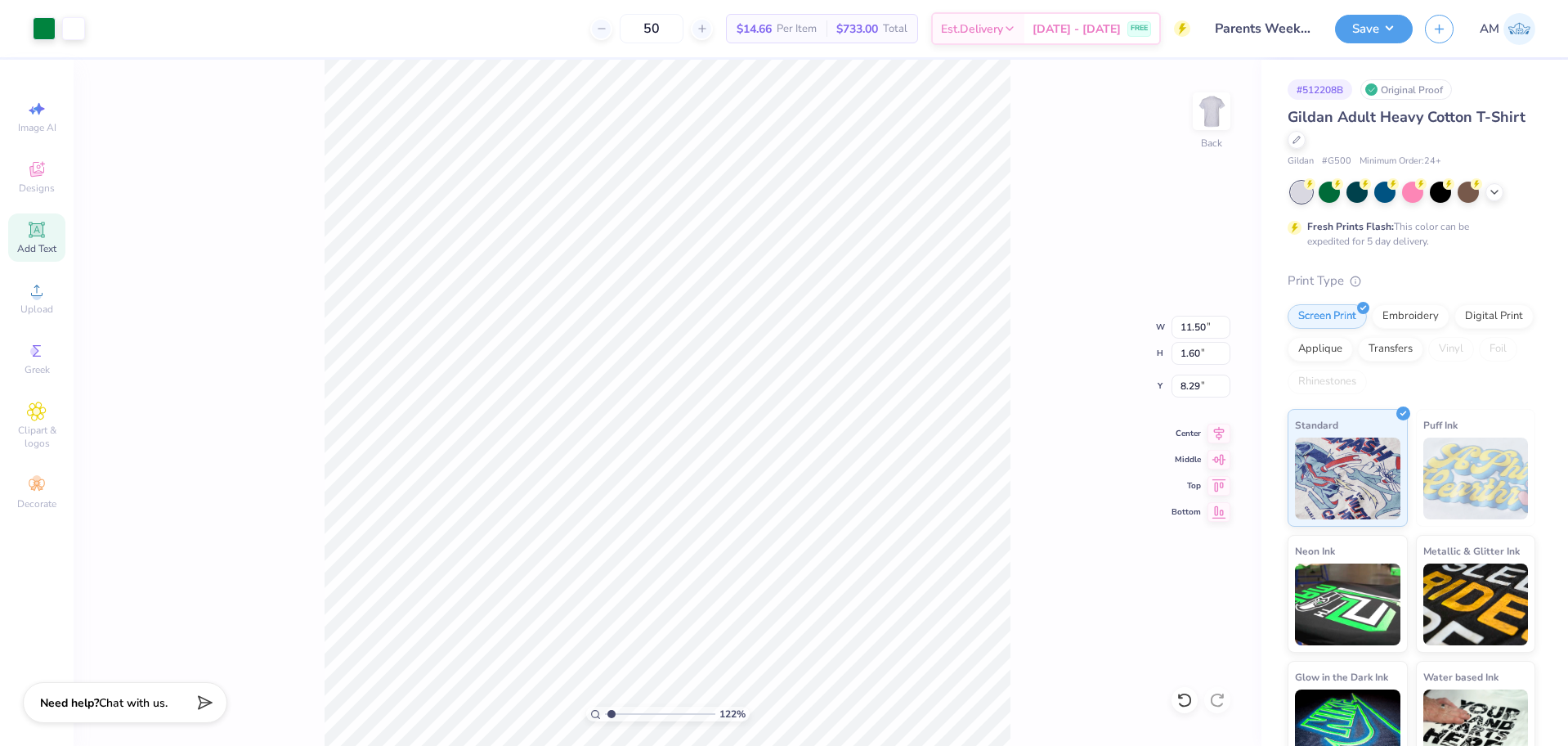
type input "2.93"
type input "3.00"
type input "1.22152498603932"
type input "11.60"
type input "1.62"
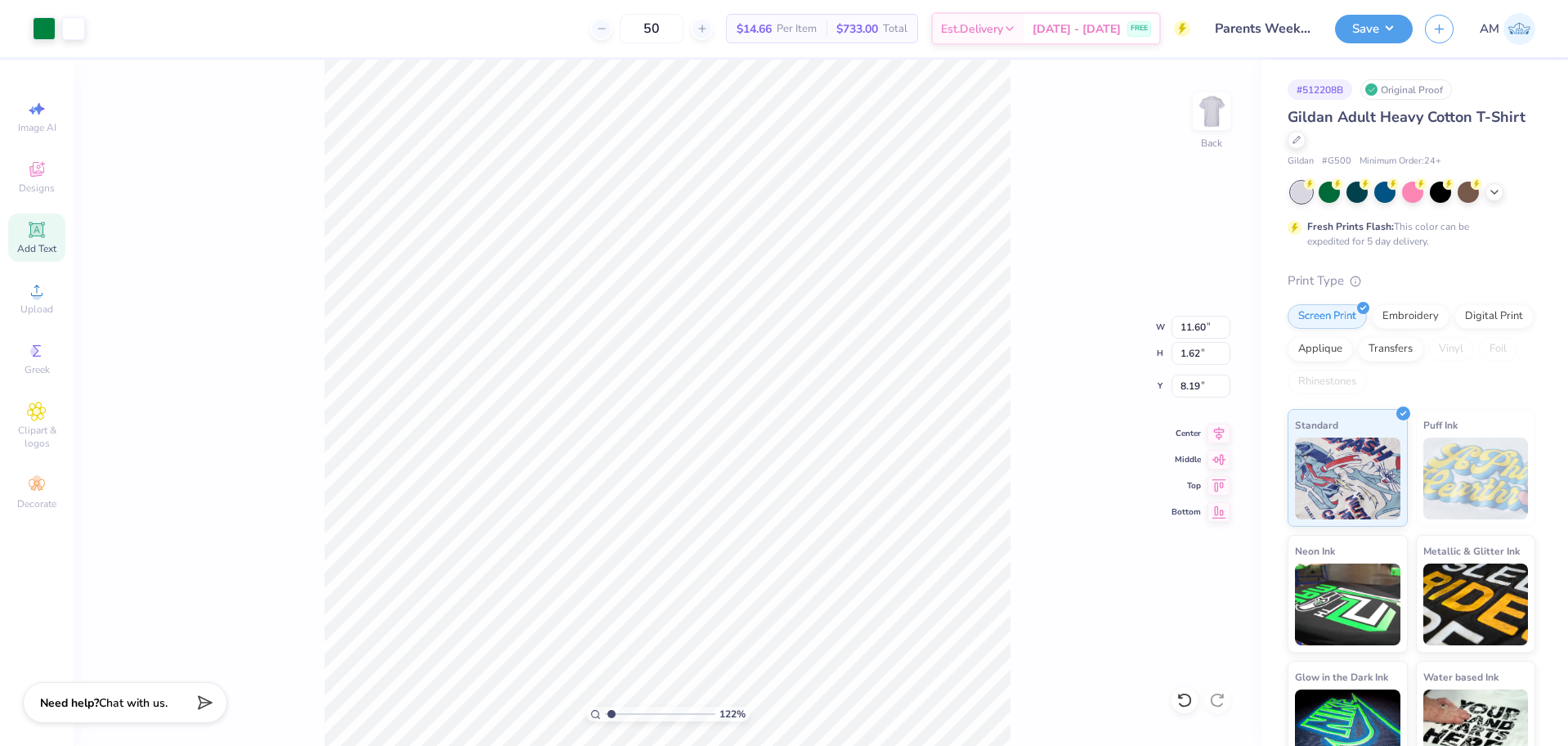
type input "1.22152498603932"
type input "10.83"
type input "1.51"
type input "1.22152498603932"
type input "11.33"
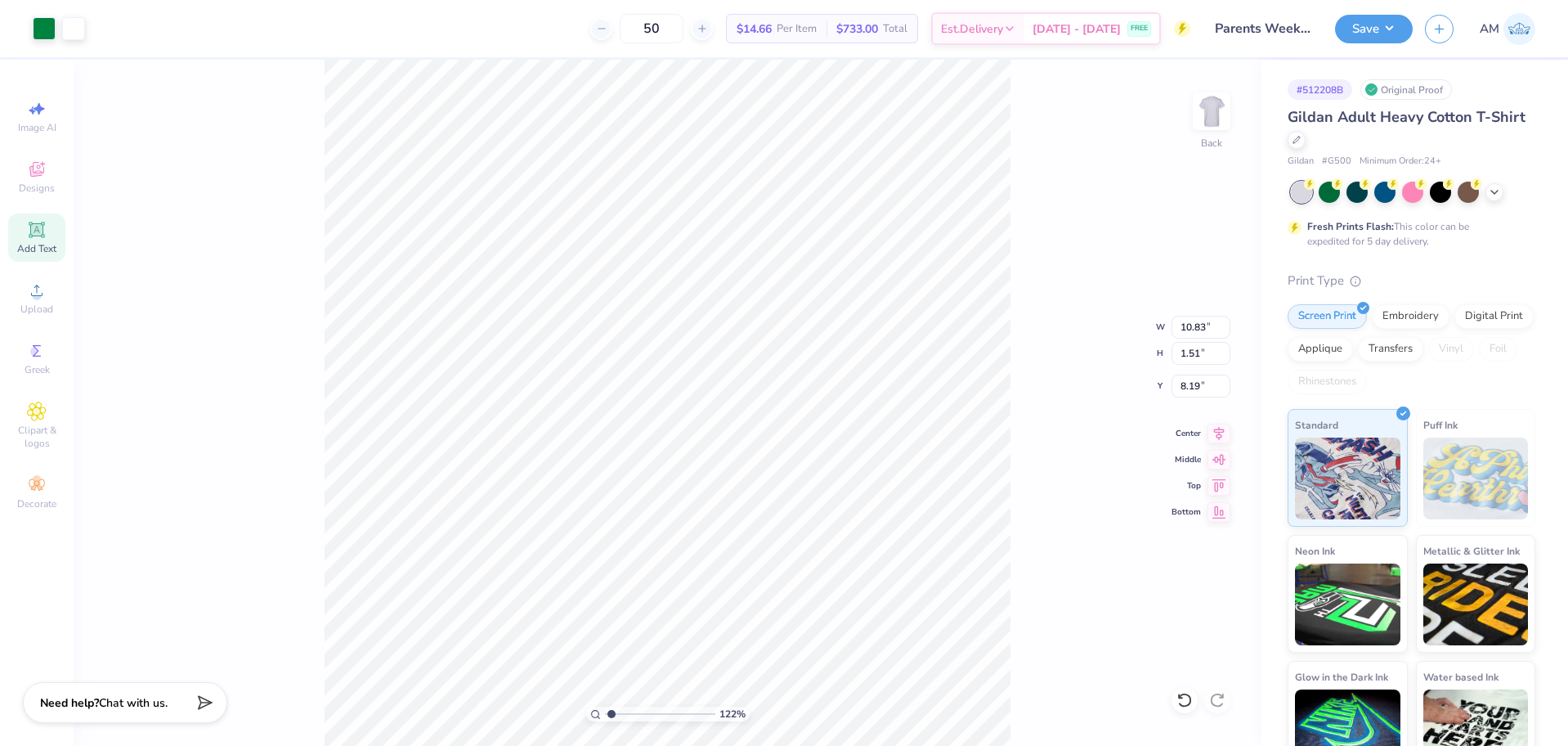
type input "1.58"
click at [1186, 696] on icon at bounding box center [1184, 700] width 16 height 16
type input "1.22152498603932"
type input "10.83"
type input "1.51"
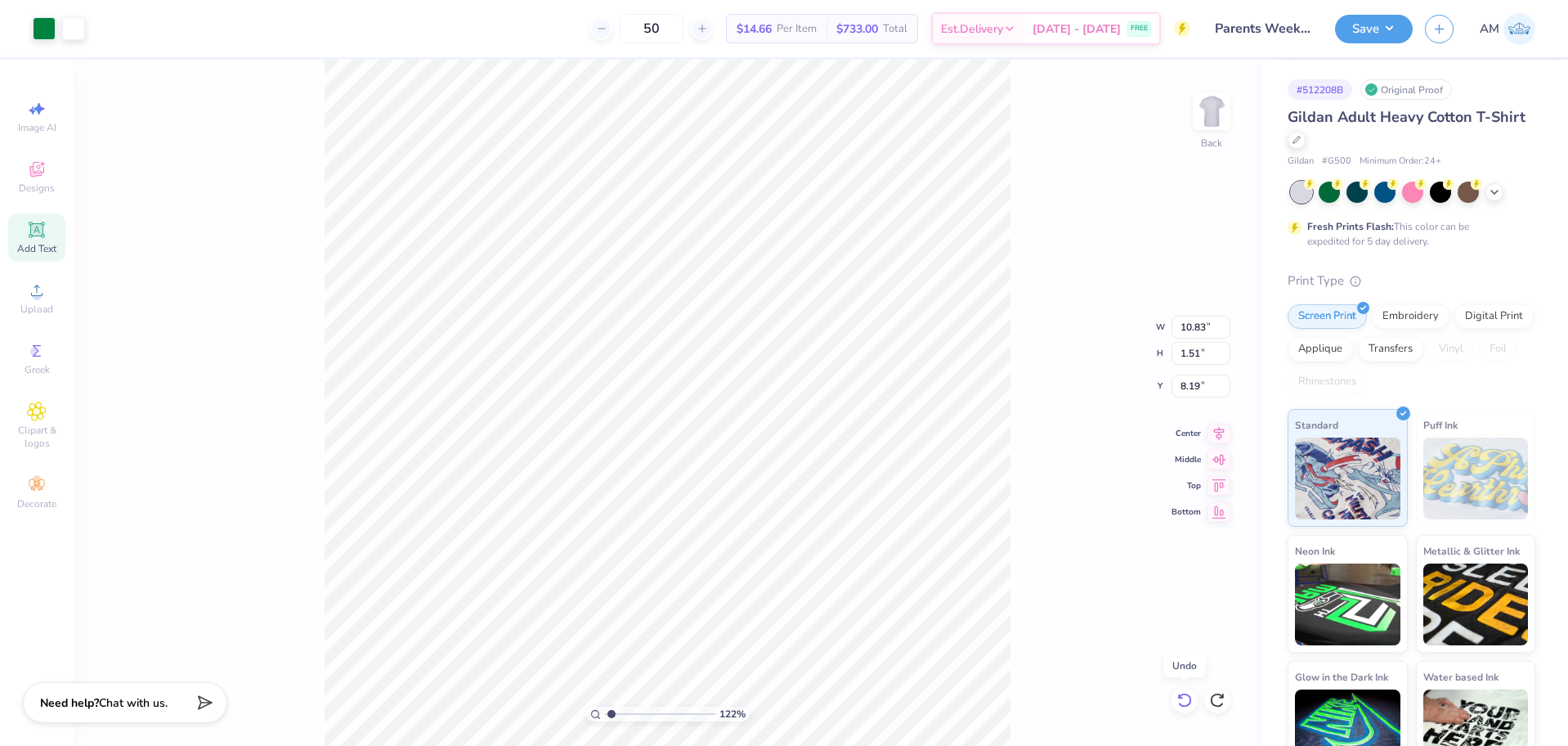
click at [1185, 696] on icon at bounding box center [1184, 700] width 16 height 16
type input "1.22152498603932"
type input "11.60"
type input "1.62"
click at [1185, 696] on icon at bounding box center [1184, 700] width 16 height 16
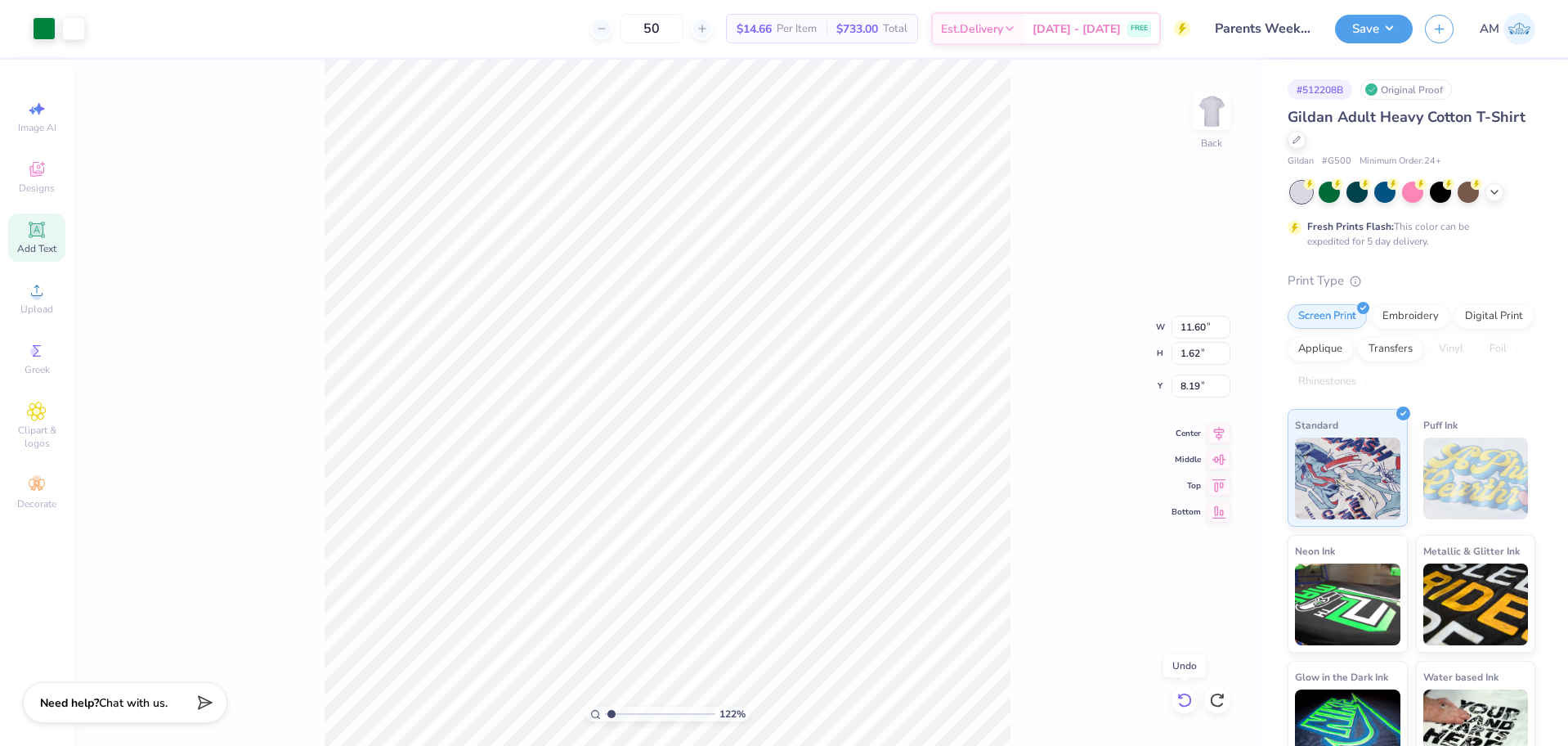
type input "1.22152498603932"
type input "11.50"
type input "1.60"
click at [1185, 696] on icon at bounding box center [1184, 700] width 16 height 16
click at [1222, 697] on icon at bounding box center [1222, 696] width 3 height 3
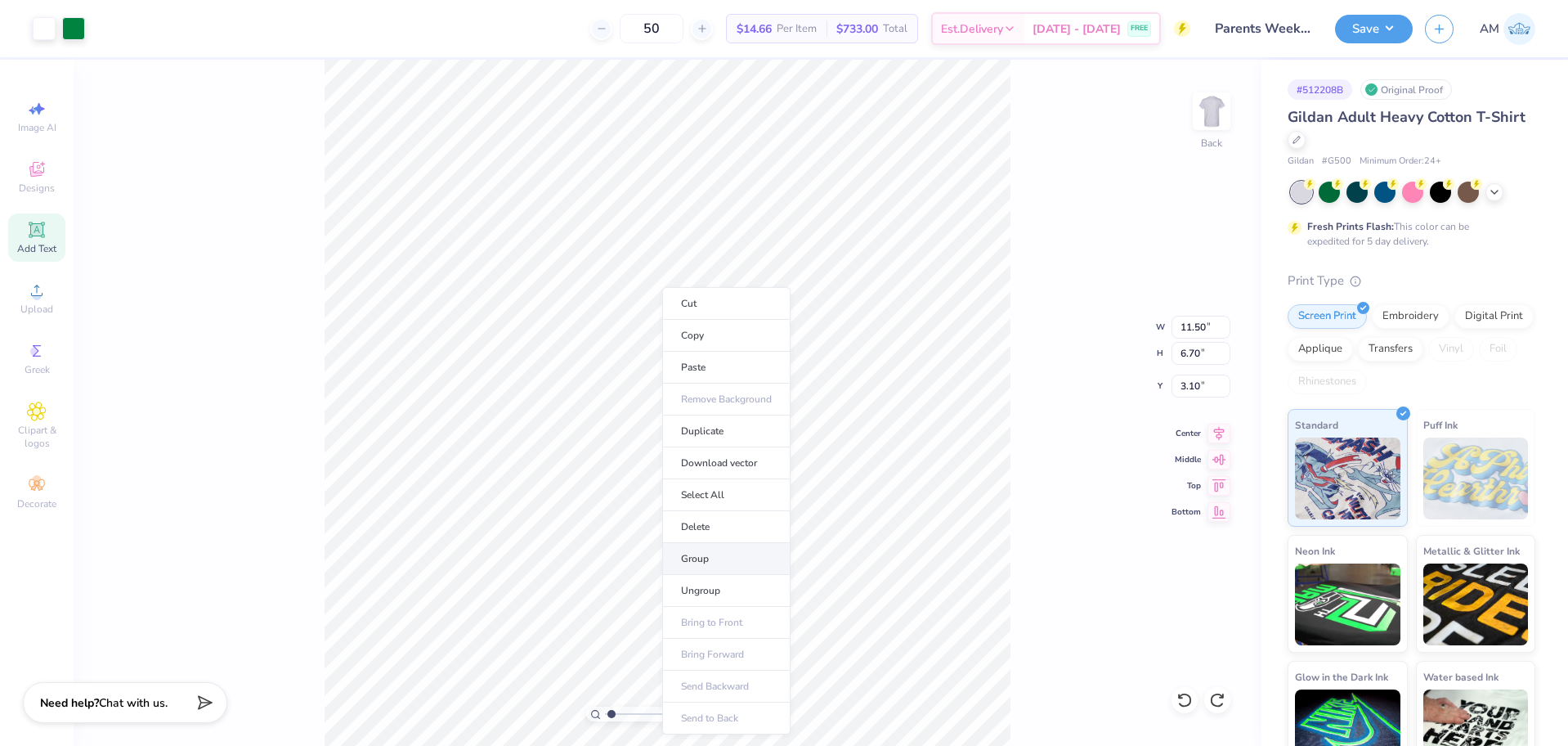
click at [717, 557] on li "Group" at bounding box center [726, 558] width 128 height 32
type input "1.22152498603932"
click at [1195, 331] on input "11.50" at bounding box center [1200, 327] width 59 height 23
type input "11.5"
type input "1.22152498603932"
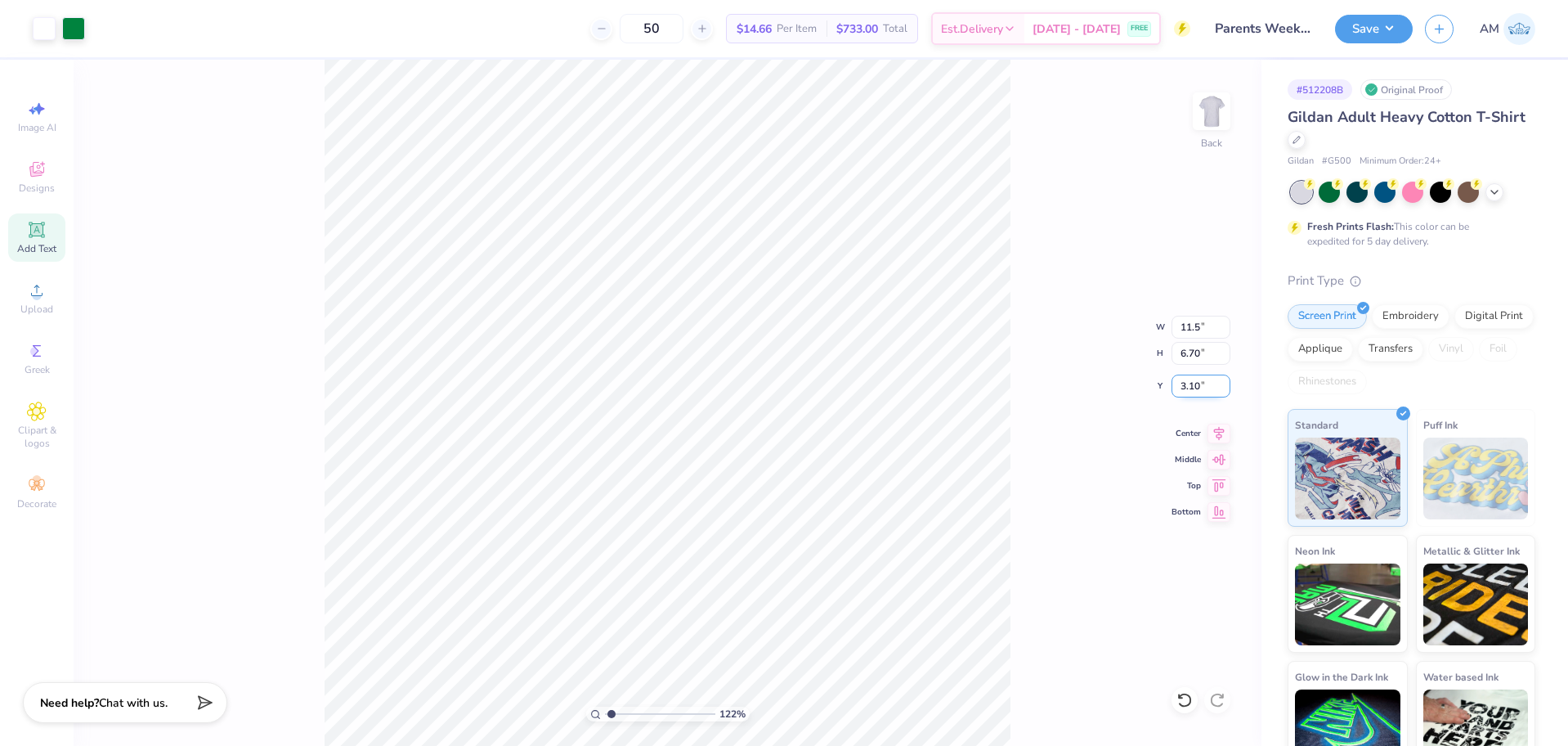
click at [1188, 383] on input "3.10" at bounding box center [1200, 386] width 59 height 23
type input "3"
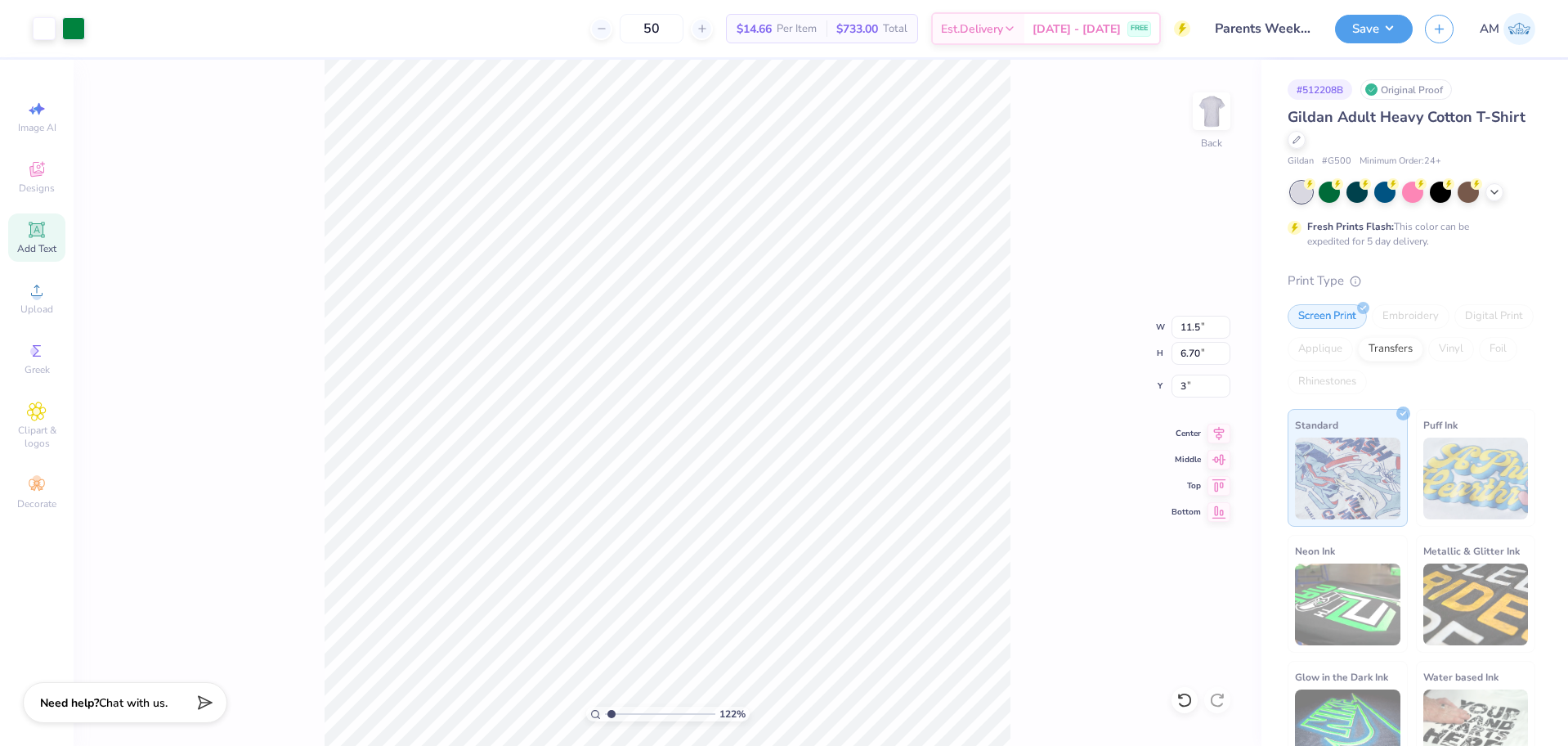
click at [1035, 550] on div "122 % Back W 11.5 11.5 " H 6.70 6.70 " Y 3 3 " Center Middle Top Bottom" at bounding box center [667, 403] width 1188 height 686
click at [1186, 704] on icon at bounding box center [1184, 700] width 16 height 16
click at [1109, 621] on div "122 % Back W 11.5 11.5 " H 6.70 6.70 " Y 3 3 " Center Middle Top Bottom" at bounding box center [667, 403] width 1188 height 686
click at [1084, 616] on div "122 % Back W 11.5 11.5 " H 6.70 6.70 " Y 3 3 " Center Middle Top Bottom" at bounding box center [667, 403] width 1188 height 686
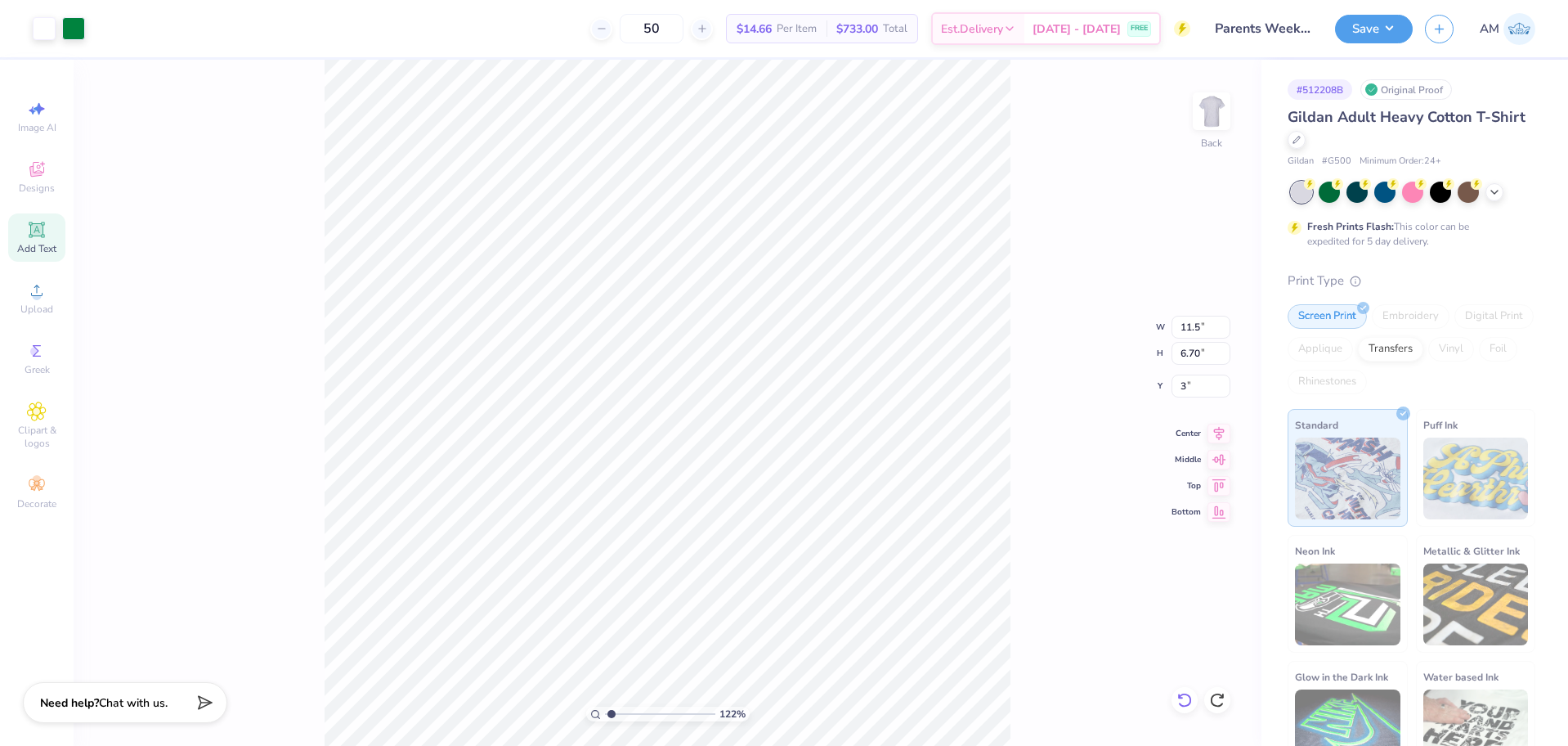
click at [1181, 702] on icon at bounding box center [1184, 700] width 16 height 16
click at [1175, 696] on div at bounding box center [1184, 700] width 26 height 26
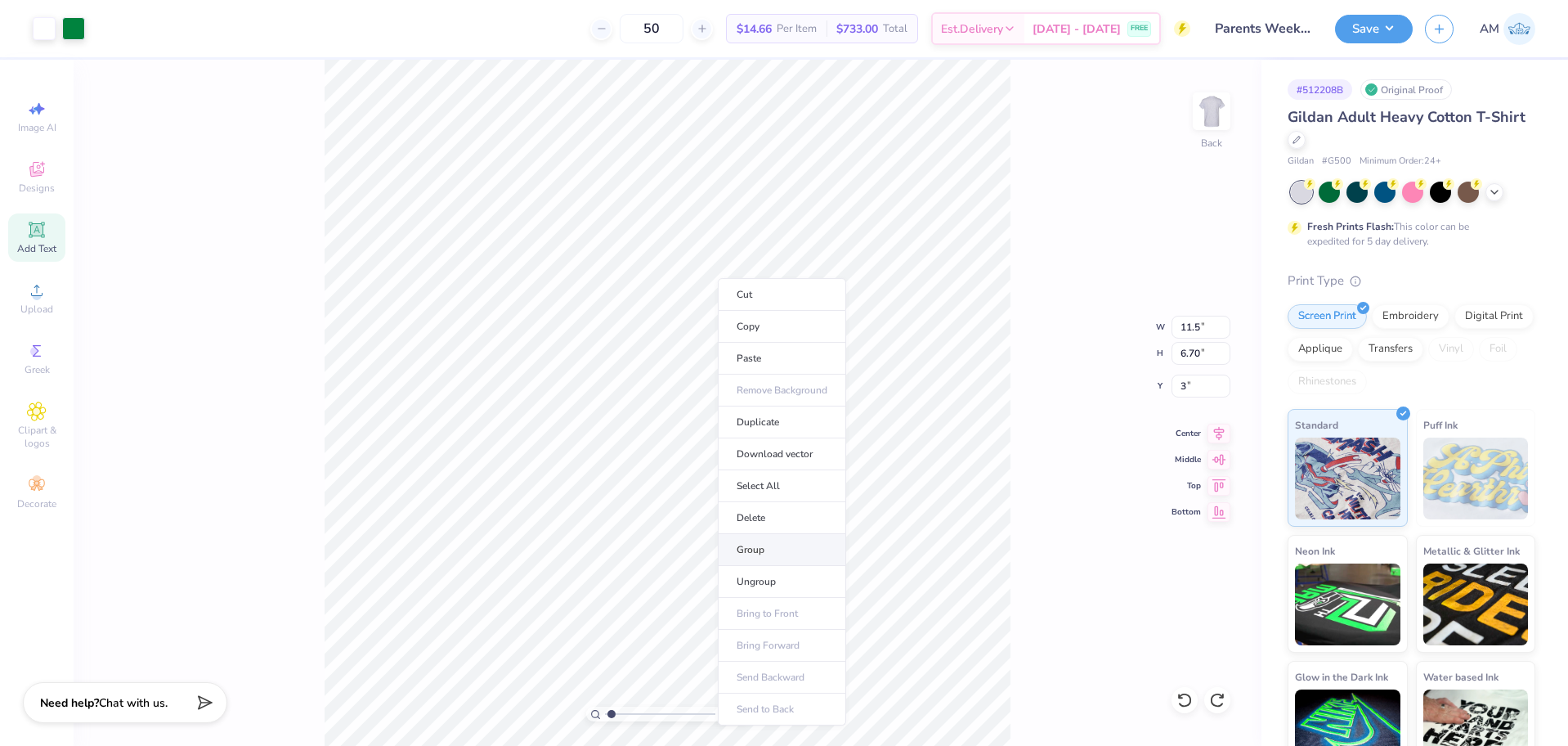
click at [764, 543] on li "Group" at bounding box center [781, 550] width 128 height 32
click at [1382, 27] on button "Save" at bounding box center [1373, 26] width 78 height 29
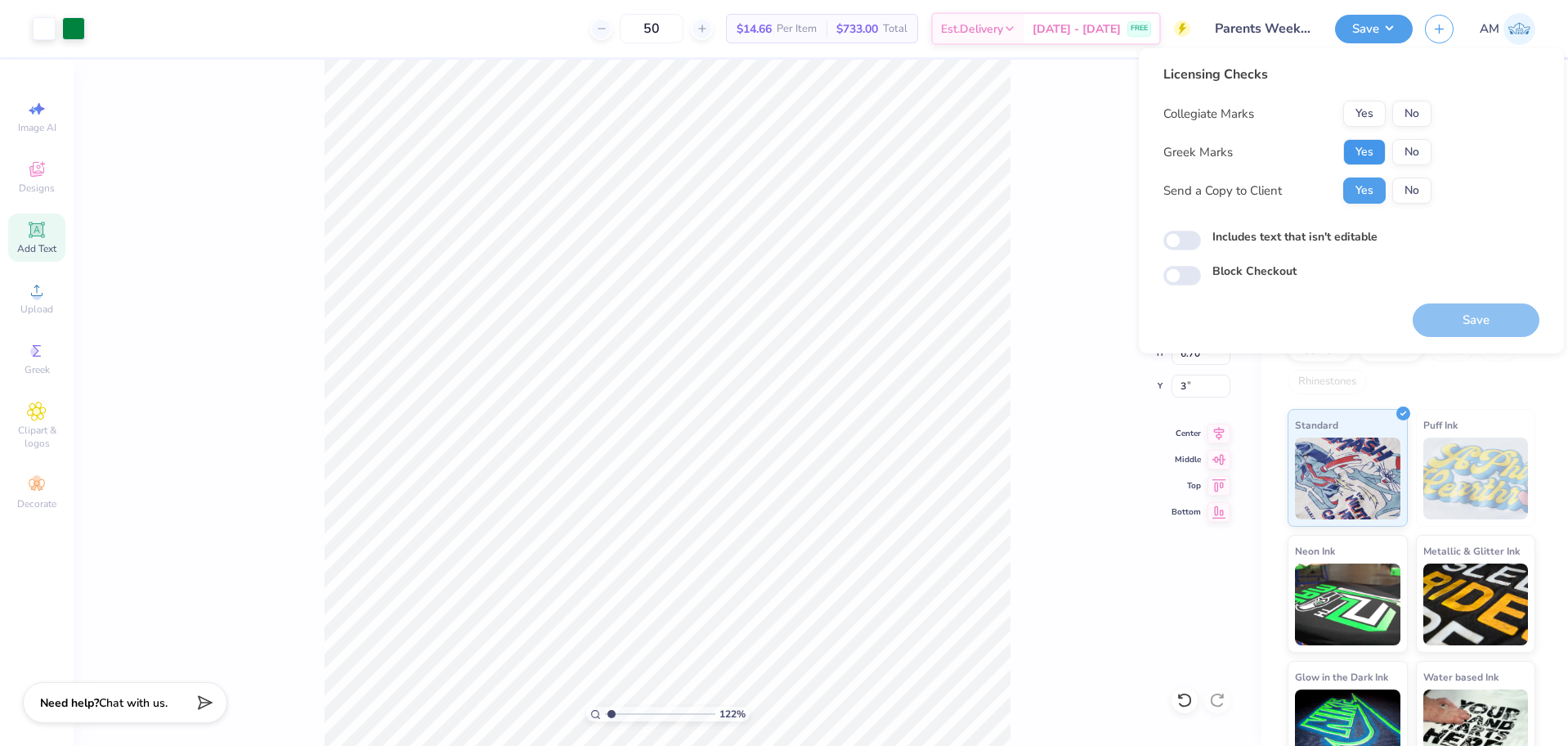
click at [1360, 148] on button "Yes" at bounding box center [1365, 152] width 43 height 26
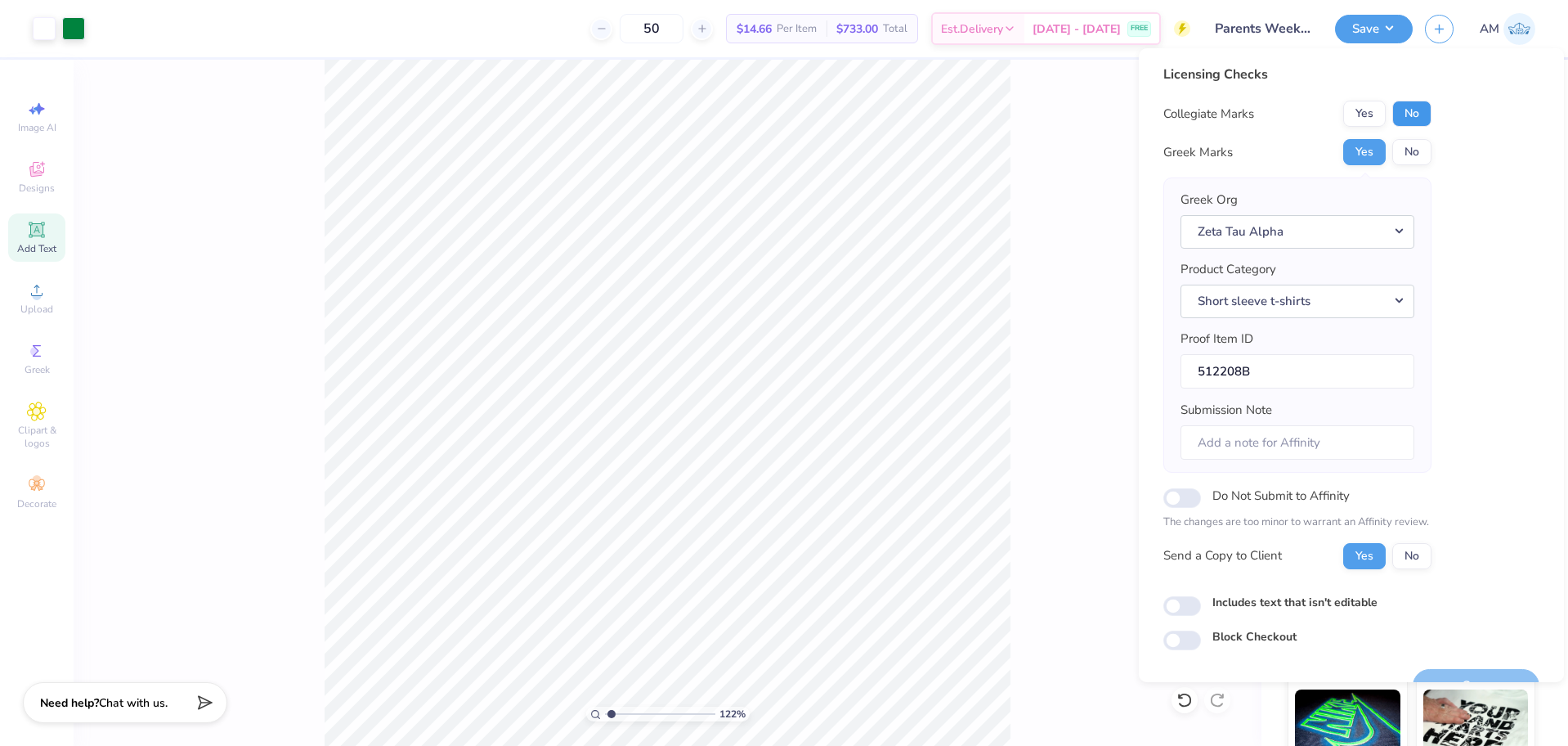
click at [1416, 119] on button "No" at bounding box center [1412, 114] width 39 height 26
type input "1.22152498603932"
click at [1188, 599] on input "Includes text that isn't editable" at bounding box center [1182, 606] width 38 height 20
checkbox input "true"
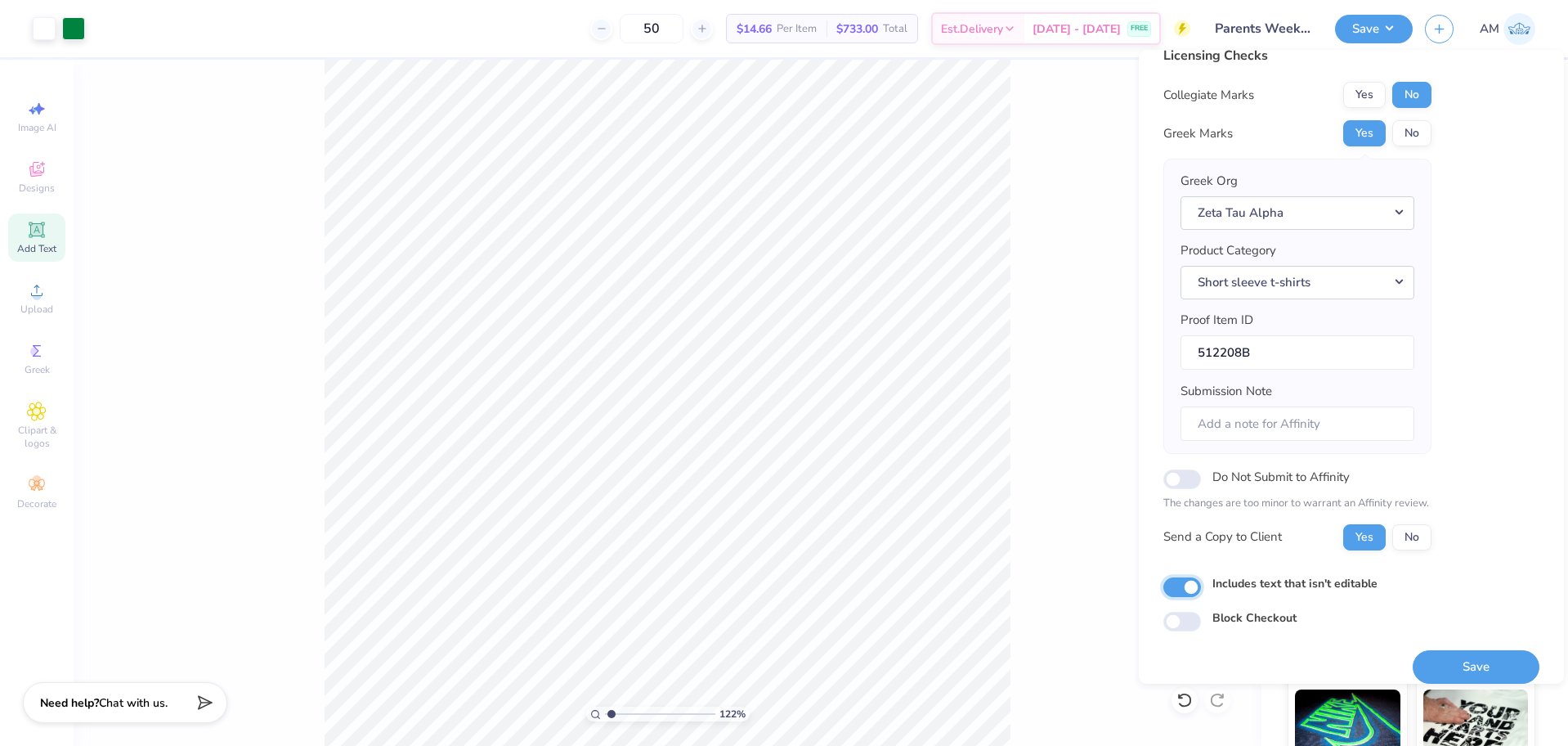
scroll to position [36, 0]
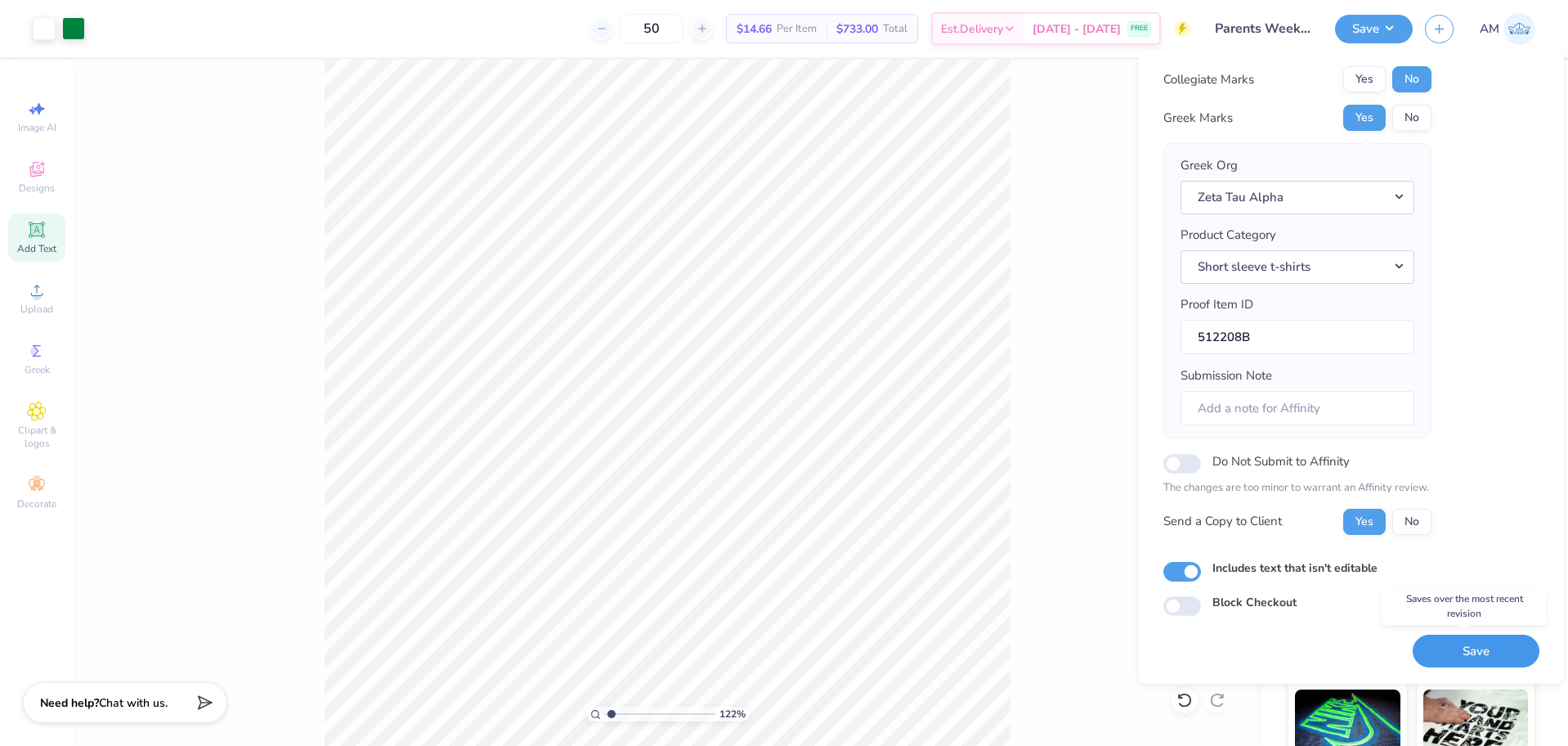
click at [1480, 650] on button "Save" at bounding box center [1476, 651] width 127 height 33
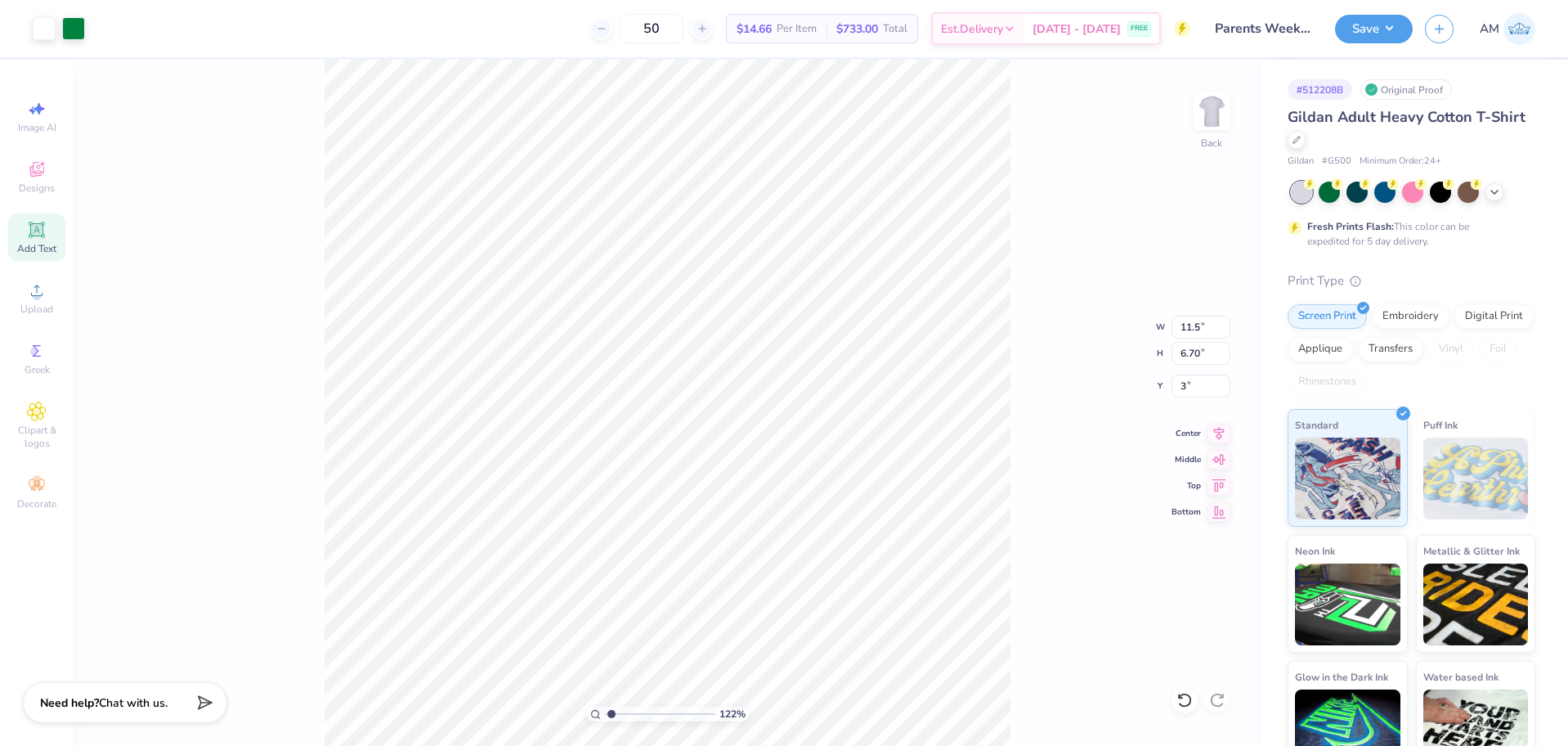
type input "1.22152498603932"
click at [1194, 387] on input "3.10" at bounding box center [1200, 386] width 59 height 23
type input "3"
type input "1.22152498603932"
type input "3.00"
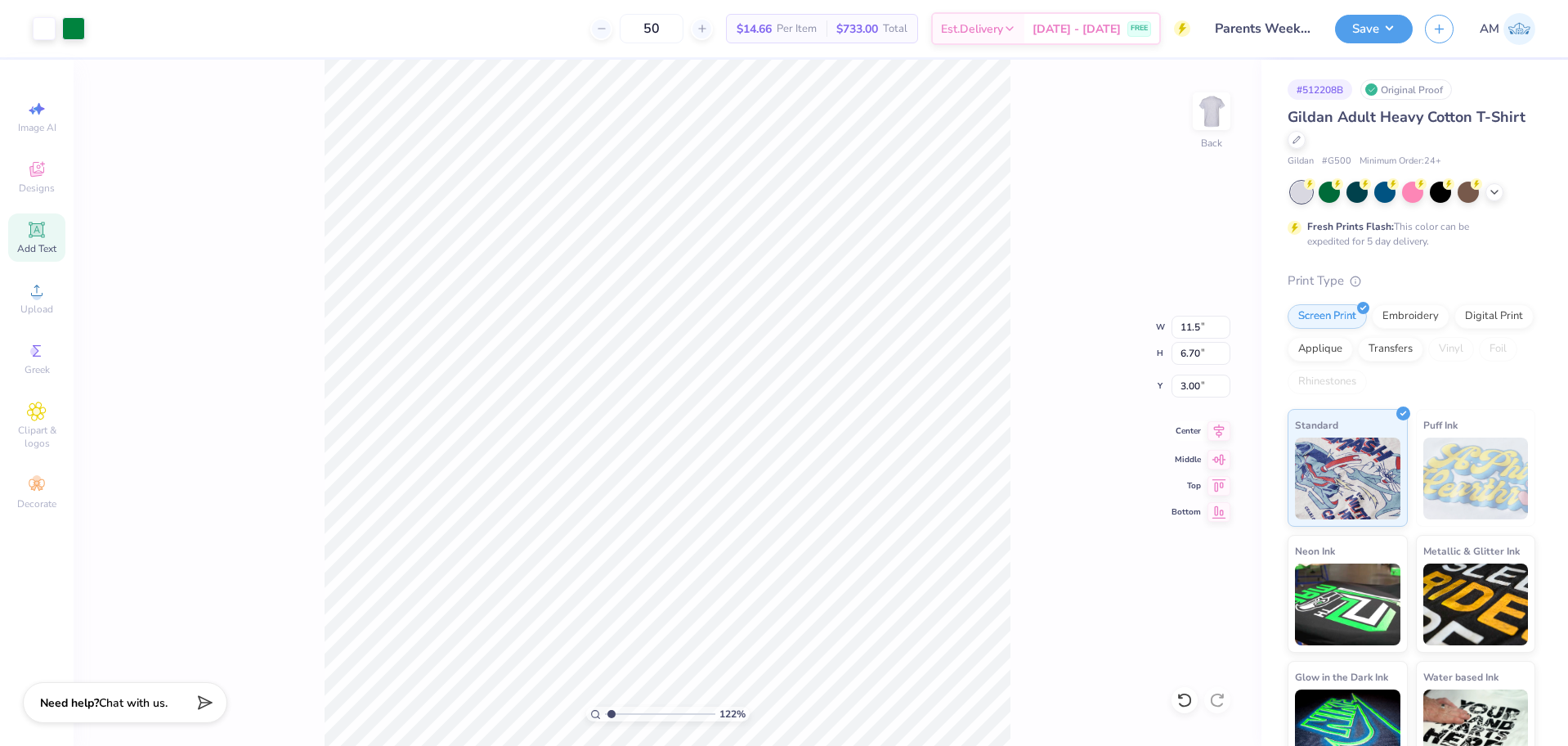
click at [1211, 437] on icon at bounding box center [1218, 431] width 23 height 20
click at [1380, 33] on button "Save" at bounding box center [1373, 26] width 78 height 29
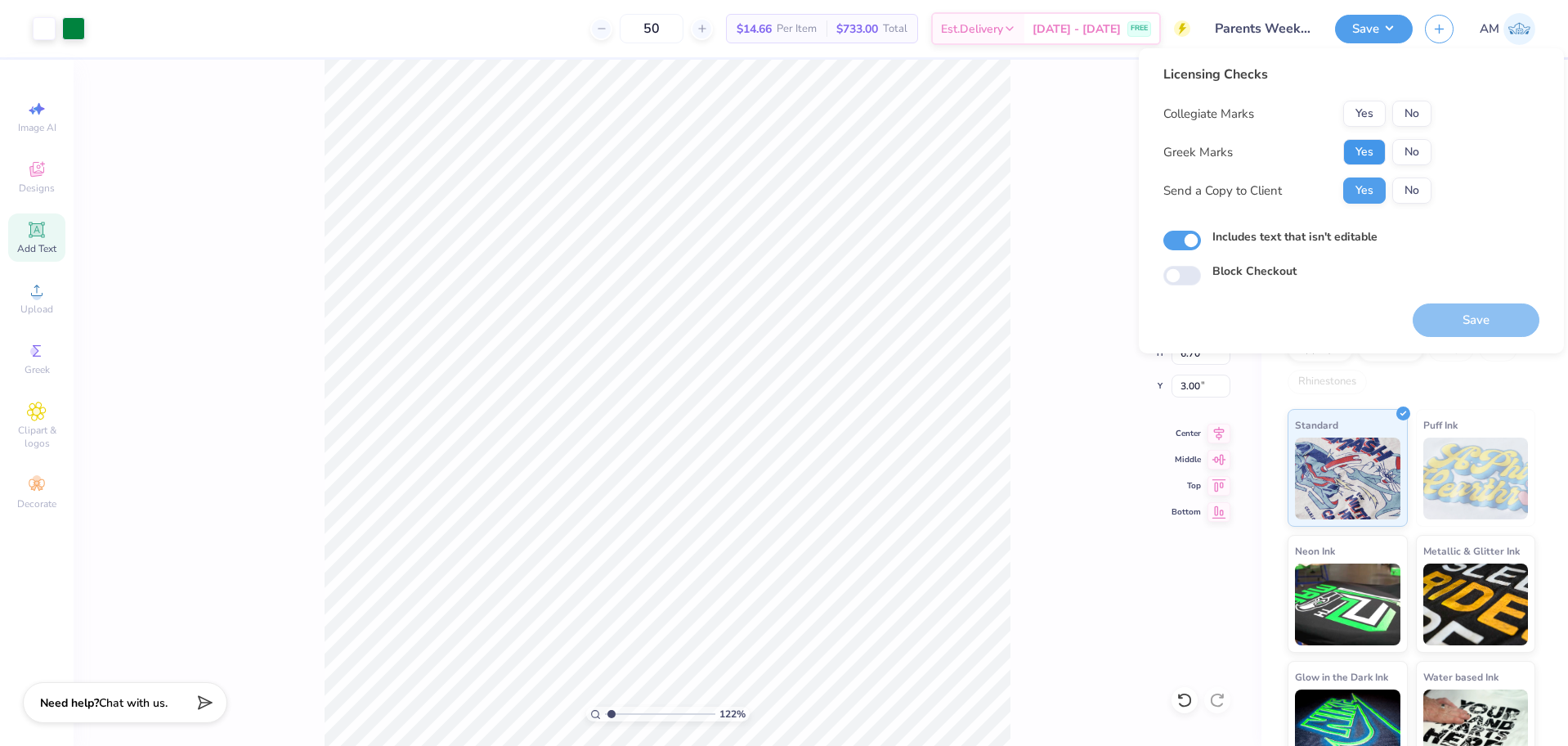
click at [1375, 142] on button "Yes" at bounding box center [1365, 152] width 43 height 26
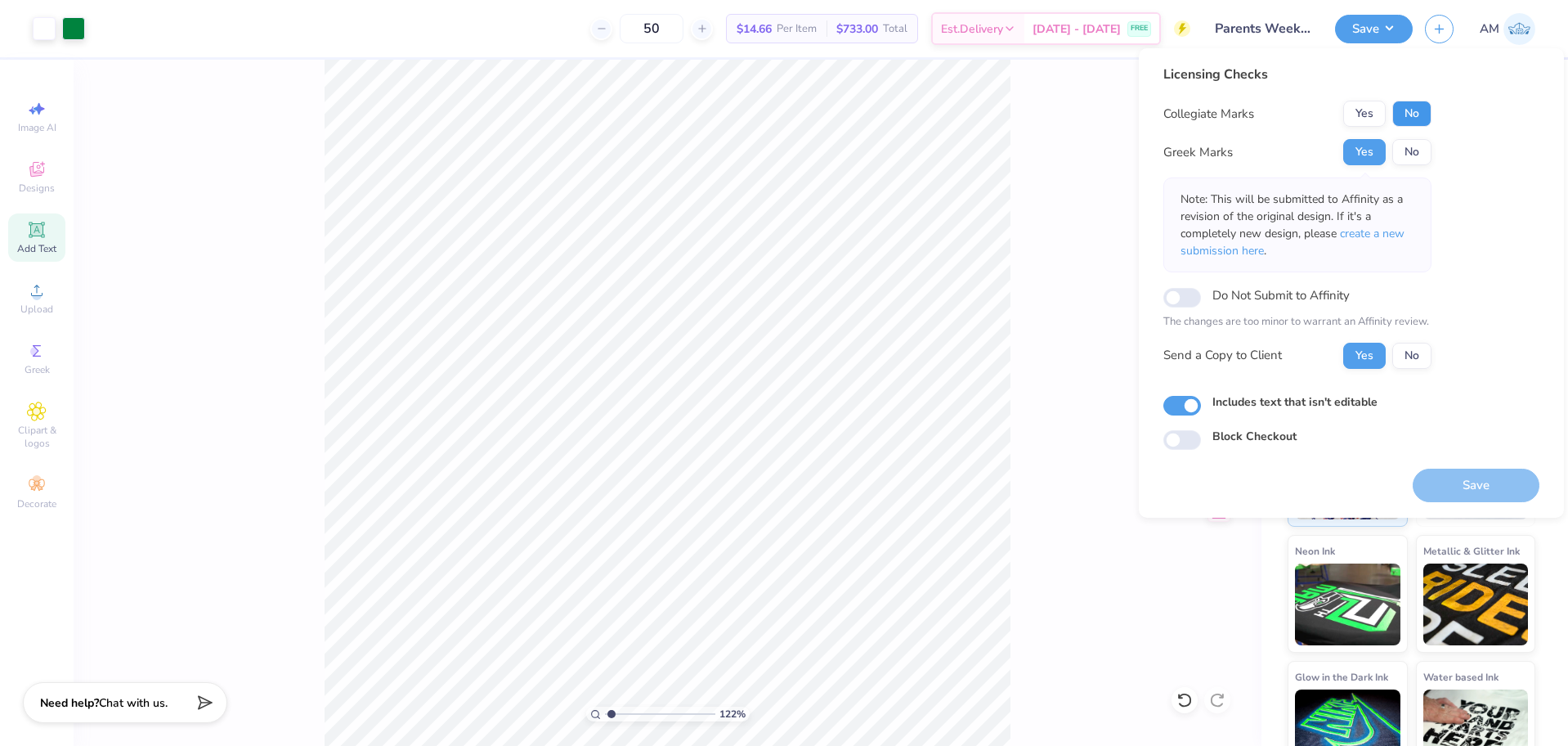
click at [1418, 116] on button "No" at bounding box center [1412, 114] width 39 height 26
click at [1467, 482] on button "Save" at bounding box center [1476, 485] width 127 height 33
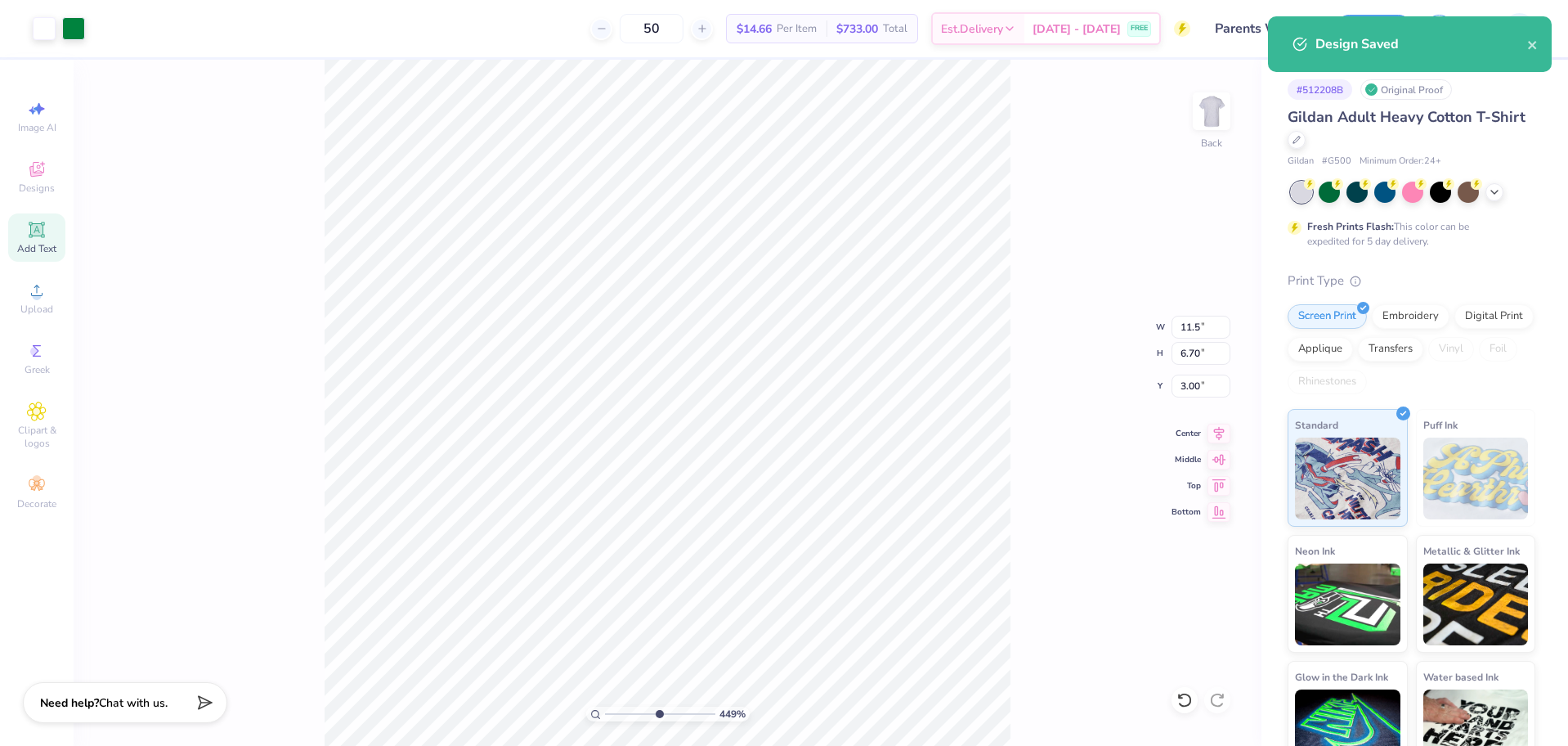
type input "6.05509823375816"
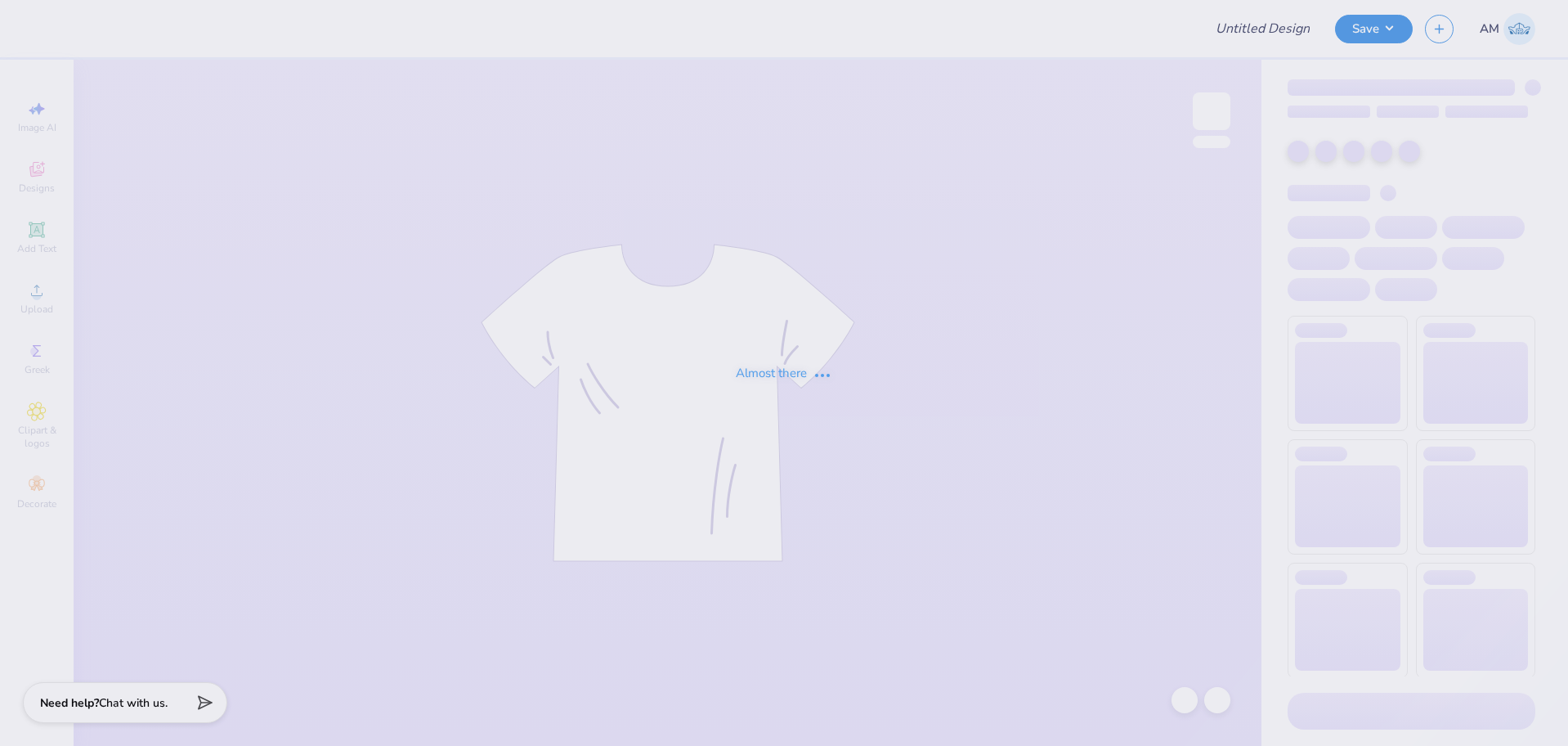
type input "SDT 2025"
